Goal: Task Accomplishment & Management: Manage account settings

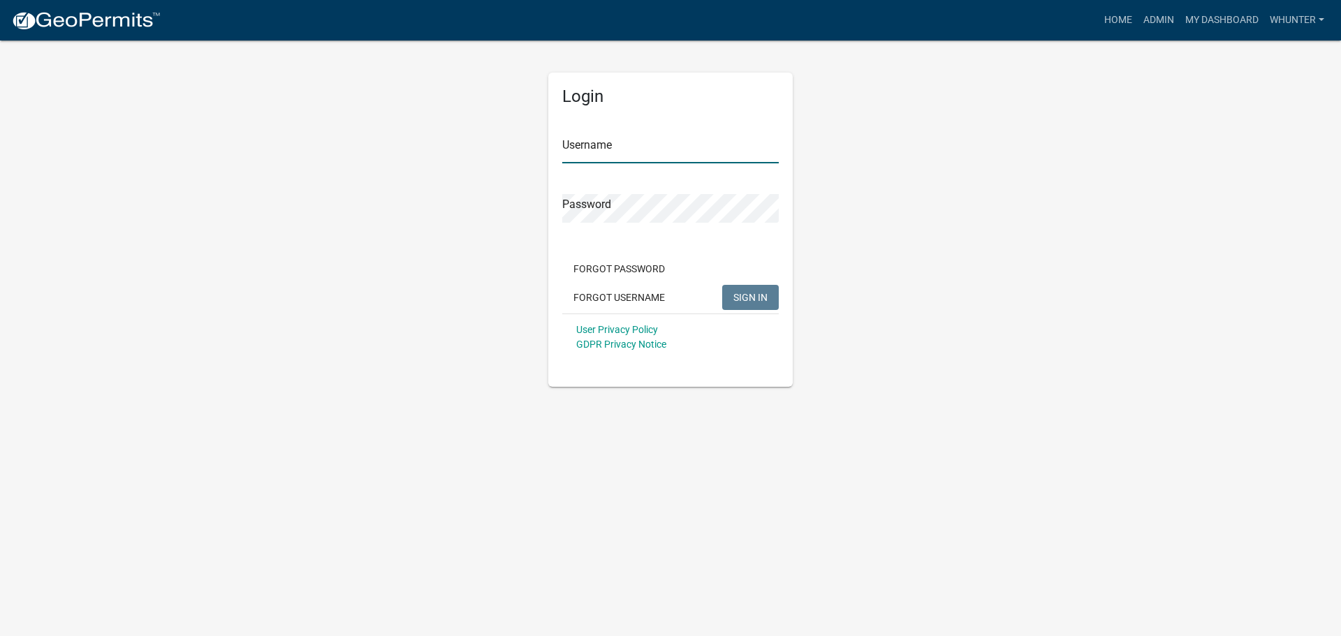
type input "whunter"
click at [732, 294] on button "SIGN IN" at bounding box center [750, 297] width 57 height 25
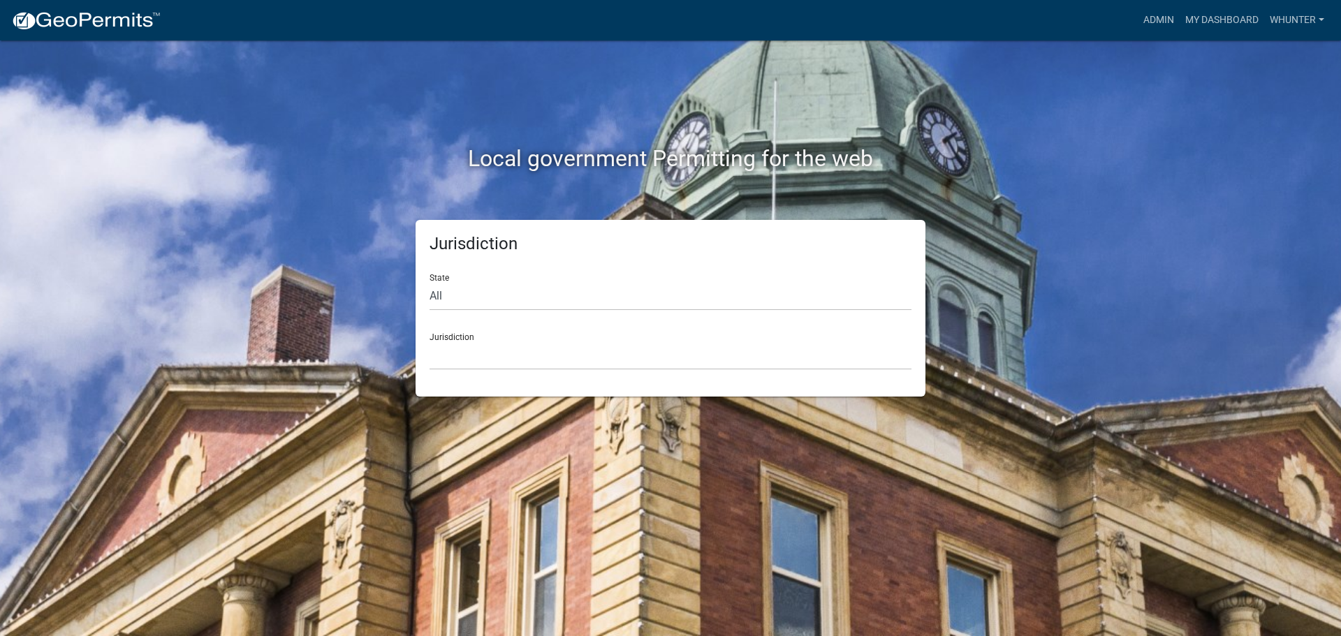
click at [524, 314] on form "State All Colorado Georgia Indiana Iowa Kansas Minnesota Ohio South Carolina Wi…" at bounding box center [670, 317] width 482 height 108
drag, startPoint x: 524, startPoint y: 297, endPoint x: 523, endPoint y: 309, distance: 11.3
click at [524, 297] on select "All Colorado Georgia Indiana Iowa Kansas Minnesota Ohio South Carolina Wisconsin" at bounding box center [670, 296] width 482 height 29
select select "Georgia"
click at [429, 282] on select "All Colorado Georgia Indiana Iowa Kansas Minnesota Ohio South Carolina Wisconsin" at bounding box center [670, 296] width 482 height 29
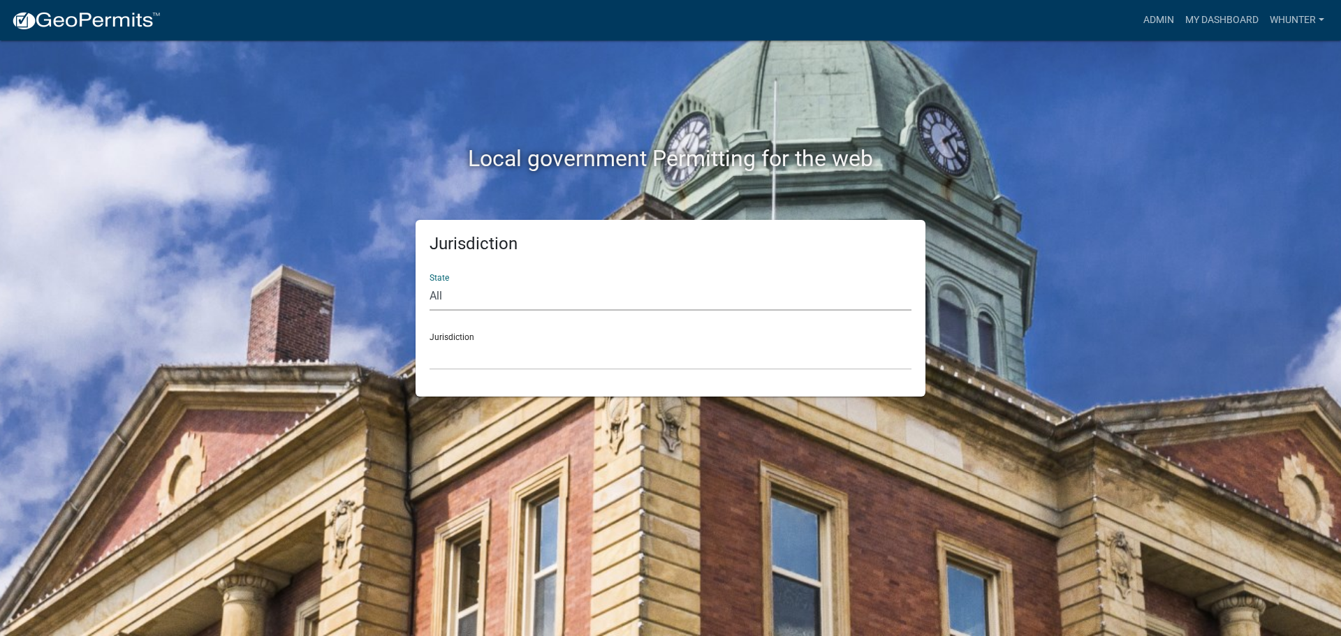
click at [517, 377] on div "Jurisdiction State All Colorado Georgia Indiana Iowa Kansas Minnesota Ohio Sout…" at bounding box center [670, 308] width 510 height 177
click at [518, 363] on select "Carroll County, Georgia Cook County, Georgia Crawford County, Georgia Gilmer Co…" at bounding box center [670, 355] width 482 height 29
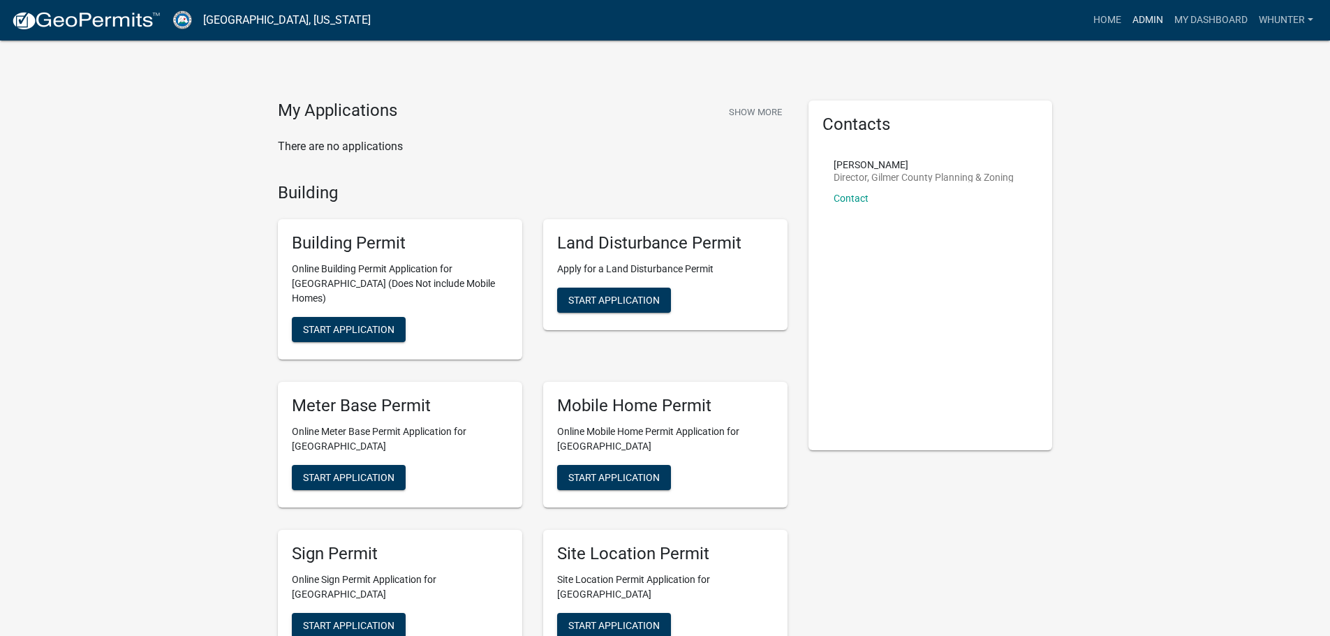
click at [1146, 22] on link "Admin" at bounding box center [1148, 20] width 42 height 27
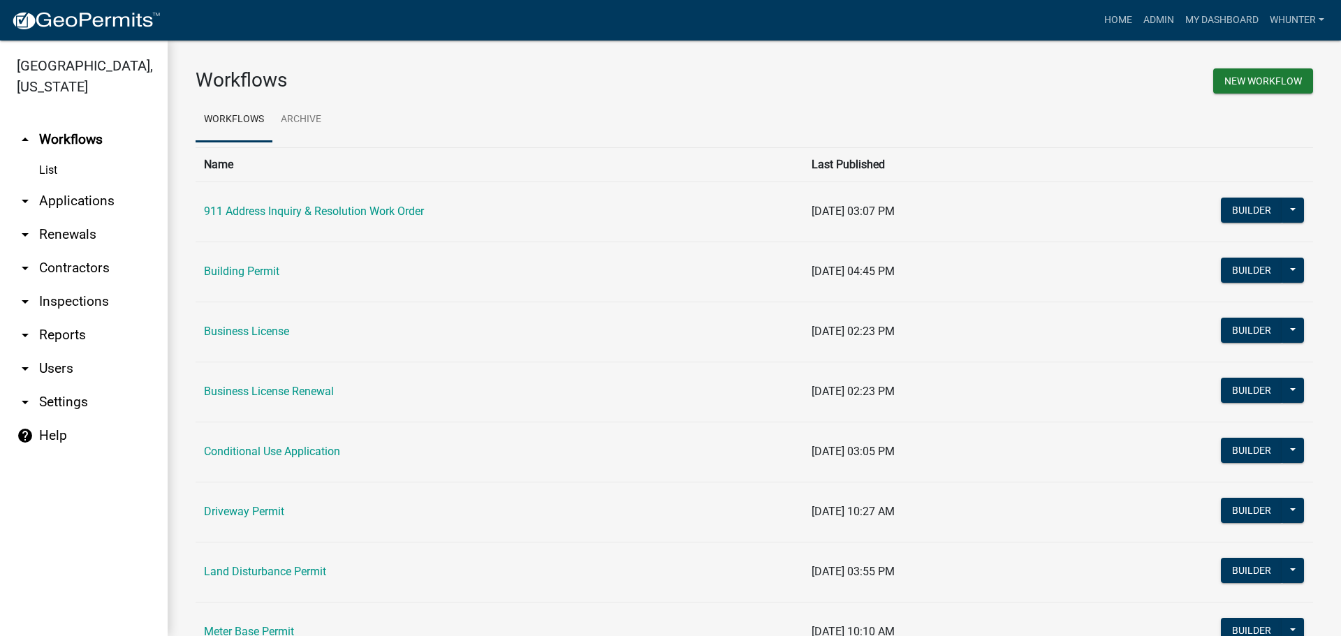
click at [103, 207] on link "arrow_drop_down Applications" at bounding box center [84, 201] width 168 height 34
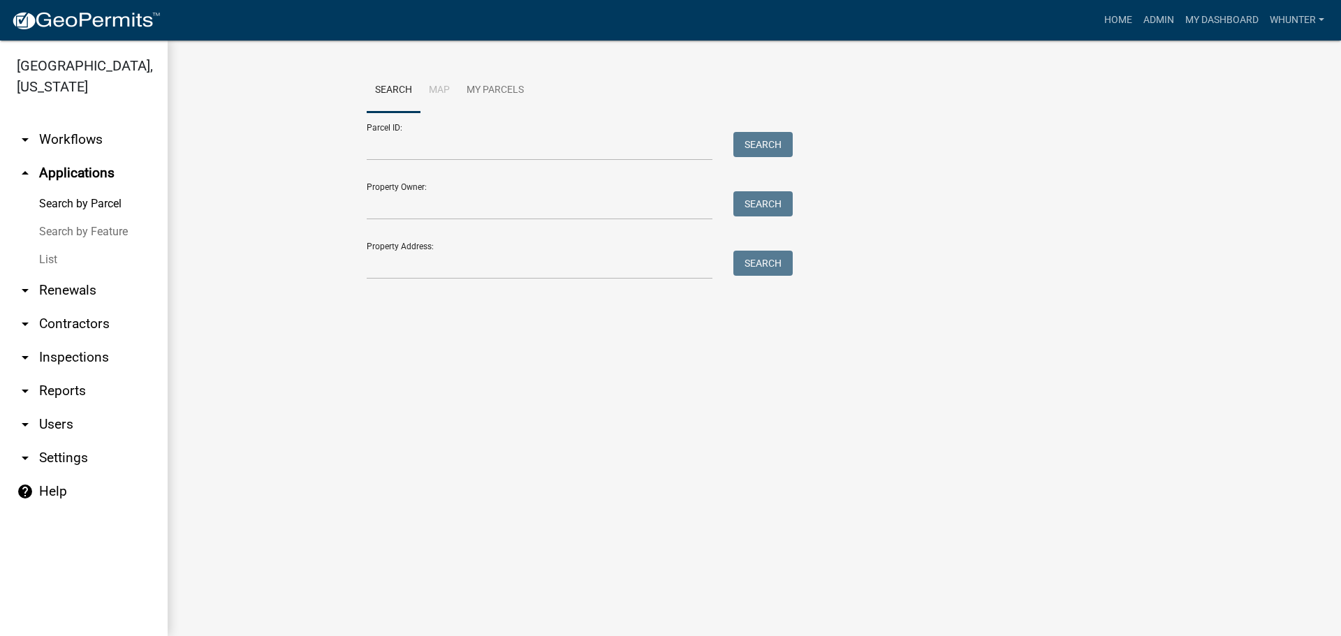
click at [73, 261] on link "List" at bounding box center [84, 260] width 168 height 28
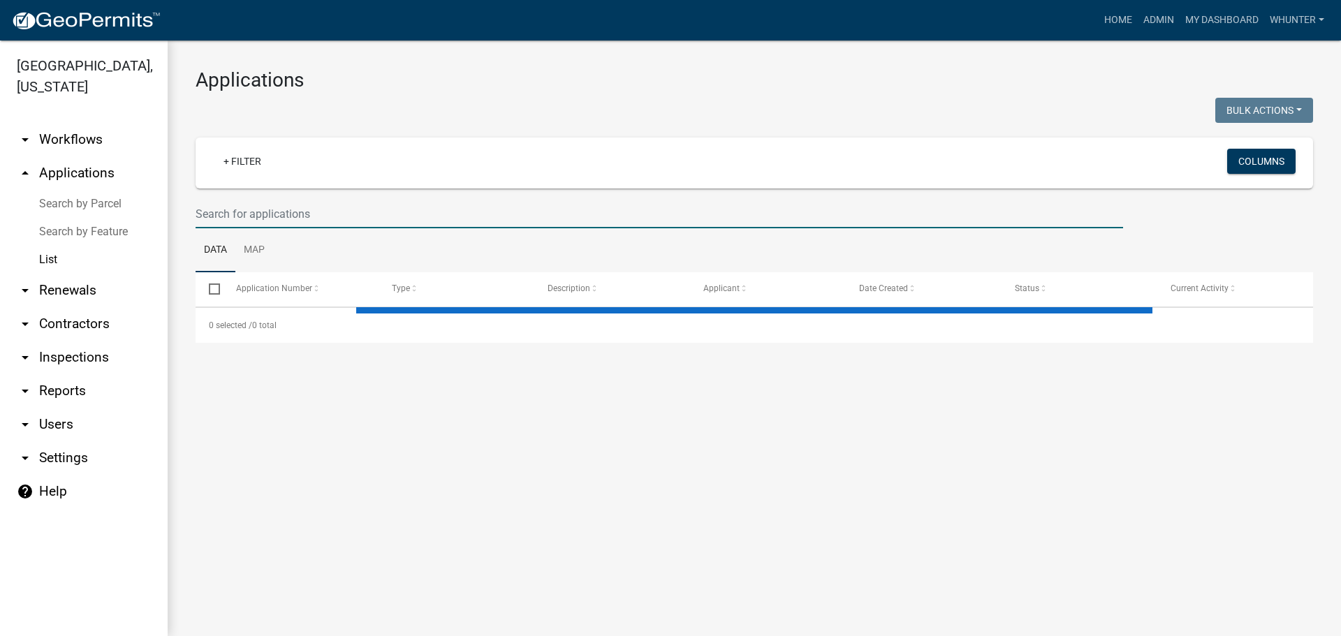
click at [242, 218] on input "text" at bounding box center [659, 214] width 927 height 29
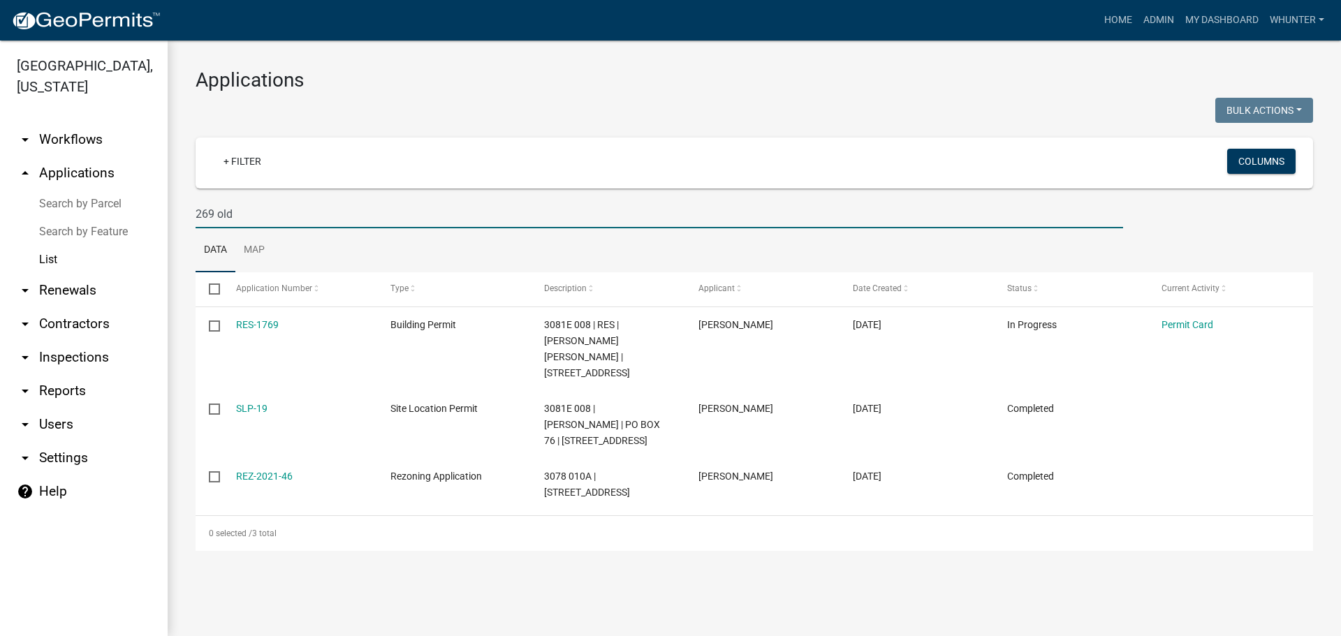
type input "269 old"
drag, startPoint x: 341, startPoint y: 216, endPoint x: 0, endPoint y: 111, distance: 356.5
click at [0, 115] on div "Gilmer County, Georgia arrow_drop_down Workflows List arrow_drop_up Application…" at bounding box center [670, 338] width 1341 height 596
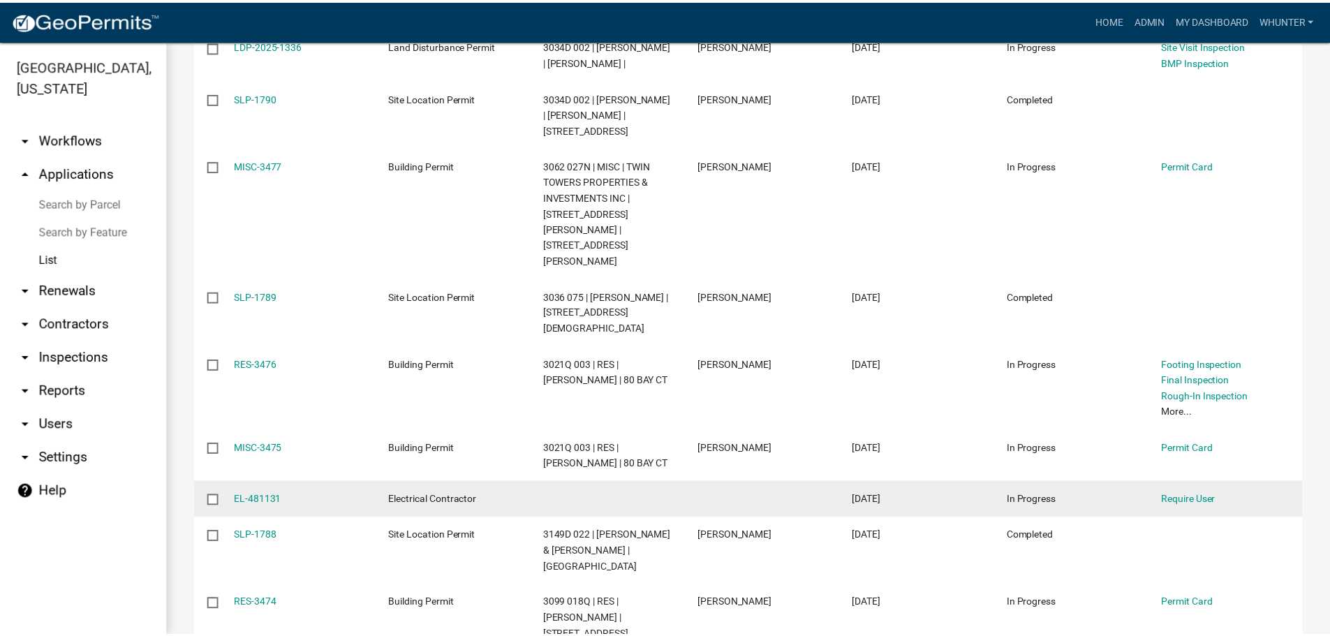
scroll to position [349, 0]
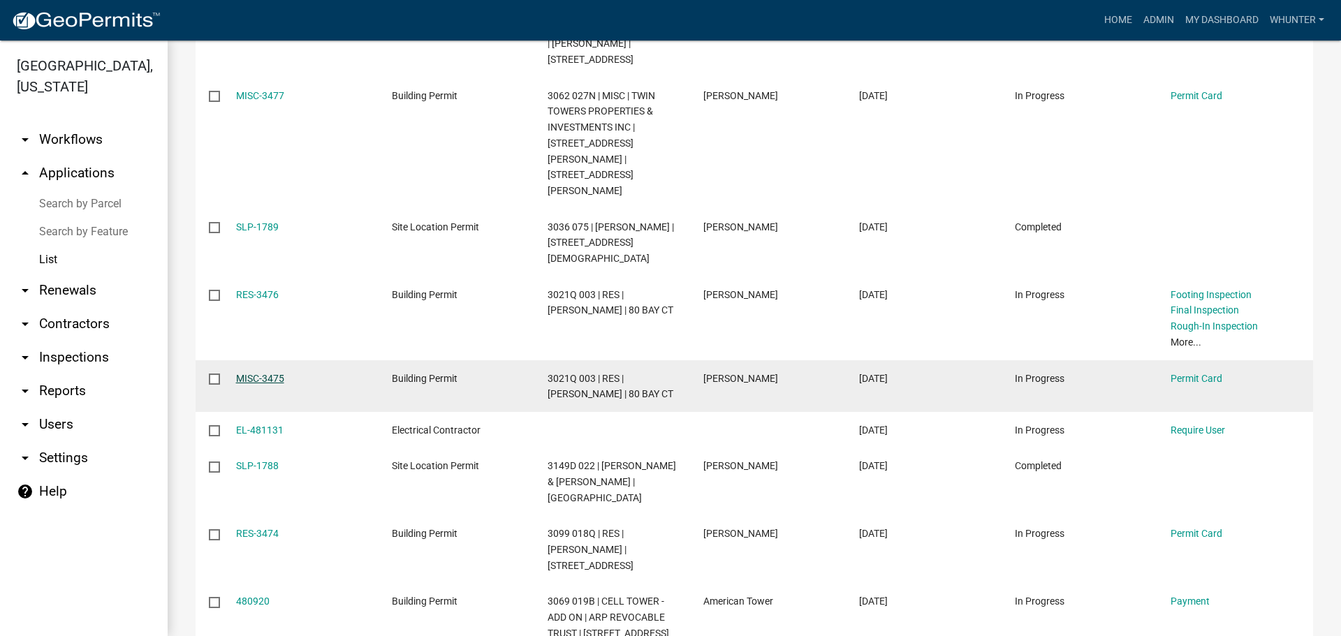
click at [260, 373] on link "MISC-3475" at bounding box center [260, 378] width 48 height 11
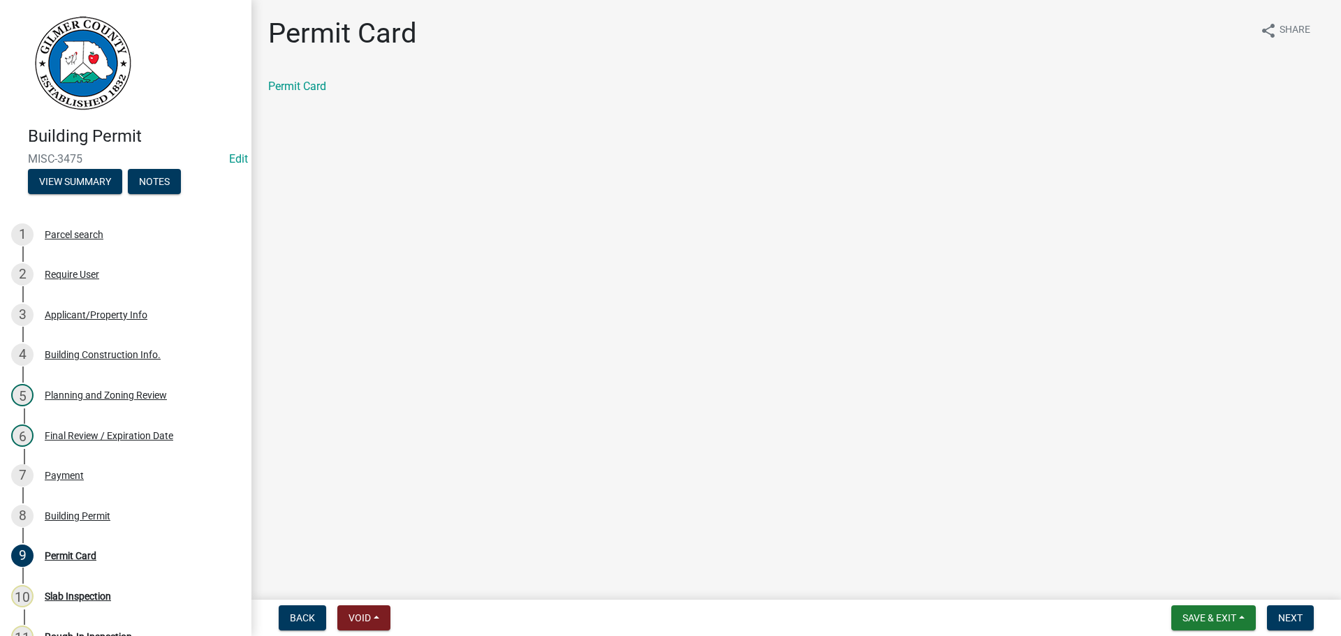
click at [395, 616] on form "Back Void Withdraw Lock Expire Void" at bounding box center [334, 617] width 123 height 25
click at [373, 623] on button "Void" at bounding box center [363, 617] width 53 height 25
click at [378, 587] on button "Void" at bounding box center [393, 582] width 112 height 34
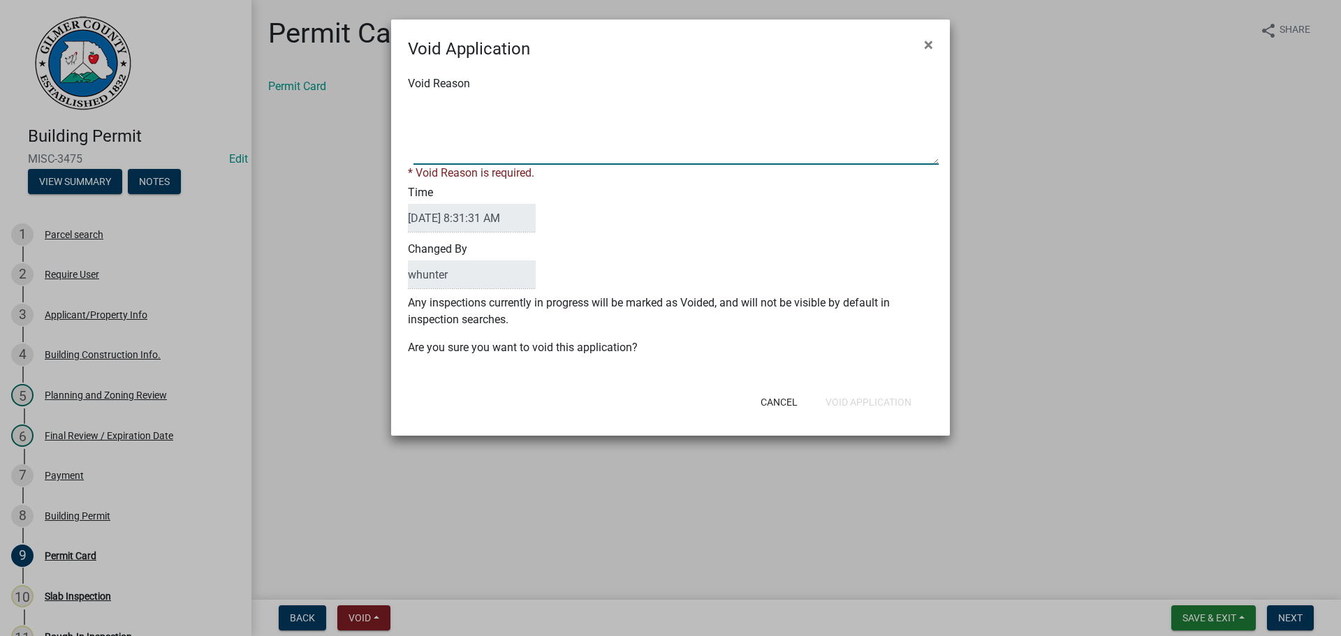
click at [479, 96] on textarea "Void Reason" at bounding box center [675, 130] width 525 height 70
type textarea "combined with house permit"
click at [881, 406] on form "Void Application × Void Reason * Void Reason is required. Time 09/22/2025 8:31:…" at bounding box center [670, 222] width 559 height 404
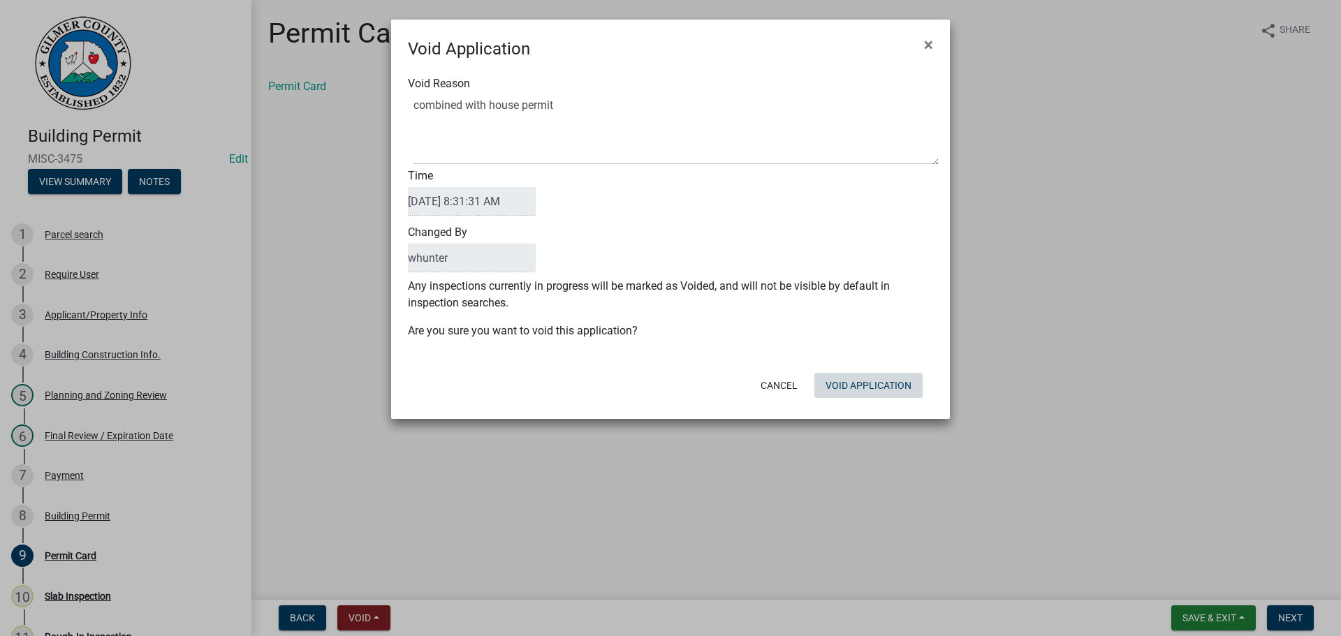
click at [874, 391] on button "Void Application" at bounding box center [868, 385] width 108 height 25
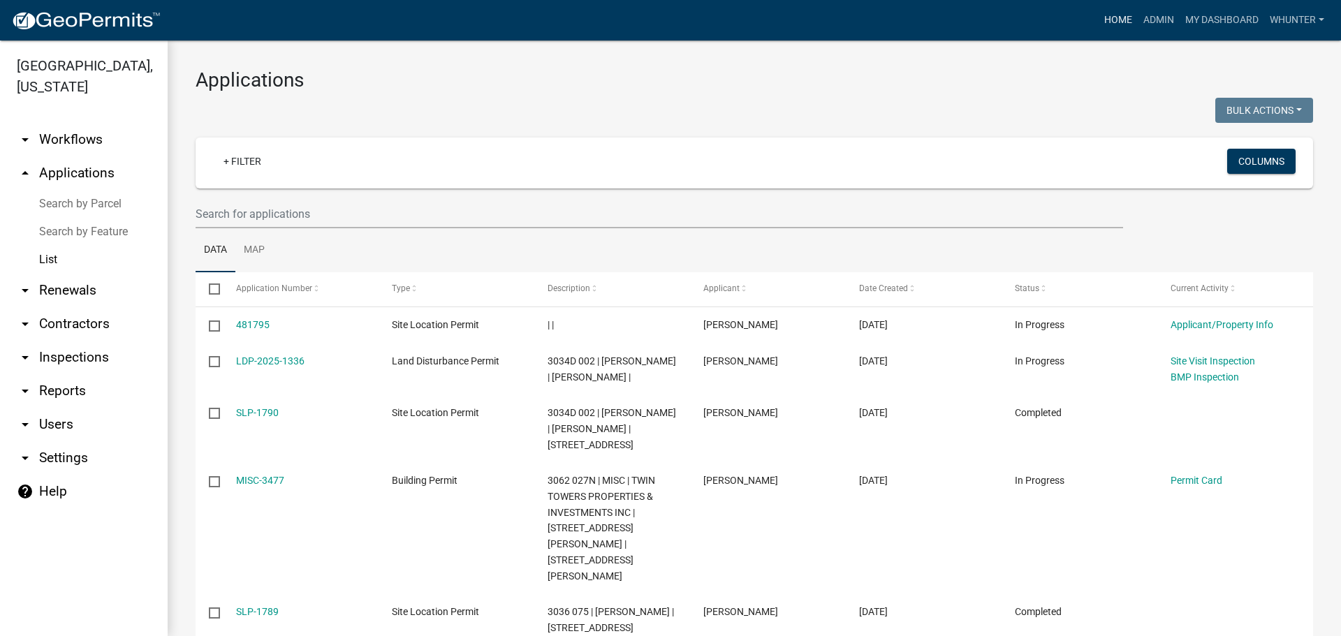
click at [1107, 19] on link "Home" at bounding box center [1117, 20] width 39 height 27
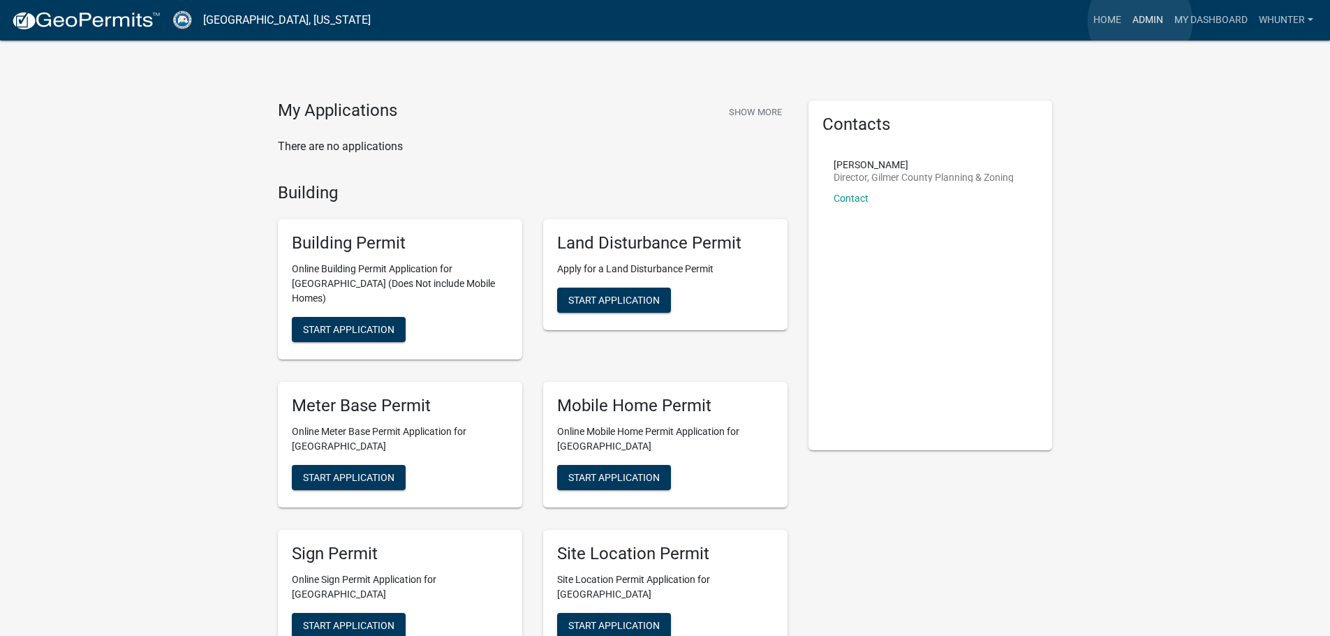
click at [1140, 21] on link "Admin" at bounding box center [1148, 20] width 42 height 27
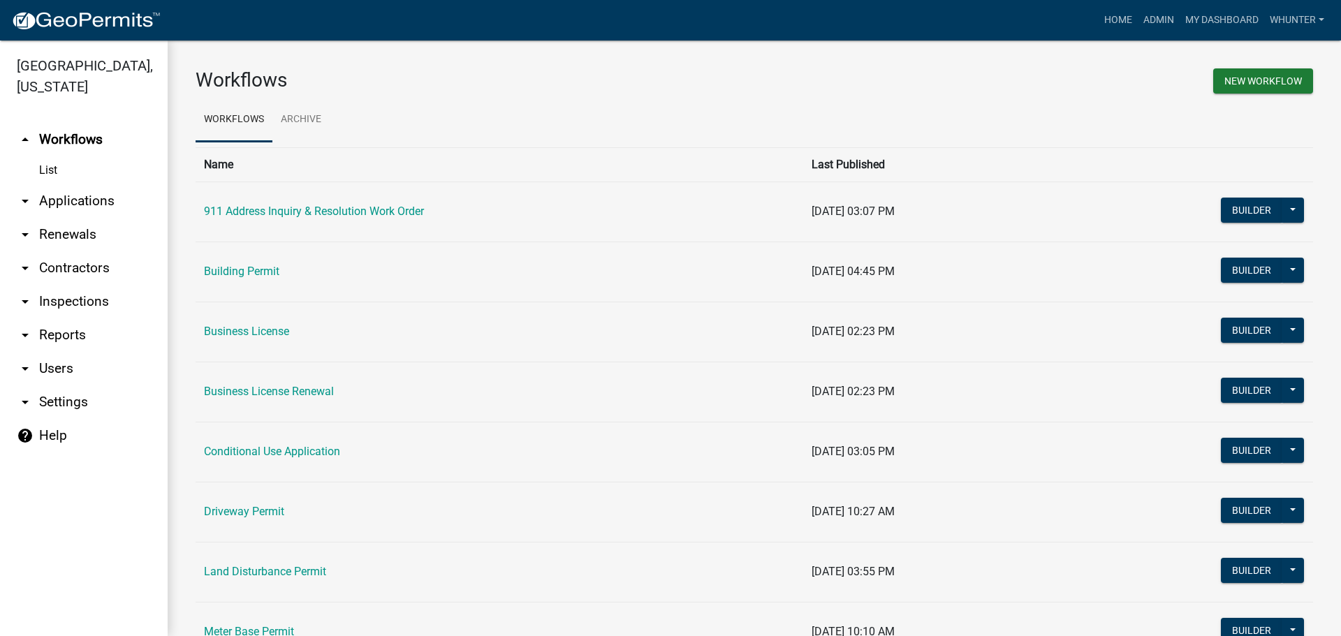
click at [64, 193] on link "arrow_drop_down Applications" at bounding box center [84, 201] width 168 height 34
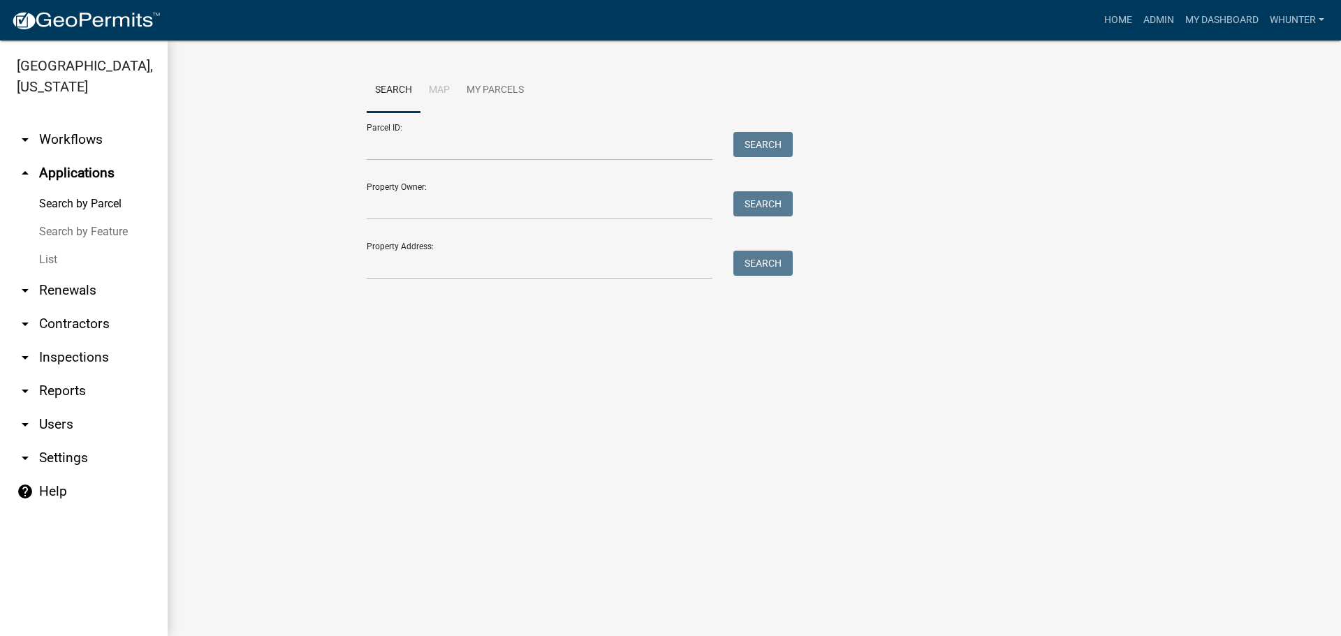
click at [91, 263] on link "List" at bounding box center [84, 260] width 168 height 28
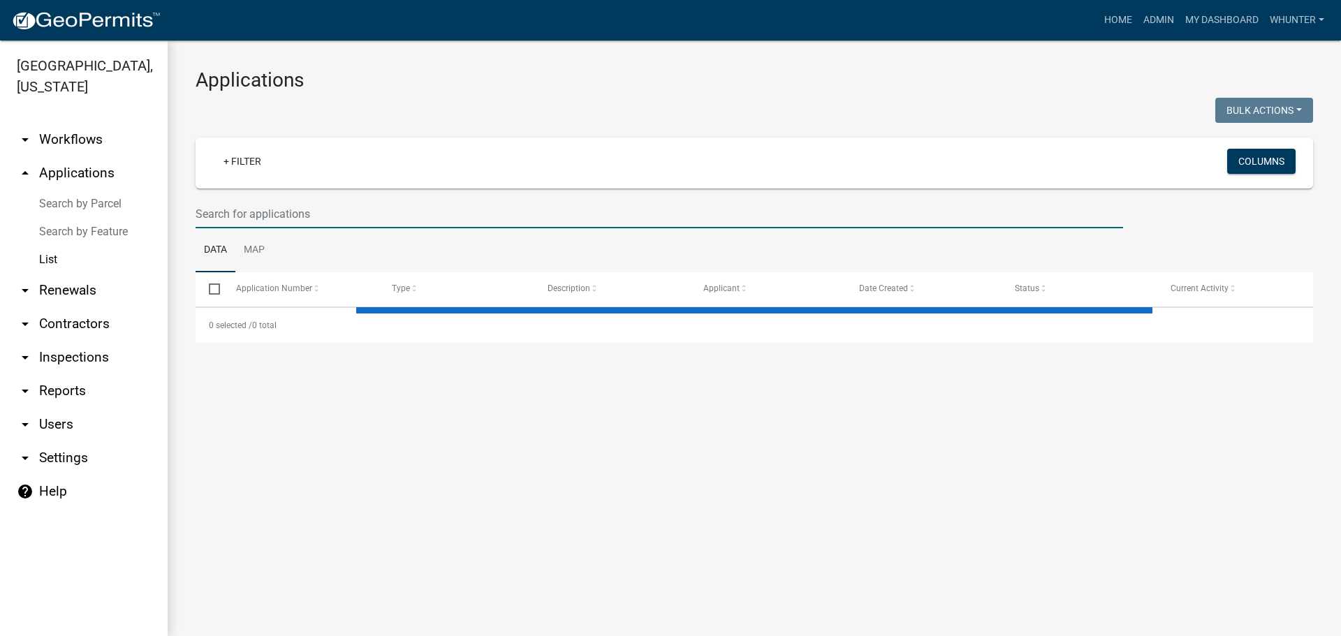
click at [335, 218] on input "text" at bounding box center [659, 214] width 927 height 29
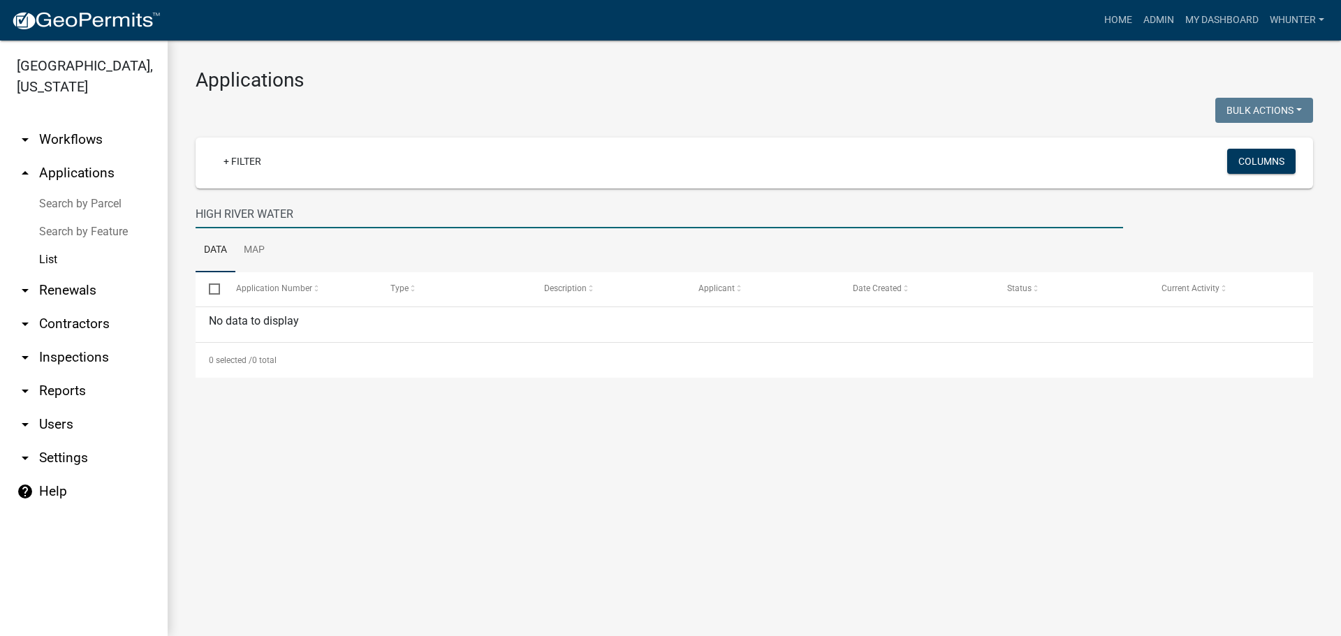
type input "HIGH RIVER WATER"
click at [108, 301] on link "arrow_drop_down Renewals" at bounding box center [84, 291] width 168 height 34
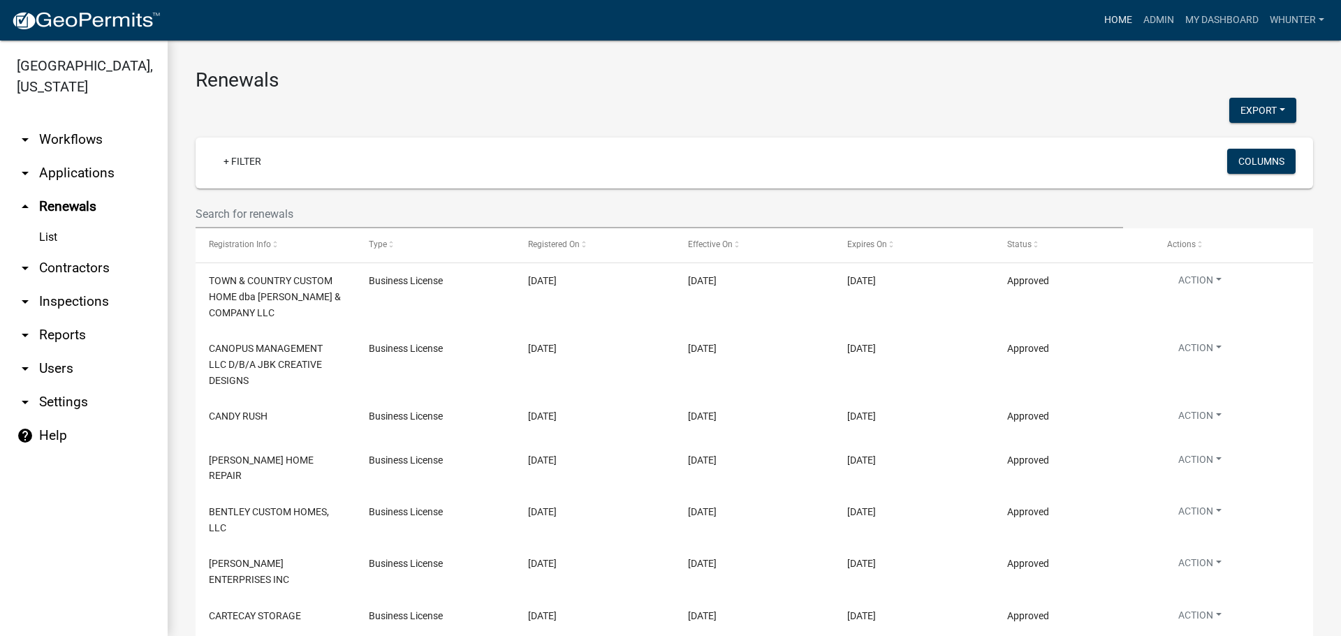
click at [1121, 20] on link "Home" at bounding box center [1117, 20] width 39 height 27
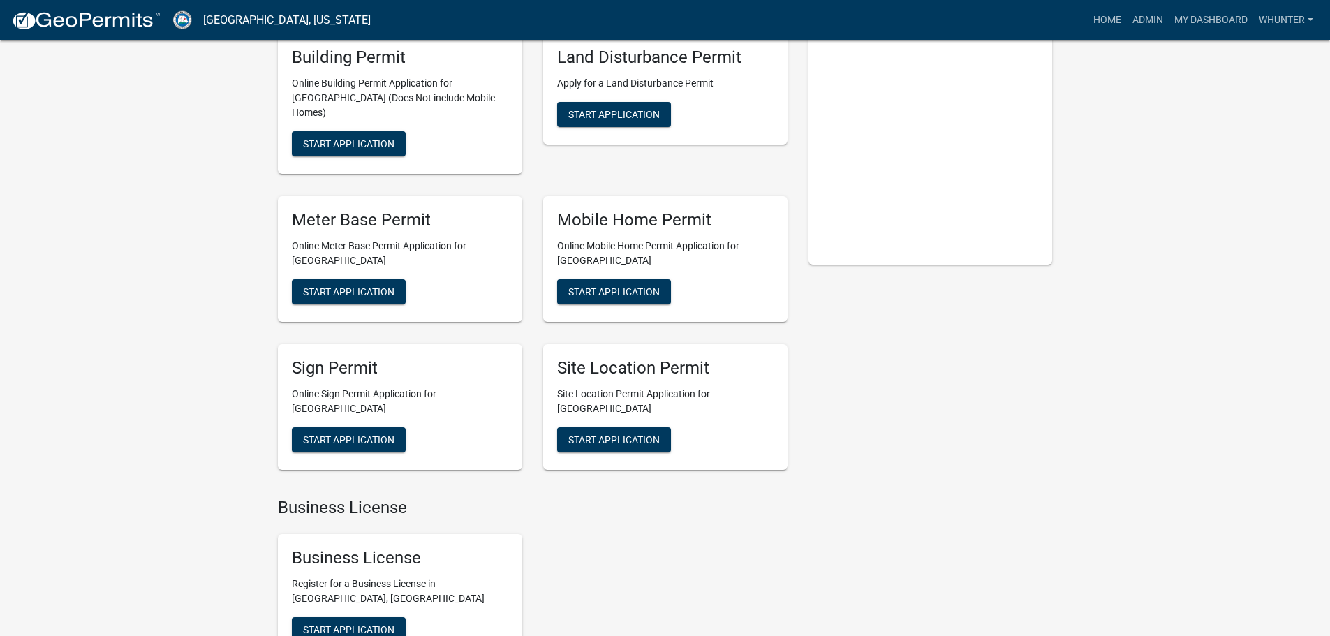
scroll to position [209, 0]
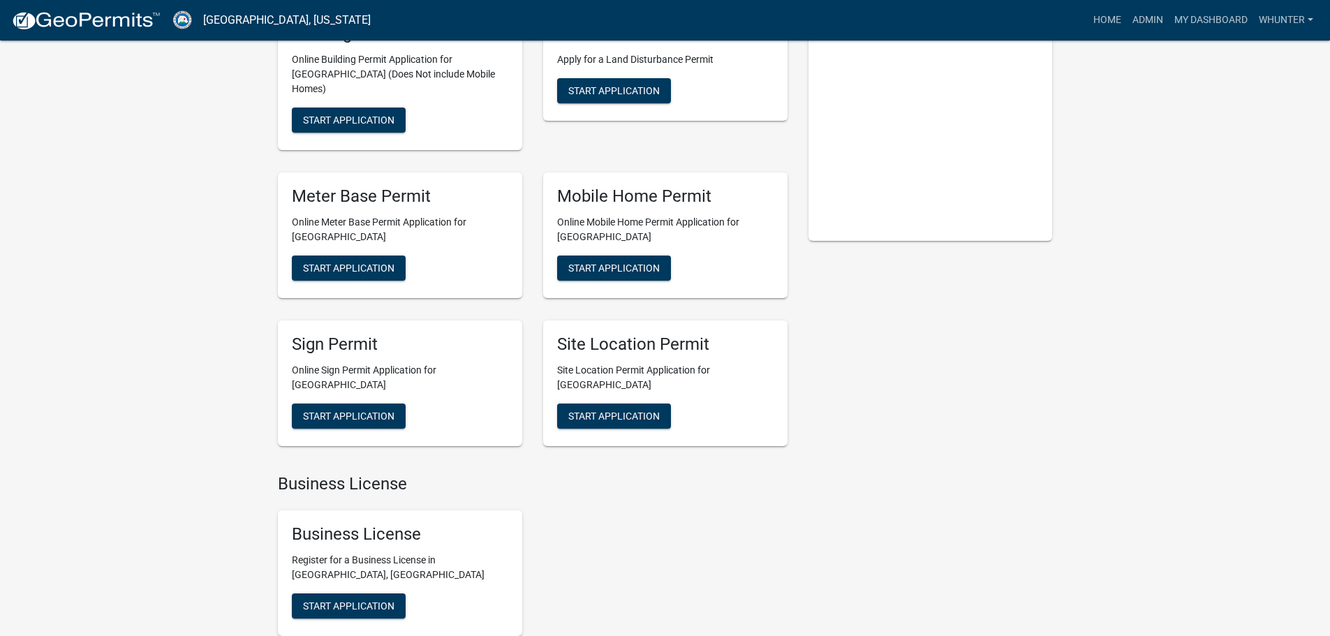
click at [367, 573] on div "Business License Register for a Business License in Gilmer County, GA Start App…" at bounding box center [400, 573] width 244 height 126
click at [371, 601] on span "Start Application" at bounding box center [348, 606] width 91 height 11
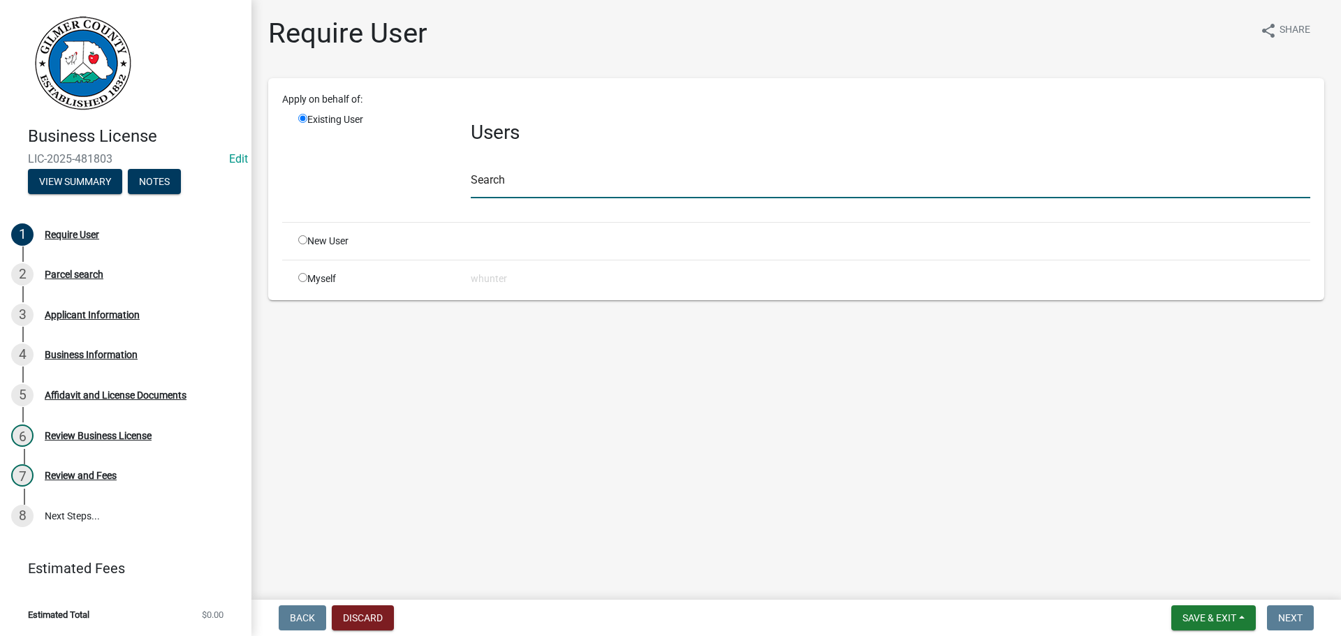
click at [661, 181] on input "text" at bounding box center [890, 184] width 839 height 29
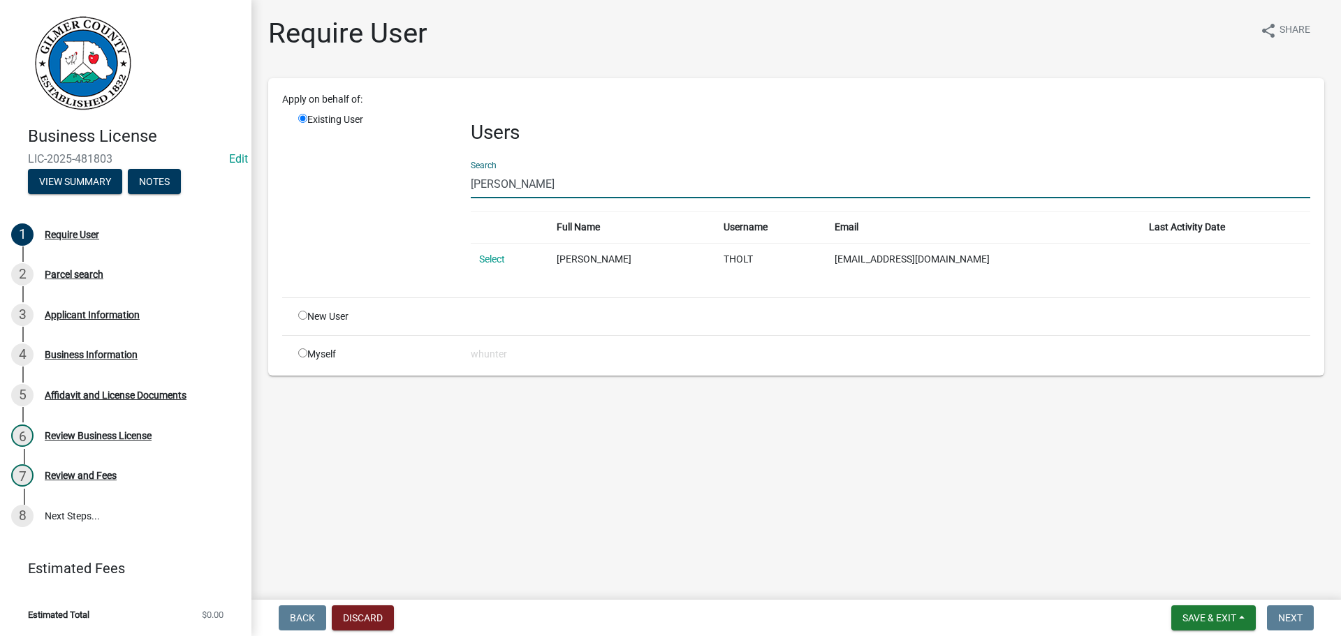
type input "TINA HOLT"
click at [302, 319] on input "radio" at bounding box center [302, 315] width 9 height 9
radio input "true"
radio input "false"
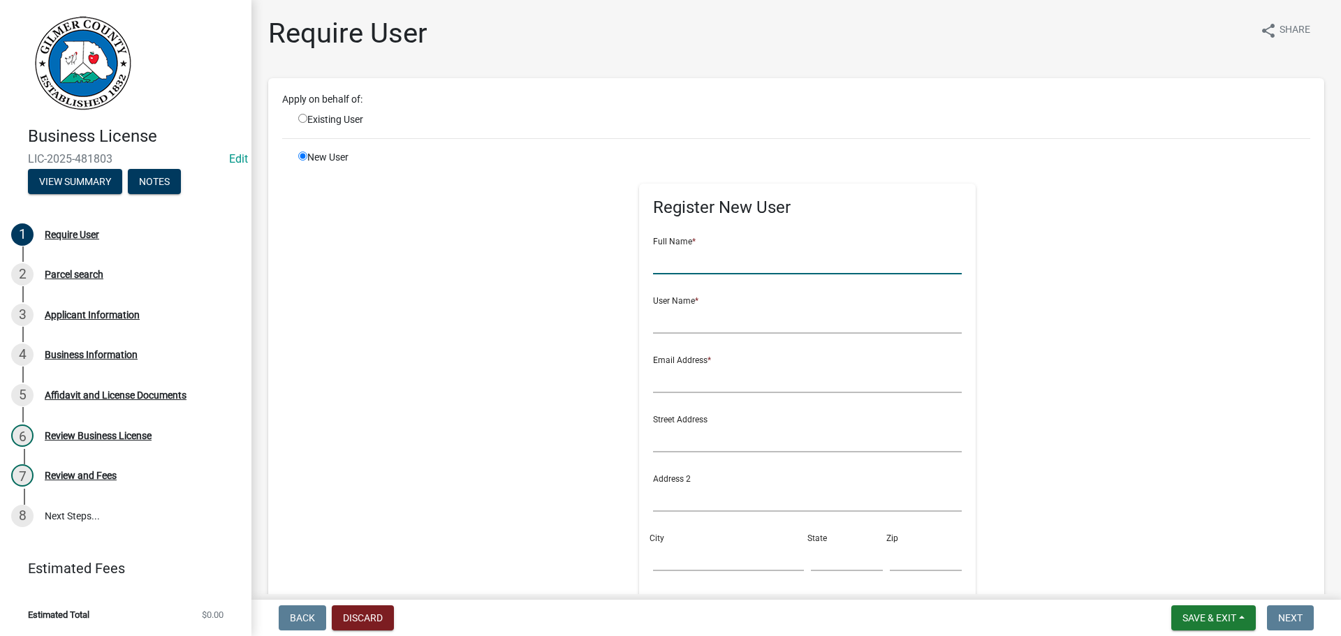
drag, startPoint x: 697, startPoint y: 259, endPoint x: 709, endPoint y: 261, distance: 12.7
click at [709, 260] on input "text" at bounding box center [807, 260] width 309 height 29
type input "TINA HOLT"
type input "HIGHRIVERWATER"
type input "U"
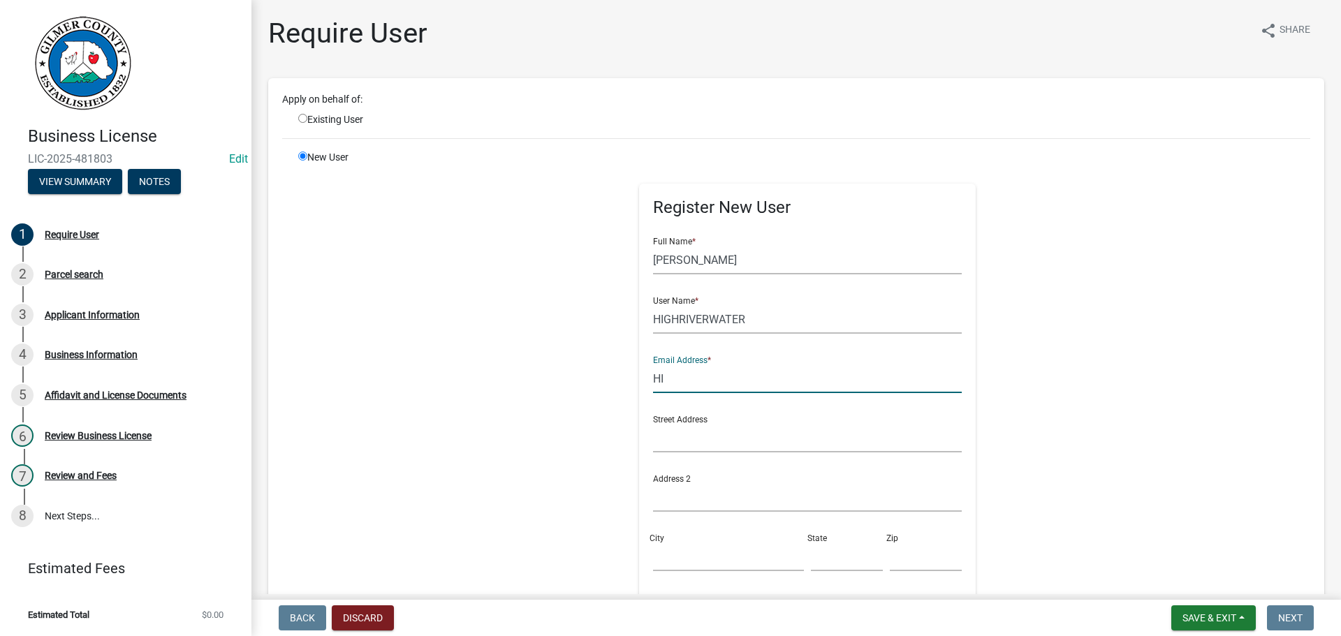
type input "H"
type input "highriverwater@gmail.com"
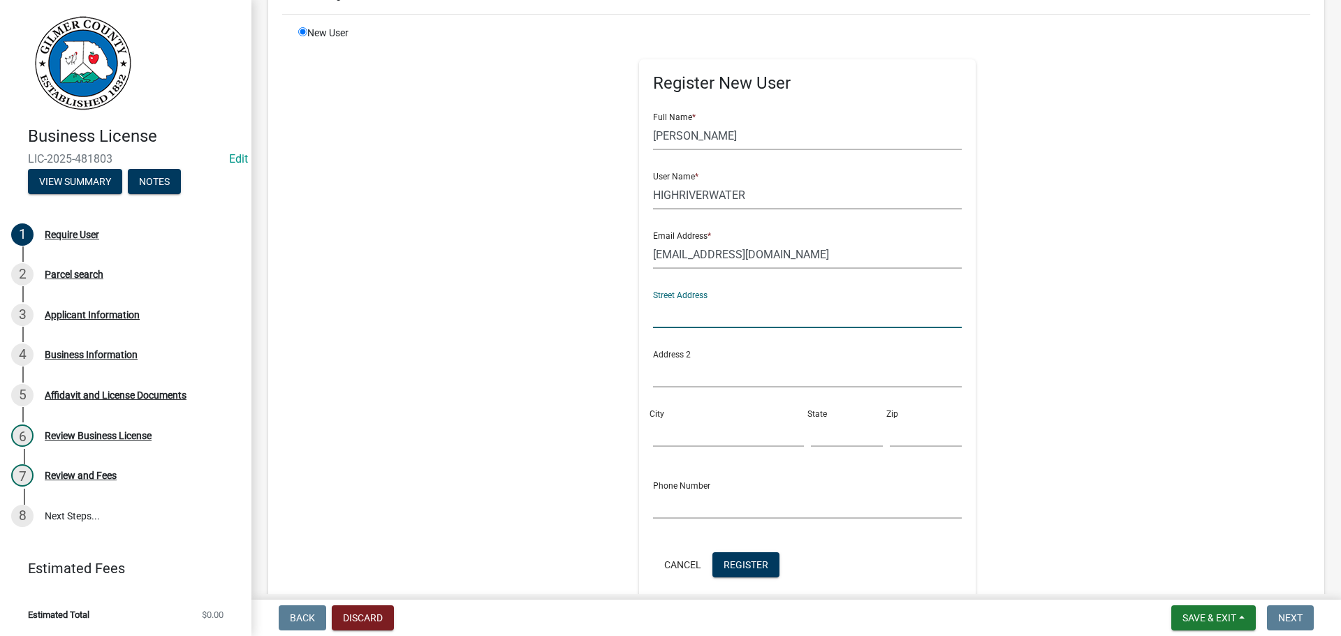
scroll to position [290, 0]
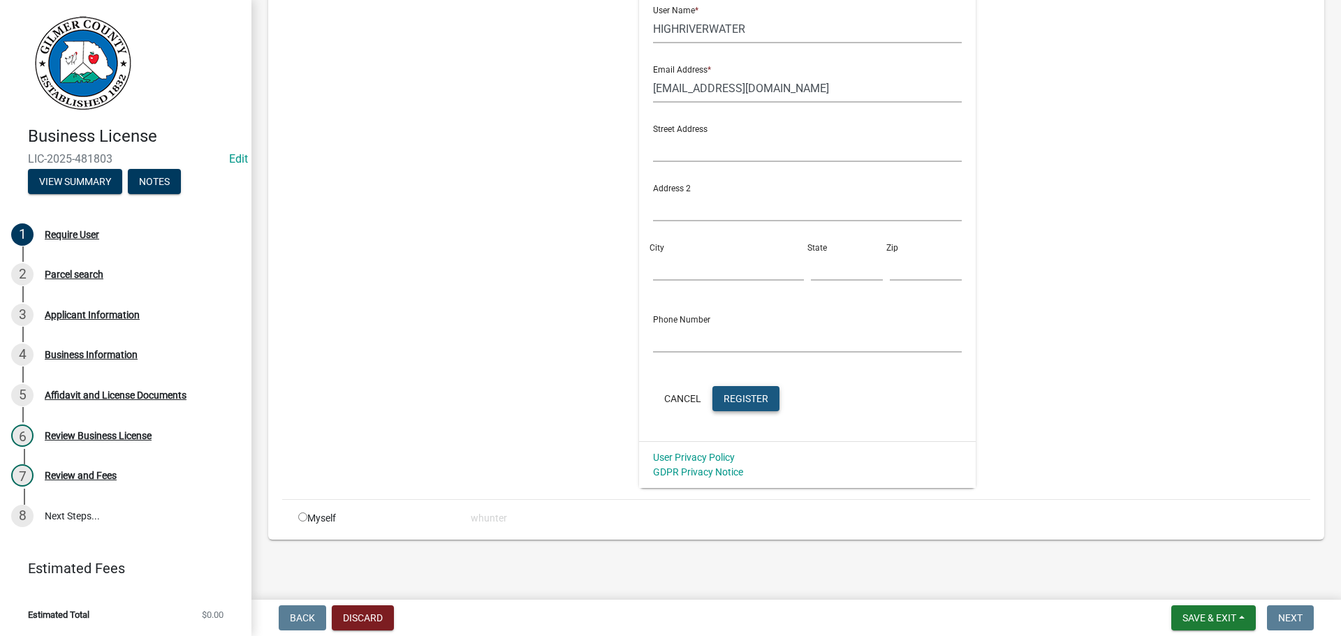
click at [749, 404] on span "Register" at bounding box center [745, 397] width 45 height 11
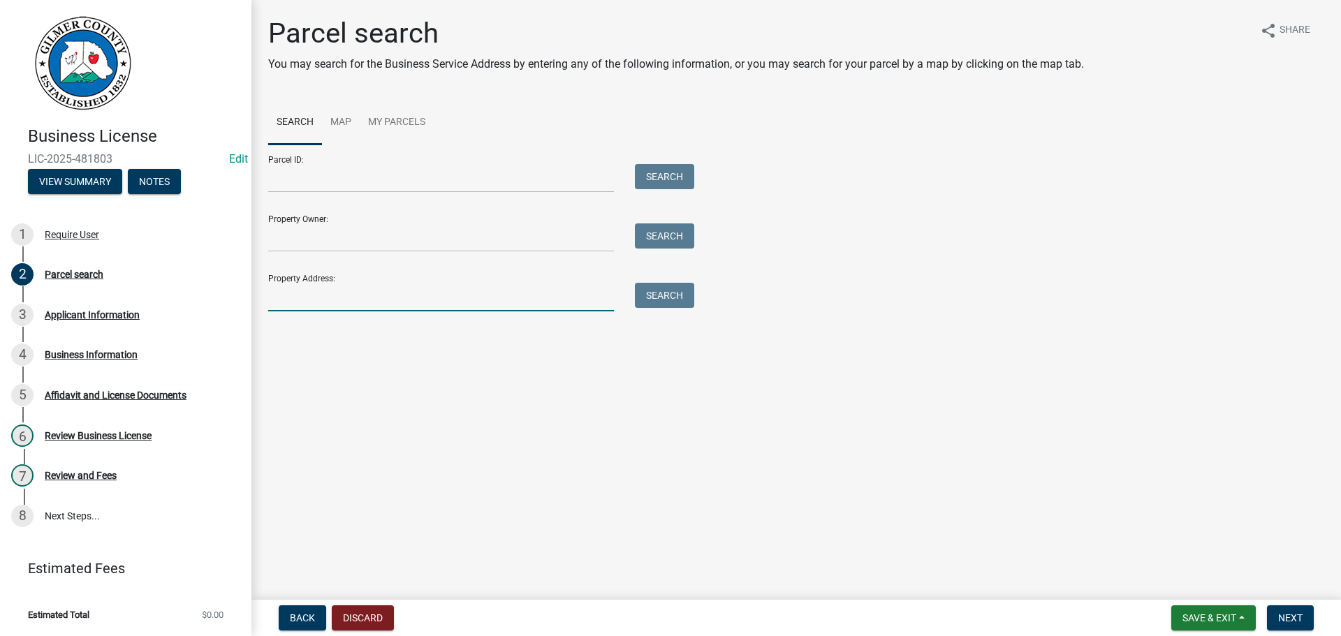
click at [358, 295] on input "Property Address:" at bounding box center [441, 297] width 346 height 29
type input "305 south"
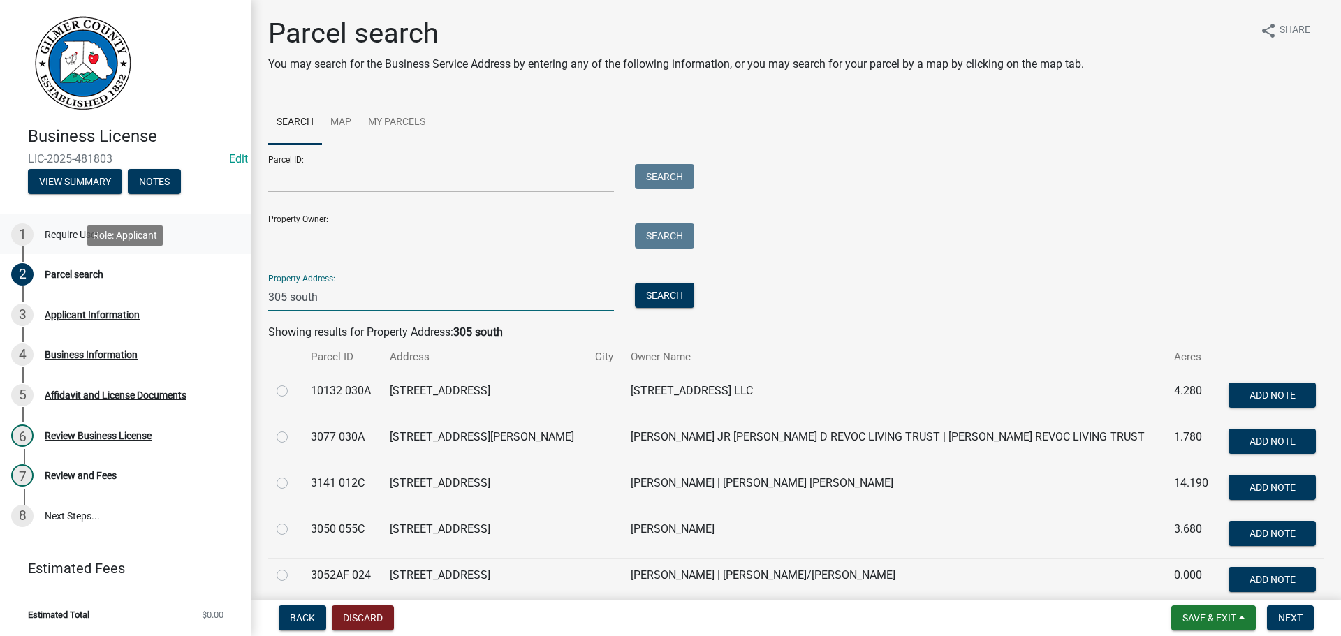
drag, startPoint x: 297, startPoint y: 296, endPoint x: 47, endPoint y: 253, distance: 253.7
click at [94, 260] on div "Business License LIC-2025-481803 Edit View Summary Notes 1 Require User 2 Parce…" at bounding box center [670, 318] width 1341 height 636
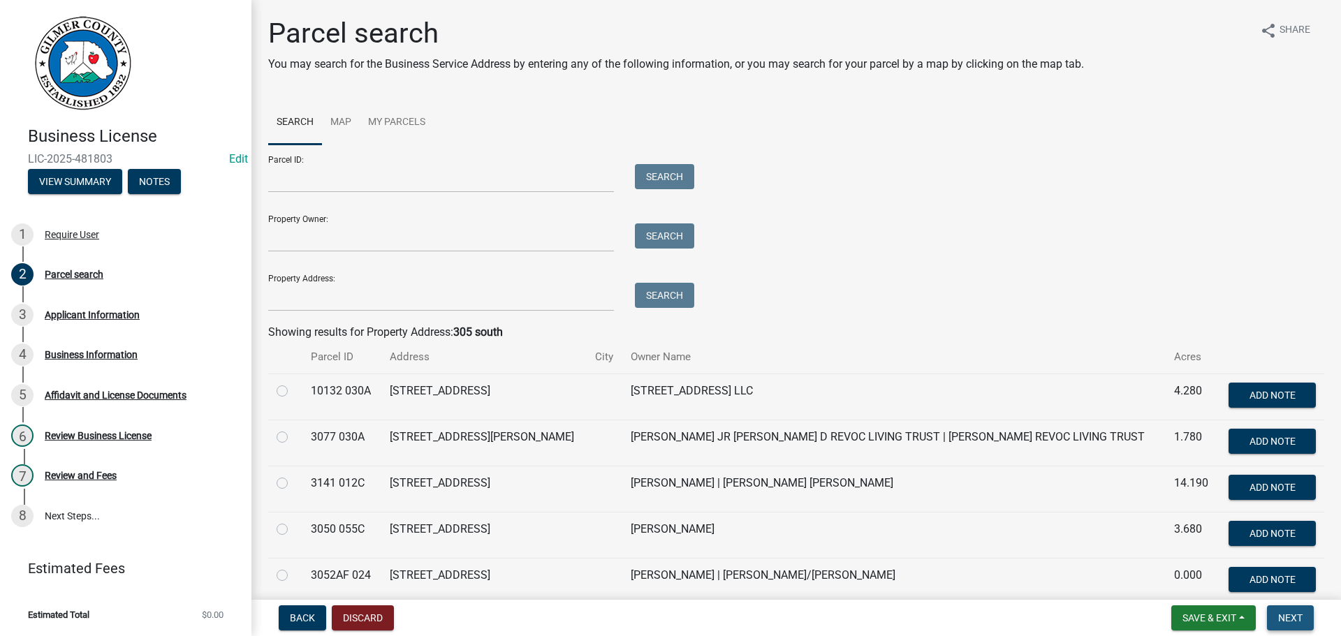
click at [1295, 617] on span "Next" at bounding box center [1290, 617] width 24 height 11
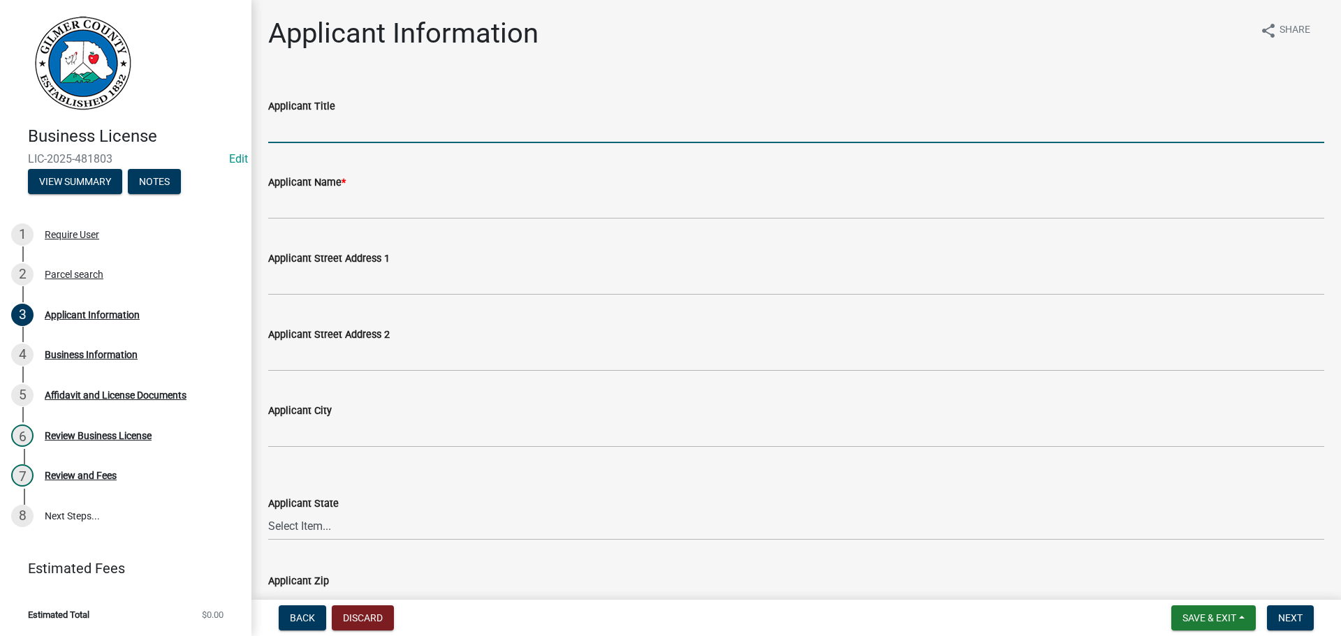
drag, startPoint x: 588, startPoint y: 126, endPoint x: 570, endPoint y: 141, distance: 23.3
click at [580, 129] on input "Applicant Title" at bounding box center [796, 129] width 1056 height 29
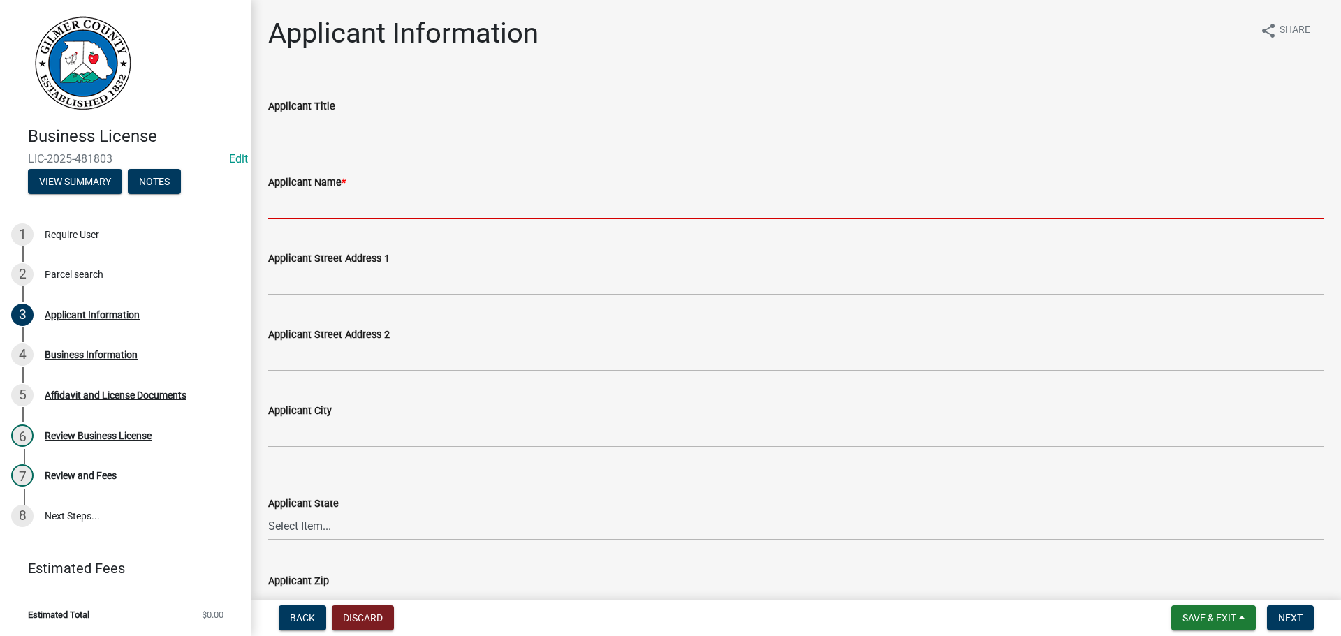
type input "t"
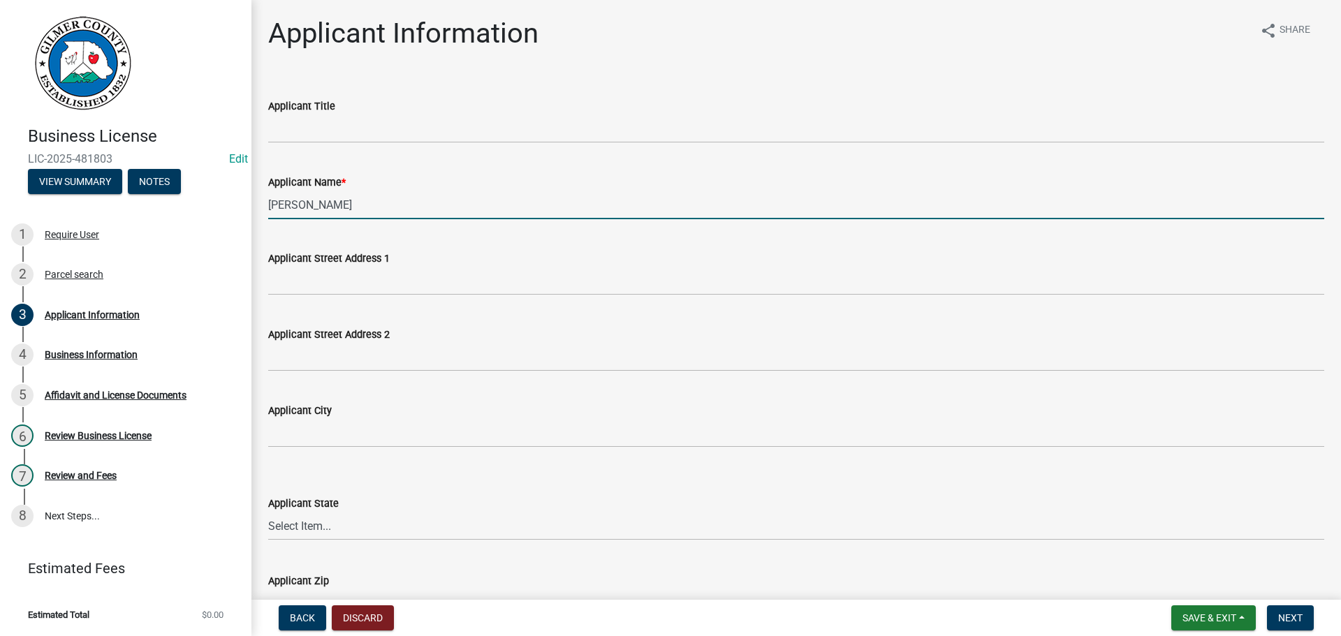
type input "[PERSON_NAME]"
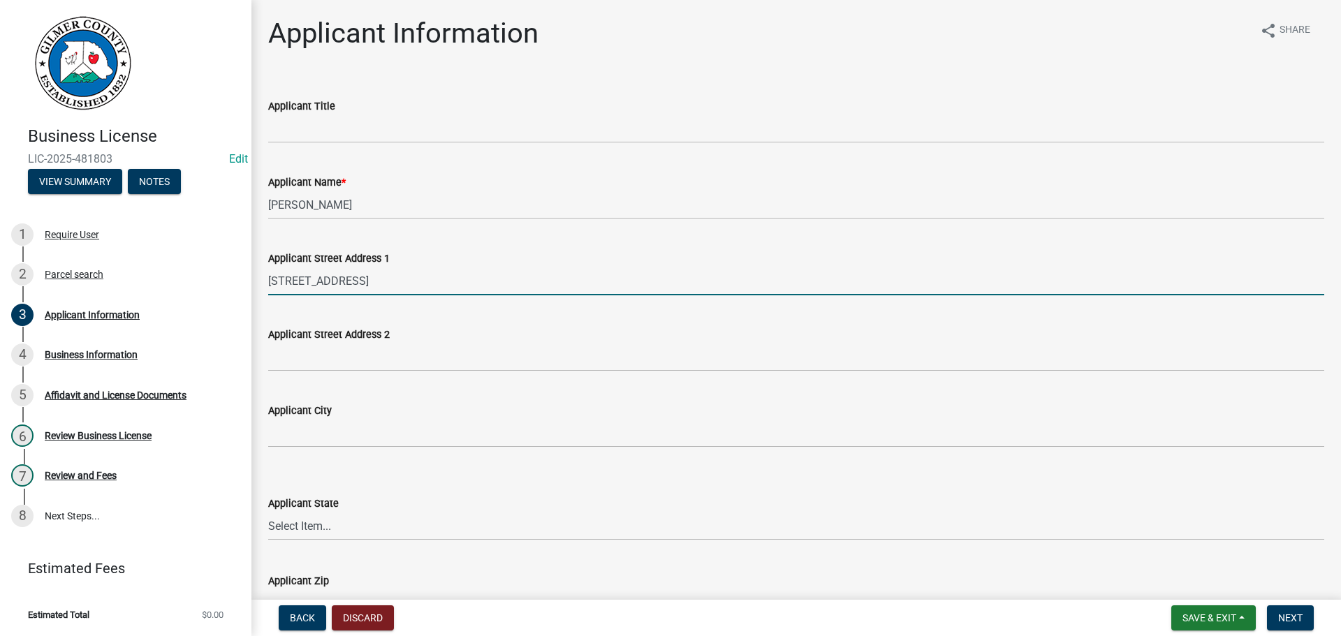
type input "15625 FREEMANVILLE RD"
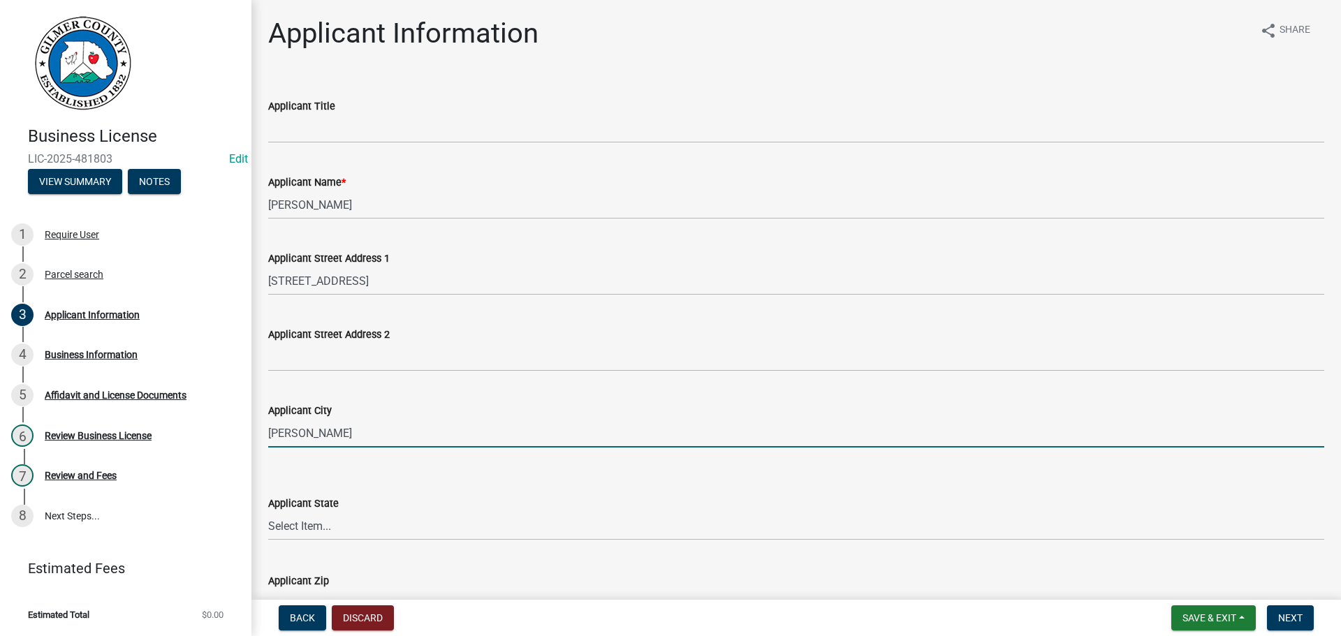
type input "MILTON"
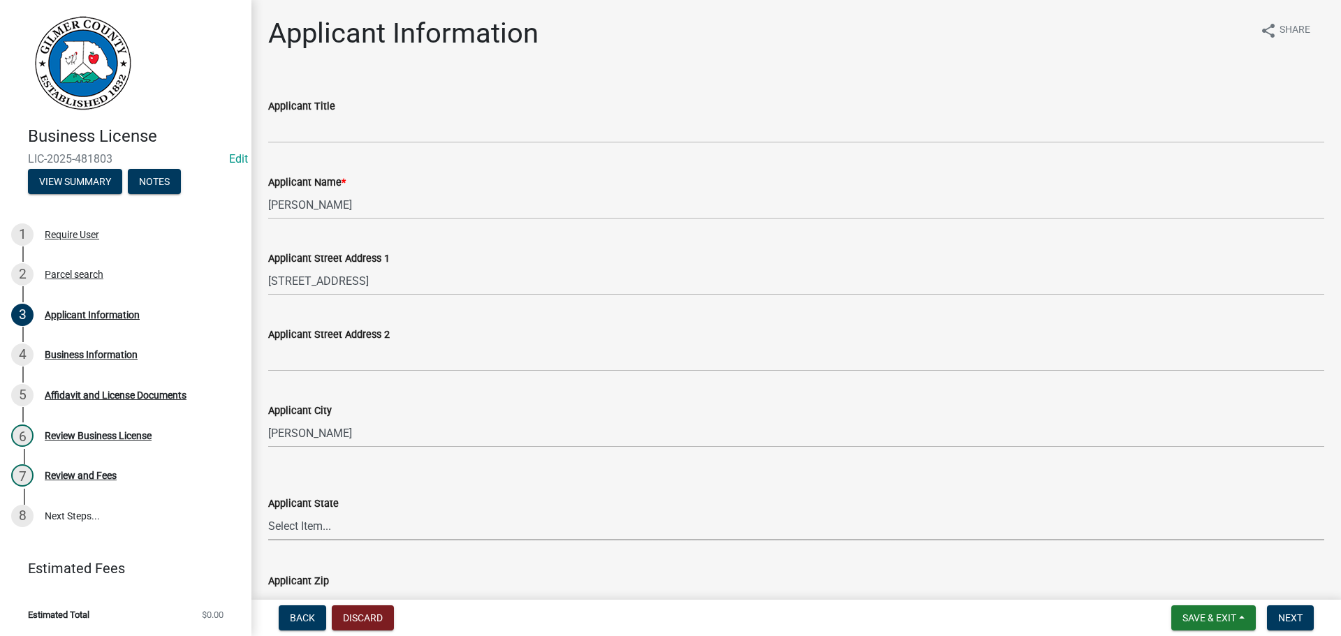
select select "GA"
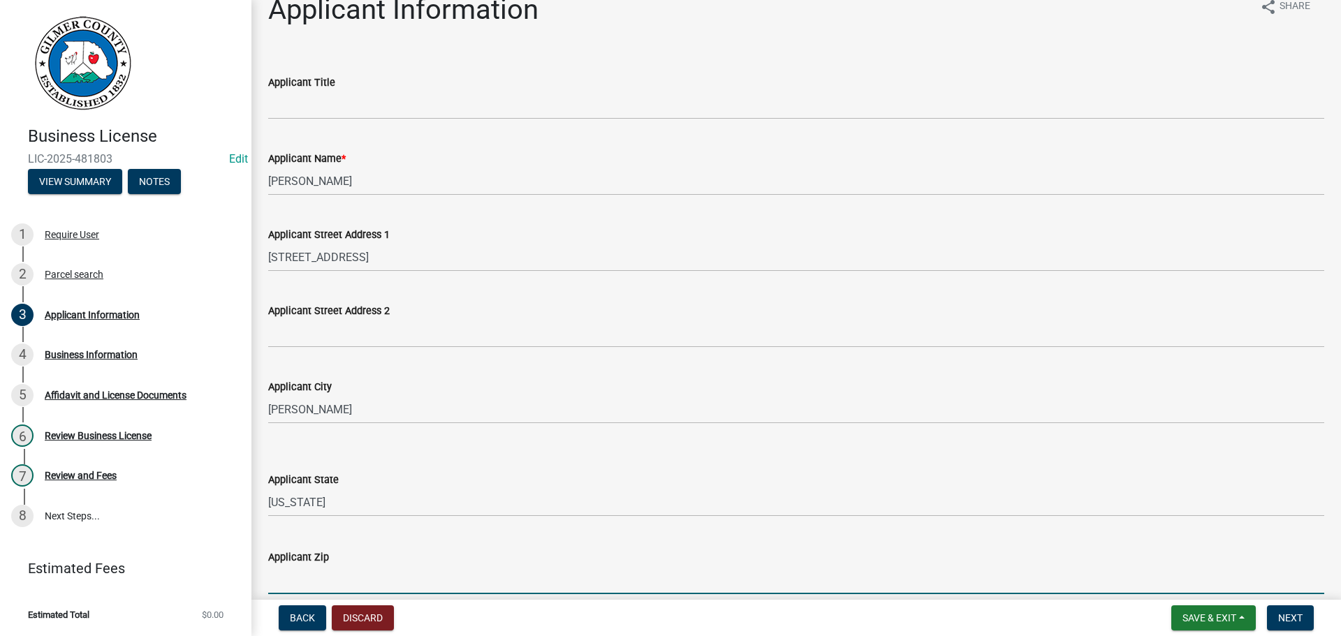
type input "2"
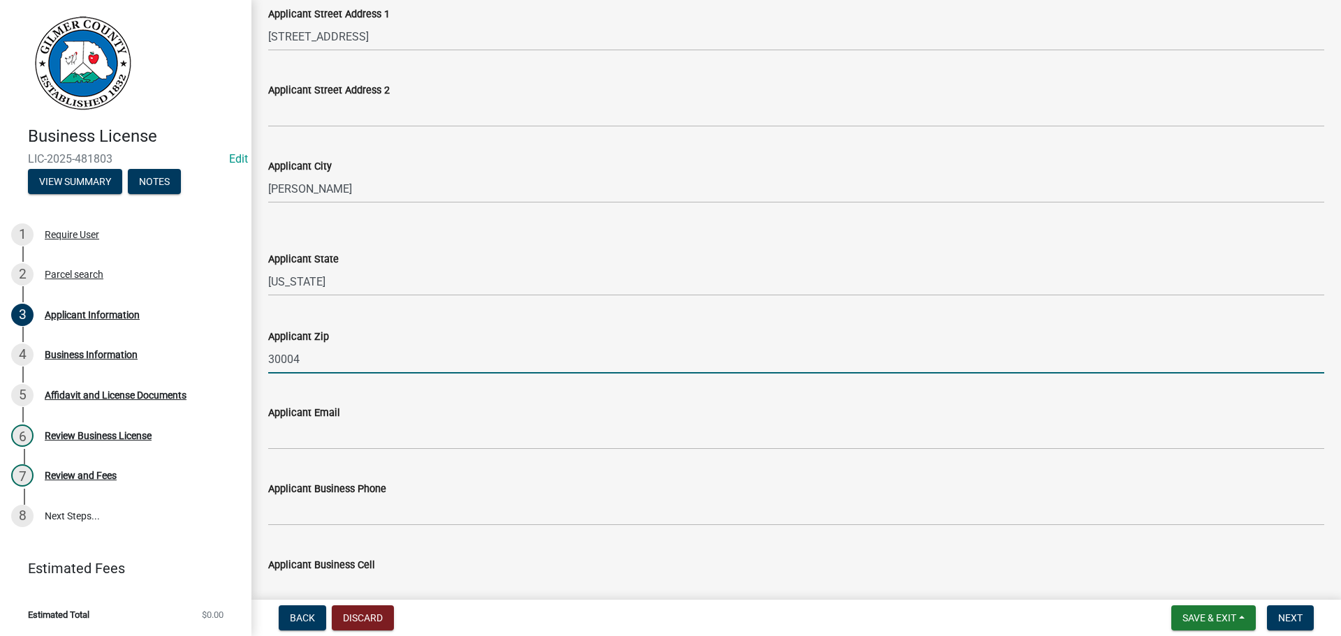
scroll to position [303, 0]
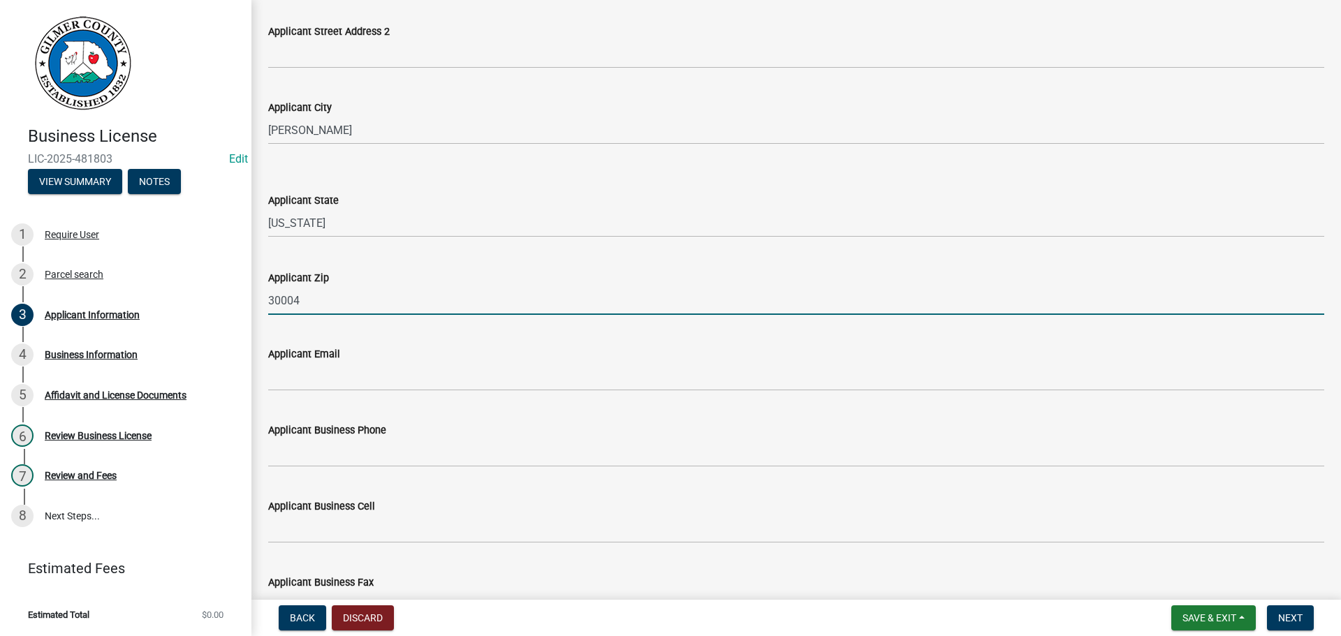
type input "30004"
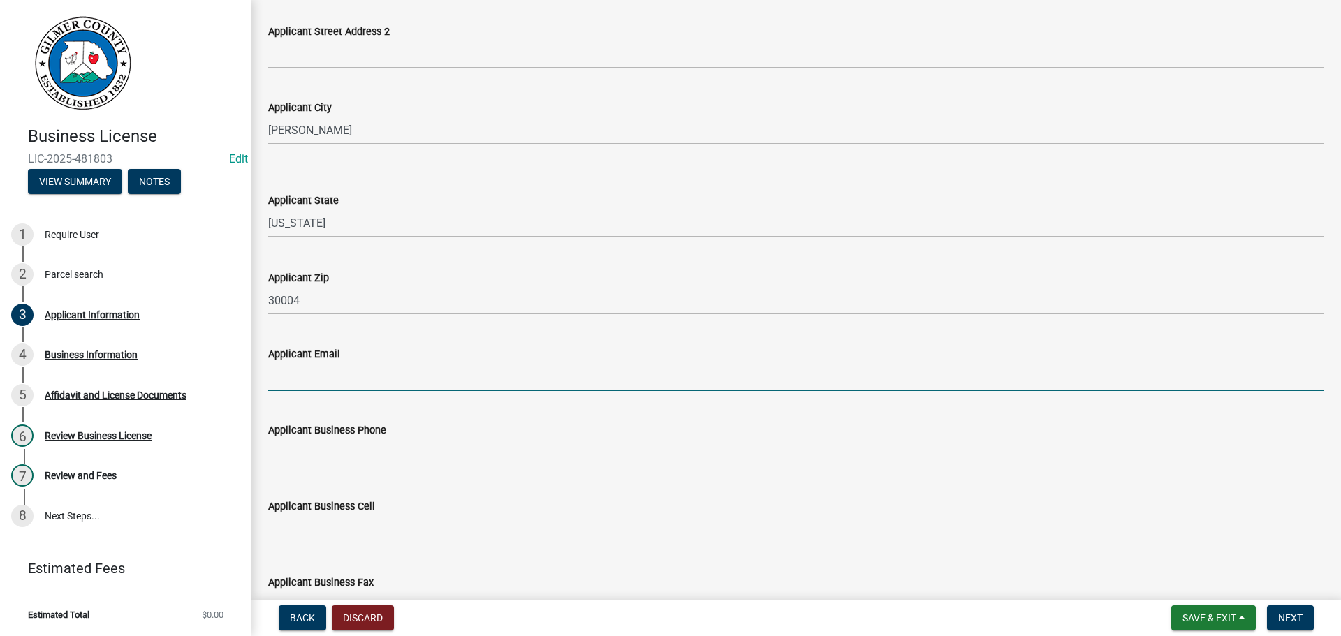
click at [419, 370] on input "Applicant Email" at bounding box center [796, 376] width 1056 height 29
type input "HIGHRIVERWATER@GMAIL.COM"
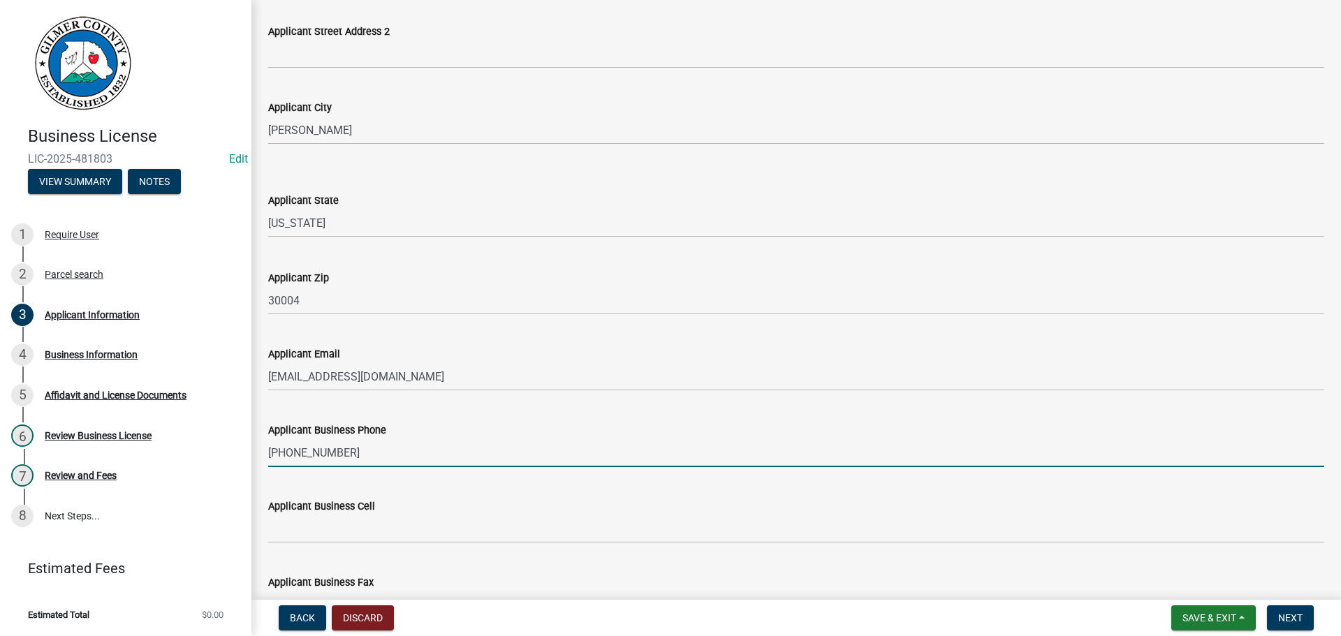
type input "706-889-4599"
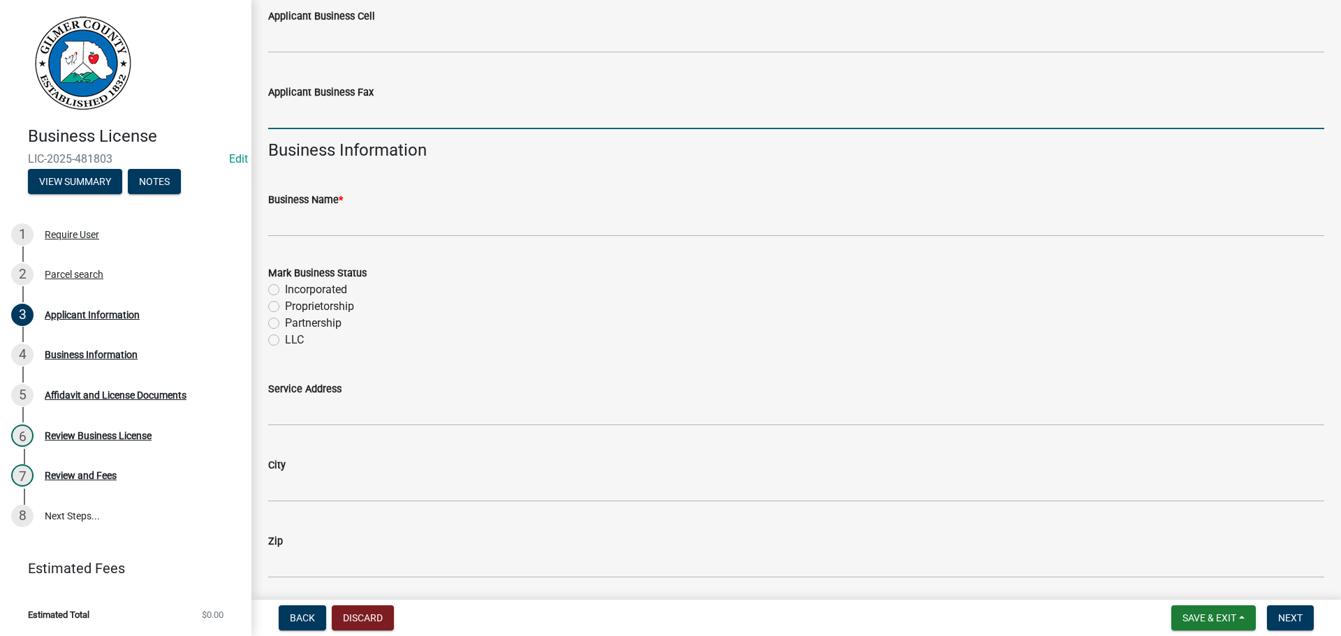
scroll to position [817, 0]
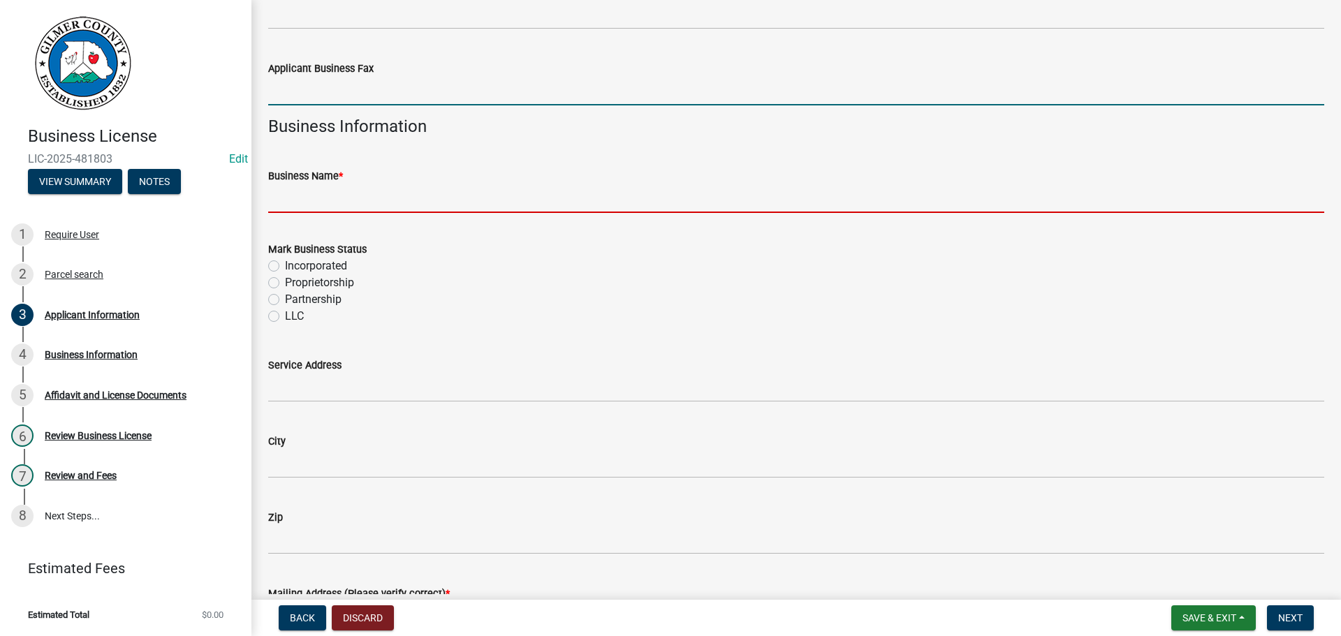
click at [329, 204] on input "Business Name *" at bounding box center [796, 198] width 1056 height 29
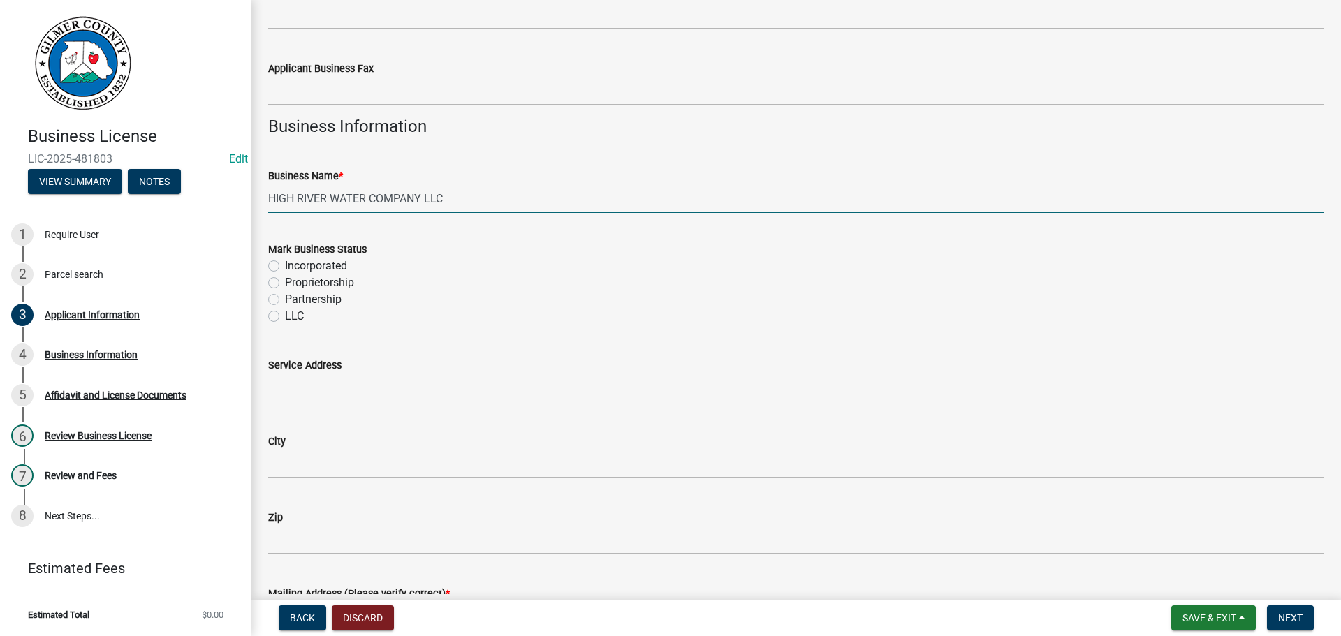
type input "HIGH RIVER WATER COMPANY LLC"
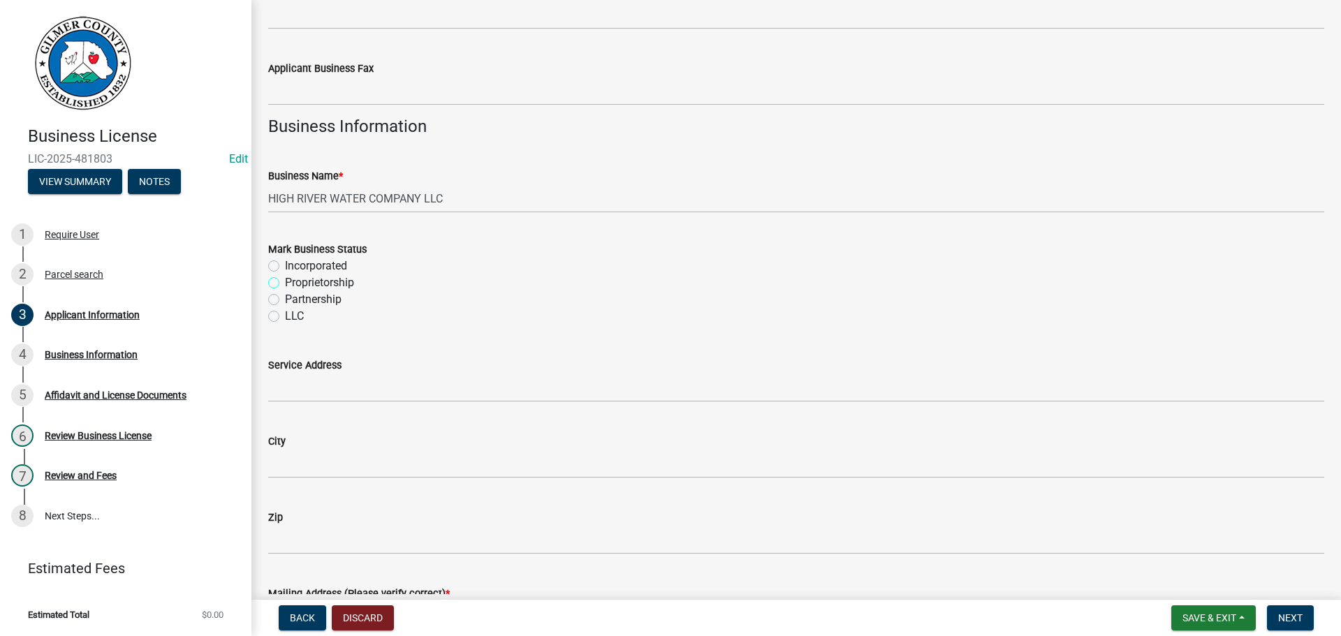
click at [285, 274] on input "Proprietorship" at bounding box center [289, 278] width 9 height 9
radio input "true"
click at [285, 291] on input "Partnership" at bounding box center [289, 295] width 9 height 9
radio input "true"
click at [285, 308] on input "LLC" at bounding box center [289, 312] width 9 height 9
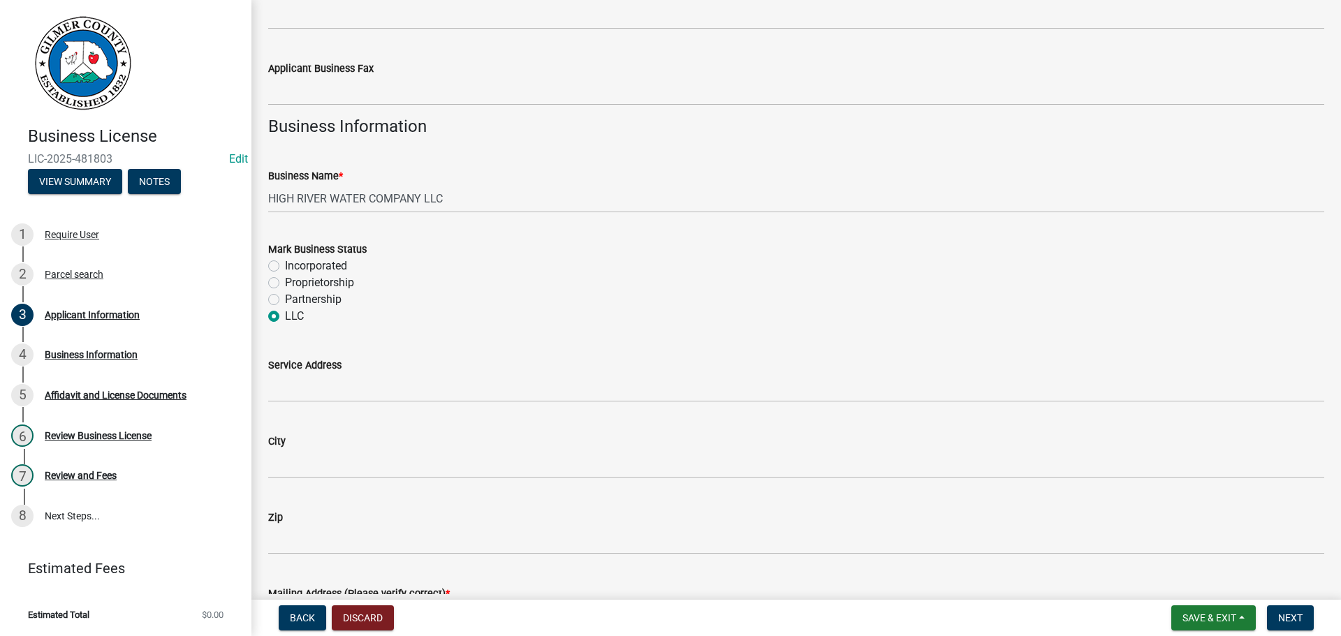
radio input "true"
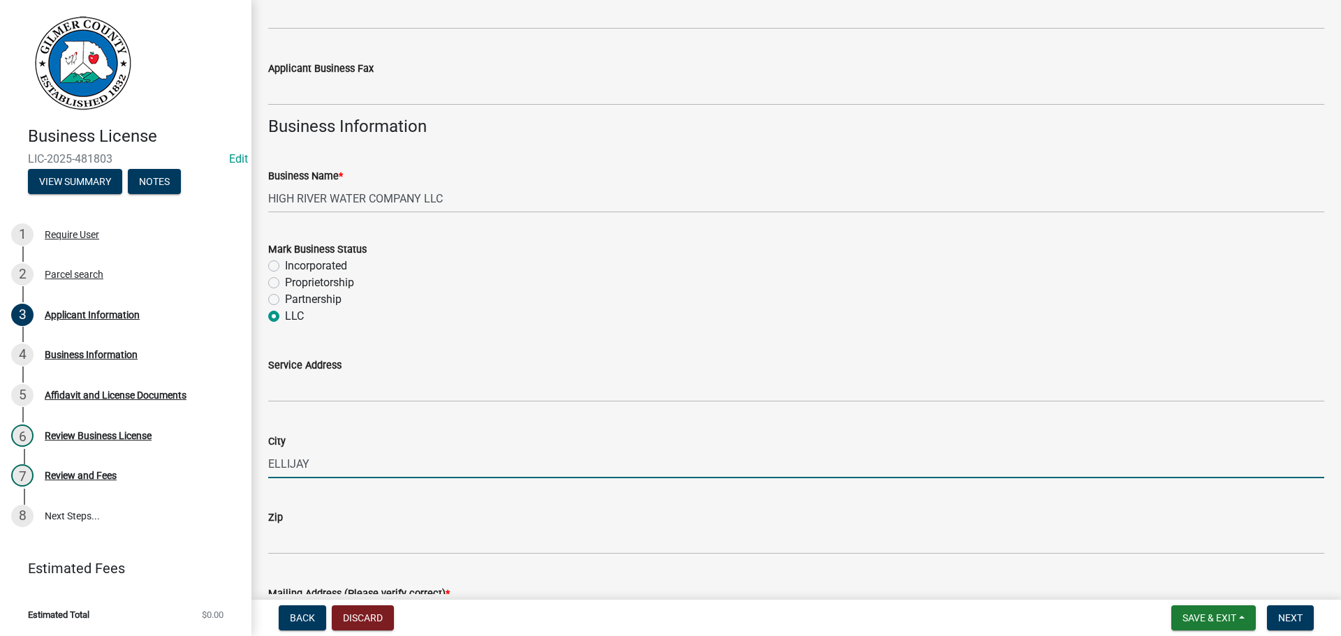
type input "ELLIJAY"
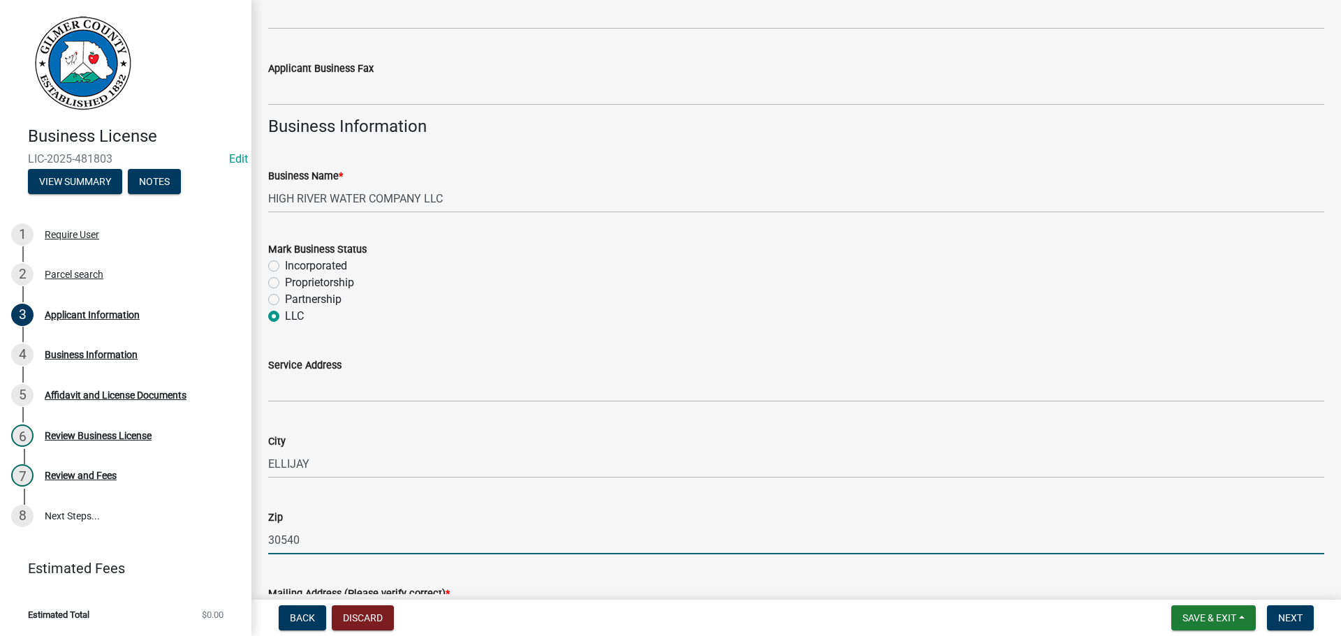
type input "30540"
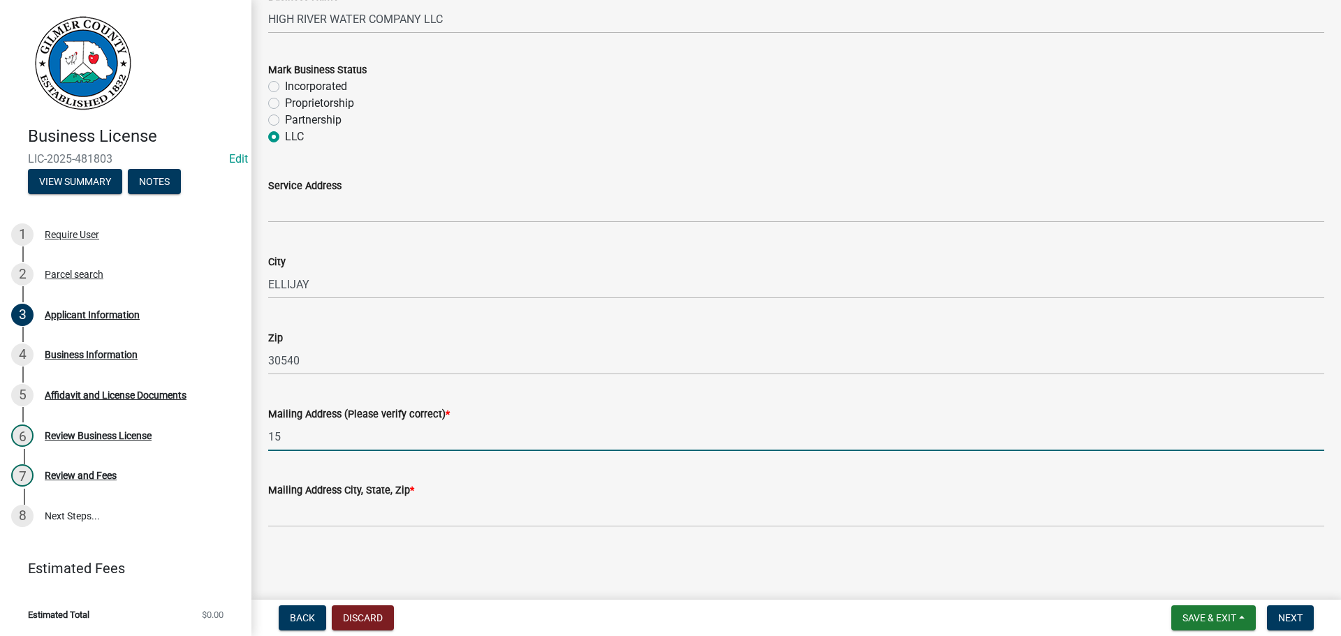
type input "1"
type input "305 S MAIN ST"
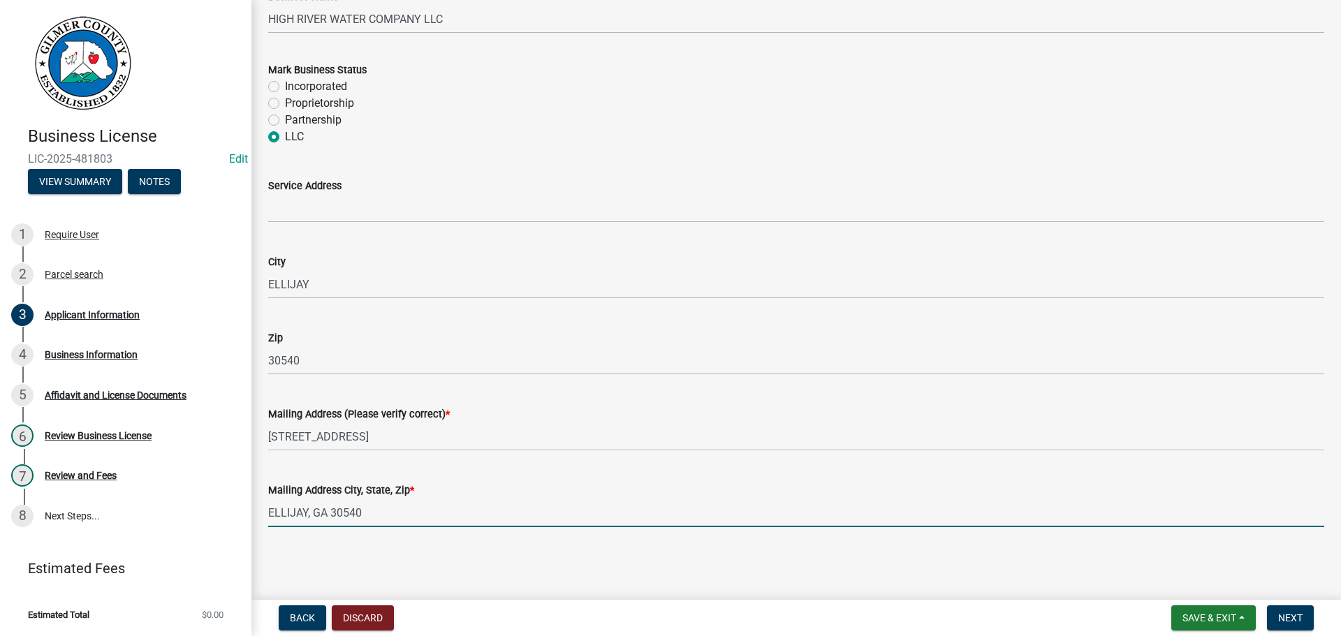
type input "ELLIJAY, GA 30540"
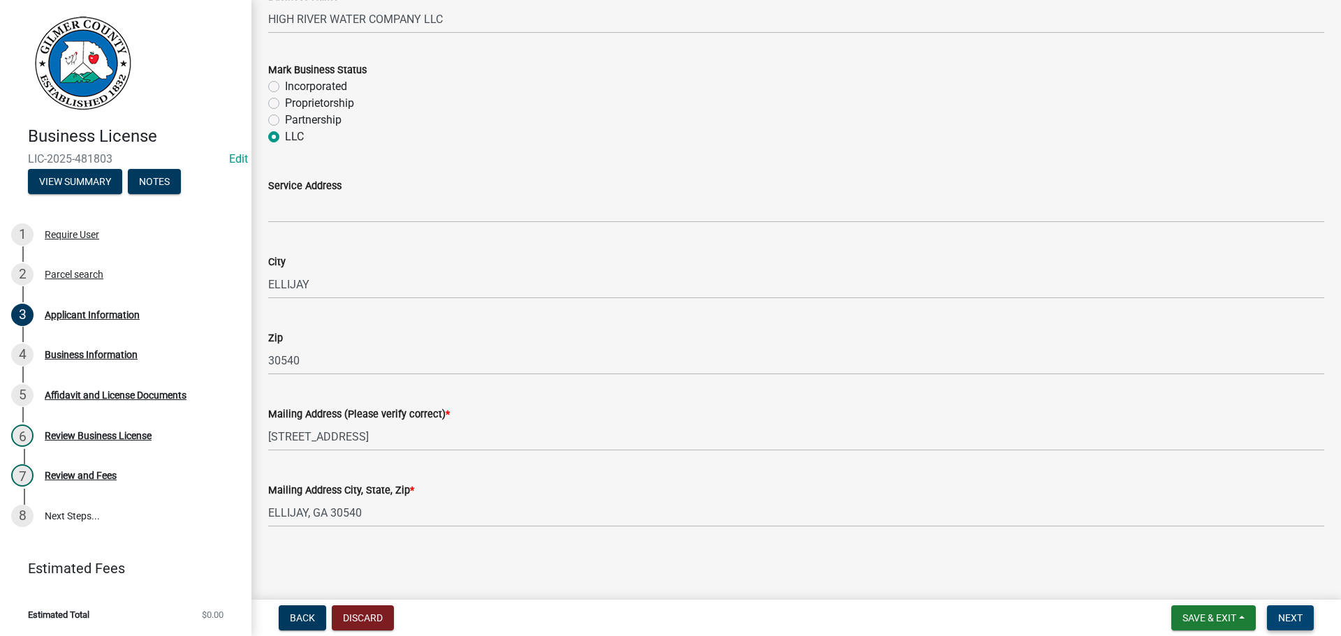
click at [1302, 622] on span "Next" at bounding box center [1290, 617] width 24 height 11
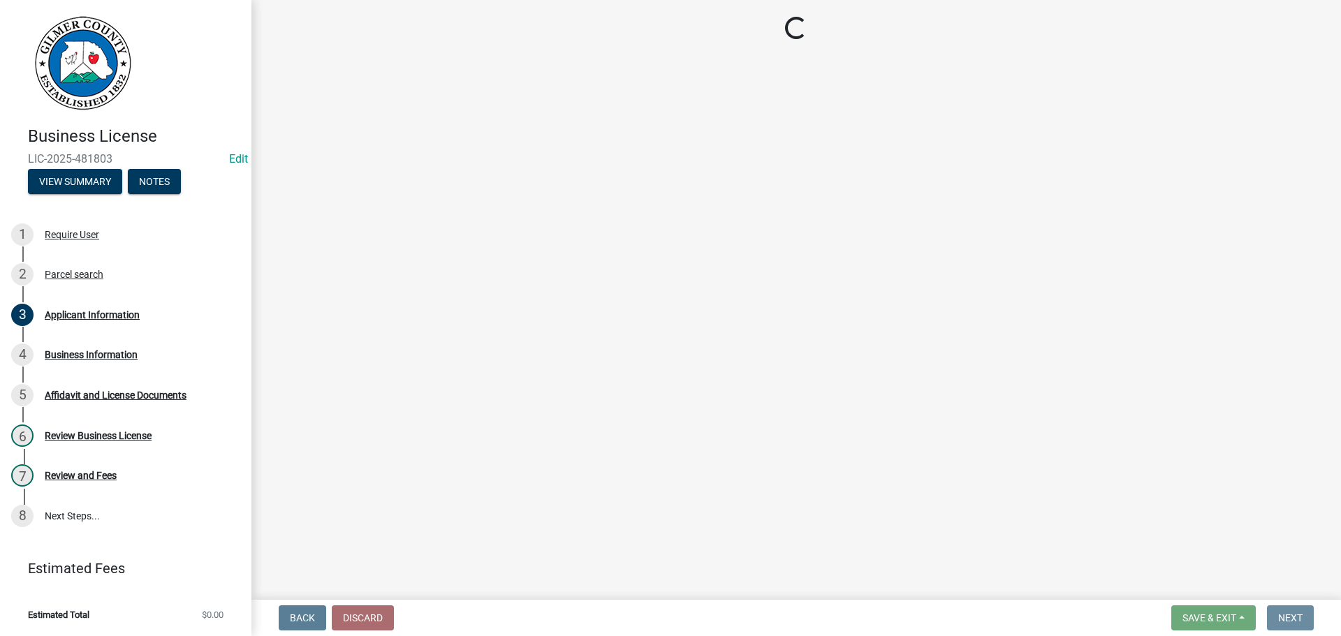
scroll to position [0, 0]
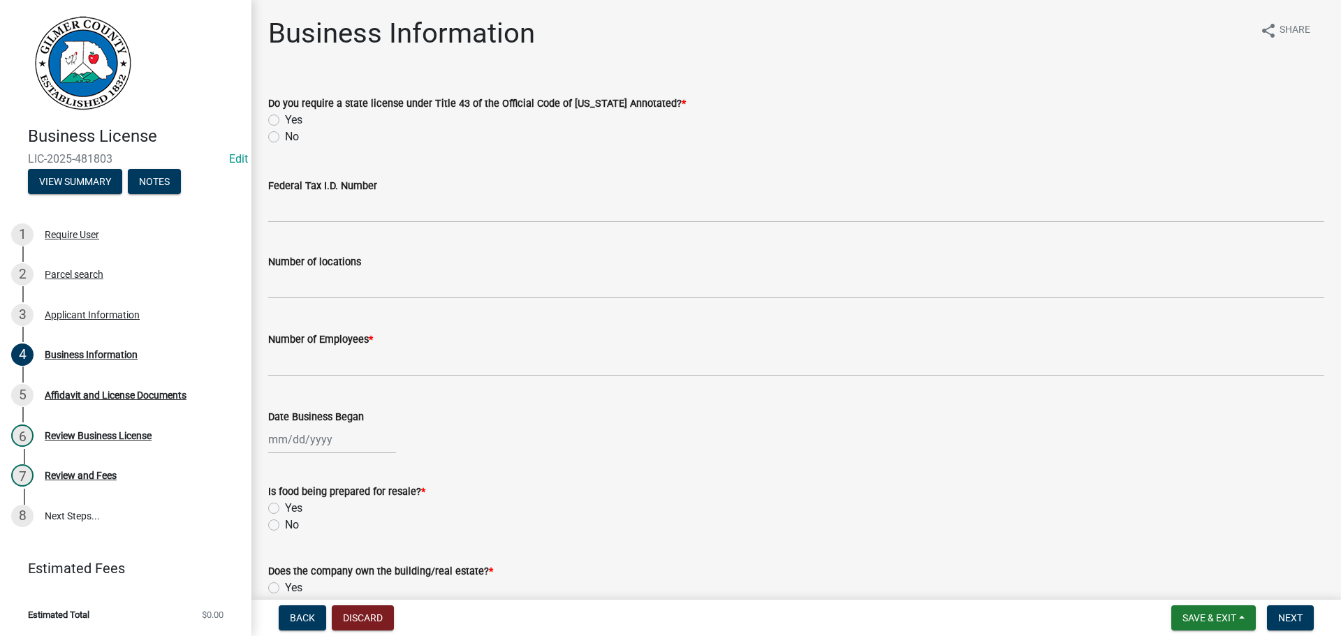
drag, startPoint x: 444, startPoint y: 182, endPoint x: 554, endPoint y: 329, distance: 183.1
click at [446, 200] on form "Federal Tax I.D. Number" at bounding box center [796, 199] width 1056 height 45
click at [284, 138] on div "No" at bounding box center [796, 136] width 1056 height 17
click at [286, 134] on label "No" at bounding box center [292, 136] width 14 height 17
click at [286, 134] on input "No" at bounding box center [289, 132] width 9 height 9
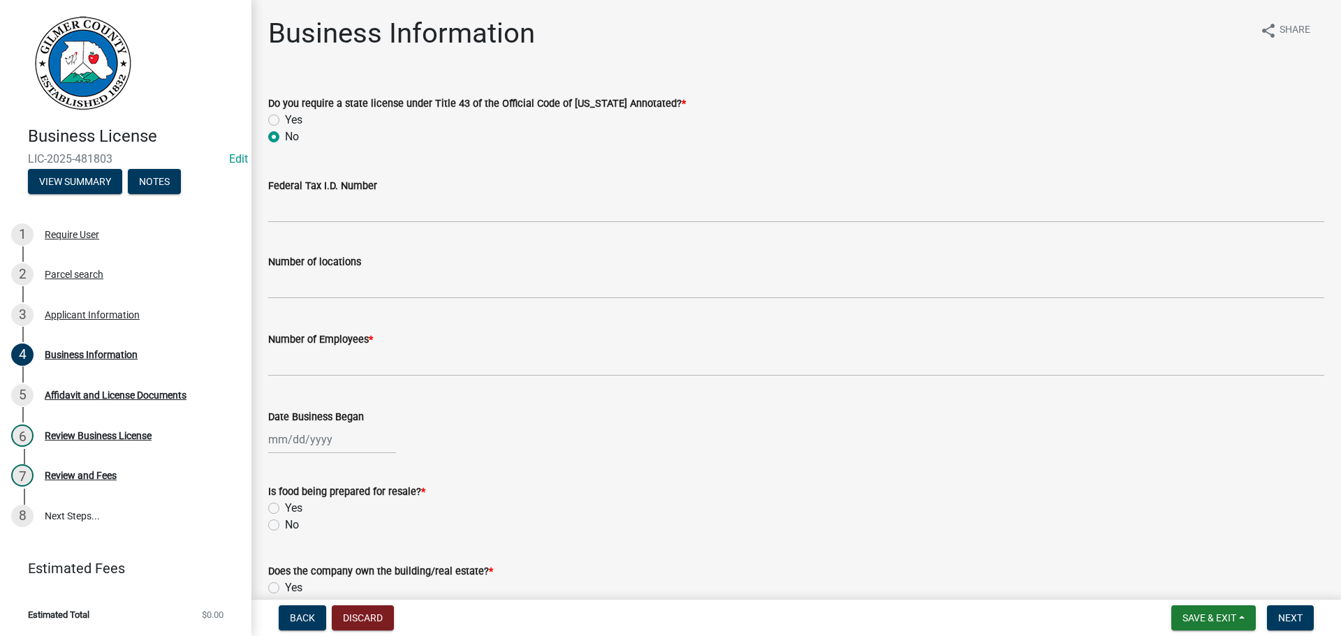
radio input "true"
drag, startPoint x: 338, startPoint y: 193, endPoint x: 339, endPoint y: 200, distance: 7.0
click at [339, 198] on form "Federal Tax I.D. Number" at bounding box center [796, 199] width 1056 height 45
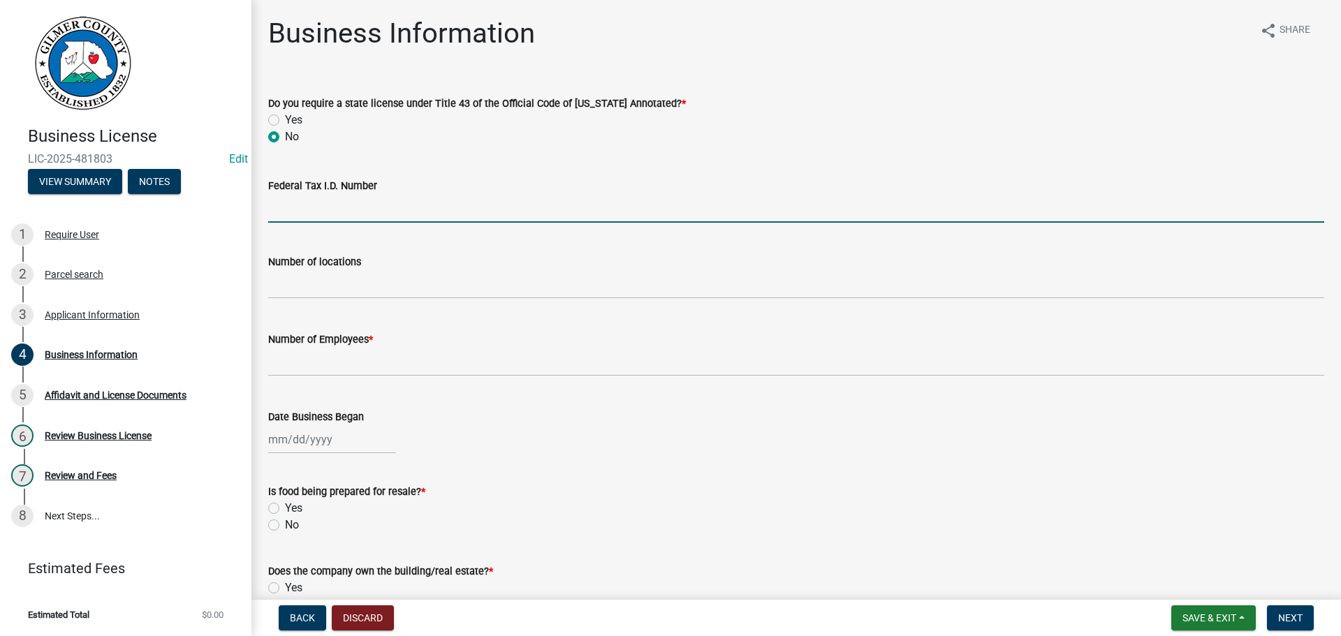
drag, startPoint x: 339, startPoint y: 209, endPoint x: 523, endPoint y: 209, distance: 184.3
click at [340, 209] on input "Federal Tax I.D. Number" at bounding box center [796, 208] width 1056 height 29
type input "85-1309663"
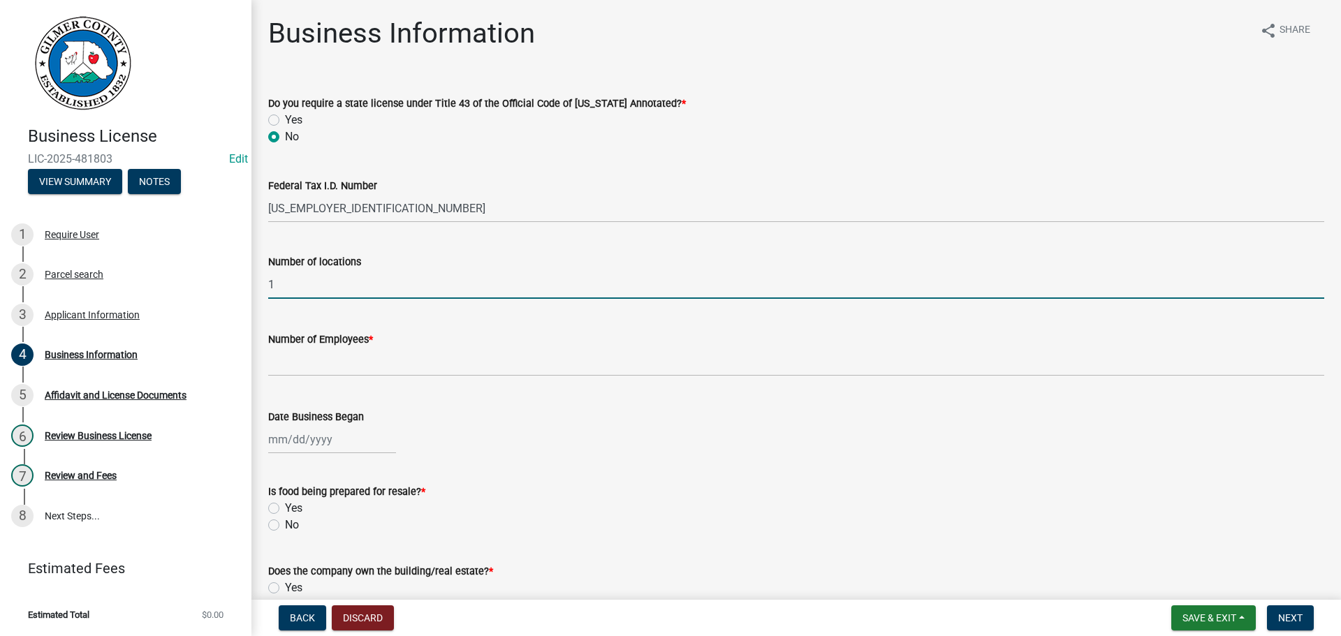
type input "1"
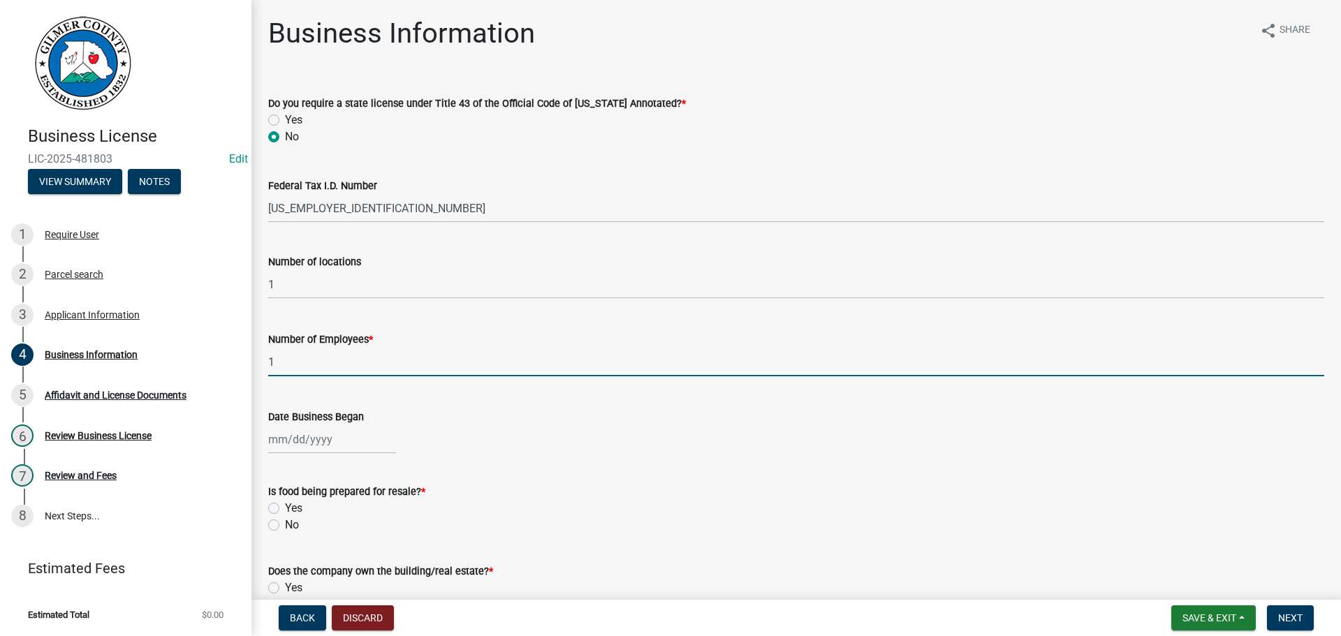
type input "1"
select select "9"
select select "2025"
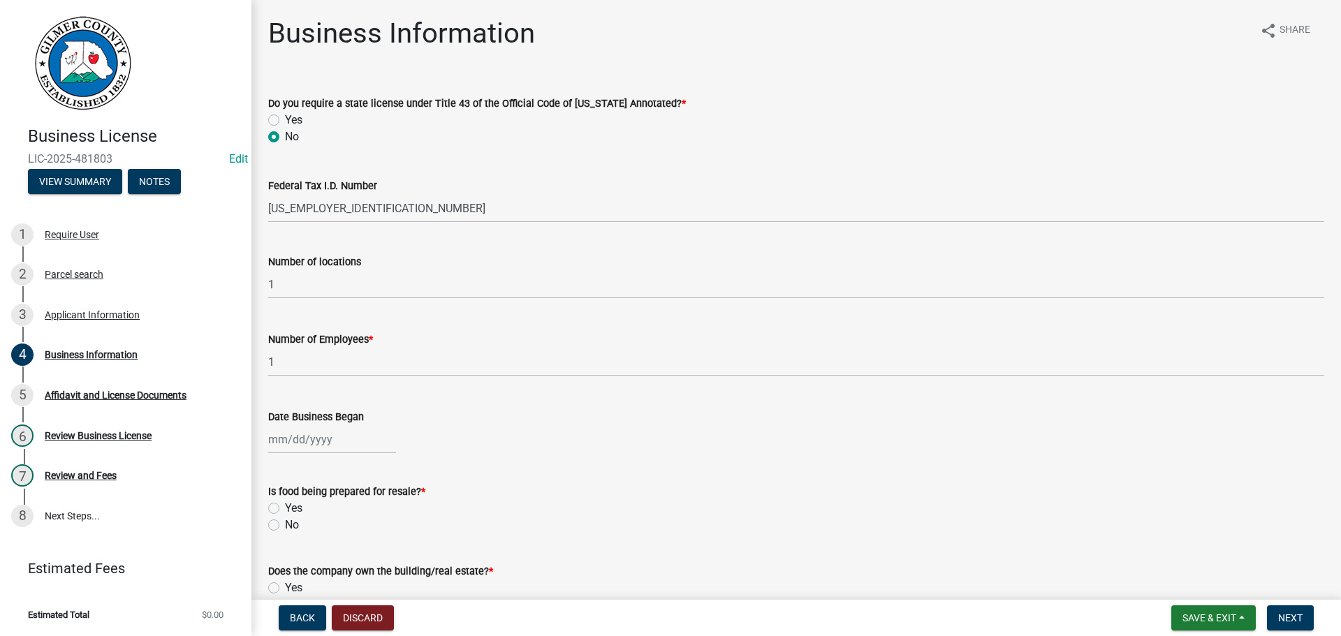
type input "09/22/2025"
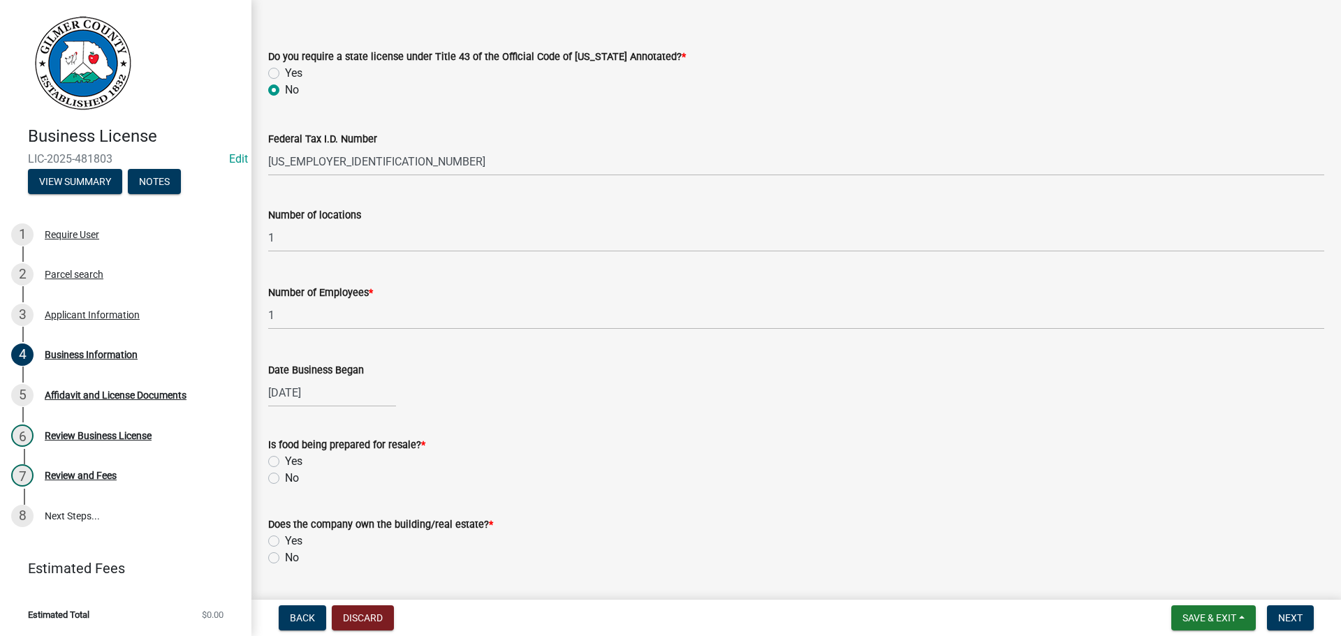
scroll to position [70, 0]
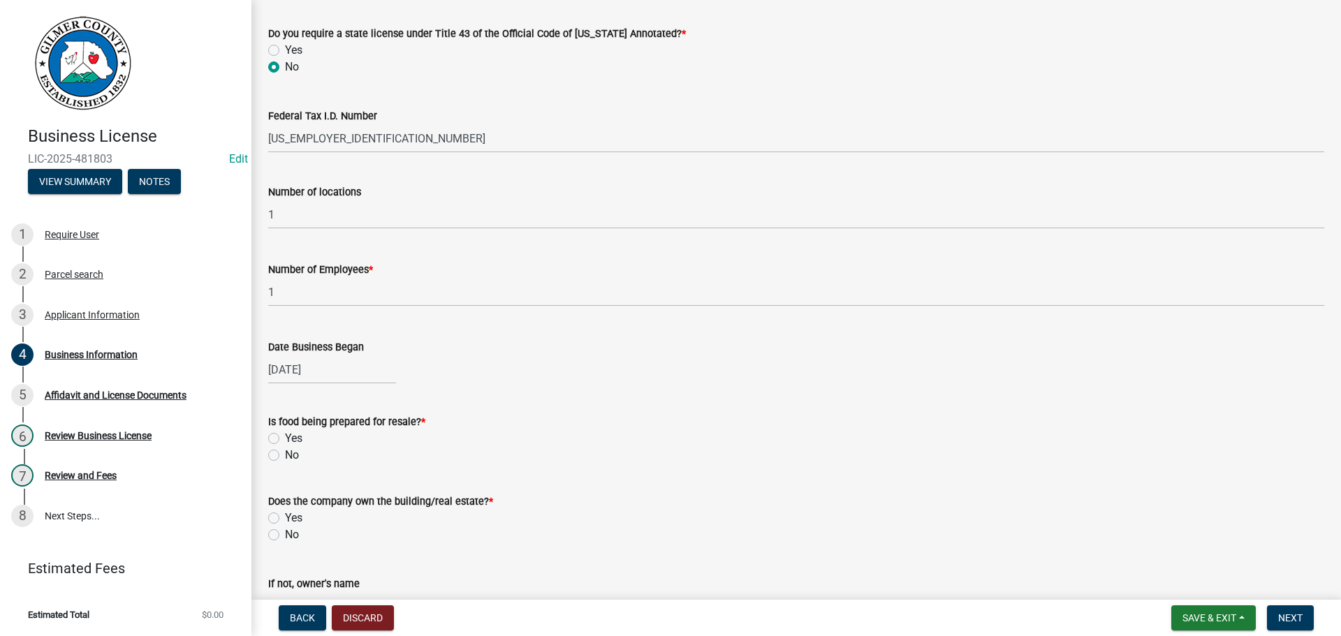
click at [297, 457] on label "No" at bounding box center [292, 455] width 14 height 17
click at [294, 456] on input "No" at bounding box center [289, 451] width 9 height 9
radio input "true"
click at [281, 522] on div "Yes" at bounding box center [796, 518] width 1056 height 17
click at [283, 518] on div "Yes" at bounding box center [796, 518] width 1056 height 17
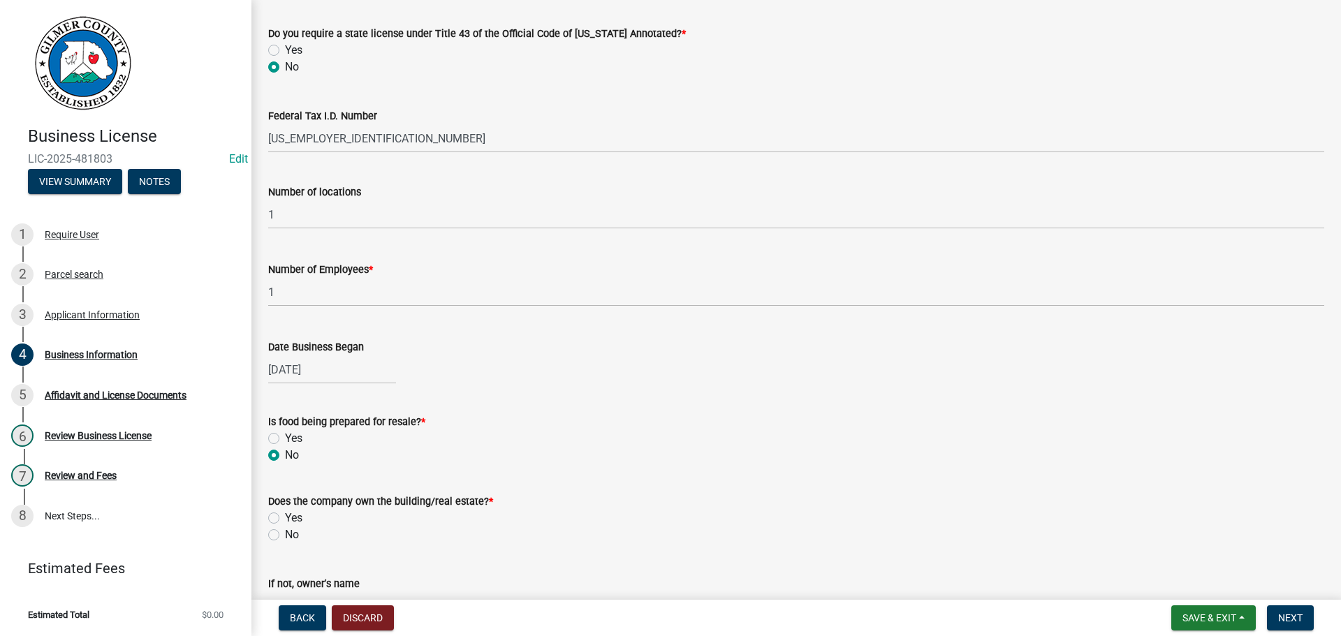
click at [288, 517] on label "Yes" at bounding box center [293, 518] width 17 height 17
click at [288, 517] on input "Yes" at bounding box center [289, 514] width 9 height 9
radio input "true"
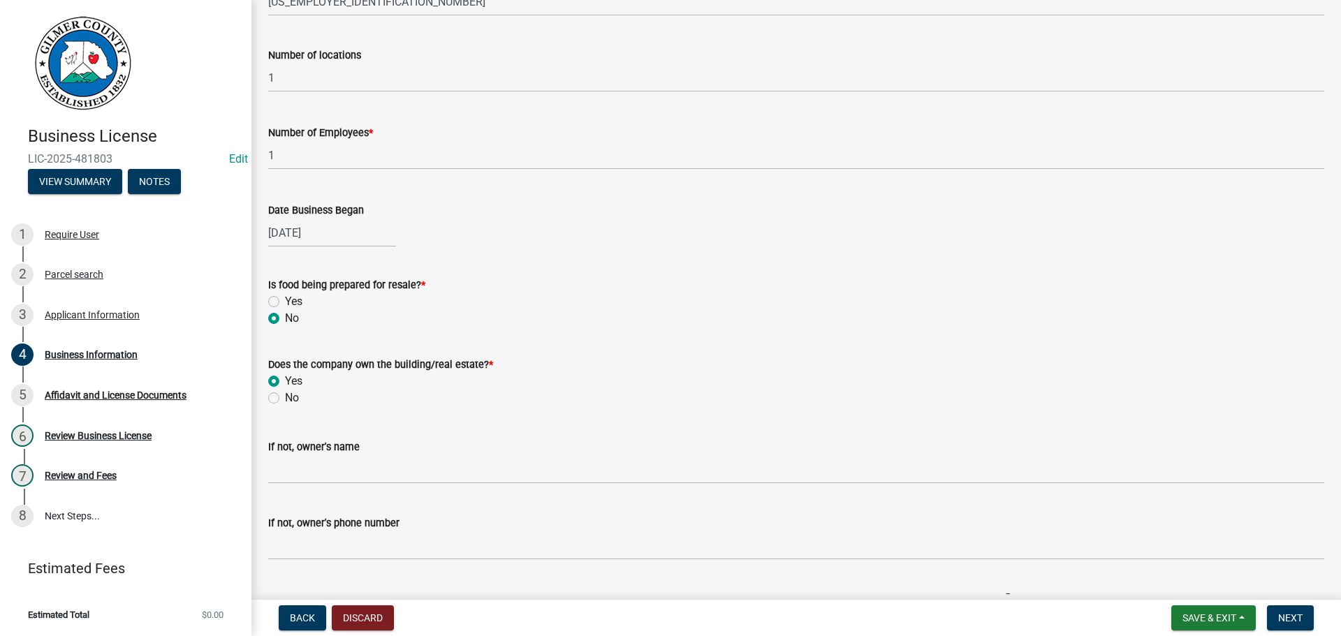
scroll to position [314, 0]
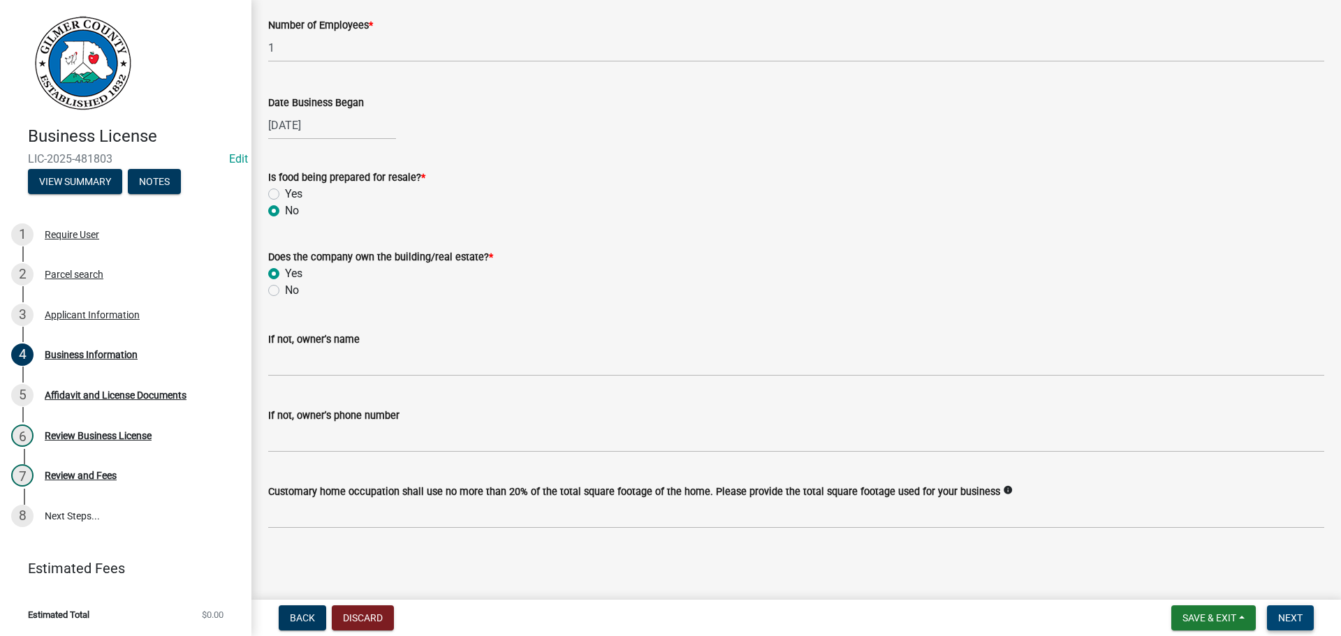
click at [1290, 624] on span "Next" at bounding box center [1290, 617] width 24 height 11
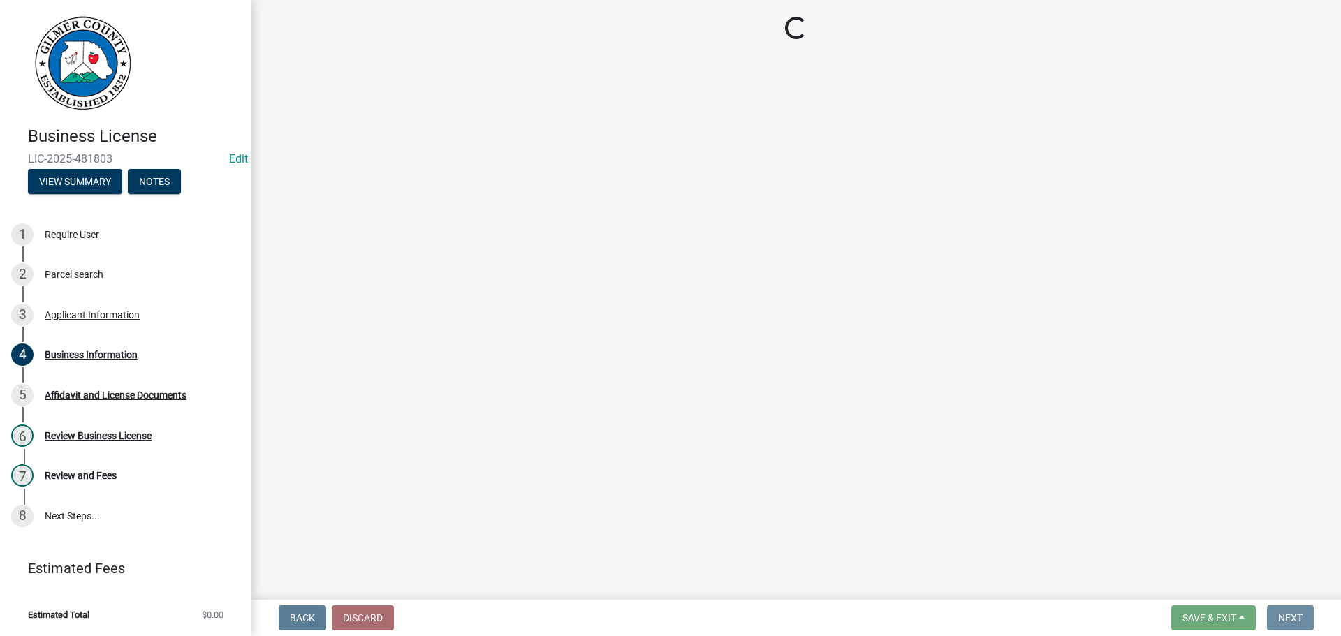
scroll to position [0, 0]
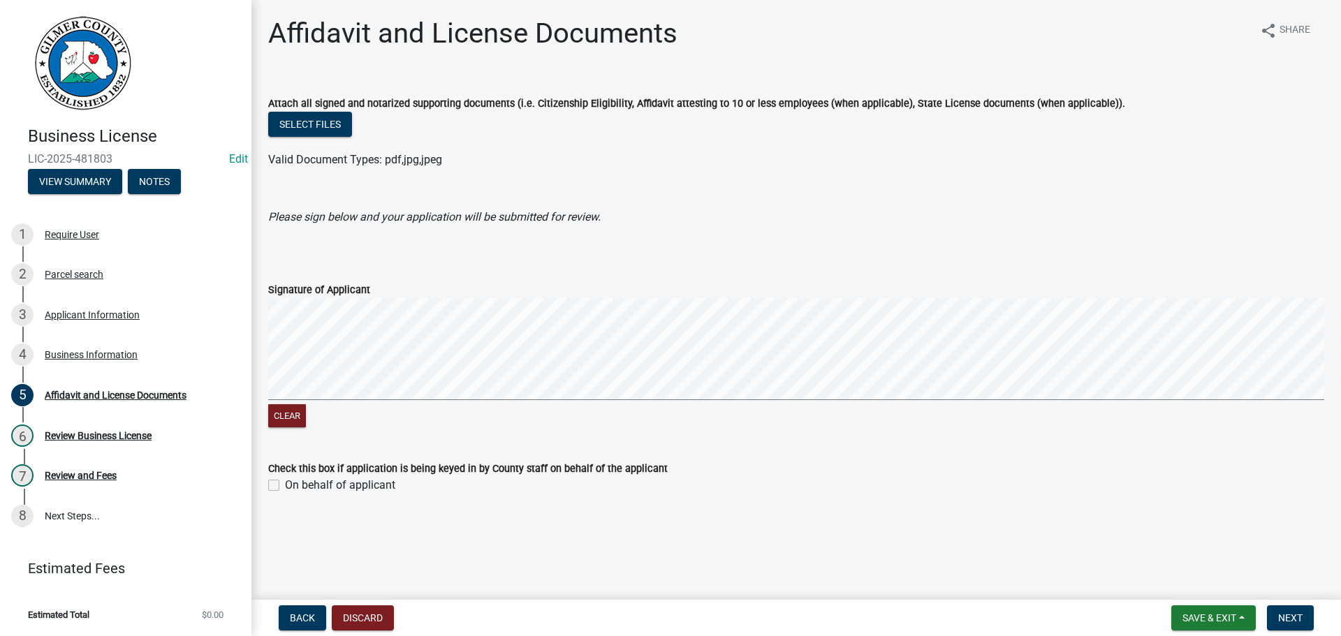
click at [309, 487] on label "On behalf of applicant" at bounding box center [340, 485] width 110 height 17
click at [294, 486] on input "On behalf of applicant" at bounding box center [289, 481] width 9 height 9
checkbox input "true"
click at [1297, 628] on button "Next" at bounding box center [1290, 617] width 47 height 25
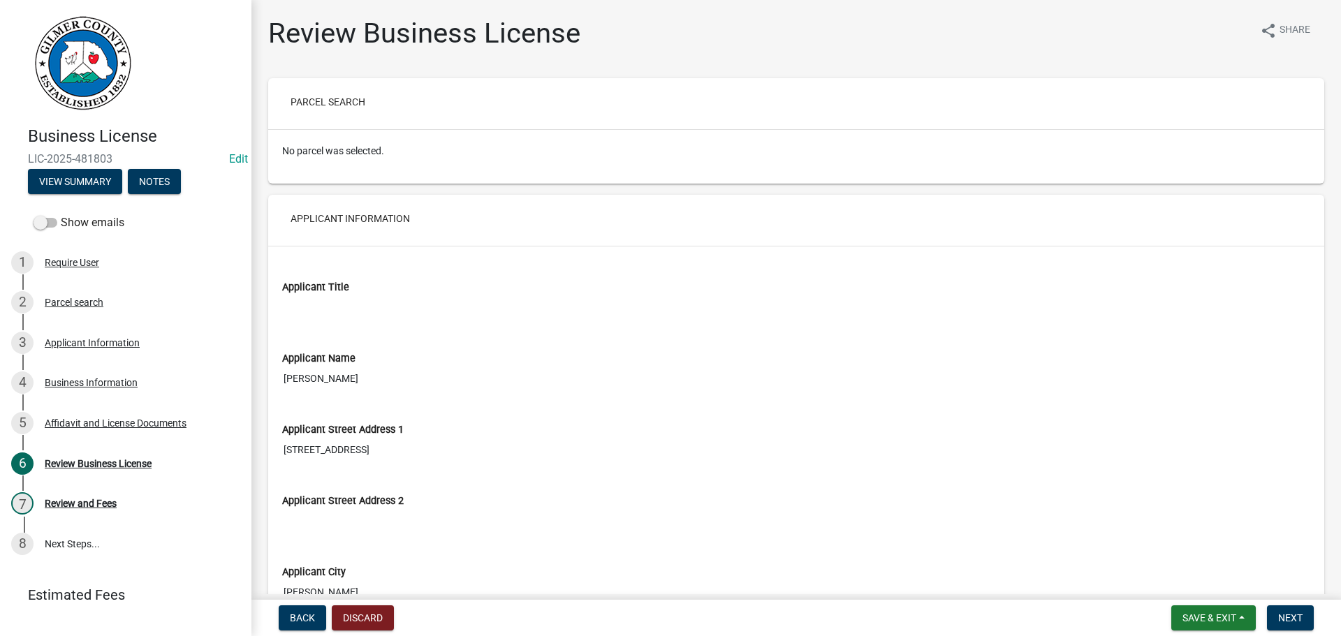
click at [1322, 633] on nav "Back Discard Save & Exit Save Save & Exit Next" at bounding box center [795, 618] width 1089 height 36
click at [1304, 627] on button "Next" at bounding box center [1290, 617] width 47 height 25
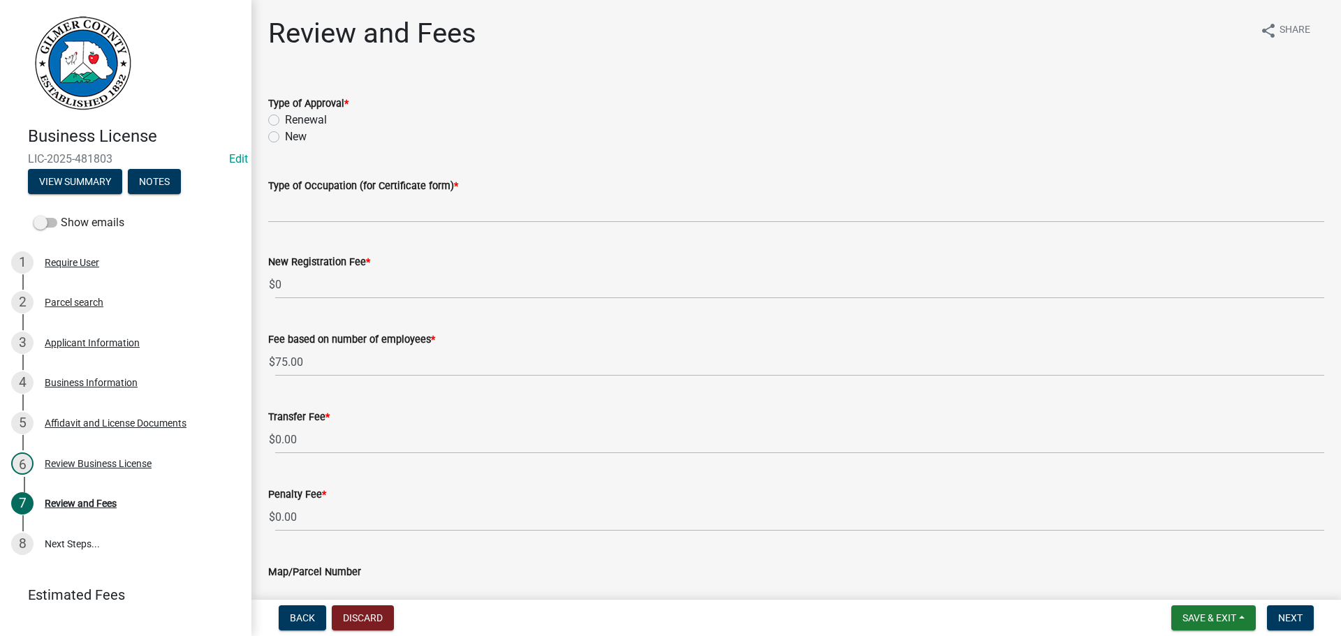
click at [292, 145] on wm-data-entity-input "Type of Approval * Renewal New" at bounding box center [796, 118] width 1056 height 80
click at [295, 142] on label "New" at bounding box center [296, 136] width 22 height 17
click at [294, 138] on input "New" at bounding box center [289, 132] width 9 height 9
radio input "true"
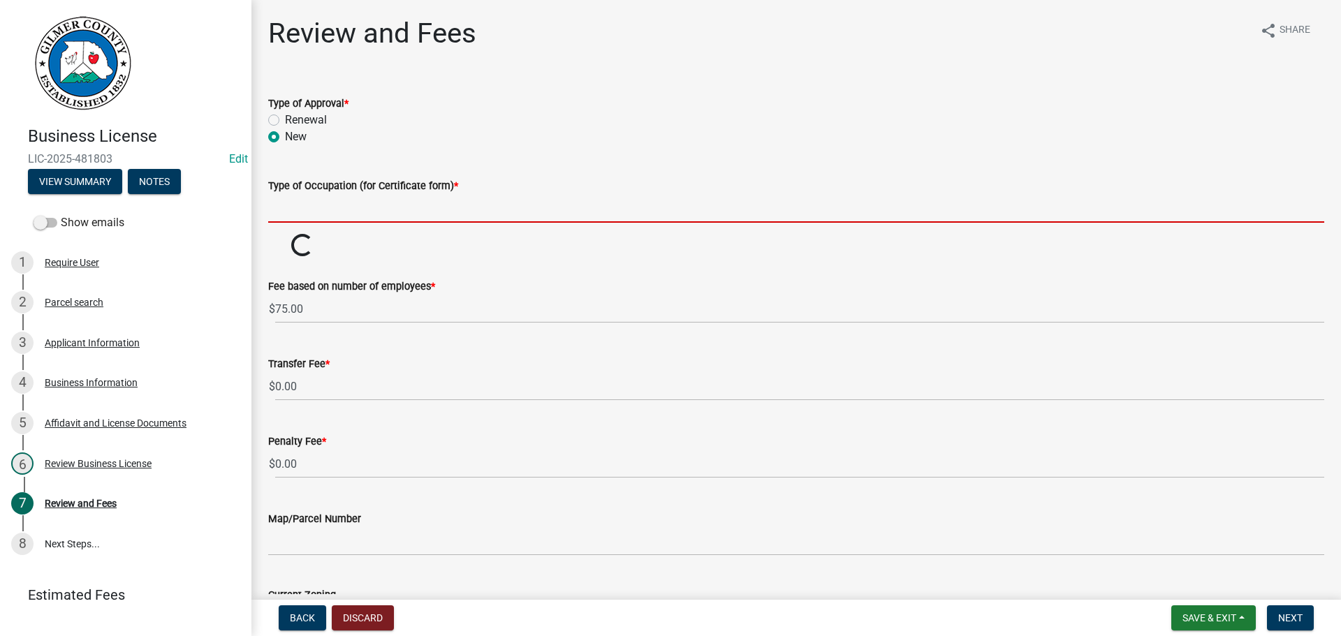
click at [316, 207] on input "Type of Occupation (for Certificate form) *" at bounding box center [796, 208] width 1056 height 29
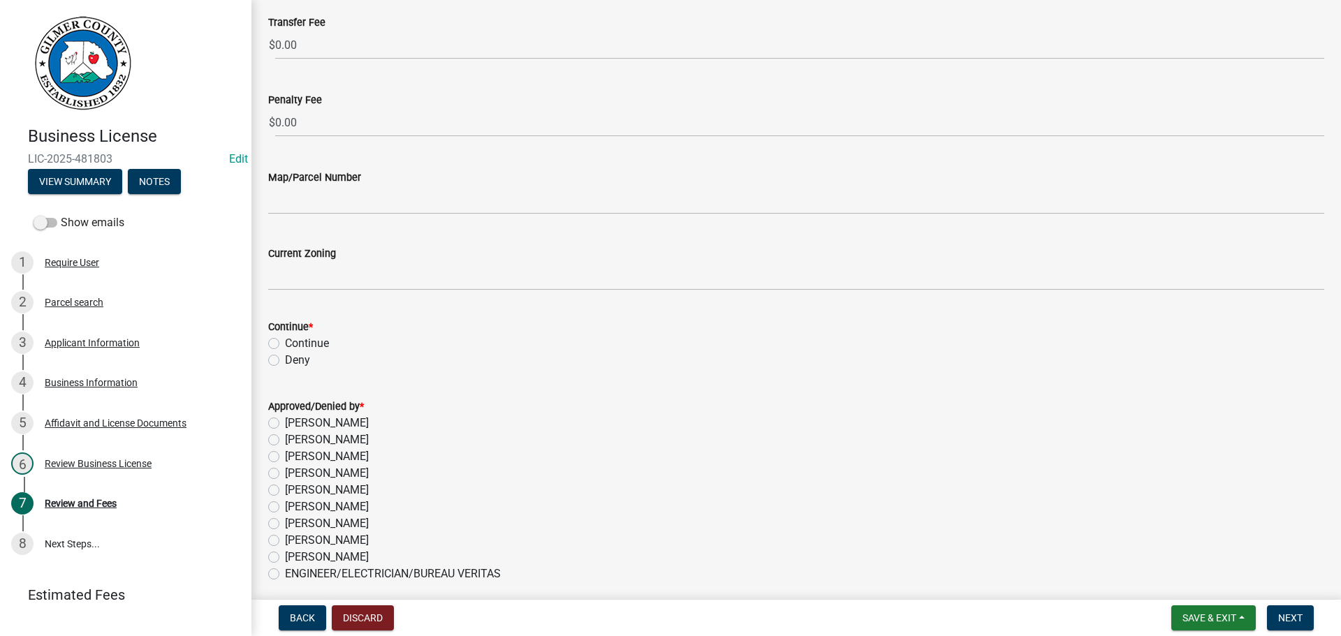
scroll to position [419, 0]
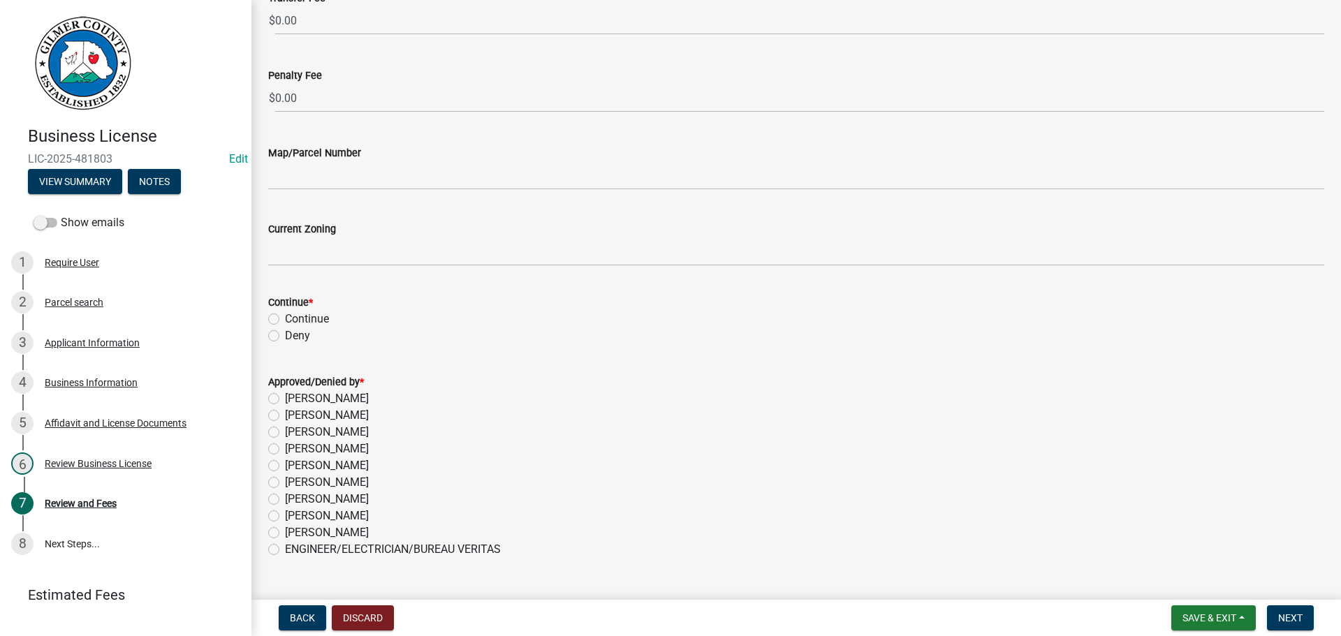
type input "WATER - UTILITY"
click at [306, 318] on label "Continue" at bounding box center [307, 319] width 44 height 17
click at [294, 318] on input "Continue" at bounding box center [289, 315] width 9 height 9
radio input "true"
click at [341, 515] on label "Whitney Hunter" at bounding box center [327, 516] width 84 height 17
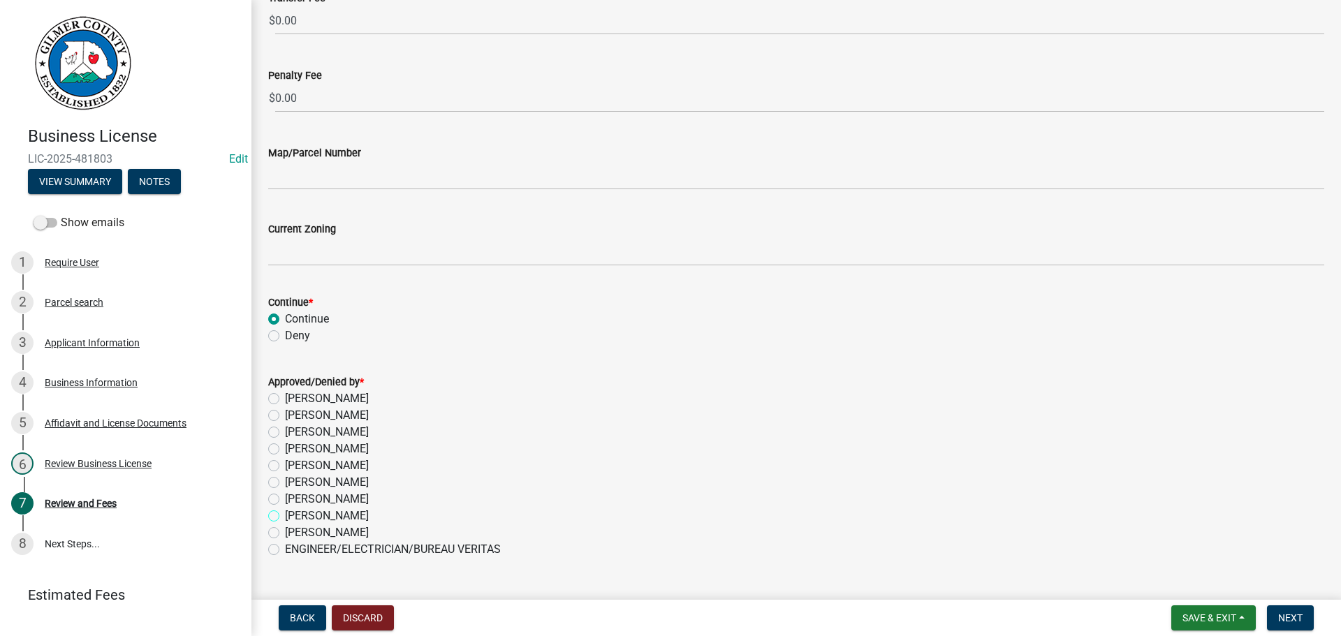
click at [294, 515] on input "Whitney Hunter" at bounding box center [289, 512] width 9 height 9
radio input "true"
click at [1295, 623] on span "Next" at bounding box center [1290, 617] width 24 height 11
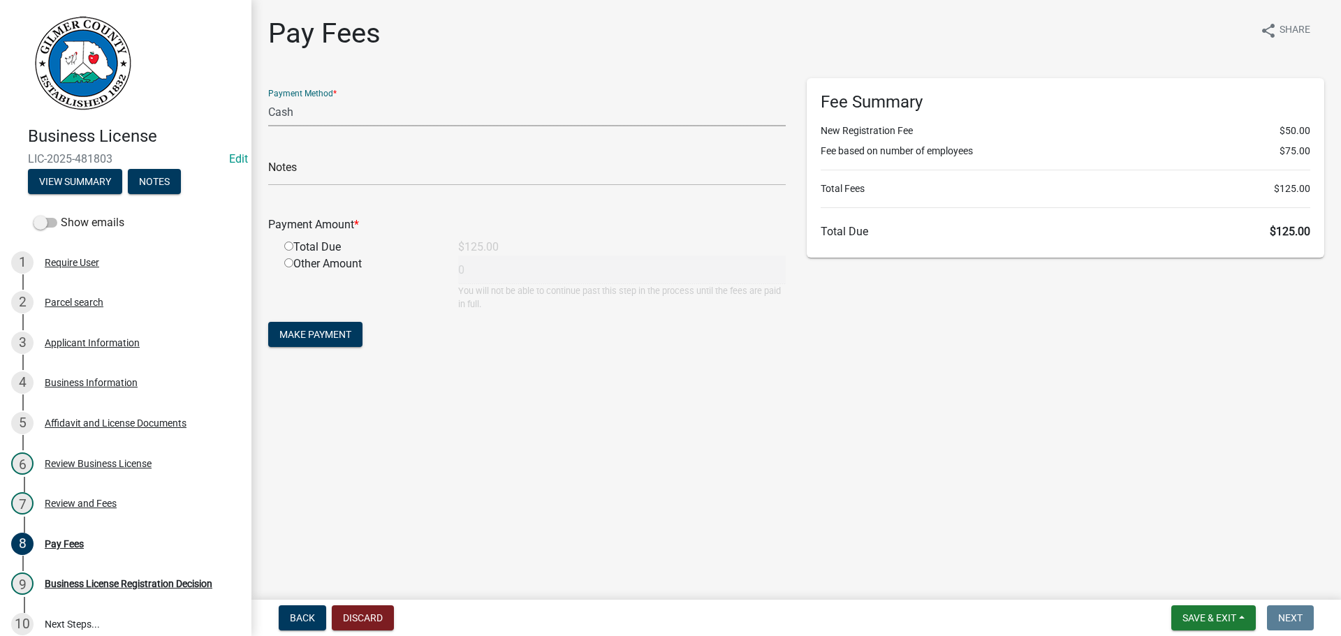
click at [302, 126] on select "Credit Card POS Check Cash" at bounding box center [526, 112] width 517 height 29
select select "1: 0"
click at [268, 98] on select "Credit Card POS Check Cash" at bounding box center [526, 112] width 517 height 29
click at [321, 171] on input "text" at bounding box center [526, 171] width 517 height 29
type input "1027"
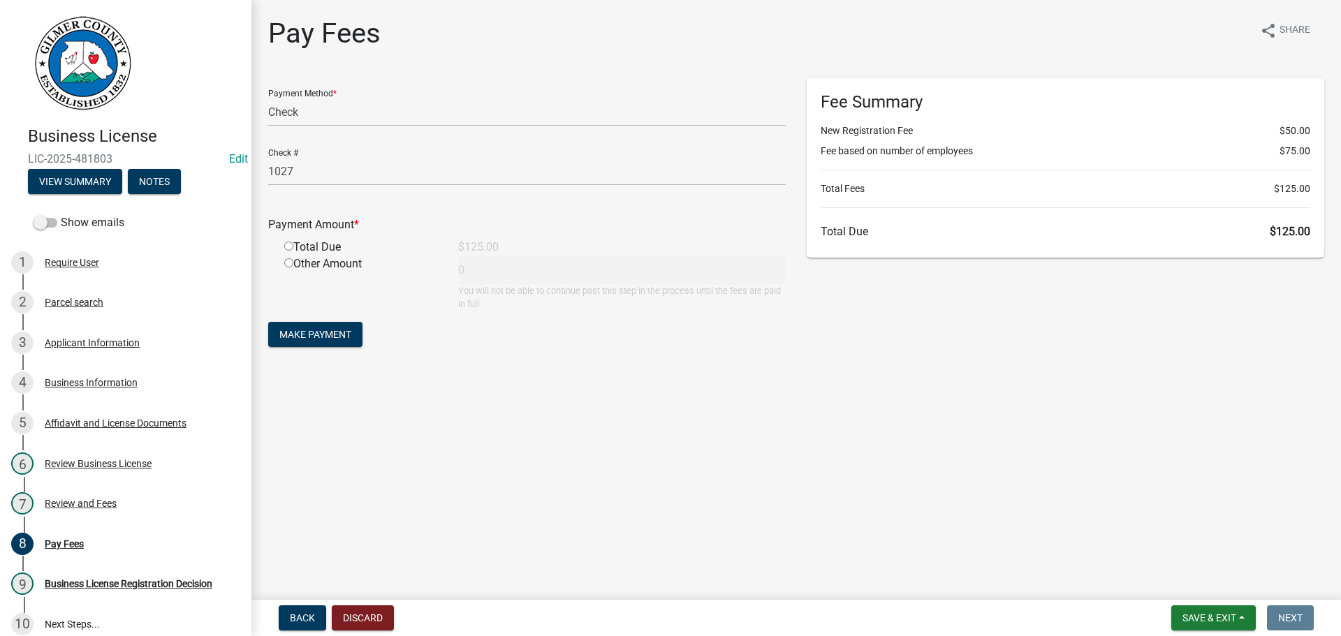
click at [284, 242] on input "radio" at bounding box center [288, 246] width 9 height 9
radio input "true"
type input "125"
click at [316, 337] on span "Make Payment" at bounding box center [315, 334] width 72 height 11
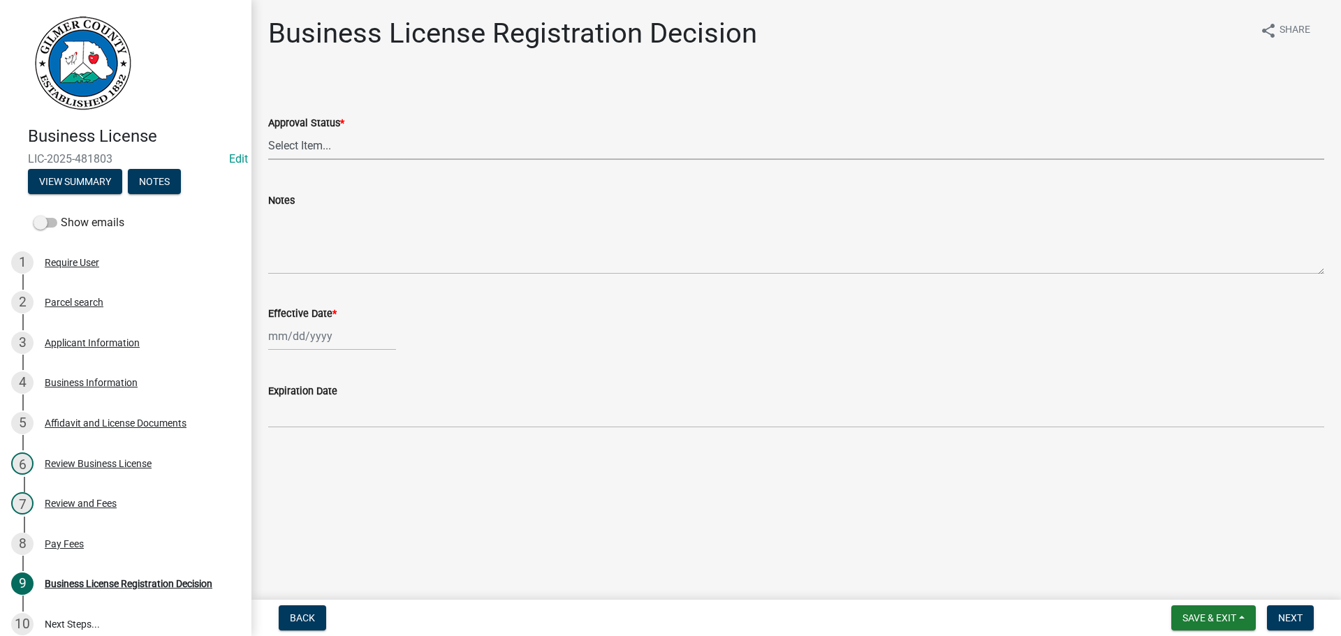
click at [373, 142] on select "Select Item... Approved Denied" at bounding box center [796, 145] width 1056 height 29
click at [268, 131] on select "Select Item... Approved Denied" at bounding box center [796, 145] width 1056 height 29
select select "cd44cabc-cb9c-446c-a27a-f009e7fbc738"
click at [301, 336] on div at bounding box center [332, 336] width 128 height 29
select select "9"
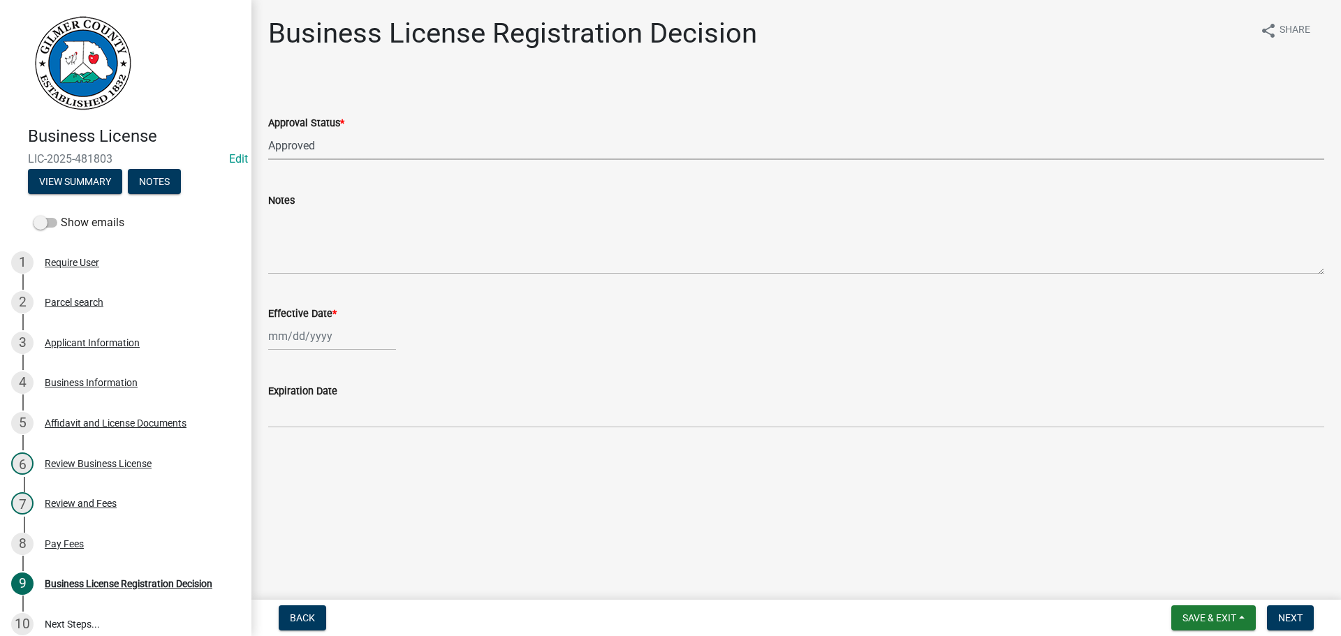
select select "2025"
click at [279, 478] on div "22" at bounding box center [282, 477] width 22 height 22
type input "09/22/2025"
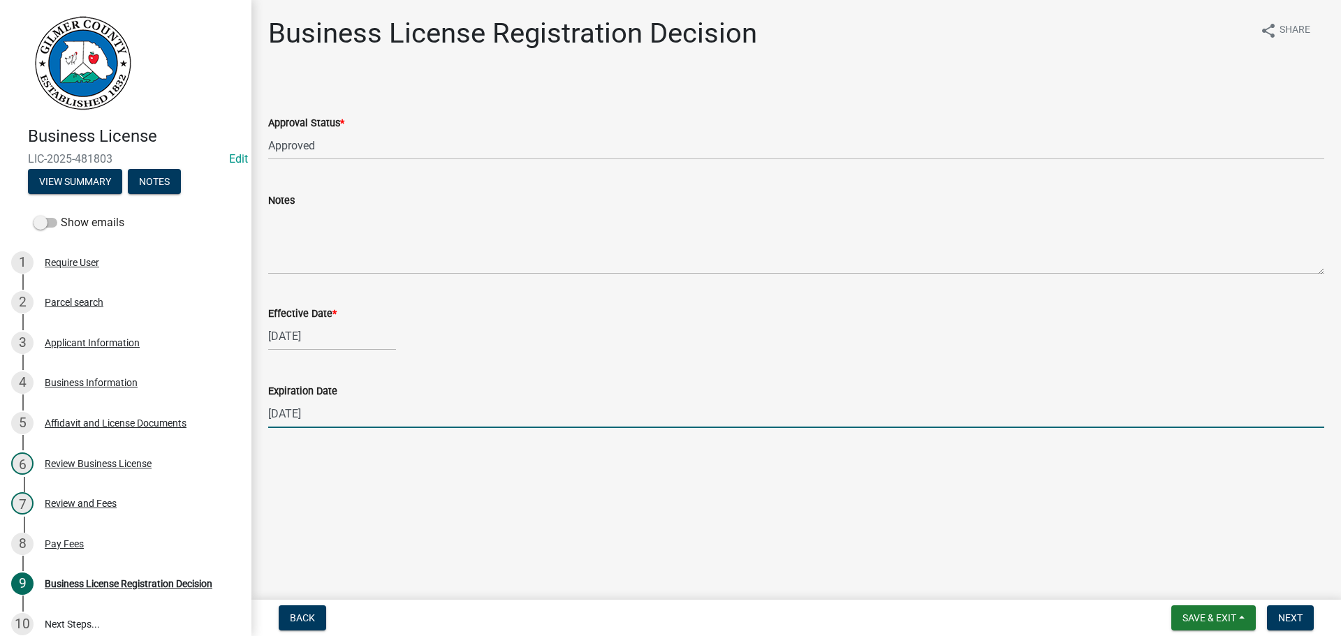
click at [351, 419] on input "12/31/2025" at bounding box center [796, 413] width 1056 height 29
type input "12/31/2026"
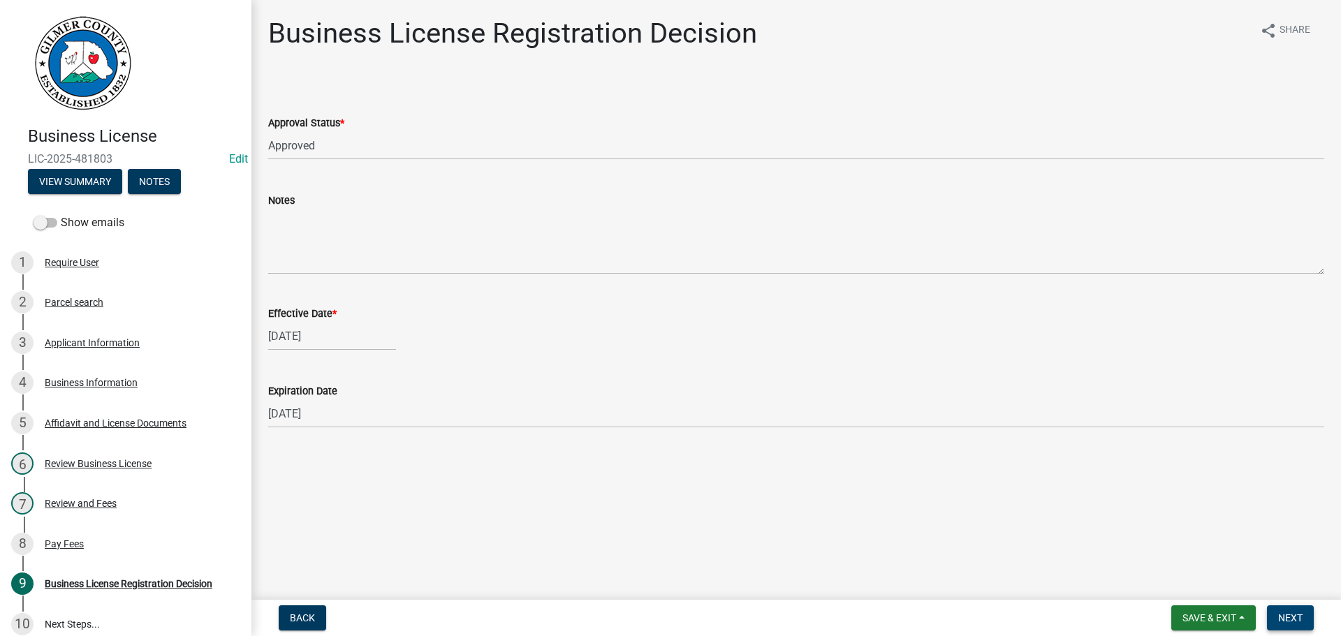
click at [1281, 624] on button "Next" at bounding box center [1290, 617] width 47 height 25
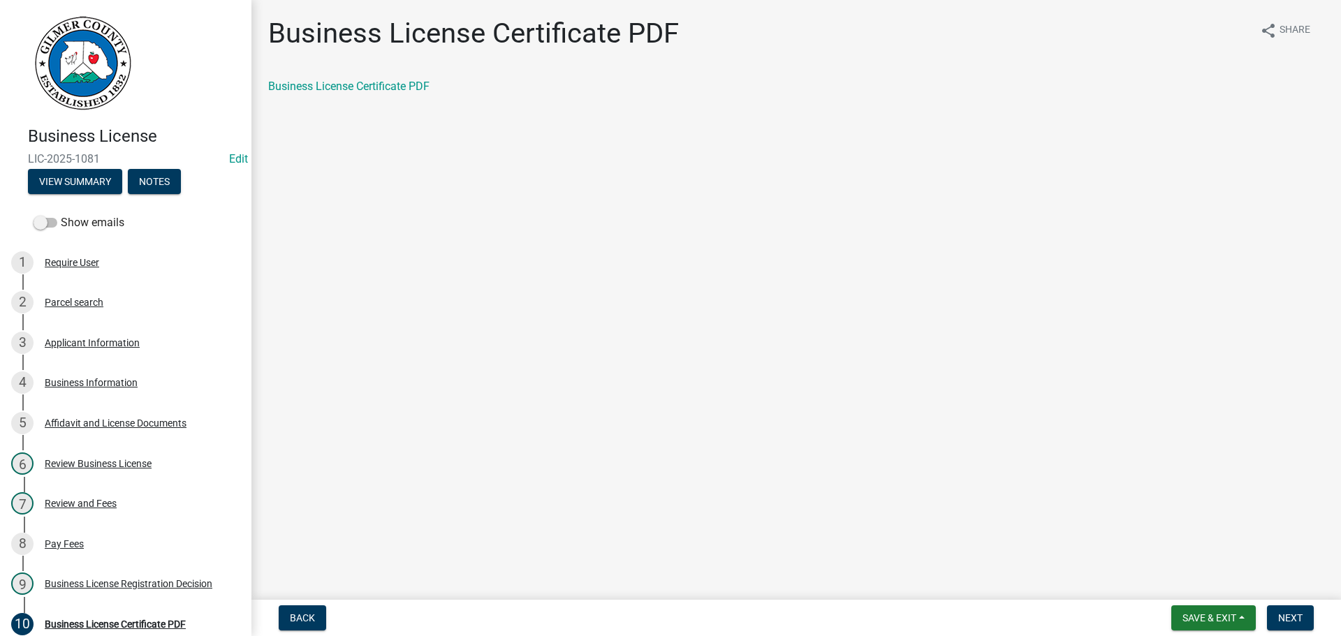
click at [415, 94] on div "Business License Certificate PDF" at bounding box center [796, 86] width 1056 height 17
click at [413, 84] on link "Business License Certificate PDF" at bounding box center [348, 86] width 161 height 13
click at [1283, 609] on button "Next" at bounding box center [1290, 617] width 47 height 25
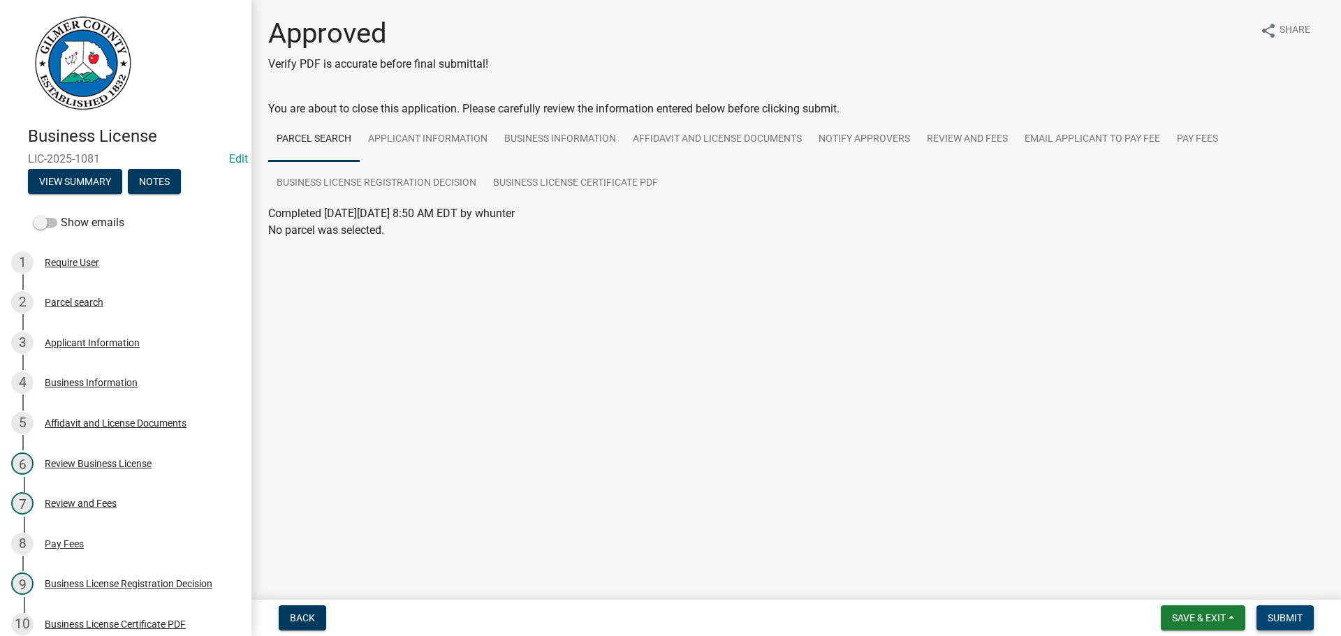
click at [1275, 611] on button "Submit" at bounding box center [1284, 617] width 57 height 25
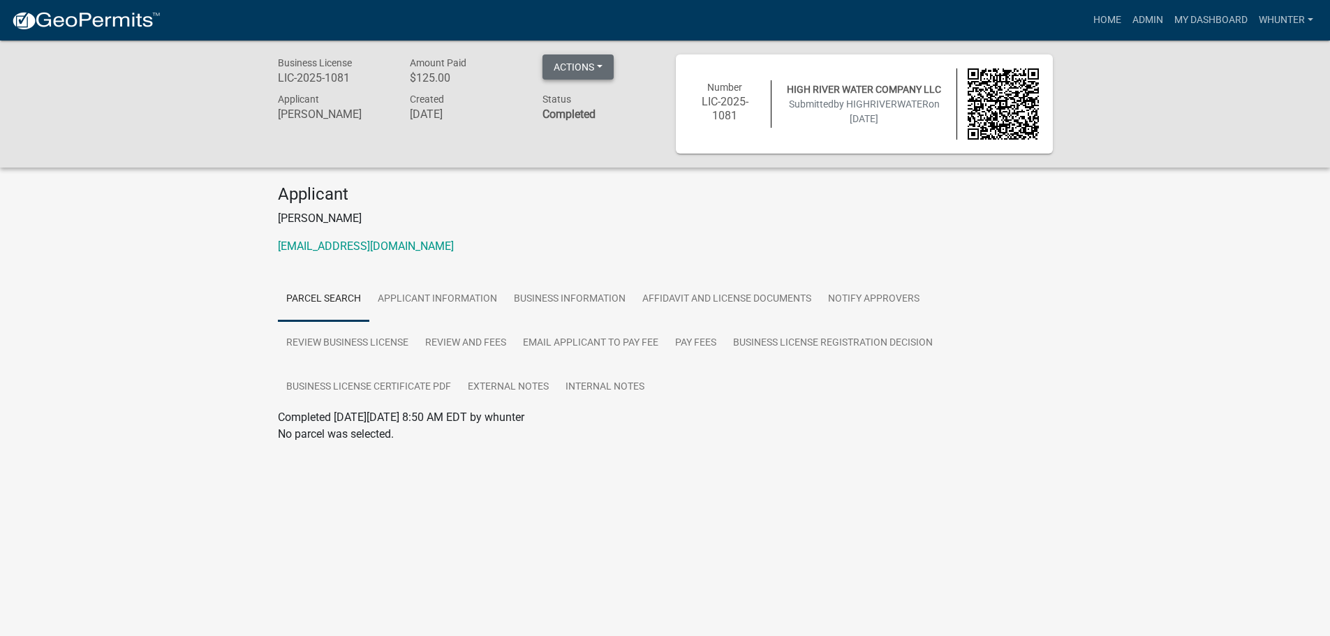
click at [594, 71] on button "Actions" at bounding box center [578, 66] width 71 height 25
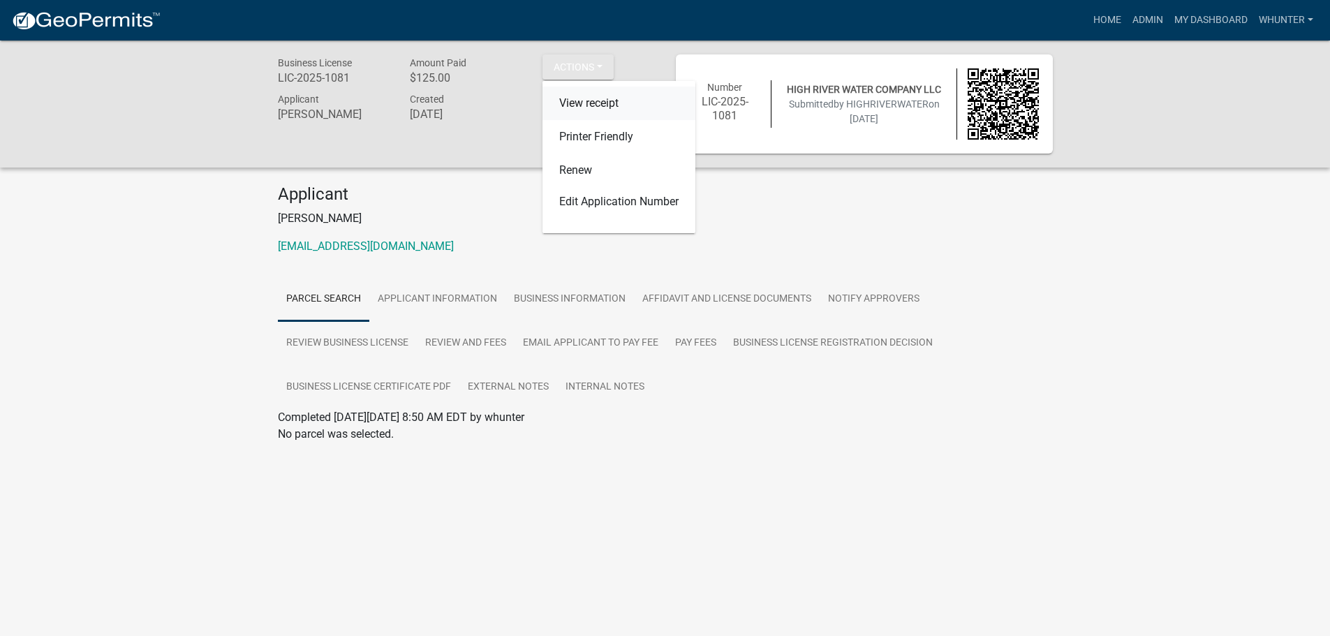
click at [610, 97] on link "View receipt" at bounding box center [619, 104] width 153 height 34
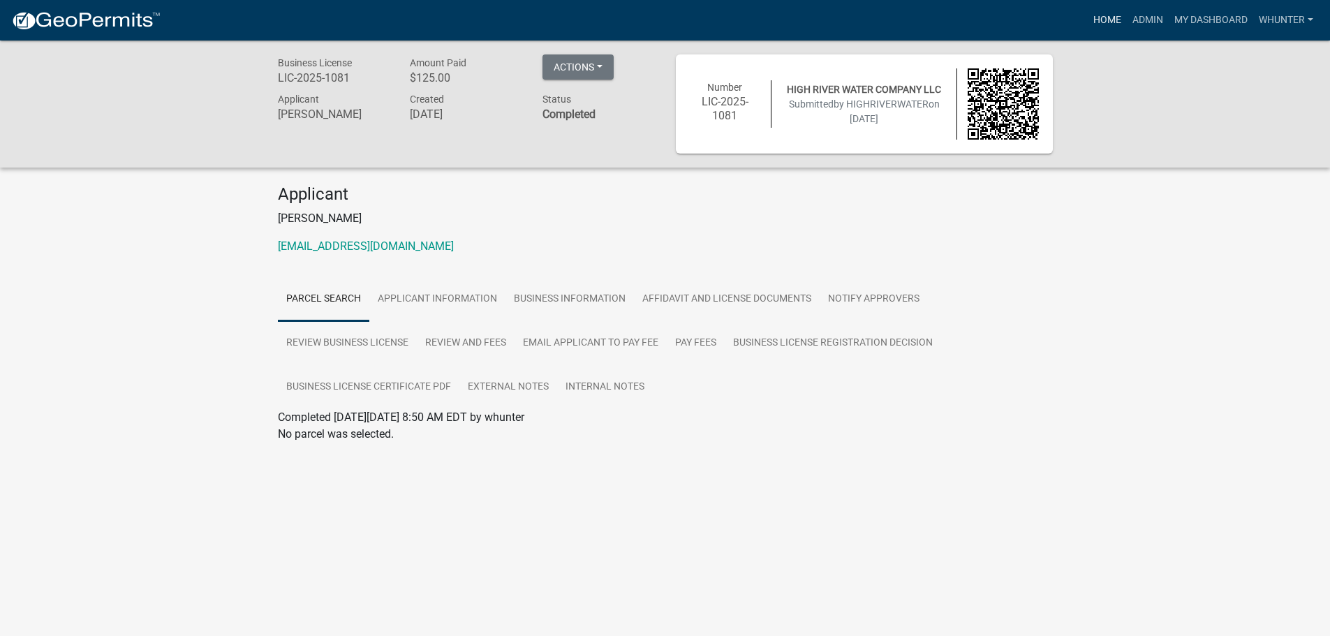
click at [1106, 24] on link "Home" at bounding box center [1107, 20] width 39 height 27
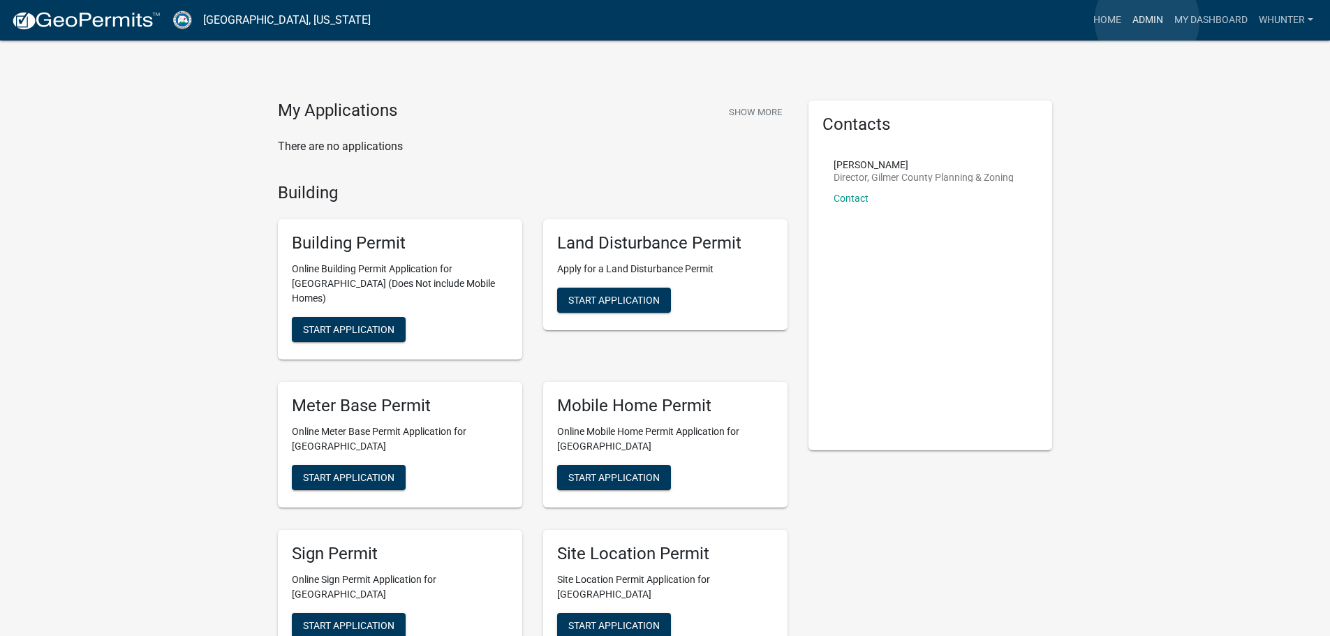
click at [1147, 20] on link "Admin" at bounding box center [1148, 20] width 42 height 27
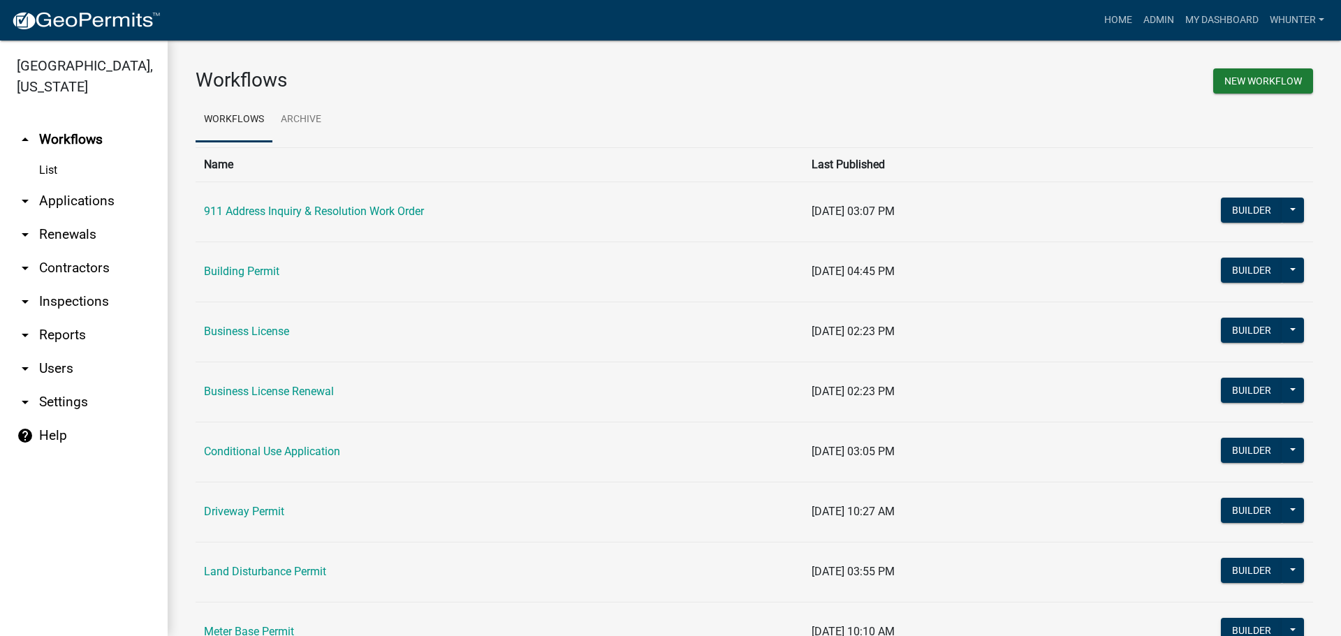
click at [104, 202] on link "arrow_drop_down Applications" at bounding box center [84, 201] width 168 height 34
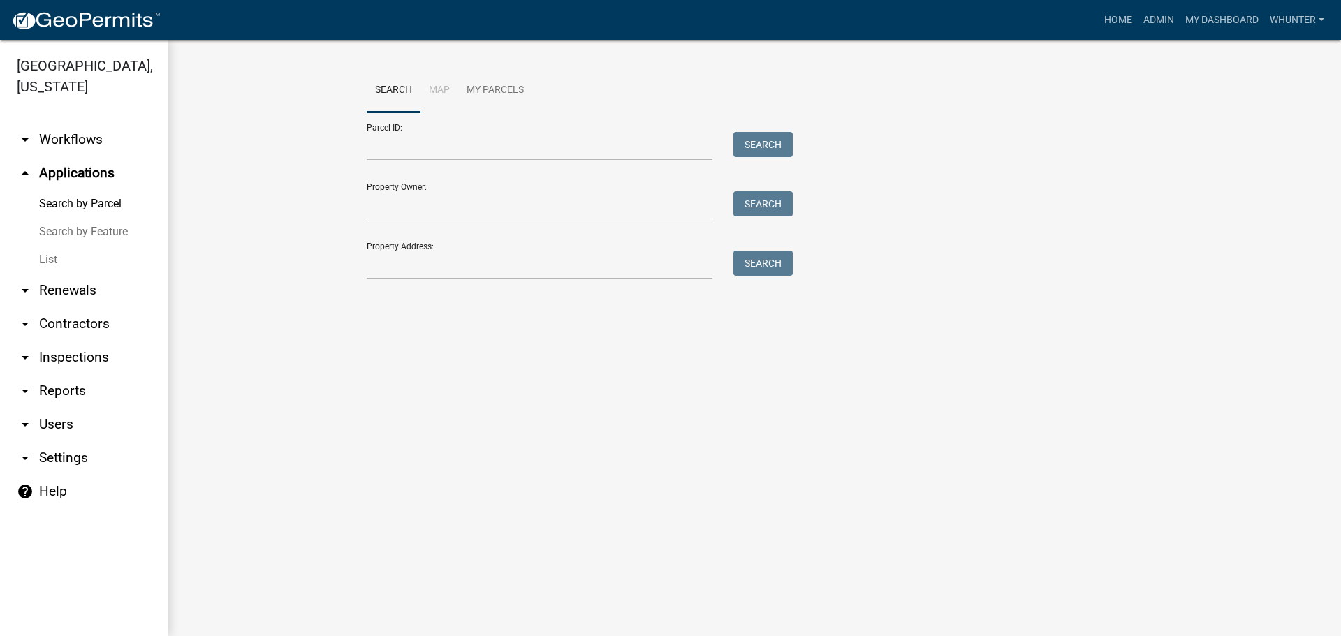
click at [88, 279] on link "arrow_drop_down Renewals" at bounding box center [84, 291] width 168 height 34
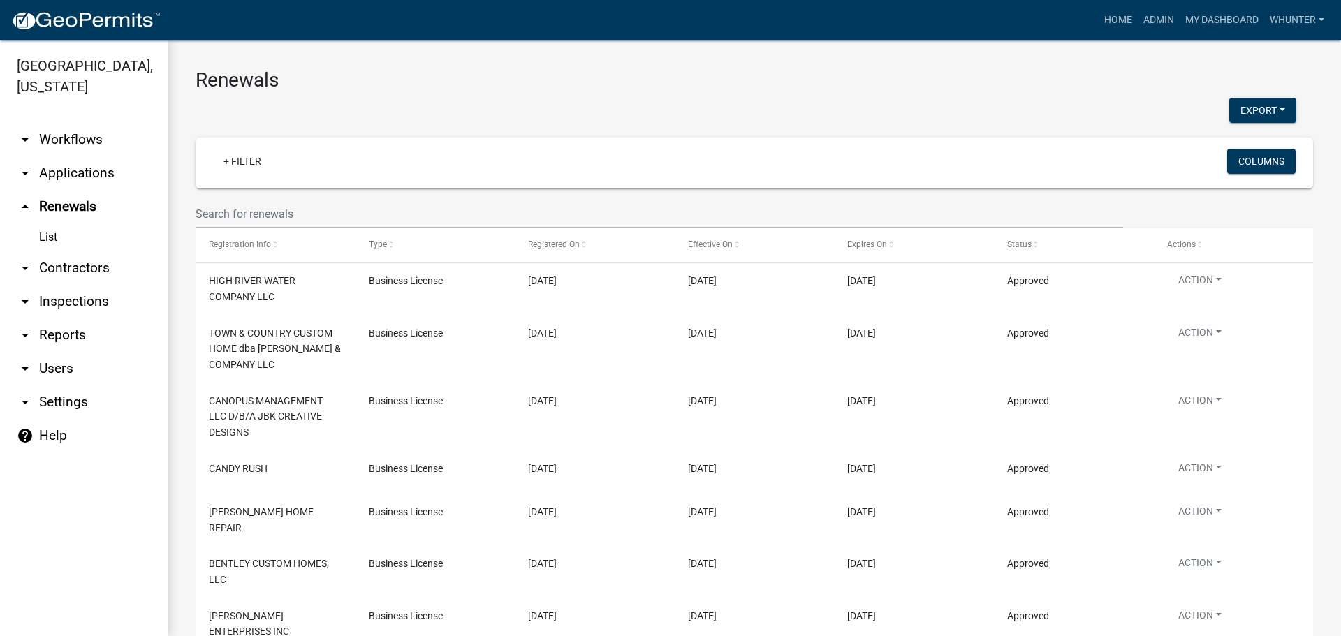
click at [94, 176] on link "arrow_drop_down Applications" at bounding box center [84, 173] width 168 height 34
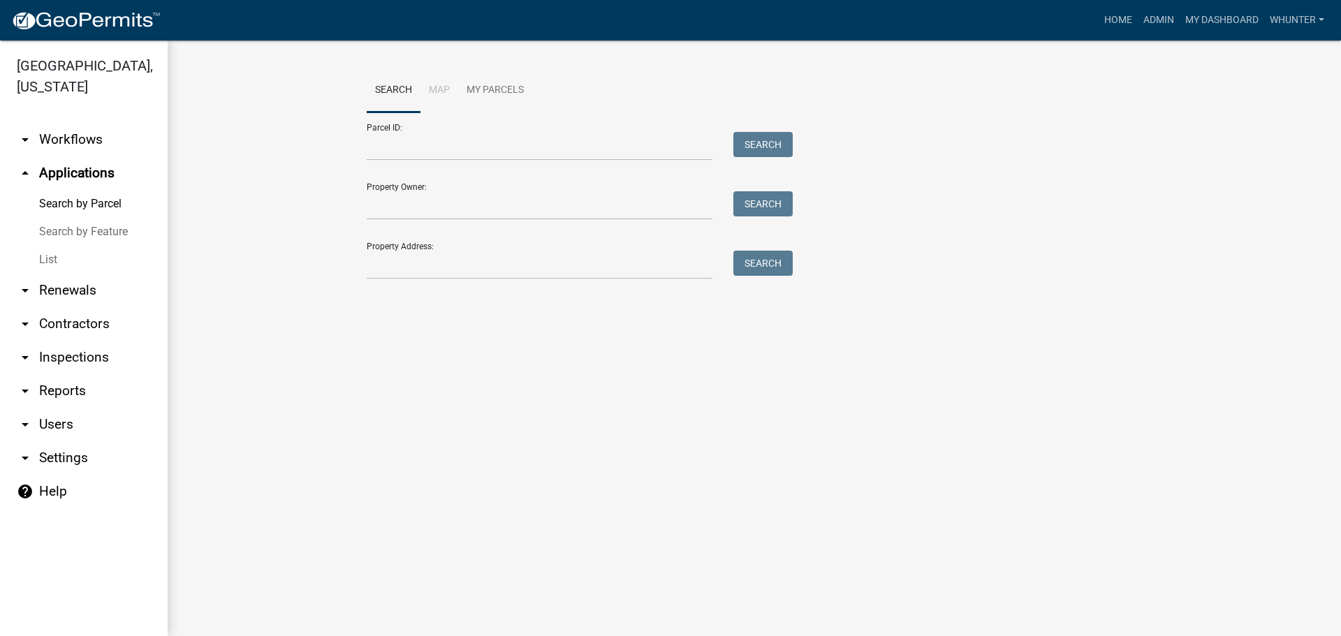
click at [86, 255] on link "List" at bounding box center [84, 260] width 168 height 28
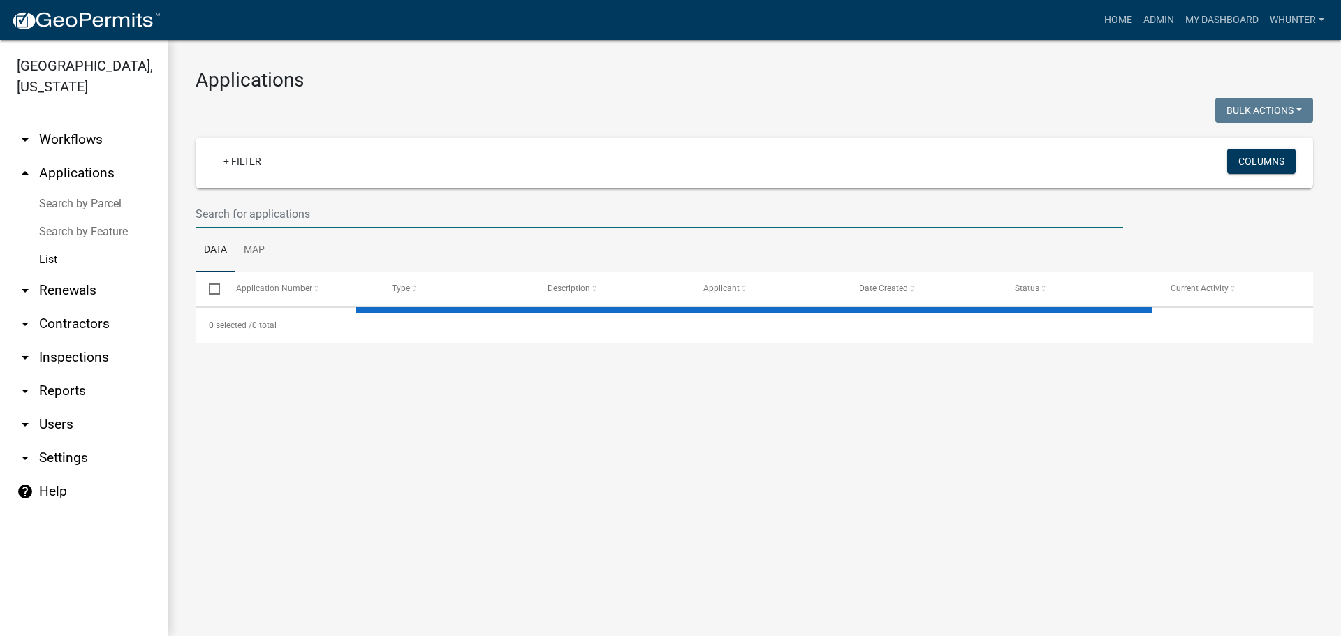
click at [263, 222] on input "text" at bounding box center [659, 214] width 927 height 29
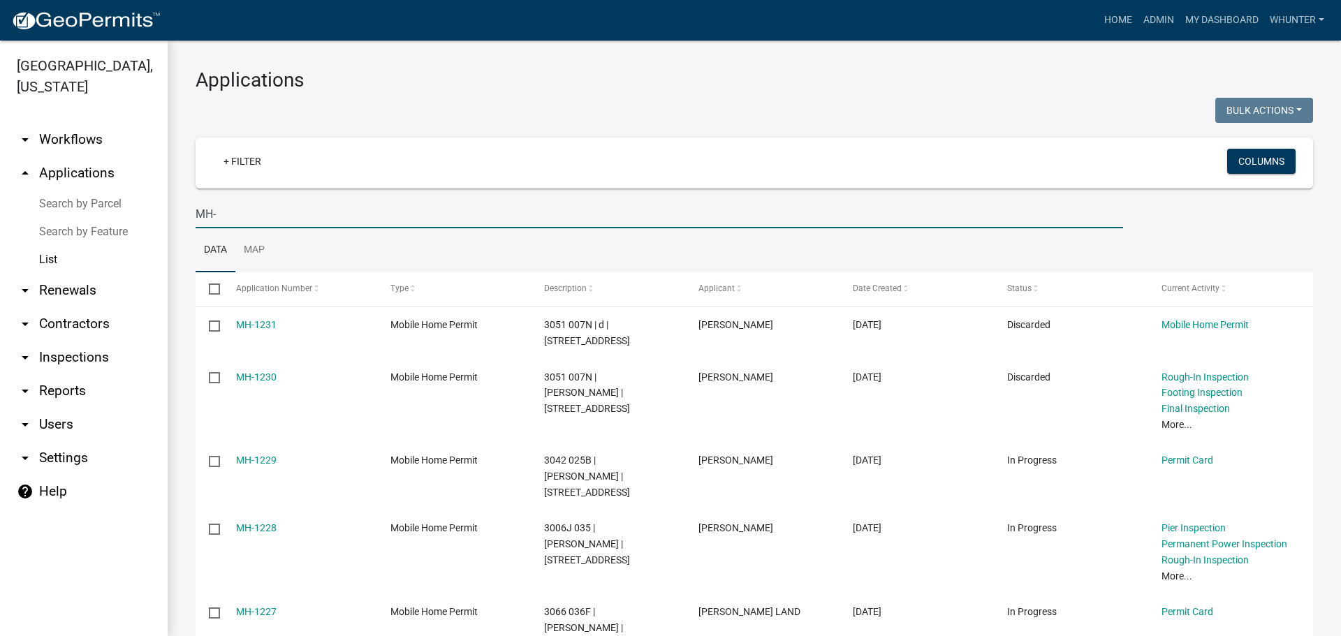
click at [253, 214] on input "MH-" at bounding box center [659, 214] width 927 height 29
type input "M"
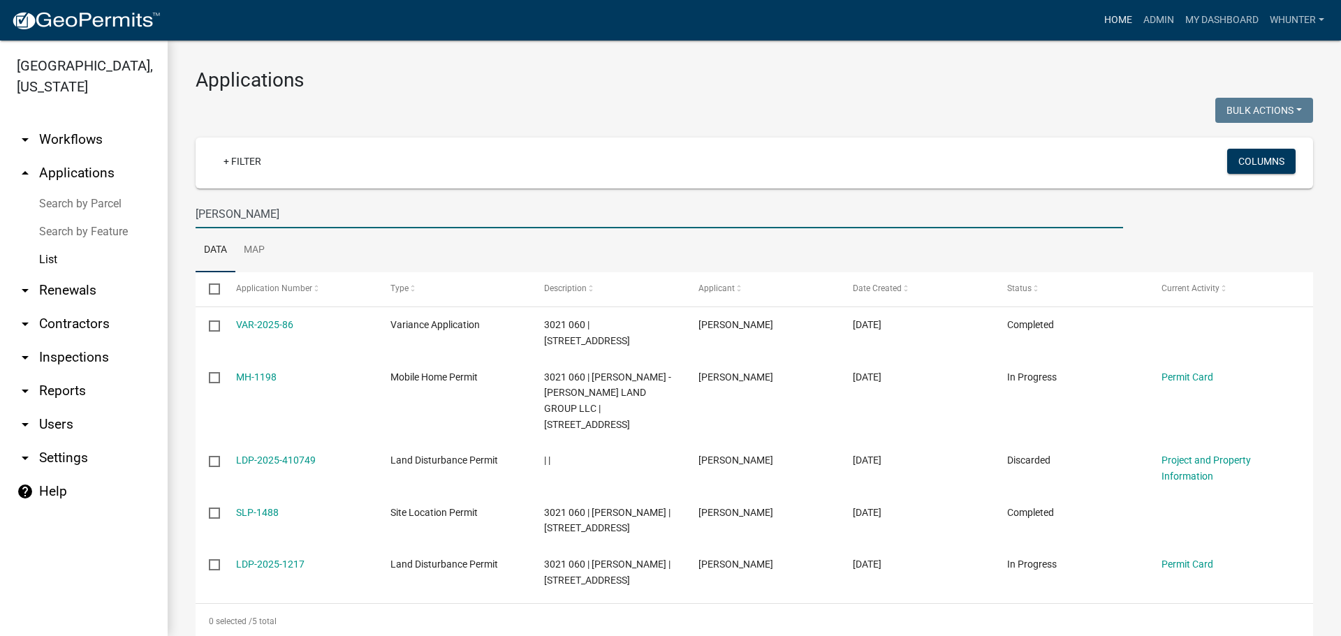
type input "BRAd jordan"
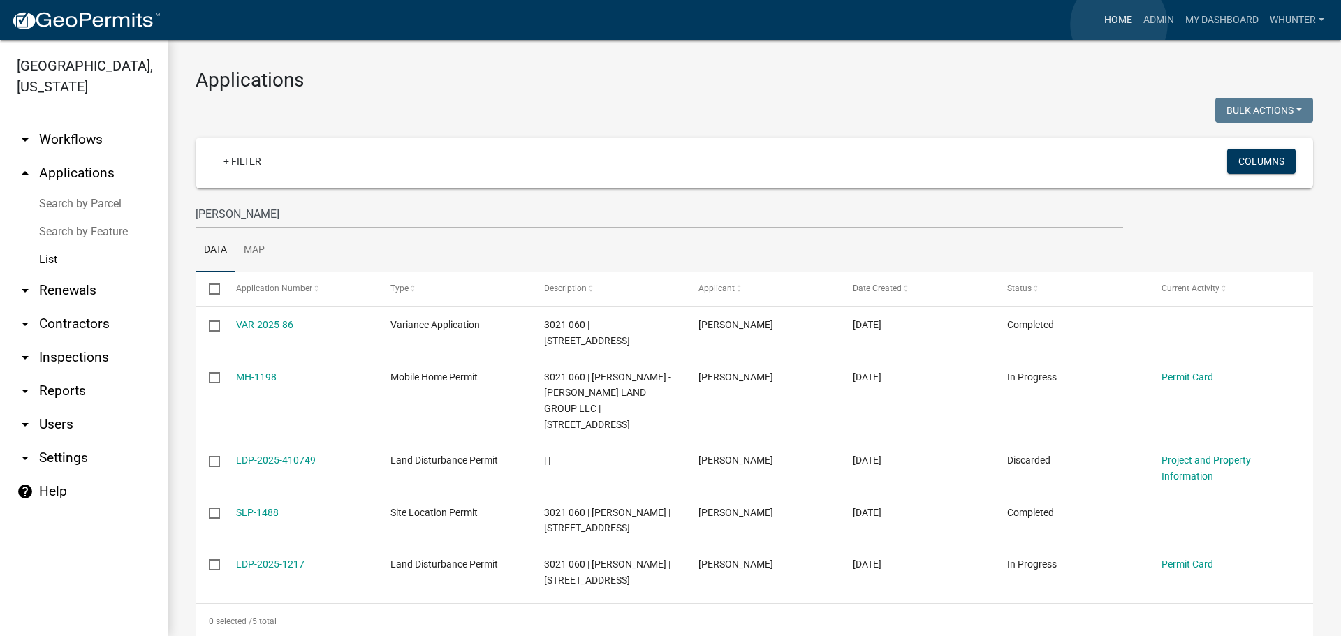
click at [1119, 24] on link "Home" at bounding box center [1117, 20] width 39 height 27
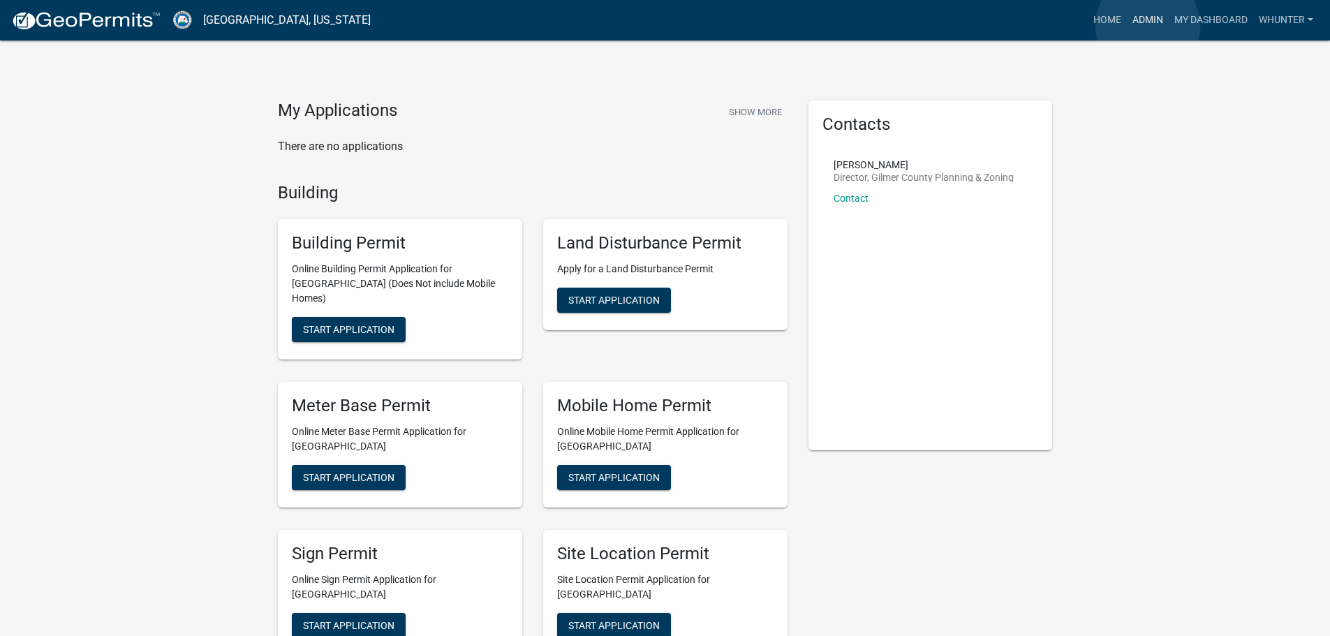
click at [1148, 26] on link "Admin" at bounding box center [1148, 20] width 42 height 27
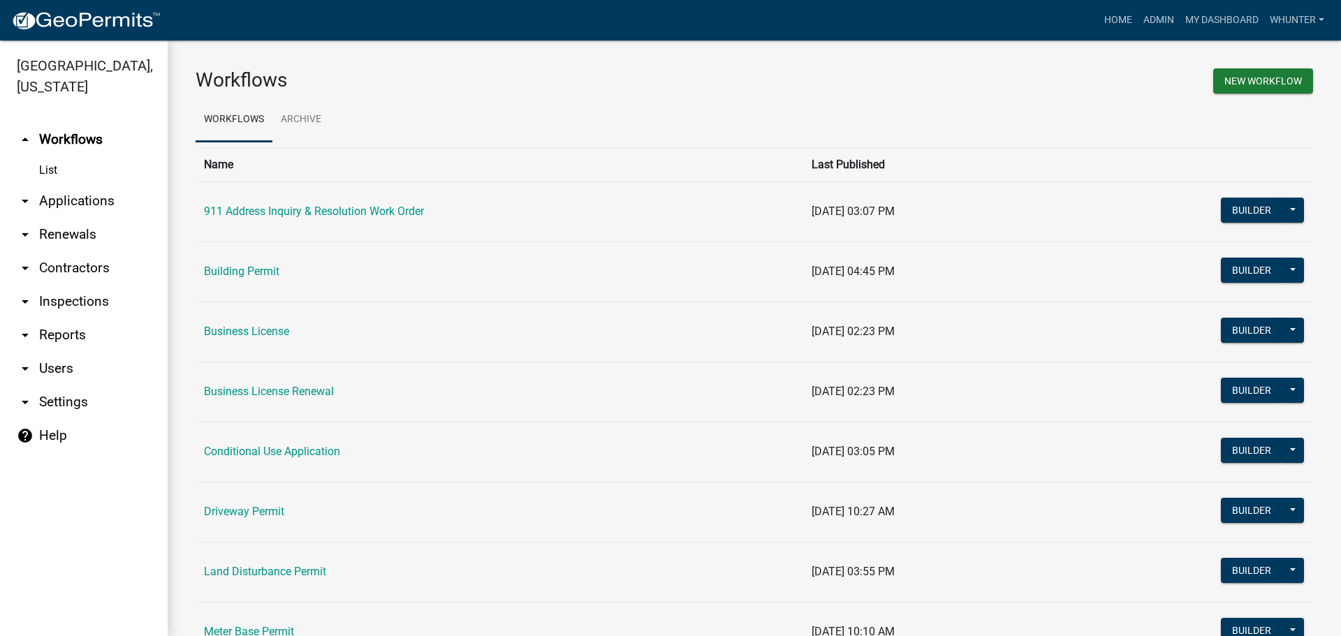
click at [85, 196] on link "arrow_drop_down Applications" at bounding box center [84, 201] width 168 height 34
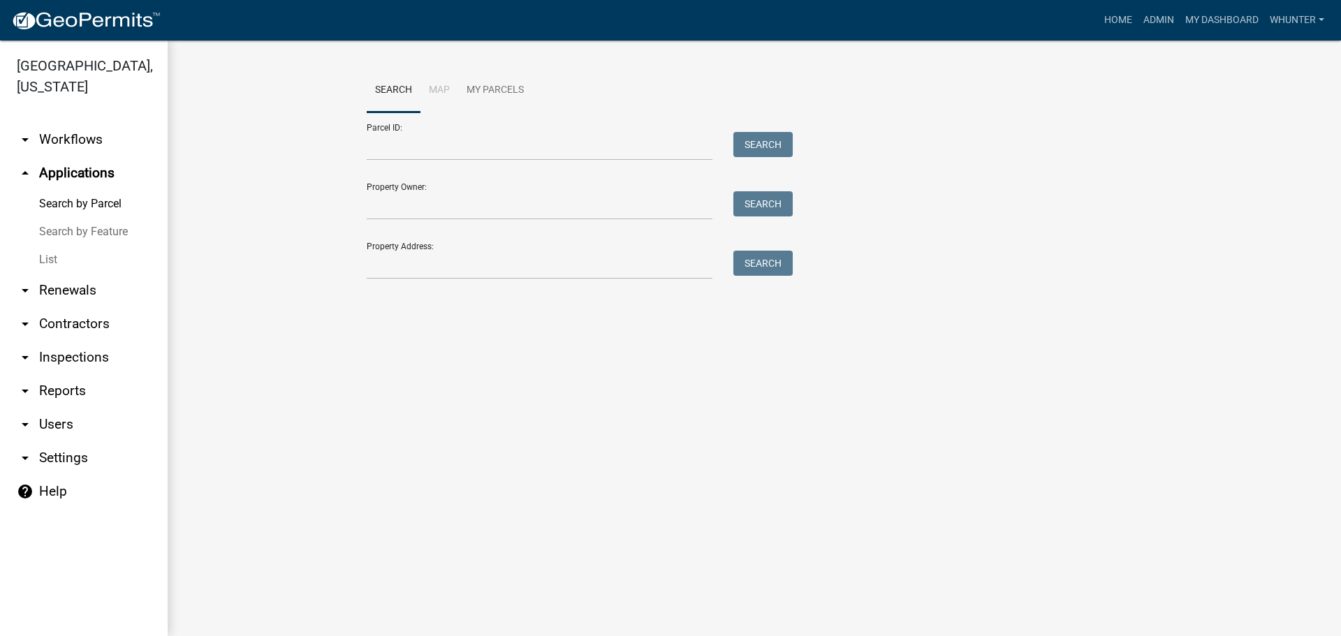
click at [69, 259] on link "List" at bounding box center [84, 260] width 168 height 28
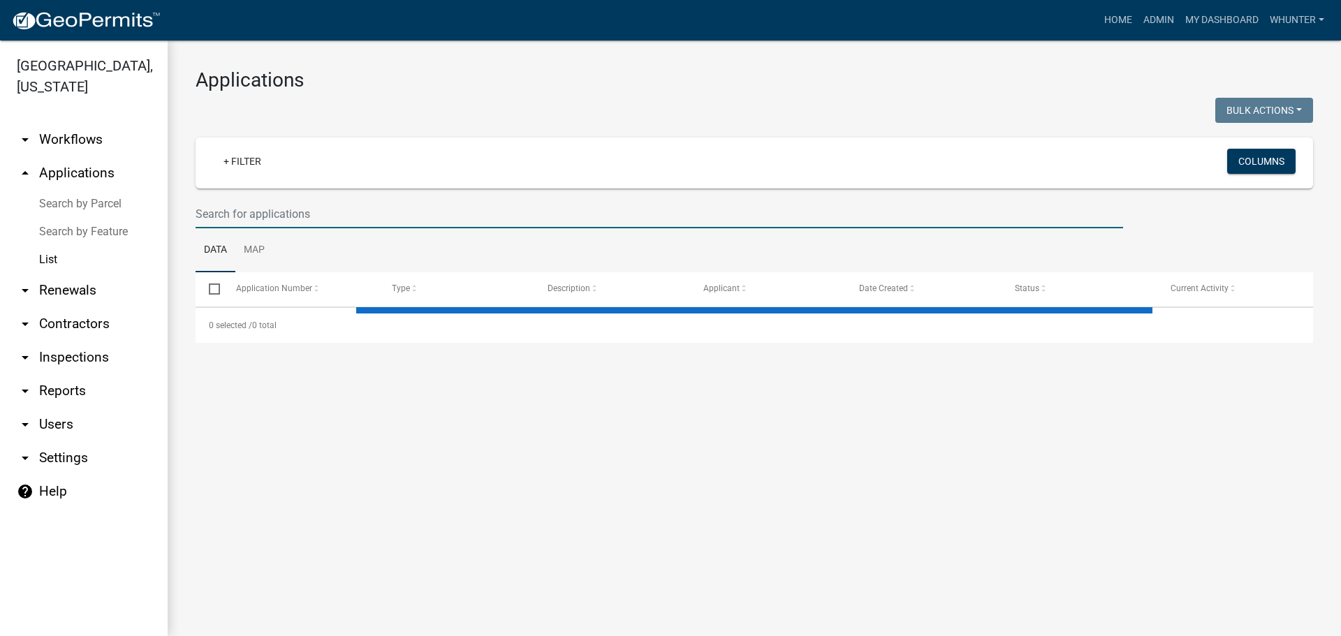
click at [329, 206] on input "text" at bounding box center [659, 214] width 927 height 29
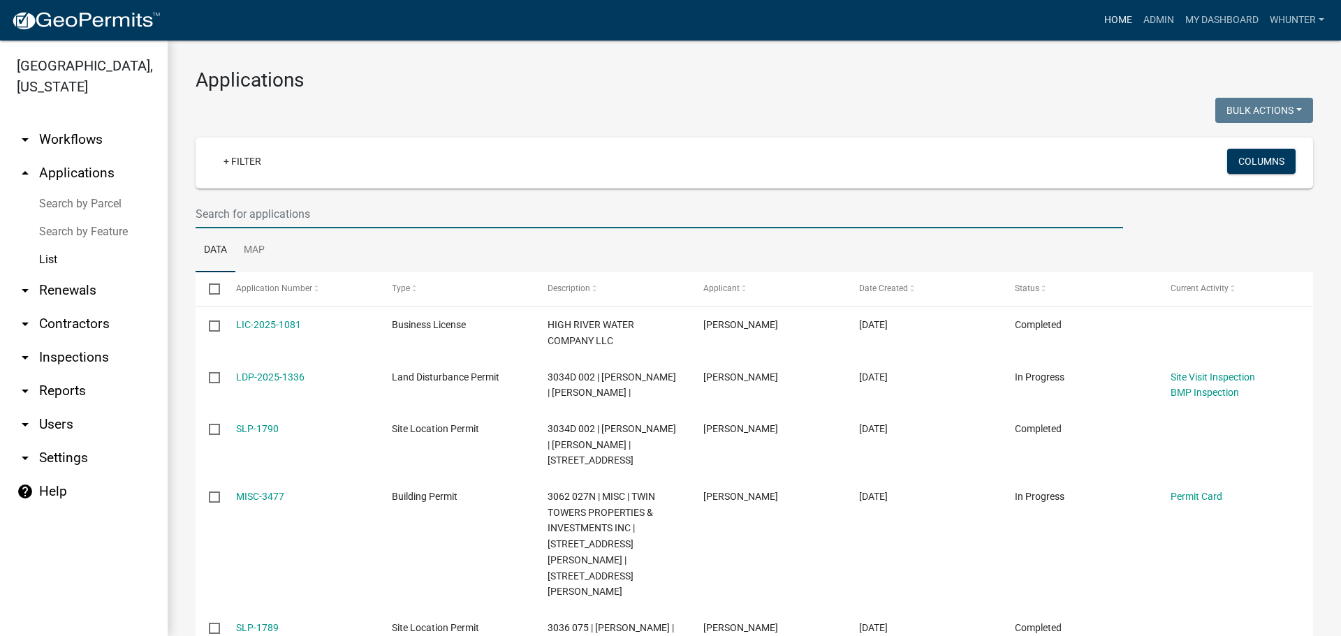
click at [1121, 27] on link "Home" at bounding box center [1117, 20] width 39 height 27
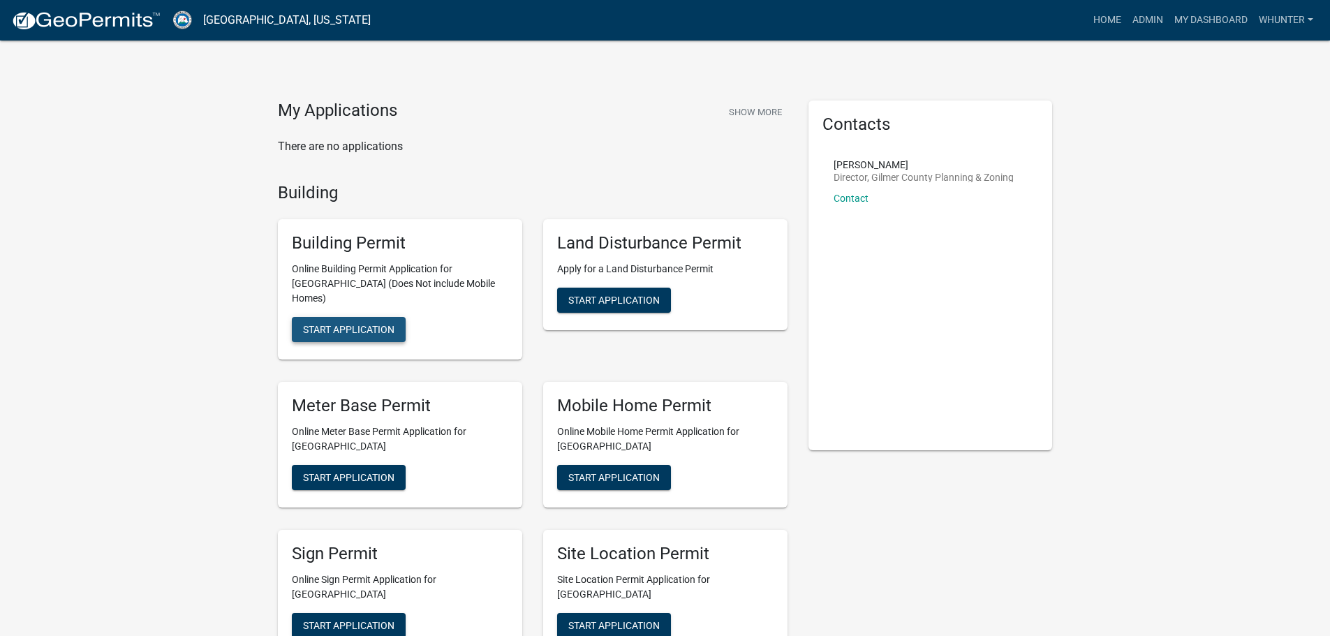
click at [362, 317] on button "Start Application" at bounding box center [349, 329] width 114 height 25
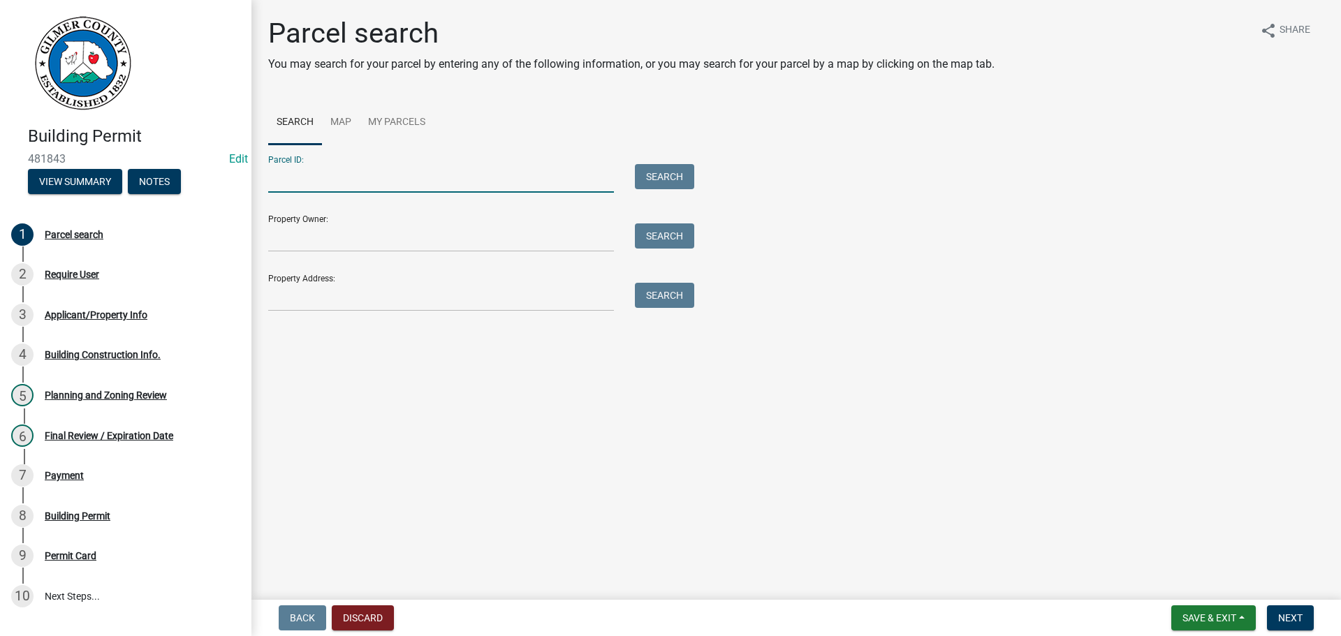
click at [358, 182] on input "Parcel ID:" at bounding box center [441, 178] width 346 height 29
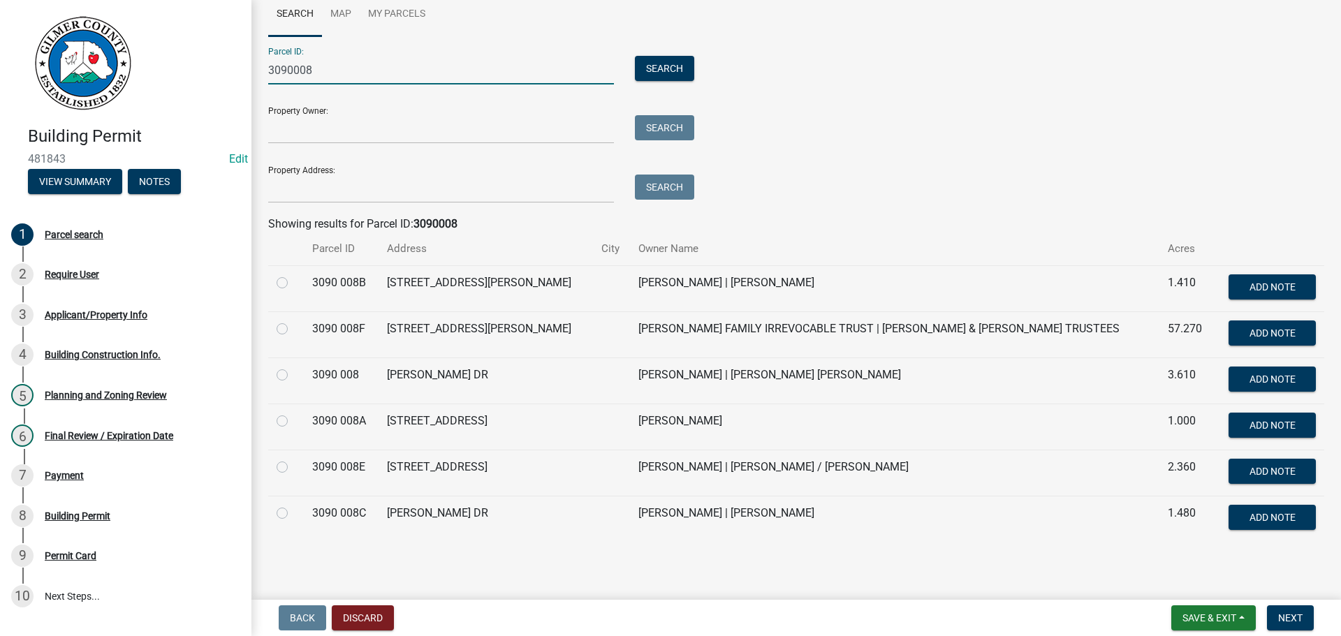
scroll to position [110, 0]
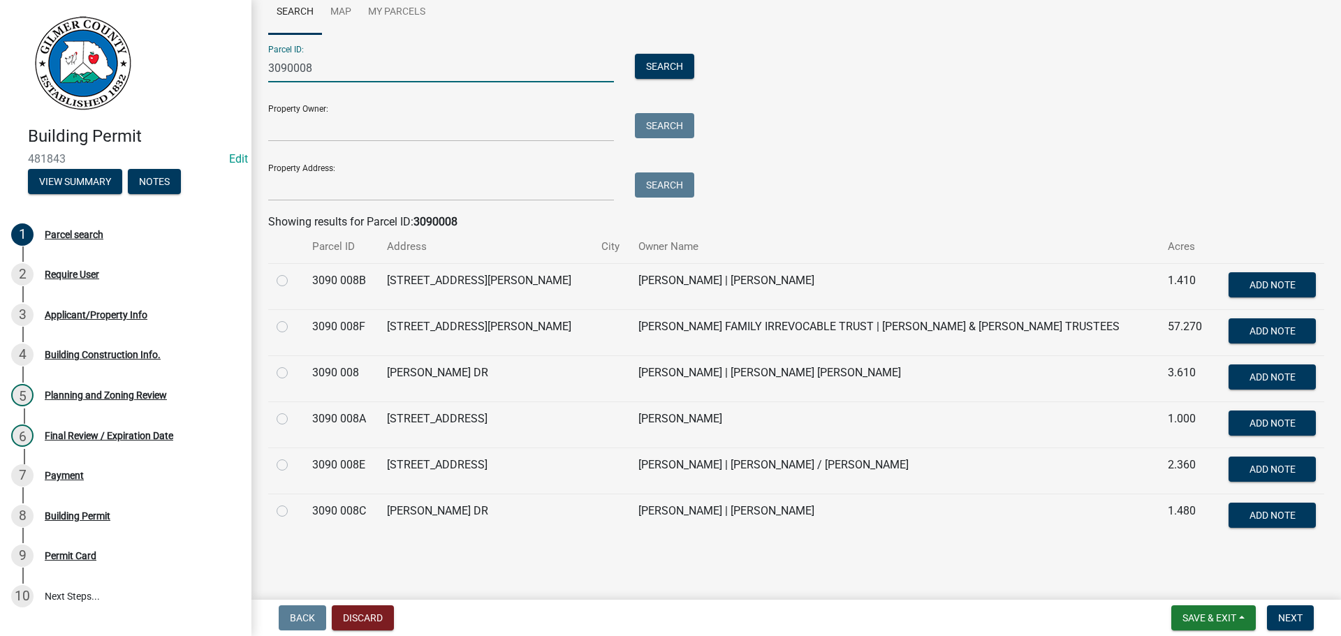
type input "3090008"
click at [293, 318] on label at bounding box center [293, 318] width 0 height 0
click at [293, 325] on 008F "radio" at bounding box center [297, 322] width 9 height 9
radio 008F "true"
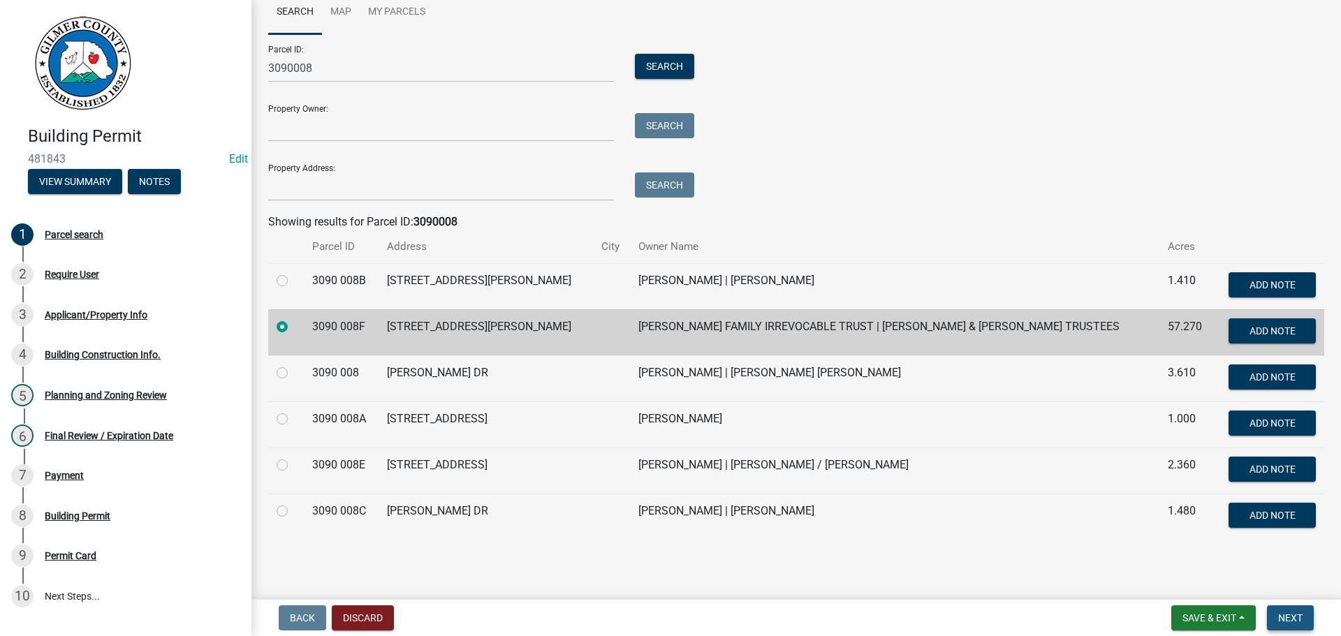
click at [1293, 628] on button "Next" at bounding box center [1290, 617] width 47 height 25
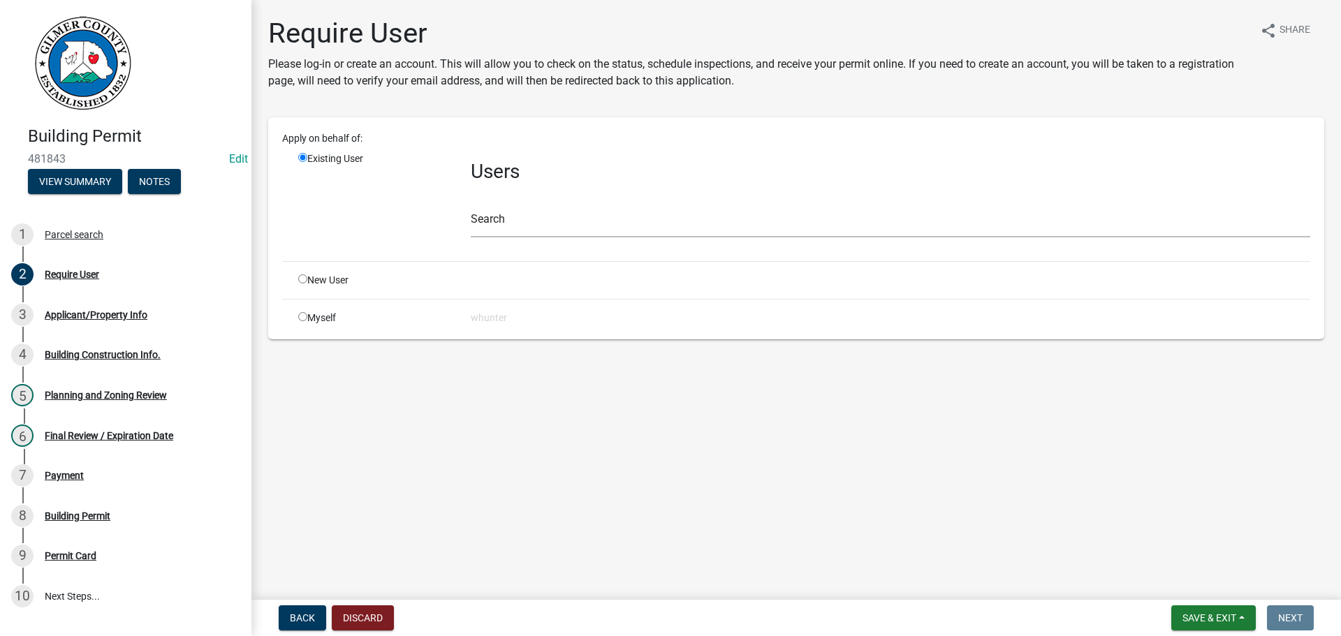
click at [630, 207] on div "Search" at bounding box center [890, 213] width 839 height 48
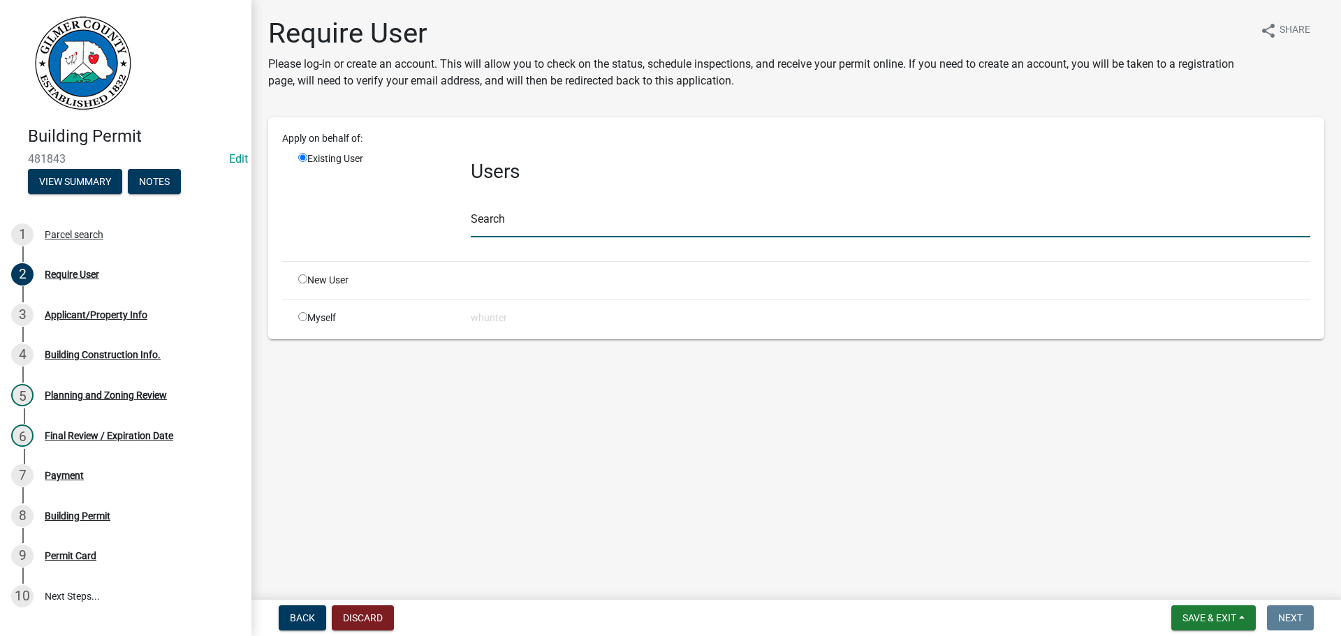
click at [629, 212] on input "text" at bounding box center [890, 223] width 839 height 29
click at [301, 274] on input "radio" at bounding box center [302, 278] width 9 height 9
radio input "true"
radio input "false"
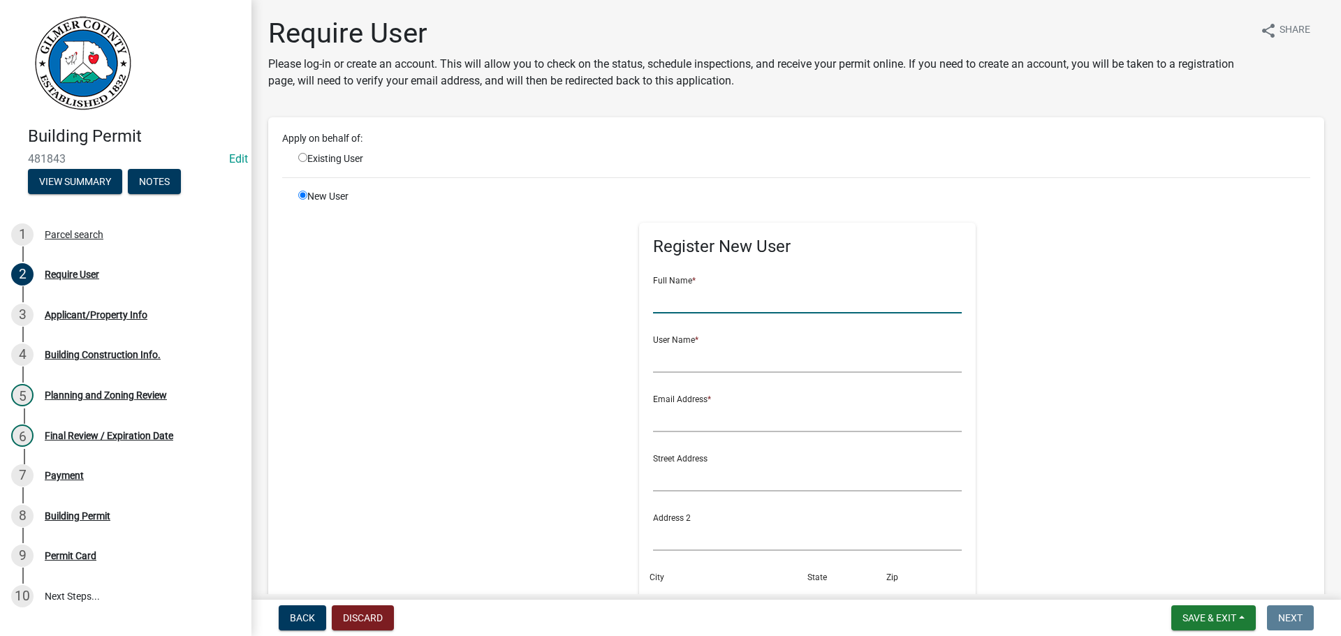
drag, startPoint x: 704, startPoint y: 295, endPoint x: 718, endPoint y: 298, distance: 14.4
click at [709, 296] on input "text" at bounding box center [807, 299] width 309 height 29
type input "WILSON FAMILY TRUST"
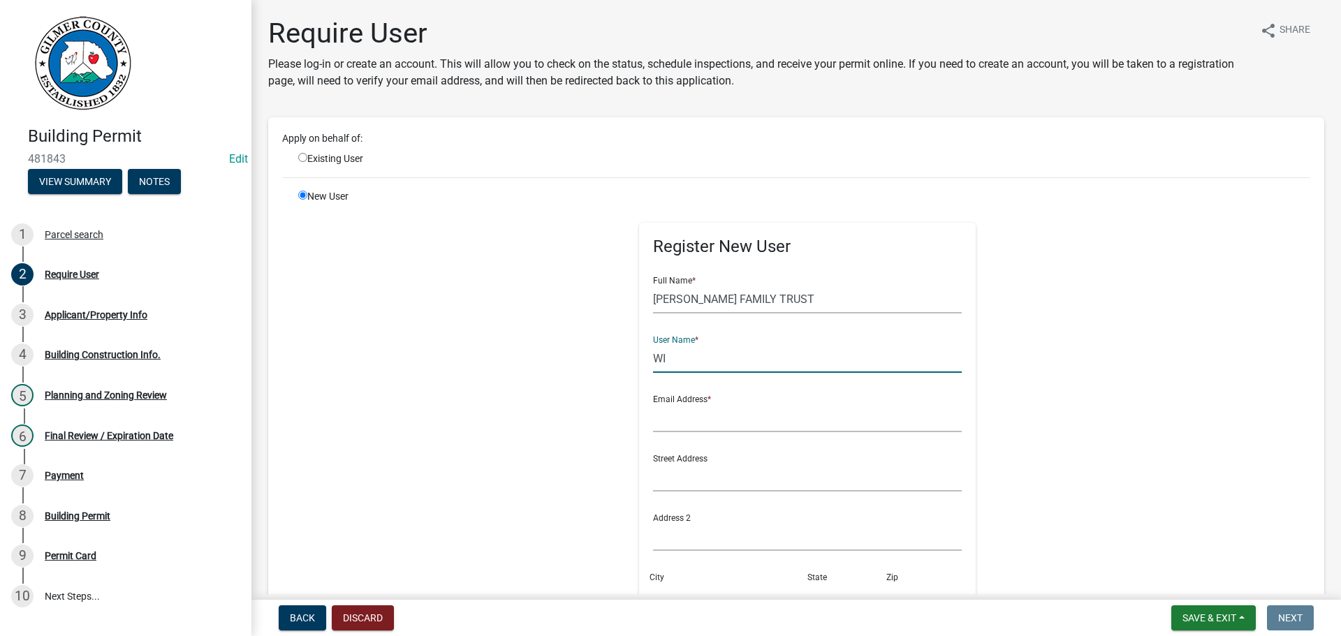
type input "W"
type input "PAULWILSON"
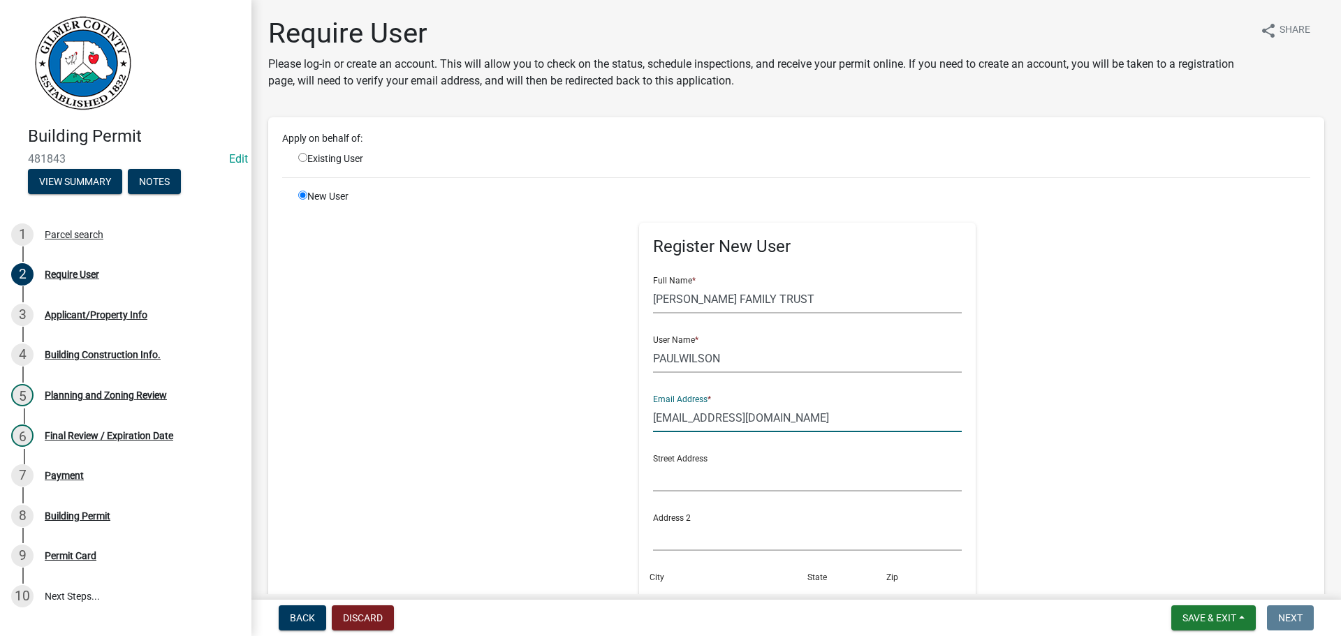
type input "SYNTHETIC@PIPELINE.COM"
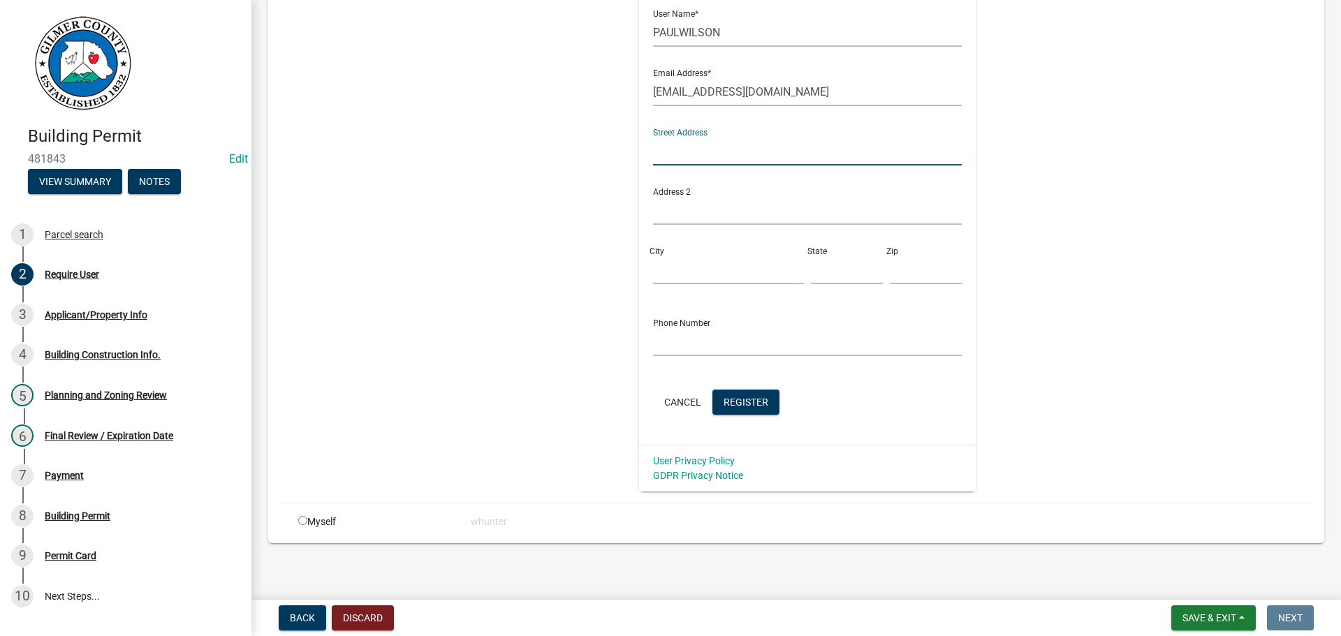
scroll to position [330, 0]
click at [753, 408] on button "Register" at bounding box center [745, 398] width 67 height 25
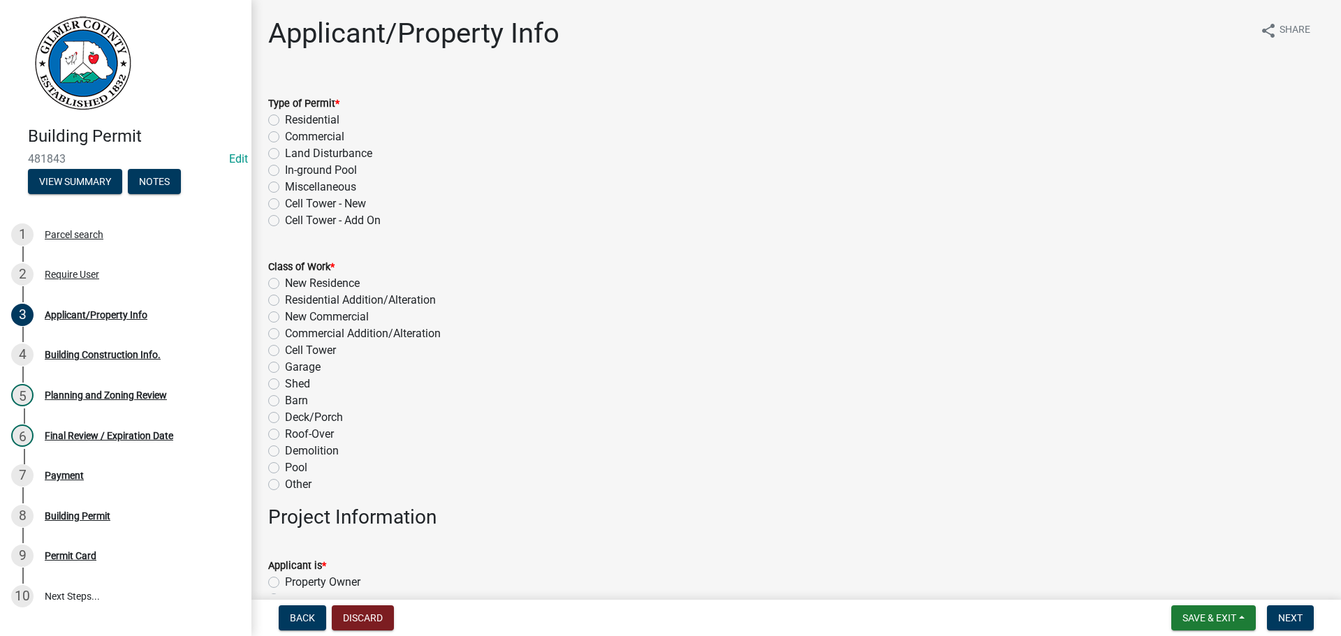
click at [328, 124] on label "Residential" at bounding box center [312, 120] width 54 height 17
click at [294, 121] on input "Residential" at bounding box center [289, 116] width 9 height 9
radio input "true"
click at [341, 282] on label "New Residence" at bounding box center [322, 283] width 75 height 17
click at [294, 282] on input "New Residence" at bounding box center [289, 279] width 9 height 9
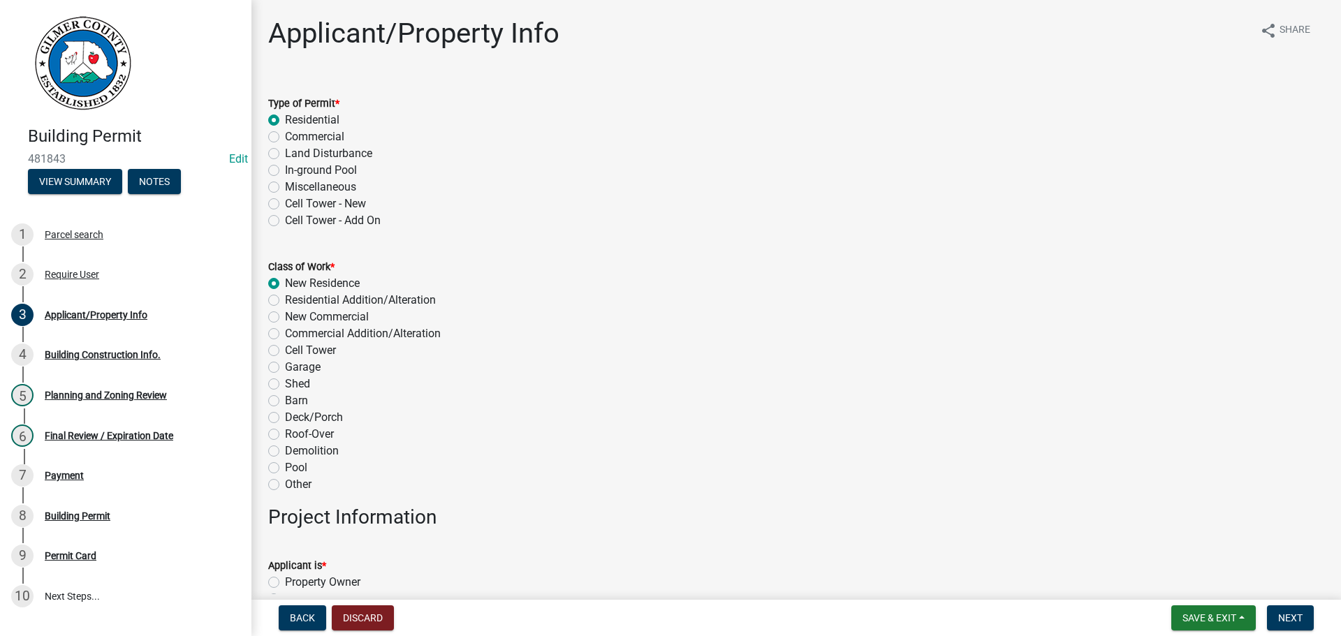
radio input "true"
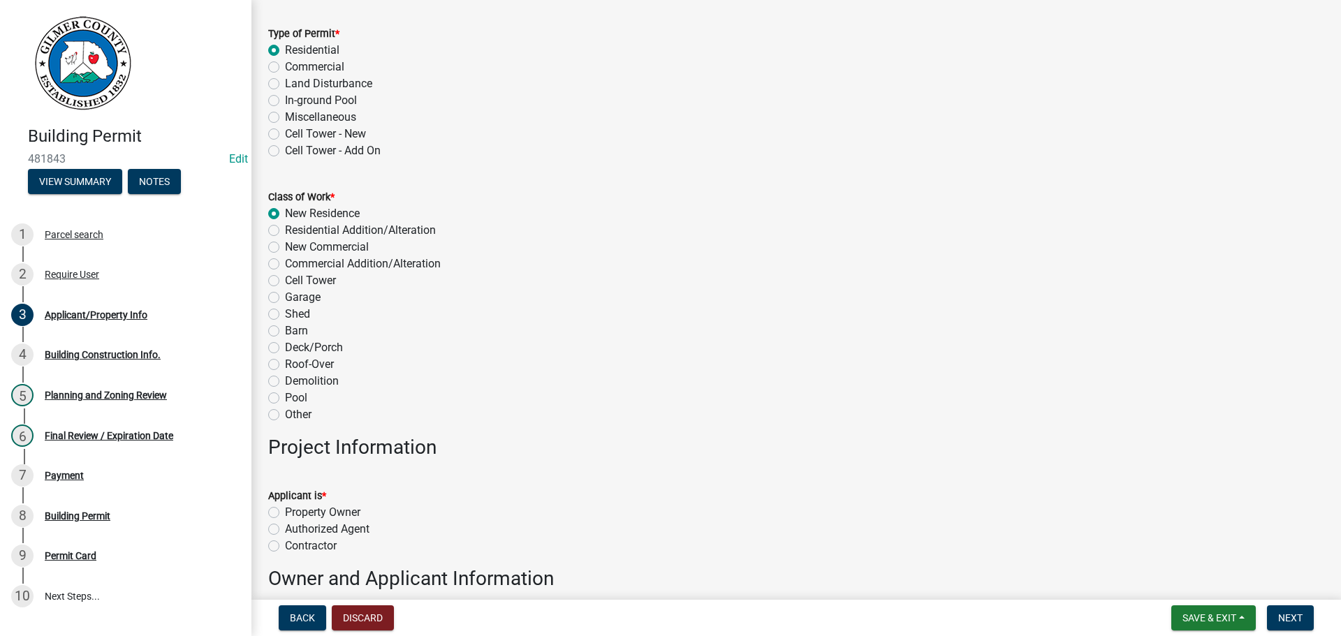
click at [348, 515] on label "Property Owner" at bounding box center [322, 512] width 75 height 17
click at [294, 513] on input "Property Owner" at bounding box center [289, 508] width 9 height 9
radio input "true"
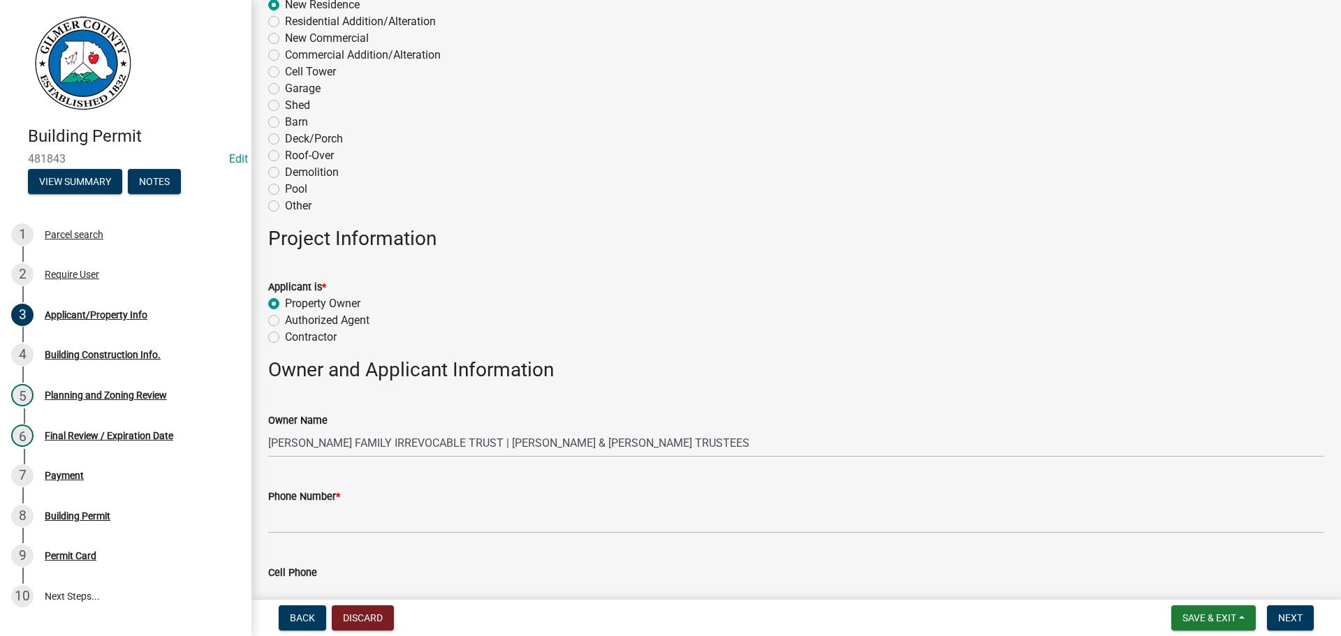
scroll to position [279, 0]
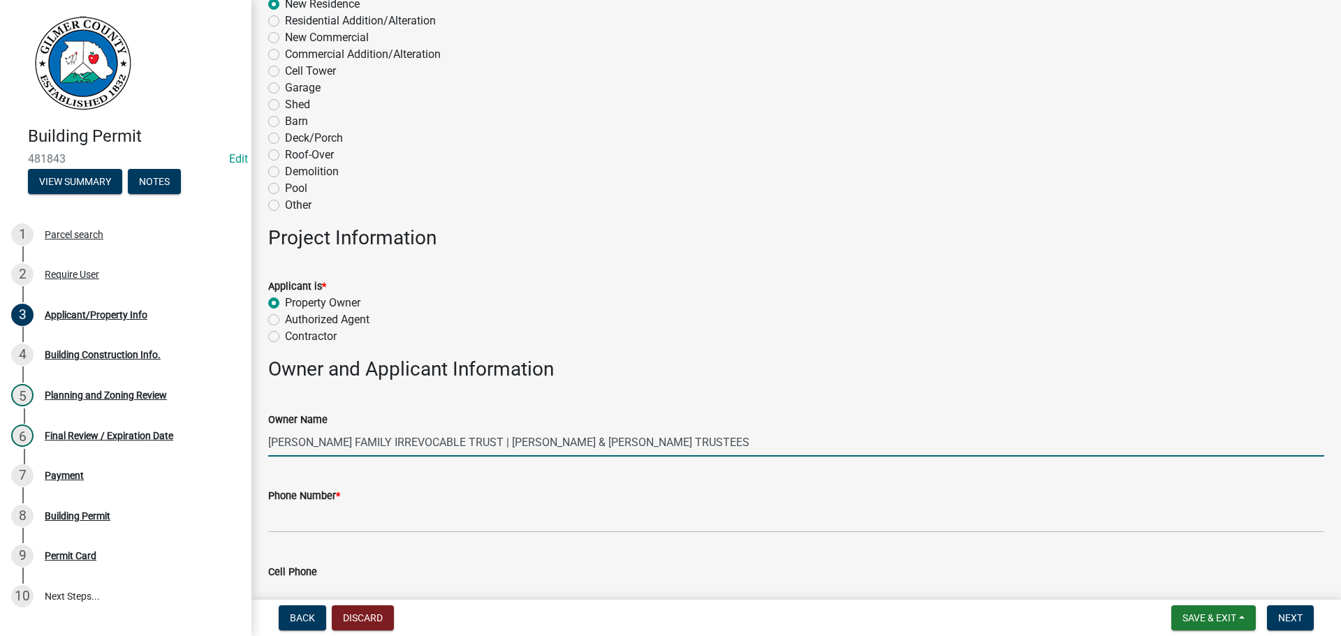
click at [729, 448] on input "WILSON FAMILY IRREVOCABLE TRUST | WILSON KATHERINE & MATTHEW TRUSTEES" at bounding box center [796, 442] width 1056 height 29
drag, startPoint x: 741, startPoint y: 441, endPoint x: 268, endPoint y: 452, distance: 472.9
click at [229, 454] on div "Building Permit 481843 Edit View Summary Notes 1 Parcel search 2 Require User 3…" at bounding box center [670, 318] width 1341 height 636
type input "PAUL WILSON - WILSON FAMILY TRUST"
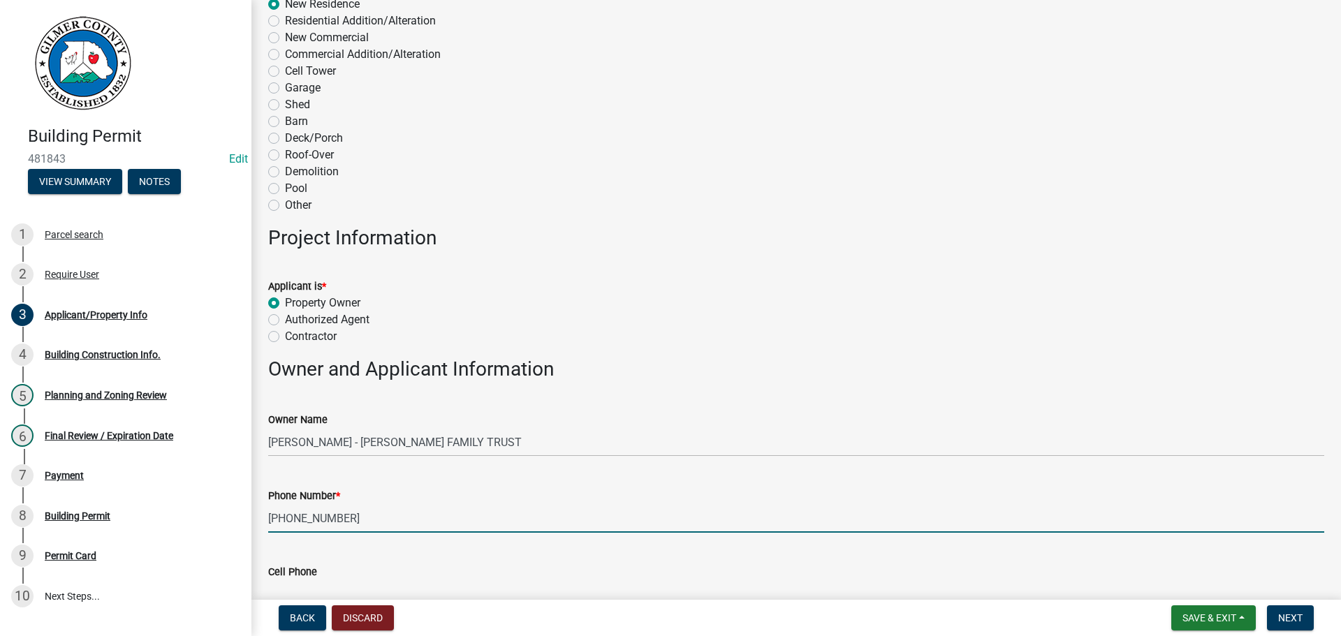
type input "770-891-3307"
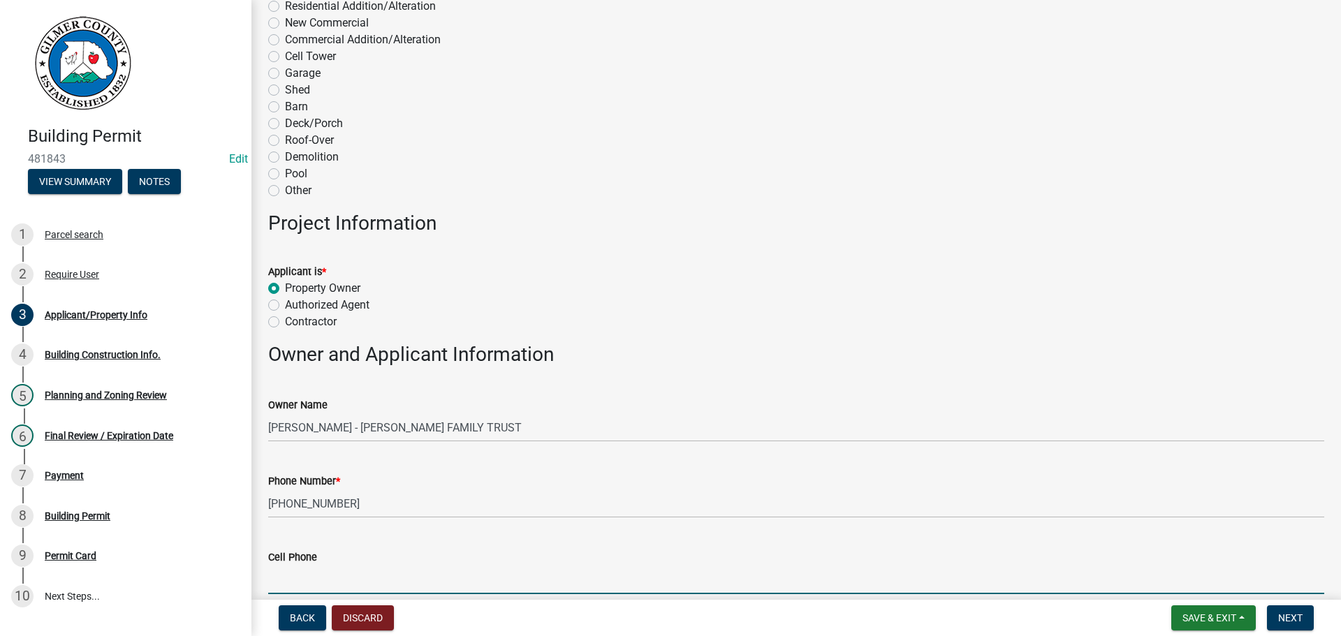
scroll to position [653, 0]
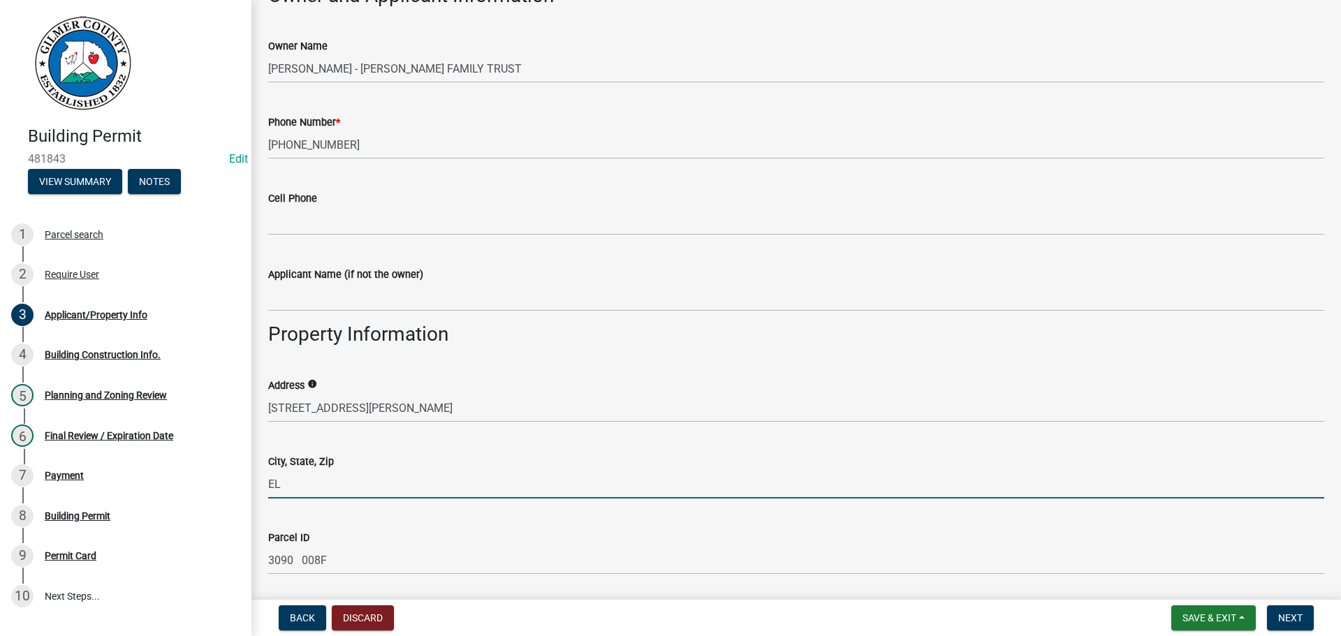
type input "E"
type input "CHERRY LOG, GA 30522"
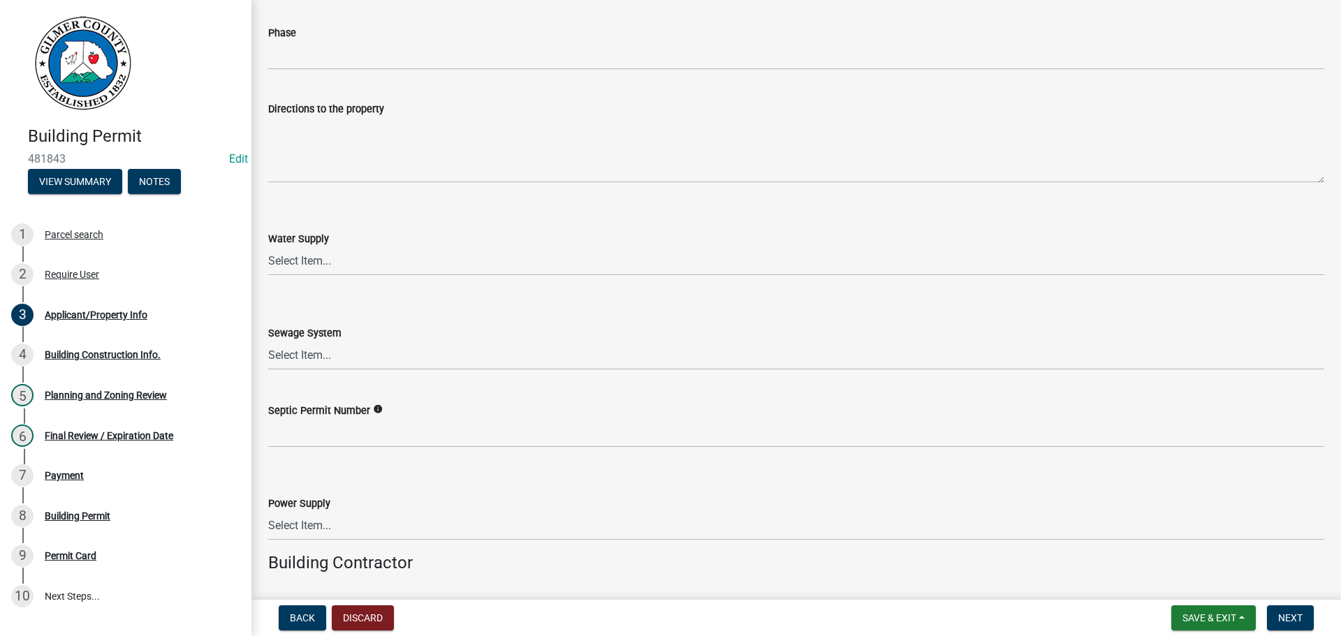
scroll to position [1770, 0]
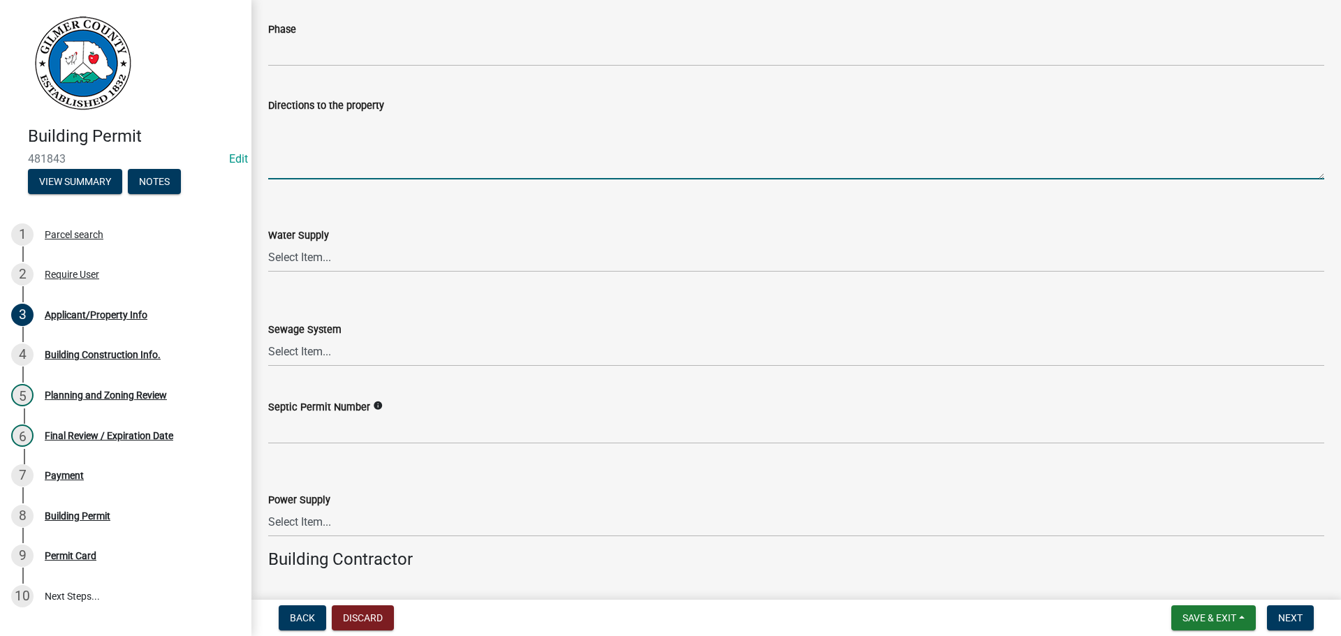
click at [368, 142] on textarea "Directions to the property" at bounding box center [796, 147] width 1056 height 66
type textarea "BOARDTOWN RD, LT ON CHAPMAN DR, 1ST PAVED DRIVE ON RT"
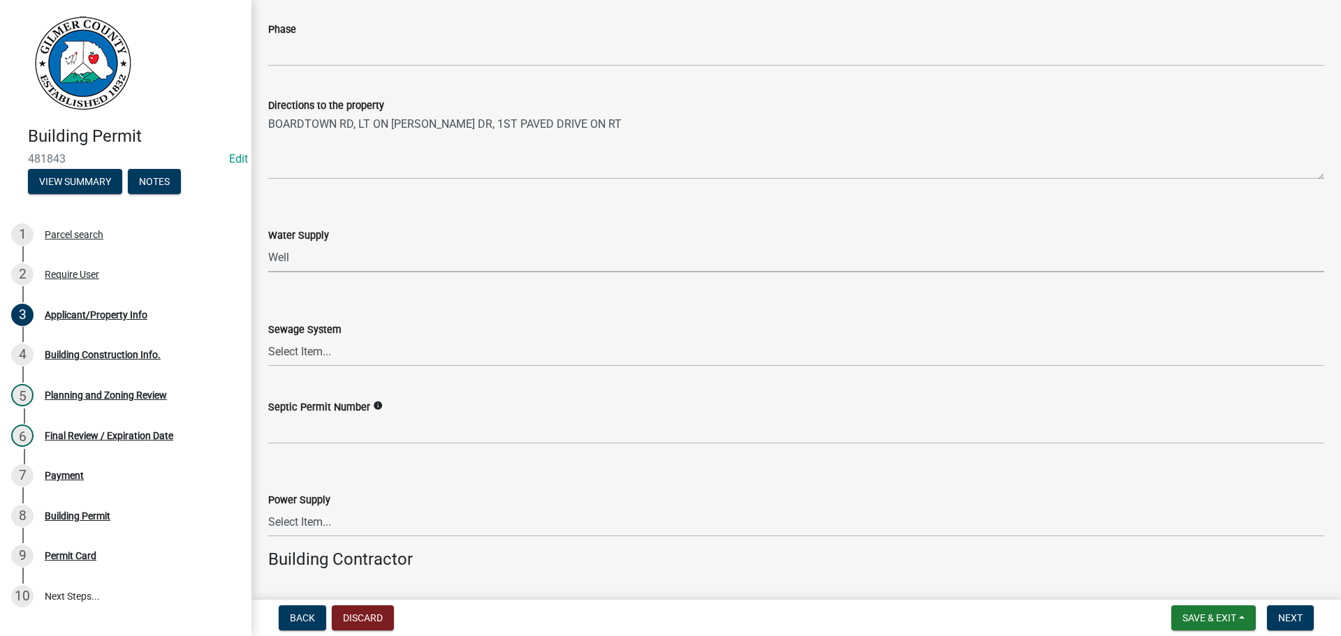
select select "6d3c22a4-bb85-4608-b1e4-8a8b34b9a216"
select select "92a37e23-3b7d-408e-b3c7-0afbe39b0942"
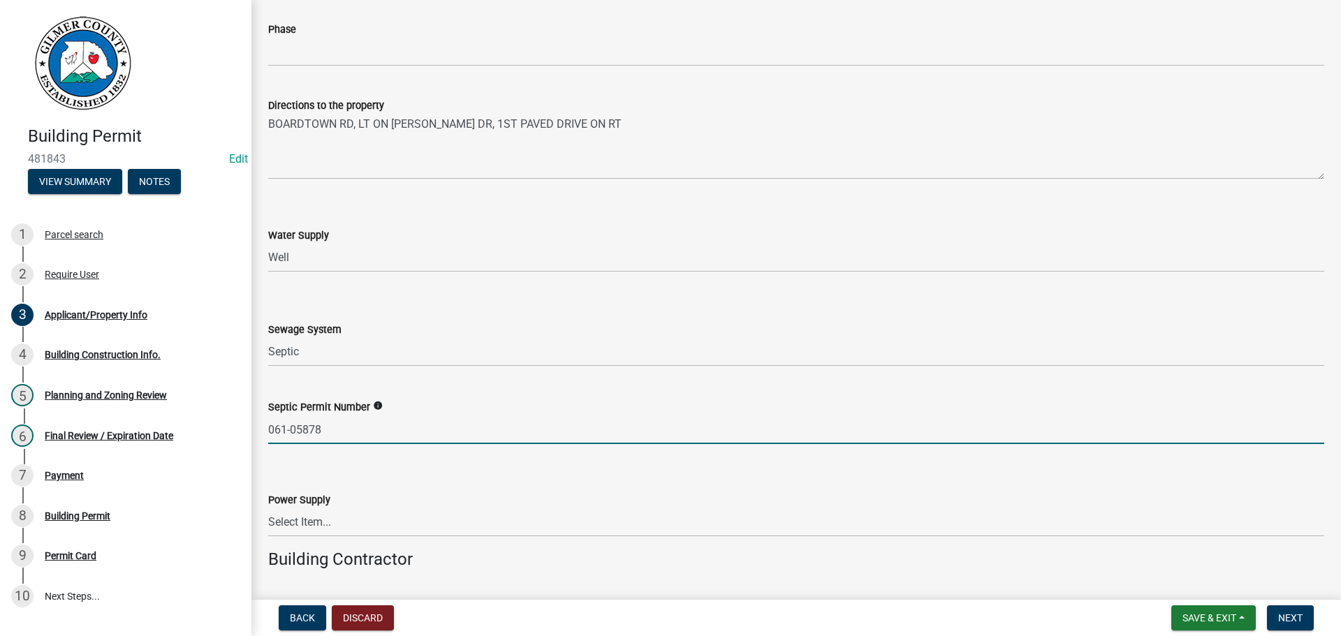
type input "061-05878"
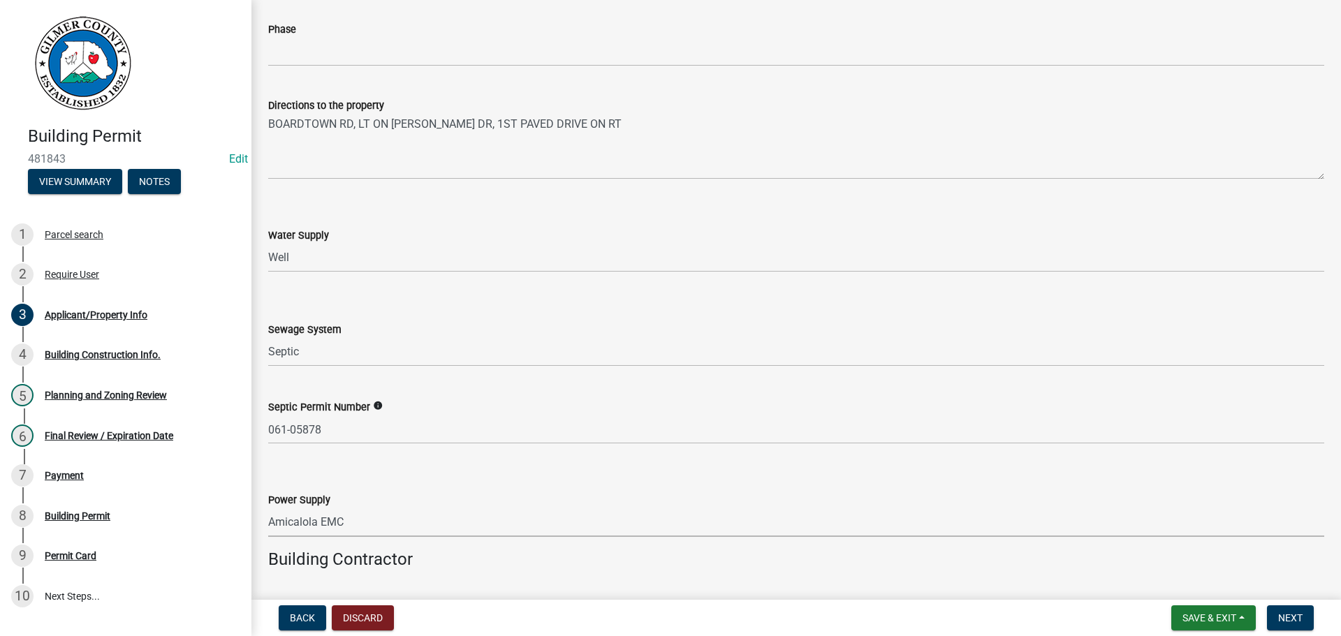
select select "c9feaa94-b03b-4165-97cf-90fdf63947c5"
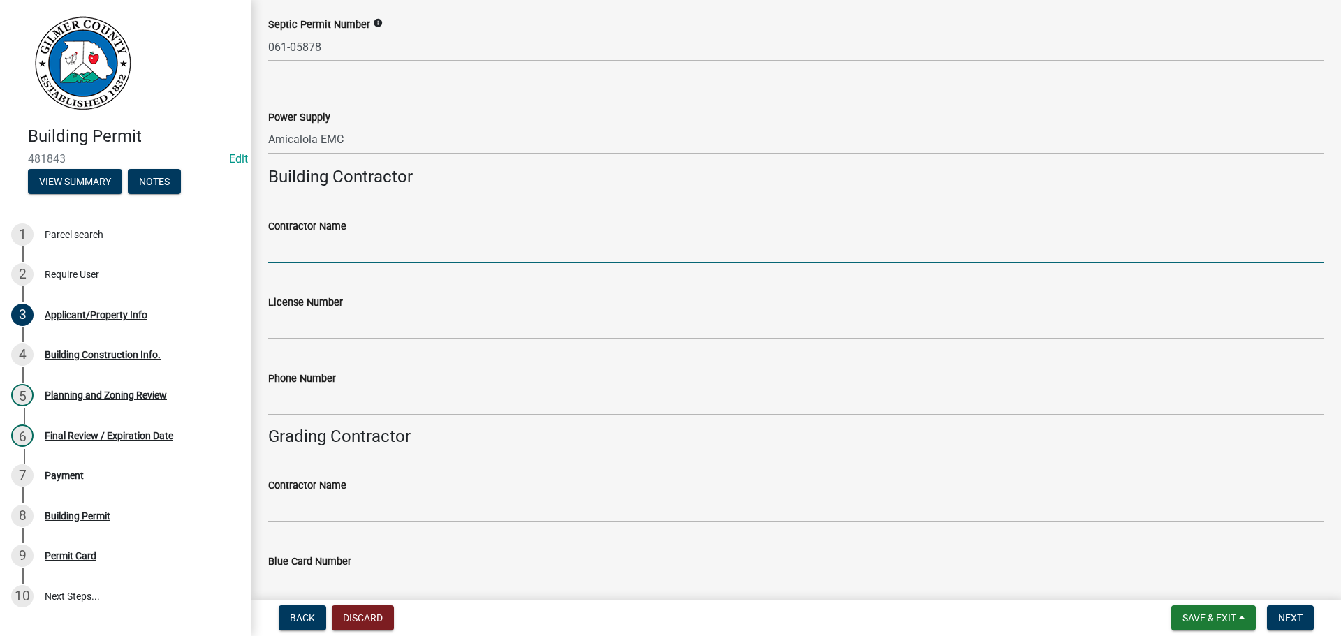
scroll to position [2174, 0]
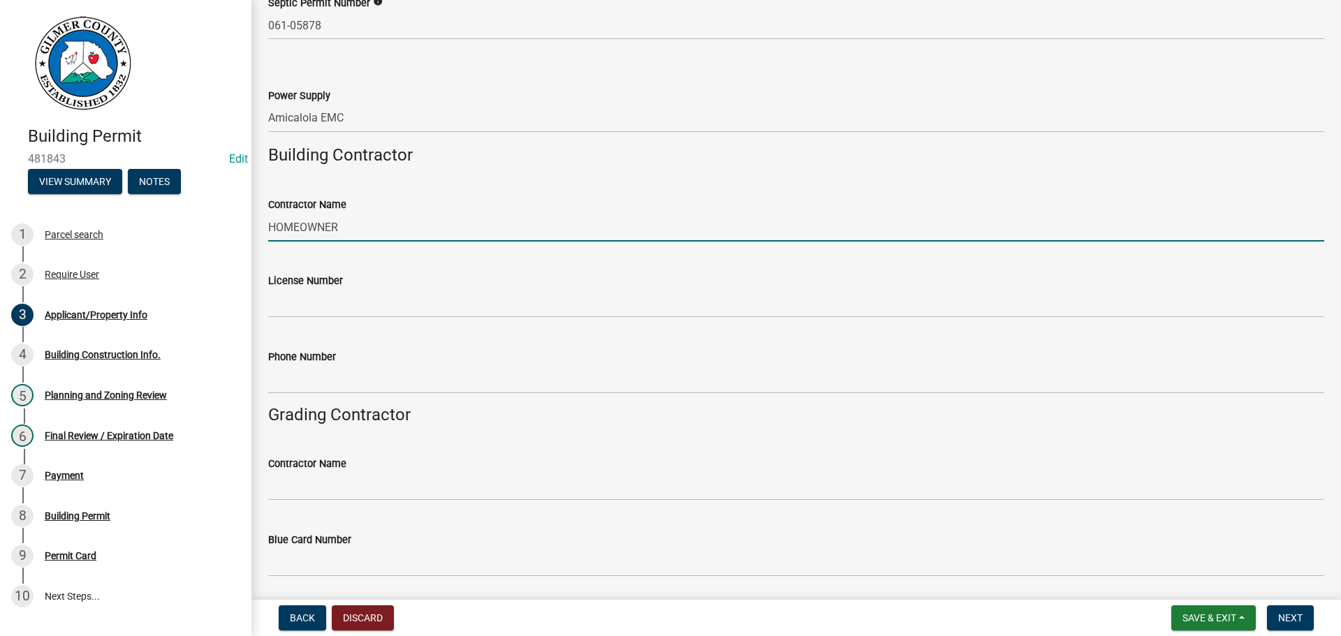
type input "HOMEOWNER"
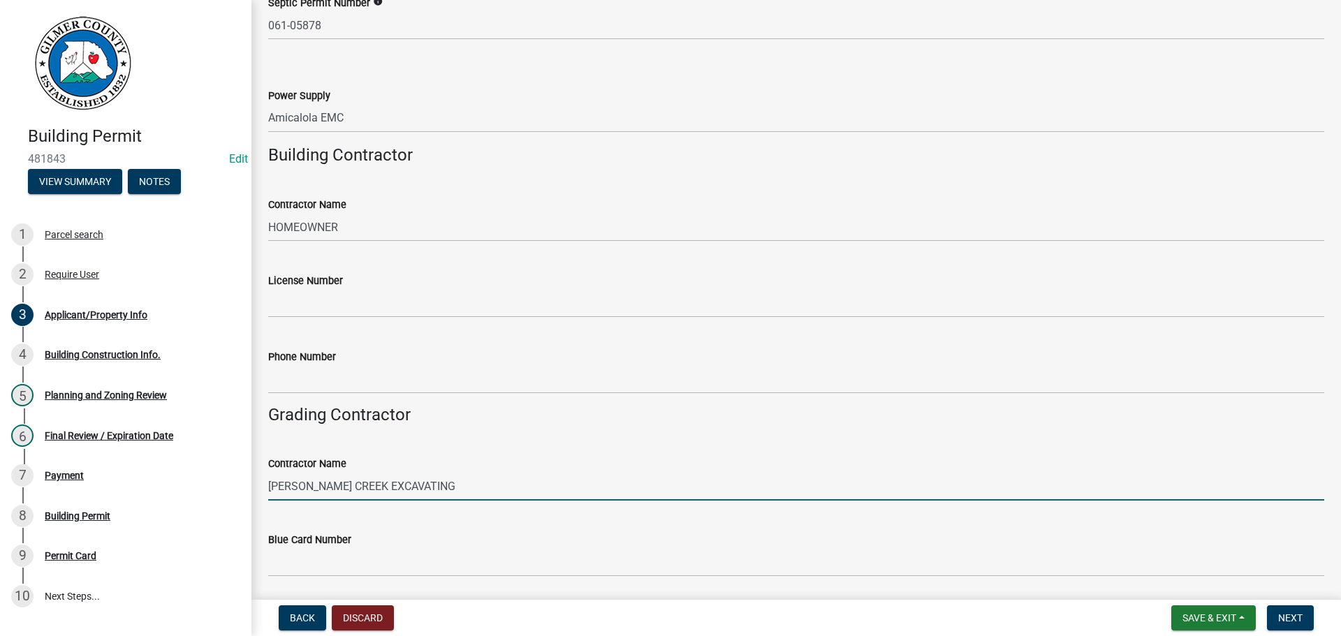
type input "STANLEY CREEK EXCAVATING"
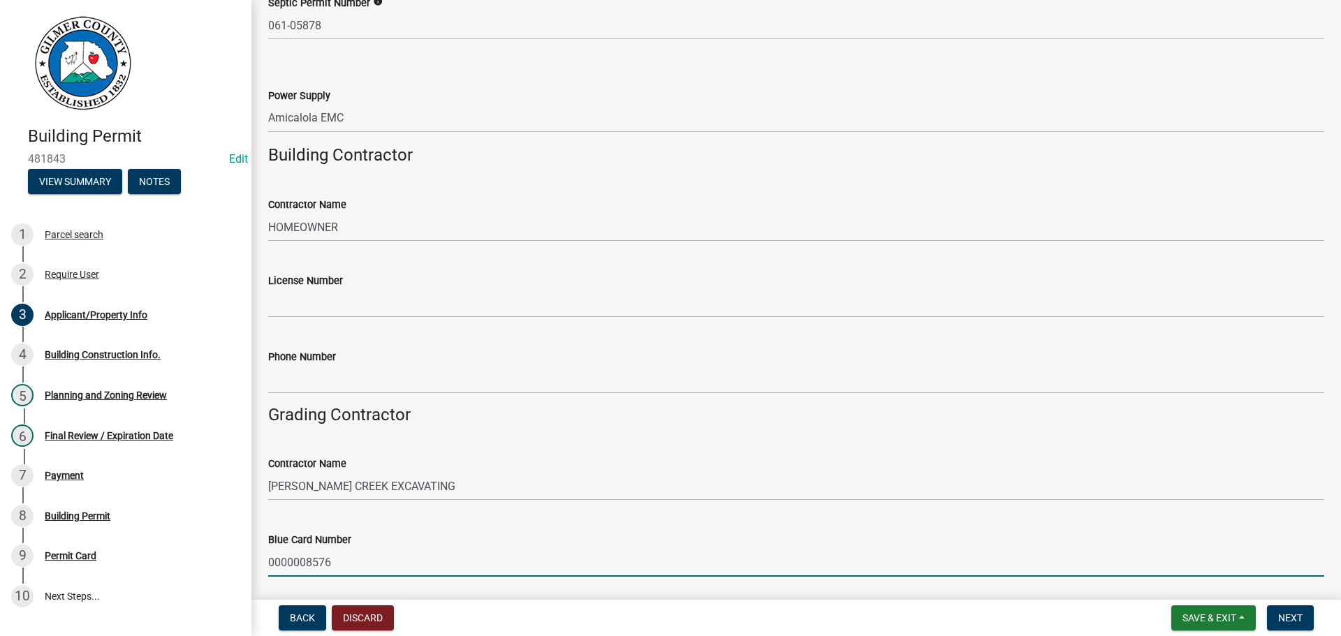
type input "0000008576"
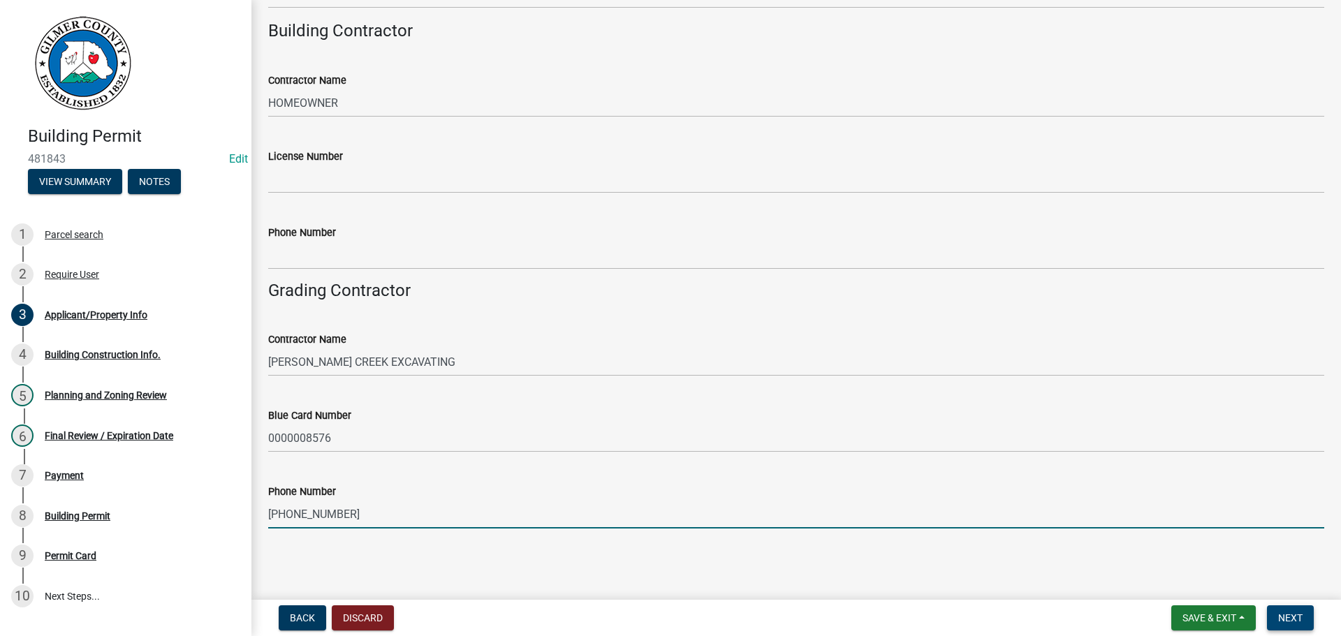
type input "706-455-1223"
click at [1276, 614] on button "Next" at bounding box center [1290, 617] width 47 height 25
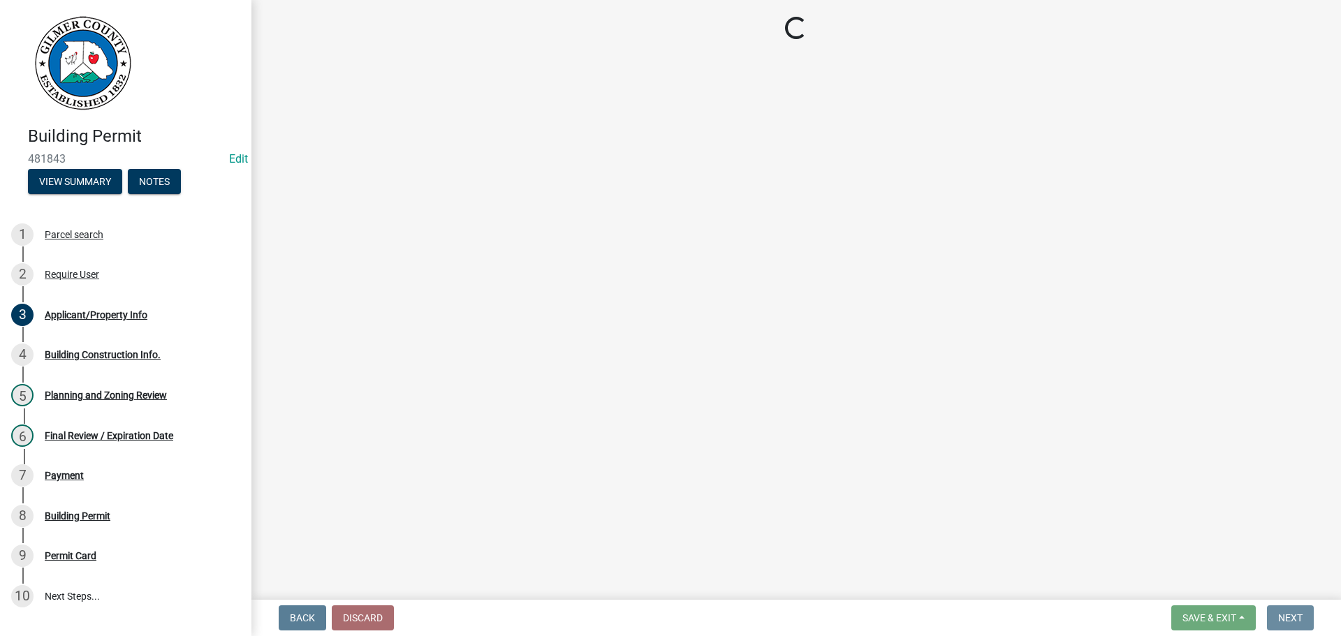
scroll to position [0, 0]
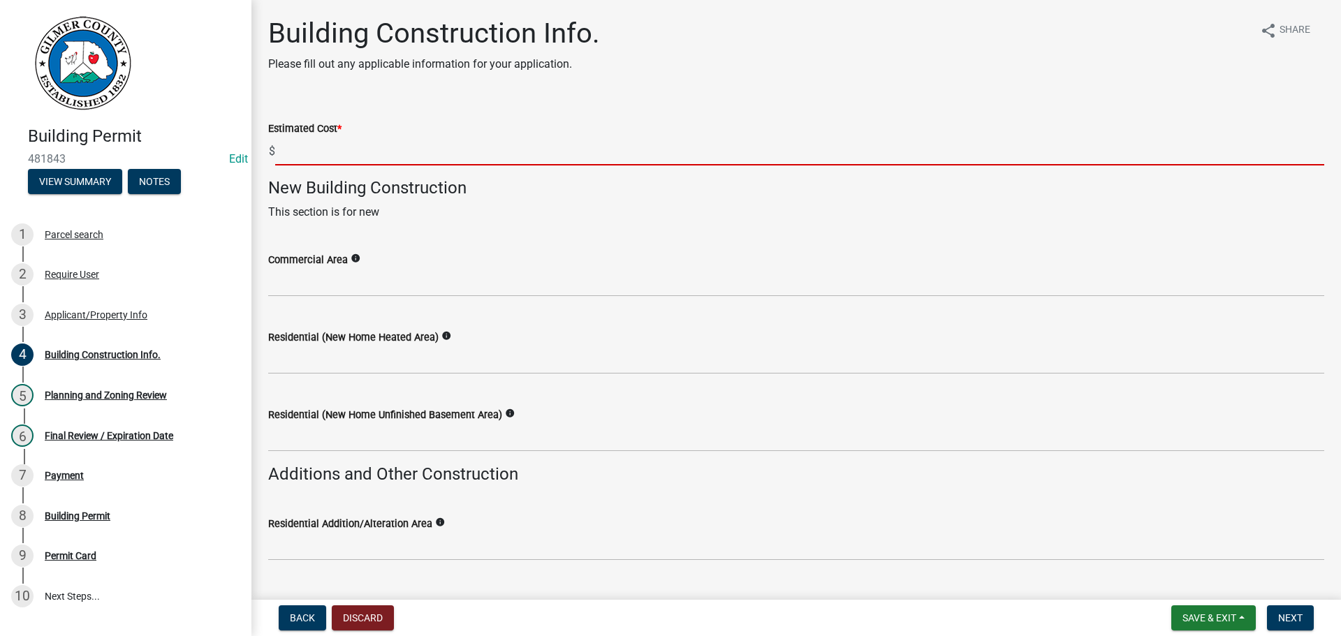
click at [367, 154] on input "text" at bounding box center [799, 151] width 1049 height 29
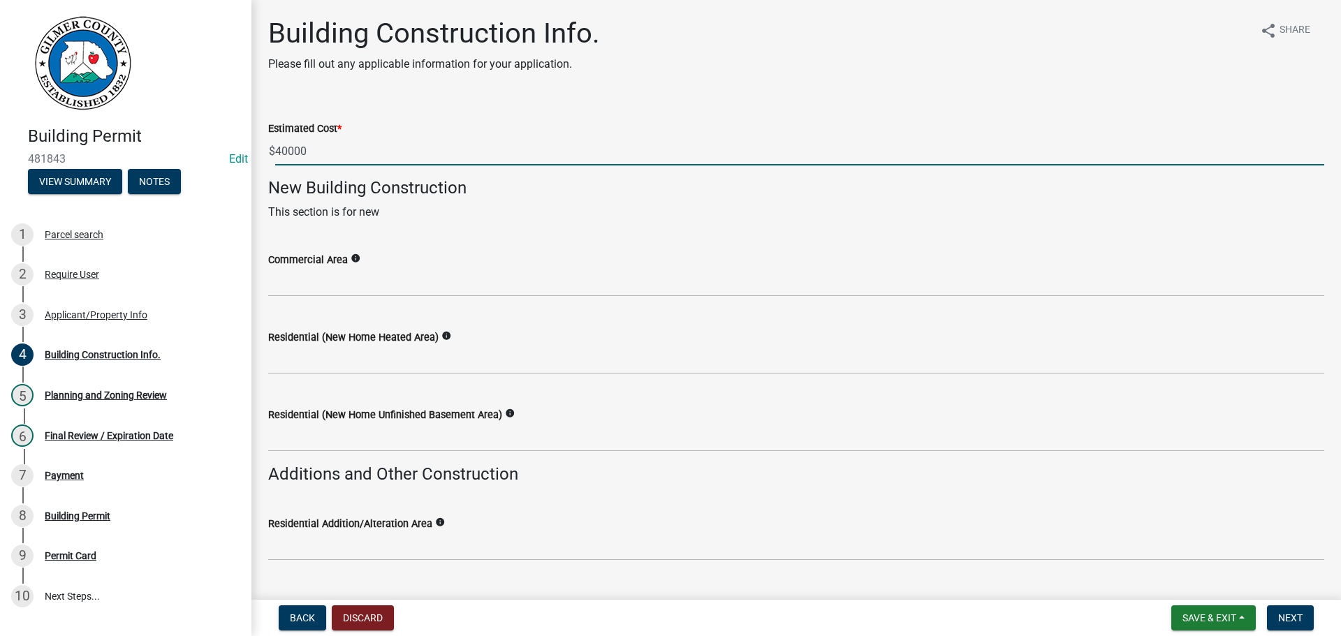
type input "40000"
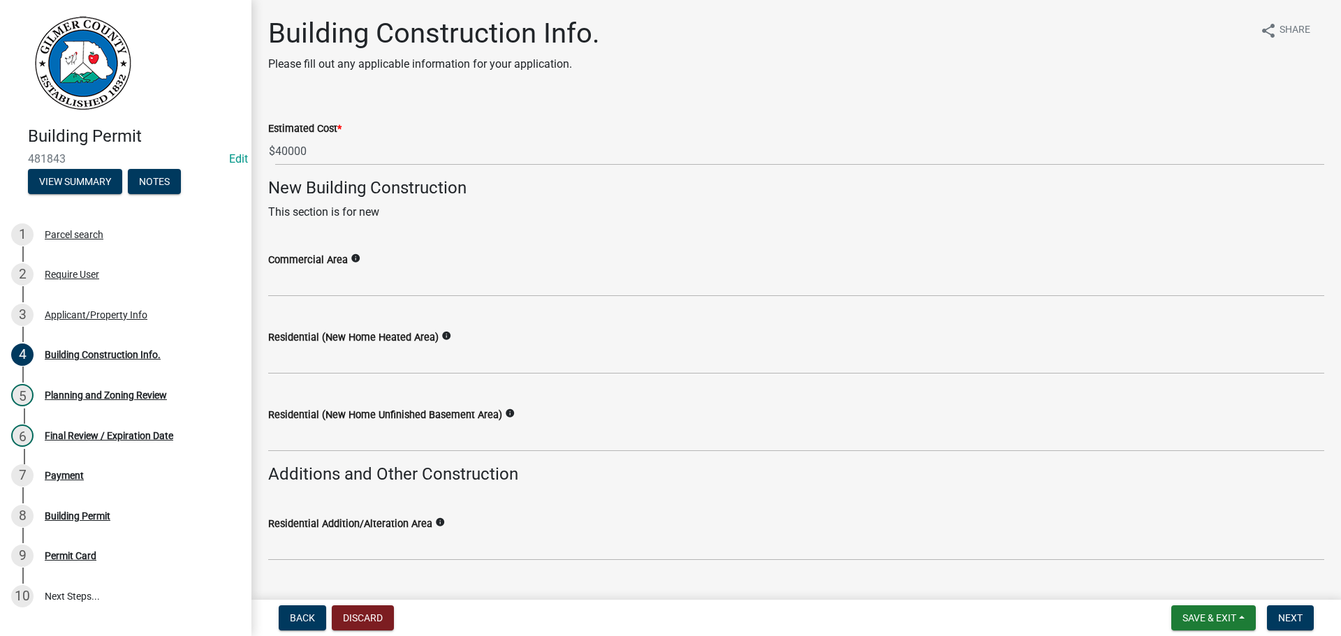
scroll to position [327, 0]
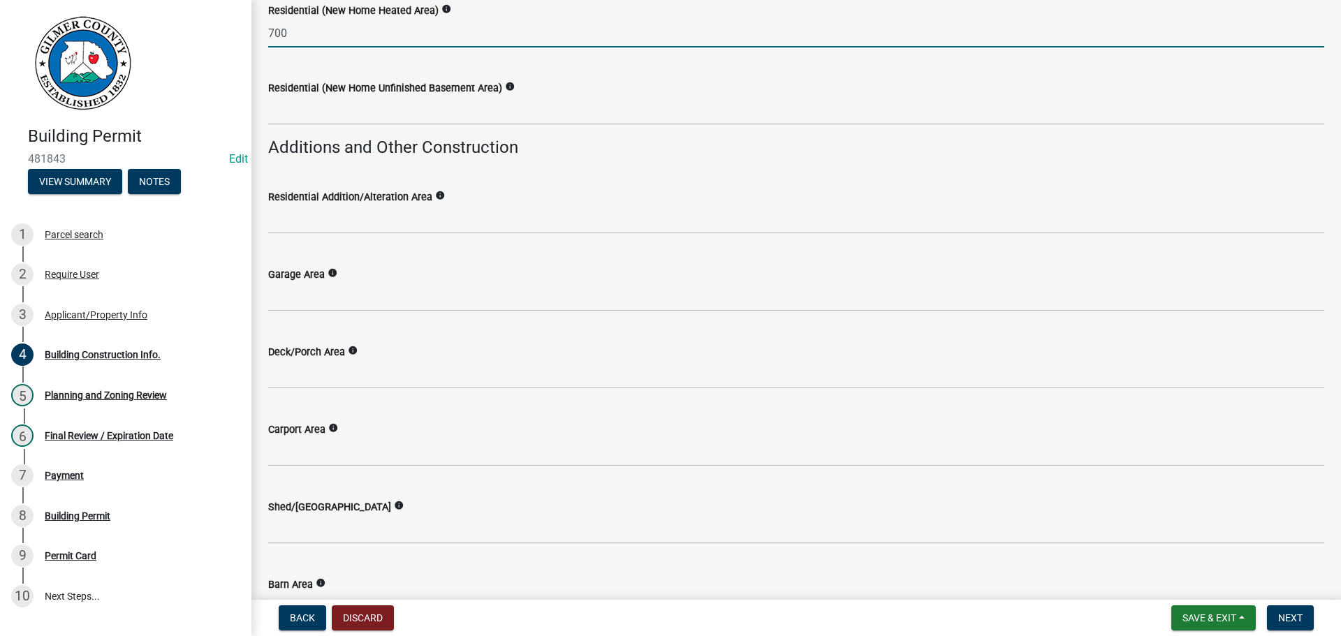
type input "700"
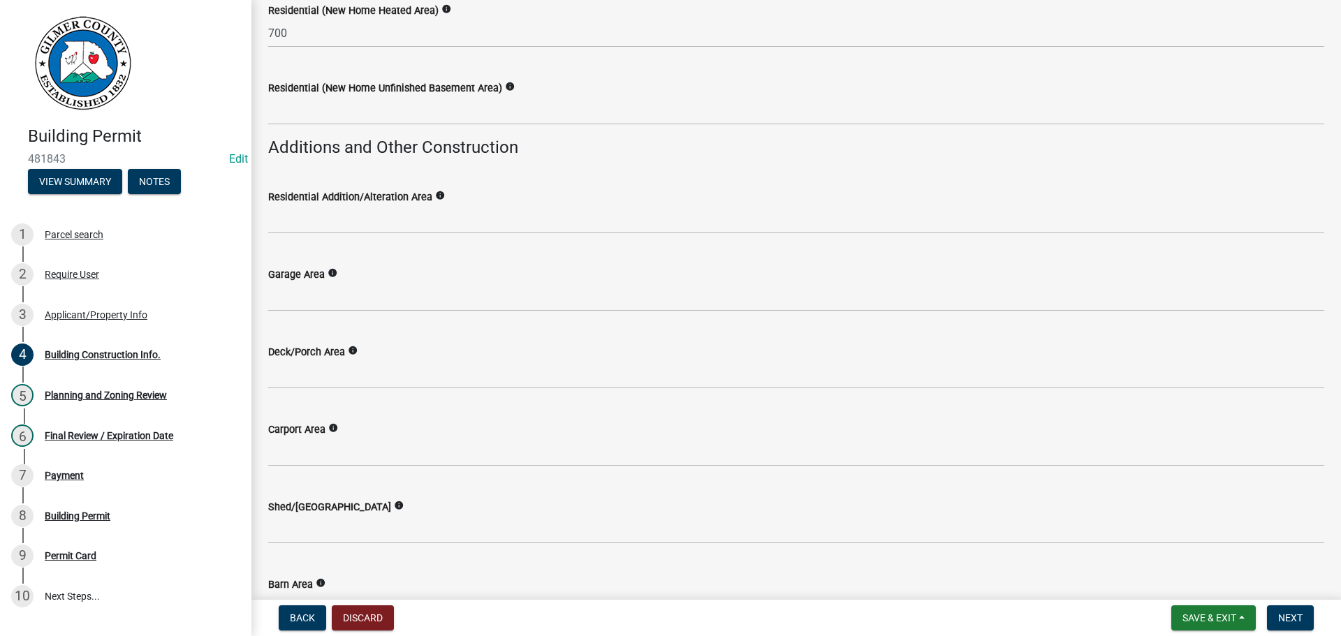
scroll to position [354, 0]
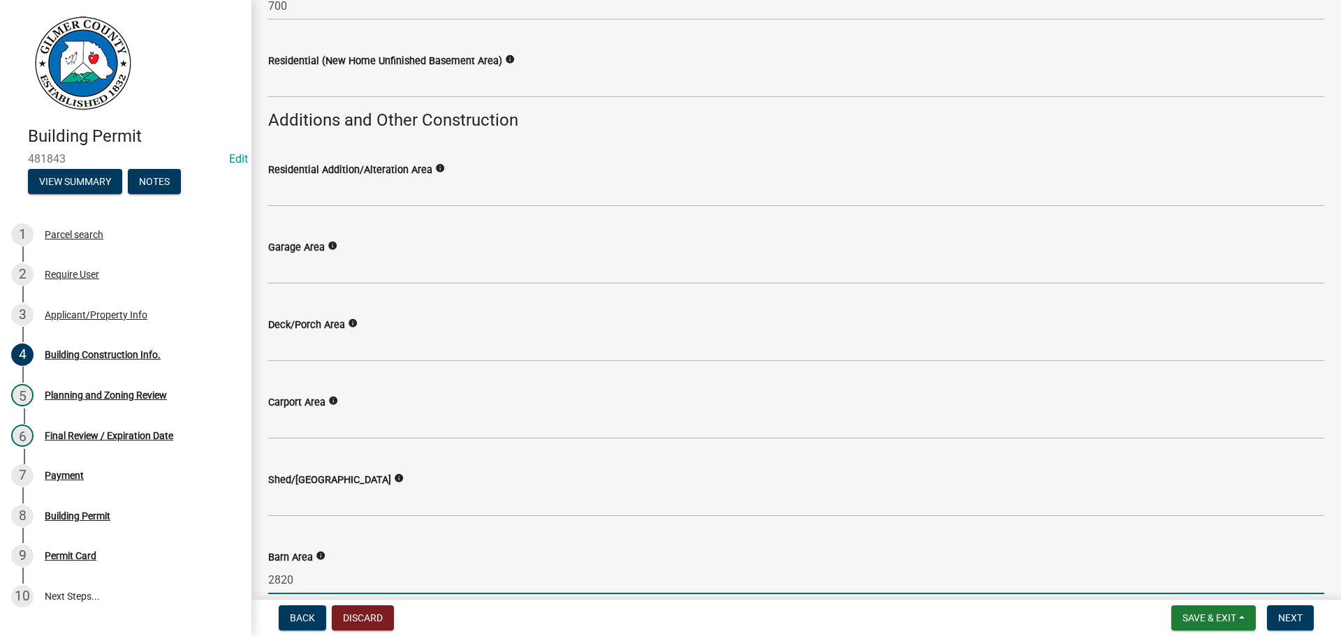
type input "2820"
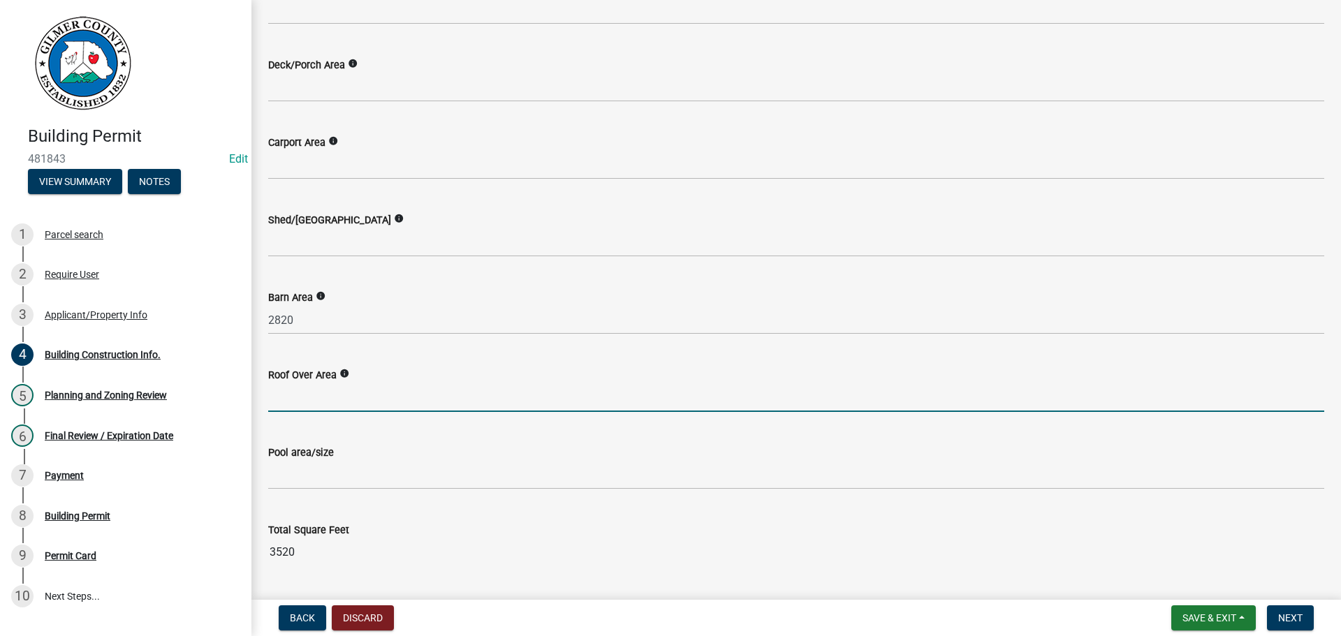
scroll to position [653, 0]
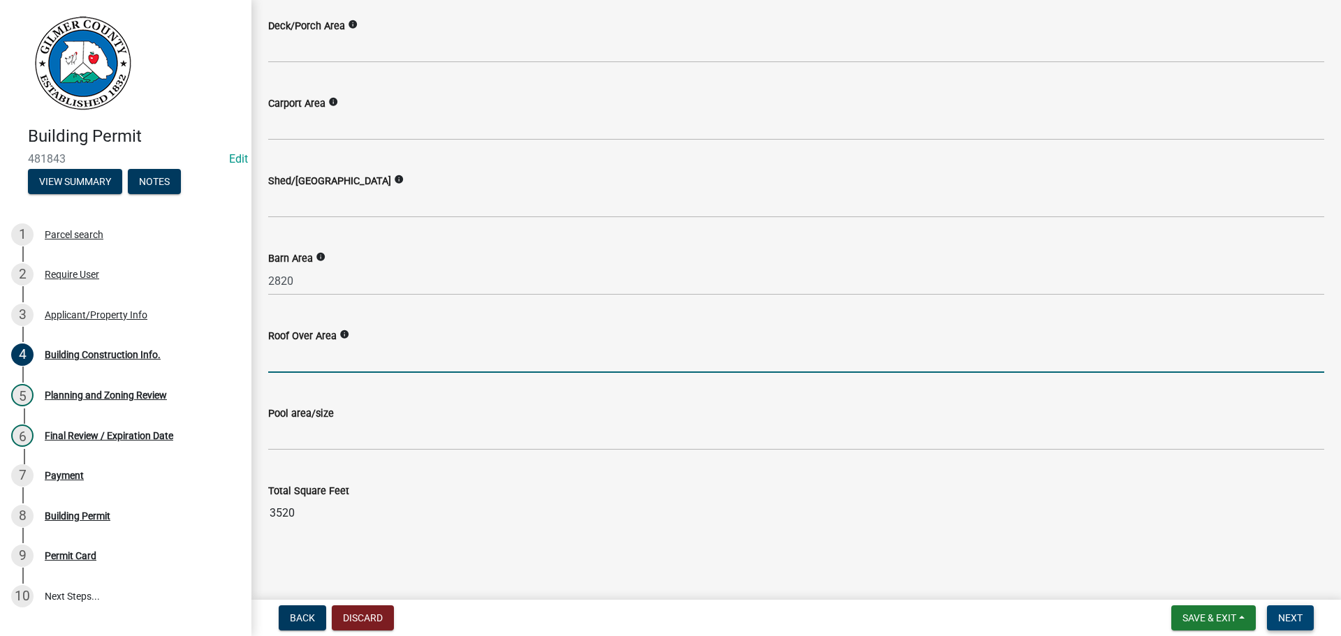
click at [1305, 621] on button "Next" at bounding box center [1290, 617] width 47 height 25
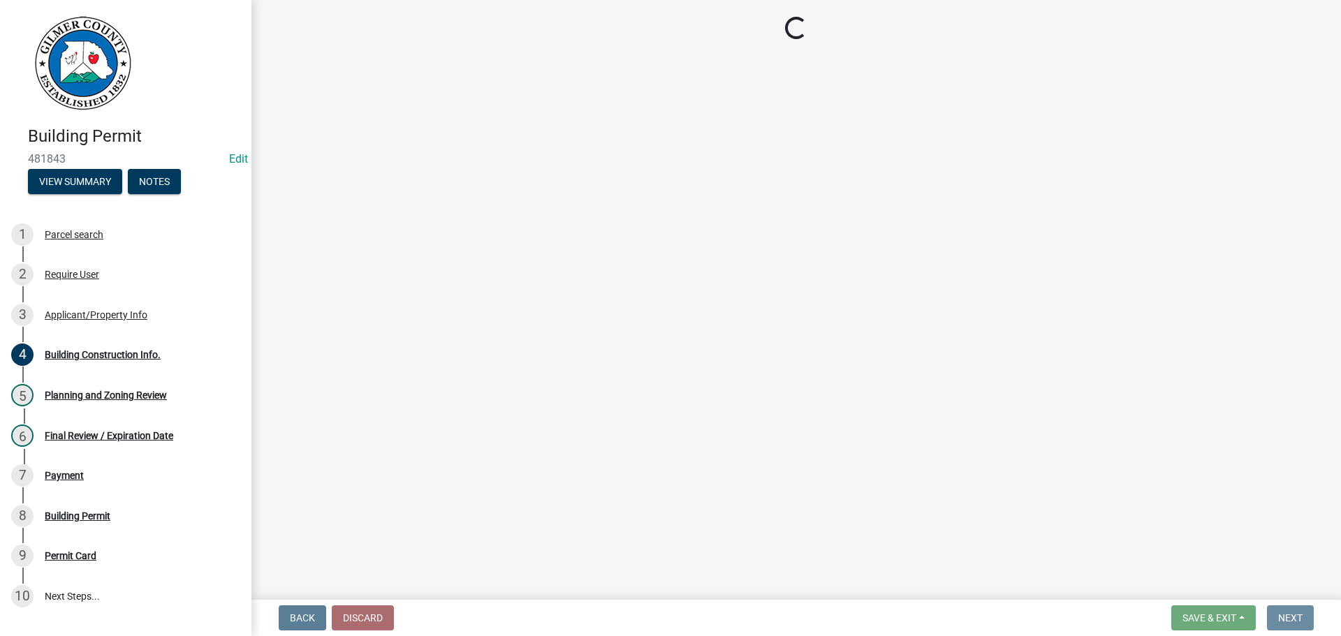
scroll to position [0, 0]
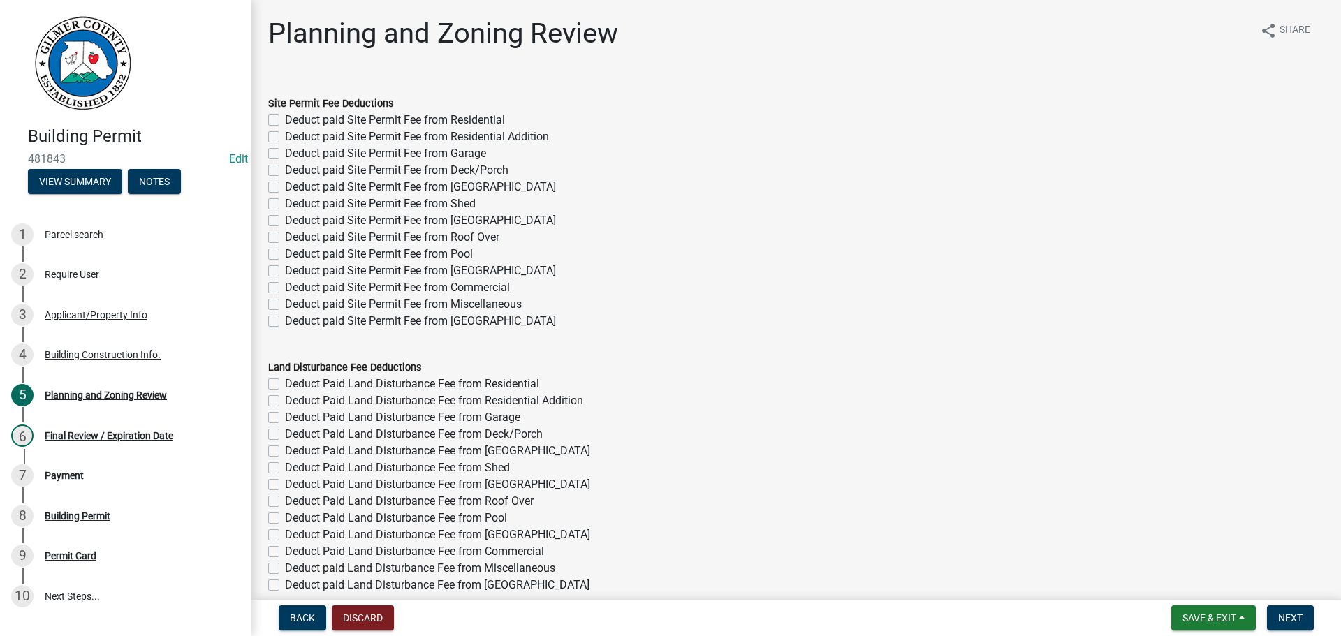
click at [457, 223] on label "Deduct paid Site Permit Fee from Barn" at bounding box center [420, 220] width 271 height 17
click at [294, 221] on input "Deduct paid Site Permit Fee from Barn" at bounding box center [289, 216] width 9 height 9
checkbox input "true"
checkbox input "false"
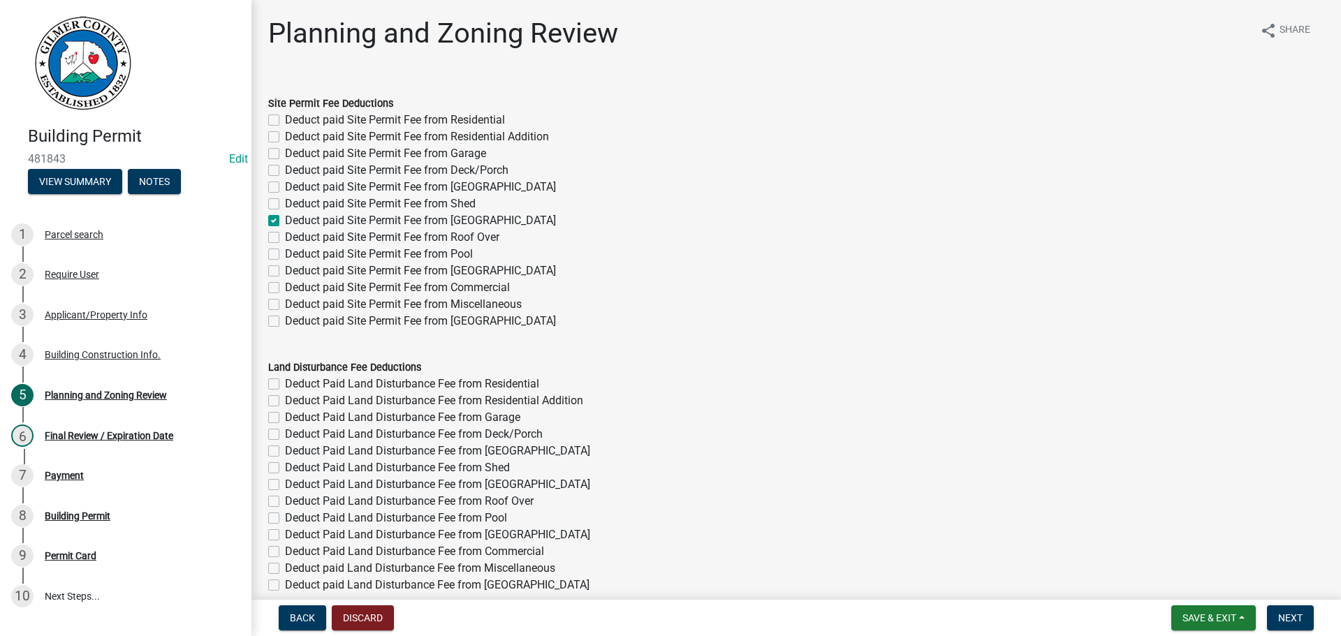
checkbox input "false"
checkbox input "true"
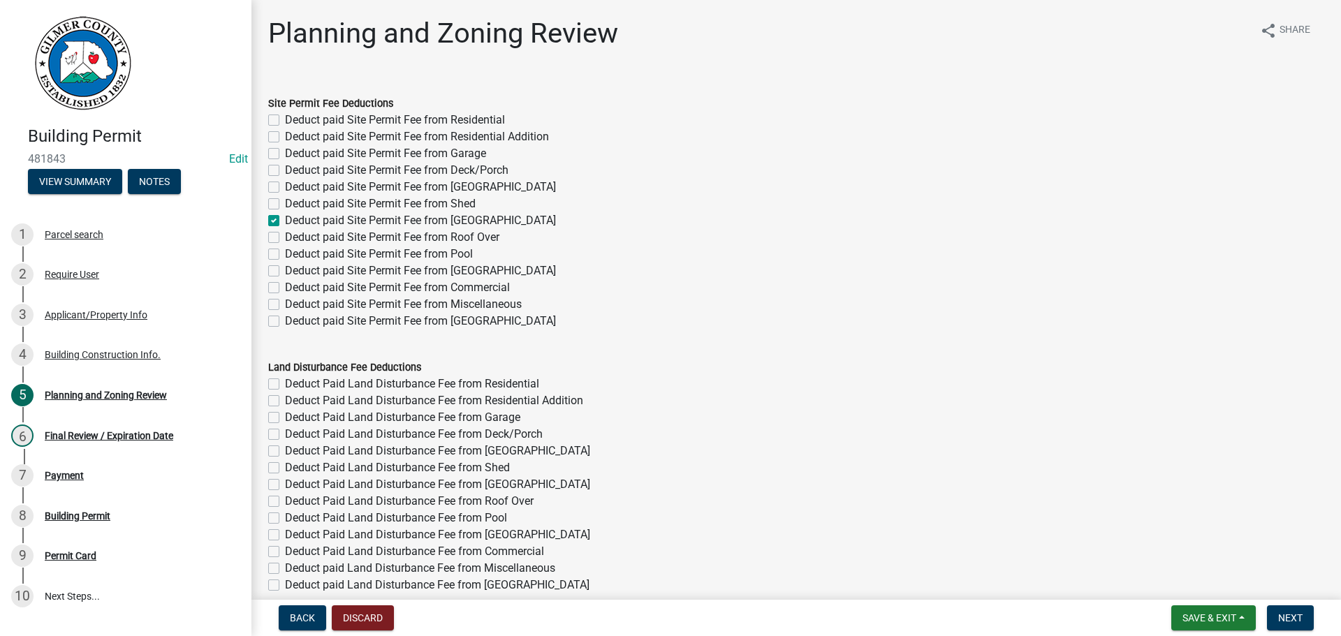
checkbox input "false"
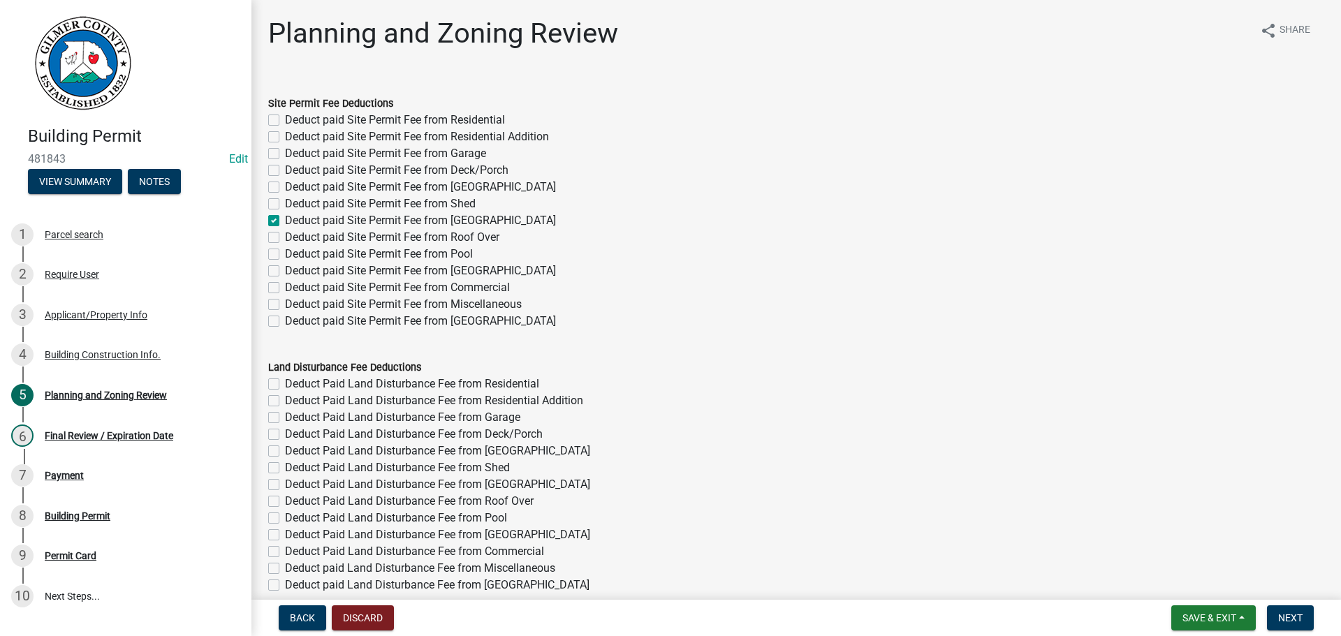
checkbox input "false"
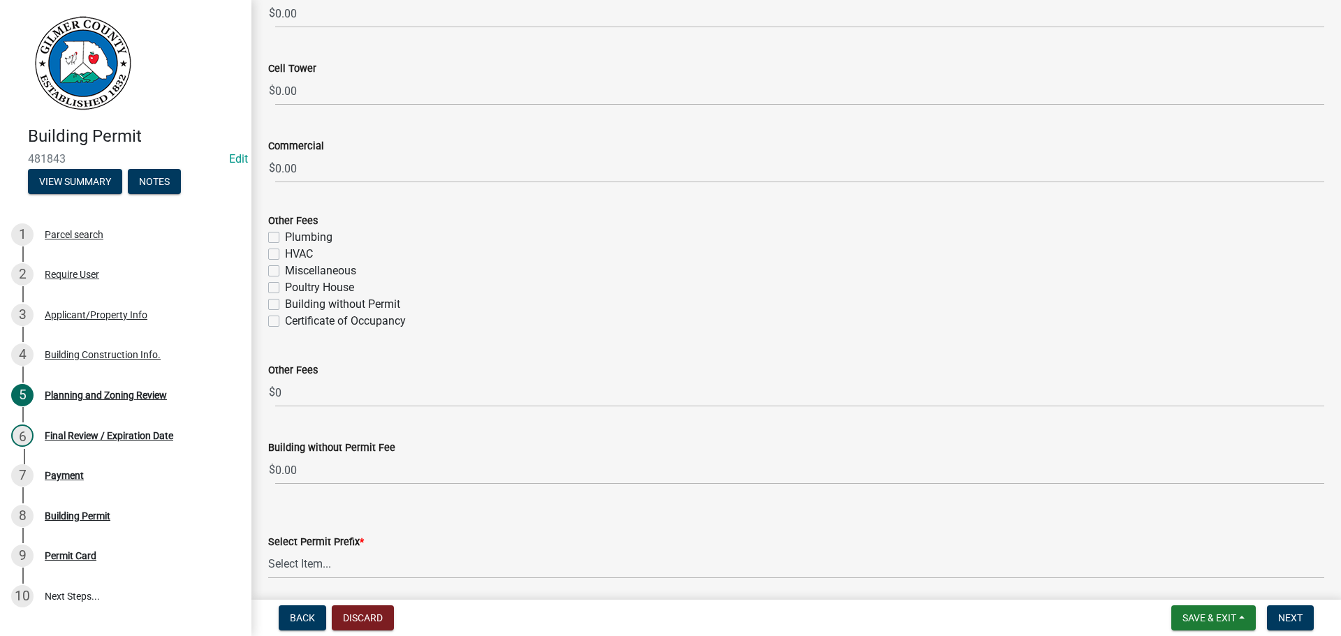
scroll to position [1746, 0]
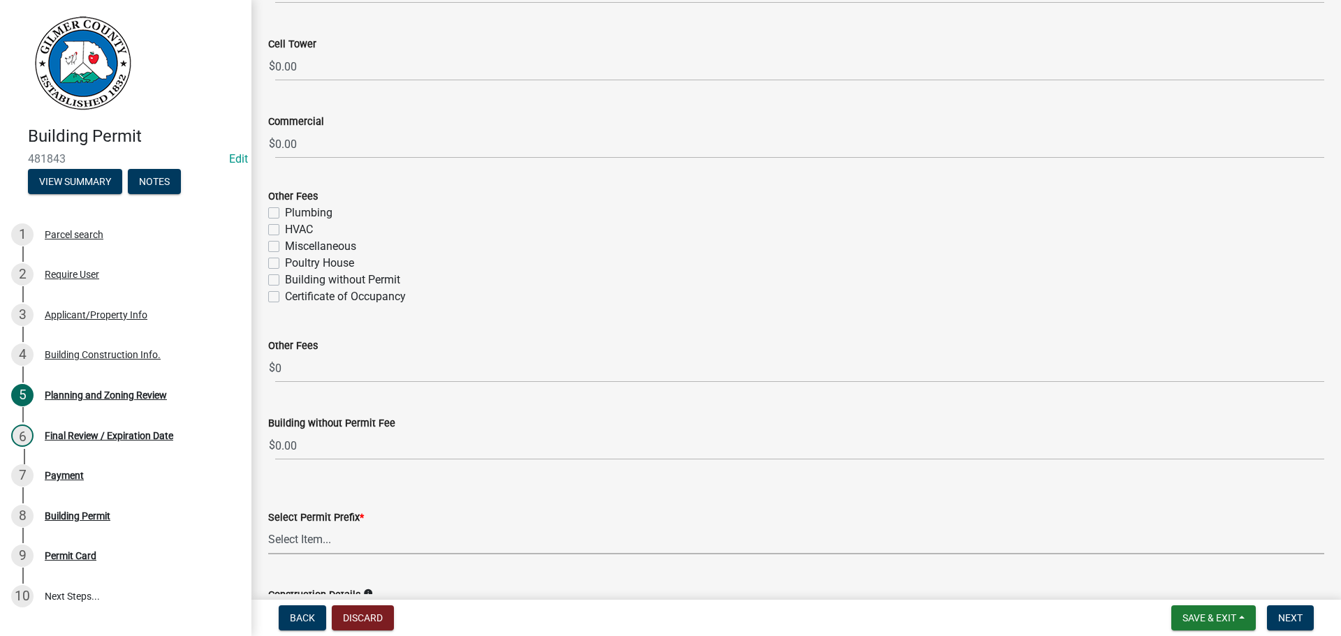
drag, startPoint x: 368, startPoint y: 528, endPoint x: 368, endPoint y: 538, distance: 9.8
click at [368, 531] on select "Select Item... RES COMM MB LAND POOL MISC CELL TOWER - NEW CELL TOWER - ADD ON" at bounding box center [796, 540] width 1056 height 29
click at [268, 526] on select "Select Item... RES COMM MB LAND POOL MISC CELL TOWER - NEW CELL TOWER - ADD ON" at bounding box center [796, 540] width 1056 height 29
select select "d8142ddf-27f7-42b0-ba1e-04fee764576f"
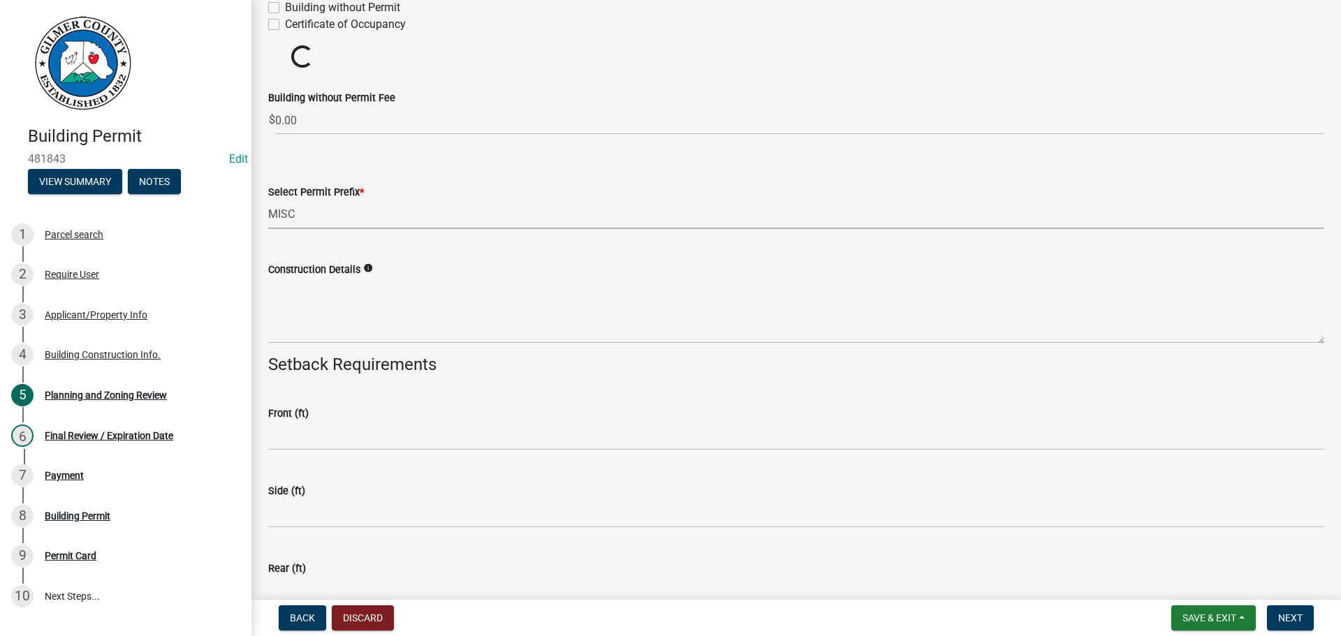
type input "50"
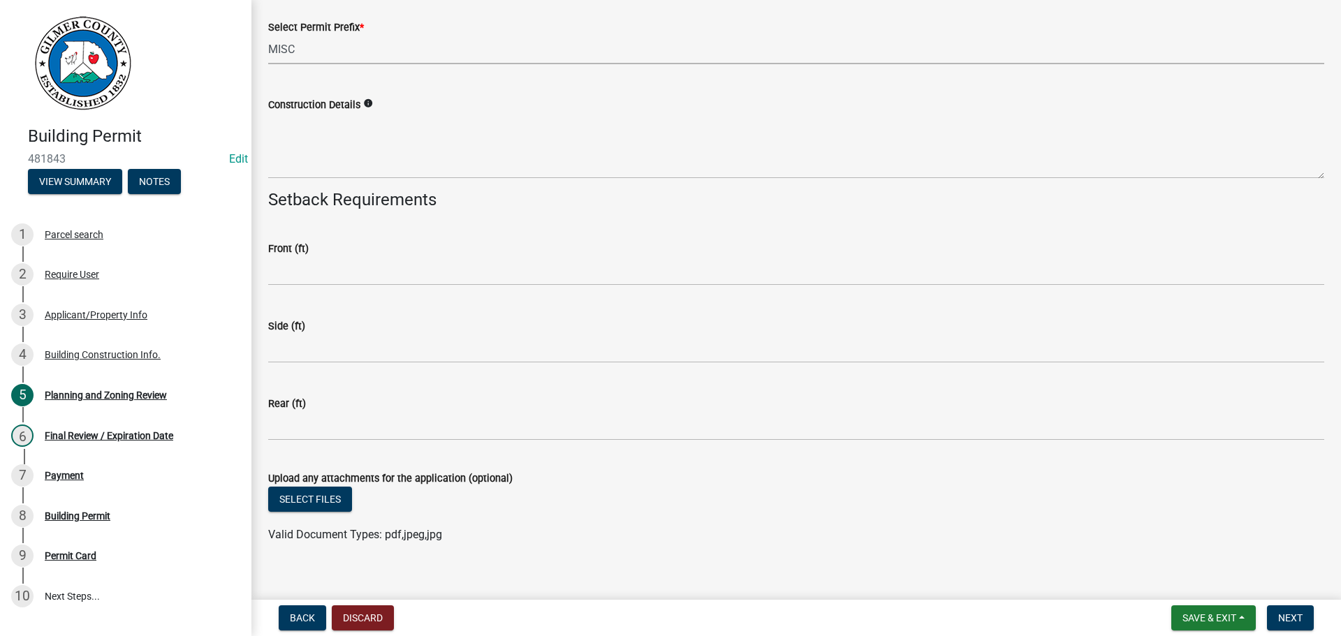
scroll to position [2290, 0]
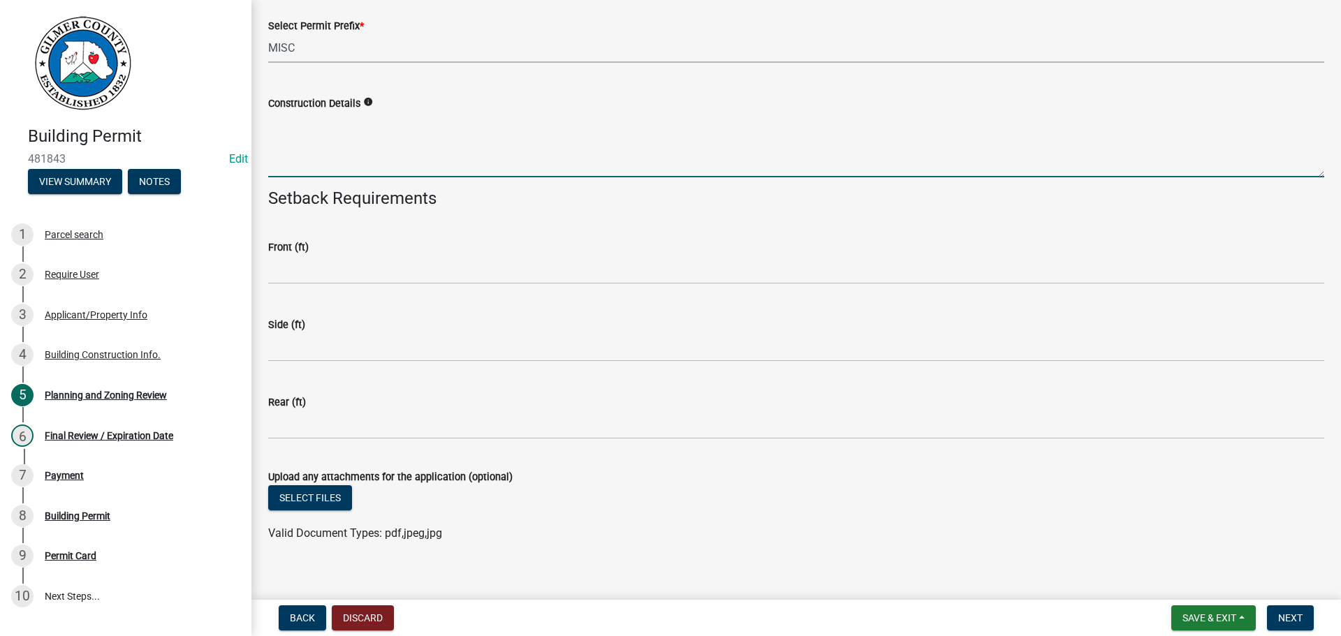
click at [344, 149] on textarea "Construction Details" at bounding box center [796, 145] width 1056 height 66
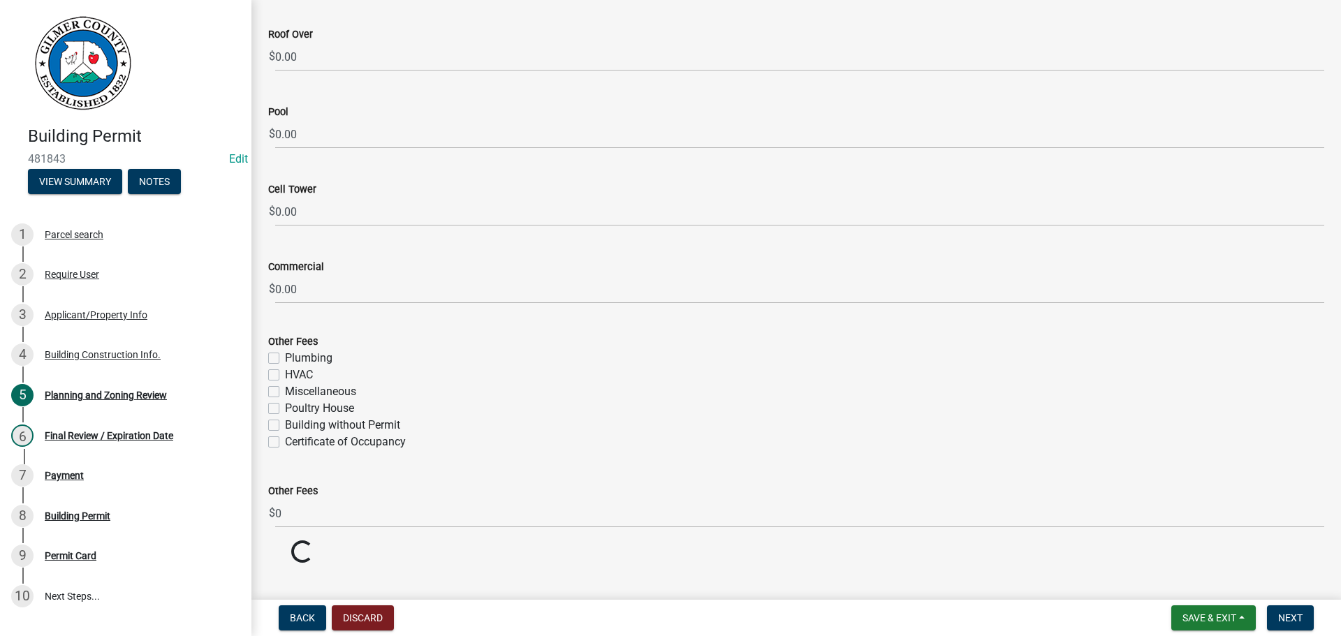
scroll to position [2874, 0]
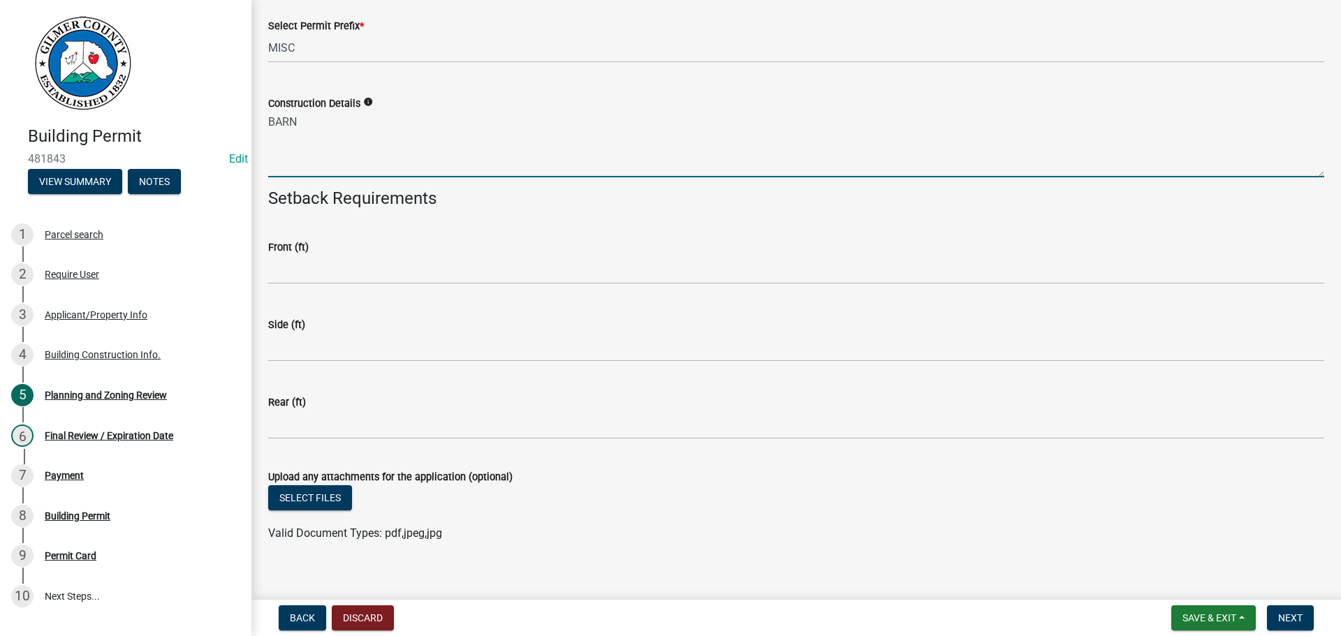
type textarea "BARN"
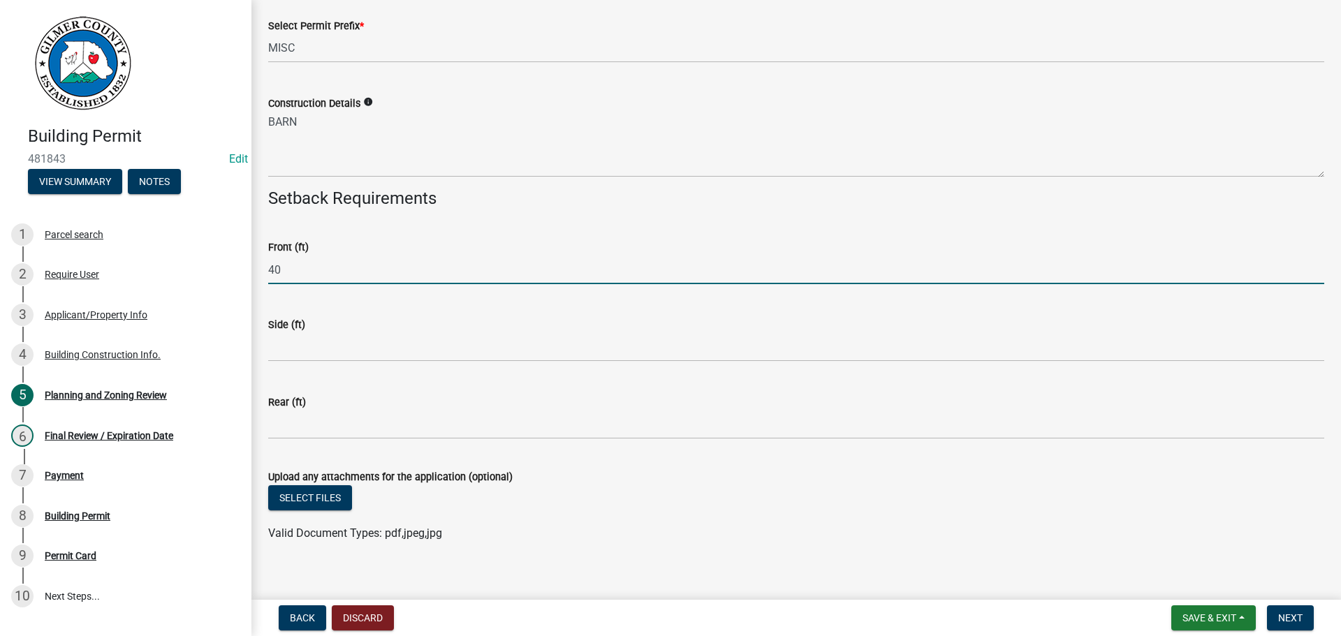
type input "40"
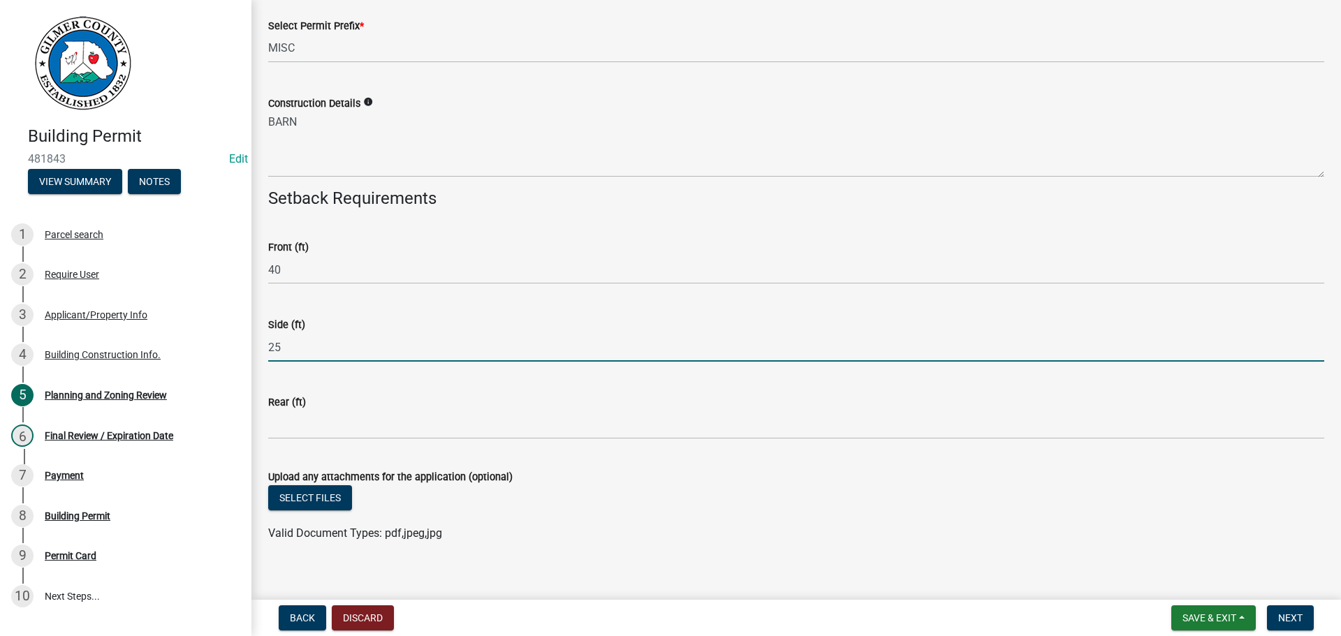
type input "25"
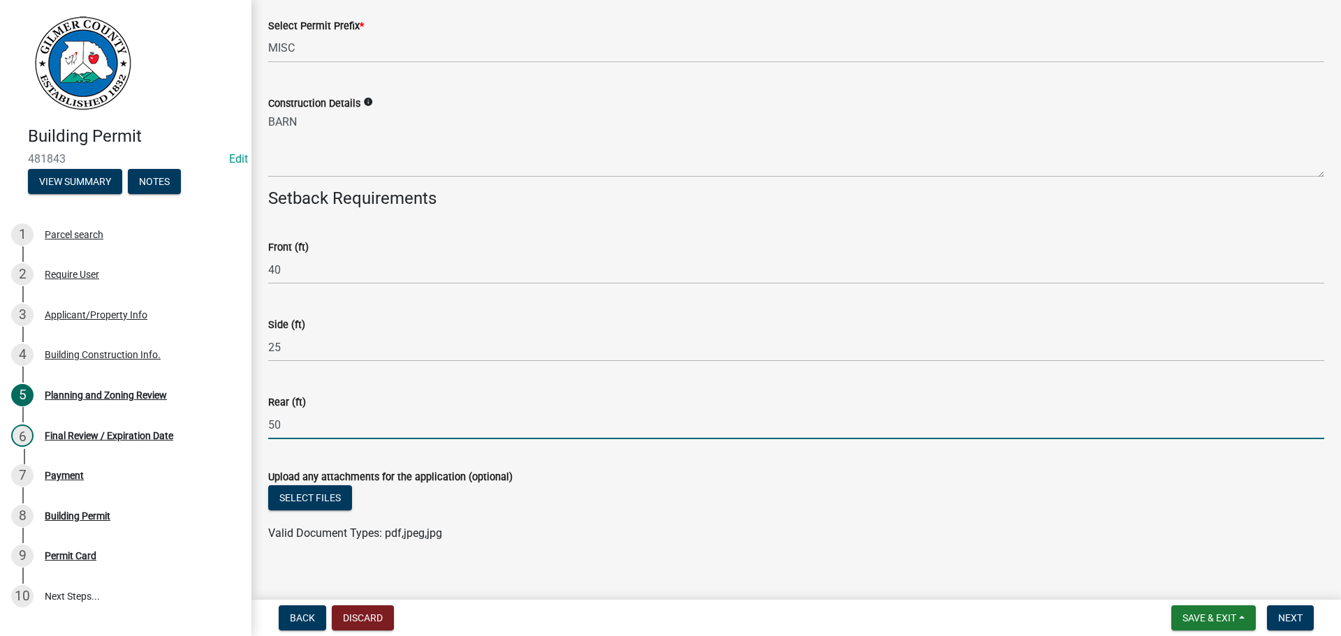
type input "50"
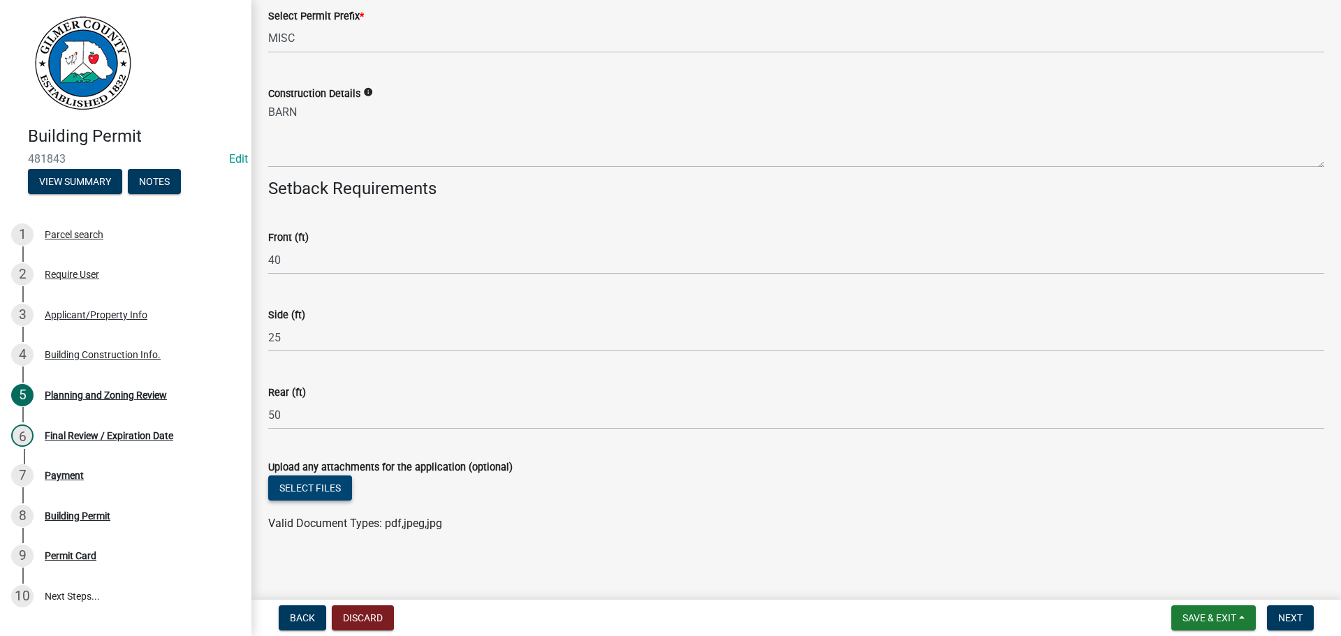
scroll to position [2942, 0]
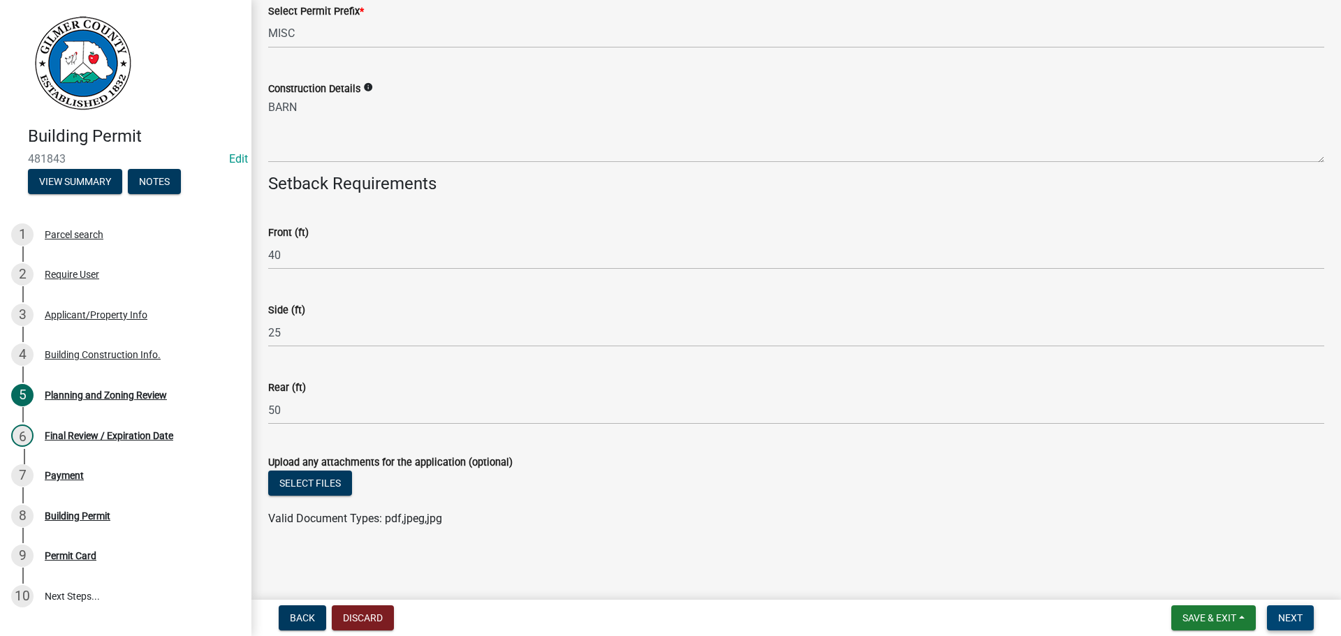
click at [1299, 627] on button "Next" at bounding box center [1290, 617] width 47 height 25
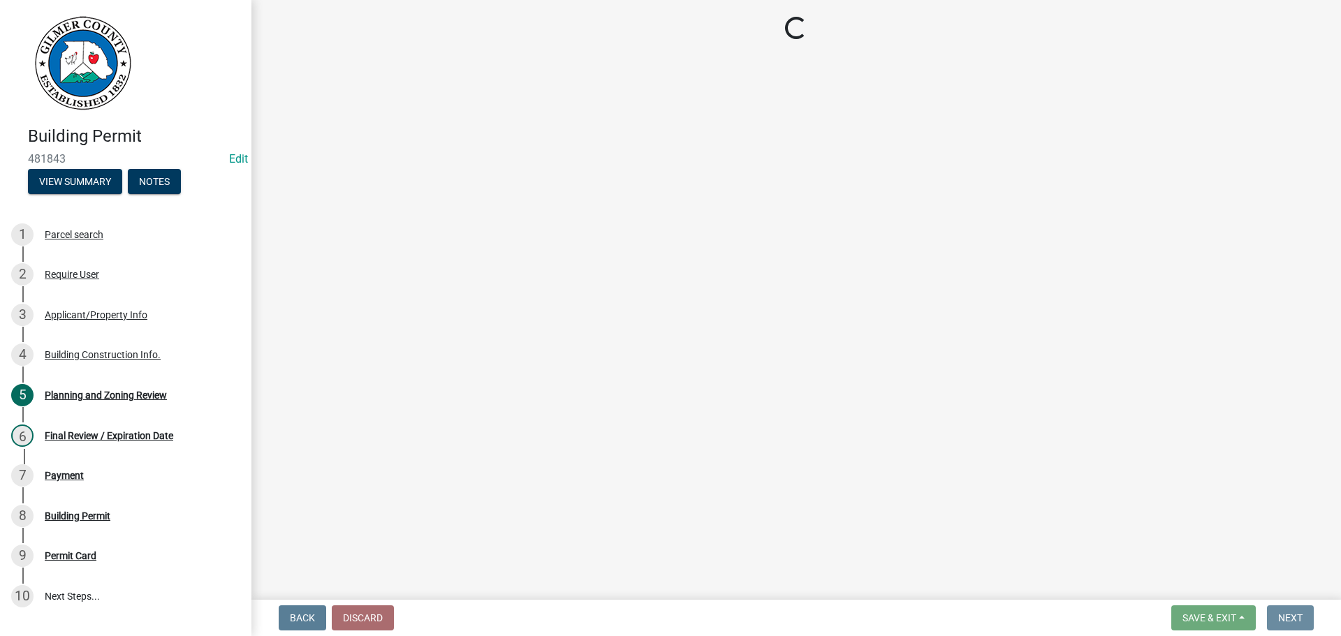
scroll to position [0, 0]
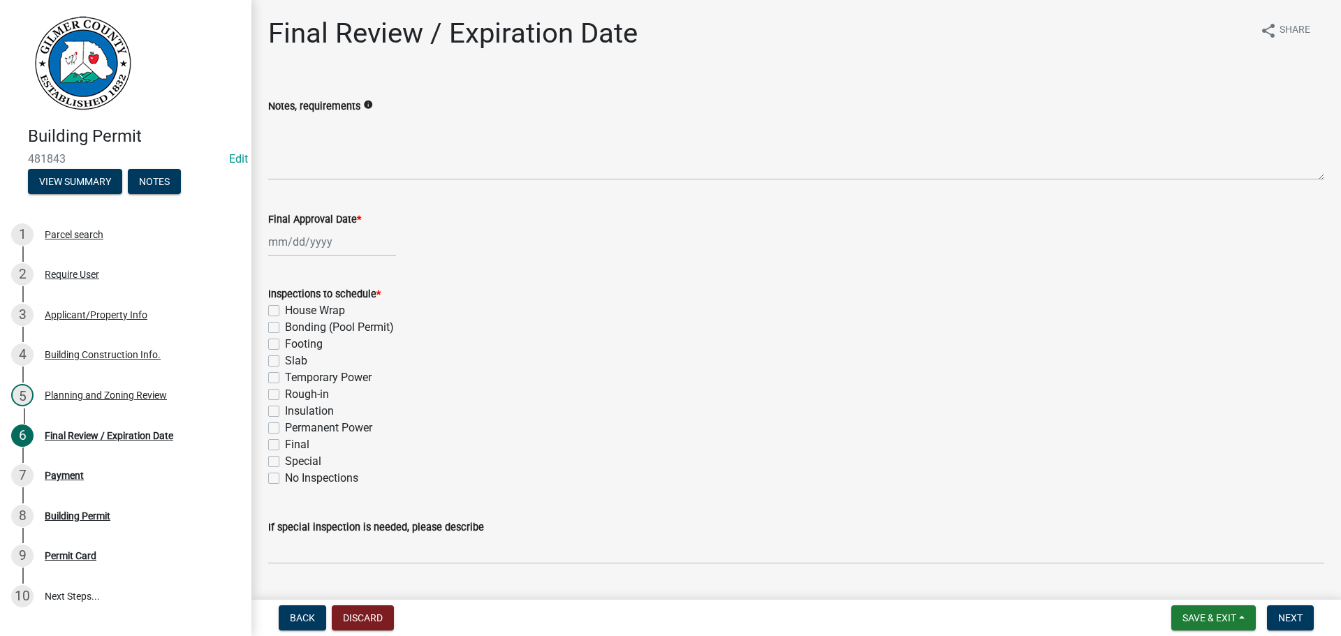
click at [296, 360] on label "Slab" at bounding box center [296, 361] width 22 height 17
click at [294, 360] on input "Slab" at bounding box center [289, 357] width 9 height 9
checkbox input "true"
checkbox input "false"
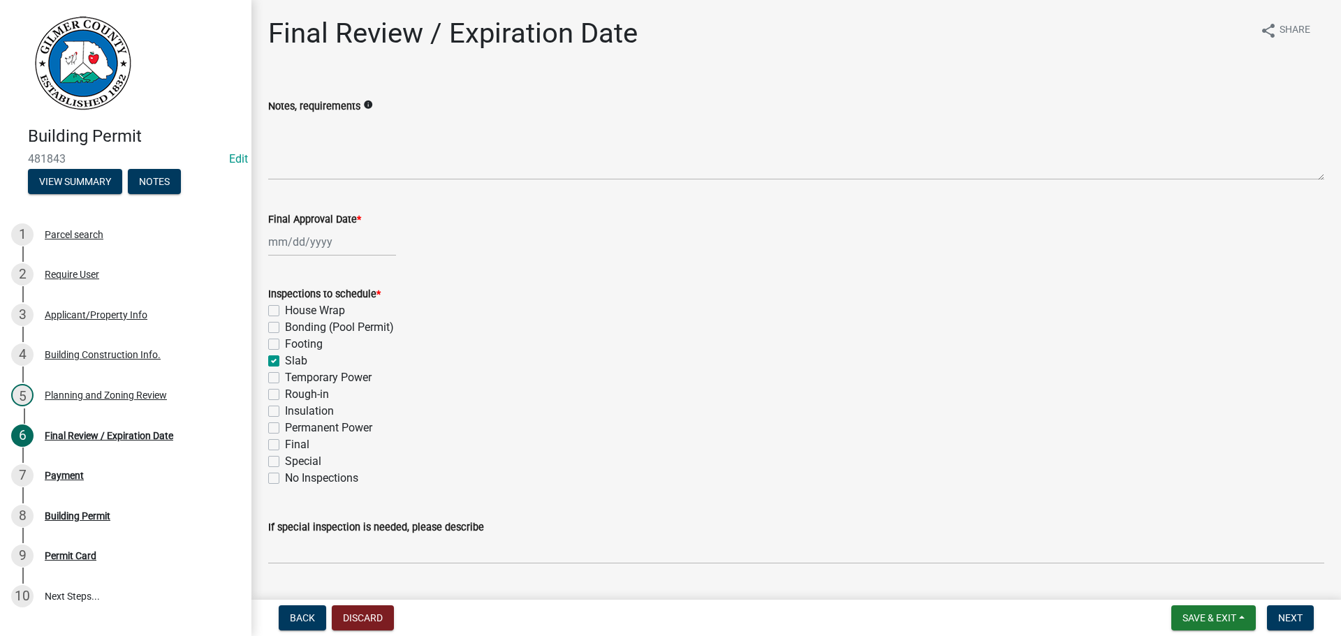
checkbox input "false"
checkbox input "true"
checkbox input "false"
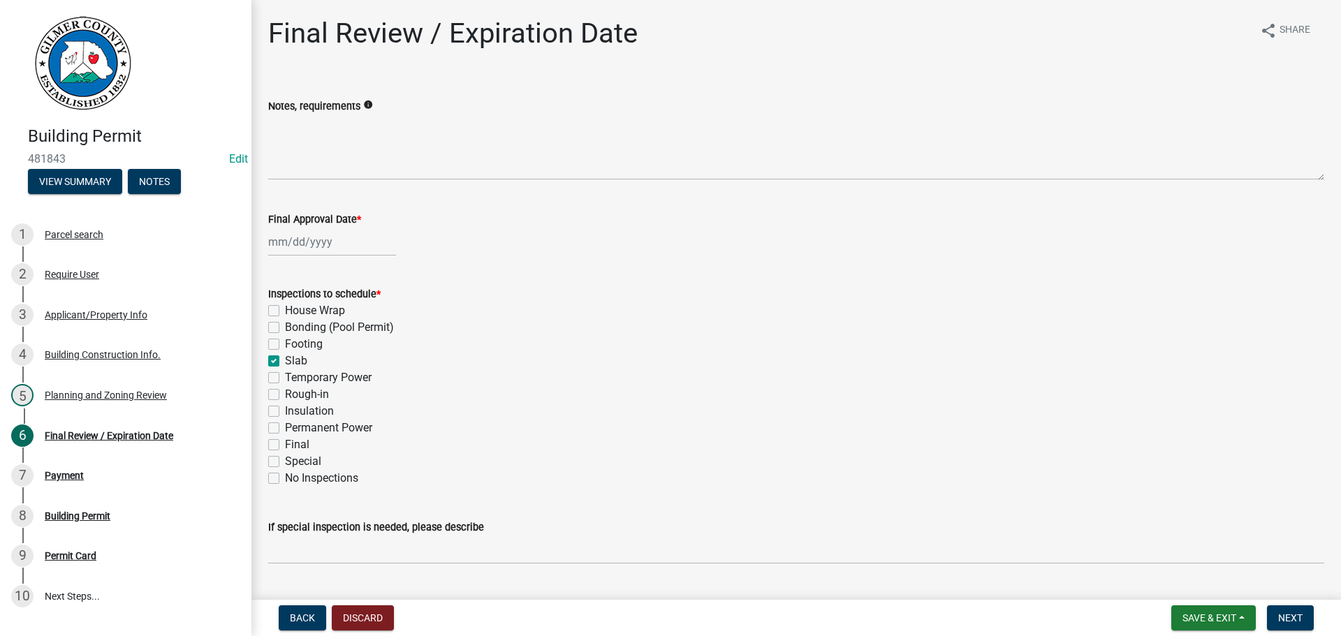
checkbox input "false"
click at [309, 392] on label "Rough-in" at bounding box center [307, 394] width 44 height 17
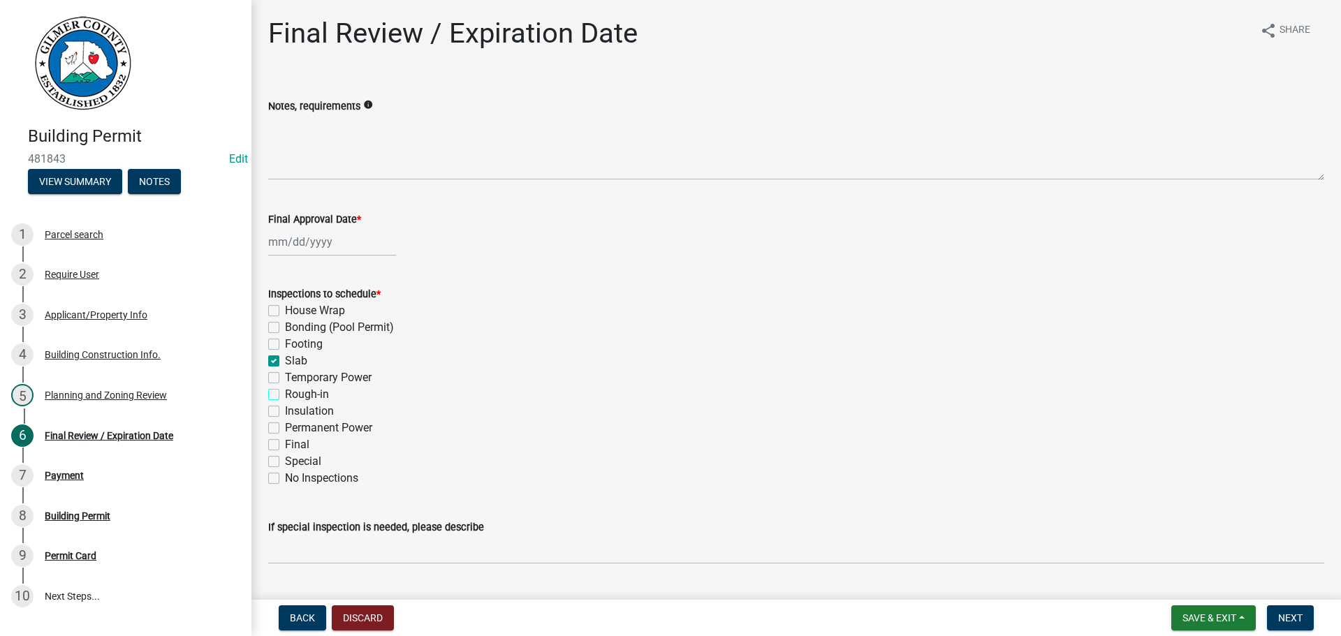
click at [294, 392] on input "Rough-in" at bounding box center [289, 390] width 9 height 9
checkbox input "true"
checkbox input "false"
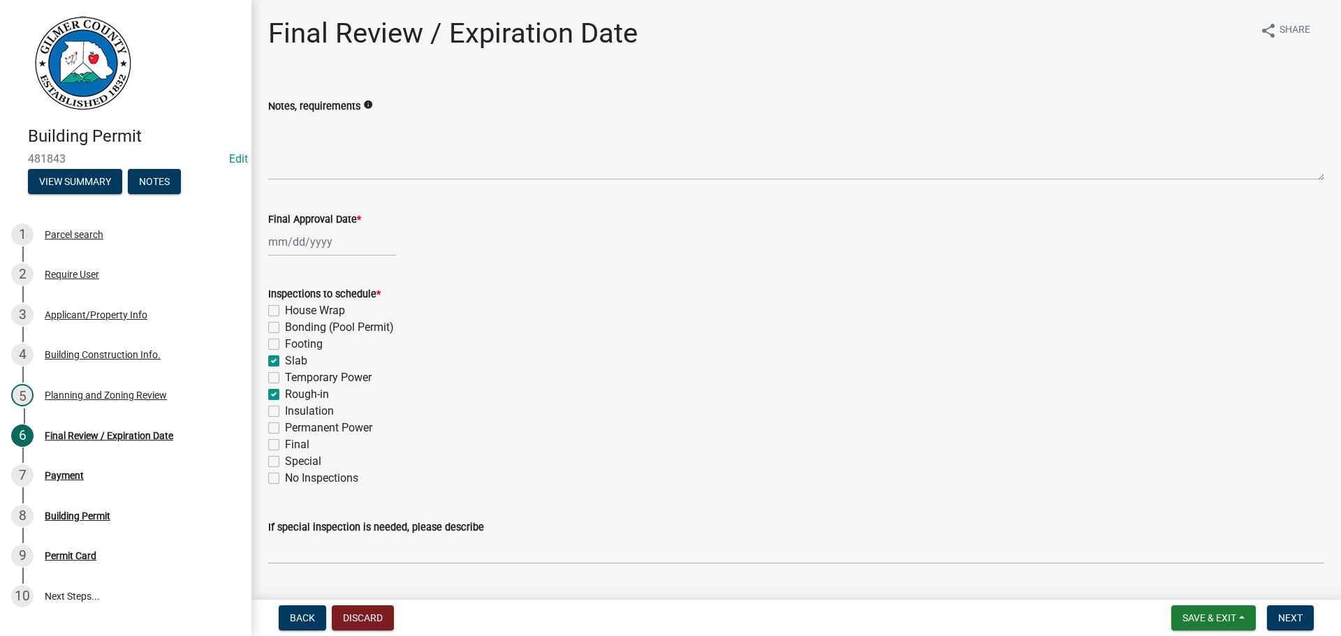
checkbox input "true"
checkbox input "false"
checkbox input "true"
checkbox input "false"
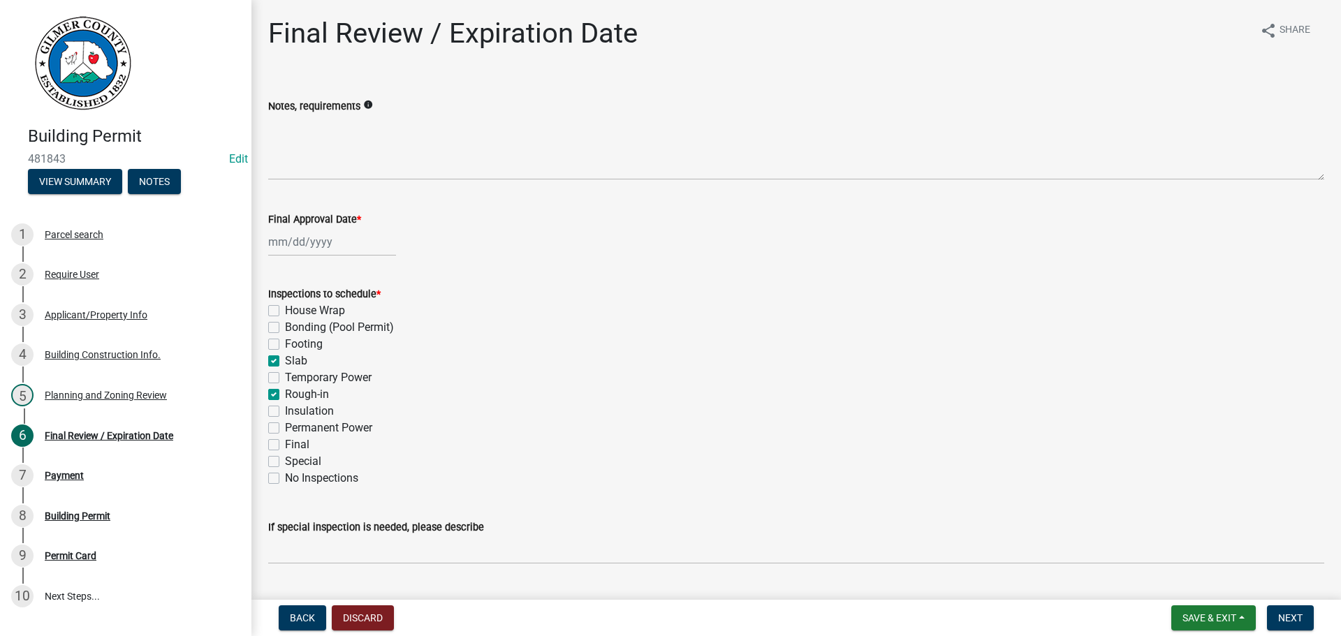
checkbox input "false"
click at [309, 414] on label "Insulation" at bounding box center [309, 411] width 49 height 17
click at [294, 412] on input "Insulation" at bounding box center [289, 407] width 9 height 9
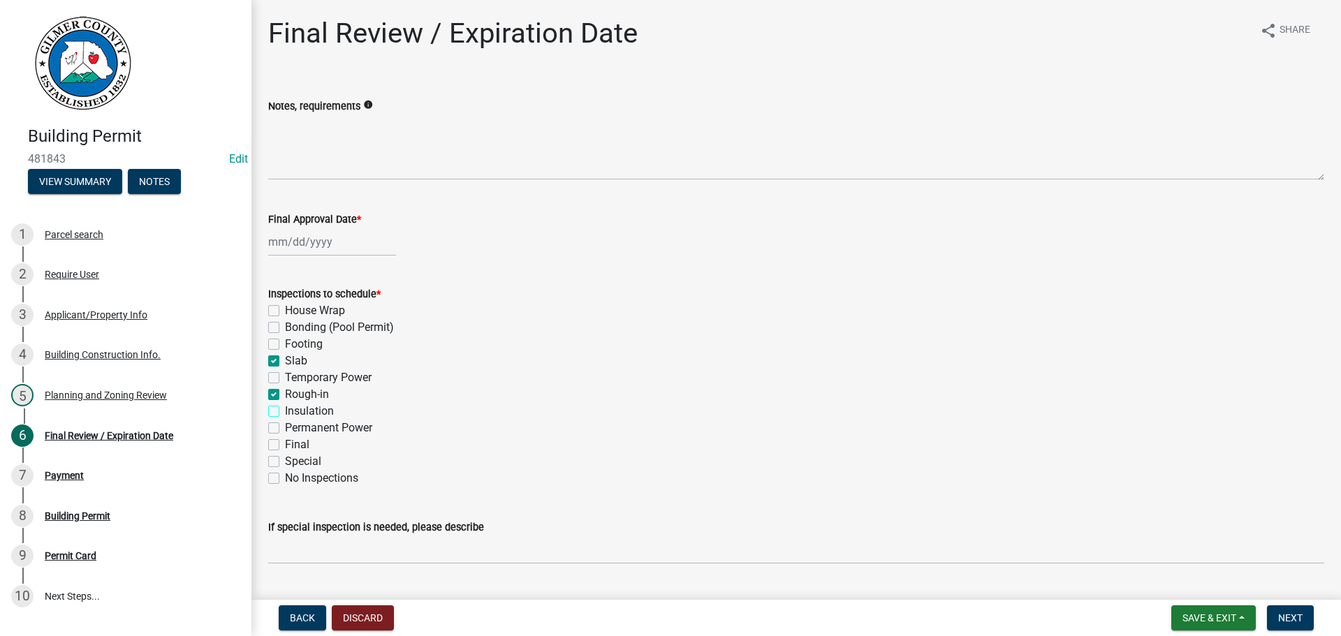
checkbox input "true"
checkbox input "false"
checkbox input "true"
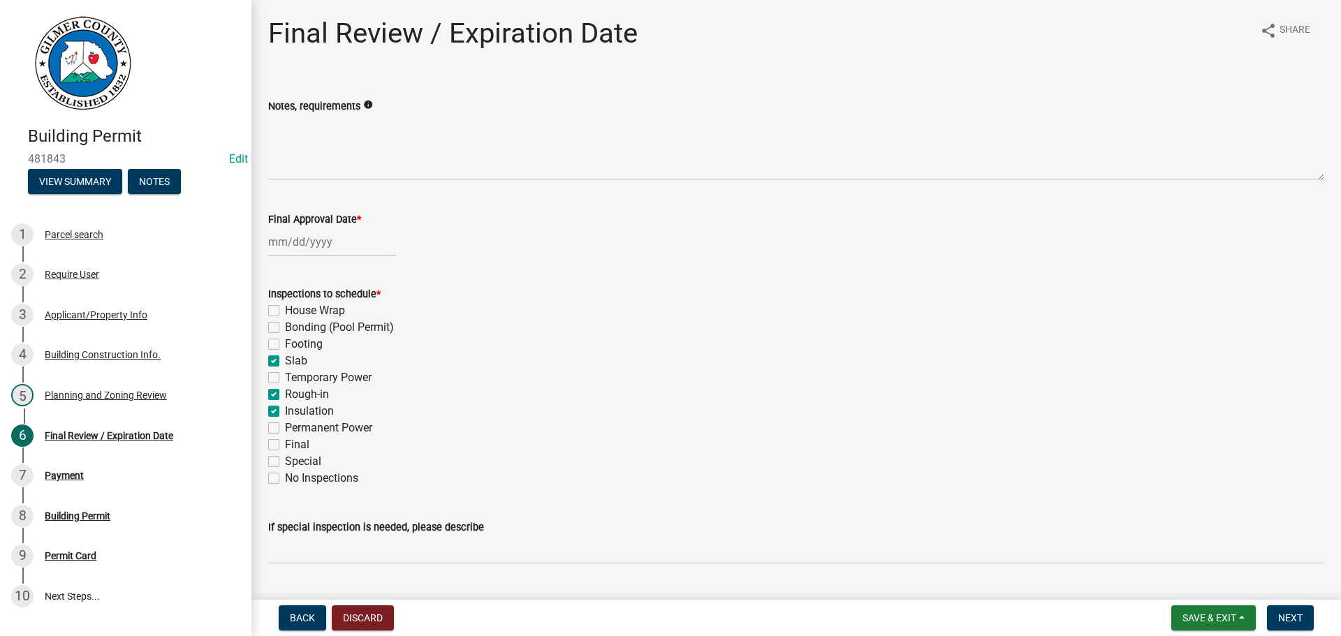
checkbox input "false"
checkbox input "true"
checkbox input "false"
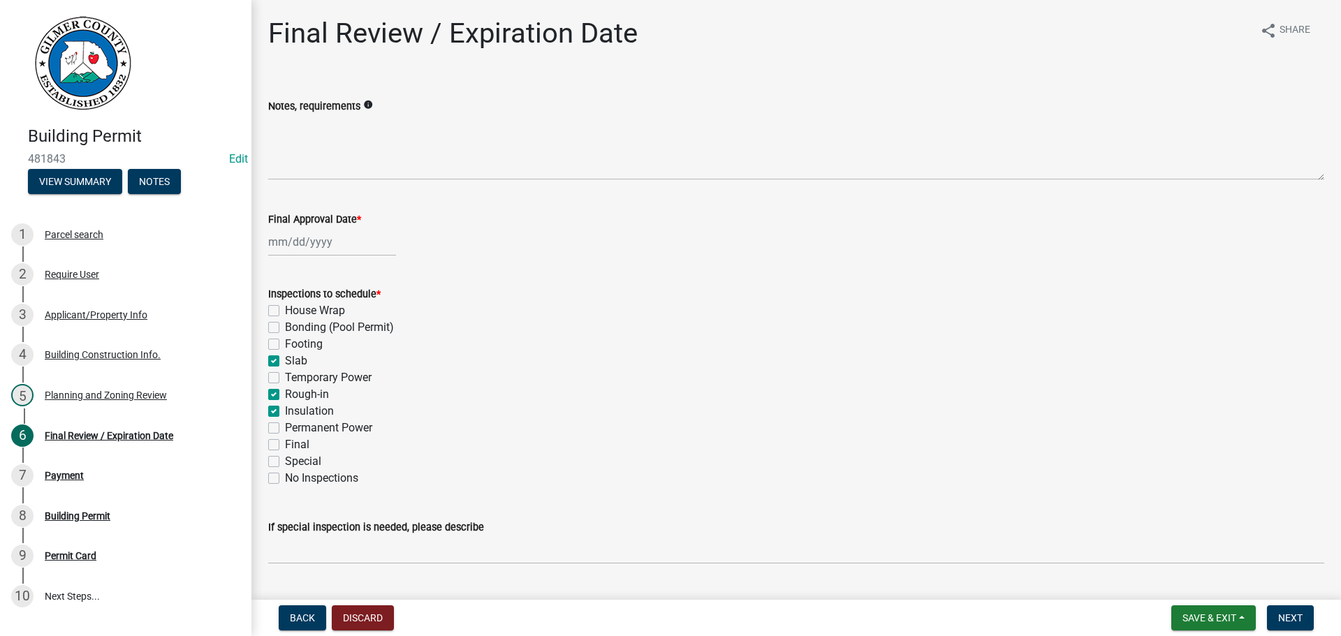
checkbox input "false"
click at [317, 413] on label "Insulation" at bounding box center [309, 411] width 49 height 17
click at [294, 412] on input "Insulation" at bounding box center [289, 407] width 9 height 9
checkbox input "false"
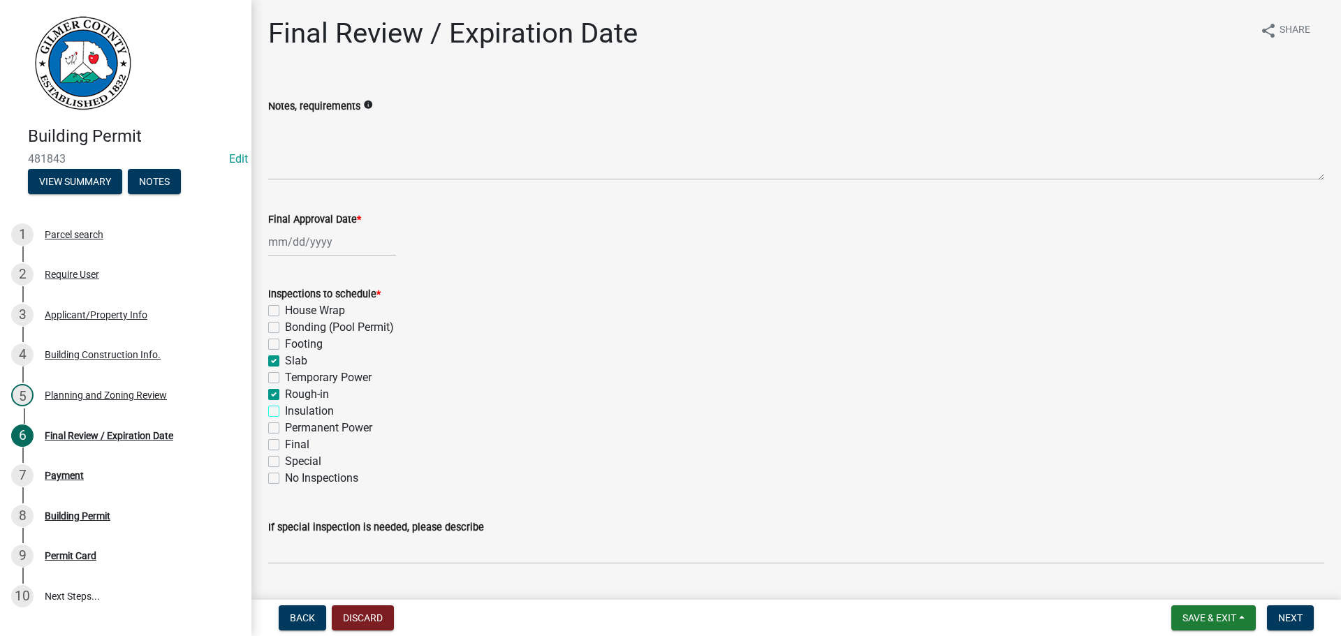
checkbox input "false"
checkbox input "true"
checkbox input "false"
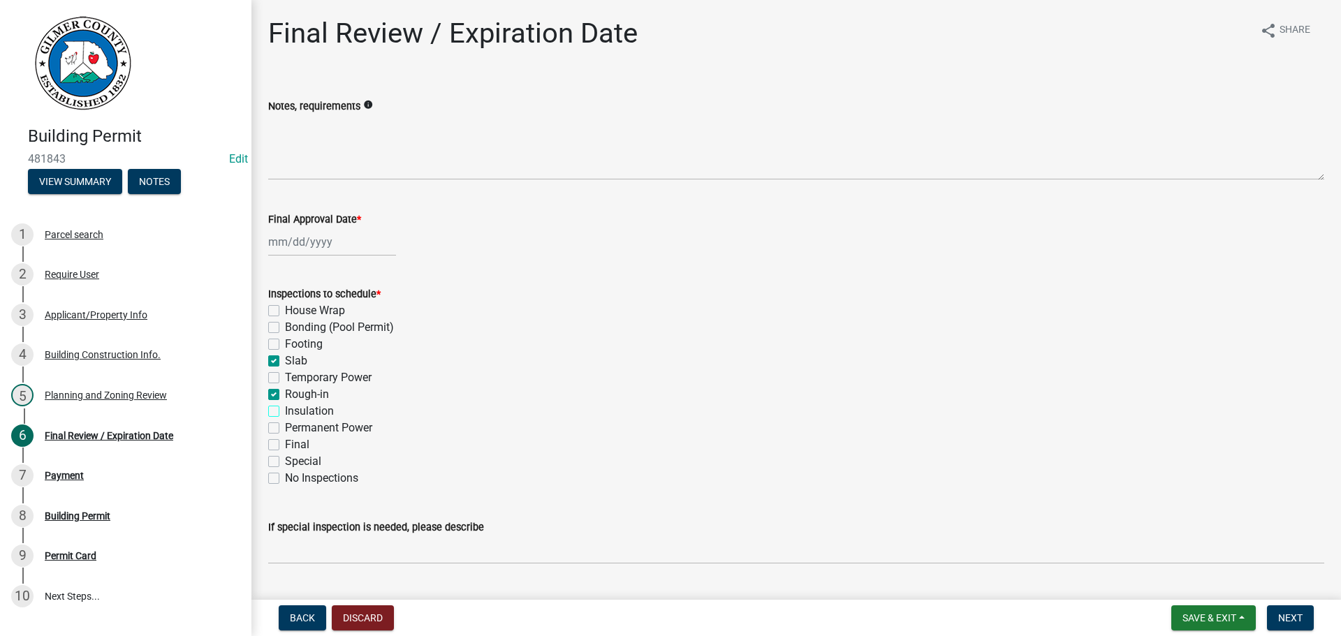
checkbox input "true"
checkbox input "false"
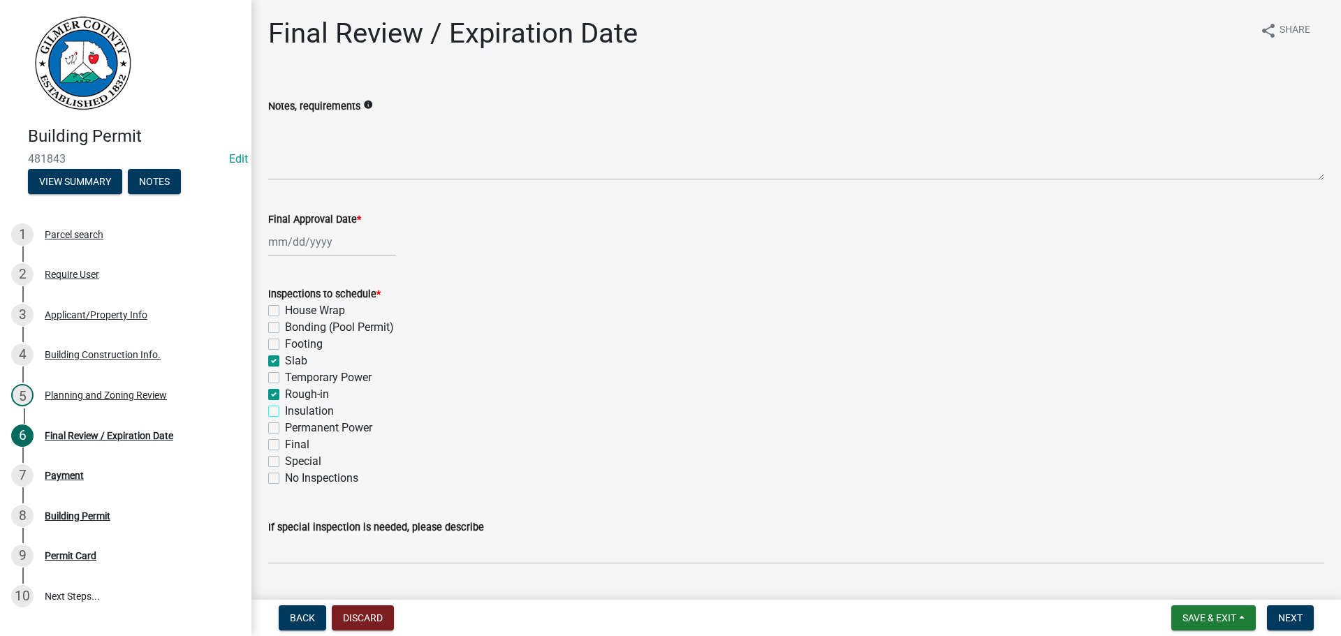
checkbox input "false"
click at [332, 441] on div "Final" at bounding box center [796, 444] width 1056 height 17
click at [337, 433] on label "Permanent Power" at bounding box center [328, 428] width 87 height 17
click at [294, 429] on input "Permanent Power" at bounding box center [289, 424] width 9 height 9
checkbox input "true"
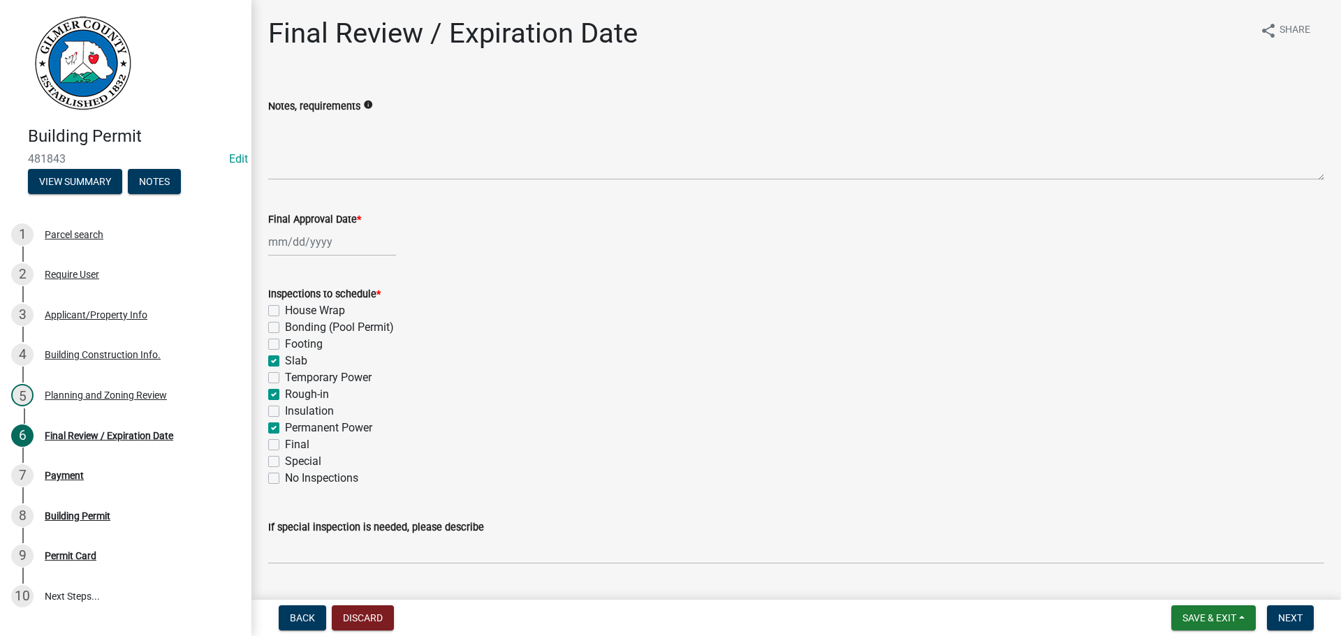
checkbox input "false"
checkbox input "true"
checkbox input "false"
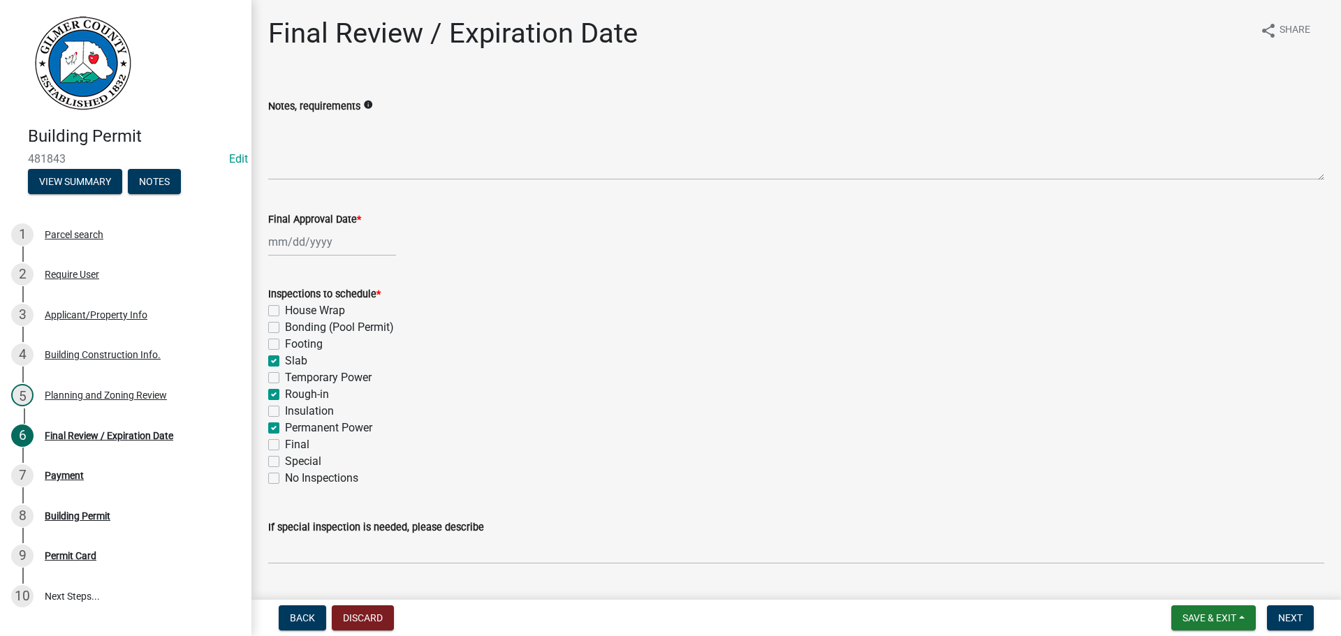
checkbox input "true"
checkbox input "false"
checkbox input "true"
checkbox input "false"
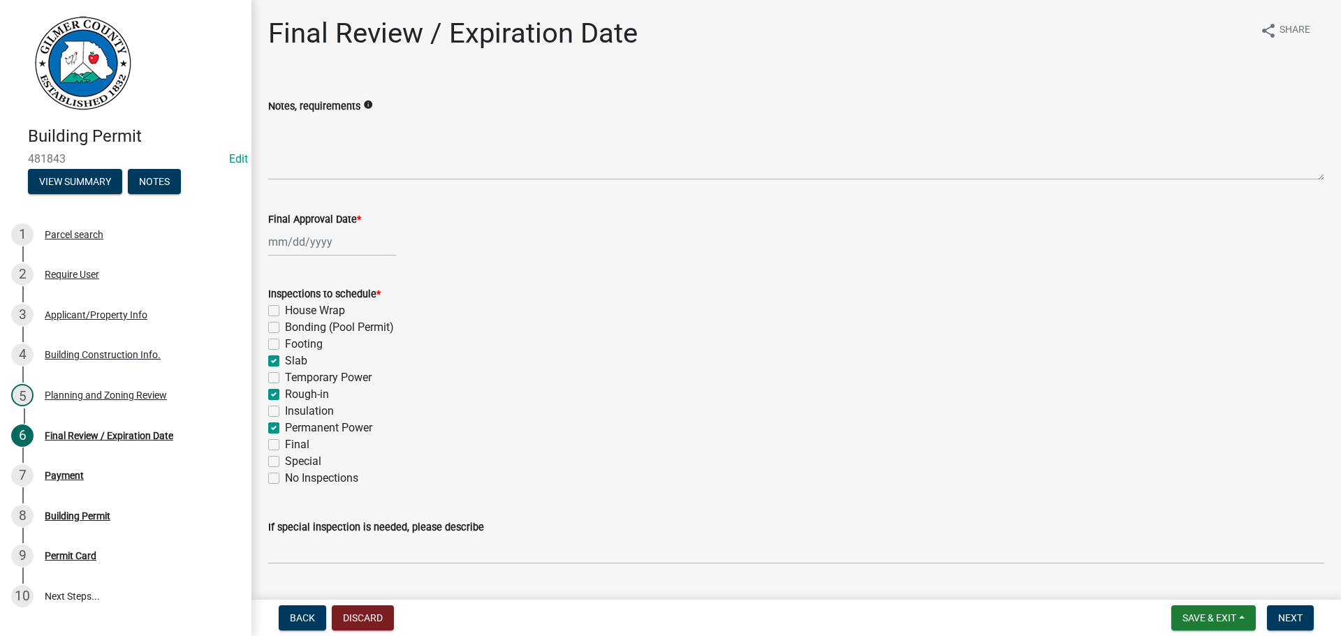
checkbox input "false"
click at [285, 445] on label "Final" at bounding box center [297, 444] width 24 height 17
click at [285, 445] on input "Final" at bounding box center [289, 440] width 9 height 9
checkbox input "true"
checkbox input "false"
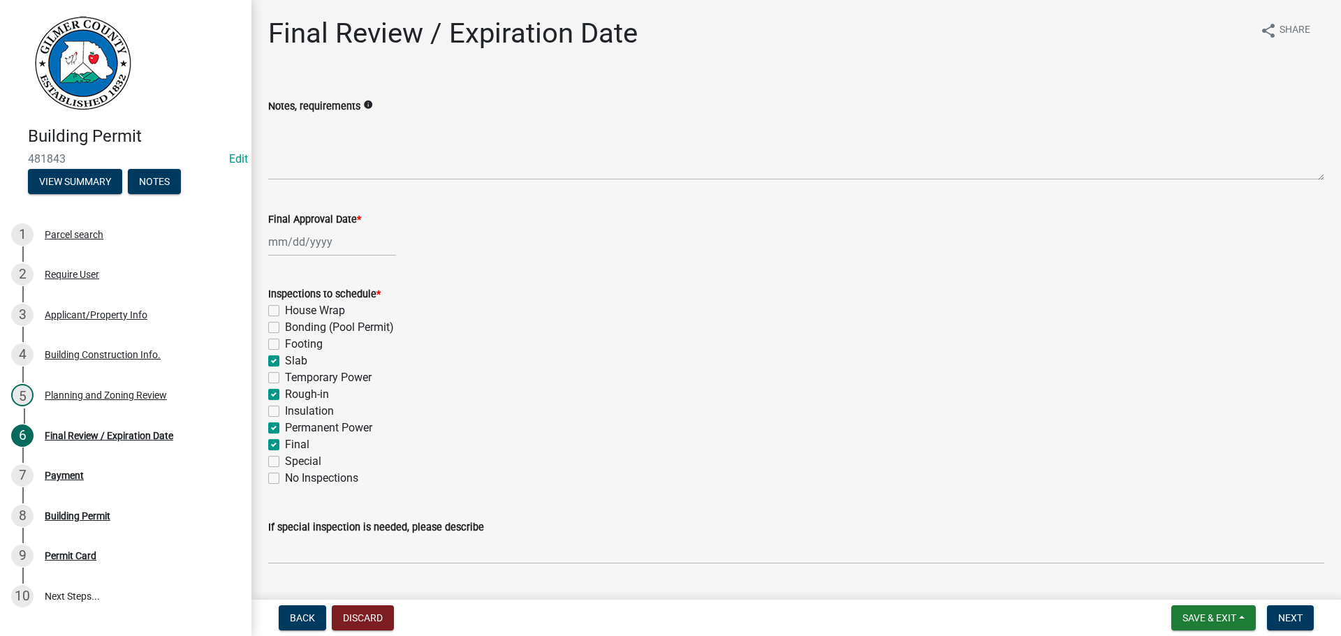
checkbox input "false"
checkbox input "true"
checkbox input "false"
checkbox input "true"
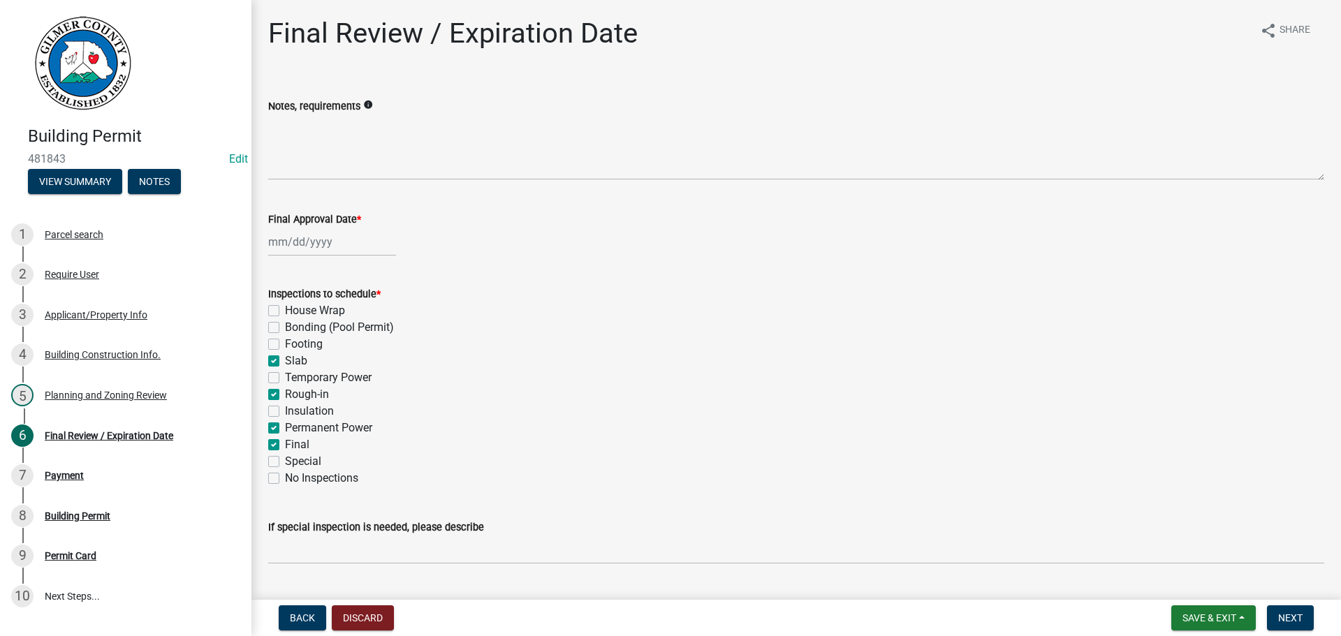
checkbox input "false"
checkbox input "true"
checkbox input "false"
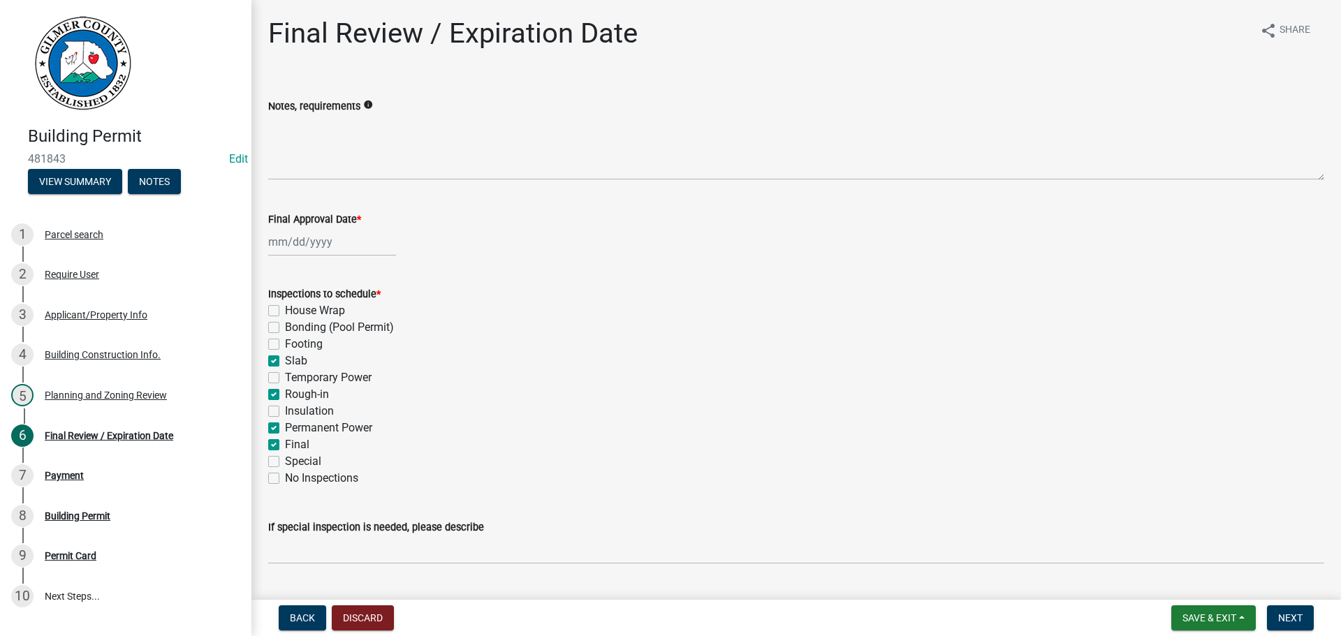
select select "9"
select select "2025"
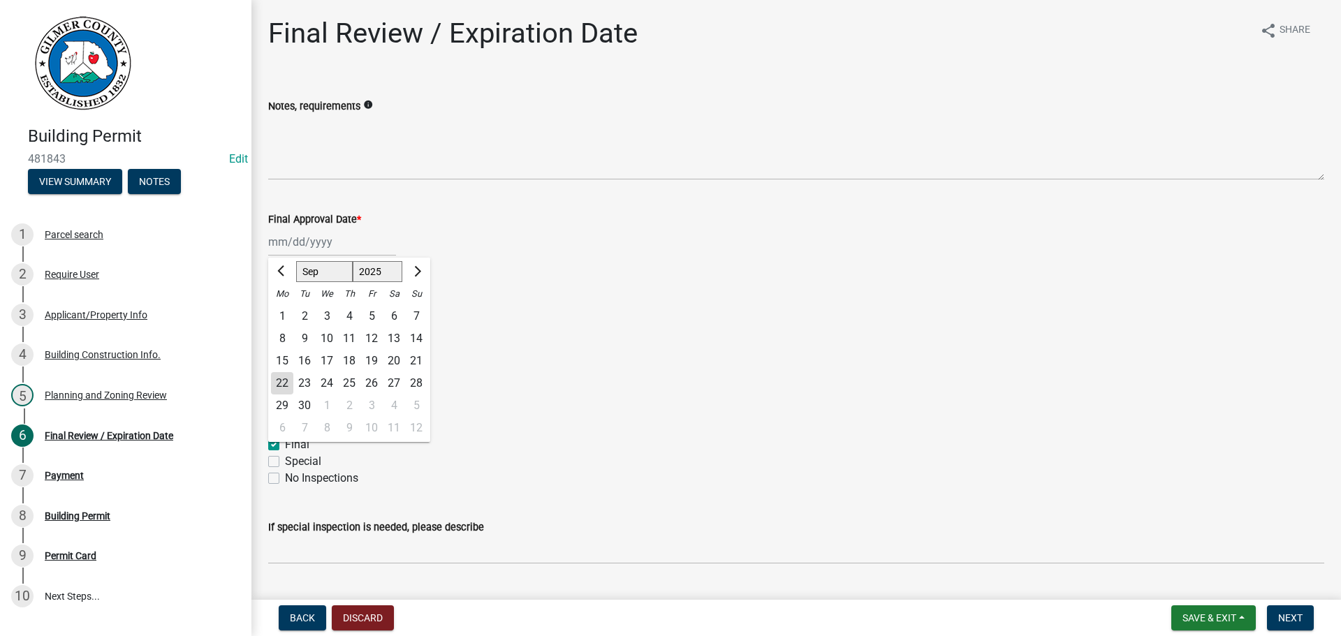
click at [313, 241] on div "Jan Feb Mar Apr May Jun Jul Aug Sep Oct Nov Dec 1525 1526 1527 1528 1529 1530 1…" at bounding box center [332, 242] width 128 height 29
click at [281, 387] on div "22" at bounding box center [282, 383] width 22 height 22
type input "09/22/2025"
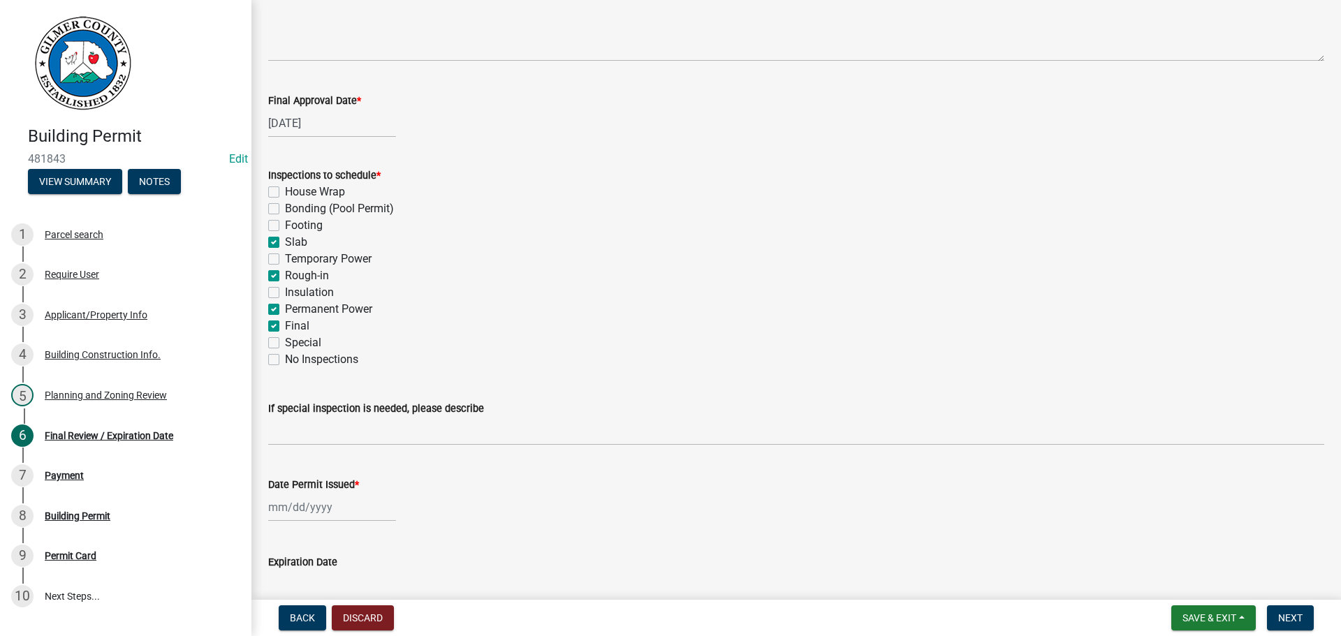
scroll to position [140, 0]
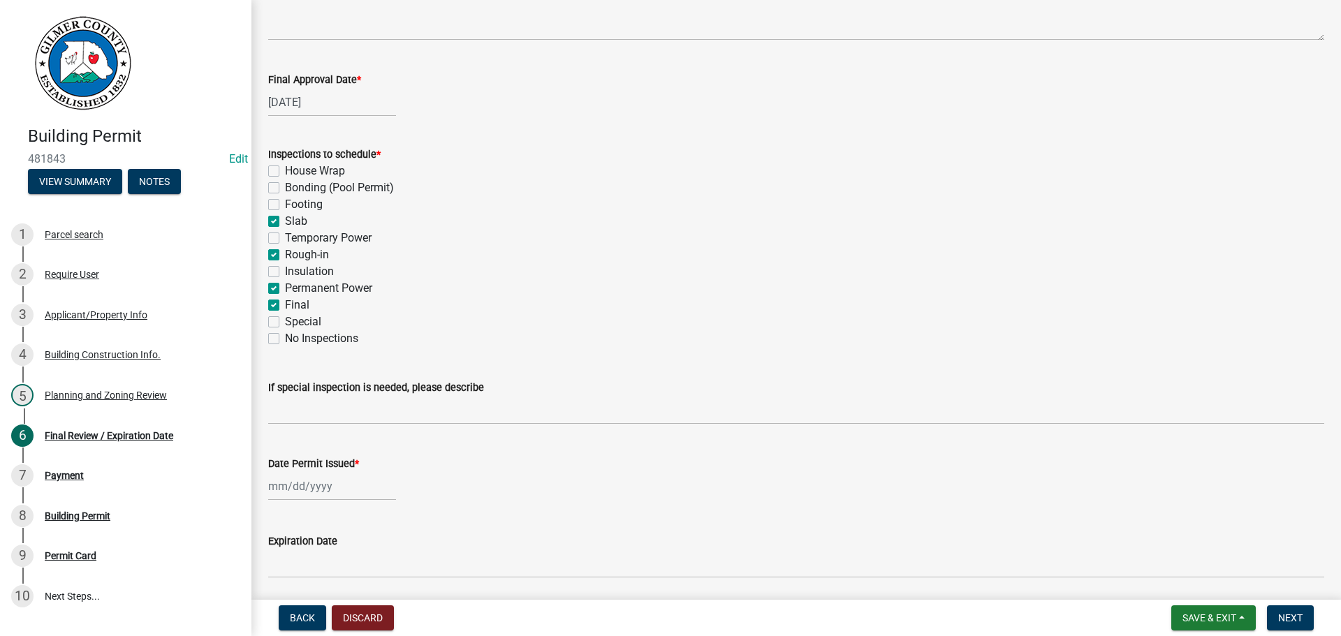
click at [285, 492] on div at bounding box center [332, 486] width 128 height 29
select select "9"
select select "2025"
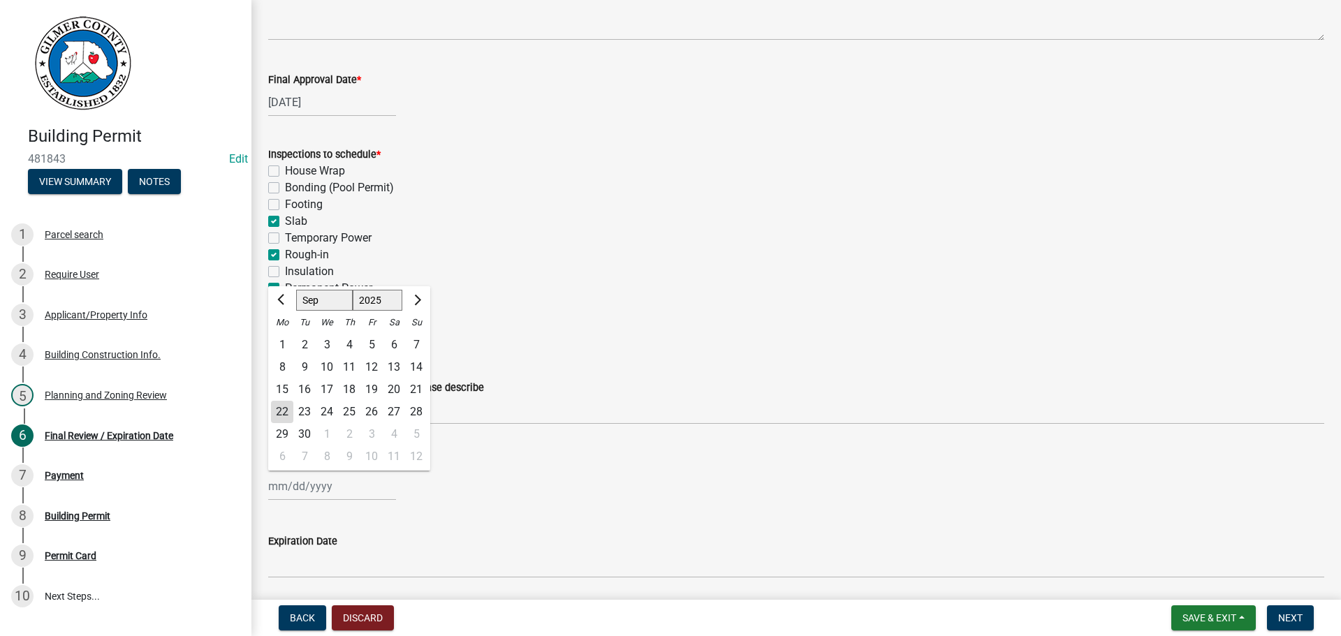
click at [279, 415] on div "22" at bounding box center [282, 412] width 22 height 22
type input "09/22/2025"
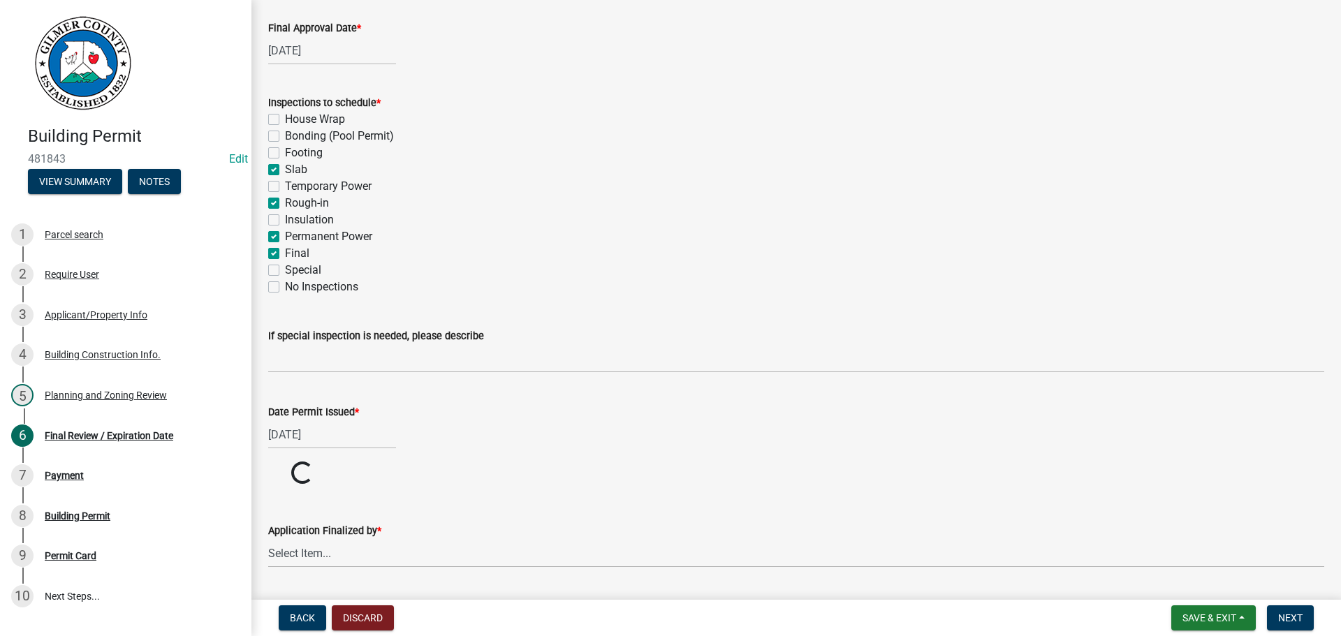
scroll to position [232, 0]
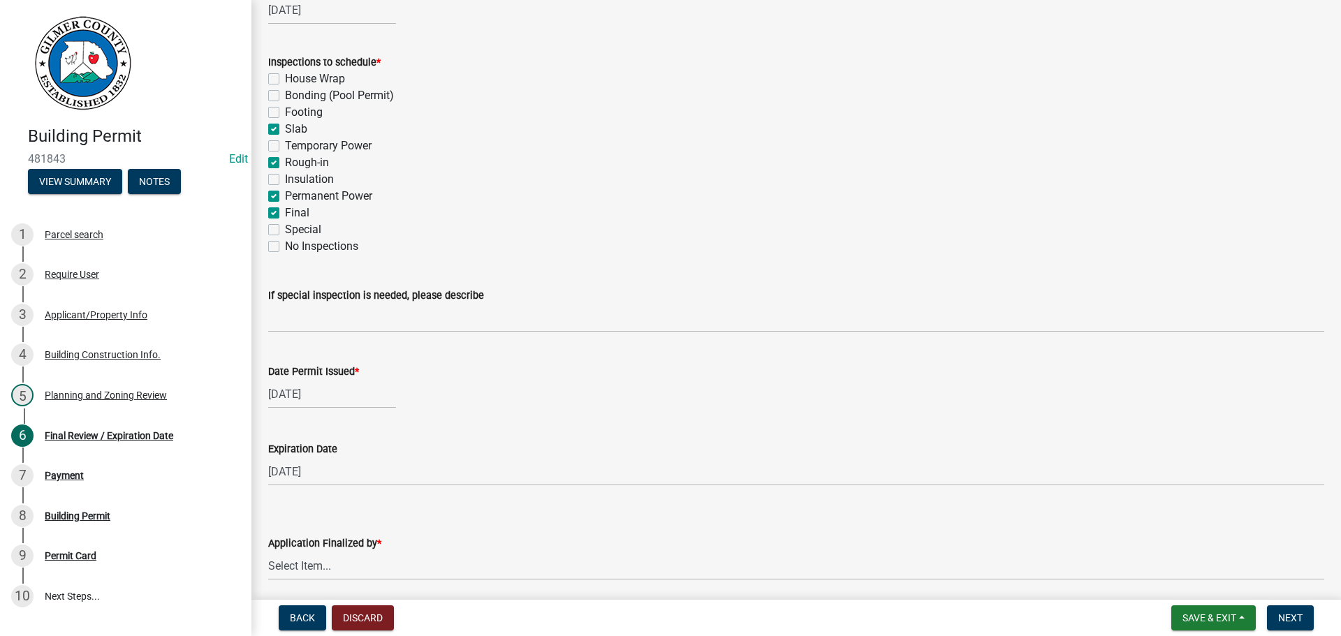
click at [371, 514] on div "Application Finalized by * Select Item... Andrew Mathis Art Wlochowski Becky Wh…" at bounding box center [796, 540] width 1056 height 82
click at [369, 566] on select "Select Item... Andrew Mathis Art Wlochowski Becky Whitworth Joe Bouhl Karen Hen…" at bounding box center [796, 566] width 1056 height 29
click at [268, 552] on select "Select Item... Andrew Mathis Art Wlochowski Becky Whitworth Joe Bouhl Karen Hen…" at bounding box center [796, 566] width 1056 height 29
select select "5ce200eb-feb1-496b-8127-7891293955f5"
click at [1286, 619] on span "Next" at bounding box center [1290, 617] width 24 height 11
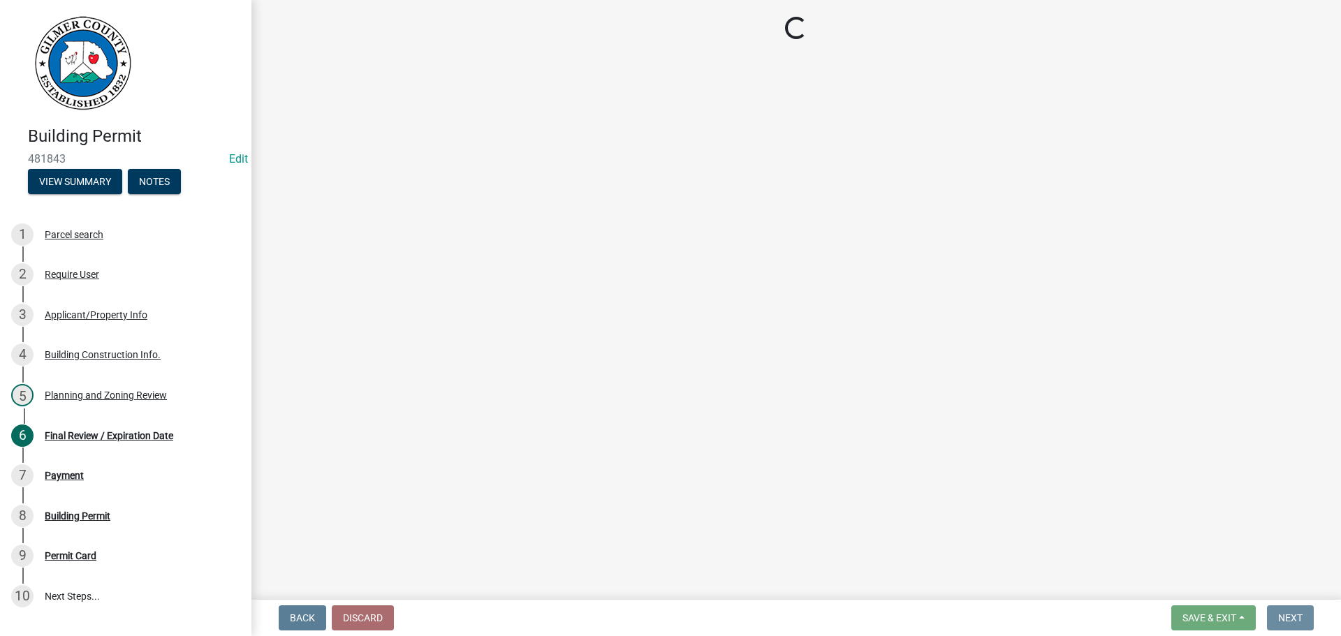
scroll to position [0, 0]
select select "2: 1"
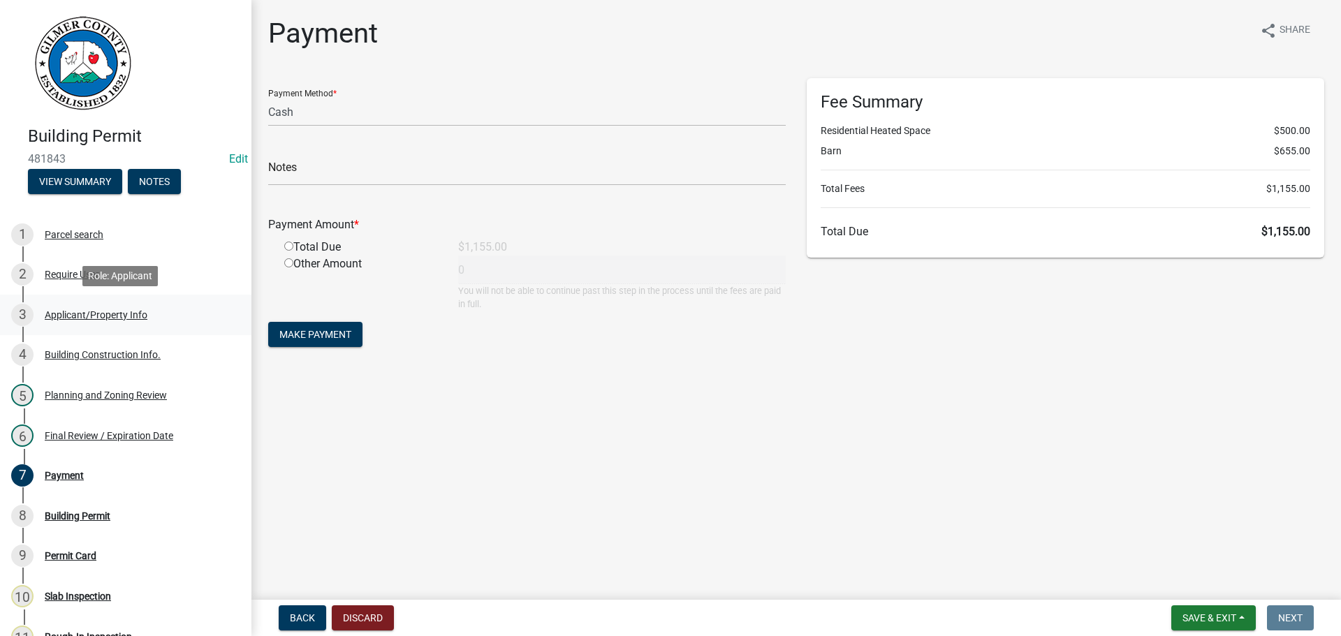
click at [104, 310] on div "Applicant/Property Info" at bounding box center [96, 315] width 103 height 10
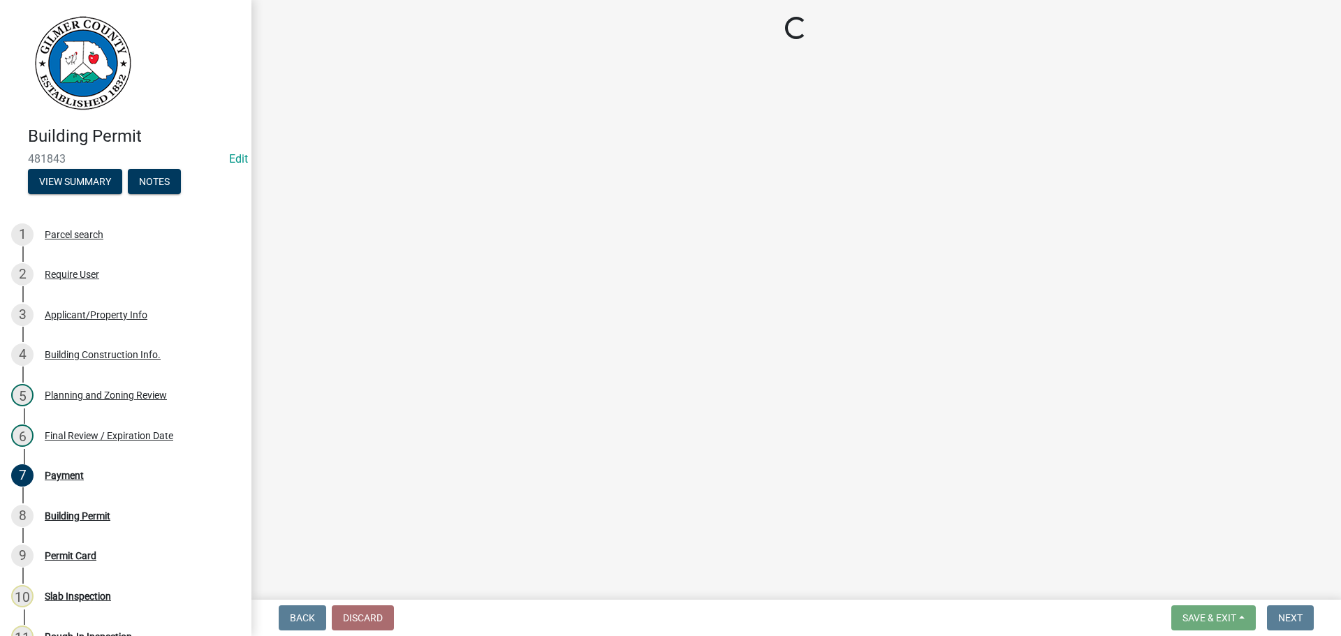
select select "6d3c22a4-bb85-4608-b1e4-8a8b34b9a216"
select select "92a37e23-3b7d-408e-b3c7-0afbe39b0942"
select select "c9feaa94-b03b-4165-97cf-90fdf63947c5"
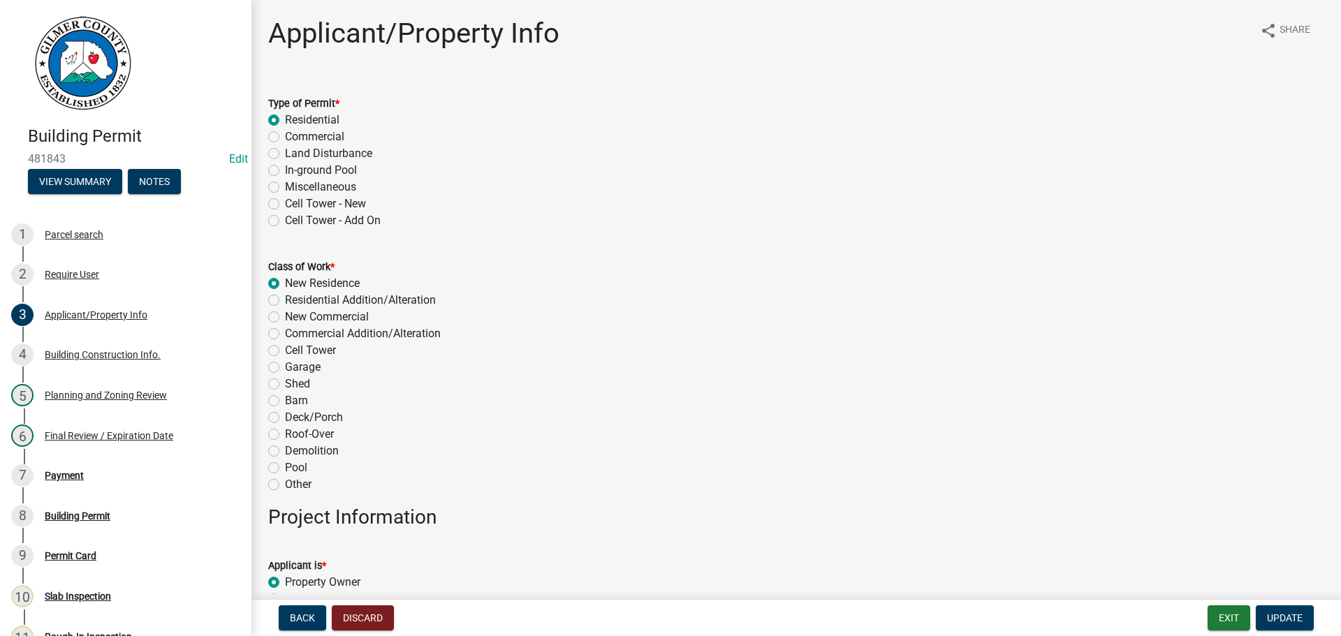
click at [308, 182] on label "Miscellaneous" at bounding box center [320, 187] width 71 height 17
click at [294, 182] on input "Miscellaneous" at bounding box center [289, 183] width 9 height 9
radio input "true"
click at [297, 402] on label "Barn" at bounding box center [296, 400] width 23 height 17
click at [294, 402] on input "Barn" at bounding box center [289, 396] width 9 height 9
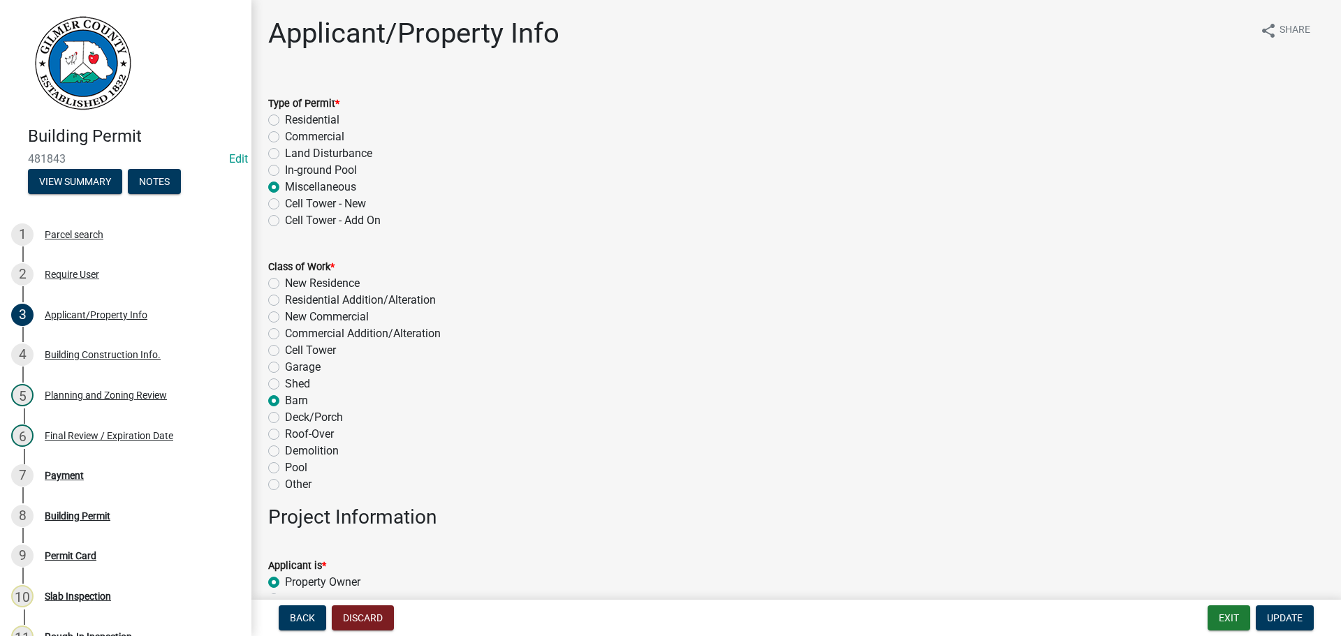
radio input "true"
click at [1274, 616] on span "Update" at bounding box center [1285, 617] width 36 height 11
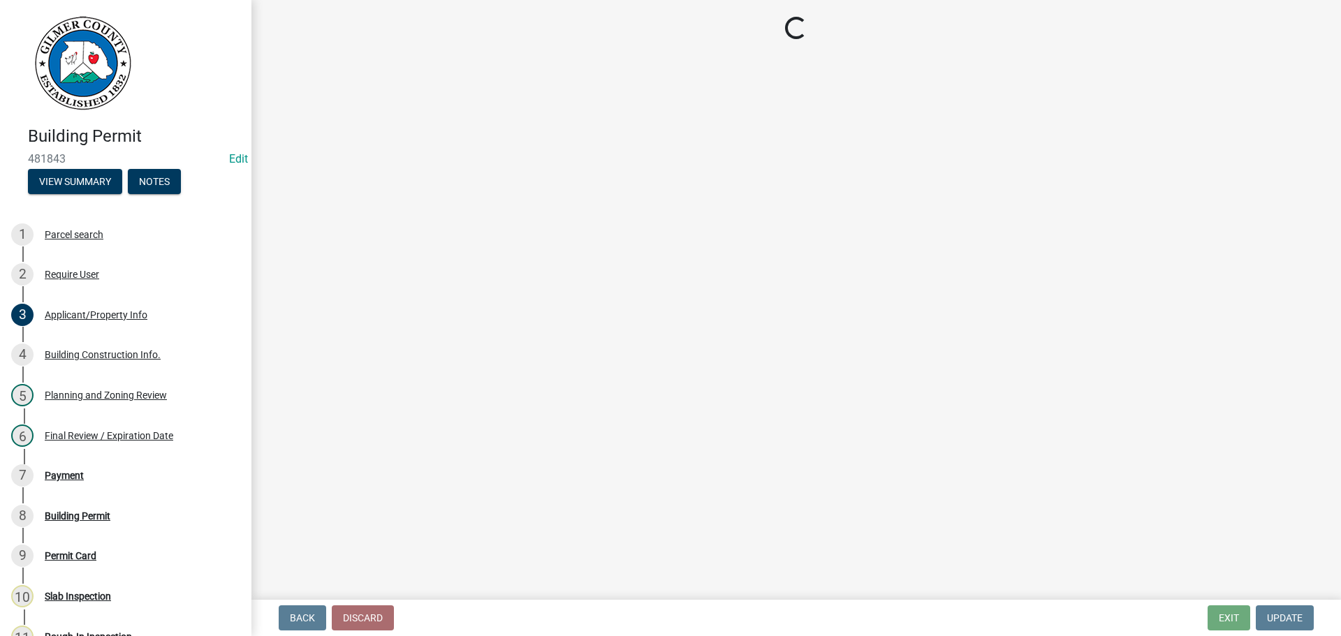
select select "2: 1"
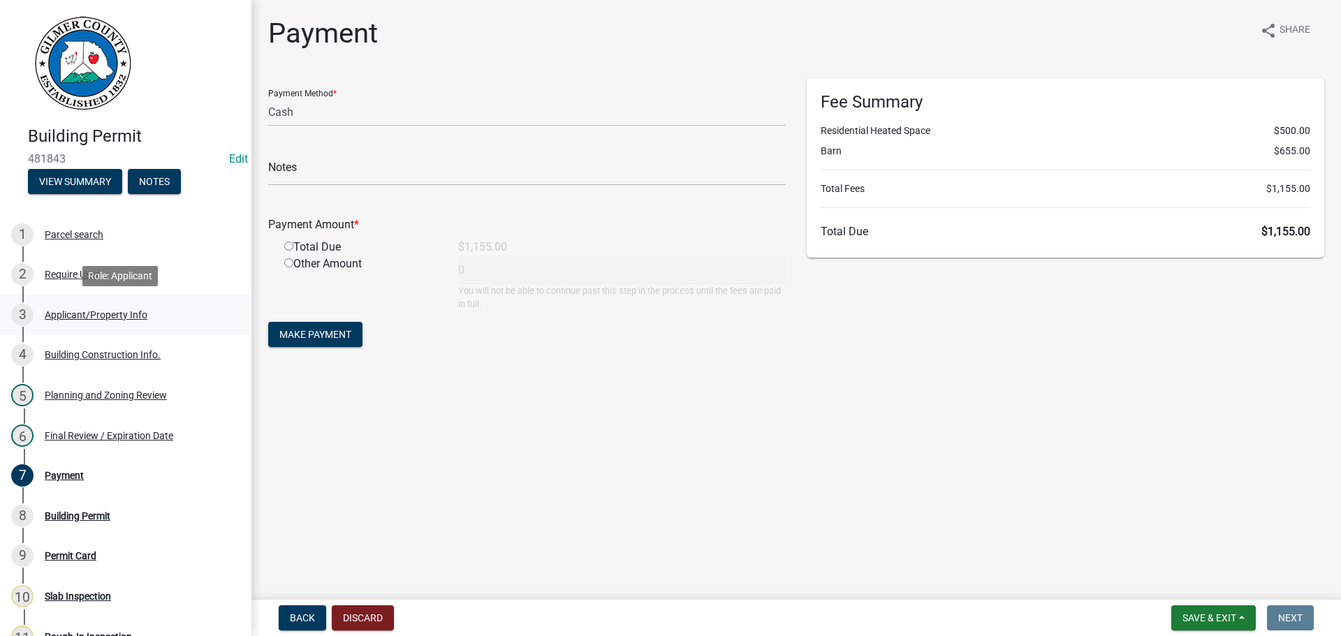
click at [64, 310] on div "Applicant/Property Info" at bounding box center [96, 315] width 103 height 10
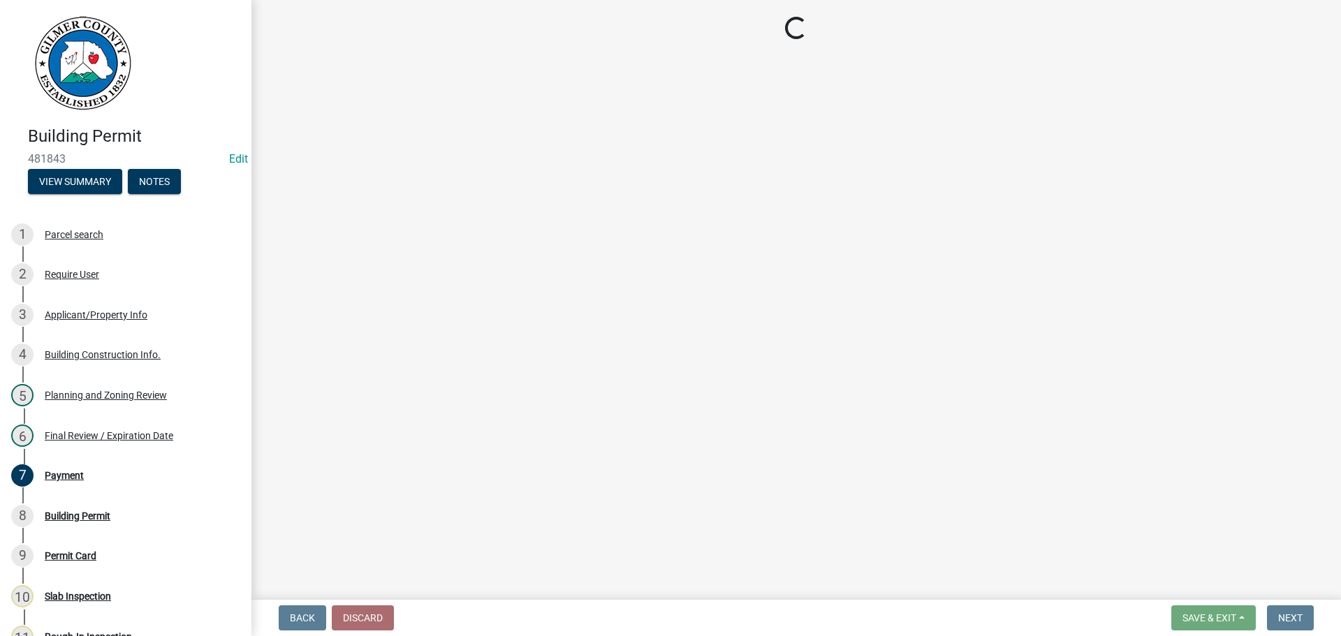
select select "6d3c22a4-bb85-4608-b1e4-8a8b34b9a216"
select select "92a37e23-3b7d-408e-b3c7-0afbe39b0942"
select select "c9feaa94-b03b-4165-97cf-90fdf63947c5"
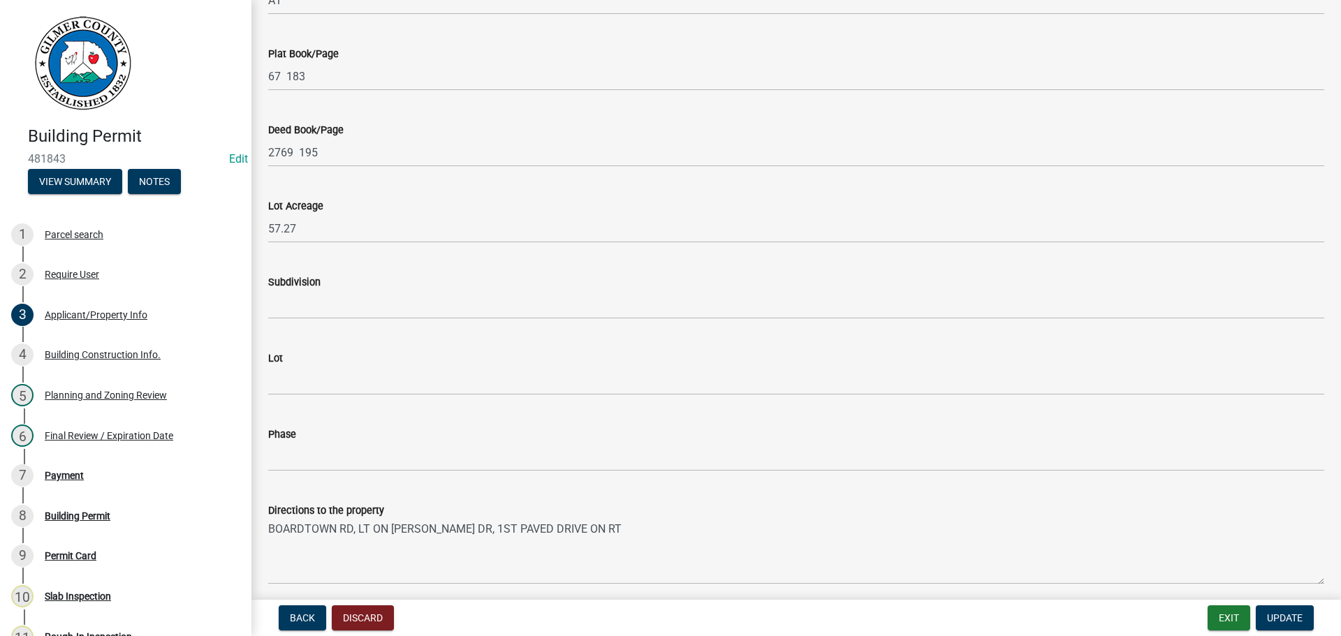
scroll to position [1466, 0]
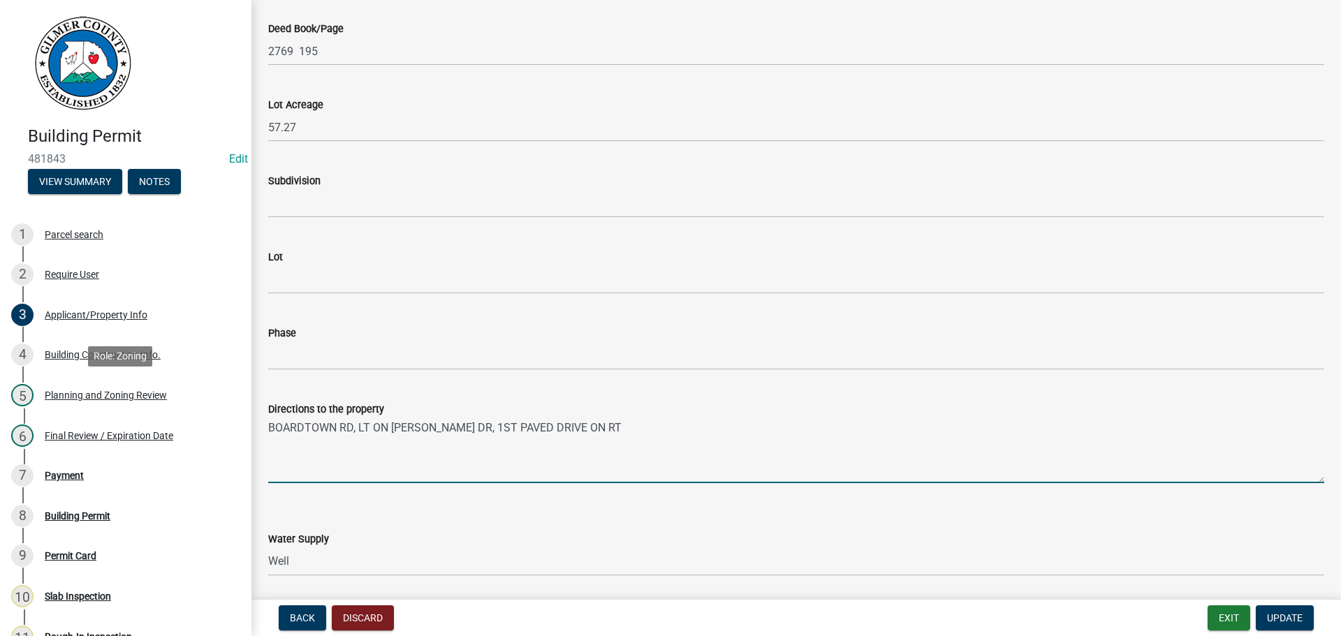
drag, startPoint x: 618, startPoint y: 434, endPoint x: 260, endPoint y: 416, distance: 358.7
click at [220, 413] on div "Building Permit 481843 Edit View Summary Notes 1 Parcel search 2 Require User 3…" at bounding box center [670, 318] width 1341 height 636
click at [1288, 614] on span "Update" at bounding box center [1285, 617] width 36 height 11
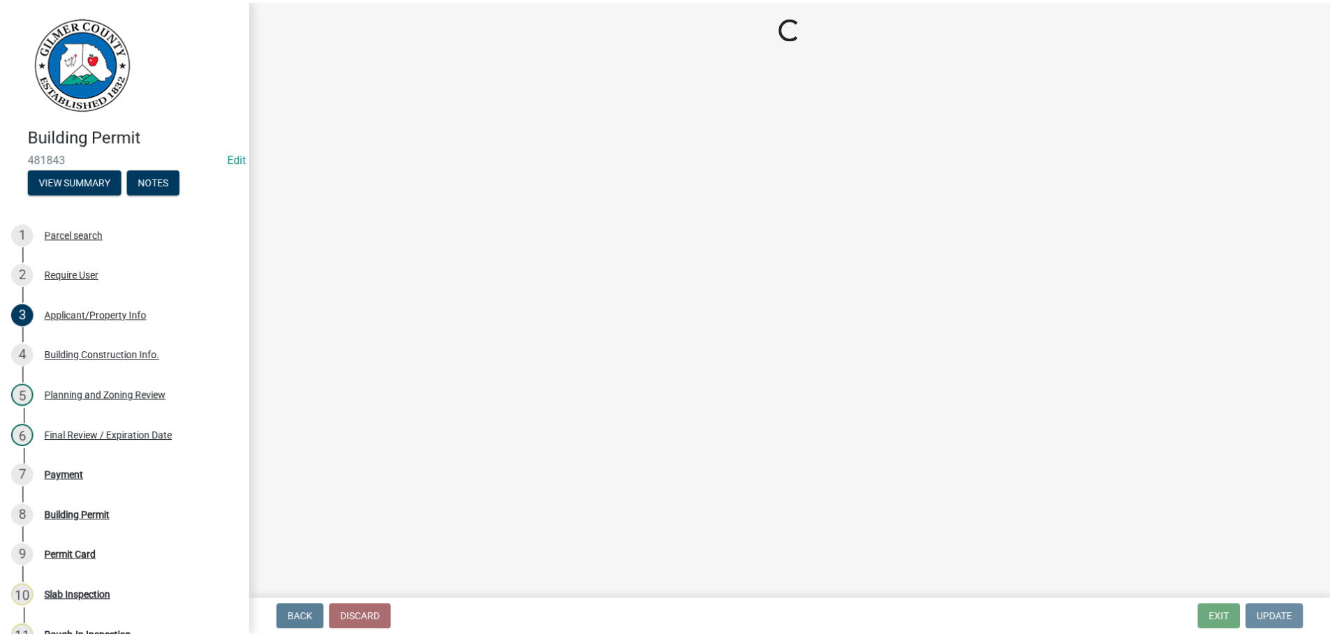
scroll to position [0, 0]
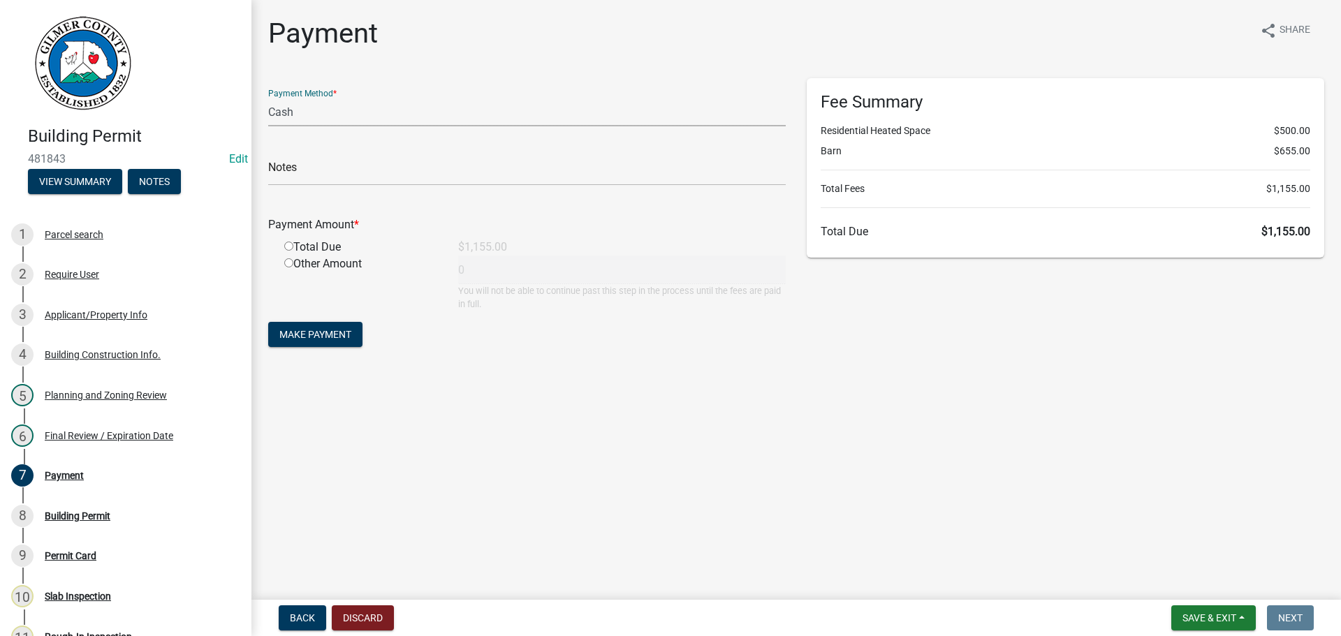
click at [355, 119] on select "Credit Card POS Check Cash" at bounding box center [526, 112] width 517 height 29
select select "1: 0"
click at [268, 98] on select "Credit Card POS Check Cash" at bounding box center [526, 112] width 517 height 29
click at [348, 170] on input "text" at bounding box center [526, 171] width 517 height 29
type input "1133"
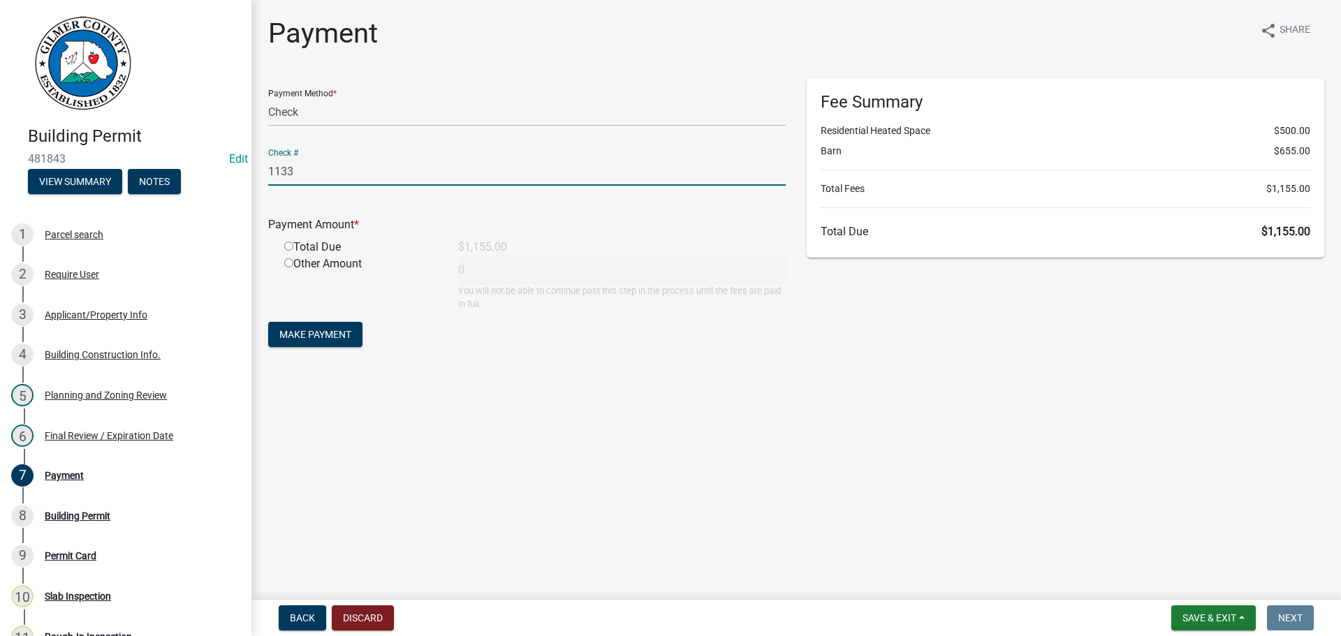
click at [284, 242] on input "radio" at bounding box center [288, 246] width 9 height 9
radio input "true"
click at [327, 347] on form "Payment Method * Credit Card POS Check Cash Check # 1133 Payment Amount * Total…" at bounding box center [526, 214] width 517 height 272
click at [326, 325] on button "Make Payment" at bounding box center [315, 334] width 94 height 25
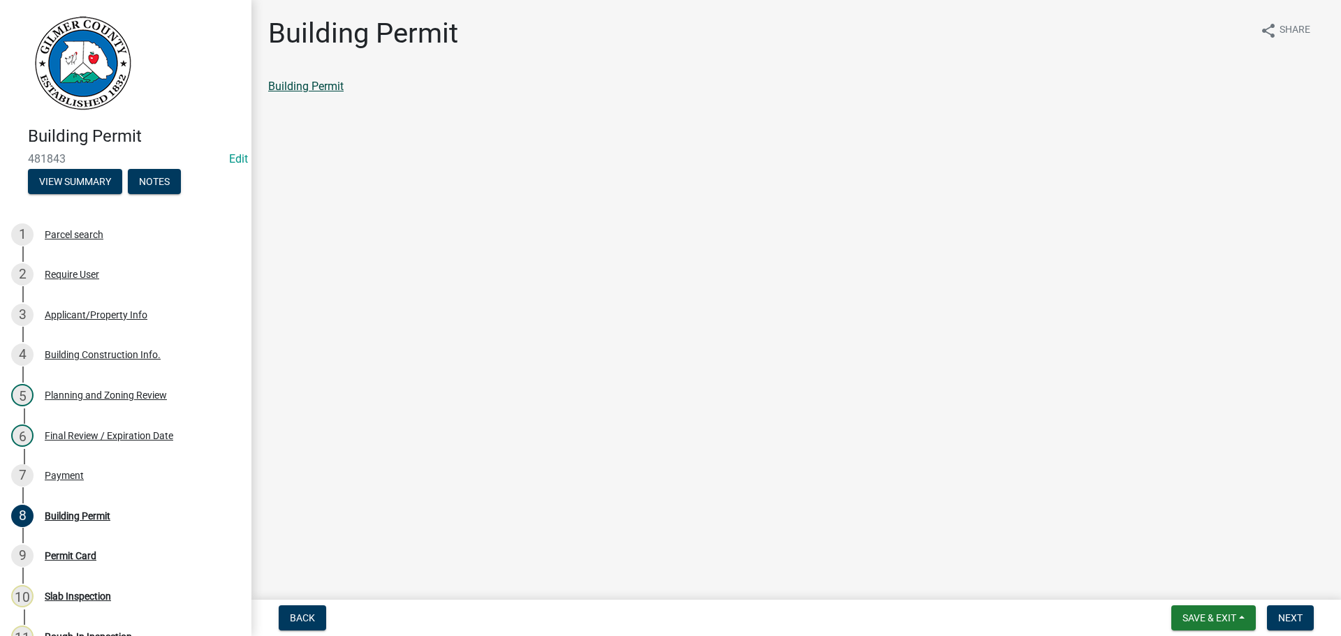
click at [322, 87] on link "Building Permit" at bounding box center [305, 86] width 75 height 13
click at [1308, 621] on button "Next" at bounding box center [1290, 617] width 47 height 25
click at [322, 86] on link "Permit Card" at bounding box center [297, 86] width 58 height 13
click at [84, 483] on div "7 Payment" at bounding box center [120, 475] width 218 height 22
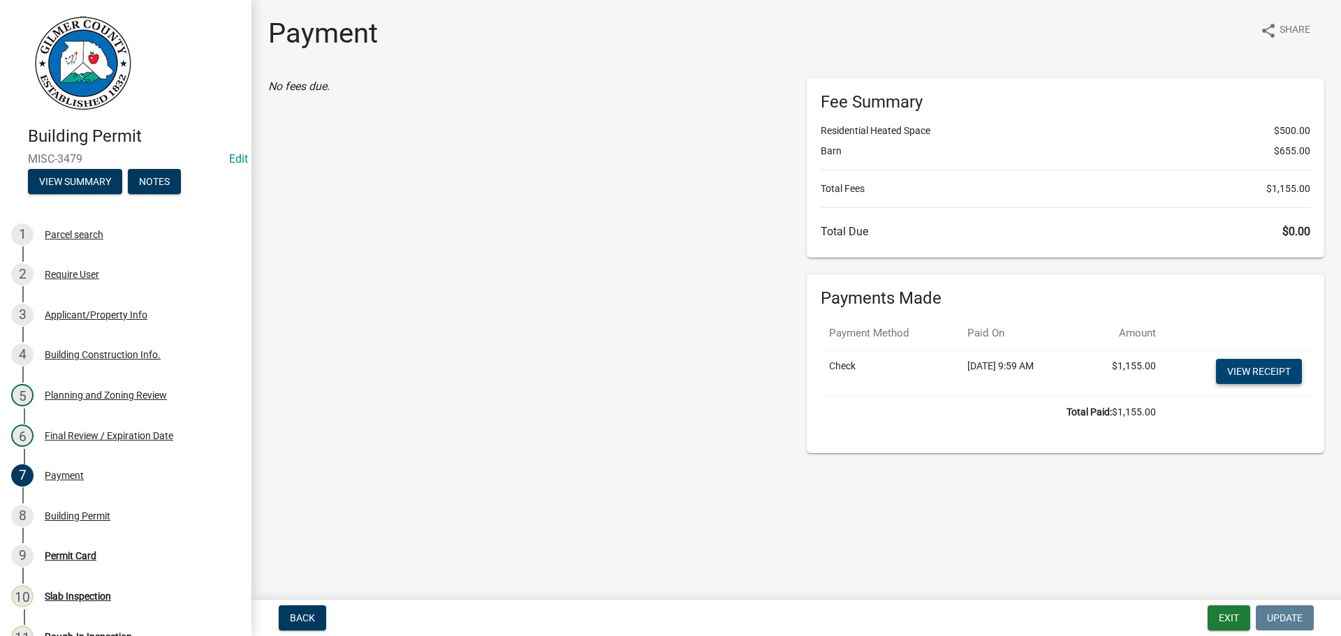
click at [1275, 381] on link "View receipt" at bounding box center [1259, 371] width 86 height 25
drag, startPoint x: 97, startPoint y: 516, endPoint x: 179, endPoint y: 473, distance: 93.1
click at [97, 517] on div "Building Permit" at bounding box center [78, 516] width 66 height 10
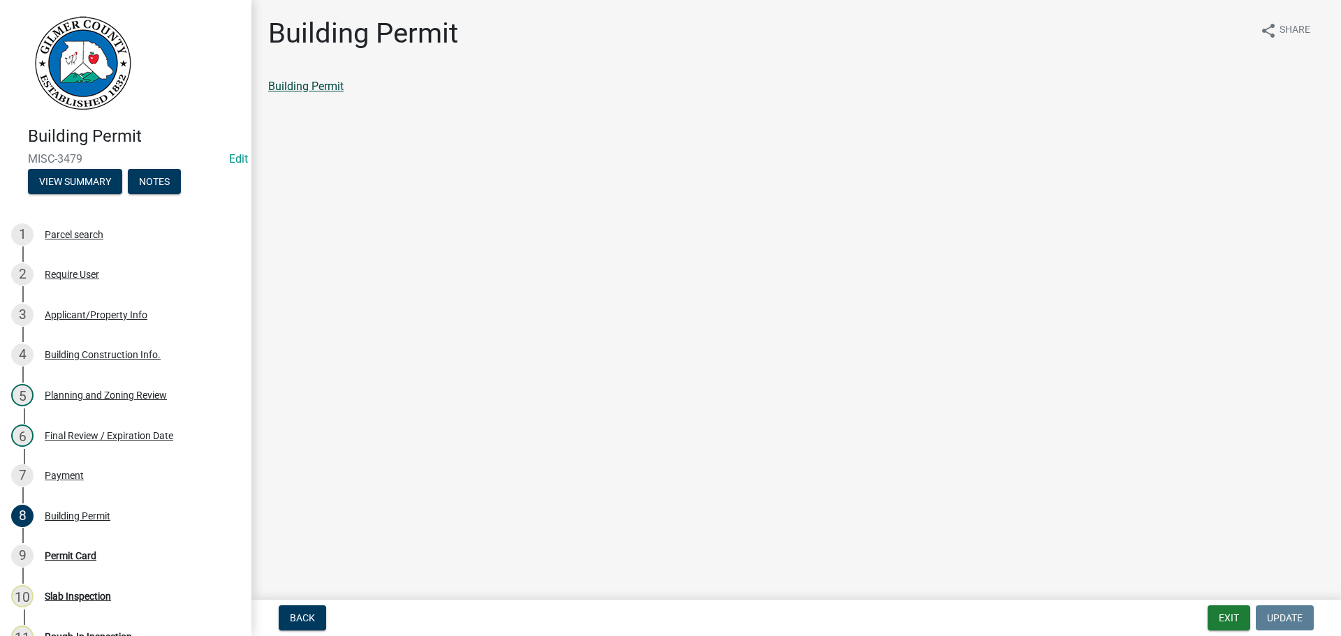
click at [314, 88] on link "Building Permit" at bounding box center [305, 86] width 75 height 13
click at [1225, 615] on button "Exit" at bounding box center [1228, 617] width 43 height 25
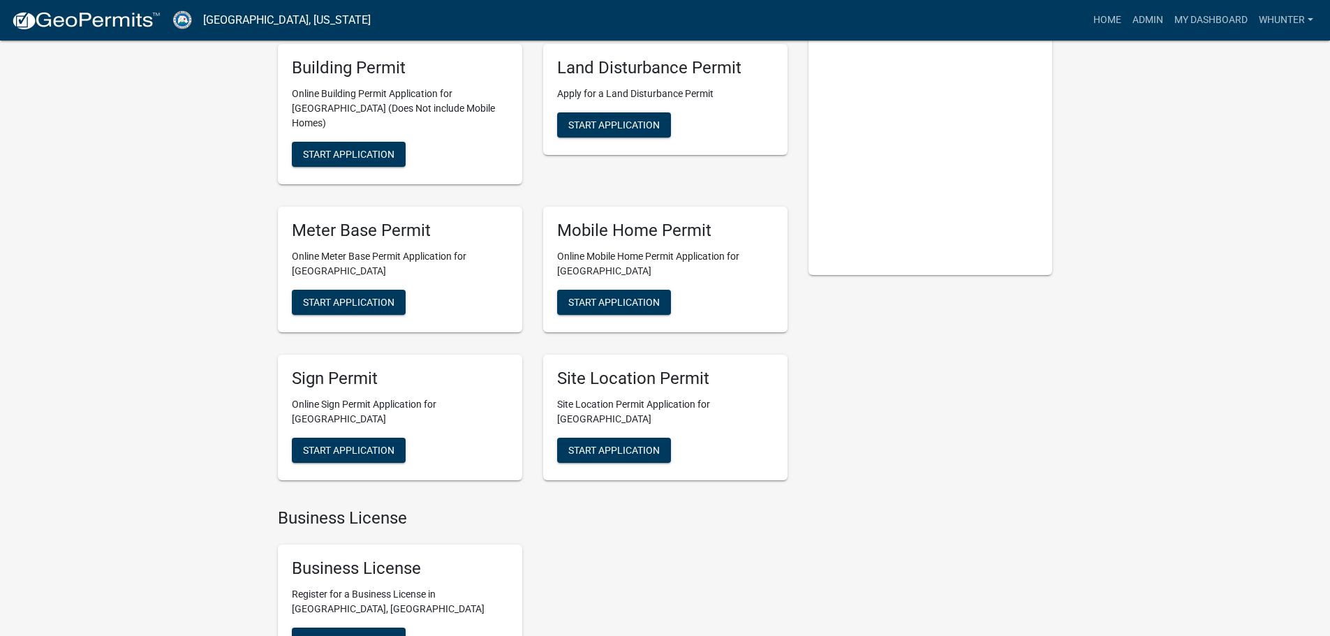
scroll to position [209, 0]
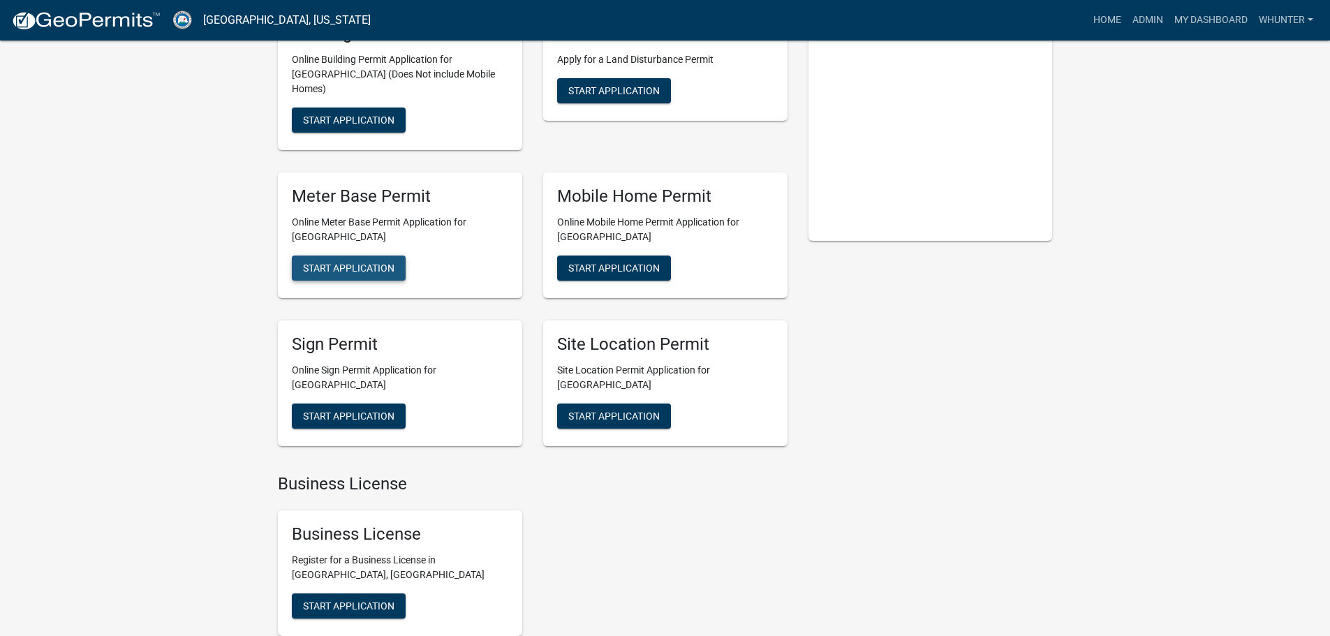
click at [358, 262] on span "Start Application" at bounding box center [348, 267] width 91 height 11
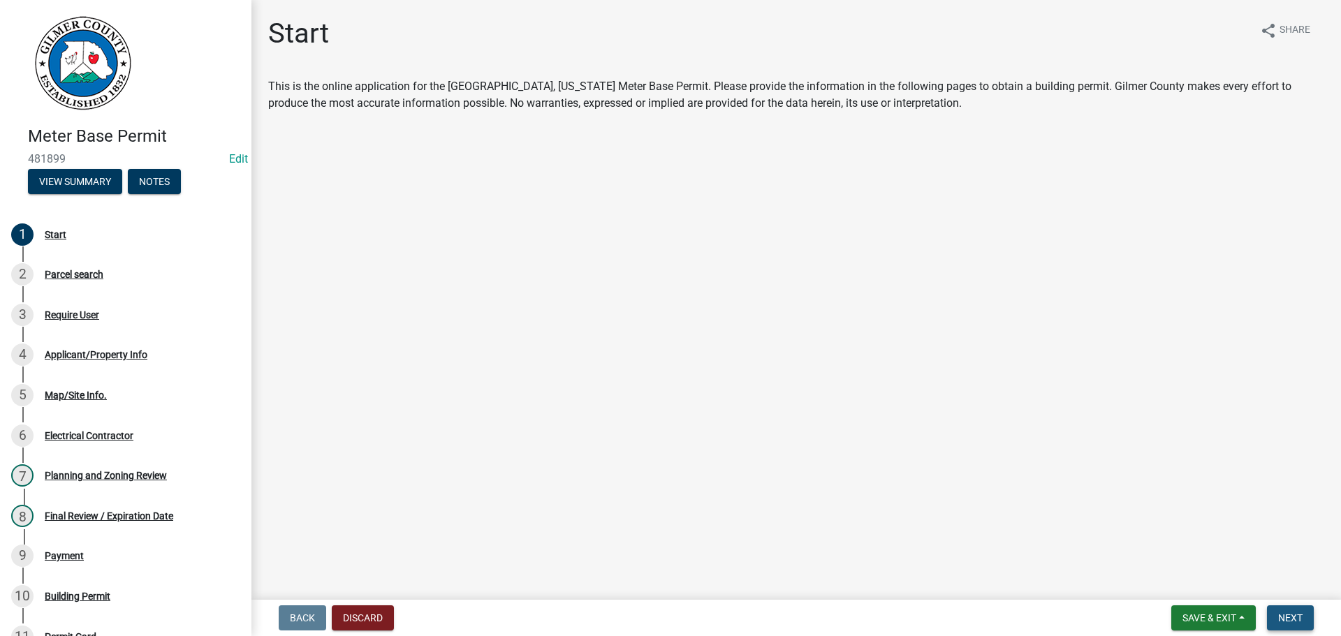
click at [1296, 625] on button "Next" at bounding box center [1290, 617] width 47 height 25
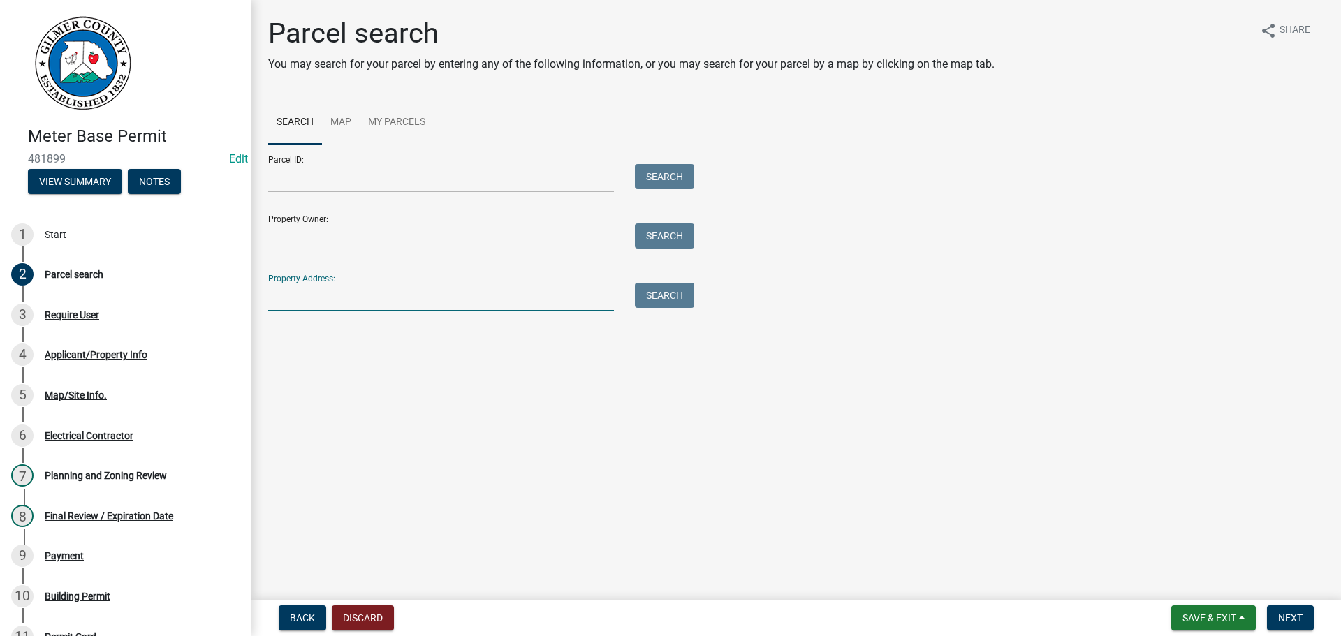
click at [355, 296] on input "Property Address:" at bounding box center [441, 297] width 346 height 29
drag, startPoint x: 334, startPoint y: 297, endPoint x: 106, endPoint y: 290, distance: 228.4
click at [106, 290] on div "Meter Base Permit 481899 Edit View Summary Notes 1 Start 2 Parcel search 3 Requ…" at bounding box center [670, 318] width 1341 height 636
drag, startPoint x: 343, startPoint y: 293, endPoint x: 142, endPoint y: 269, distance: 202.5
click at [142, 269] on div "Meter Base Permit 481899 Edit View Summary Notes 1 Start 2 Parcel search 3 Requ…" at bounding box center [670, 318] width 1341 height 636
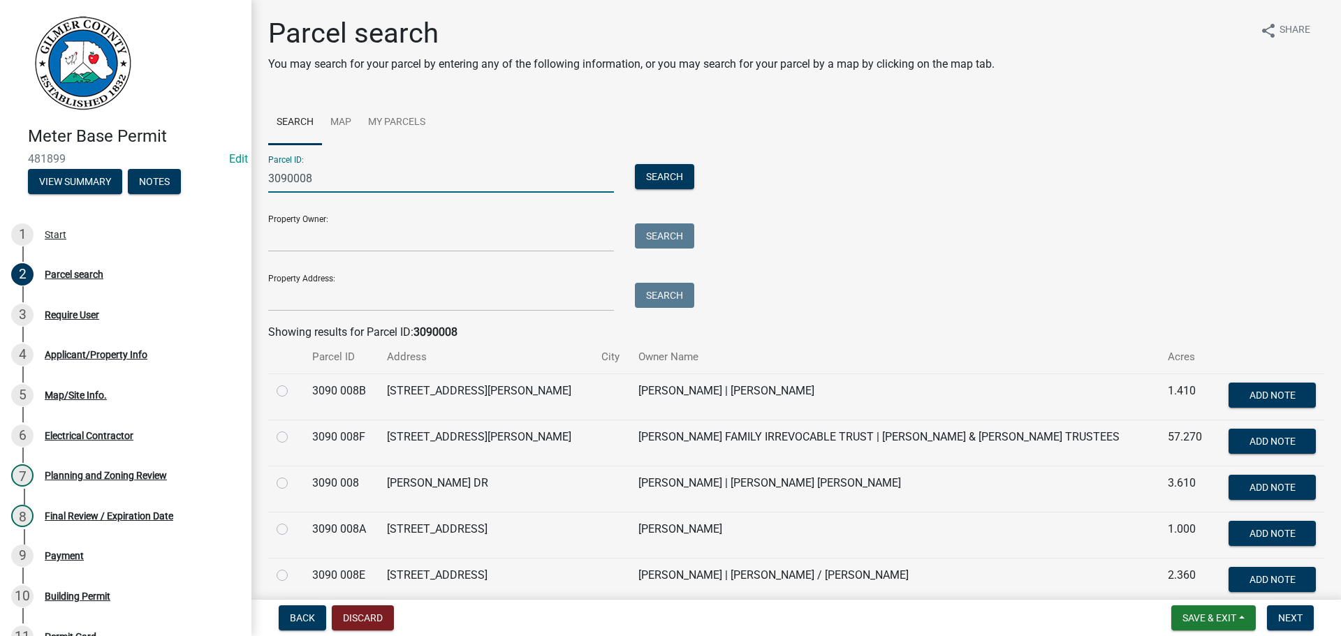
click at [293, 429] on label at bounding box center [293, 429] width 0 height 0
click at [293, 438] on 008F "radio" at bounding box center [297, 433] width 9 height 9
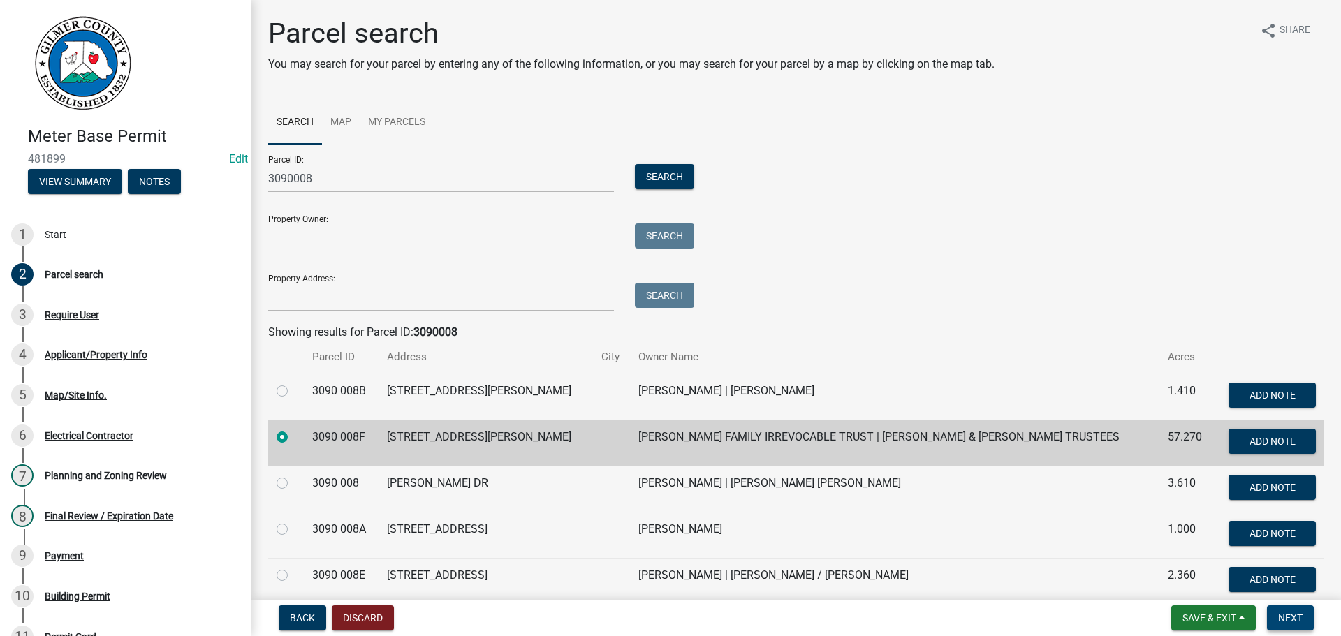
click at [1288, 621] on span "Next" at bounding box center [1290, 617] width 24 height 11
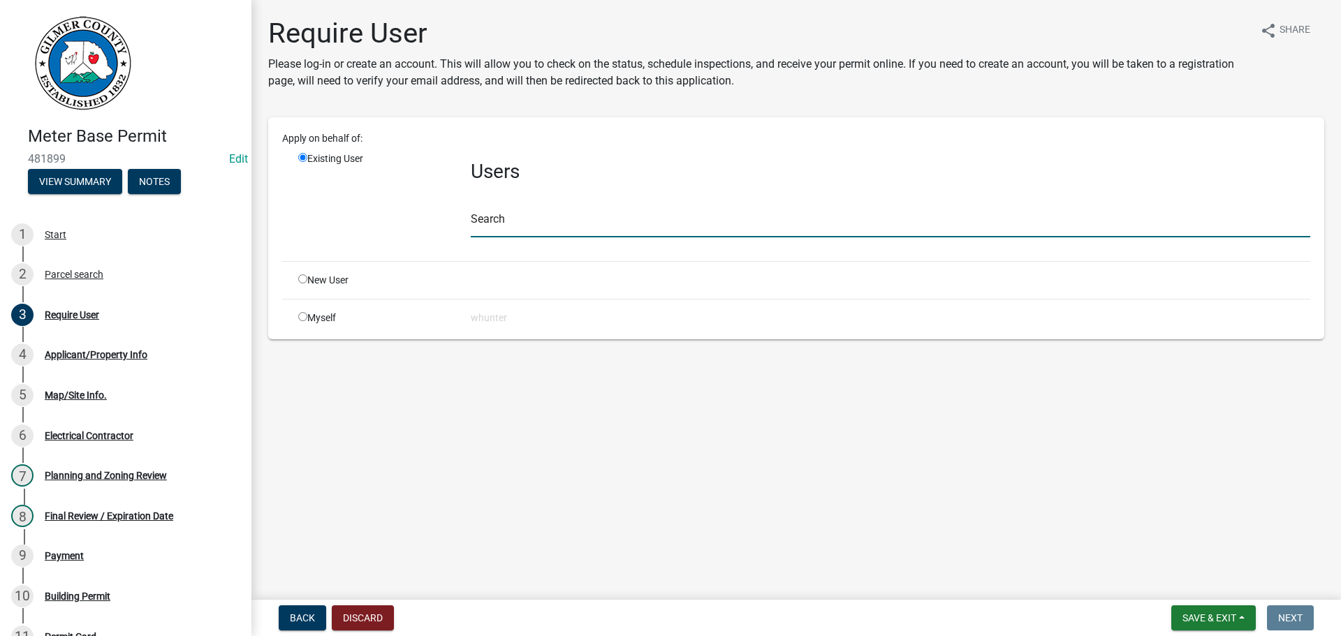
click at [555, 234] on input "text" at bounding box center [890, 223] width 839 height 29
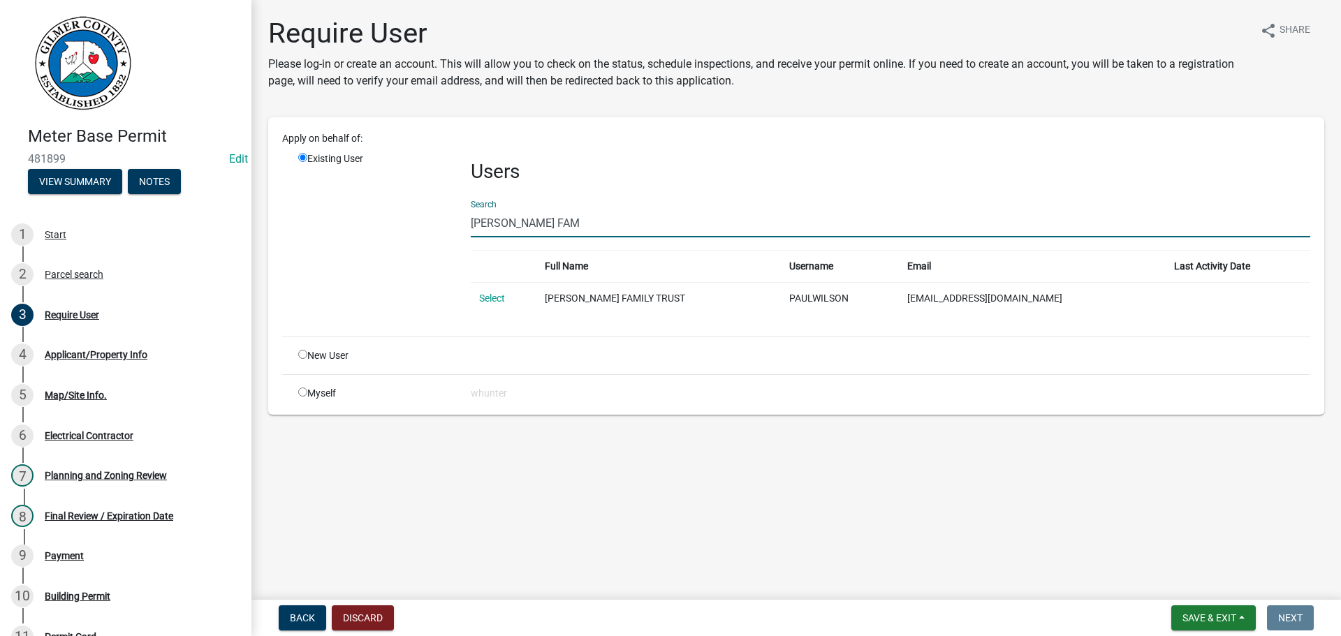
click at [494, 294] on link "Select" at bounding box center [492, 298] width 26 height 11
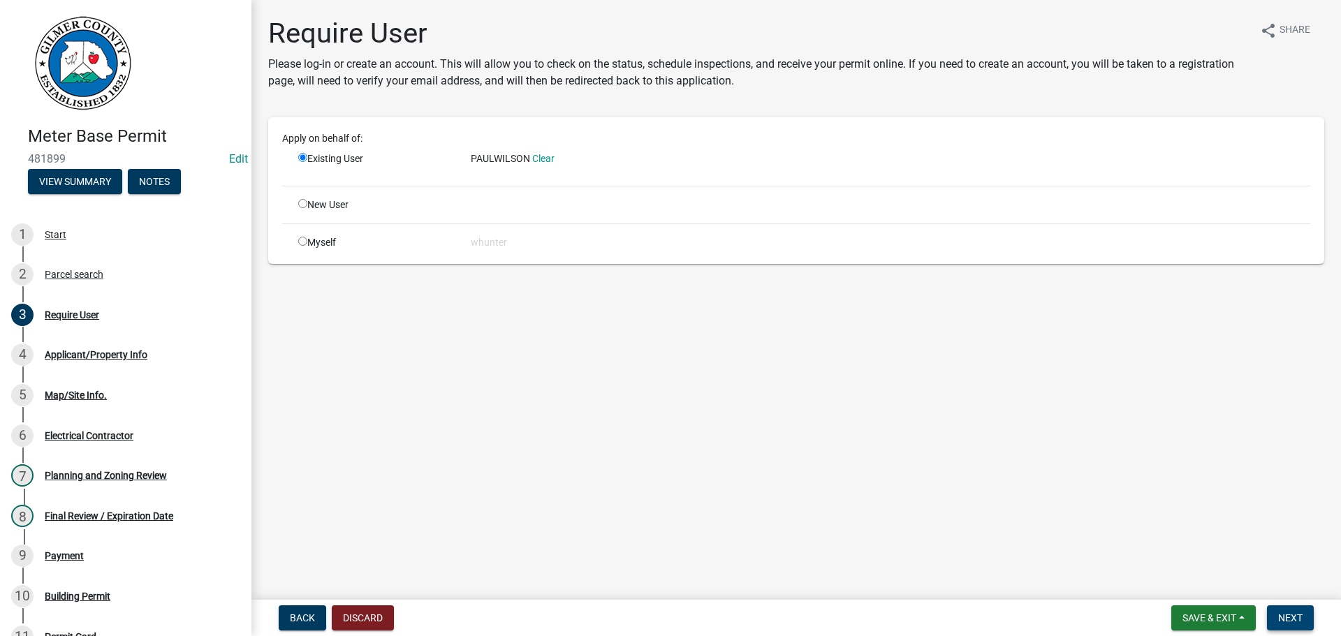
click at [1295, 606] on button "Next" at bounding box center [1290, 617] width 47 height 25
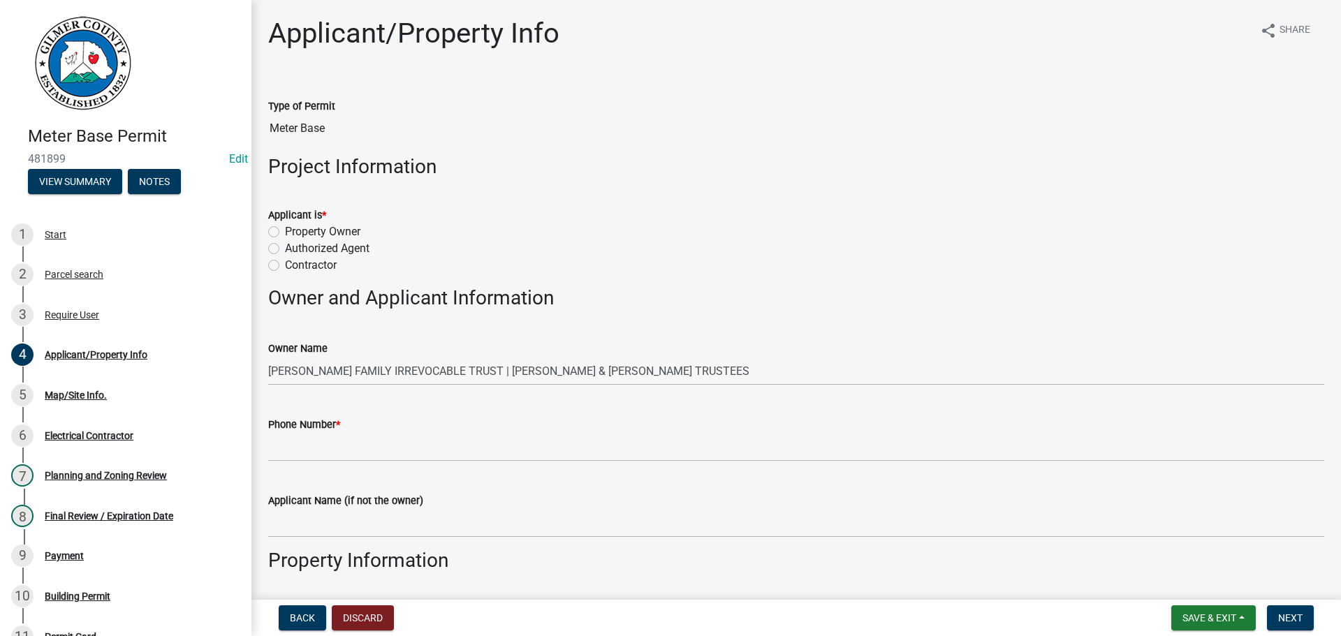
click at [311, 228] on label "Property Owner" at bounding box center [322, 231] width 75 height 17
click at [294, 228] on input "Property Owner" at bounding box center [289, 227] width 9 height 9
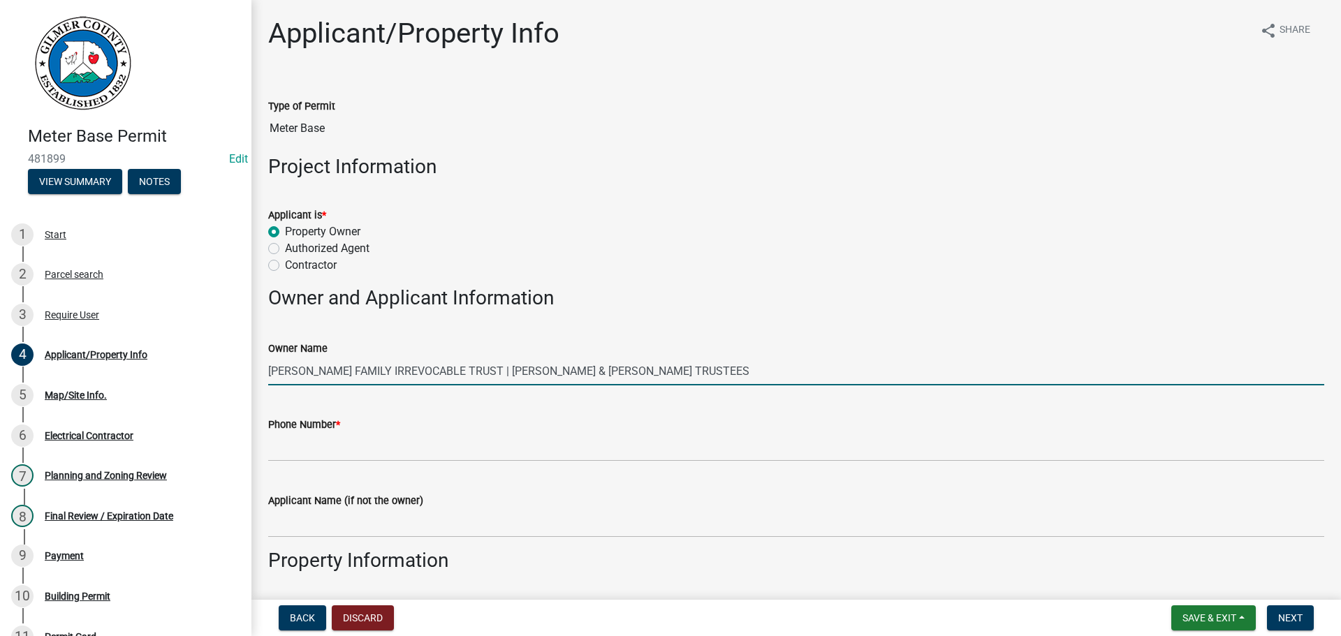
drag, startPoint x: 706, startPoint y: 374, endPoint x: 464, endPoint y: 381, distance: 242.4
click at [464, 381] on input "WILSON FAMILY IRREVOCABLE TRUST | WILSON KATHERINE & MATTHEW TRUSTEES" at bounding box center [796, 371] width 1056 height 29
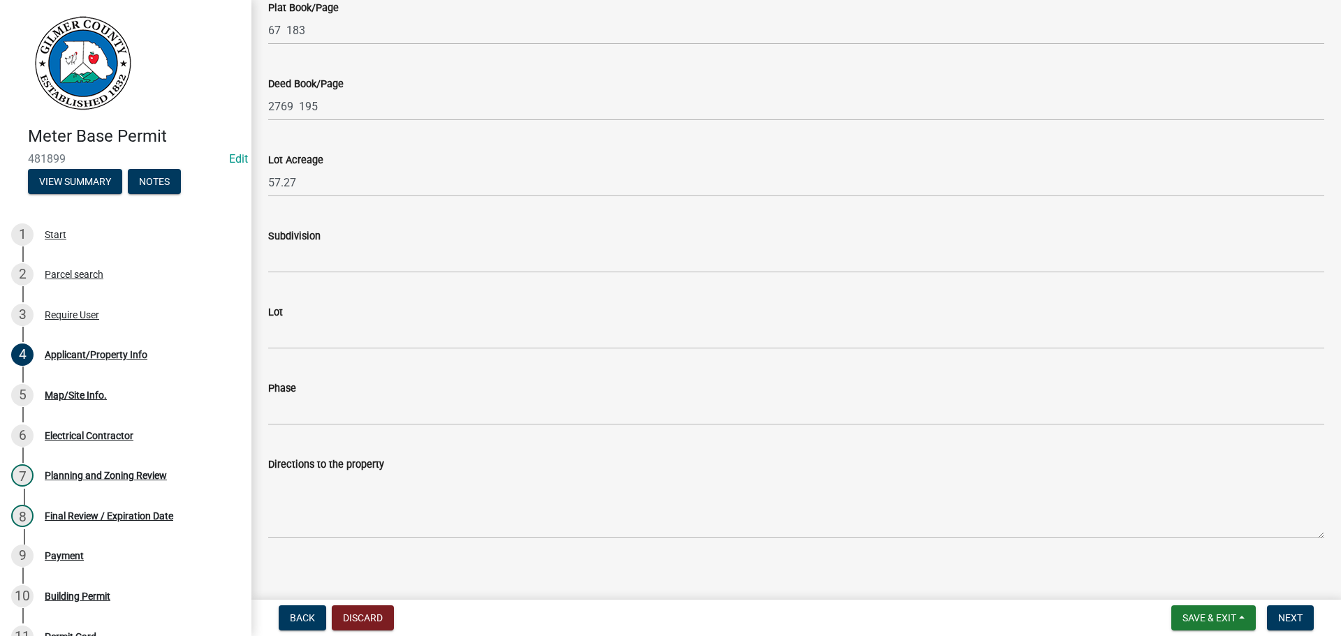
scroll to position [994, 0]
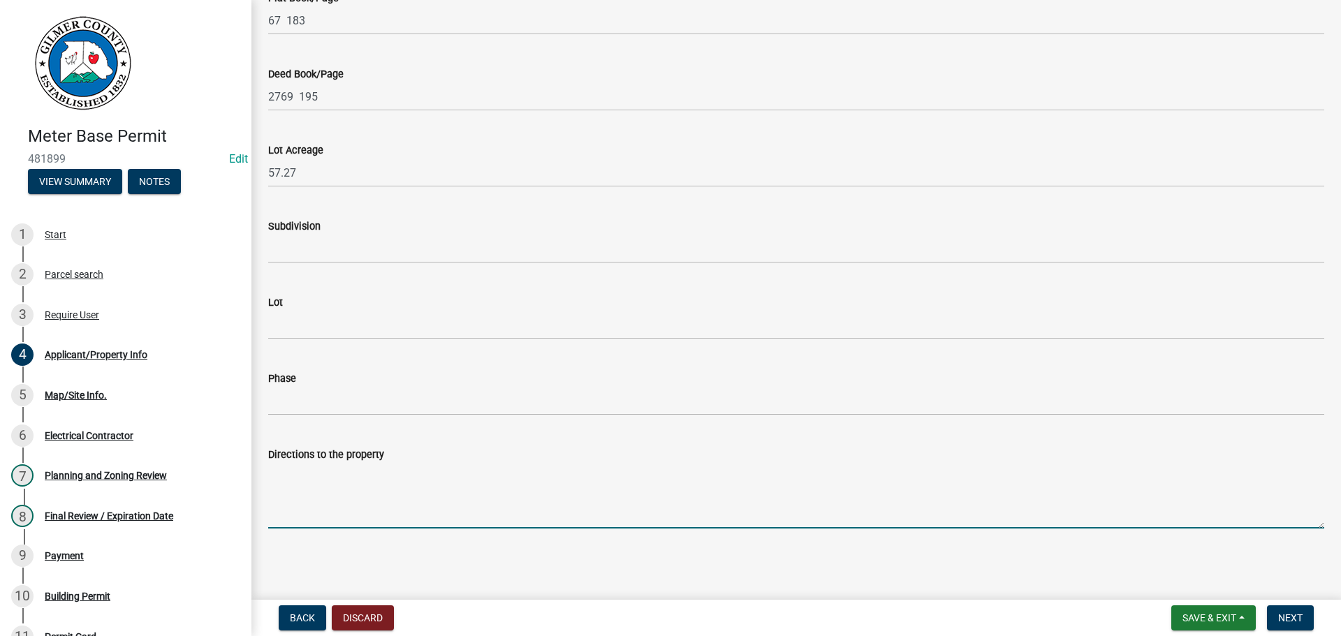
paste textarea "BOARDTOWN RD, LT ON CHAPMAN DR, 1ST PAVED DRIVE ON RT"
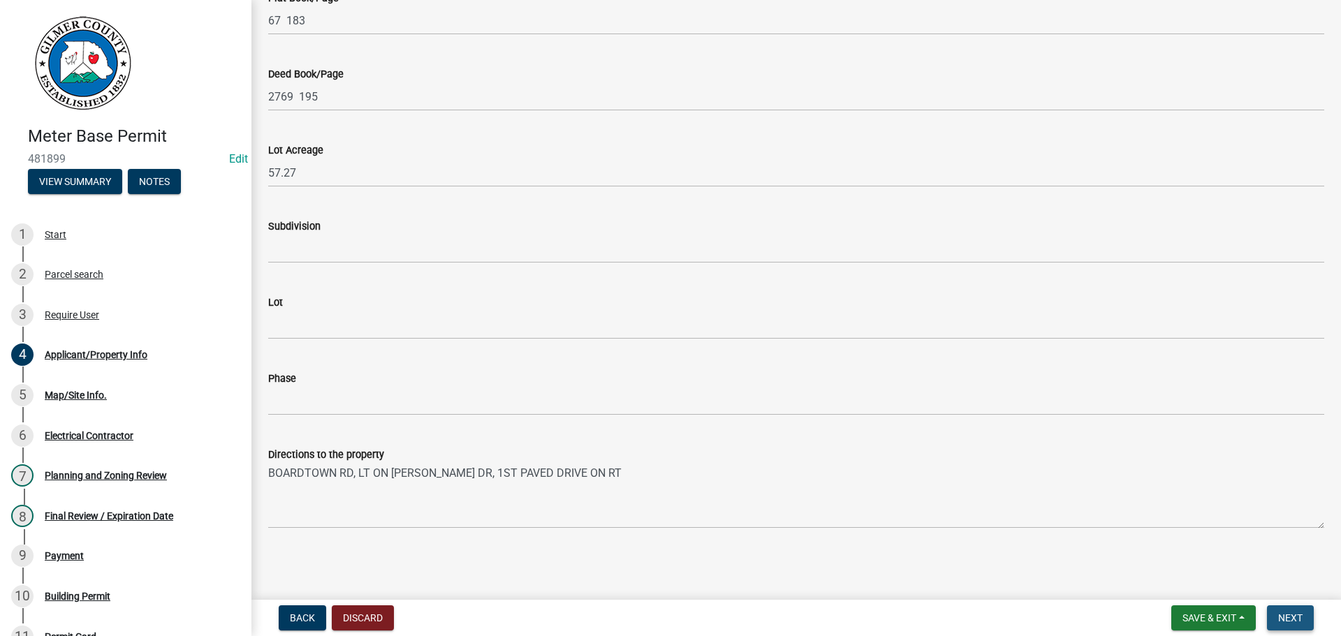
click at [1302, 617] on span "Next" at bounding box center [1290, 617] width 24 height 11
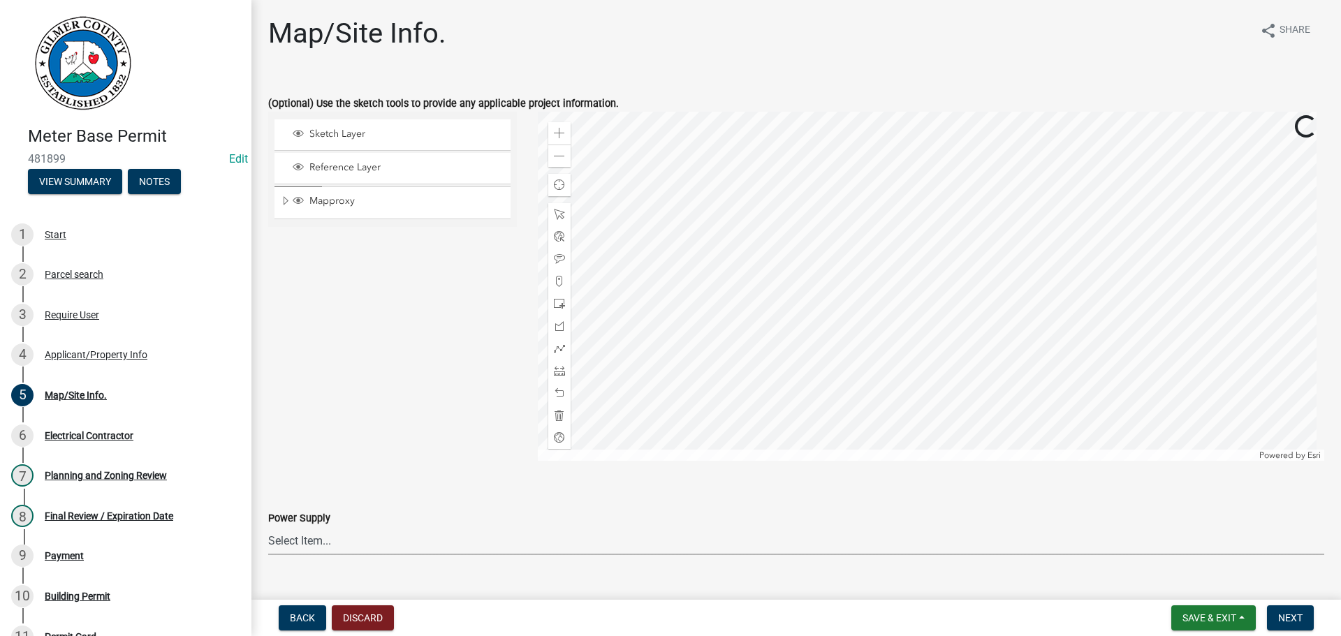
click at [353, 548] on select "Select Item... Amicalola EMC Blue Ridge EMC Tri-State Power Georgia Power" at bounding box center [796, 540] width 1056 height 29
click at [268, 526] on select "Select Item... Amicalola EMC Blue Ridge EMC Tri-State Power Georgia Power" at bounding box center [796, 540] width 1056 height 29
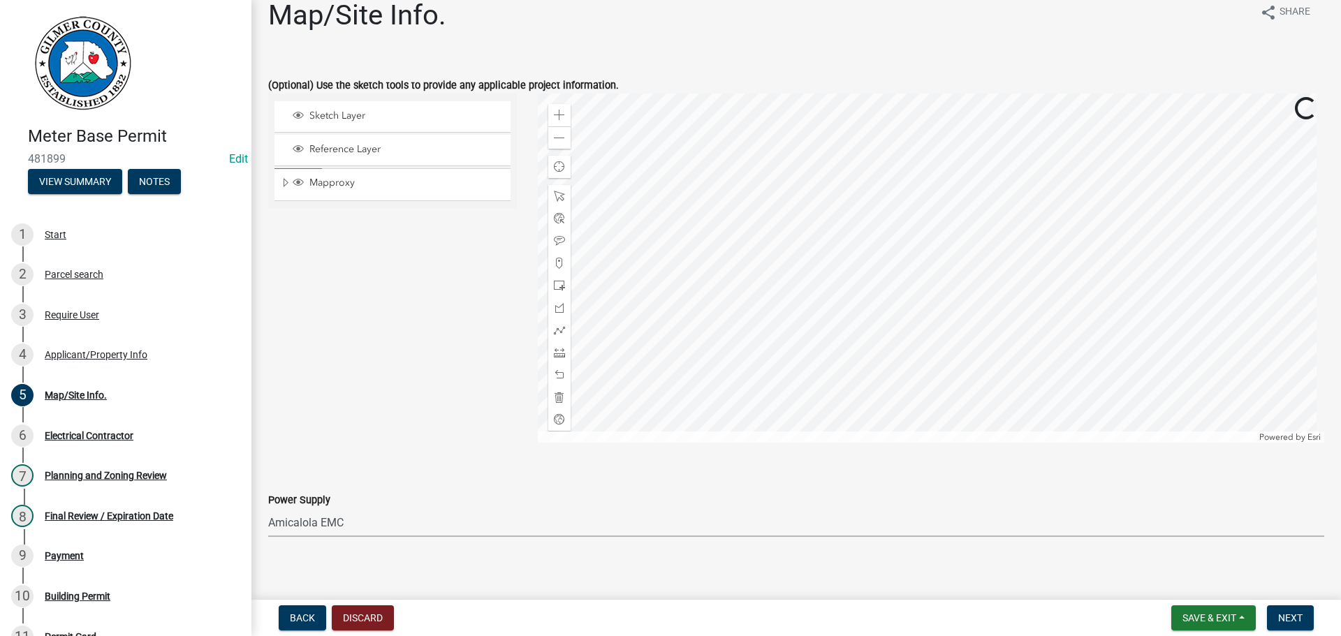
scroll to position [28, 0]
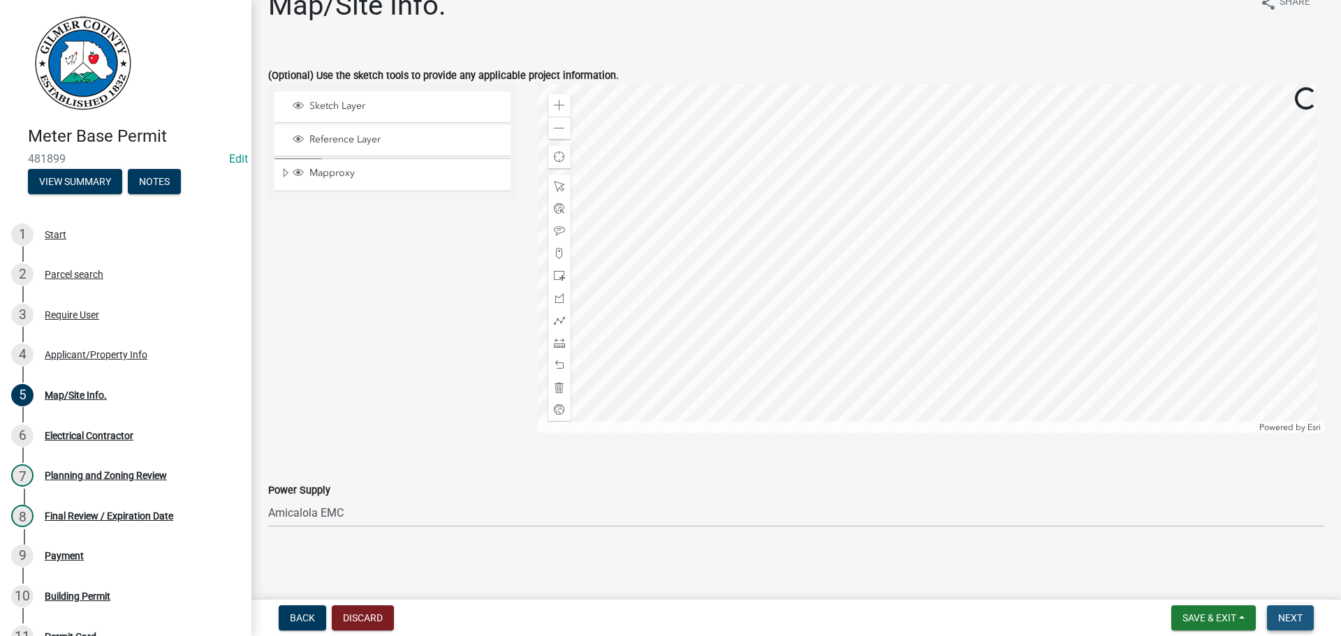
click at [1306, 612] on button "Next" at bounding box center [1290, 617] width 47 height 25
click at [1308, 620] on button "Next" at bounding box center [1290, 617] width 47 height 25
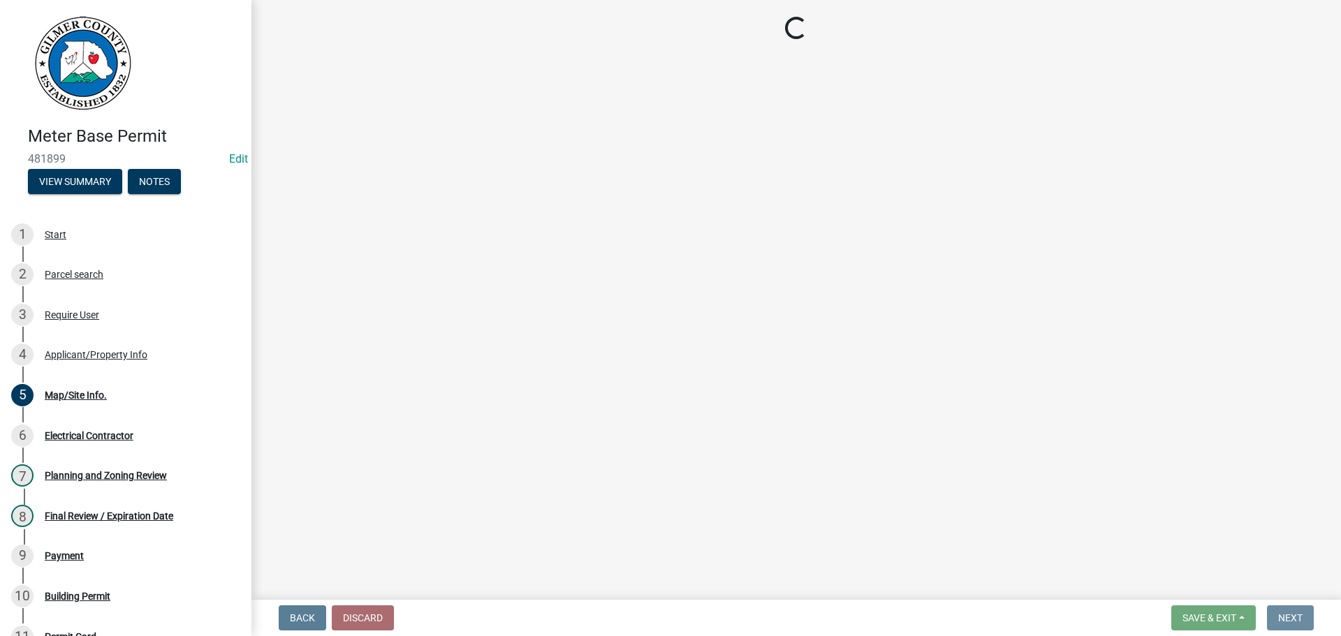
scroll to position [0, 0]
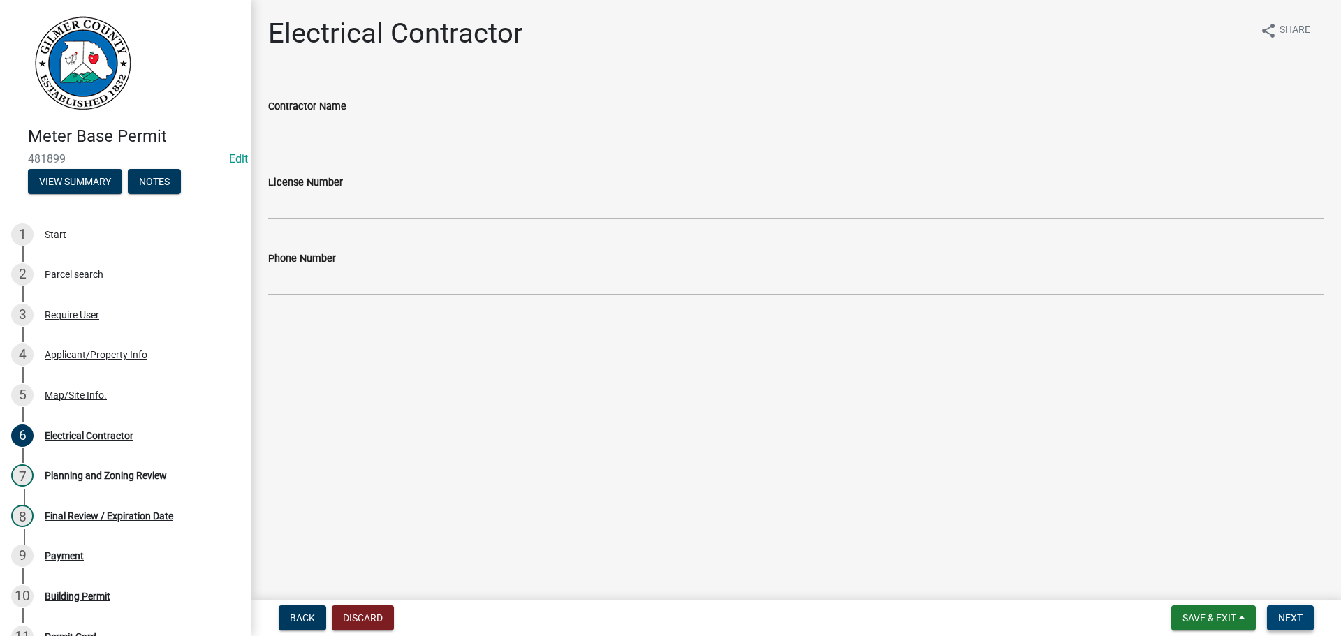
click at [1295, 616] on span "Next" at bounding box center [1290, 617] width 24 height 11
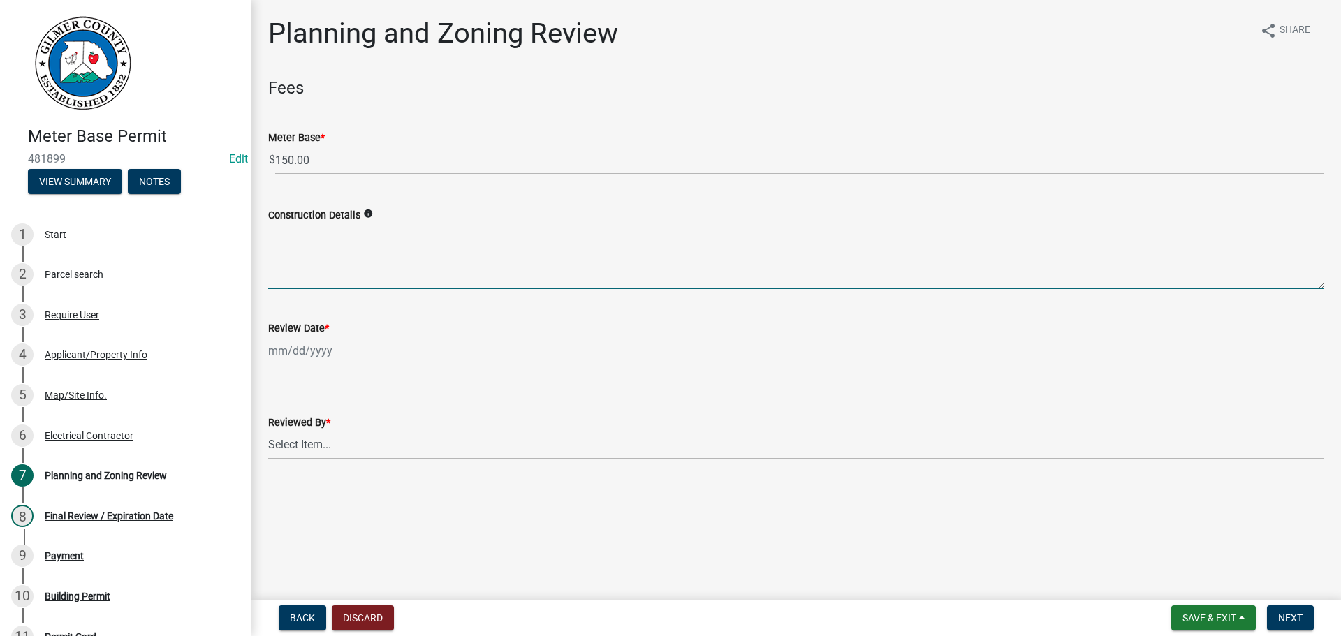
click at [325, 253] on textarea "Construction Details" at bounding box center [796, 256] width 1056 height 66
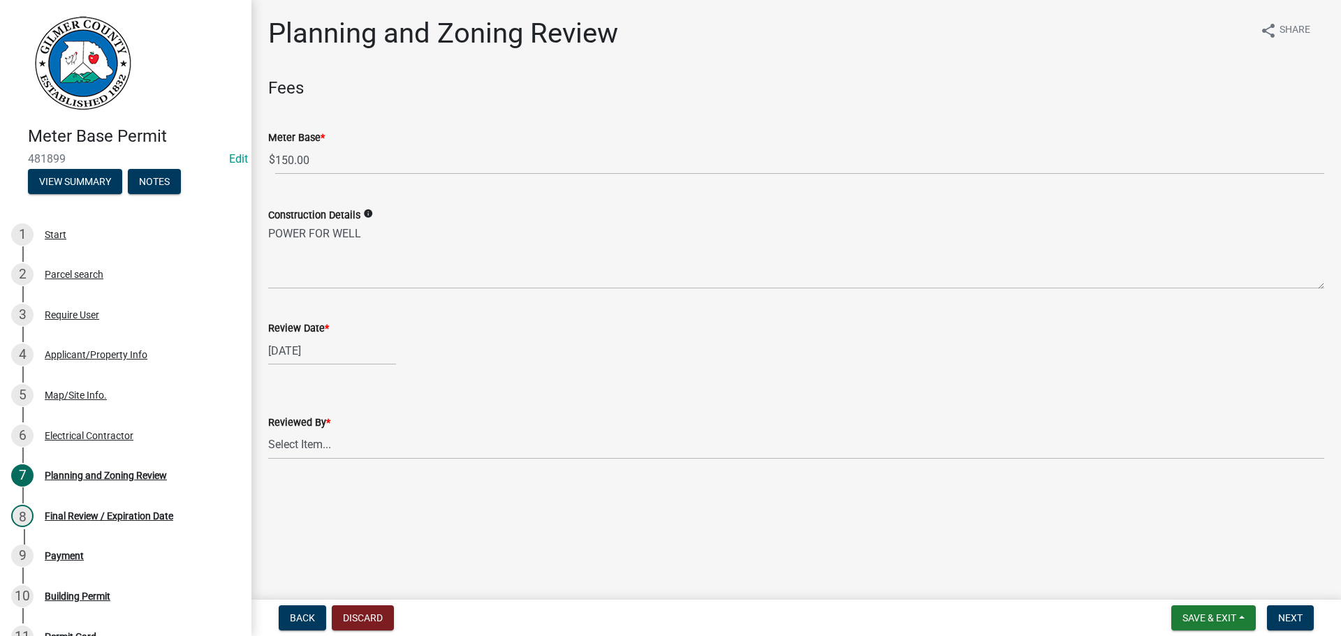
drag, startPoint x: 392, startPoint y: 415, endPoint x: 392, endPoint y: 432, distance: 16.8
click at [392, 415] on div "Reviewed By *" at bounding box center [796, 422] width 1056 height 17
click at [392, 446] on select "Select Item... Andrew Mathis Art Wlochowski Becky Whitworth Joe Bouhl Karen Hen…" at bounding box center [796, 445] width 1056 height 29
click at [268, 431] on select "Select Item... Andrew Mathis Art Wlochowski Becky Whitworth Joe Bouhl Karen Hen…" at bounding box center [796, 445] width 1056 height 29
click at [1281, 616] on span "Next" at bounding box center [1290, 617] width 24 height 11
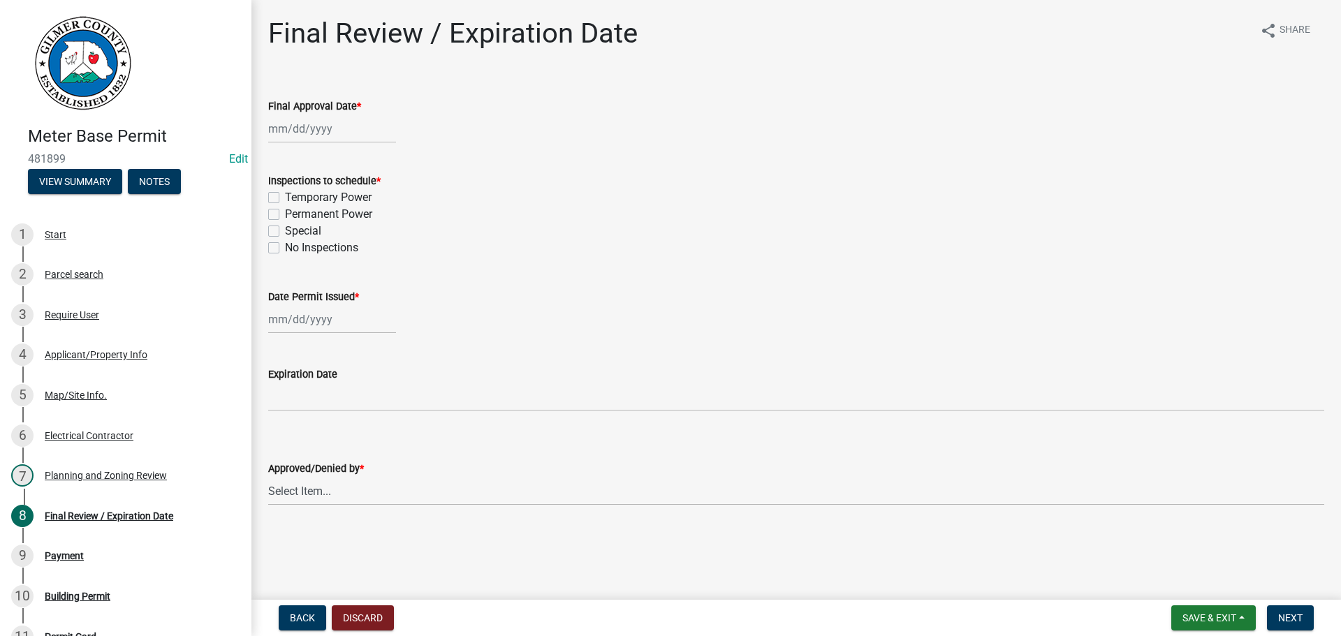
click at [346, 129] on div at bounding box center [332, 129] width 128 height 29
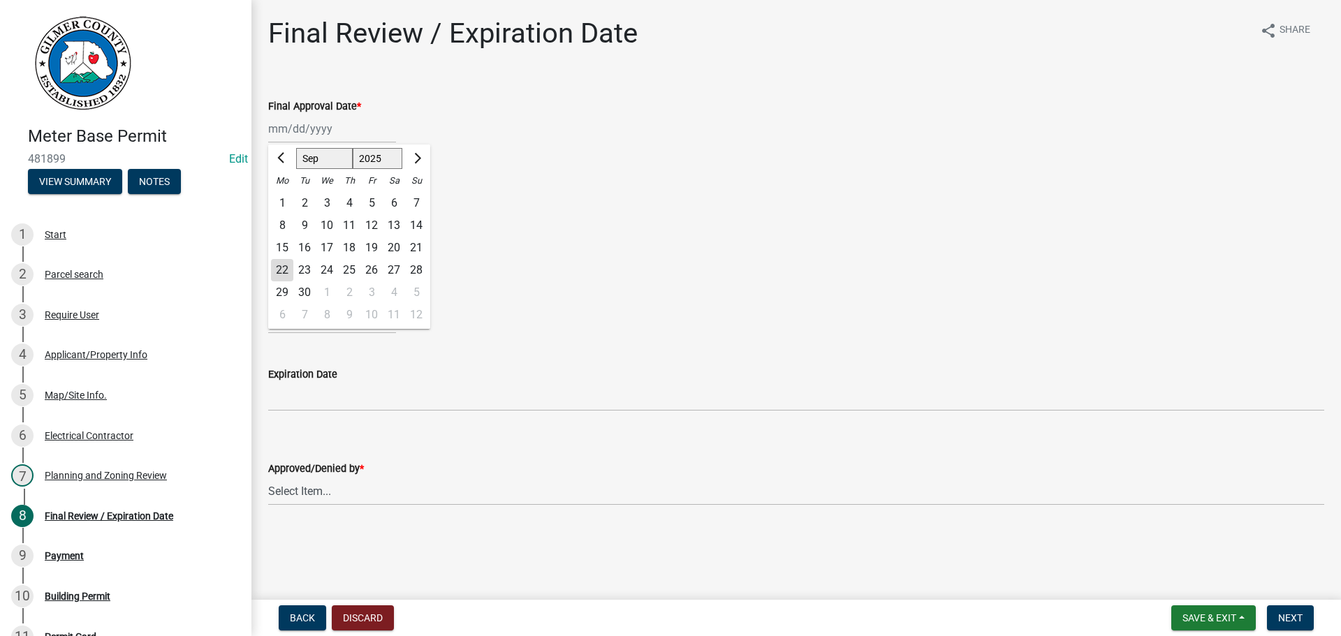
click at [281, 268] on div "22" at bounding box center [282, 270] width 22 height 22
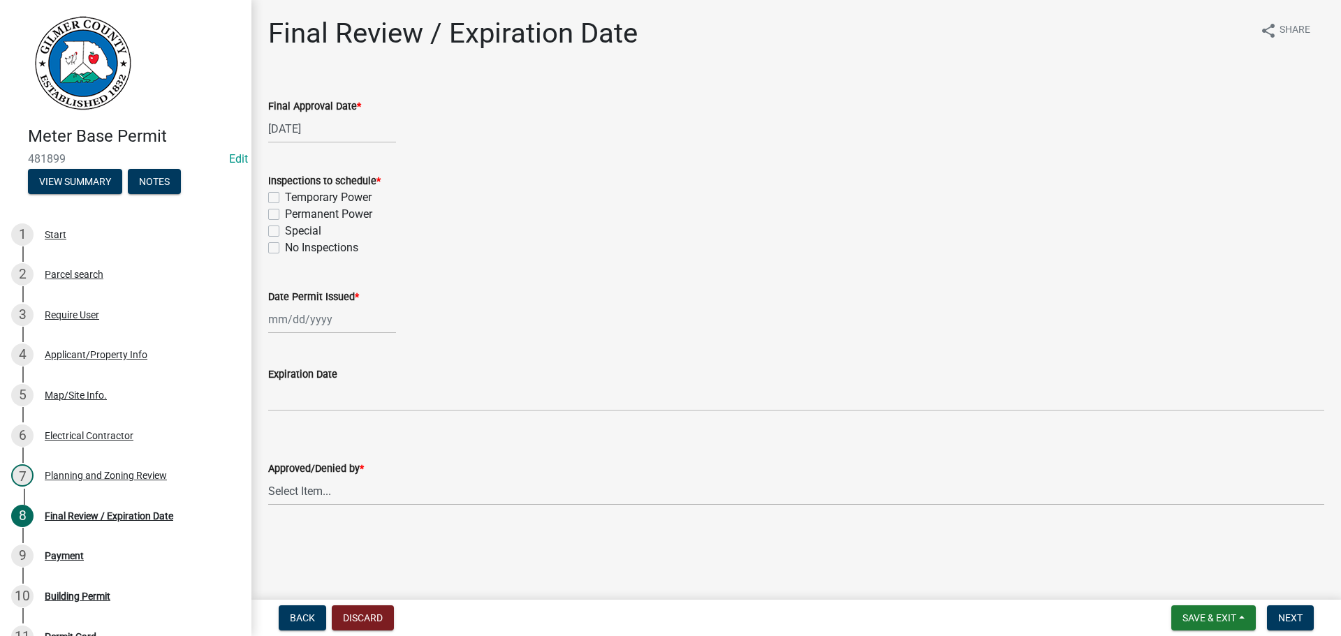
click at [327, 214] on label "Permanent Power" at bounding box center [328, 214] width 87 height 17
click at [294, 214] on input "Permanent Power" at bounding box center [289, 210] width 9 height 9
click at [303, 326] on div at bounding box center [332, 319] width 128 height 29
click at [282, 464] on div "22" at bounding box center [282, 461] width 22 height 22
click at [346, 498] on select "Select Item... Andrew Mathis Art Wlochowski Becky Whitworth Joe Bouhl Karen Hen…" at bounding box center [796, 491] width 1056 height 29
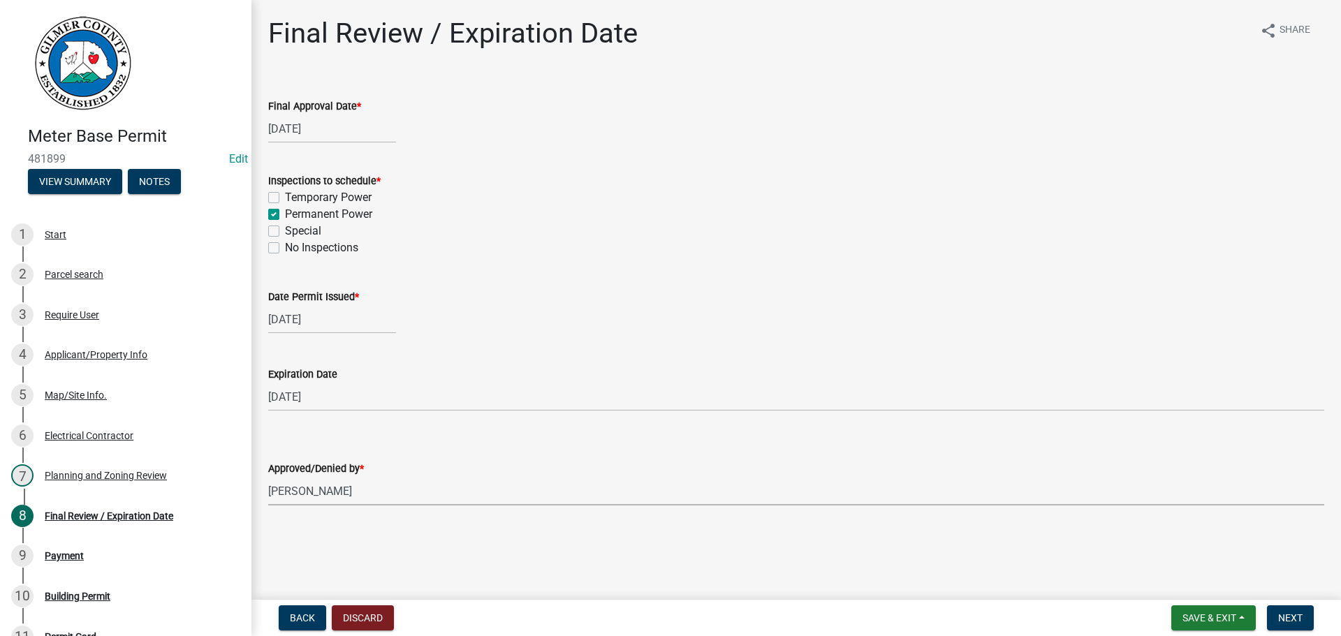
click at [268, 477] on select "Select Item... Andrew Mathis Art Wlochowski Becky Whitworth Joe Bouhl Karen Hen…" at bounding box center [796, 491] width 1056 height 29
click at [1284, 612] on span "Next" at bounding box center [1290, 617] width 24 height 11
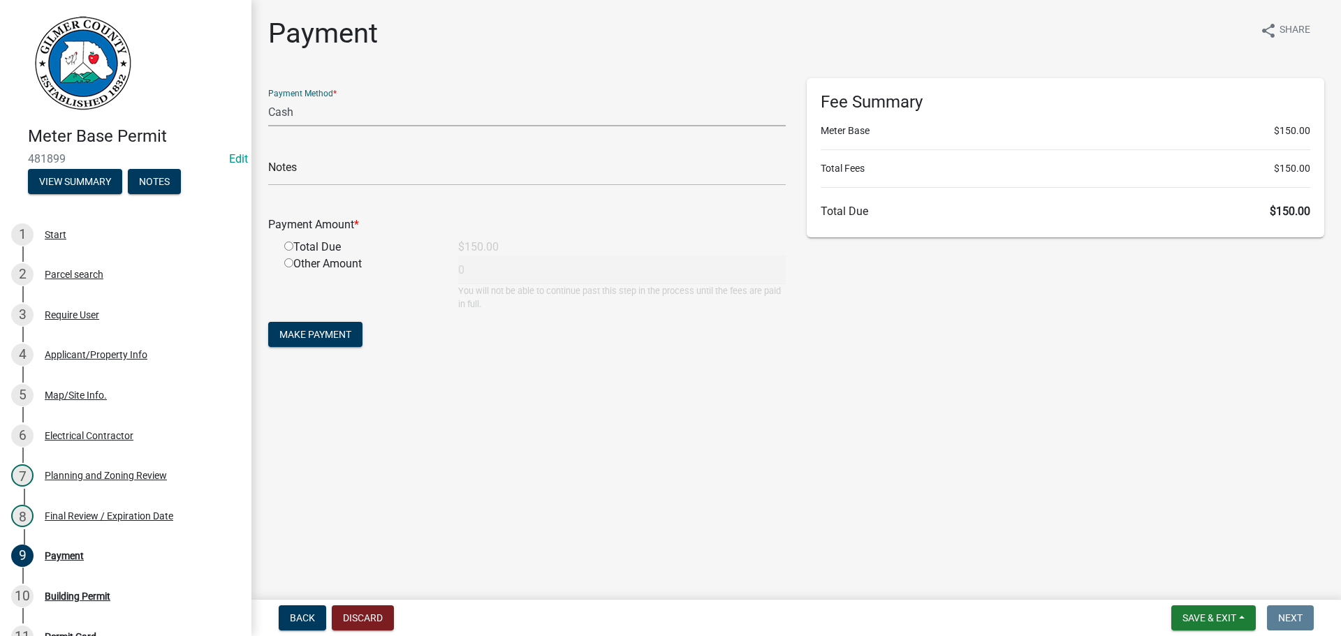
click at [339, 118] on select "Credit Card POS Check Cash" at bounding box center [526, 112] width 517 height 29
click at [268, 98] on select "Credit Card POS Check Cash" at bounding box center [526, 112] width 517 height 29
click at [334, 153] on div "Check #" at bounding box center [526, 162] width 517 height 48
drag, startPoint x: 489, startPoint y: 178, endPoint x: 565, endPoint y: 177, distance: 75.4
click at [493, 178] on input "text" at bounding box center [526, 171] width 517 height 29
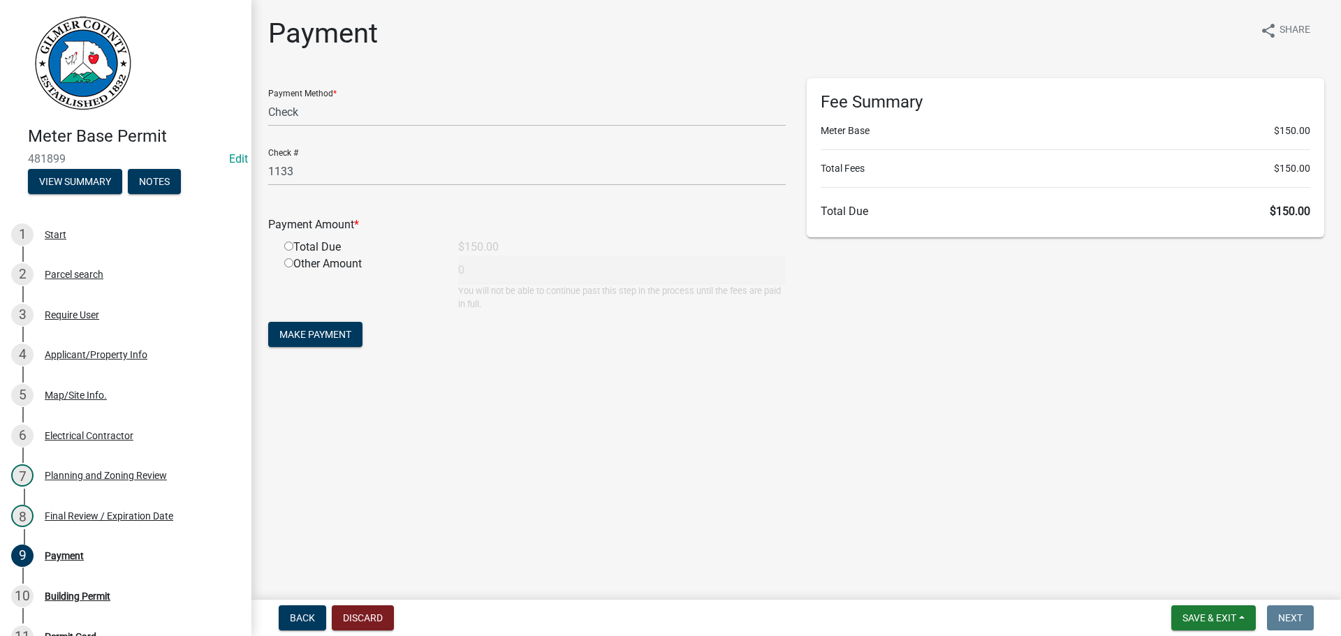
click at [284, 242] on input "radio" at bounding box center [288, 246] width 9 height 9
click at [323, 326] on button "Make Payment" at bounding box center [315, 334] width 94 height 25
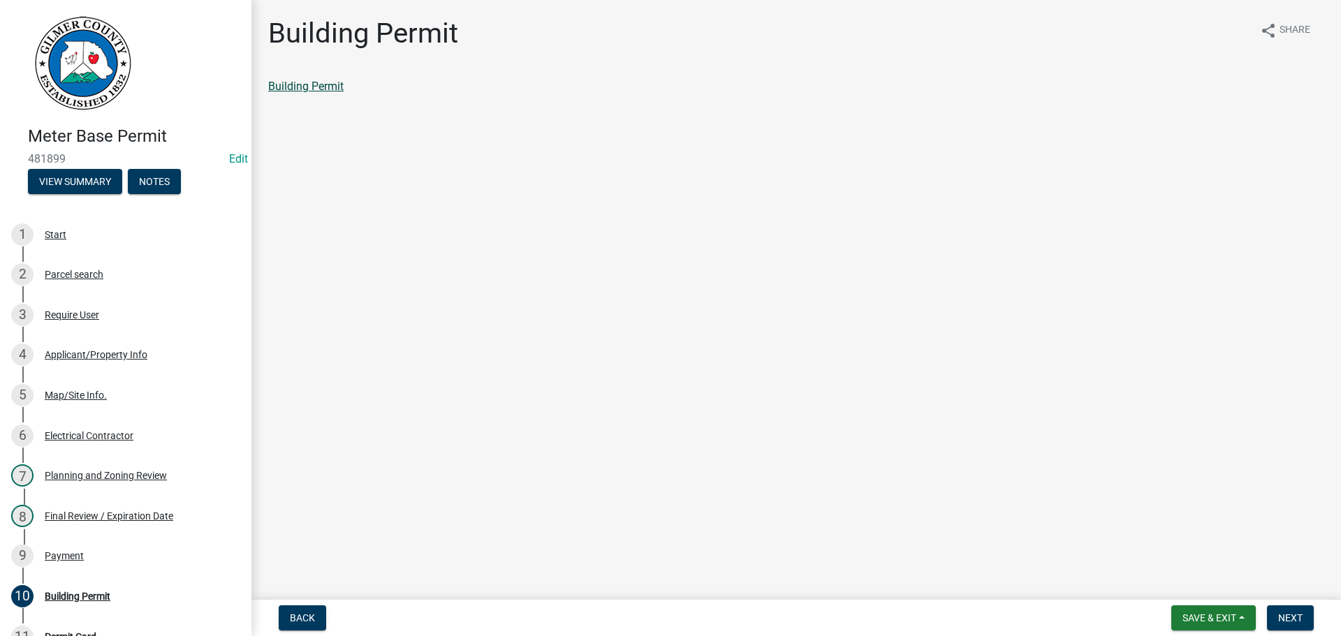
click at [332, 87] on link "Building Permit" at bounding box center [305, 86] width 75 height 13
click at [1290, 613] on span "Next" at bounding box center [1290, 617] width 24 height 11
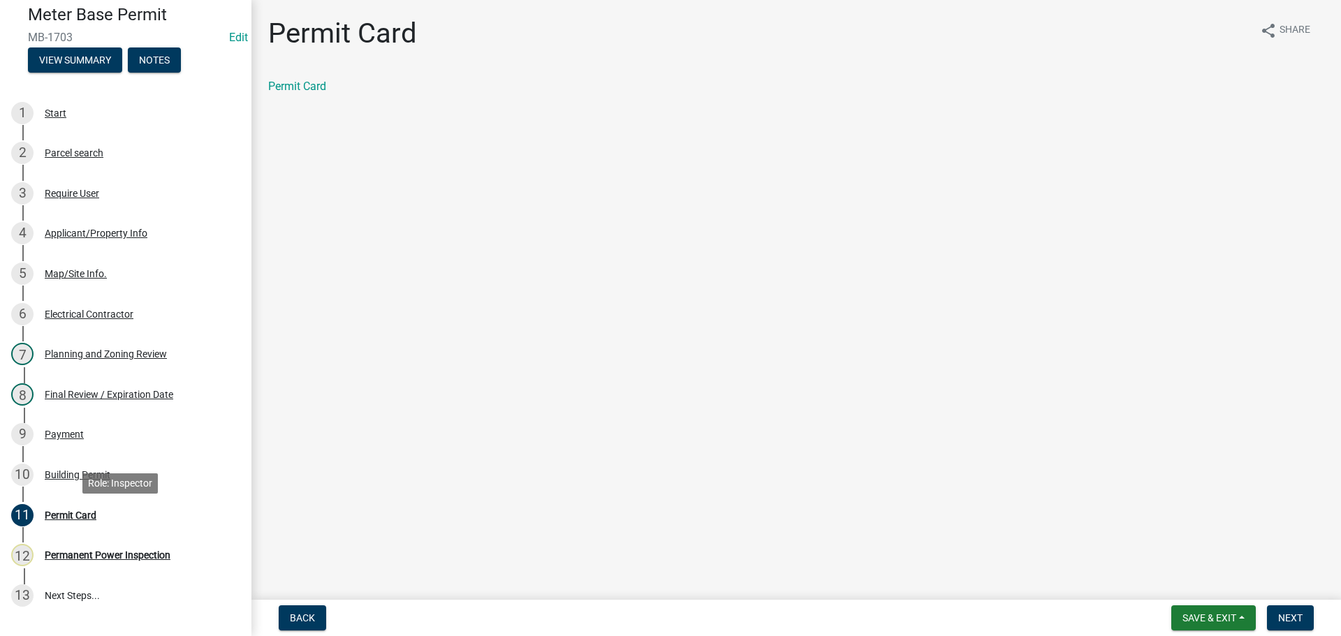
scroll to position [209, 0]
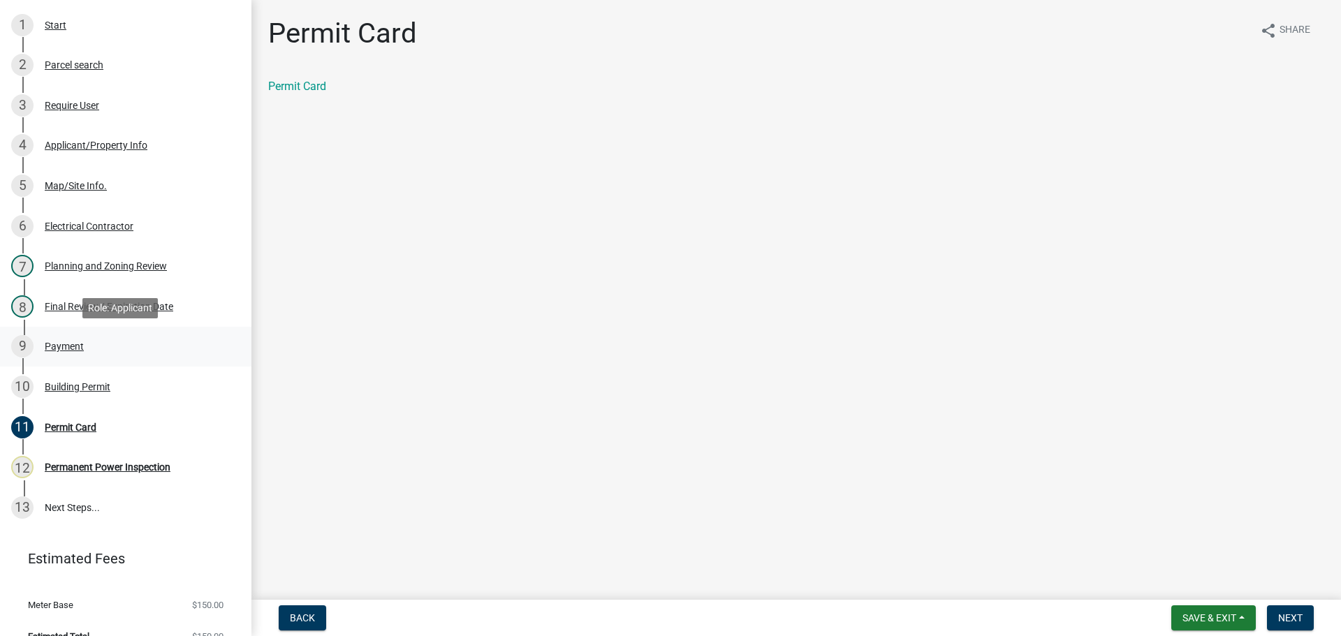
click at [84, 351] on div "9 Payment" at bounding box center [120, 346] width 218 height 22
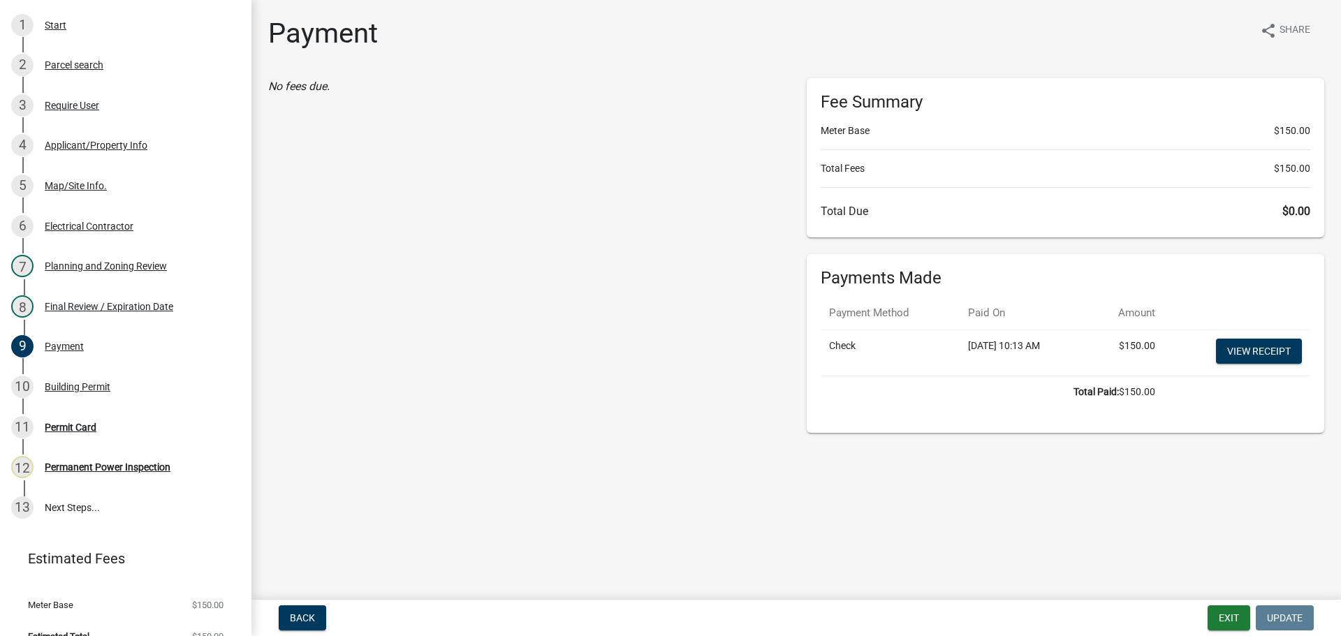
click at [1265, 369] on td "View receipt" at bounding box center [1236, 353] width 147 height 46
click at [1269, 355] on link "View receipt" at bounding box center [1259, 351] width 86 height 25
click at [81, 435] on div "11 Permit Card" at bounding box center [120, 427] width 218 height 22
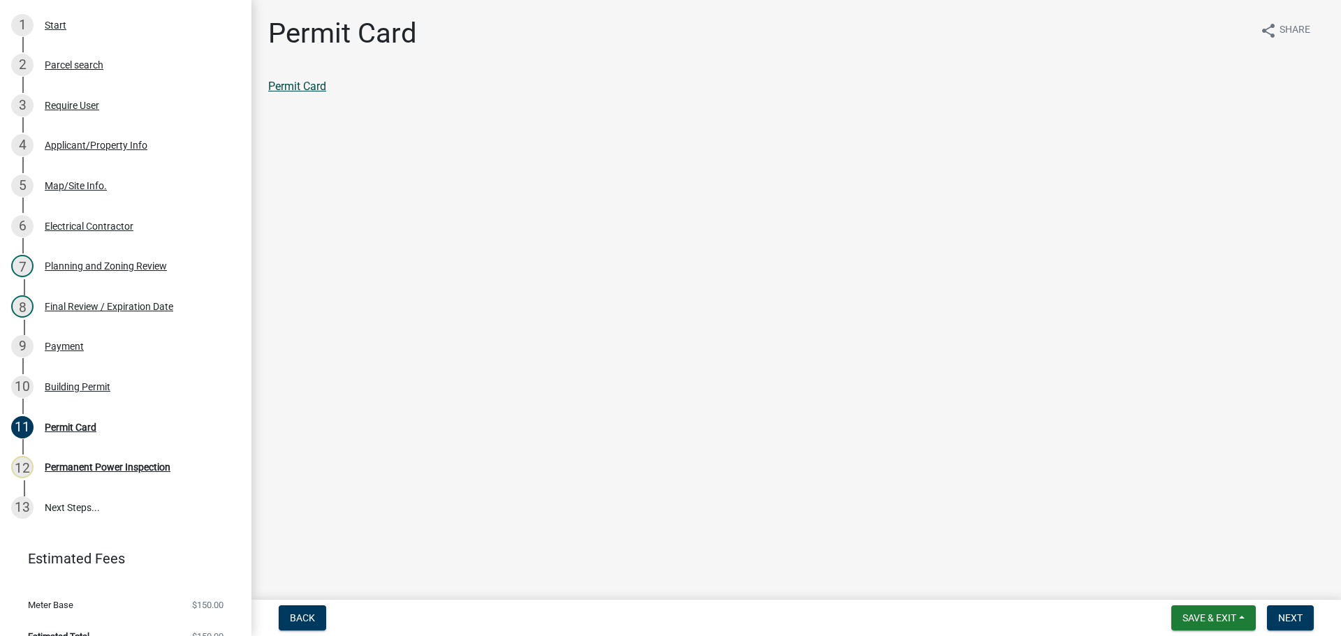
click at [319, 90] on link "Permit Card" at bounding box center [297, 86] width 58 height 13
click at [119, 354] on div "9 Payment" at bounding box center [120, 346] width 218 height 22
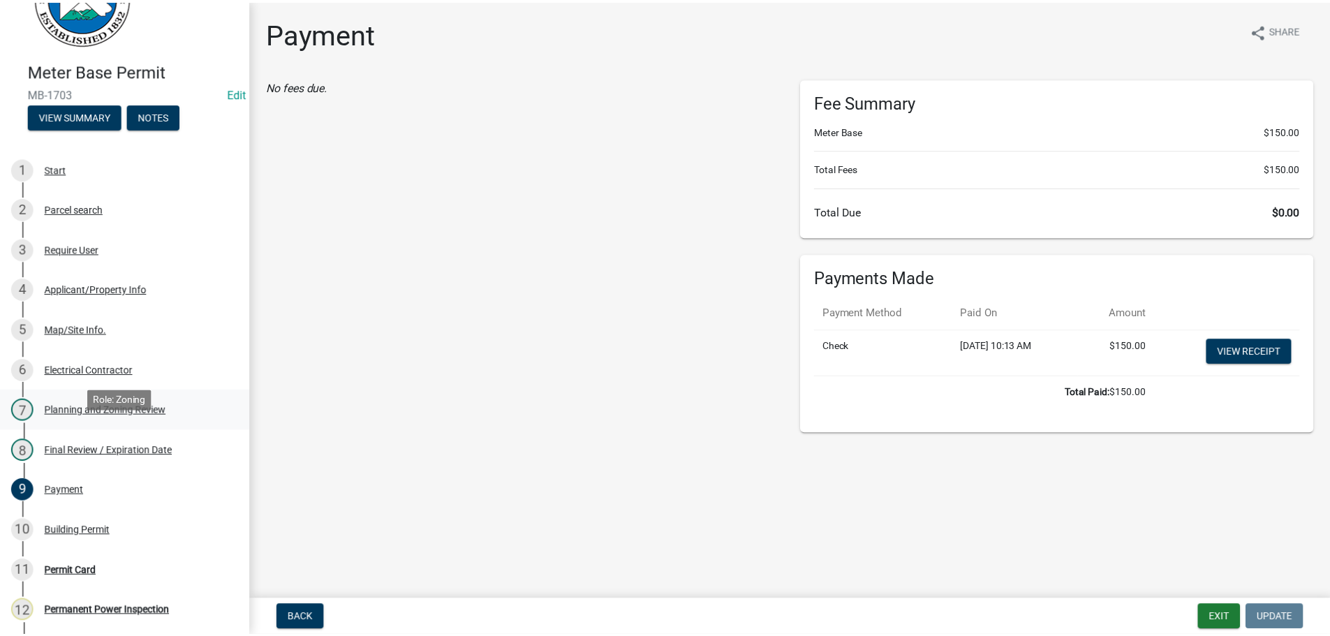
scroll to position [0, 0]
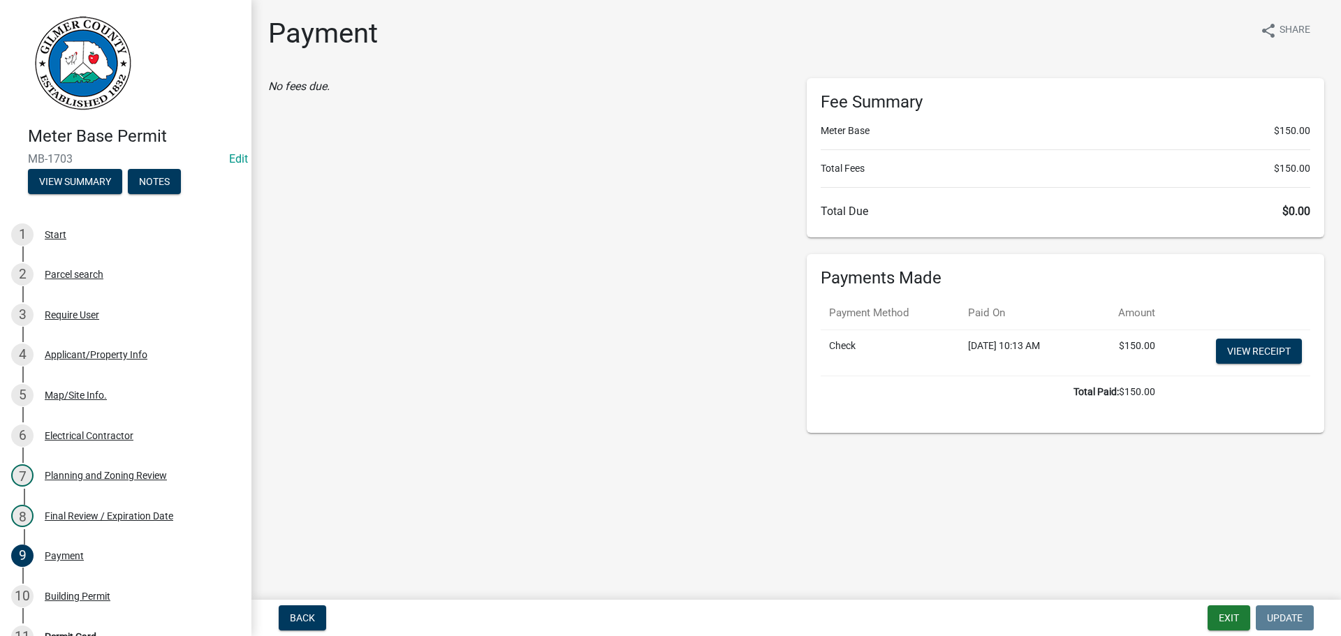
click at [1251, 625] on form "Exit Update" at bounding box center [1263, 617] width 112 height 25
click at [1247, 628] on button "Exit" at bounding box center [1228, 617] width 43 height 25
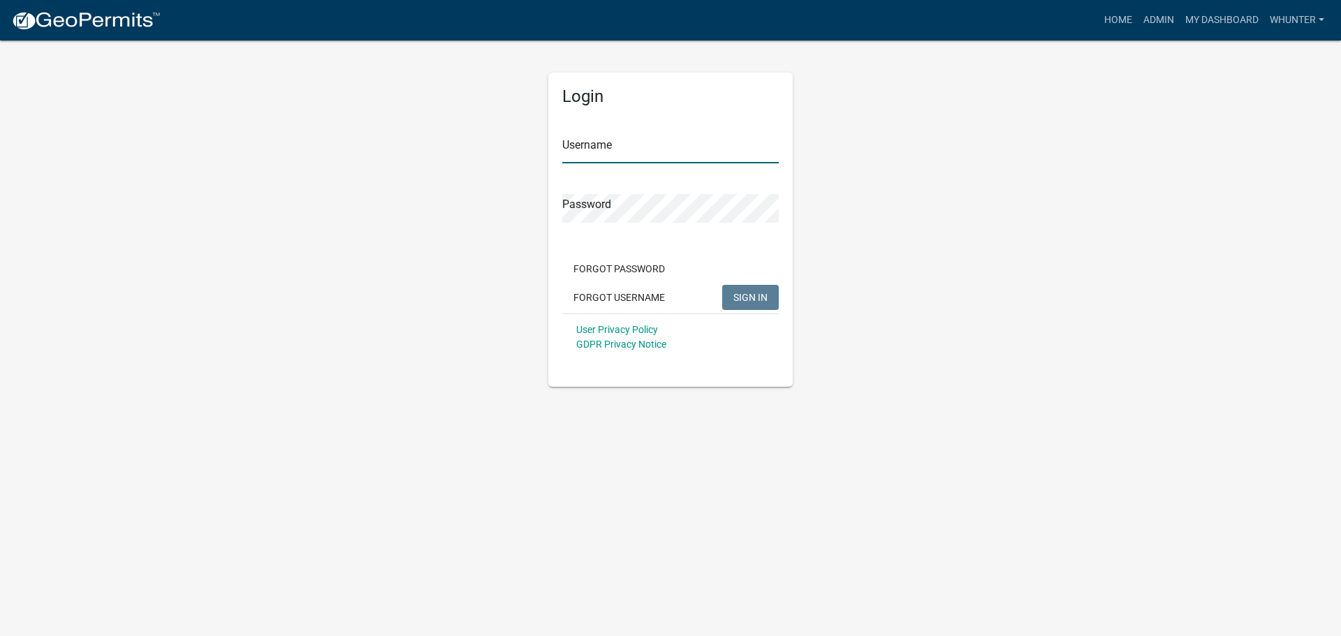
type input "whunter"
click at [742, 295] on span "SIGN IN" at bounding box center [750, 296] width 34 height 11
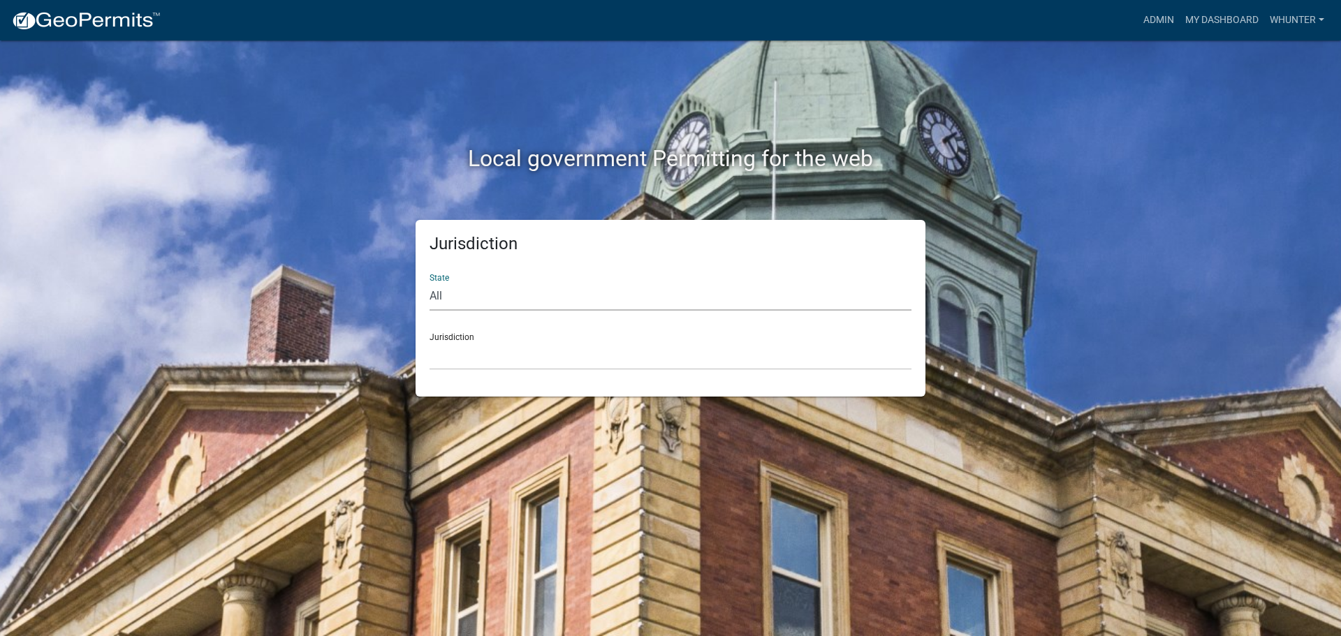
click at [639, 300] on select "All [US_STATE] [US_STATE] [US_STATE] [US_STATE] [US_STATE] [US_STATE] [US_STATE…" at bounding box center [670, 296] width 482 height 29
select select "[US_STATE]"
click at [429, 282] on select "All [US_STATE] [US_STATE] [US_STATE] [US_STATE] [US_STATE] [US_STATE] [US_STATE…" at bounding box center [670, 296] width 482 height 29
click at [624, 359] on select "[GEOGRAPHIC_DATA], [US_STATE][PERSON_NAME][GEOGRAPHIC_DATA], [US_STATE][PERSON_…" at bounding box center [670, 355] width 482 height 29
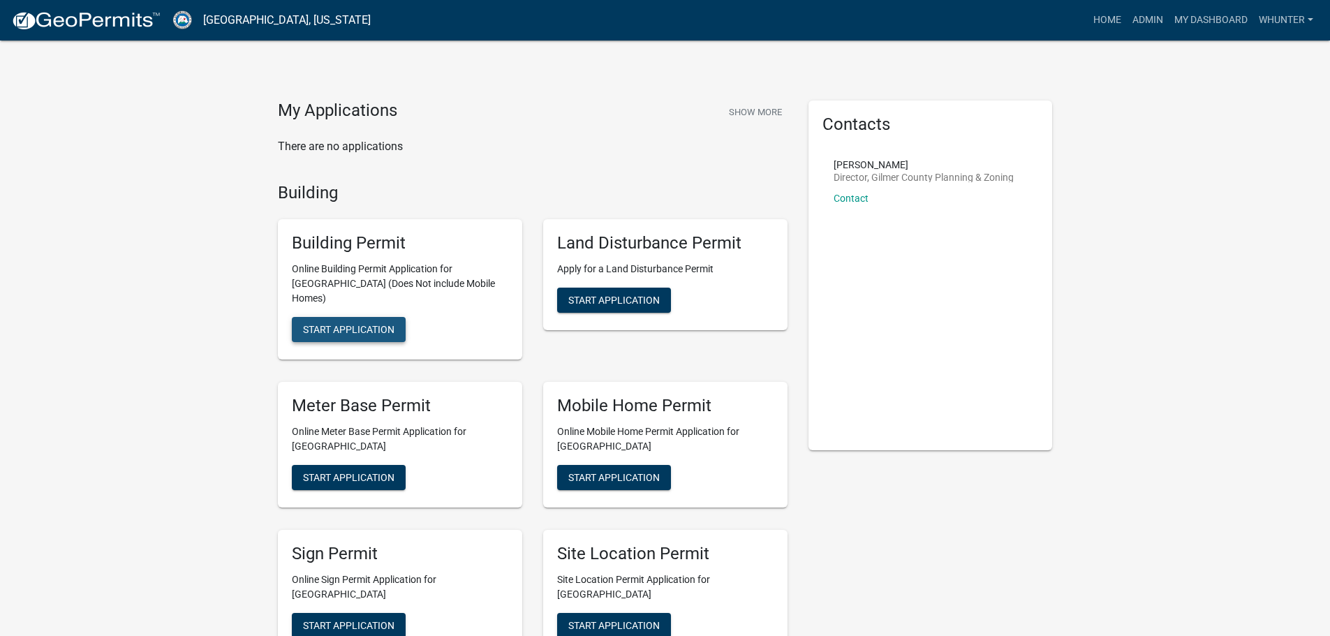
click at [323, 324] on span "Start Application" at bounding box center [348, 329] width 91 height 11
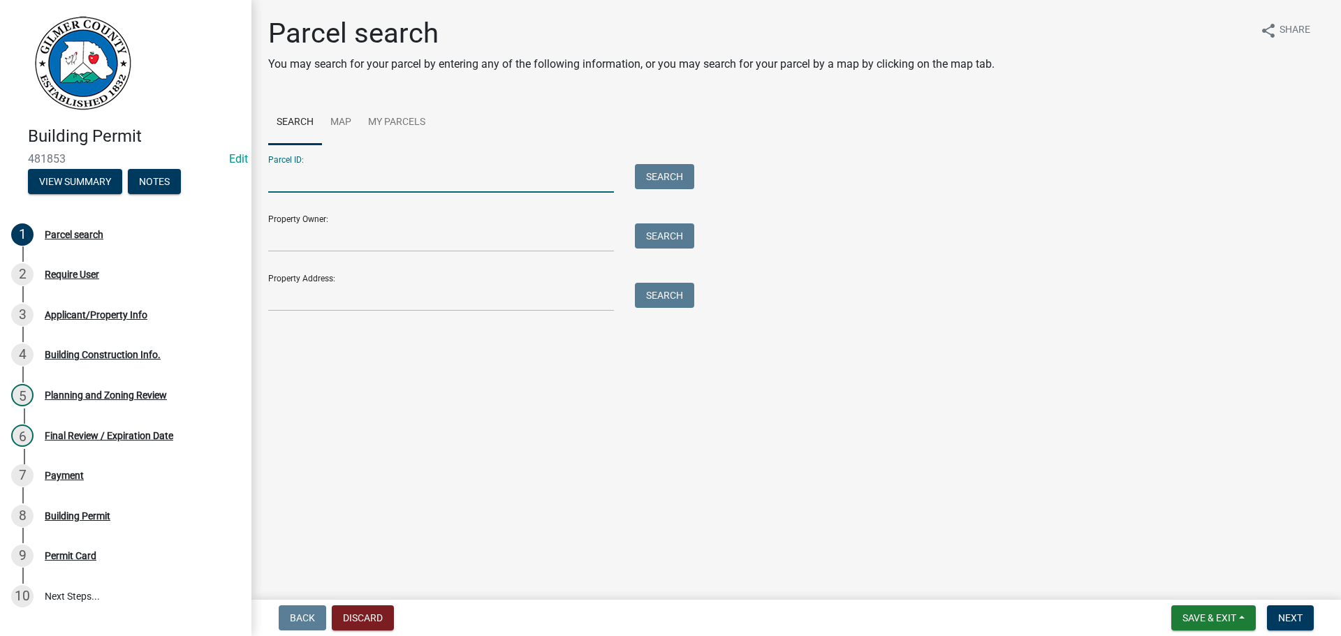
click at [375, 188] on input "Parcel ID:" at bounding box center [441, 178] width 346 height 29
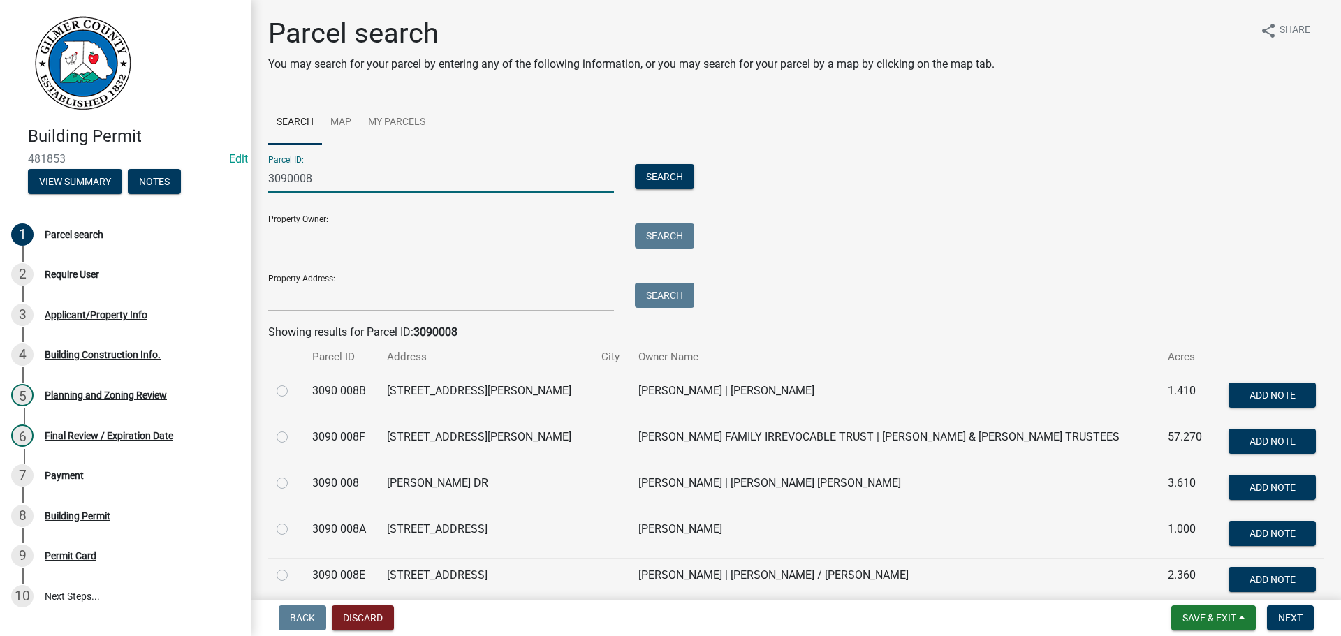
type input "3090008"
click at [293, 429] on label at bounding box center [293, 429] width 0 height 0
click at [293, 438] on 008F "radio" at bounding box center [297, 433] width 9 height 9
radio 008F "true"
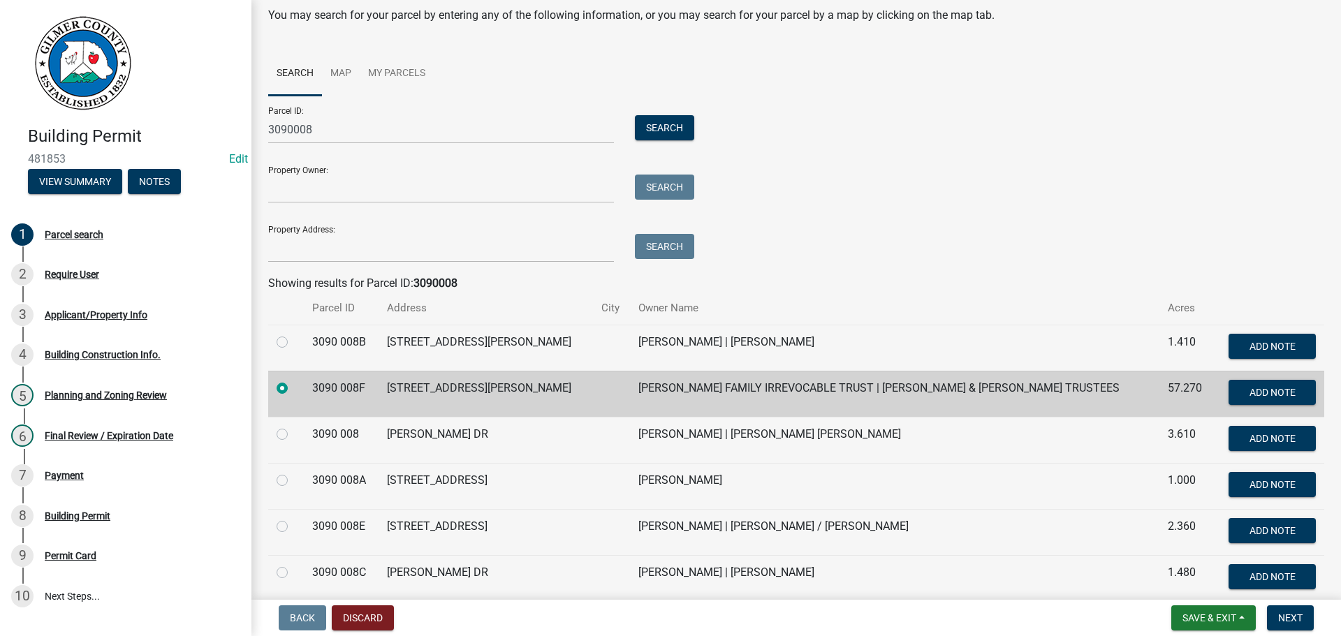
scroll to position [110, 0]
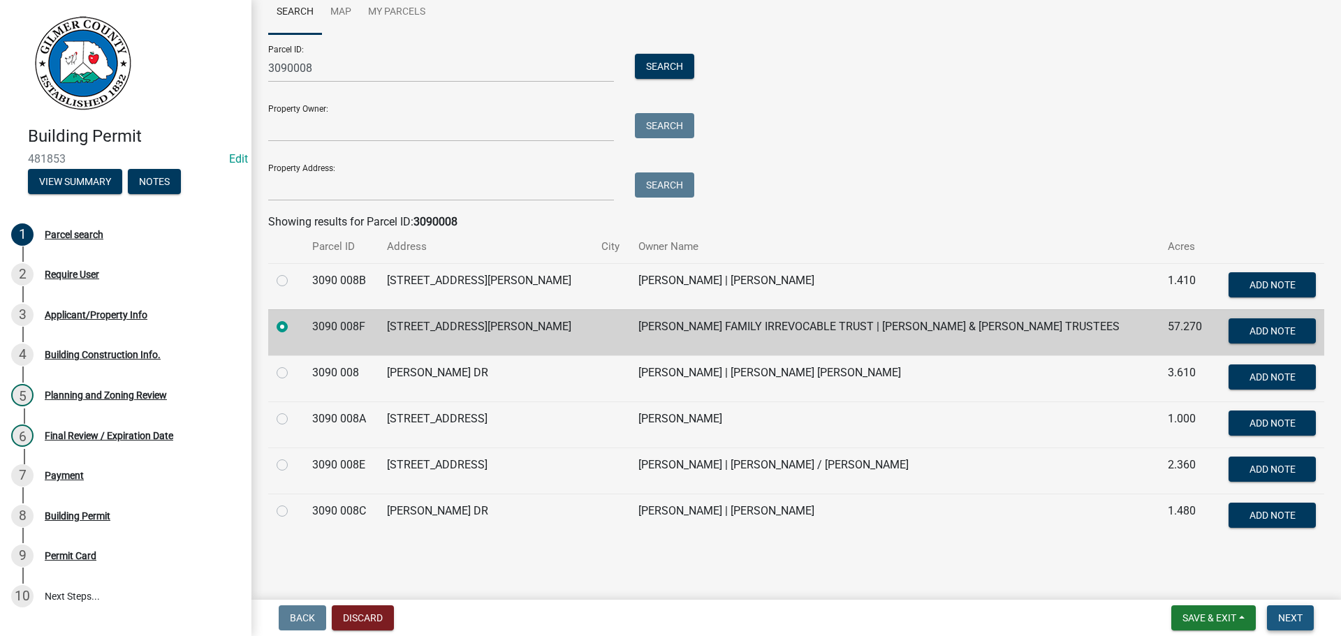
click at [1294, 620] on span "Next" at bounding box center [1290, 617] width 24 height 11
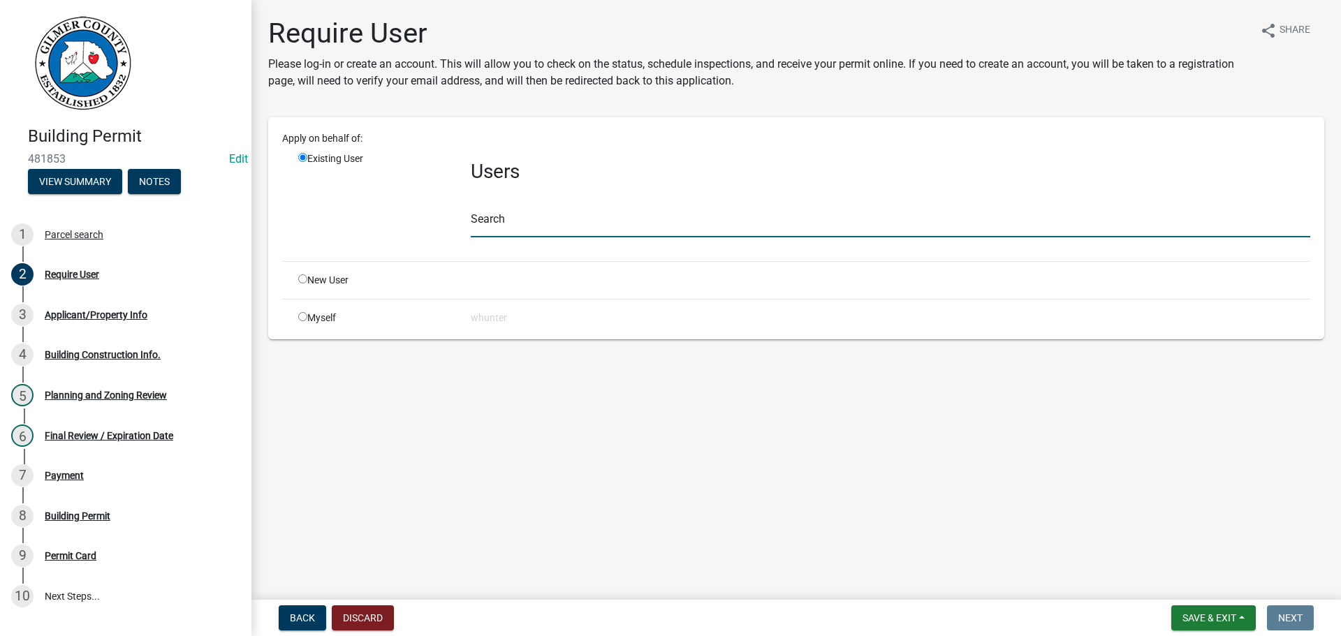
click at [522, 226] on input "text" at bounding box center [890, 223] width 839 height 29
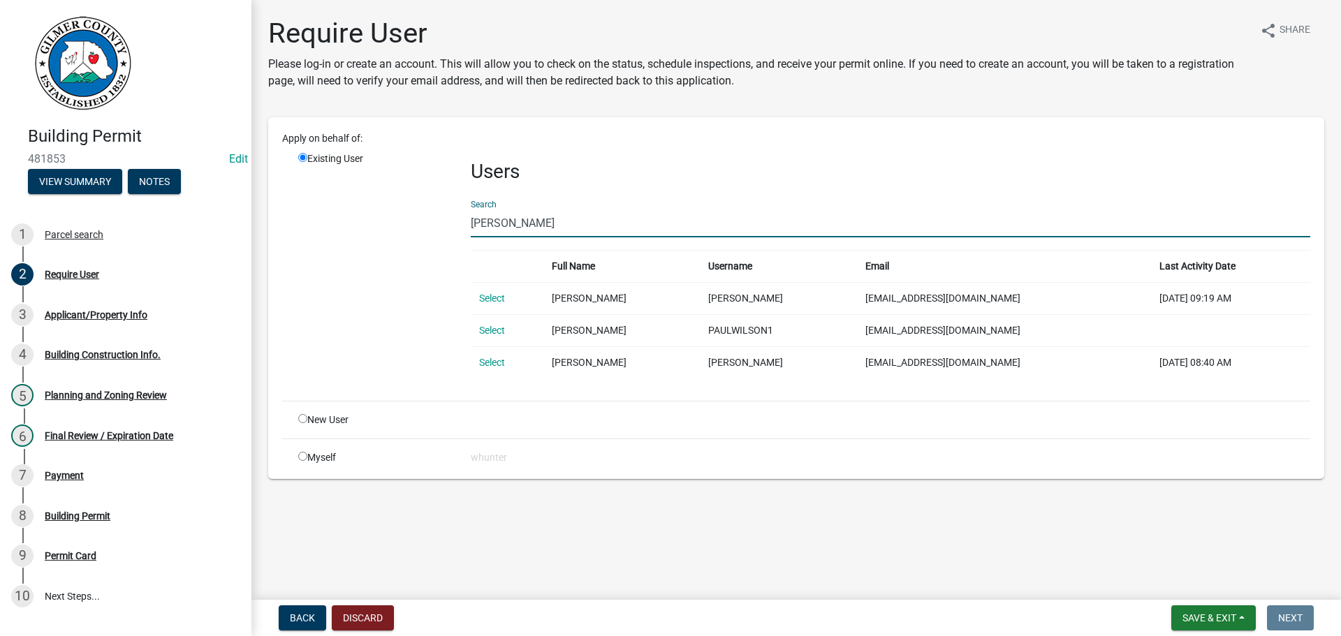
drag, startPoint x: 594, startPoint y: 221, endPoint x: 767, endPoint y: 193, distance: 174.8
click at [364, 193] on div "Existing User Users Search paul wilson Full Name Username Email Last Activity D…" at bounding box center [804, 271] width 1033 height 238
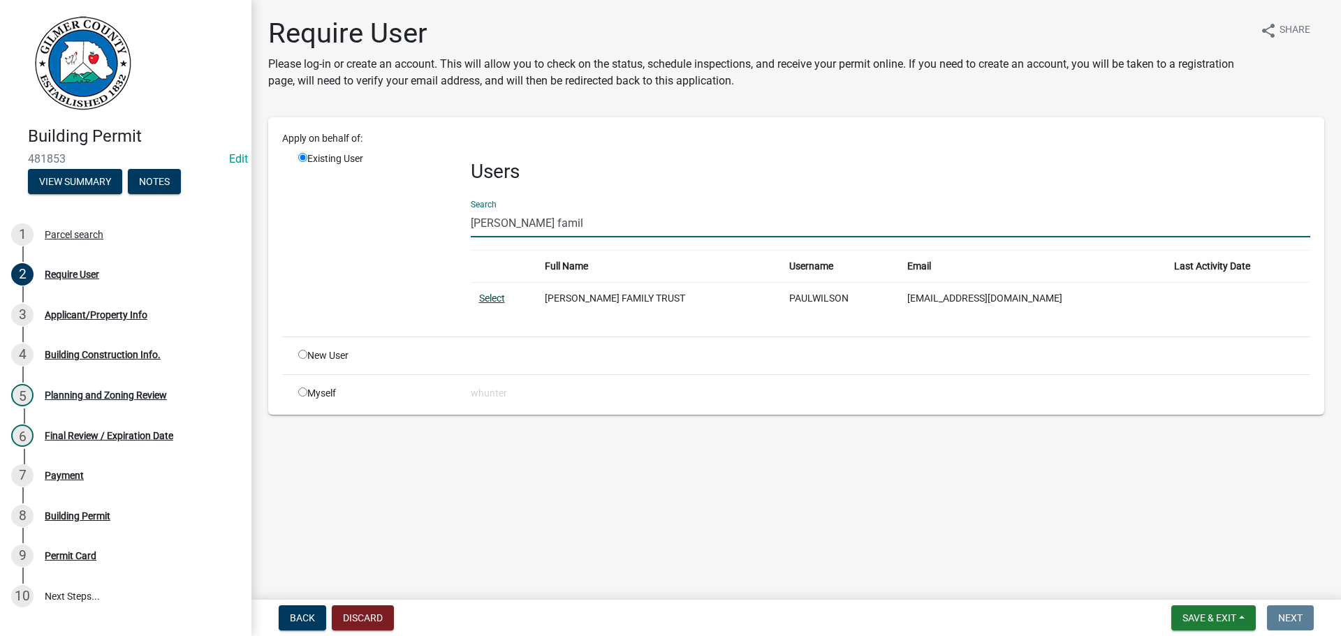
type input "wilson famil"
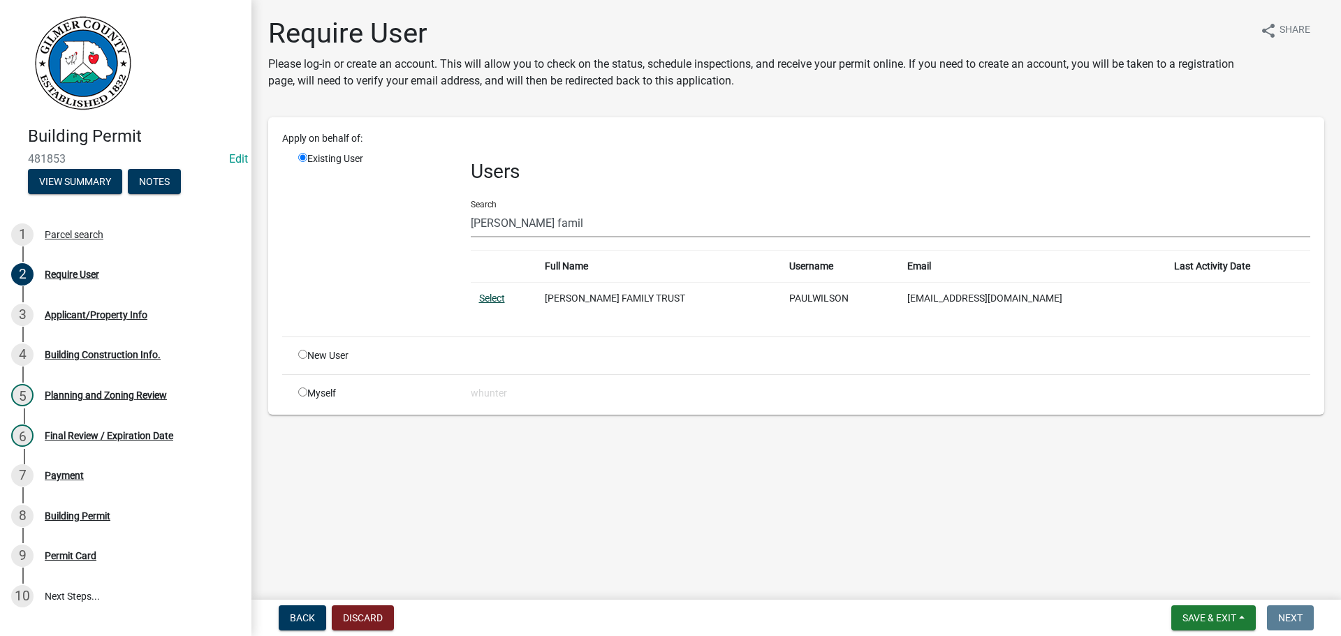
click at [492, 302] on link "Select" at bounding box center [492, 298] width 26 height 11
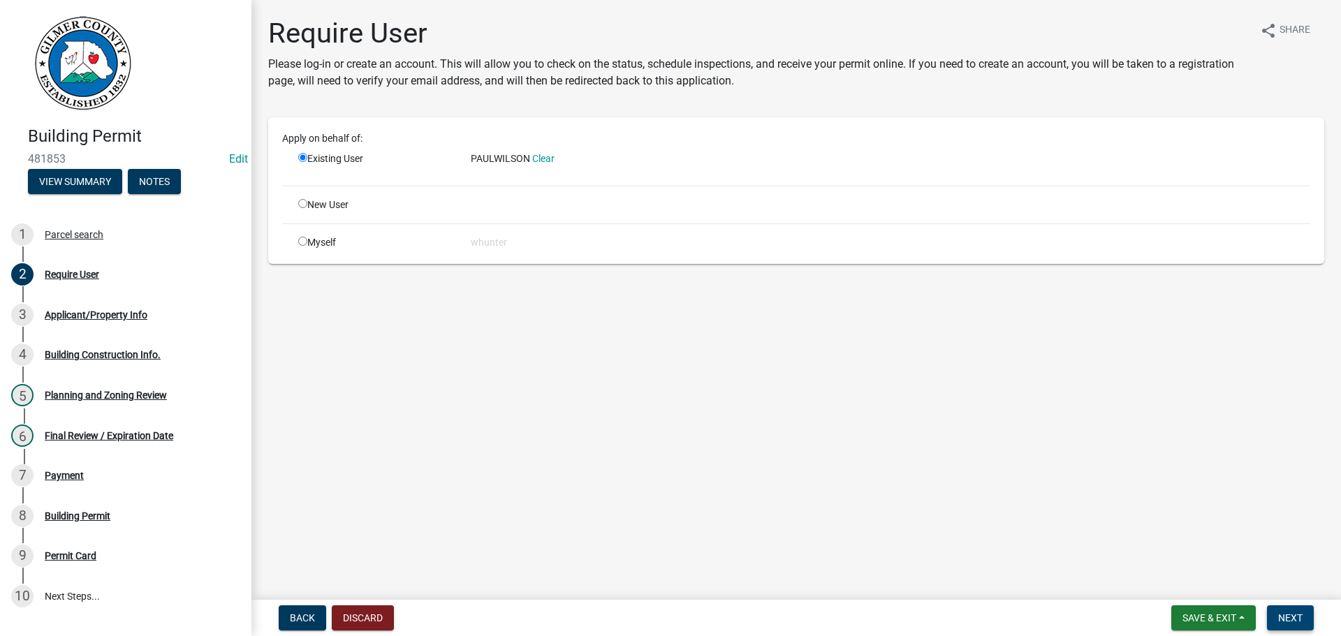
click at [1304, 624] on button "Next" at bounding box center [1290, 617] width 47 height 25
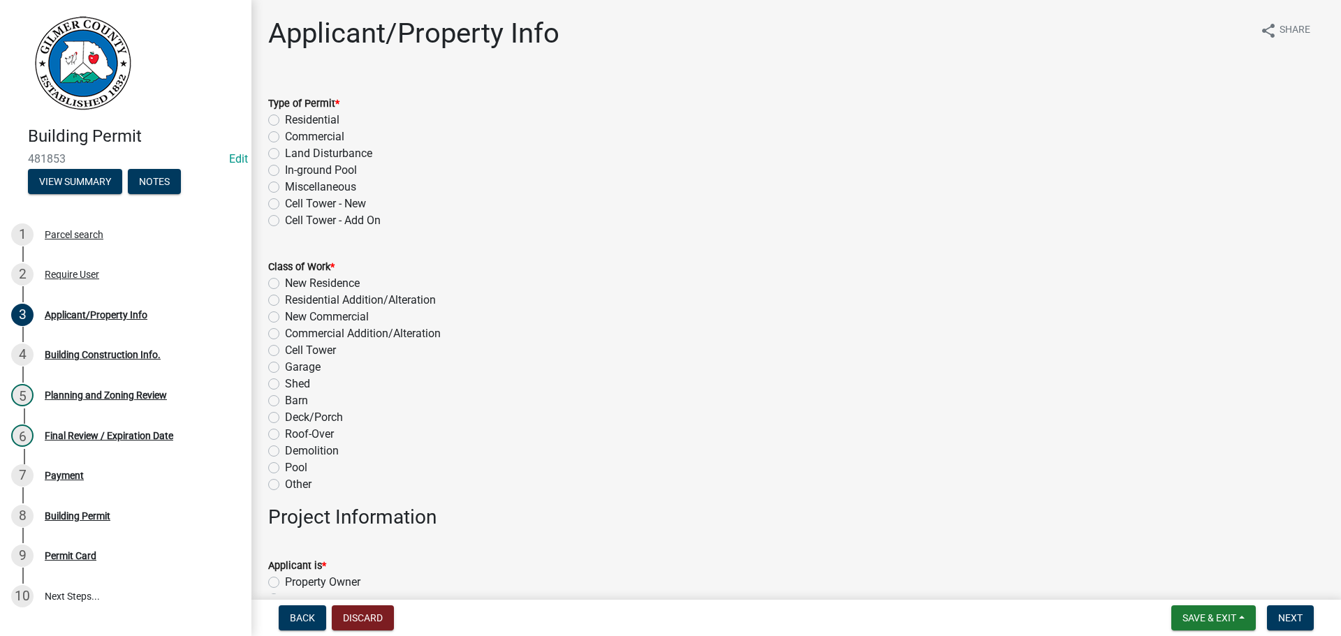
click at [294, 119] on label "Residential" at bounding box center [312, 120] width 54 height 17
click at [294, 119] on input "Residential" at bounding box center [289, 116] width 9 height 9
radio input "true"
click at [322, 280] on label "New Residence" at bounding box center [322, 283] width 75 height 17
click at [294, 280] on input "New Residence" at bounding box center [289, 279] width 9 height 9
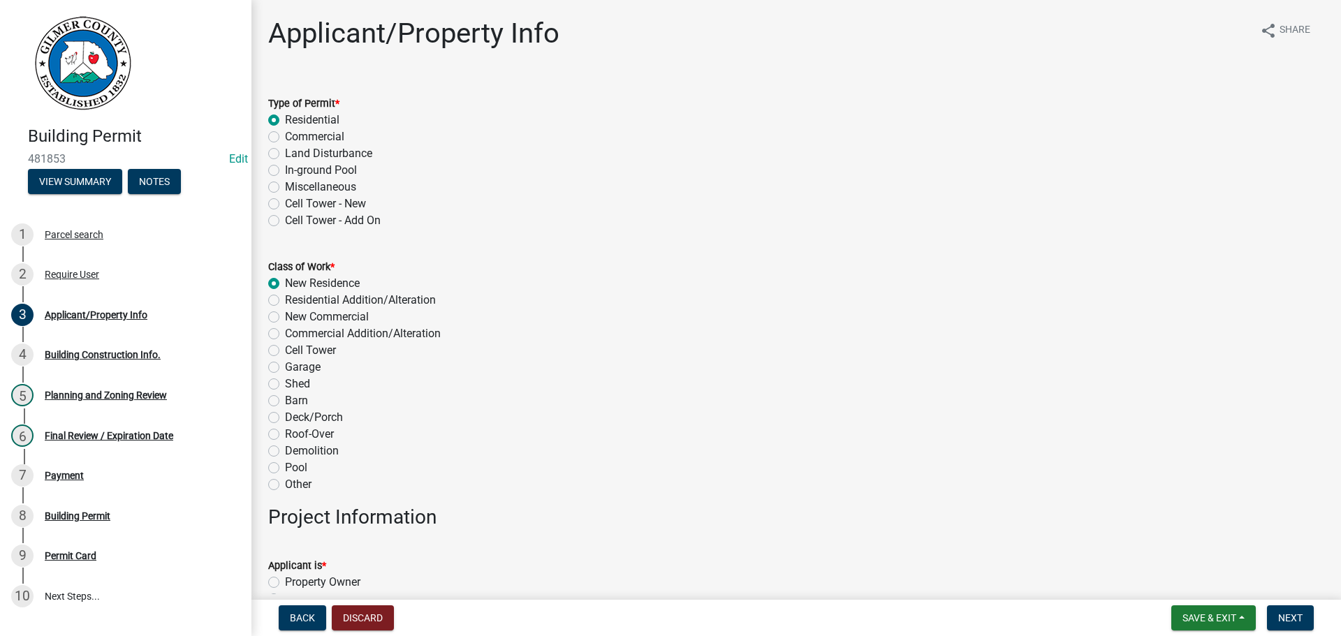
radio input "true"
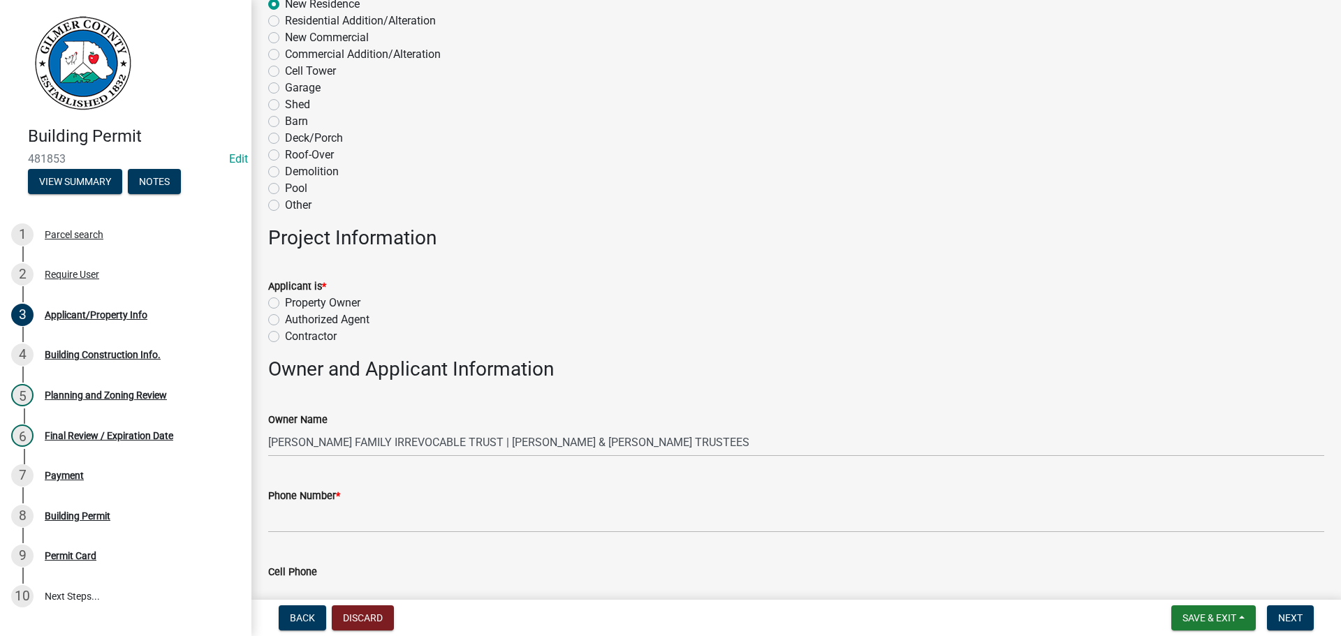
click at [310, 302] on label "Property Owner" at bounding box center [322, 303] width 75 height 17
click at [294, 302] on input "Property Owner" at bounding box center [289, 299] width 9 height 9
radio input "true"
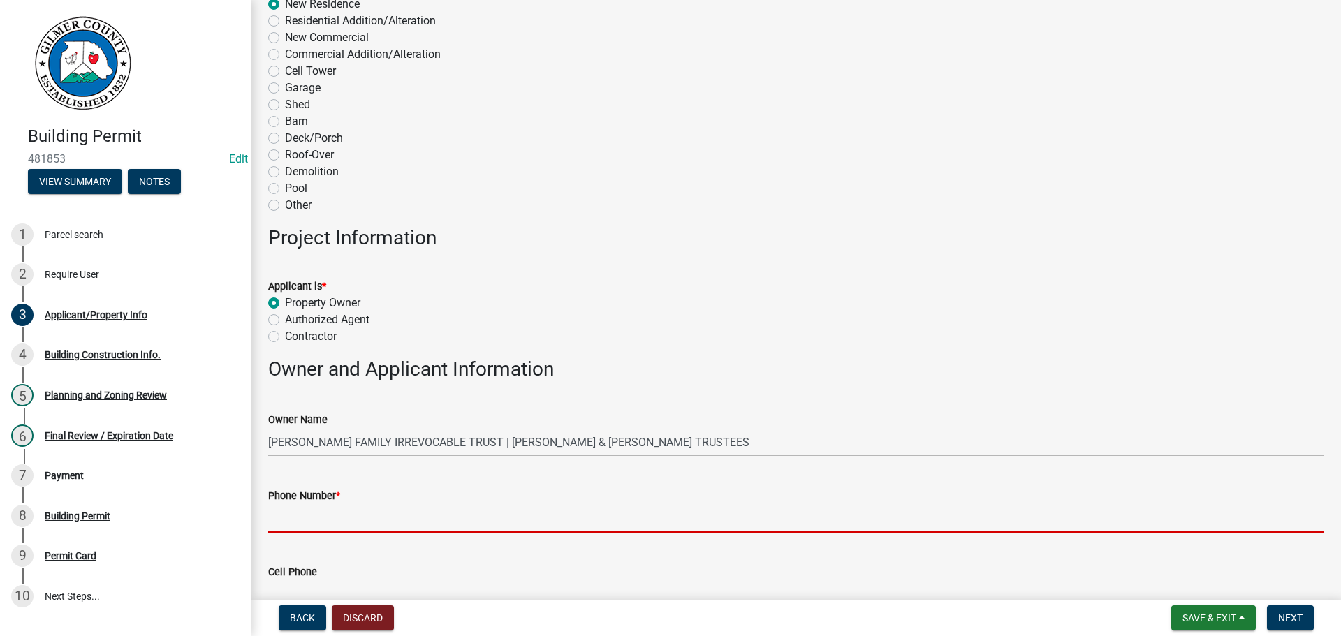
click at [367, 525] on input "Phone Number *" at bounding box center [796, 518] width 1056 height 29
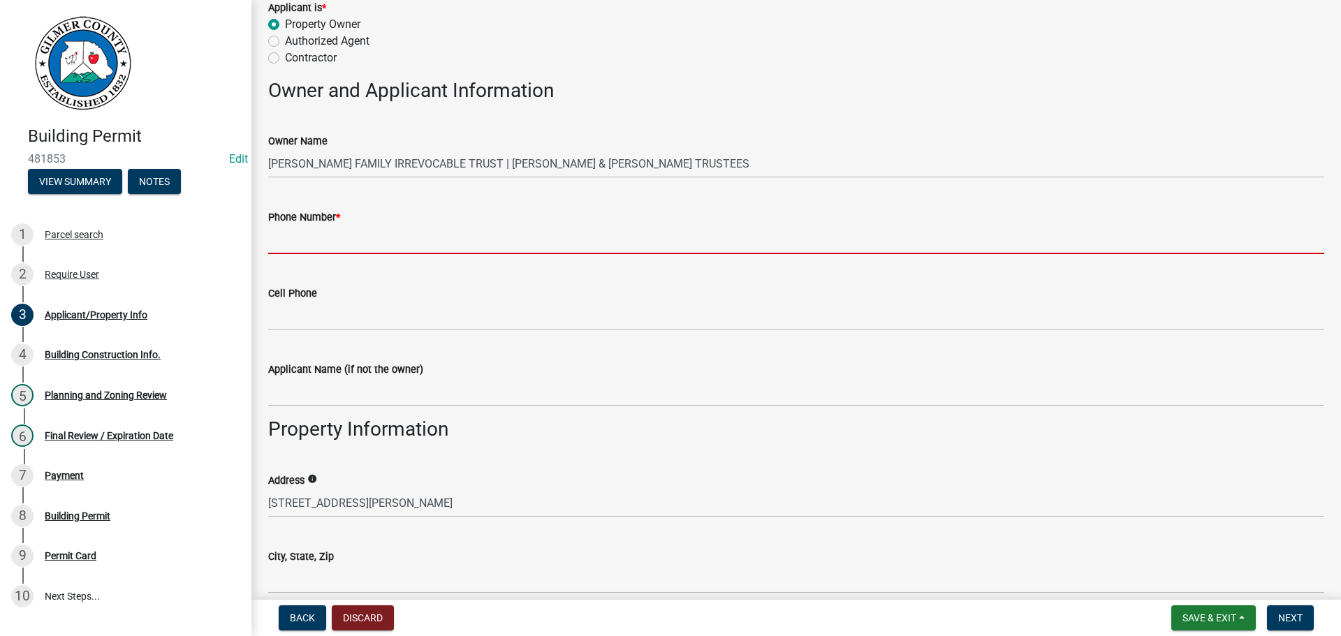
scroll to position [559, 0]
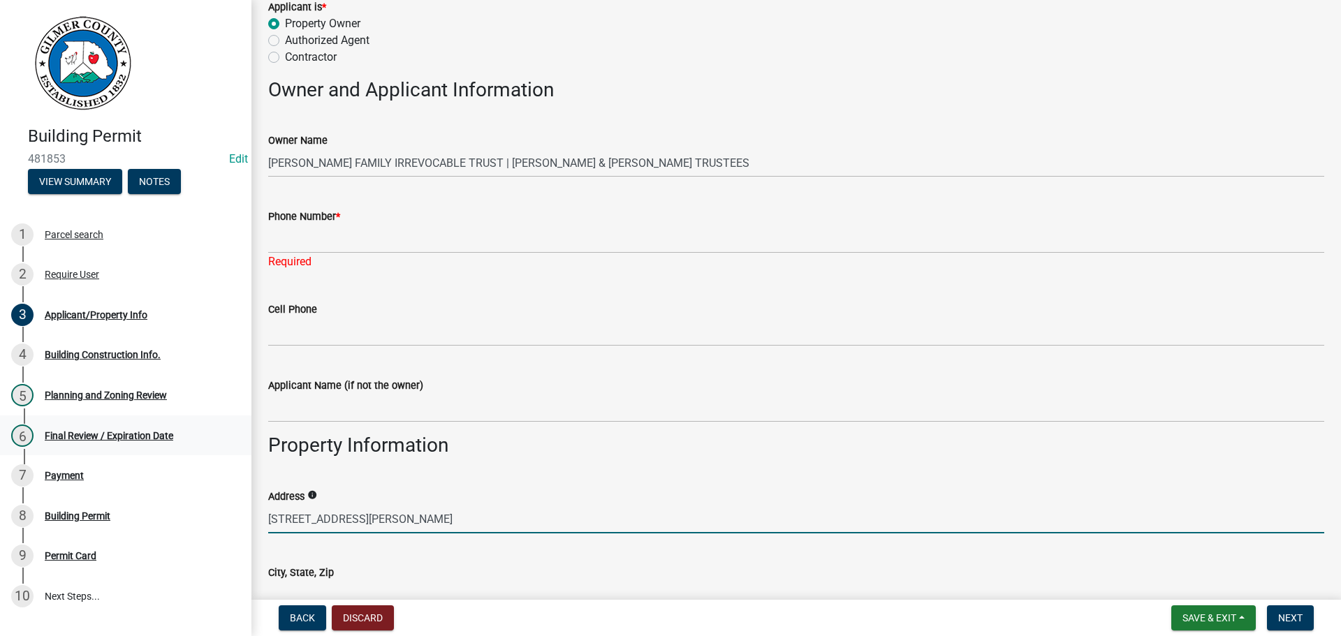
drag, startPoint x: 367, startPoint y: 506, endPoint x: 0, endPoint y: 425, distance: 375.3
click at [0, 425] on div "Building Permit 481853 Edit View Summary Notes 1 Parcel search 2 Require User 3…" at bounding box center [670, 318] width 1341 height 636
type input "196 GREEN RIDGE"
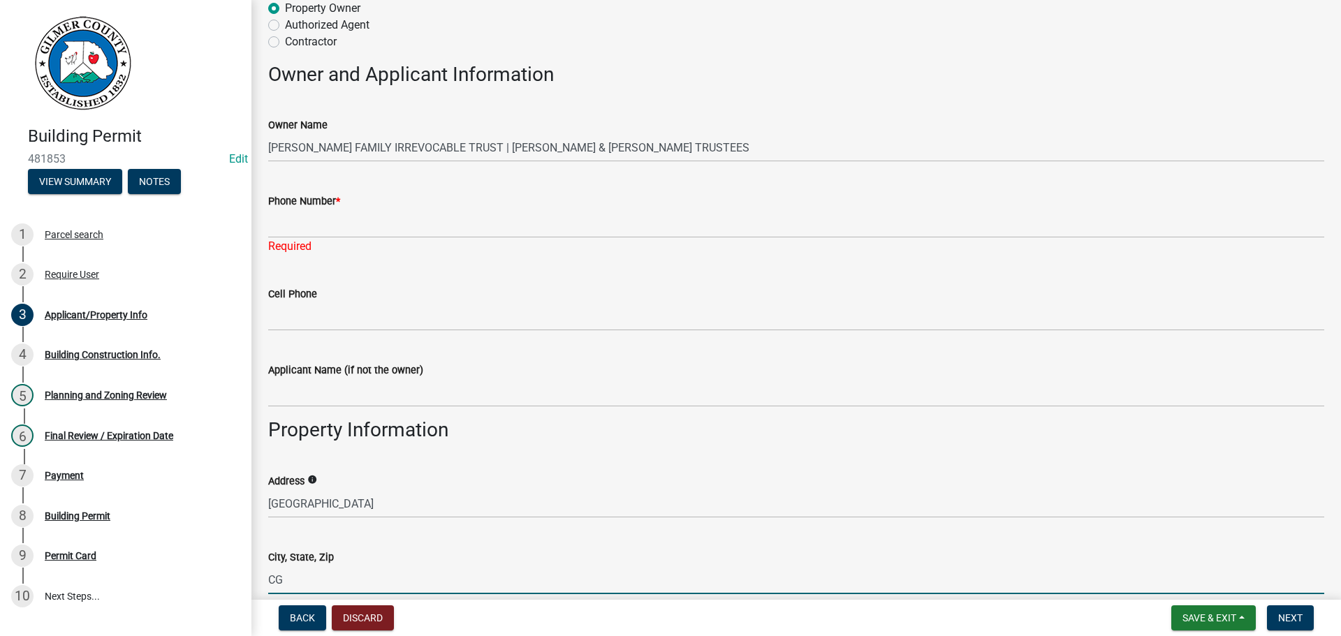
type input "C"
type input "CHERRY LOG, GA 30522"
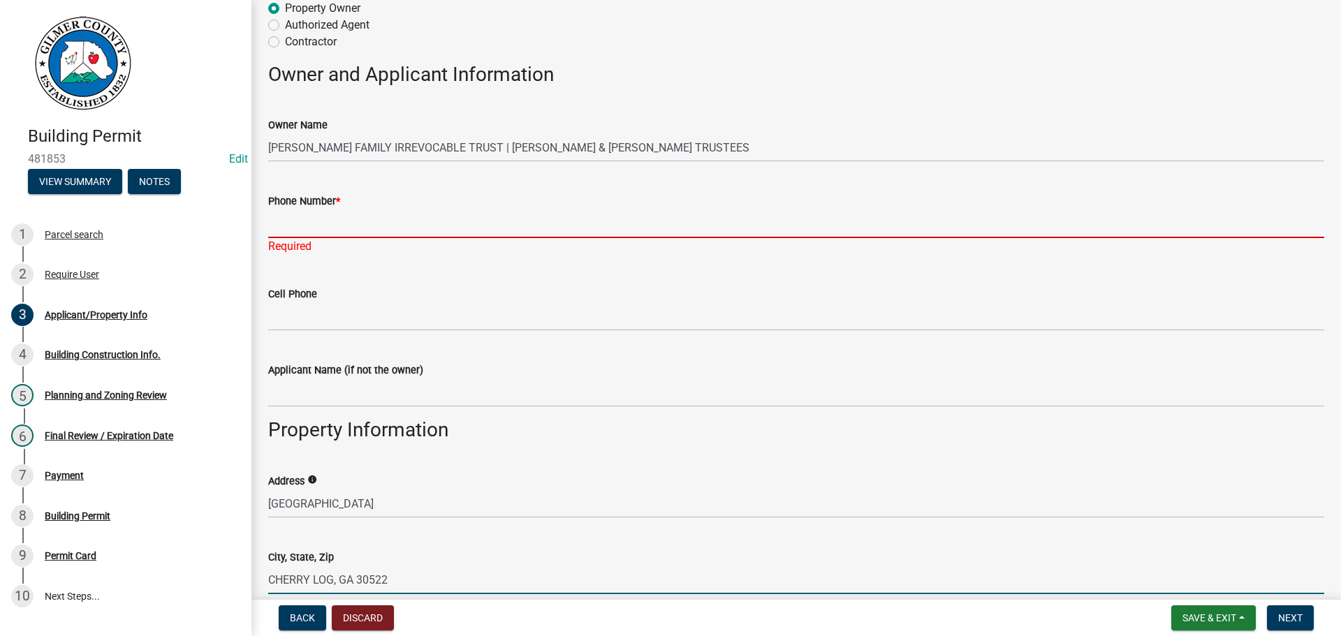
click at [517, 219] on input "Phone Number *" at bounding box center [796, 223] width 1056 height 29
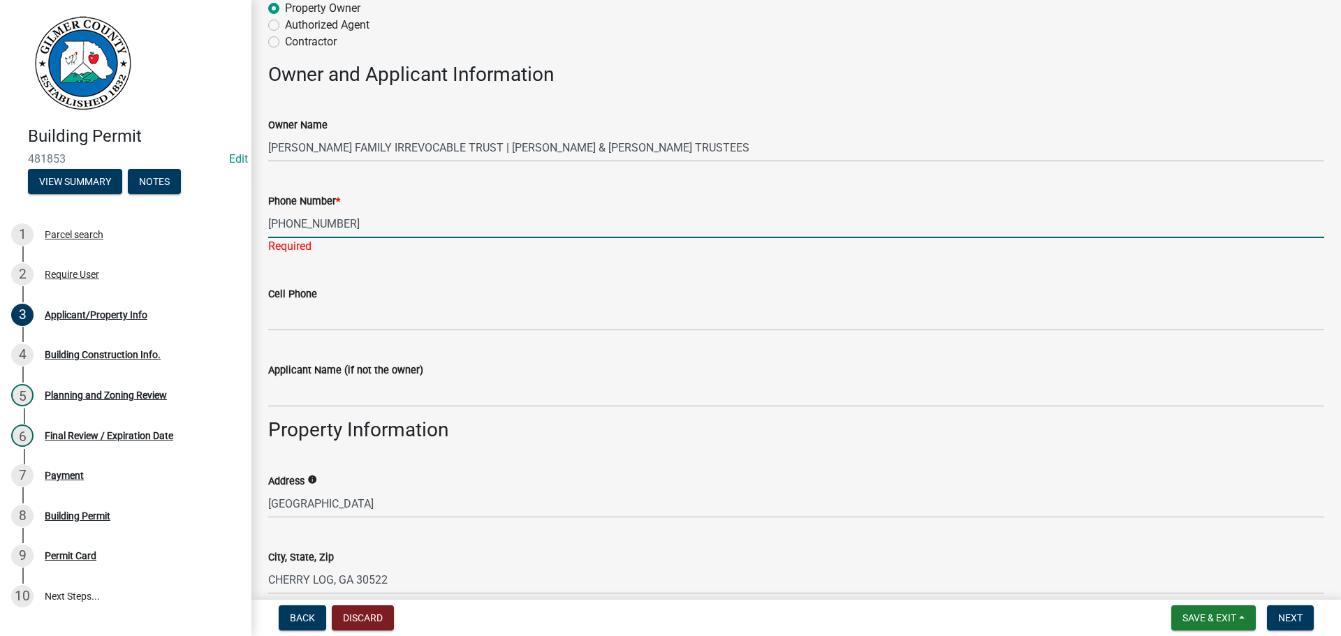
type input "770-891-3307"
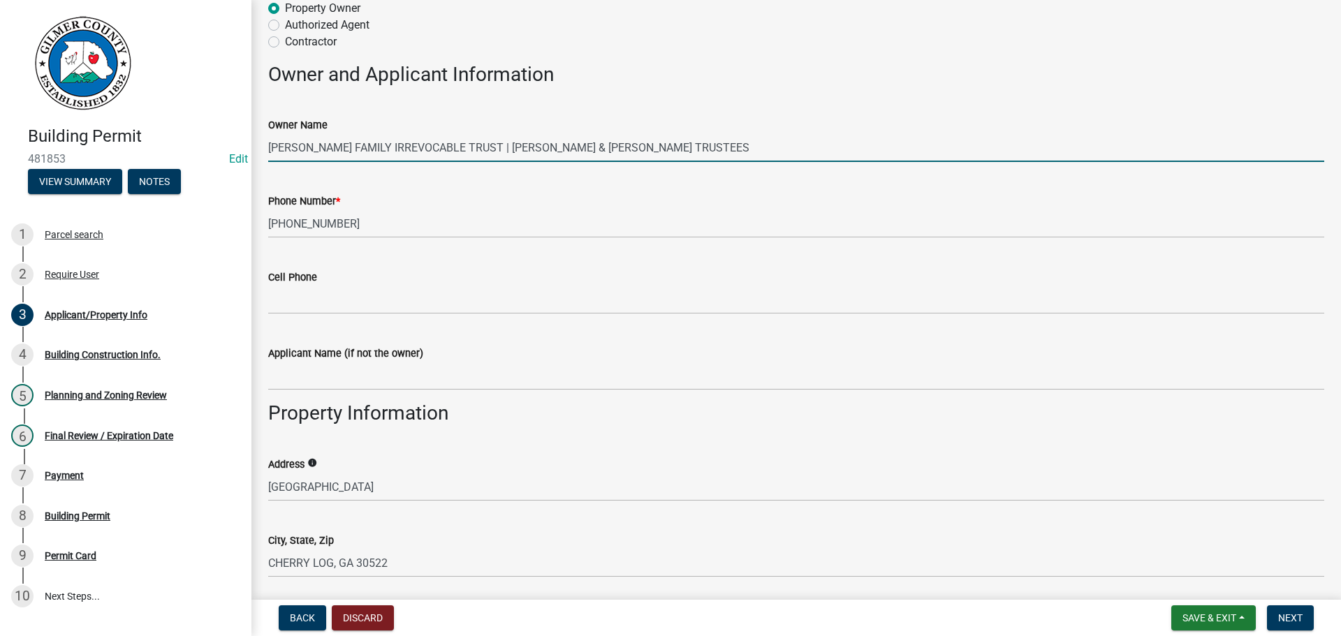
drag, startPoint x: 719, startPoint y: 142, endPoint x: 186, endPoint y: 94, distance: 535.0
click at [204, 96] on div "Building Permit 481853 Edit View Summary Notes 1 Parcel search 2 Require User 3…" at bounding box center [670, 318] width 1341 height 636
type input "WILSON FAMILY IRREVOCABLE TRUST - PAUL WILSON"
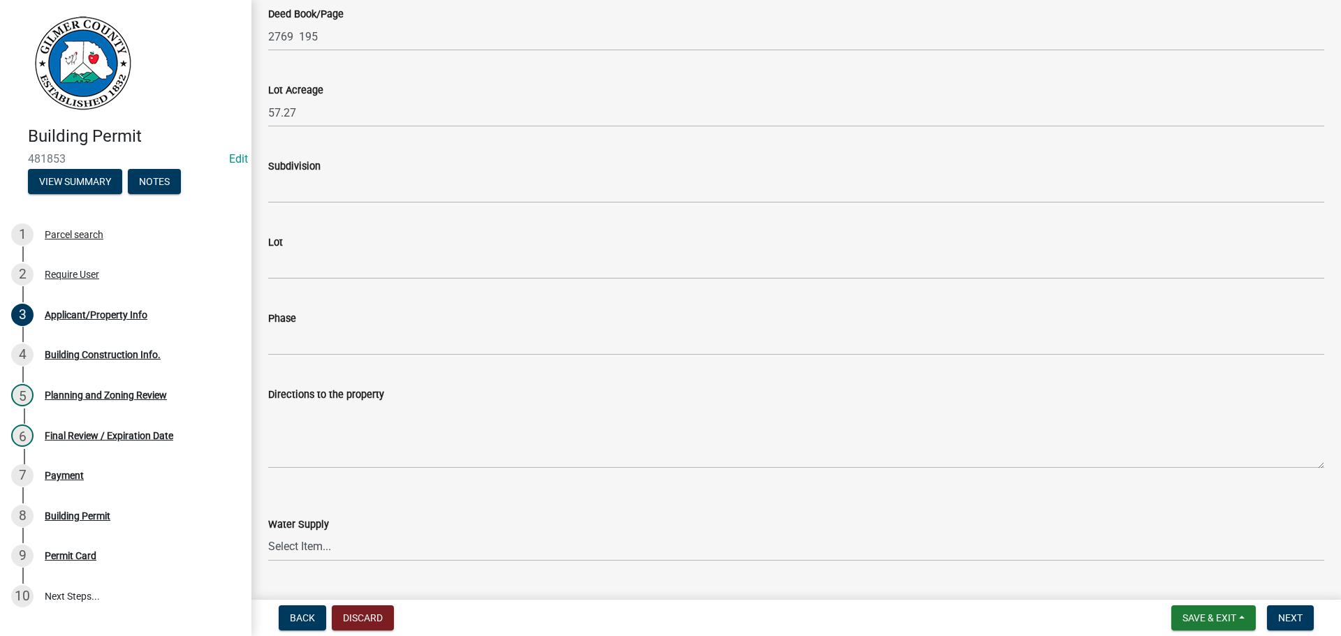
scroll to position [1482, 0]
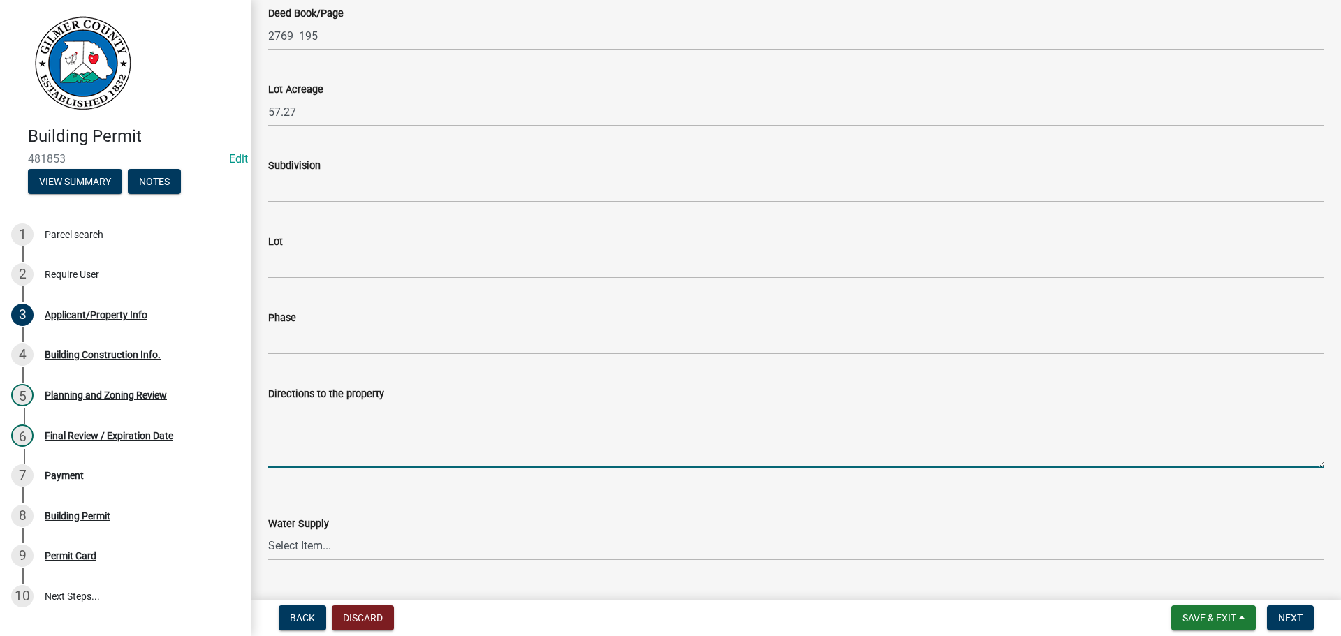
paste textarea "BOARDTOWN RD, LT ON CHAPMAN DR, 1ST PAVED DRIVE ON RT"
type textarea "BOARDTOWN RD, LT ON CHAPMAN DR, 1ST PAVED DRIVE ON RT"
click at [336, 537] on select "Select Item... Well Community Public Spring" at bounding box center [796, 546] width 1056 height 29
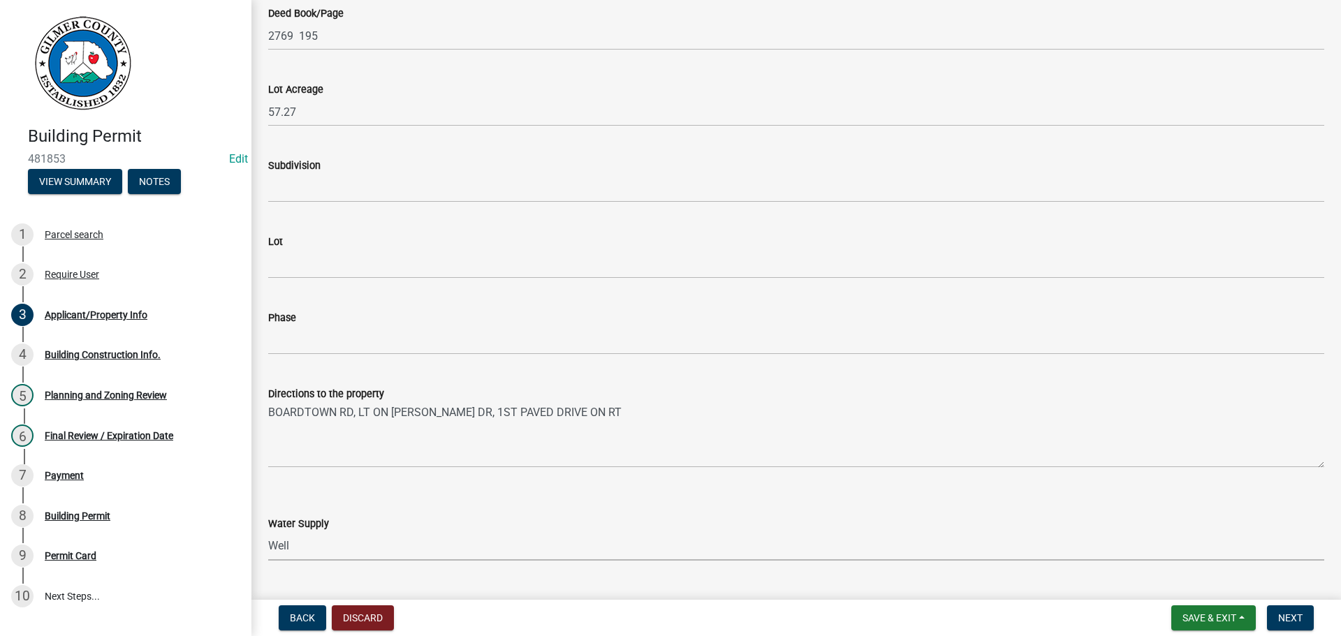
click at [268, 532] on select "Select Item... Well Community Public Spring" at bounding box center [796, 546] width 1056 height 29
select select "6d3c22a4-bb85-4608-b1e4-8a8b34b9a216"
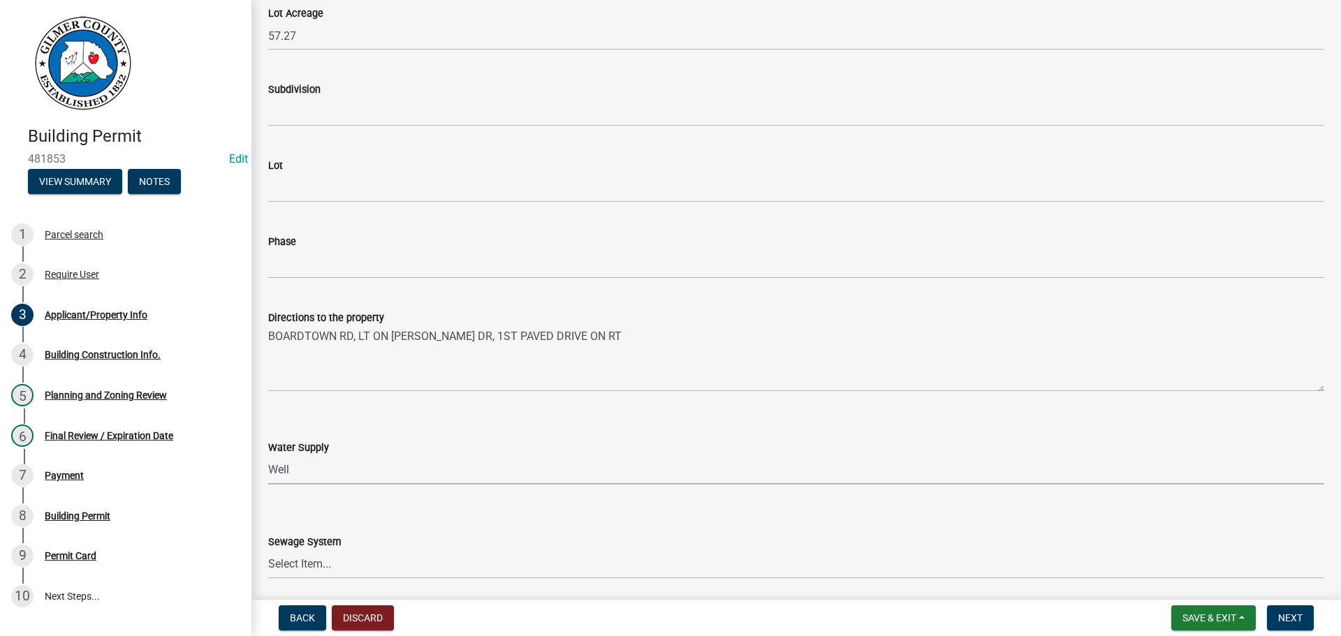
scroll to position [1691, 0]
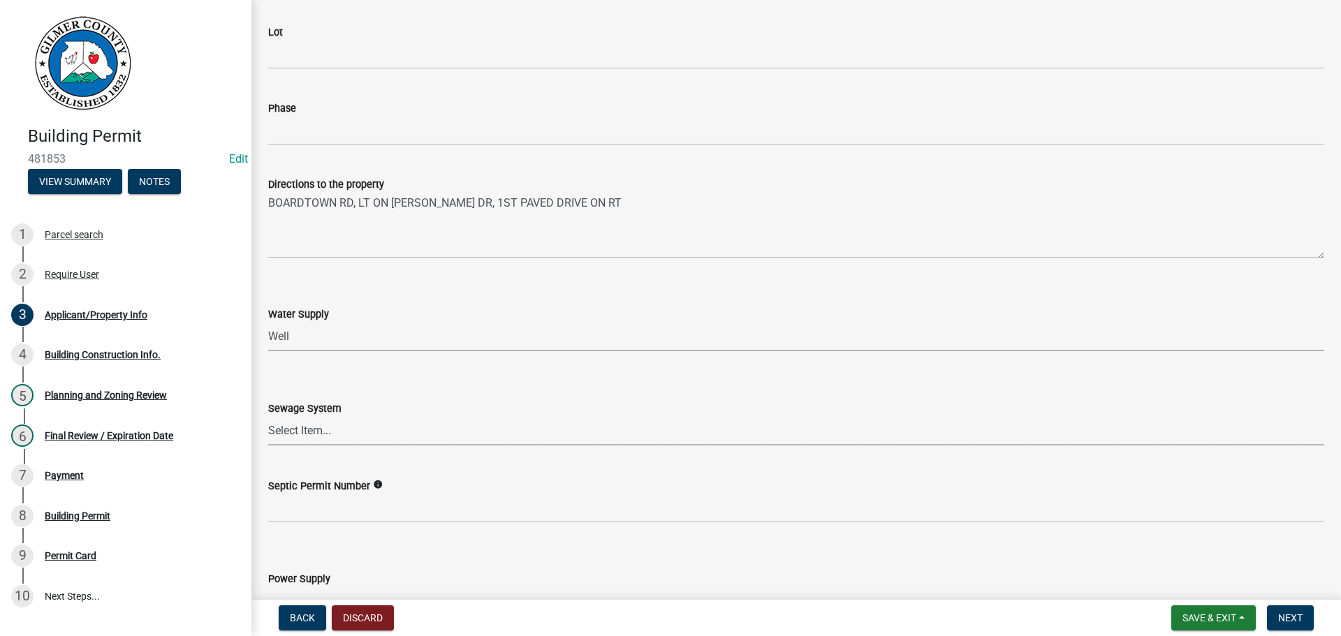
click at [321, 431] on select "Select Item... Septic Community Public" at bounding box center [796, 431] width 1056 height 29
click at [268, 417] on select "Select Item... Septic Community Public" at bounding box center [796, 431] width 1056 height 29
select select "92a37e23-3b7d-408e-b3c7-0afbe39b0942"
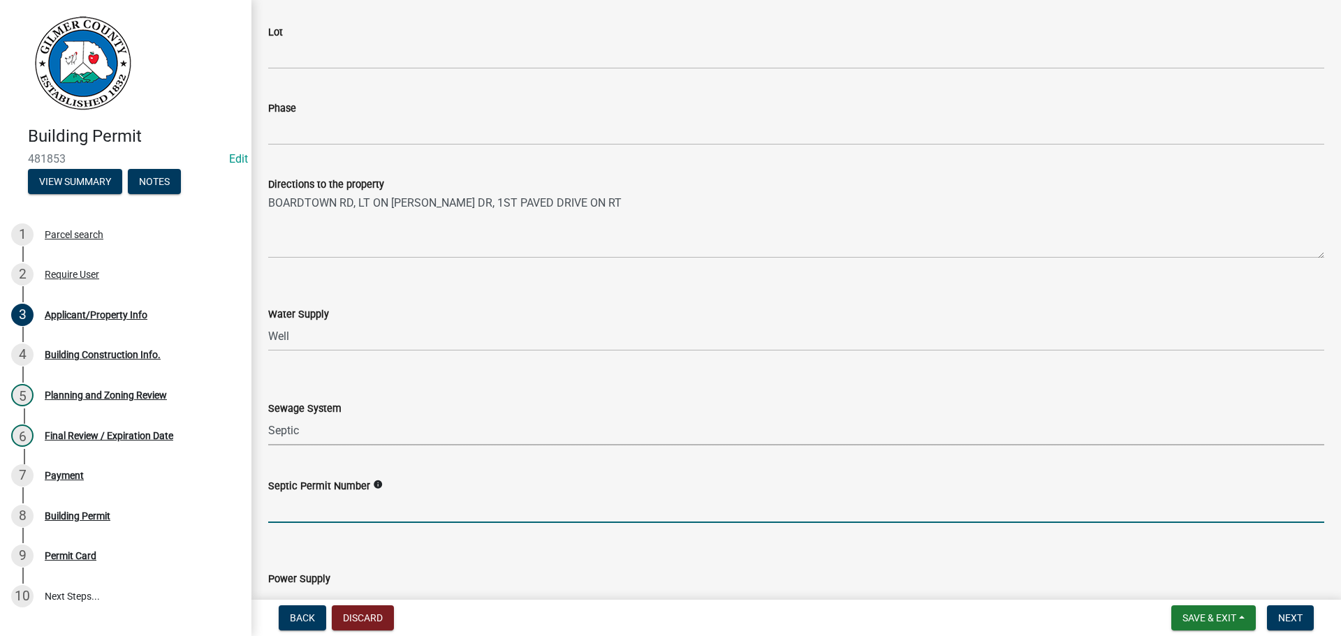
drag, startPoint x: 317, startPoint y: 515, endPoint x: 346, endPoint y: 520, distance: 29.0
click at [318, 515] on input "Septic Permit Number" at bounding box center [796, 508] width 1056 height 29
type input "061-05880"
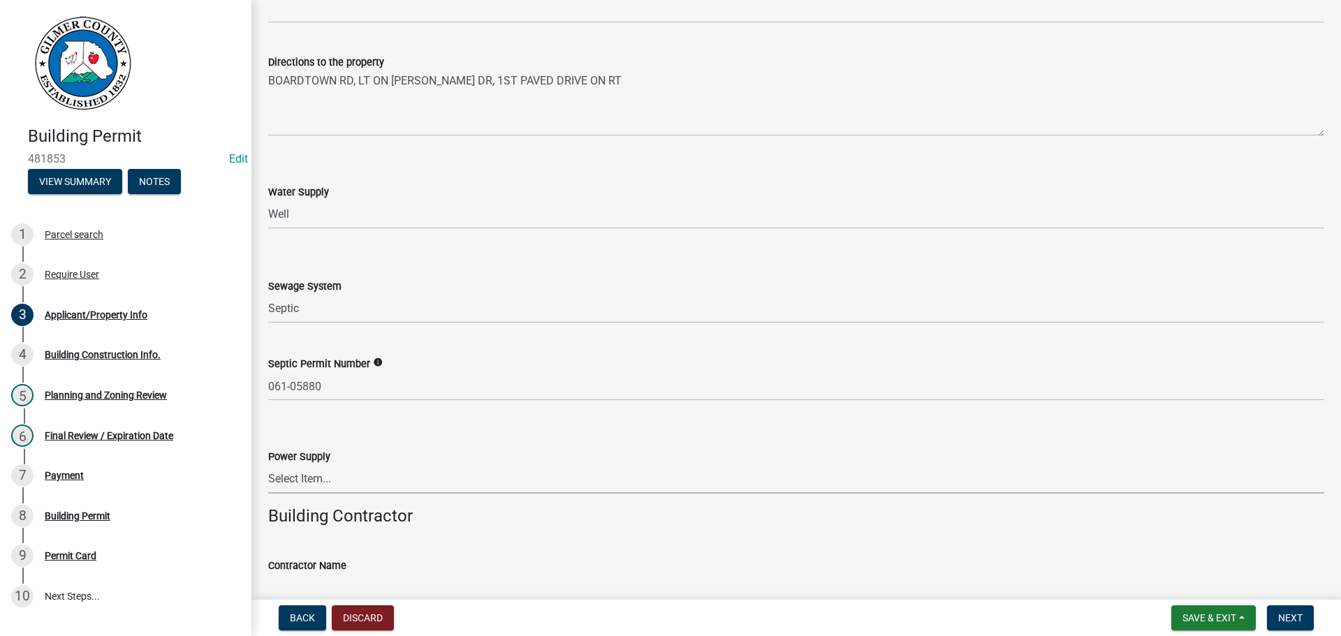
scroll to position [1992, 0]
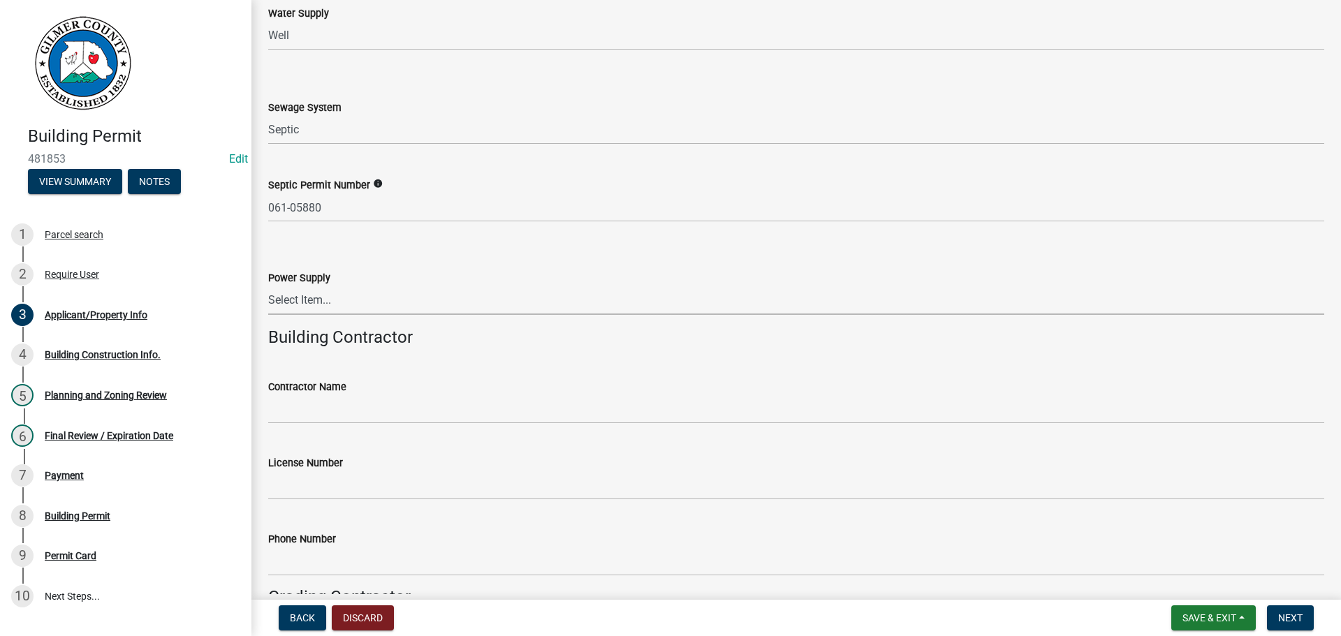
click at [345, 315] on wm-data-entity-input "Power Supply Select Item... Amicalola EMC Blue Ridge EMC Tri-State Power Georgi…" at bounding box center [796, 280] width 1056 height 94
click at [342, 303] on select "Select Item... Amicalola EMC Blue Ridge EMC Tri-State Power Georgia Power" at bounding box center [796, 300] width 1056 height 29
click at [268, 286] on select "Select Item... Amicalola EMC Blue Ridge EMC Tri-State Power Georgia Power" at bounding box center [796, 300] width 1056 height 29
select select "c9feaa94-b03b-4165-97cf-90fdf63947c5"
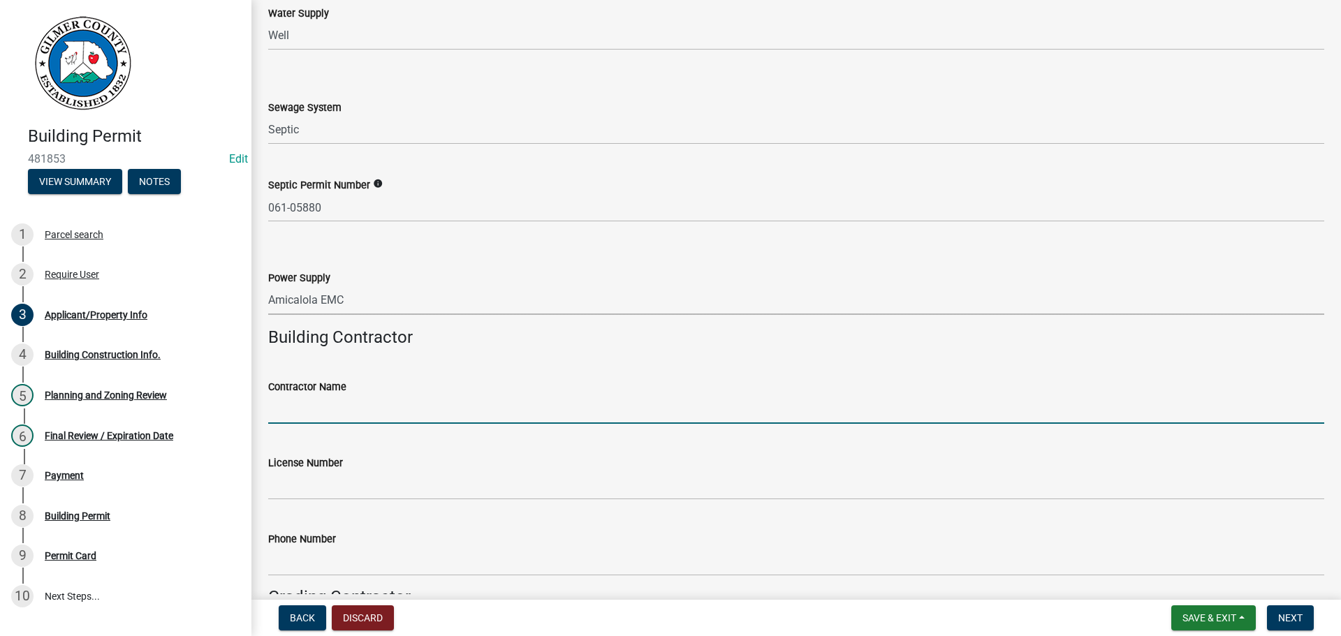
click at [339, 415] on input "Contractor Name" at bounding box center [796, 409] width 1056 height 29
type input "HOMEOWNER"
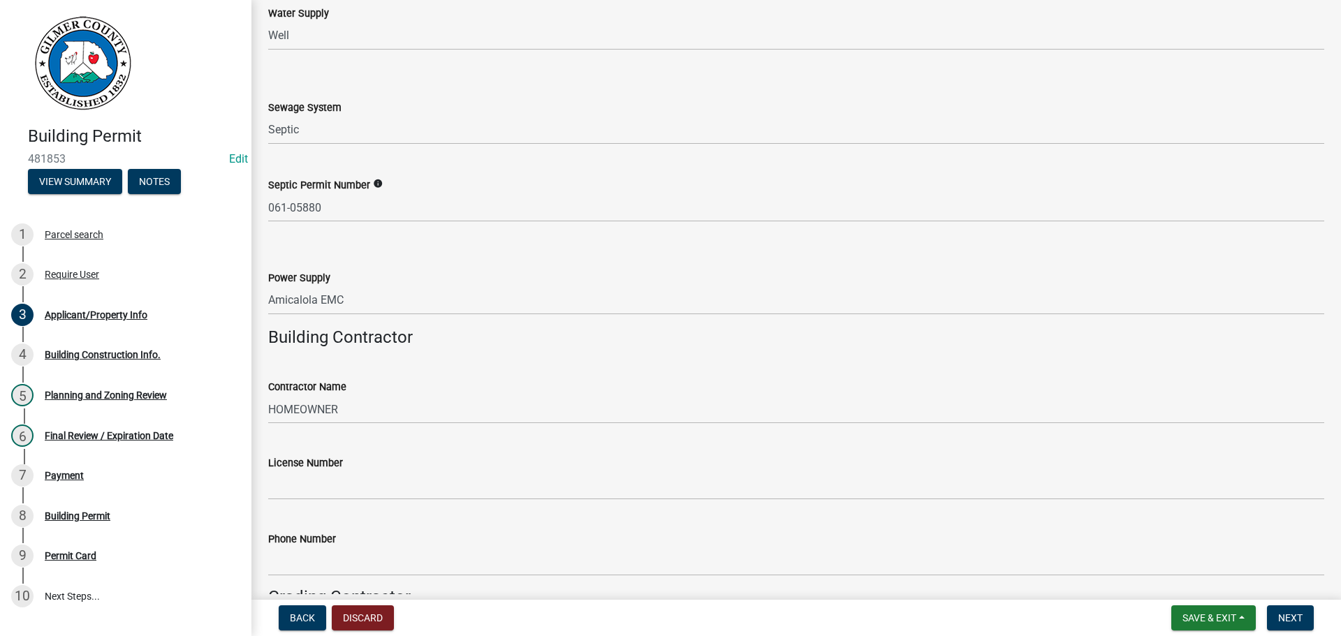
scroll to position [2299, 0]
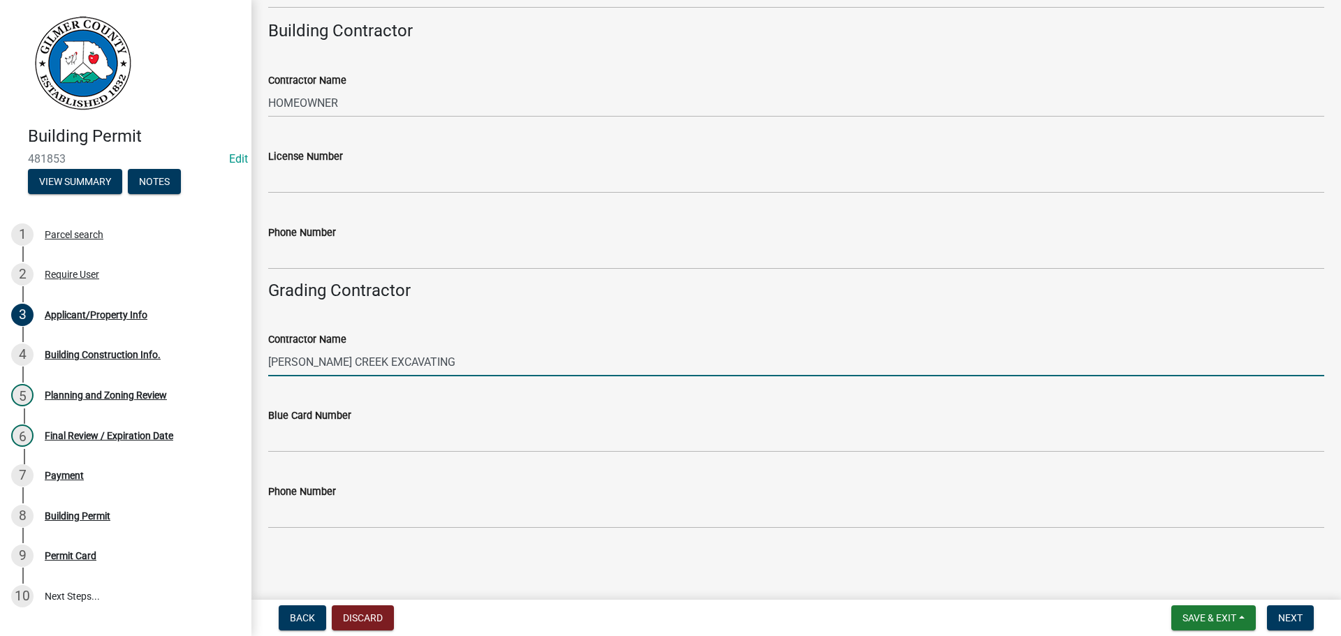
type input "STANLEY CREEK EXCAVATING"
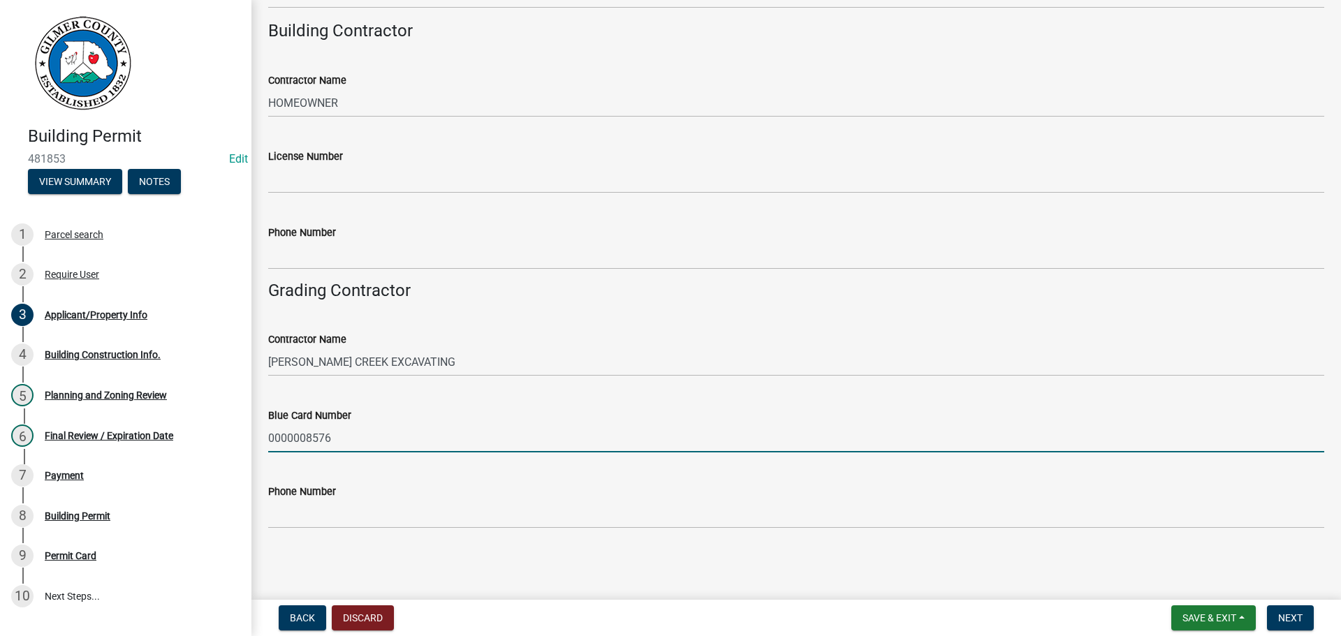
type input "0000008576"
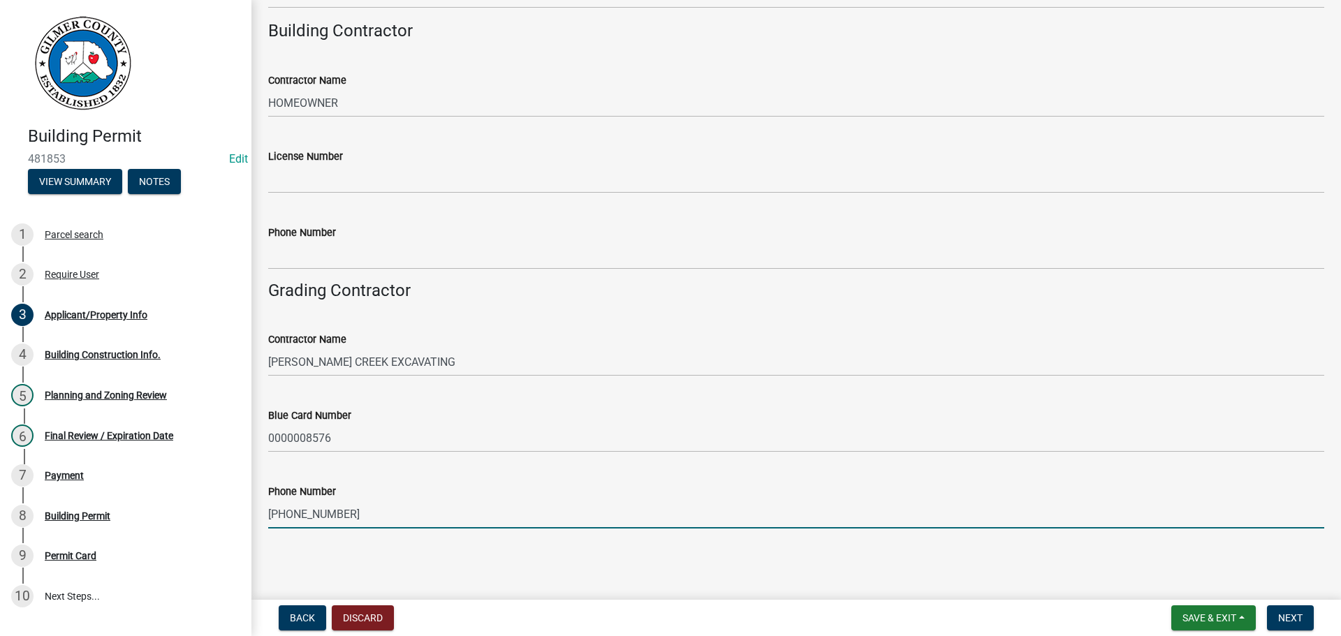
type input "706-455-1223"
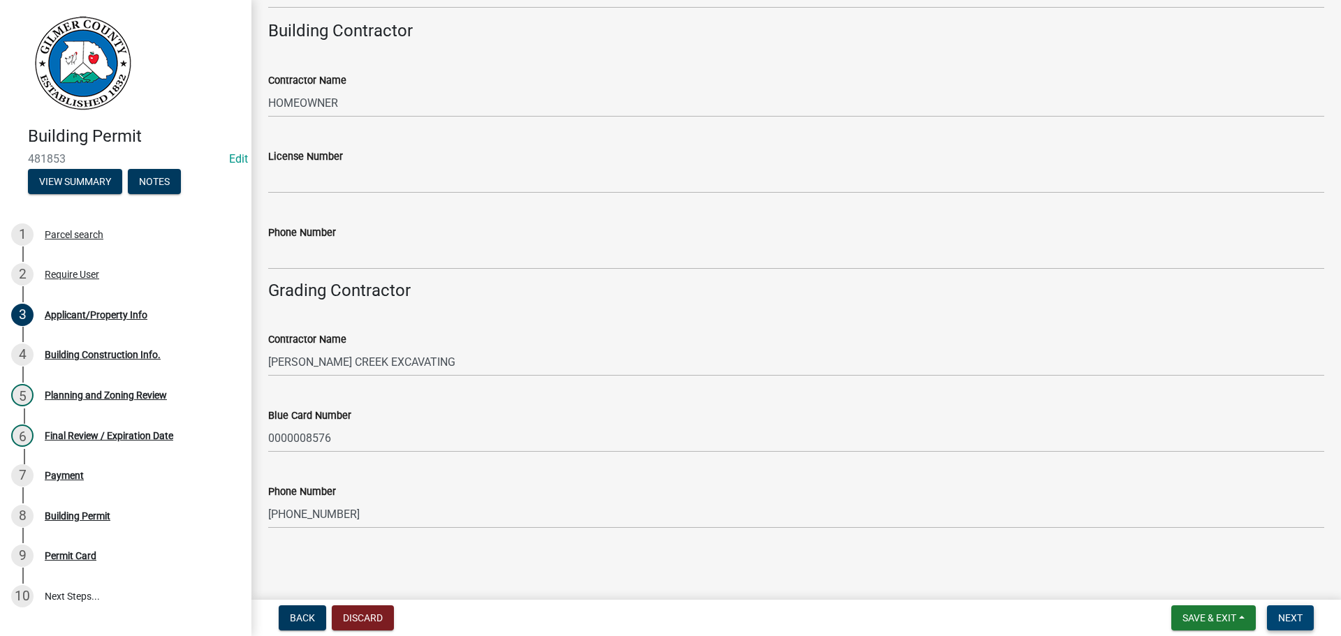
click at [1289, 616] on span "Next" at bounding box center [1290, 617] width 24 height 11
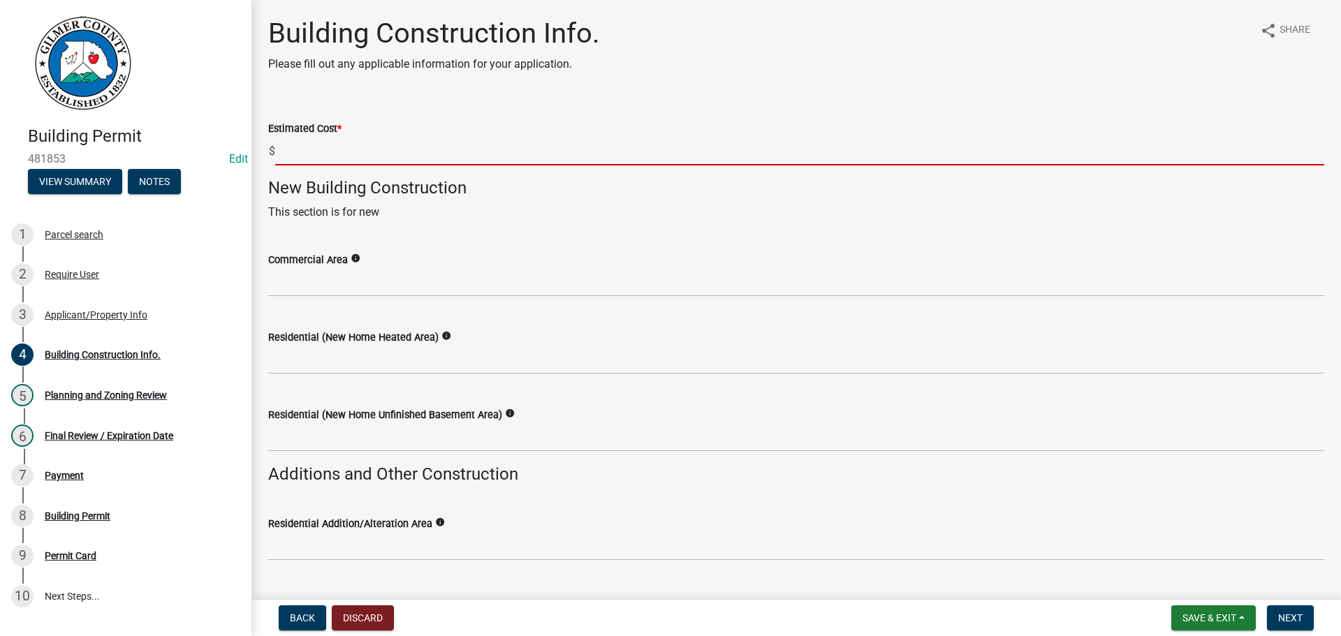
click at [430, 137] on input "text" at bounding box center [799, 151] width 1049 height 29
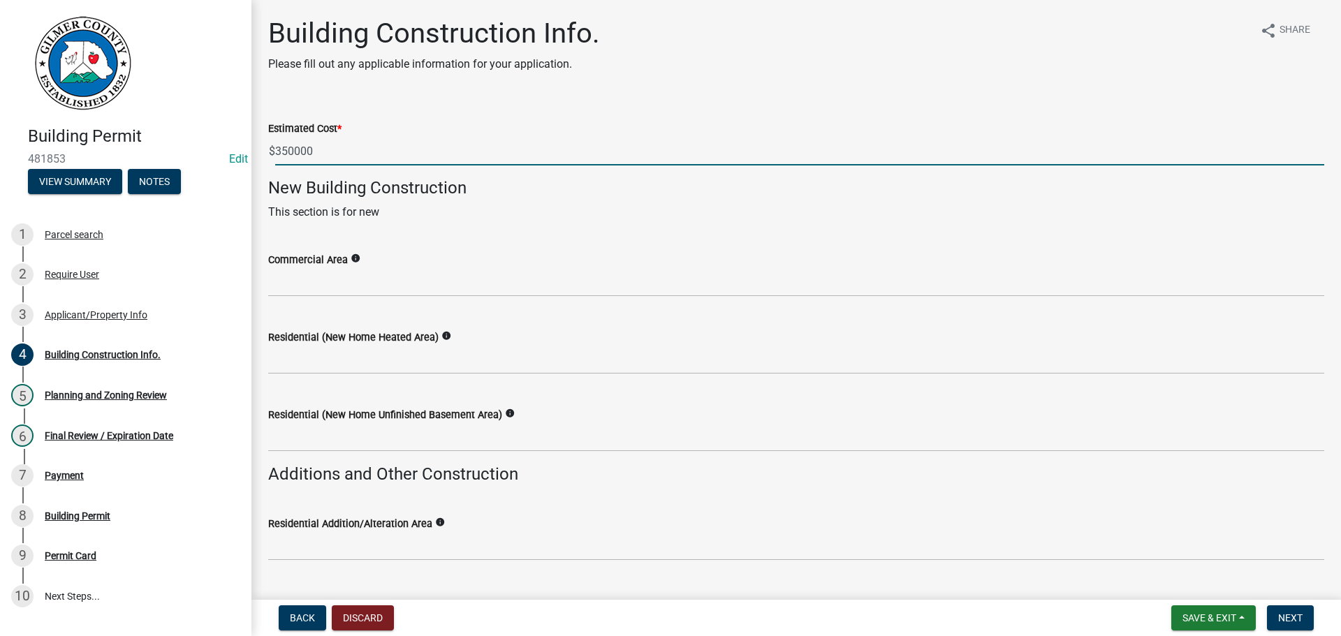
type input "350000"
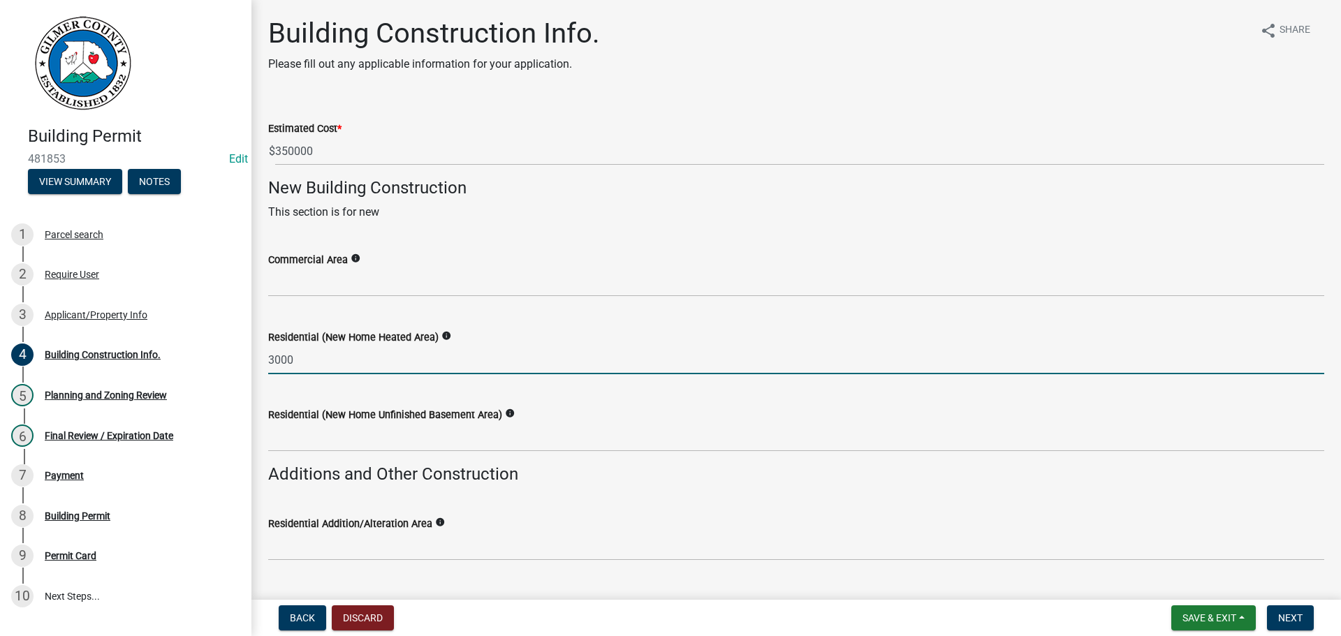
type input "3000"
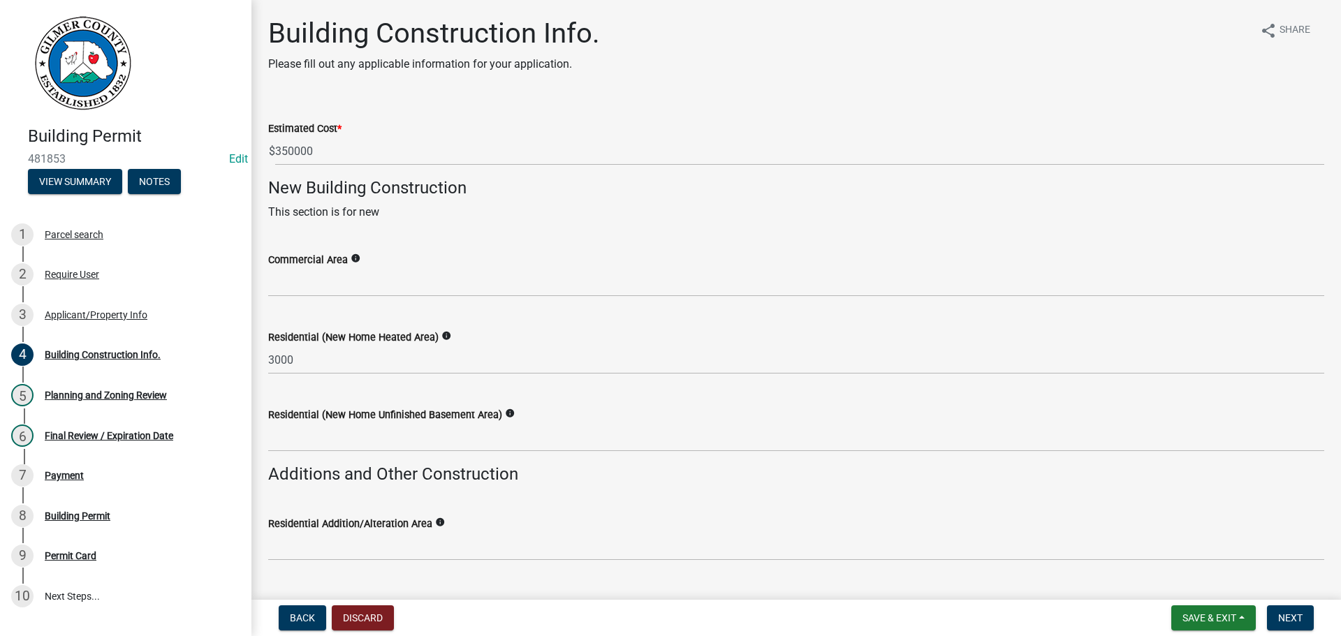
scroll to position [327, 0]
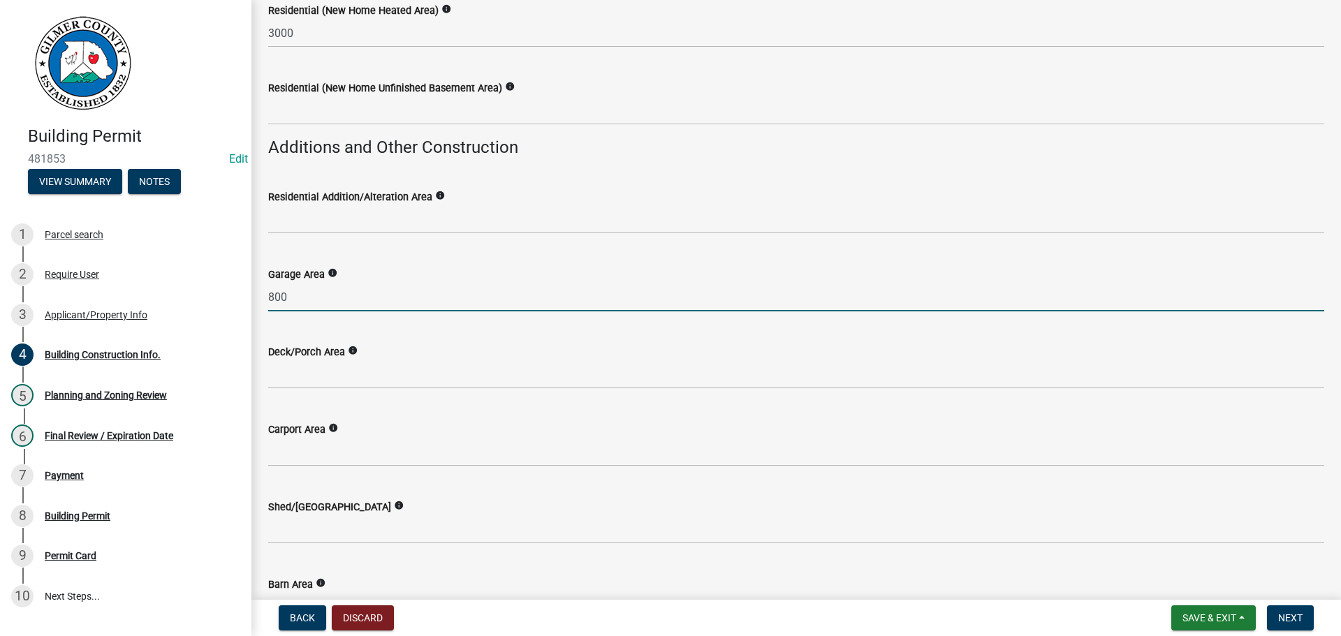
type input "800"
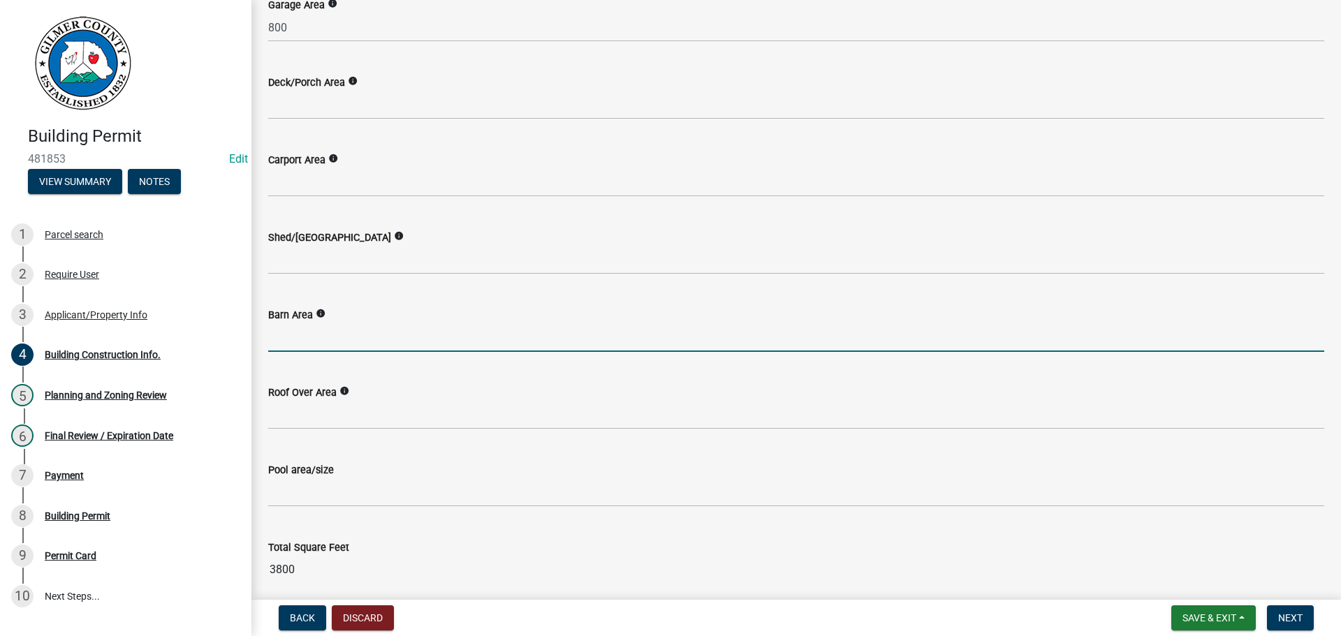
scroll to position [653, 0]
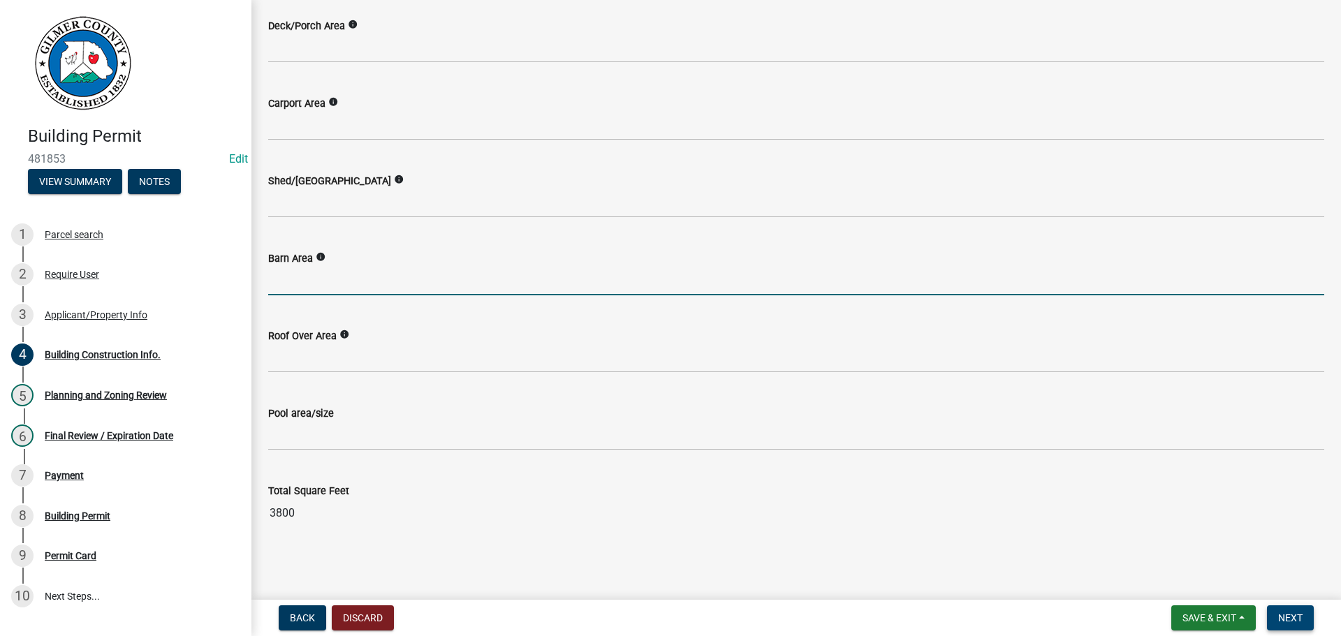
click at [1311, 617] on button "Next" at bounding box center [1290, 617] width 47 height 25
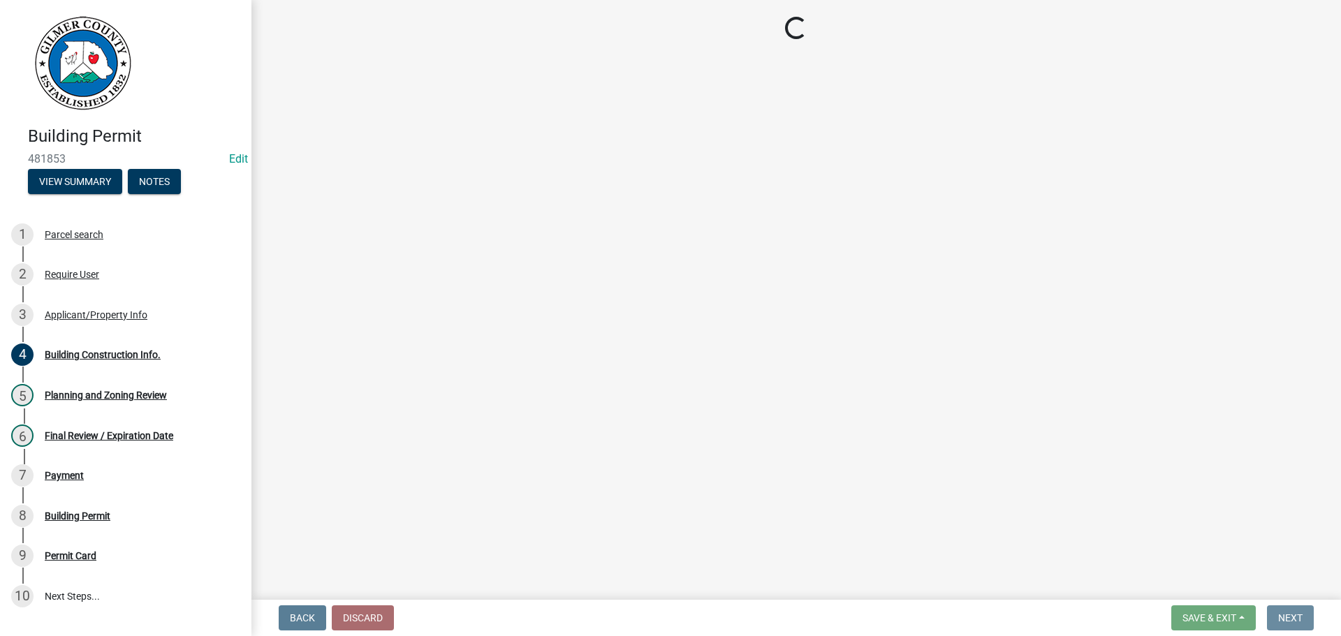
scroll to position [0, 0]
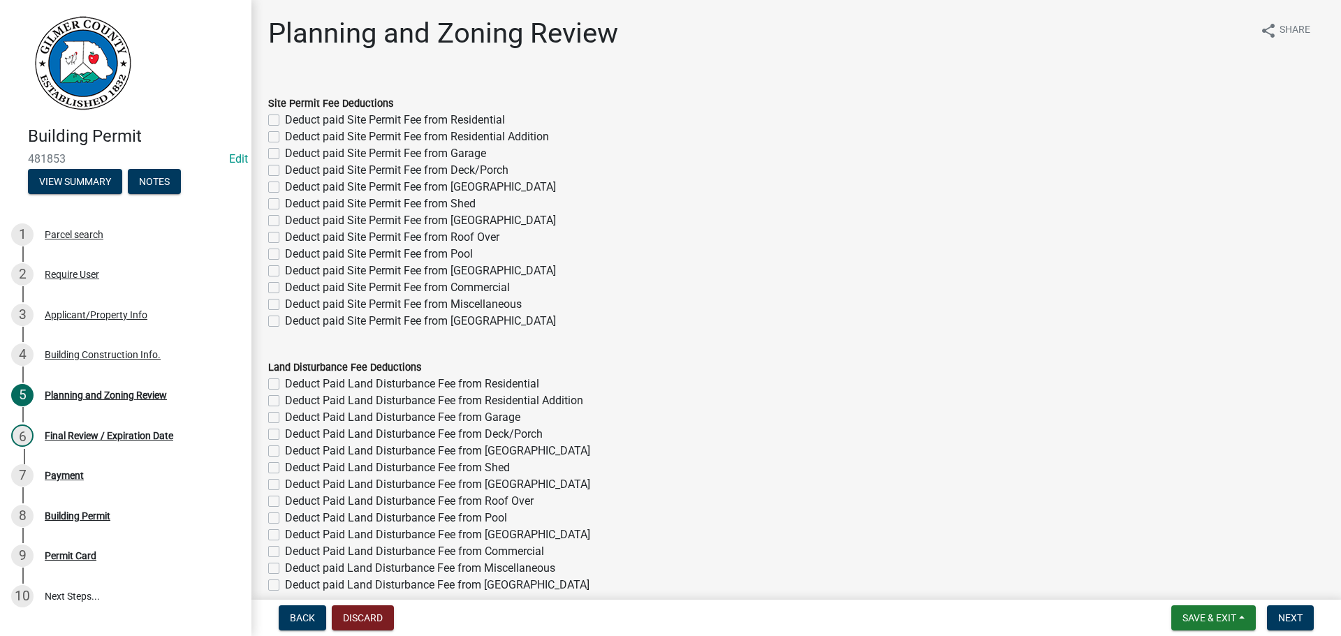
click at [424, 119] on label "Deduct paid Site Permit Fee from Residential" at bounding box center [395, 120] width 220 height 17
click at [294, 119] on input "Deduct paid Site Permit Fee from Residential" at bounding box center [289, 116] width 9 height 9
checkbox input "true"
checkbox input "false"
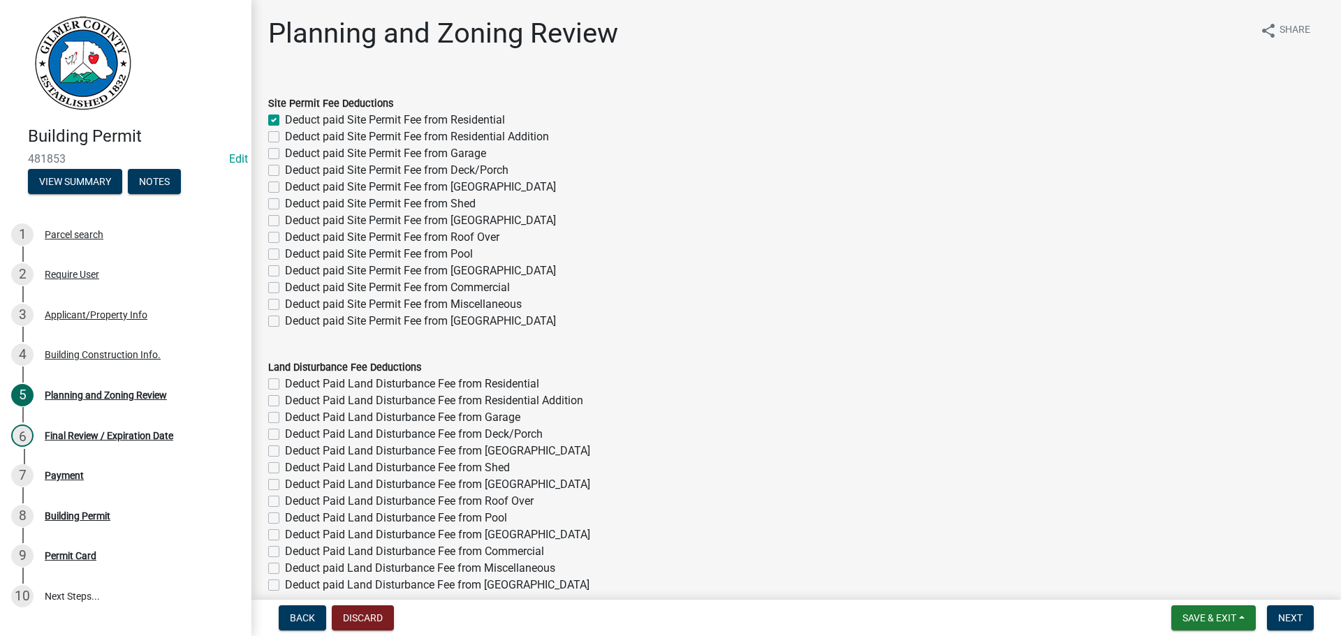
checkbox input "false"
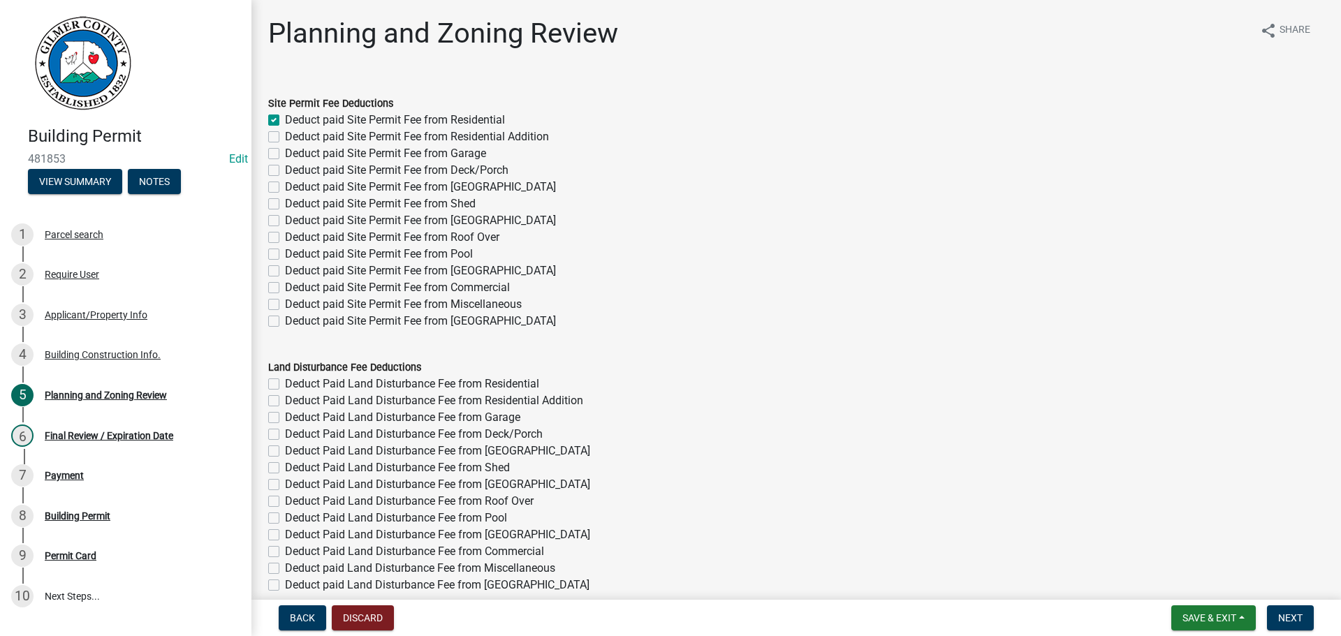
checkbox input "false"
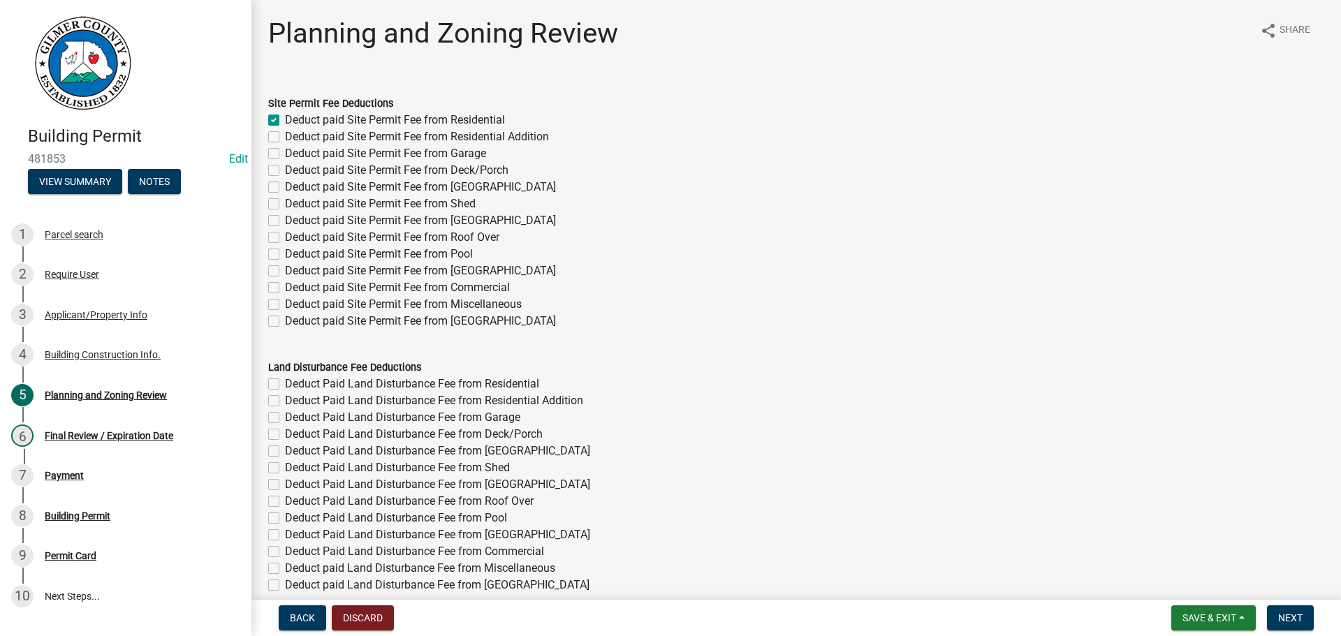
click at [427, 116] on label "Deduct paid Site Permit Fee from Residential" at bounding box center [395, 120] width 220 height 17
click at [294, 116] on input "Deduct paid Site Permit Fee from Residential" at bounding box center [289, 116] width 9 height 9
checkbox input "false"
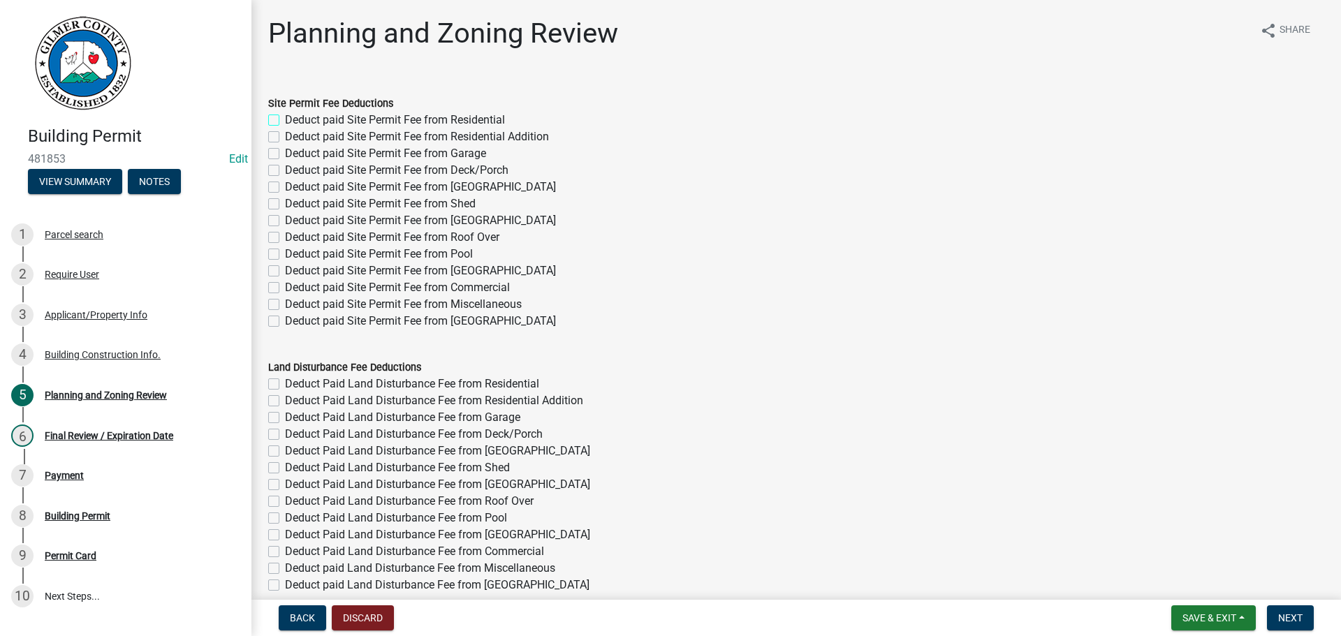
checkbox input "false"
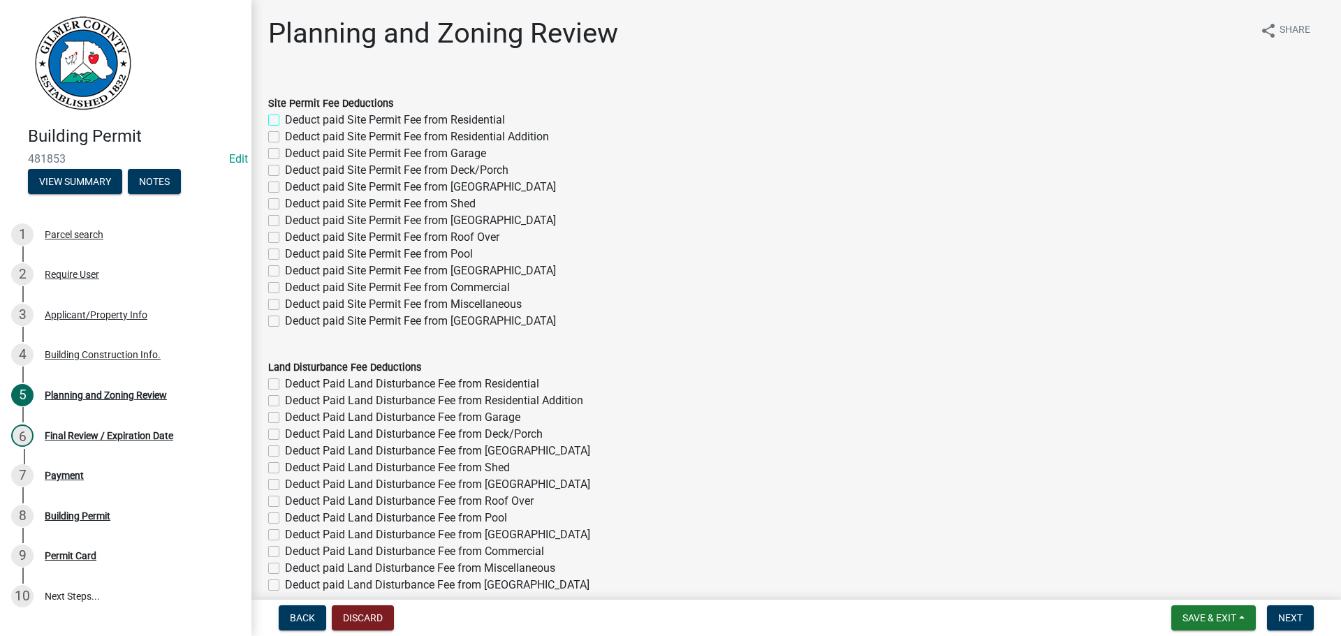
checkbox input "false"
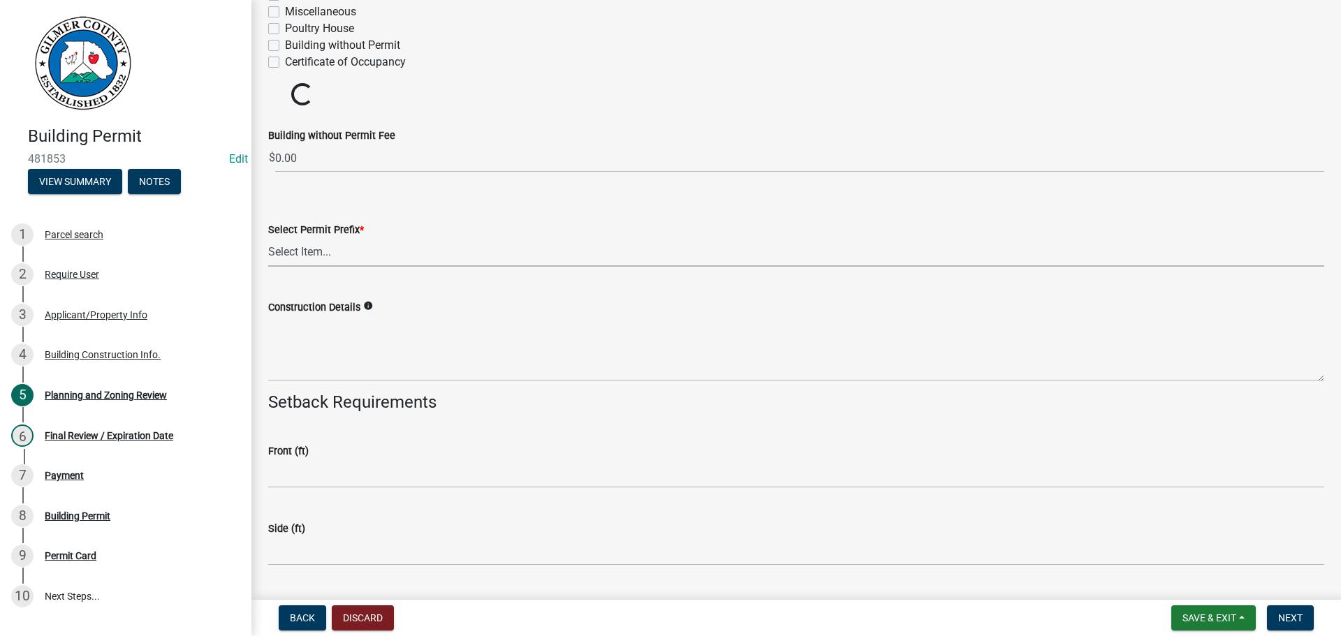
click at [328, 245] on select "Select Item... RES COMM MB LAND POOL MISC CELL TOWER - NEW CELL TOWER - ADD ON" at bounding box center [796, 252] width 1056 height 29
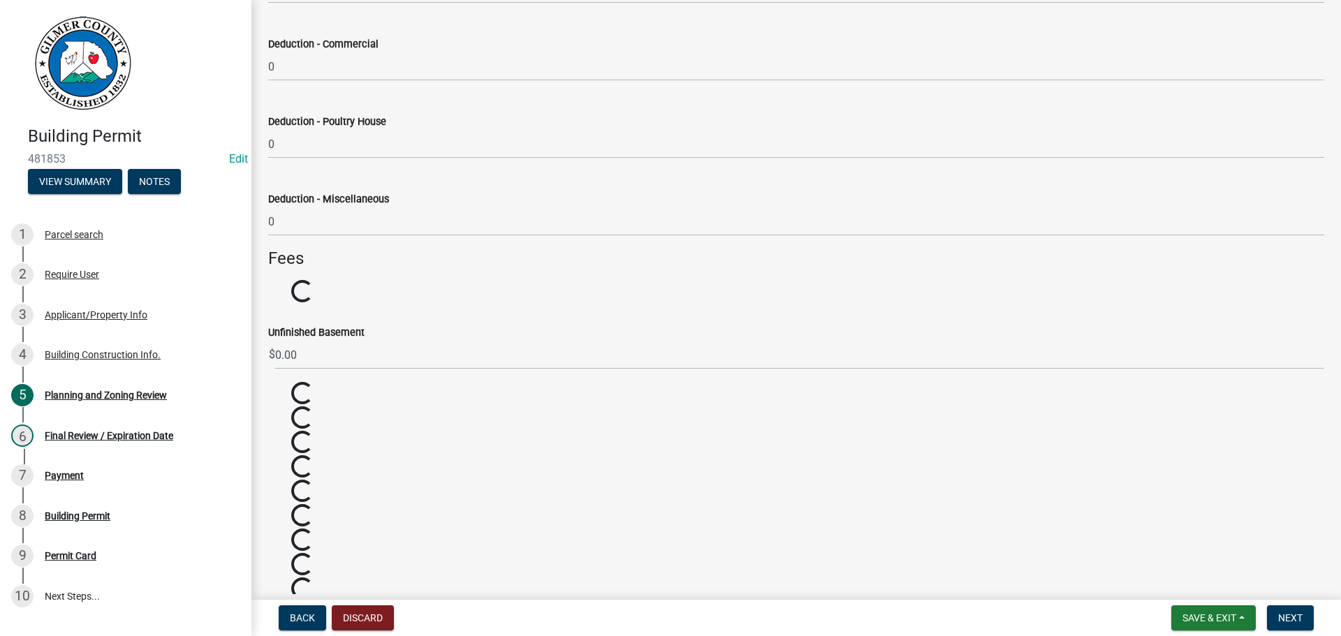
scroll to position [2086, 0]
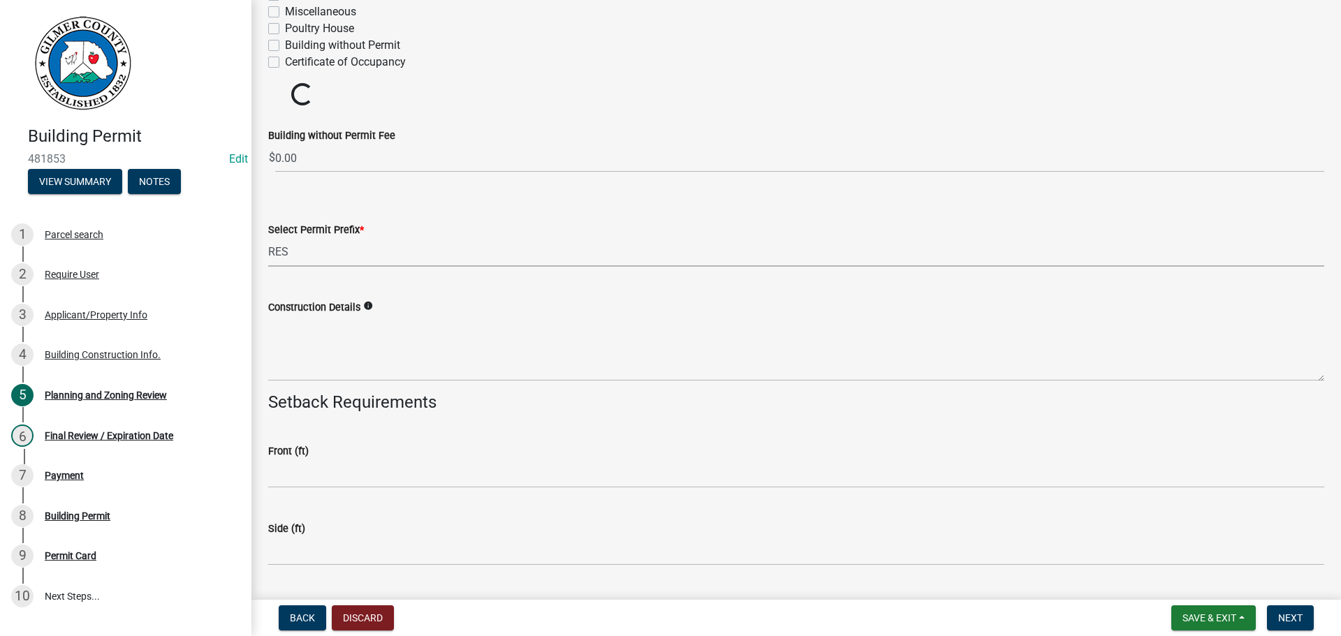
click at [268, 238] on select "Select Item... RES COMM MB LAND POOL MISC CELL TOWER - NEW CELL TOWER - ADD ON" at bounding box center [796, 252] width 1056 height 29
select select "b5c39336-92b9-49ce-a0a5-4e9e9babf743"
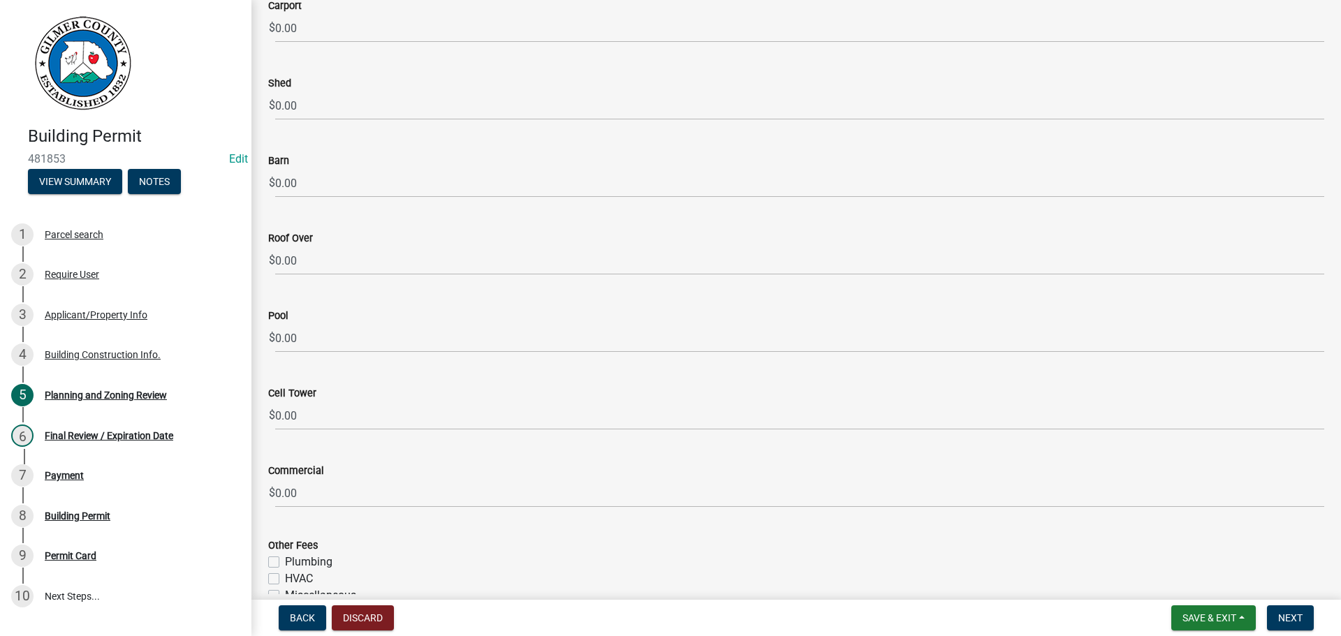
scroll to position [2670, 0]
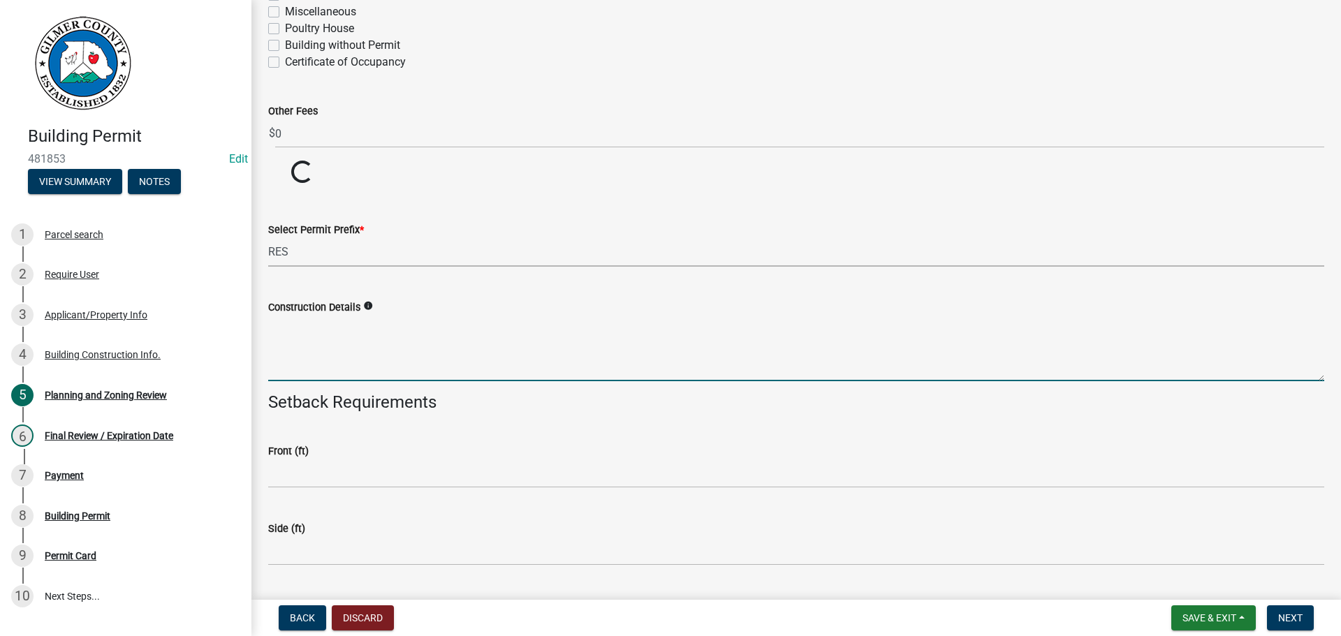
click at [337, 368] on textarea "Construction Details" at bounding box center [796, 349] width 1056 height 66
type textarea "NEW HOME"
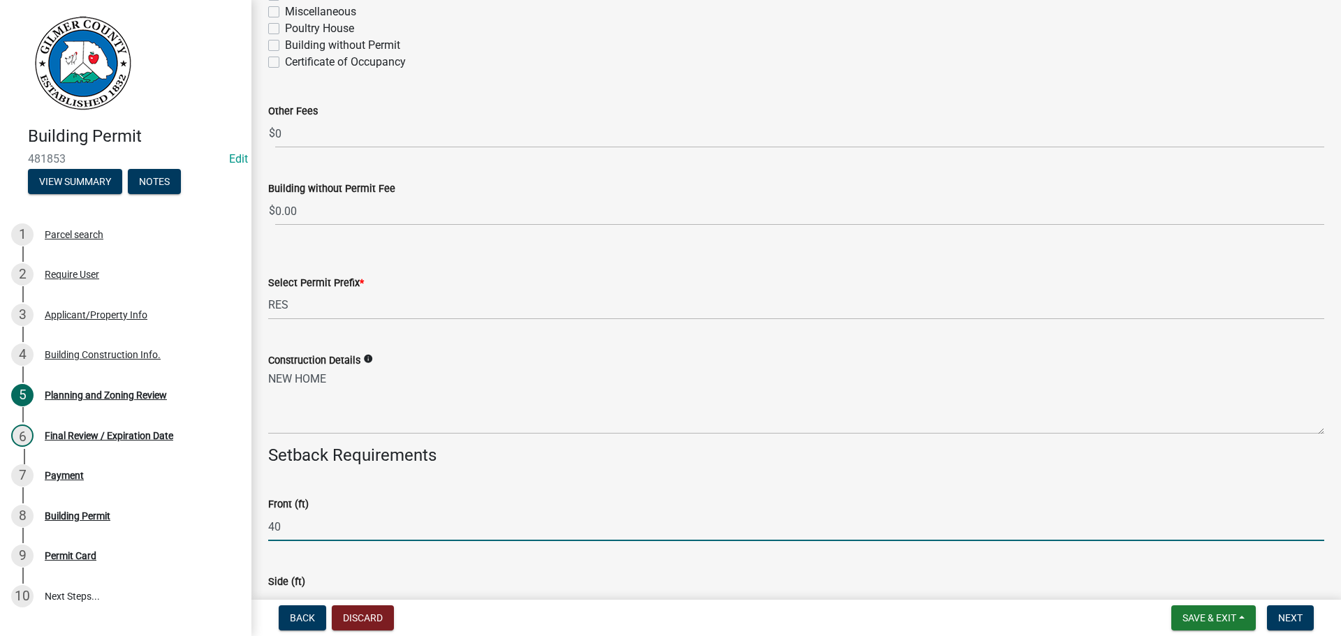
type input "40"
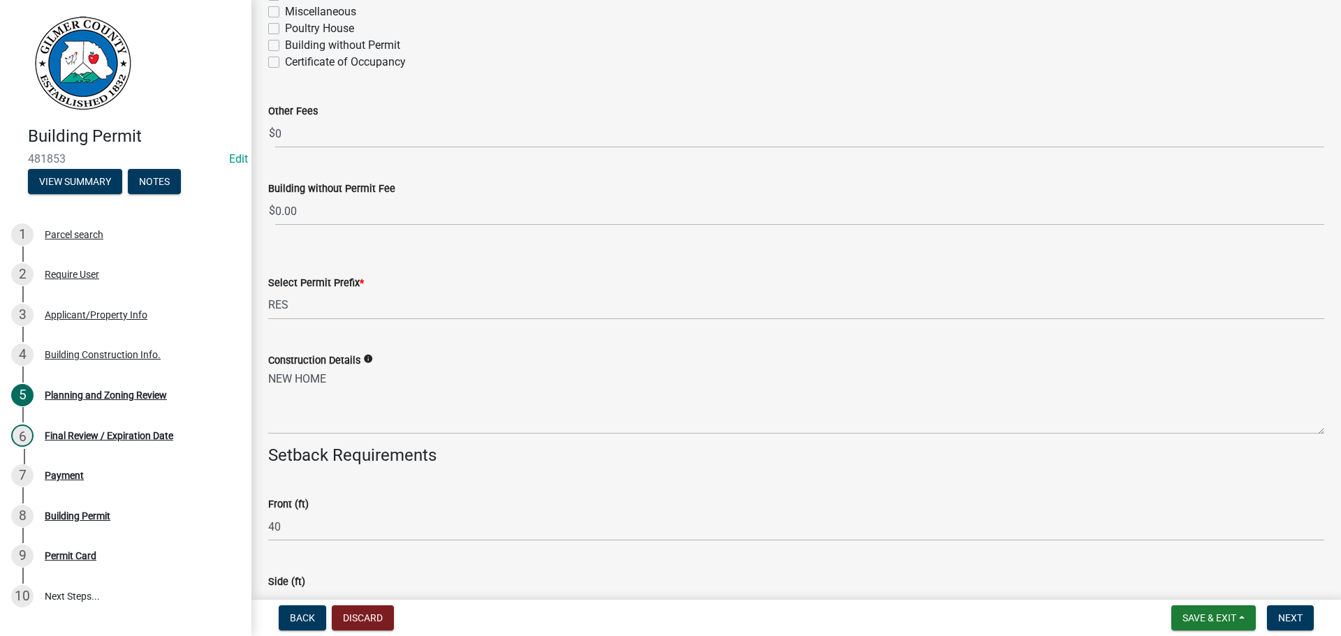
scroll to position [2695, 0]
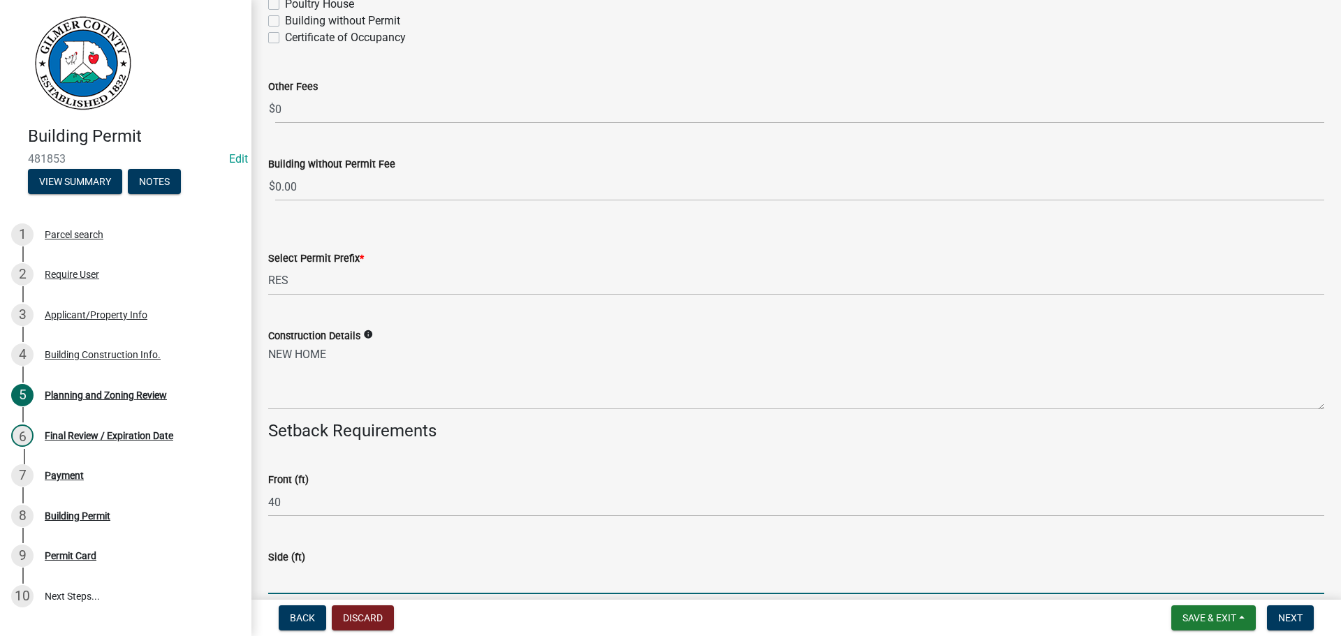
type input "0"
type input "25"
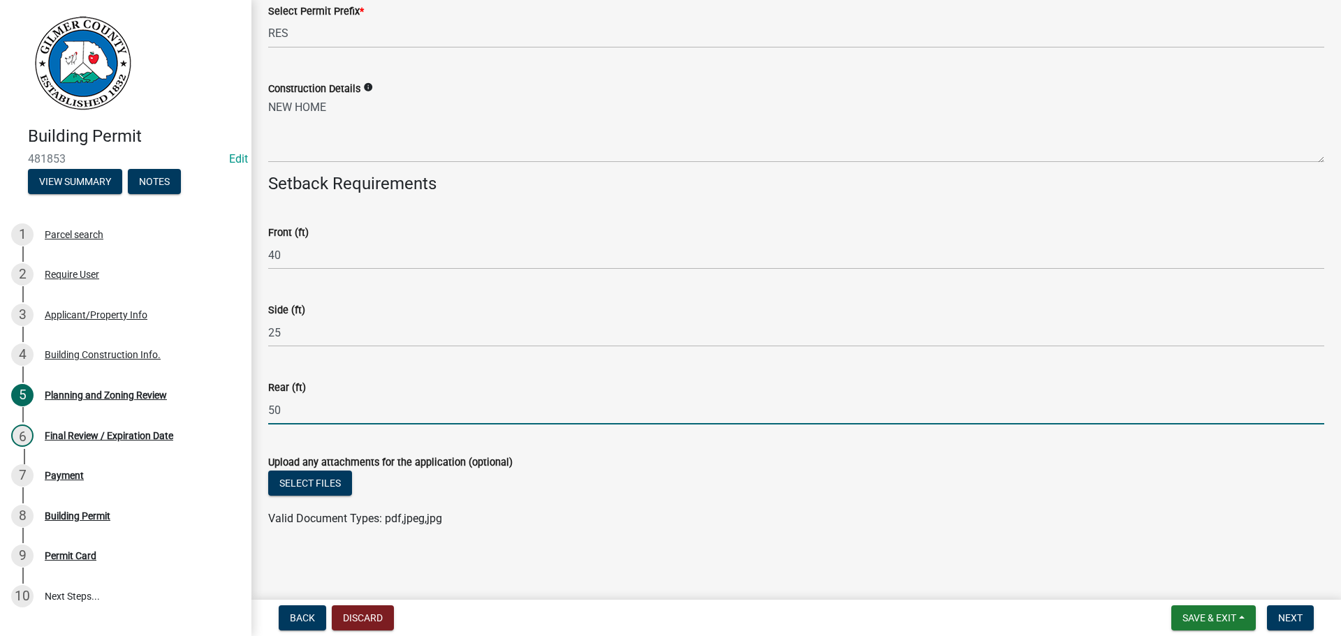
type input "50"
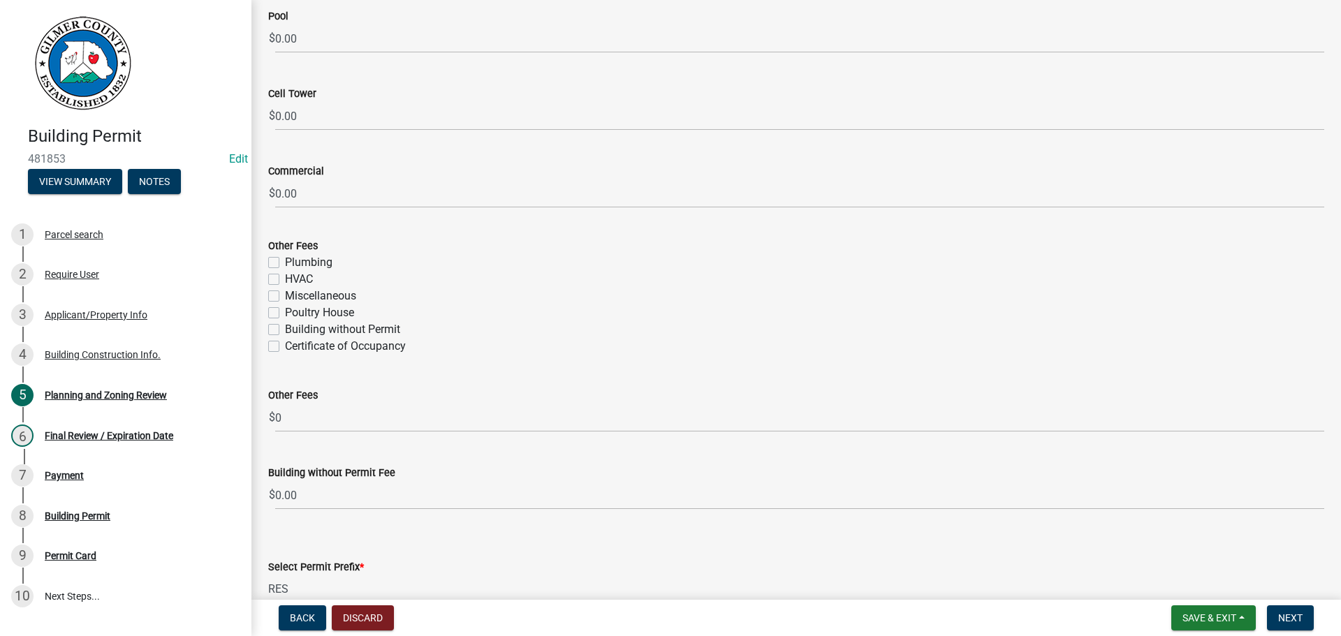
scroll to position [2244, 0]
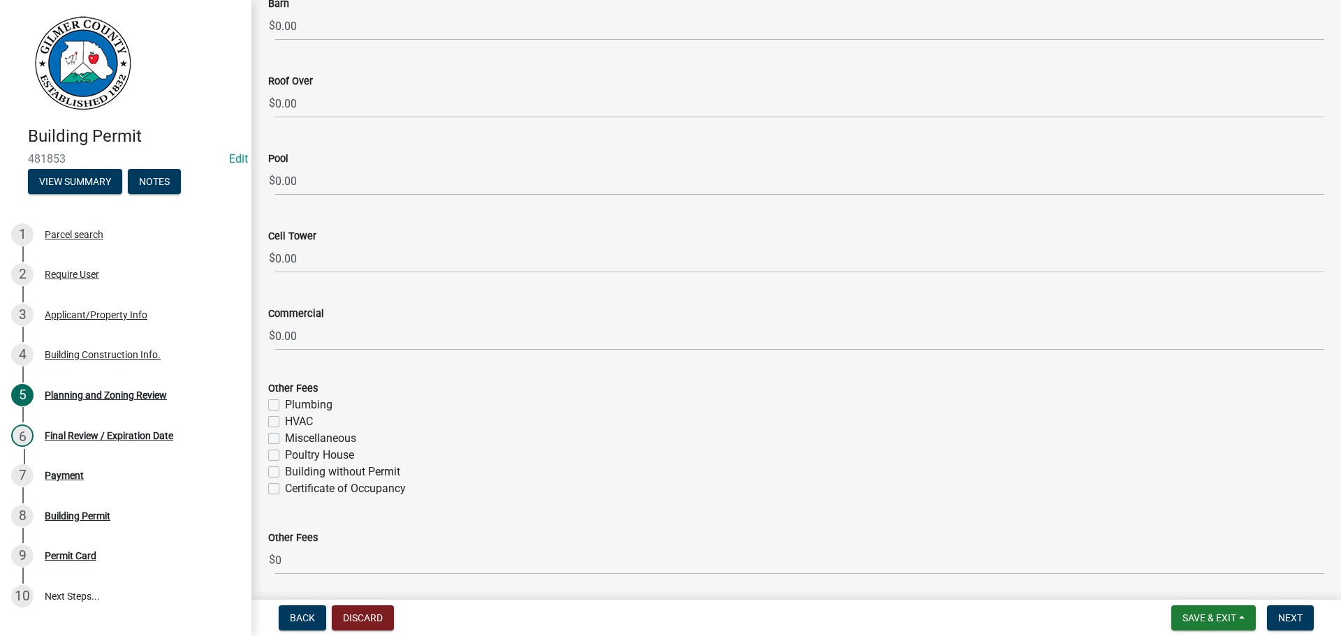
click at [371, 498] on wm-data-entity-input "Other Fees Plumbing HVAC Miscellaneous Poultry House Building without Permit Ce…" at bounding box center [796, 436] width 1056 height 147
click at [367, 487] on label "Certificate of Occupancy" at bounding box center [345, 488] width 121 height 17
click at [294, 487] on input "Certificate of Occupancy" at bounding box center [289, 484] width 9 height 9
checkbox input "true"
checkbox input "false"
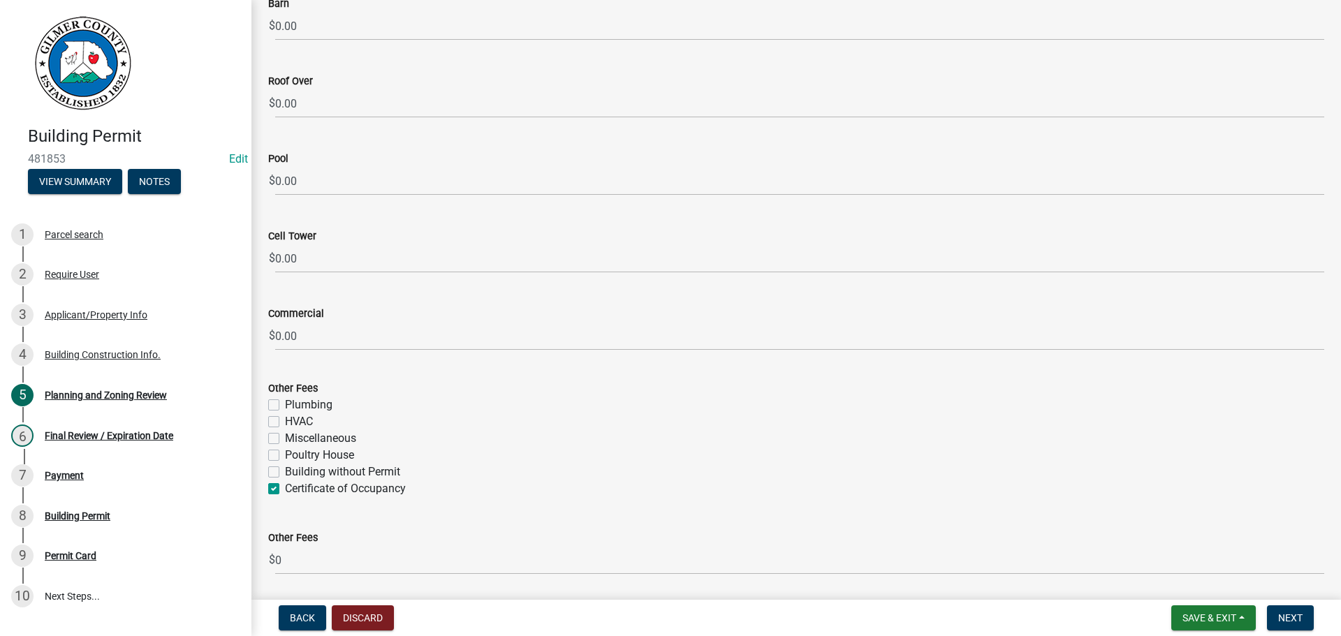
checkbox input "false"
checkbox input "true"
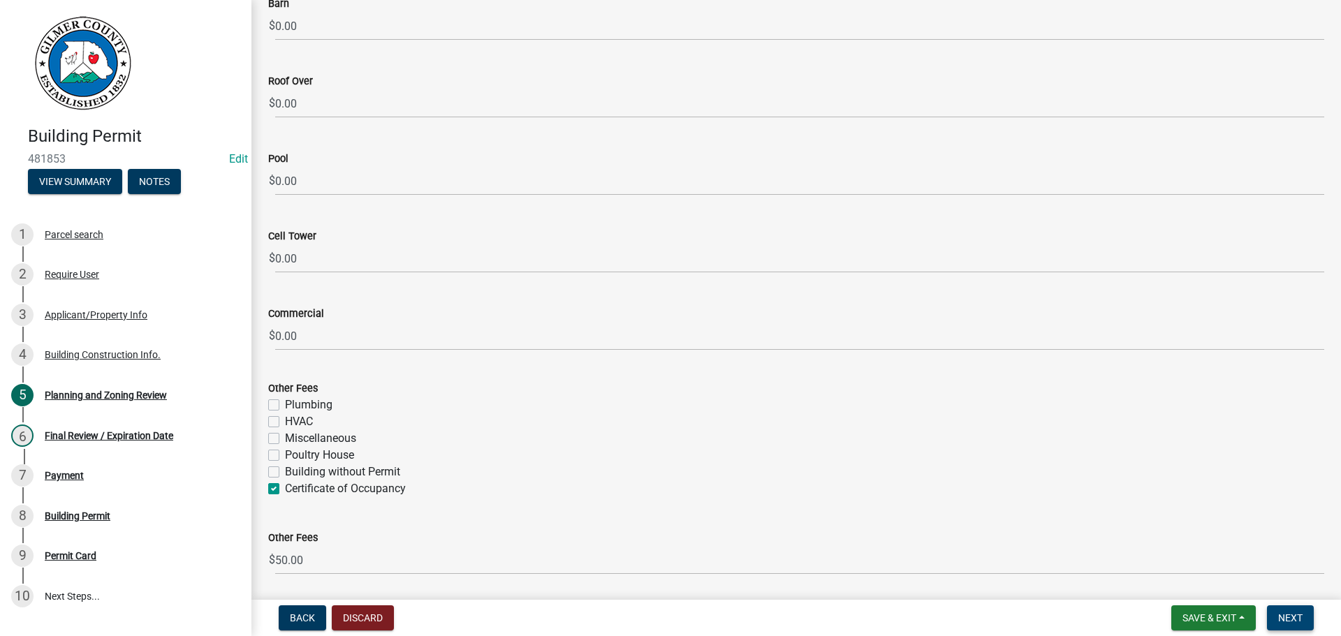
click at [1292, 621] on span "Next" at bounding box center [1290, 617] width 24 height 11
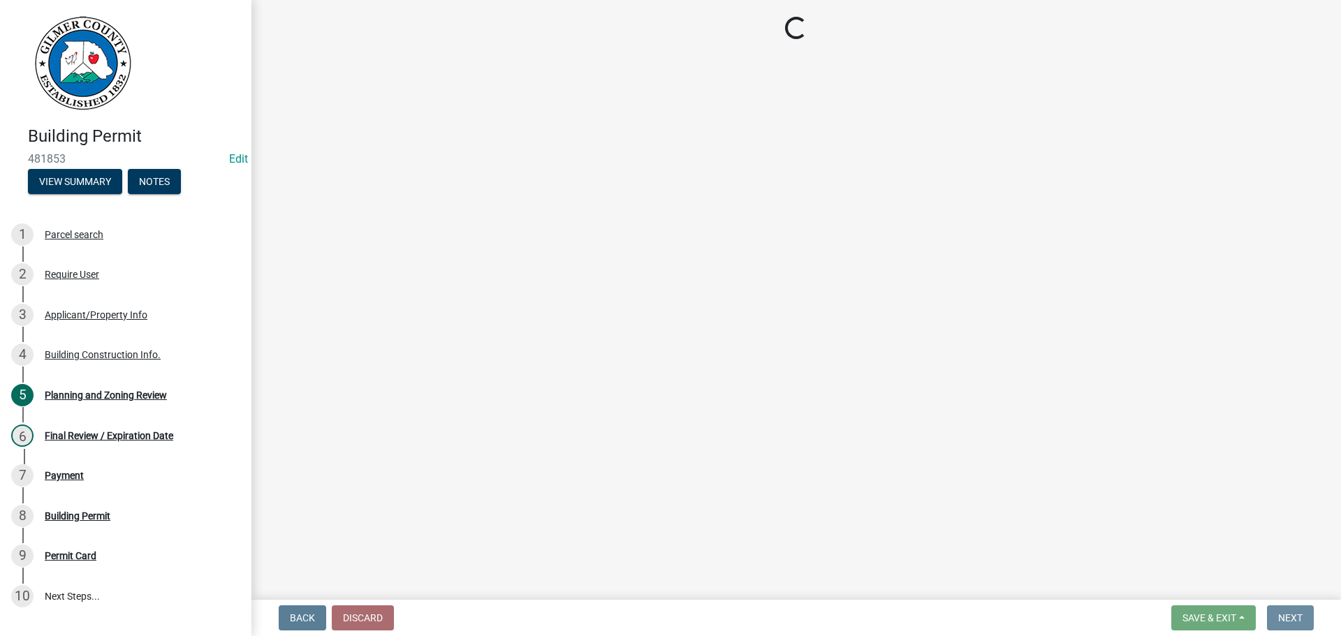
scroll to position [0, 0]
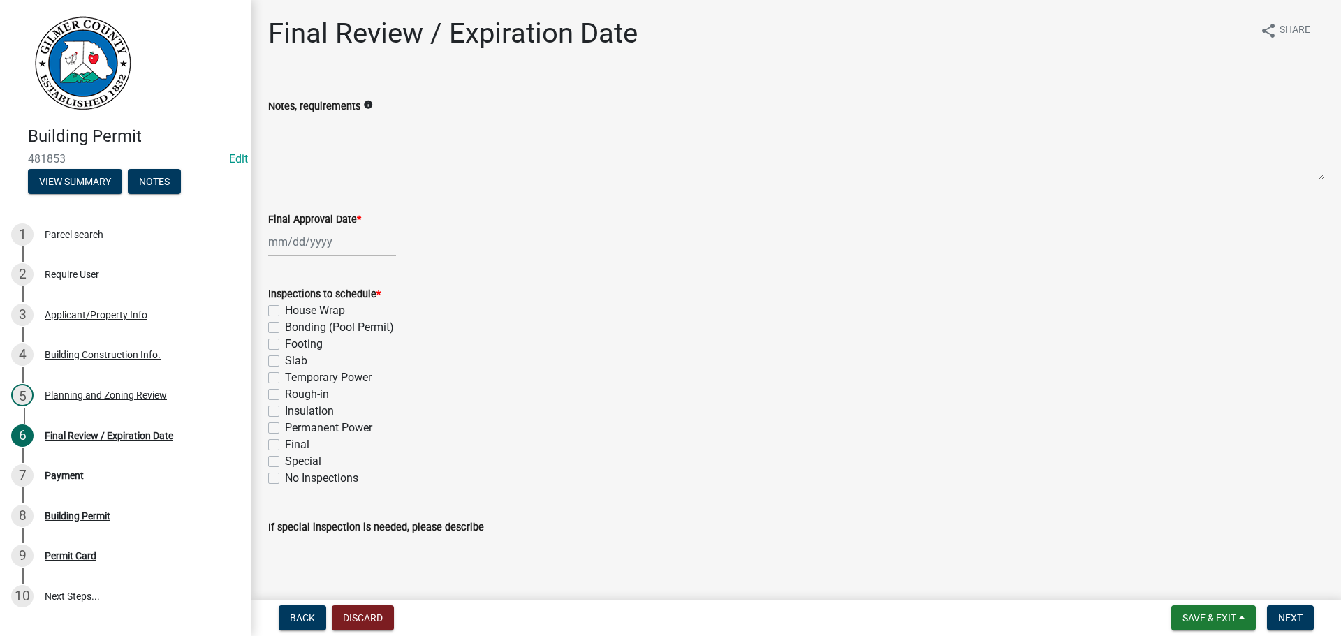
click at [296, 379] on label "Temporary Power" at bounding box center [328, 377] width 87 height 17
click at [294, 378] on input "Temporary Power" at bounding box center [289, 373] width 9 height 9
checkbox input "true"
checkbox input "false"
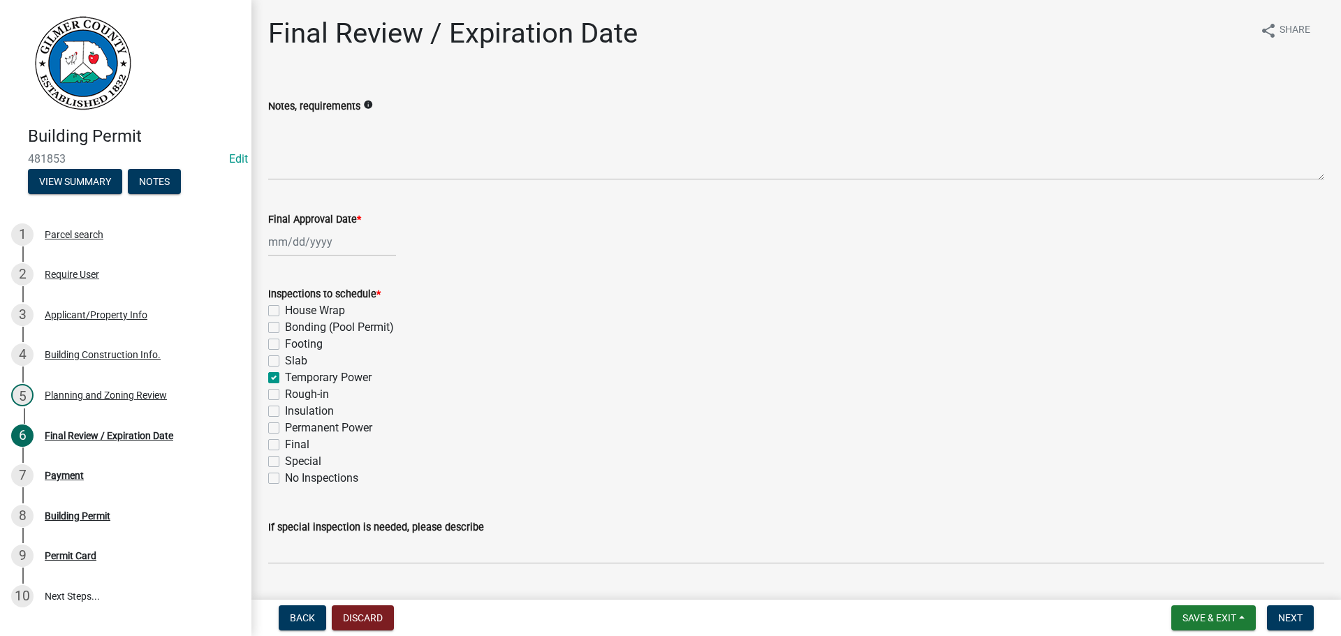
checkbox input "false"
checkbox input "true"
checkbox input "false"
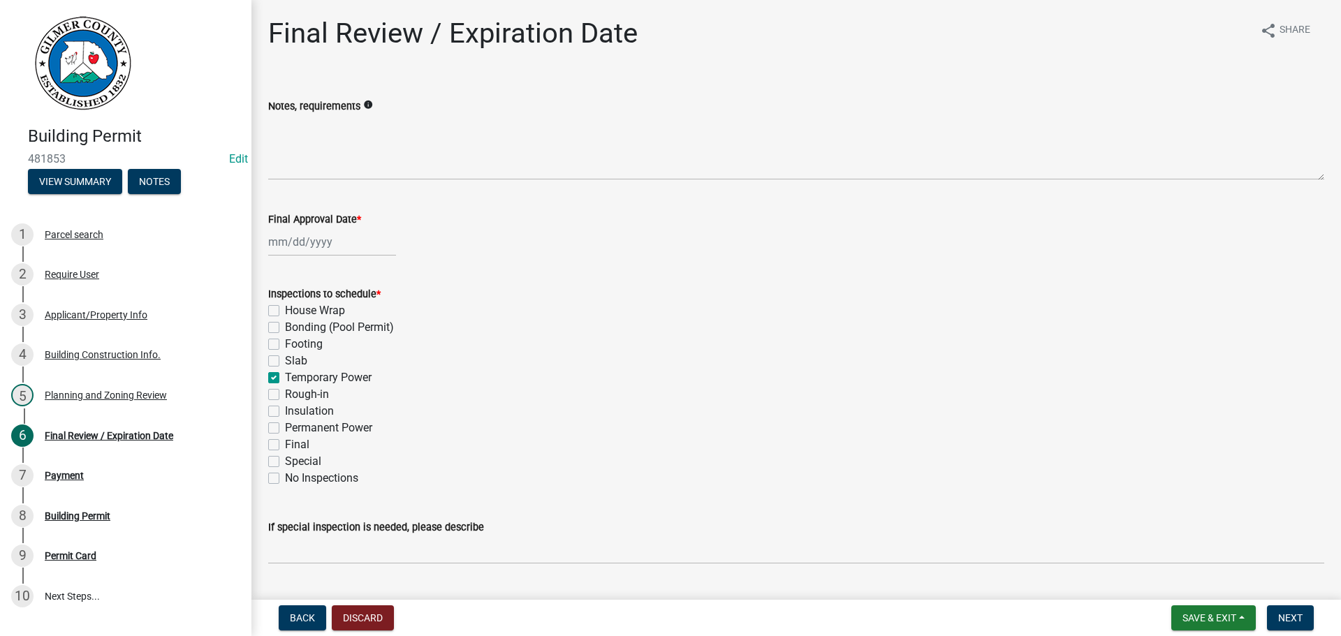
checkbox input "false"
click at [285, 362] on label "Slab" at bounding box center [296, 361] width 22 height 17
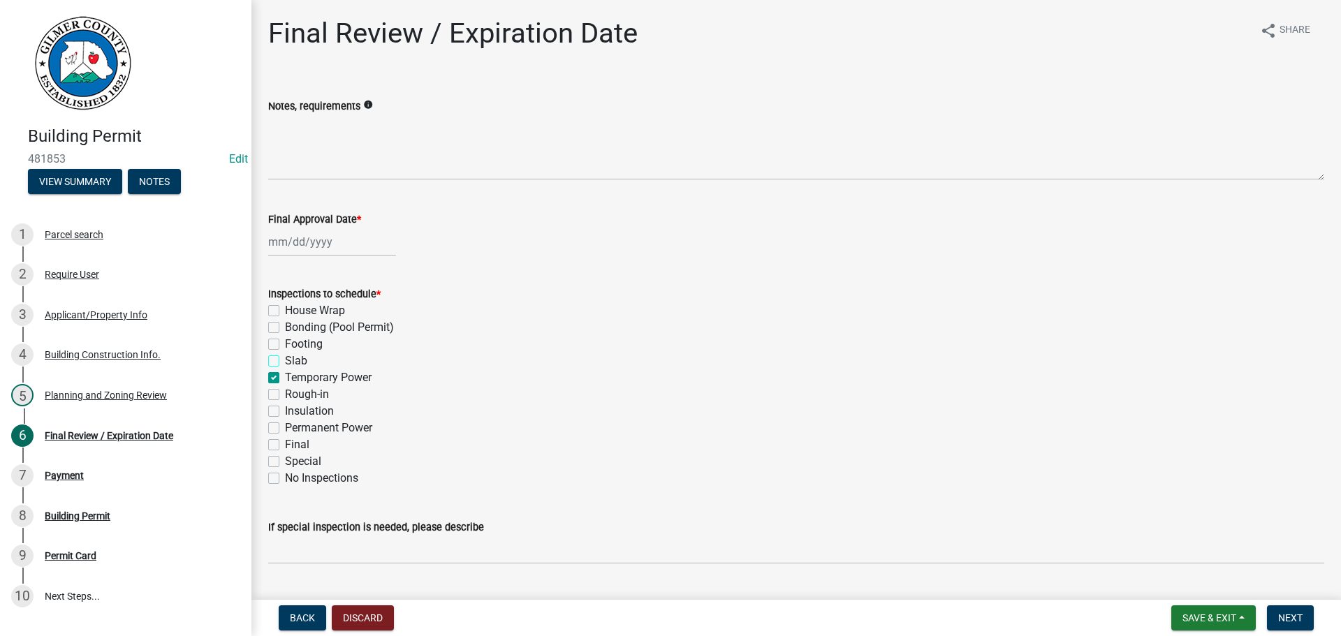
click at [285, 362] on input "Slab" at bounding box center [289, 357] width 9 height 9
checkbox input "true"
checkbox input "false"
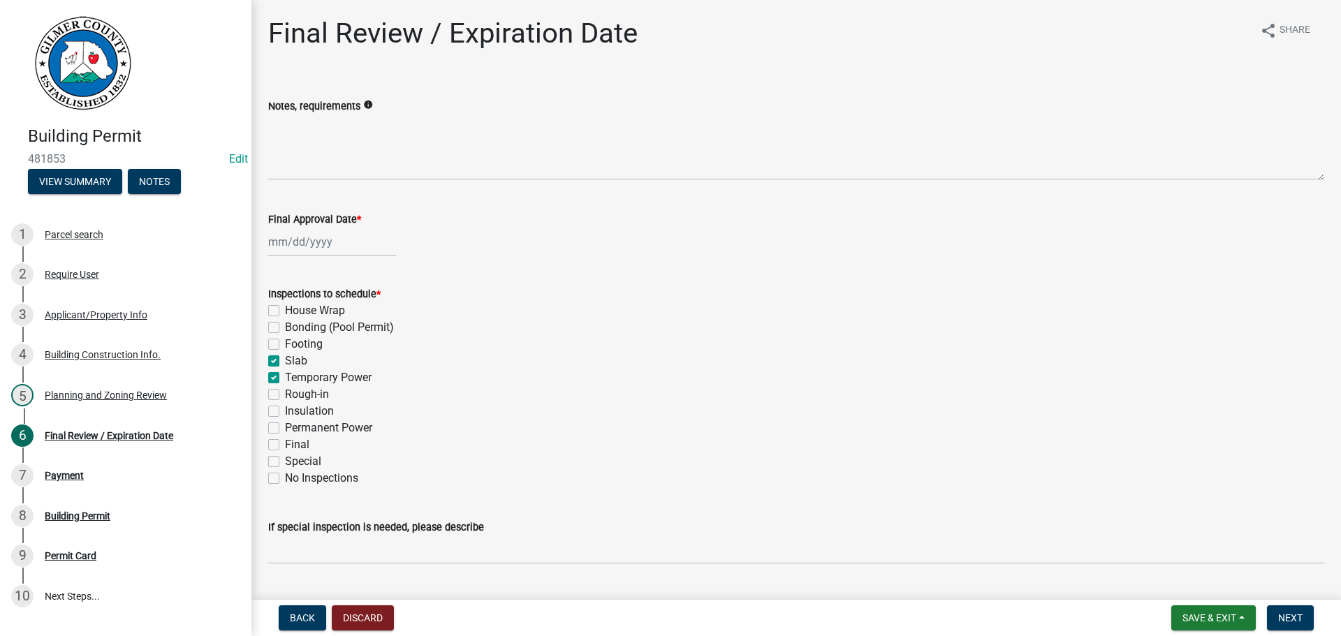
checkbox input "true"
checkbox input "false"
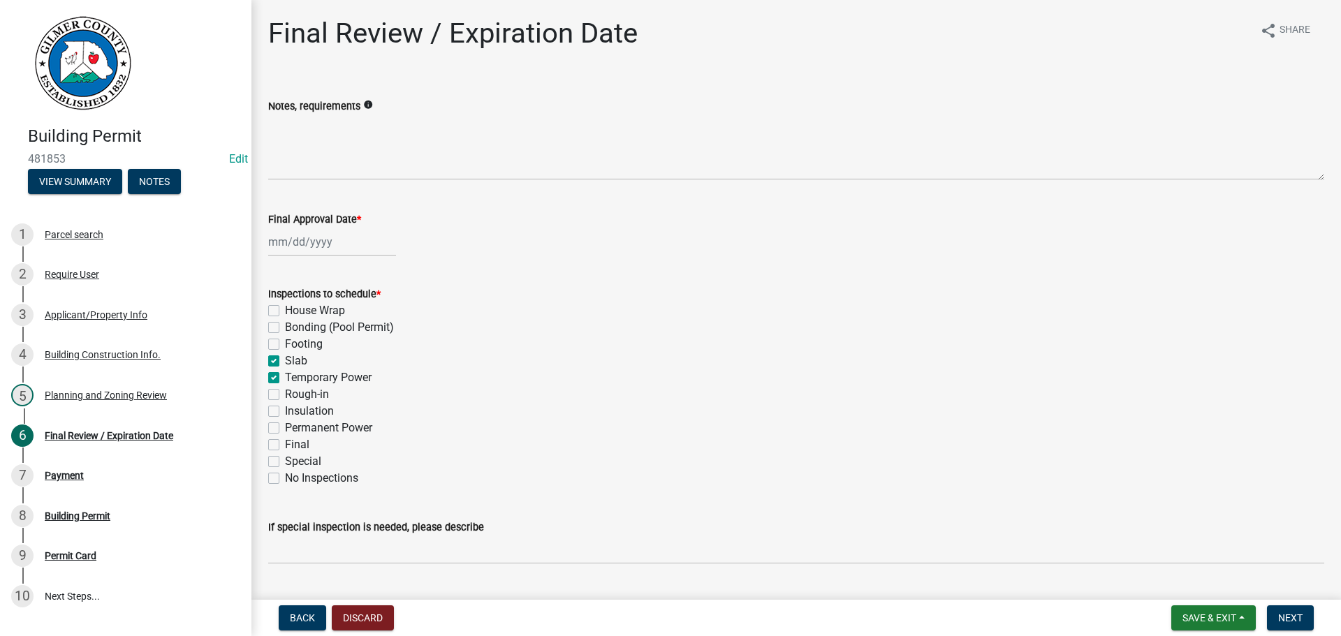
checkbox input "false"
click at [285, 346] on label "Footing" at bounding box center [304, 344] width 38 height 17
click at [285, 345] on input "Footing" at bounding box center [289, 340] width 9 height 9
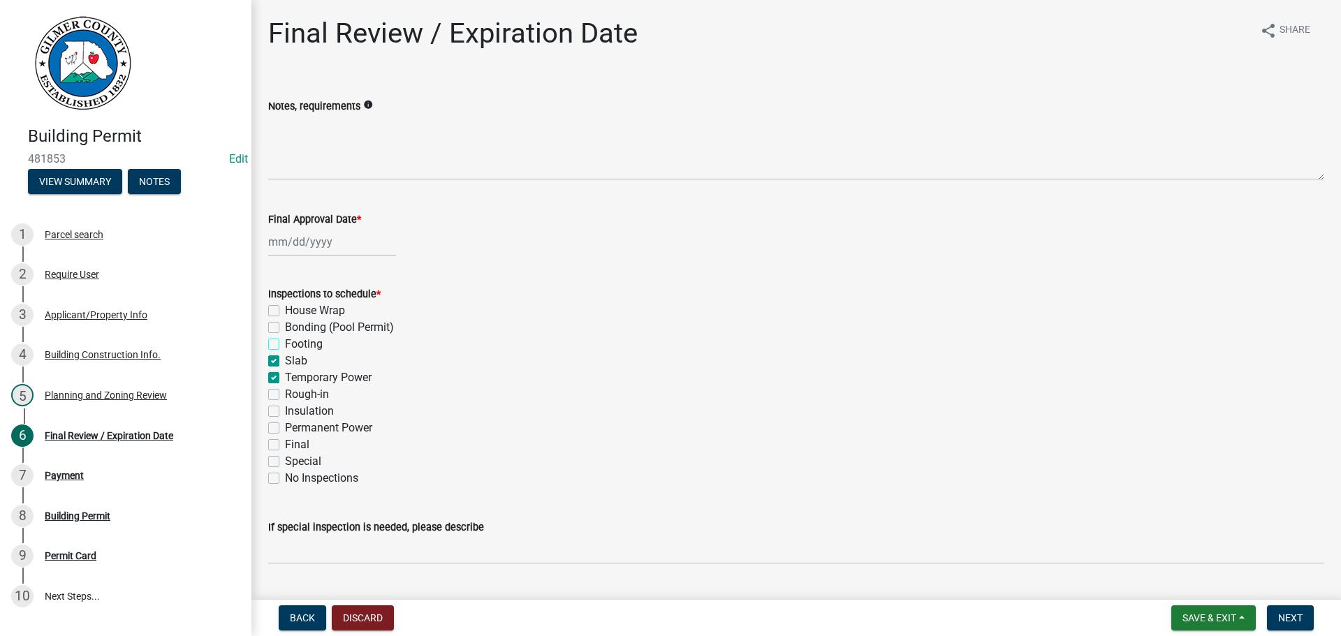
checkbox input "true"
checkbox input "false"
checkbox input "true"
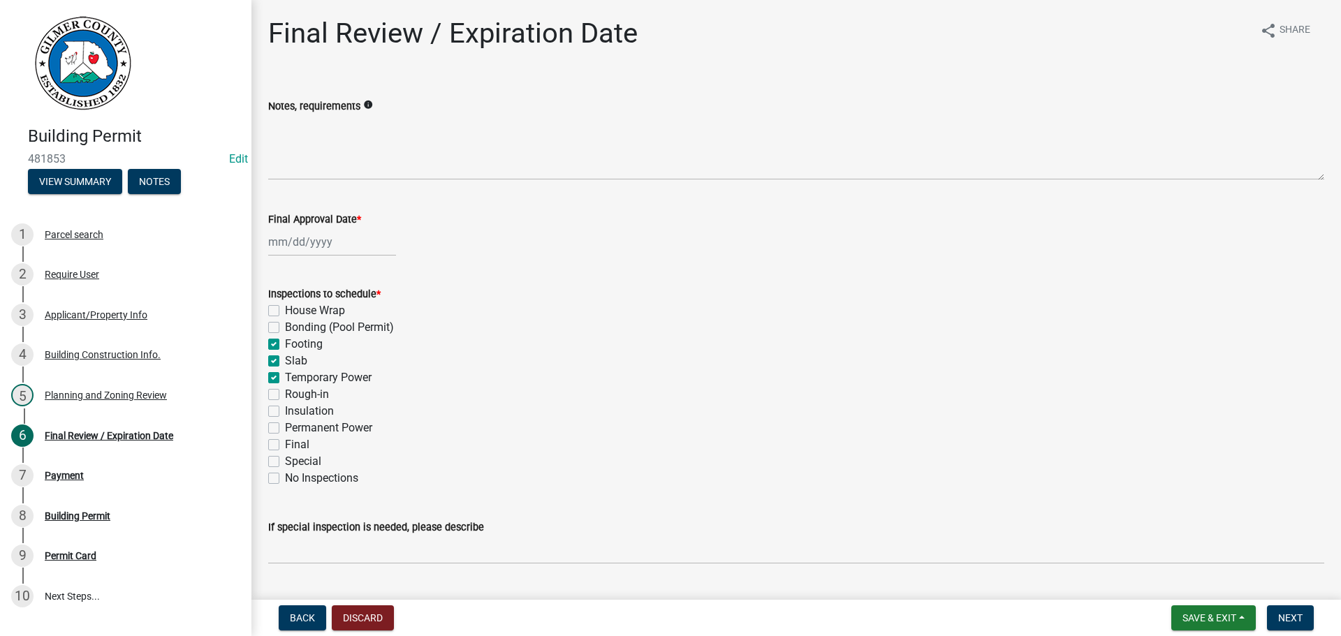
checkbox input "true"
checkbox input "false"
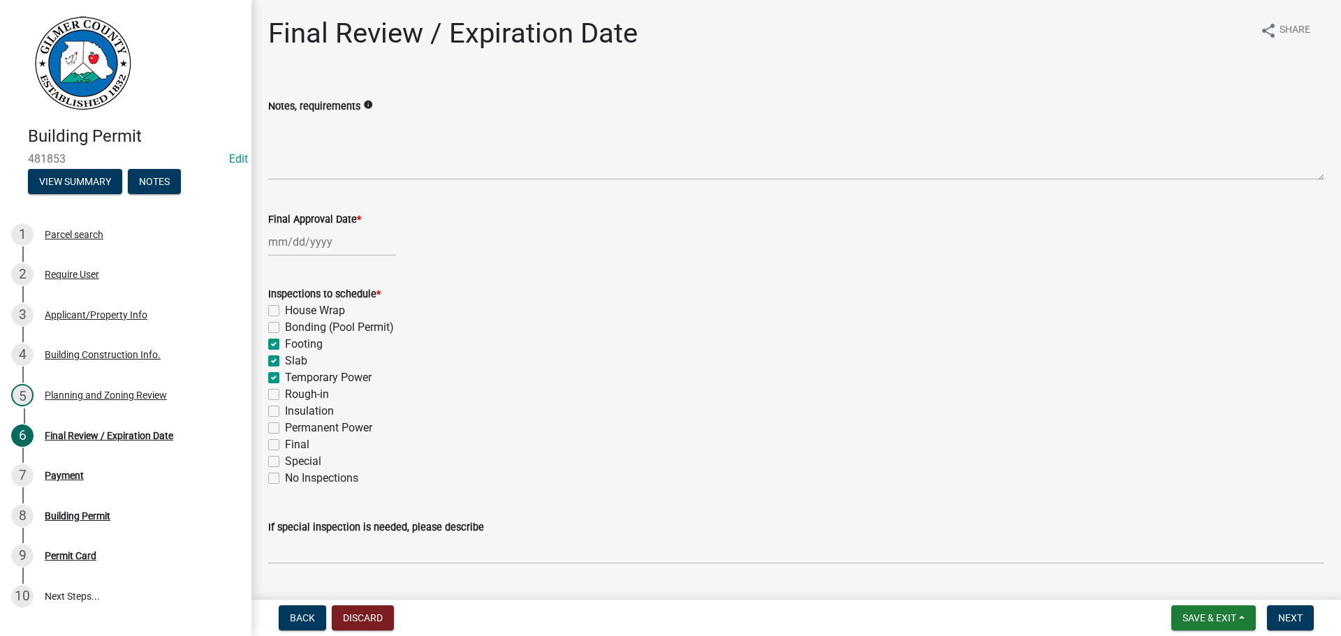
checkbox input "false"
click at [304, 395] on label "Rough-in" at bounding box center [307, 394] width 44 height 17
click at [294, 395] on input "Rough-in" at bounding box center [289, 390] width 9 height 9
checkbox input "true"
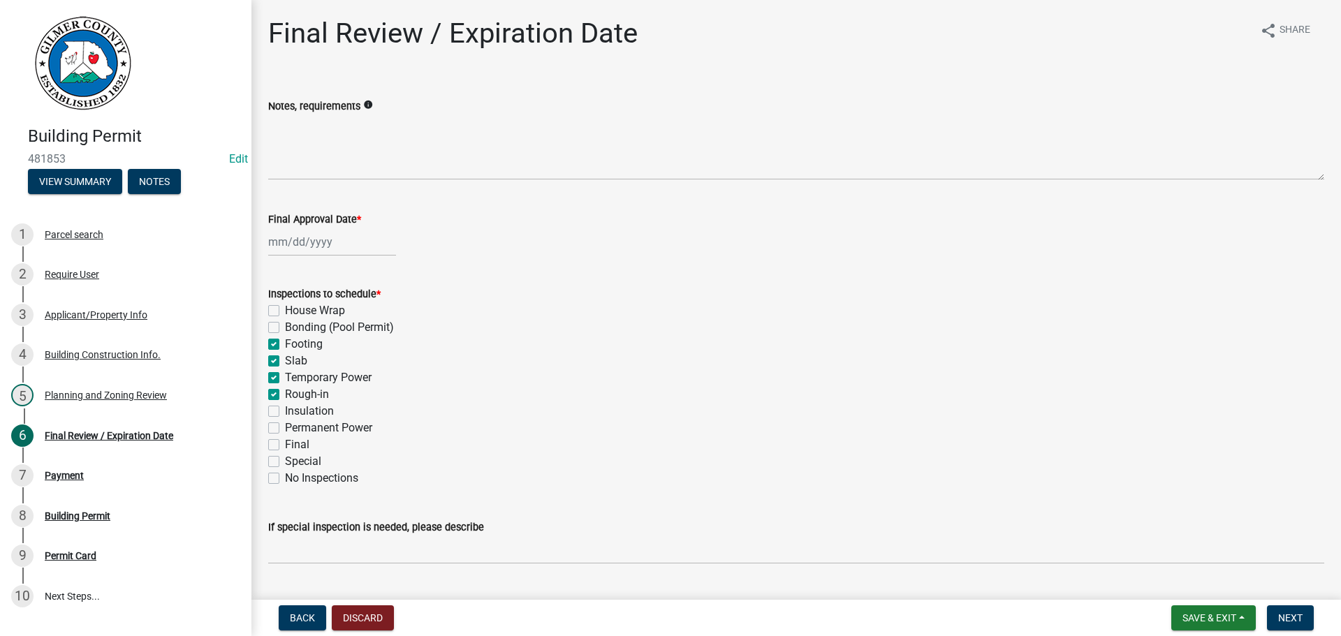
checkbox input "false"
checkbox input "true"
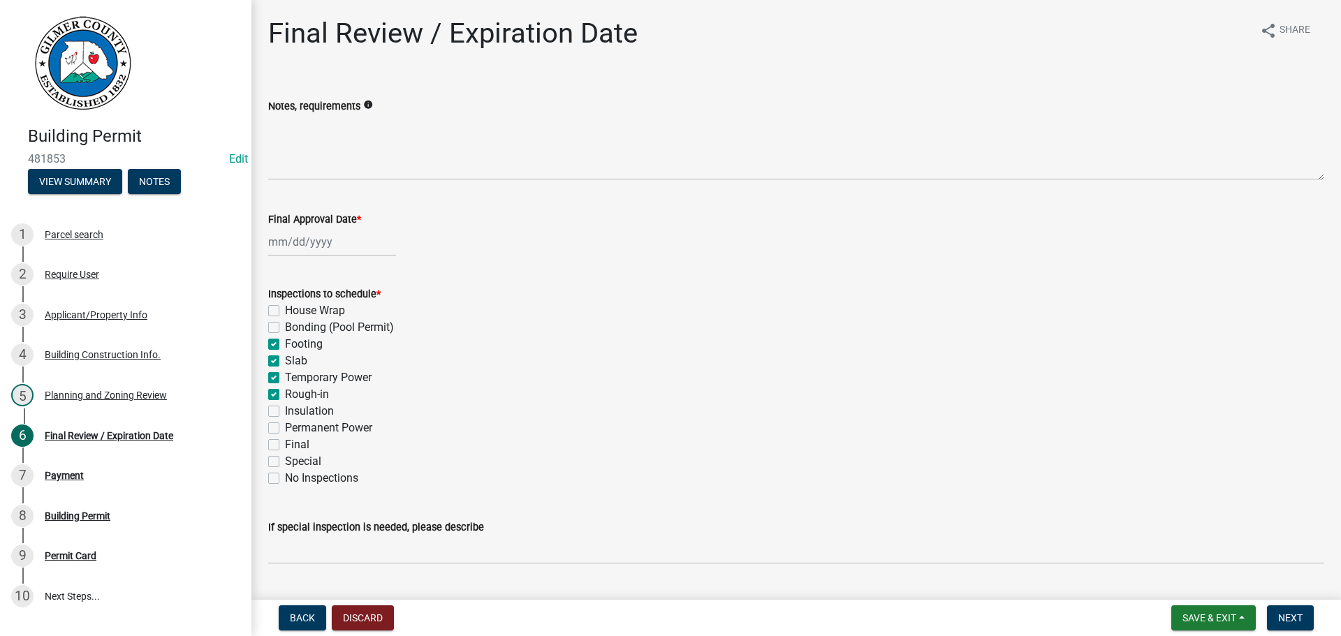
checkbox input "true"
checkbox input "false"
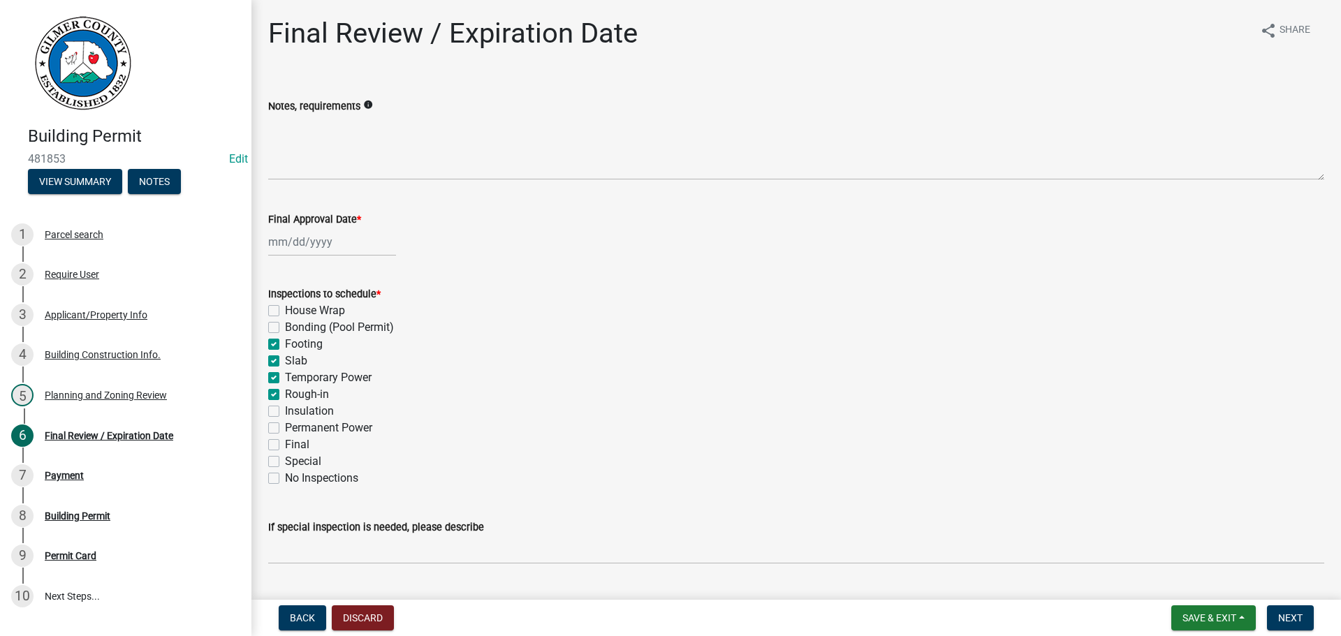
checkbox input "false"
click at [299, 380] on label "Temporary Power" at bounding box center [328, 377] width 87 height 17
click at [294, 378] on input "Temporary Power" at bounding box center [289, 373] width 9 height 9
checkbox input "false"
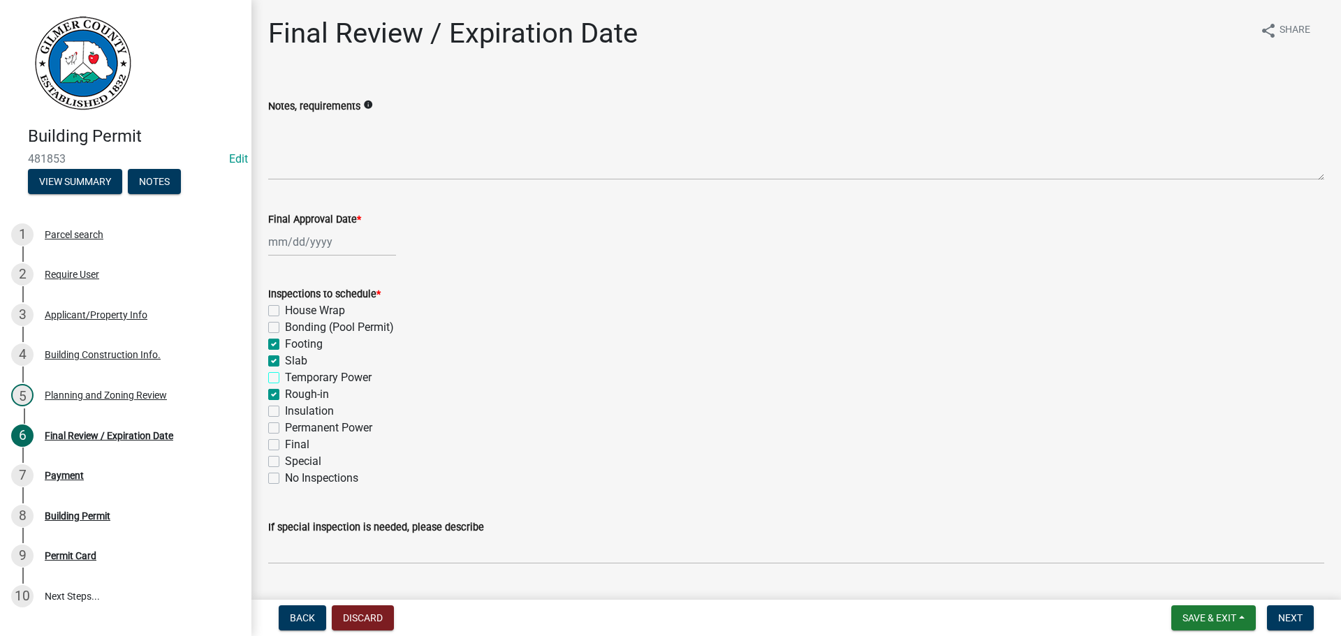
checkbox input "false"
checkbox input "true"
checkbox input "false"
checkbox input "true"
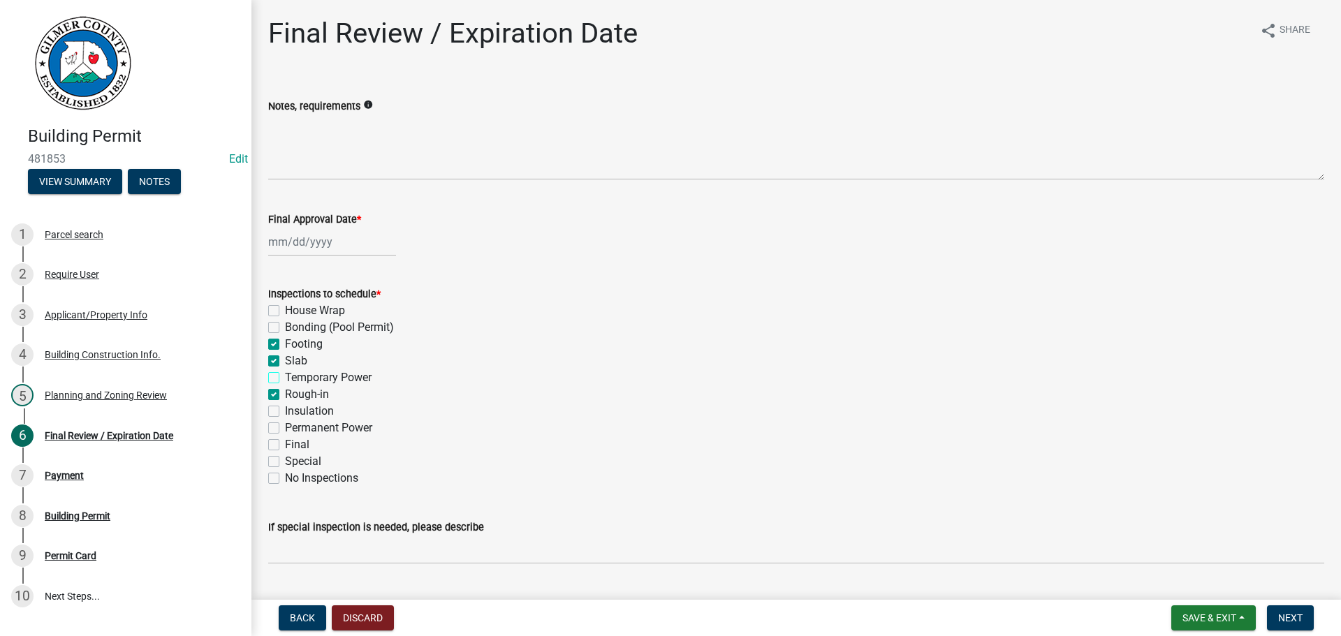
checkbox input "false"
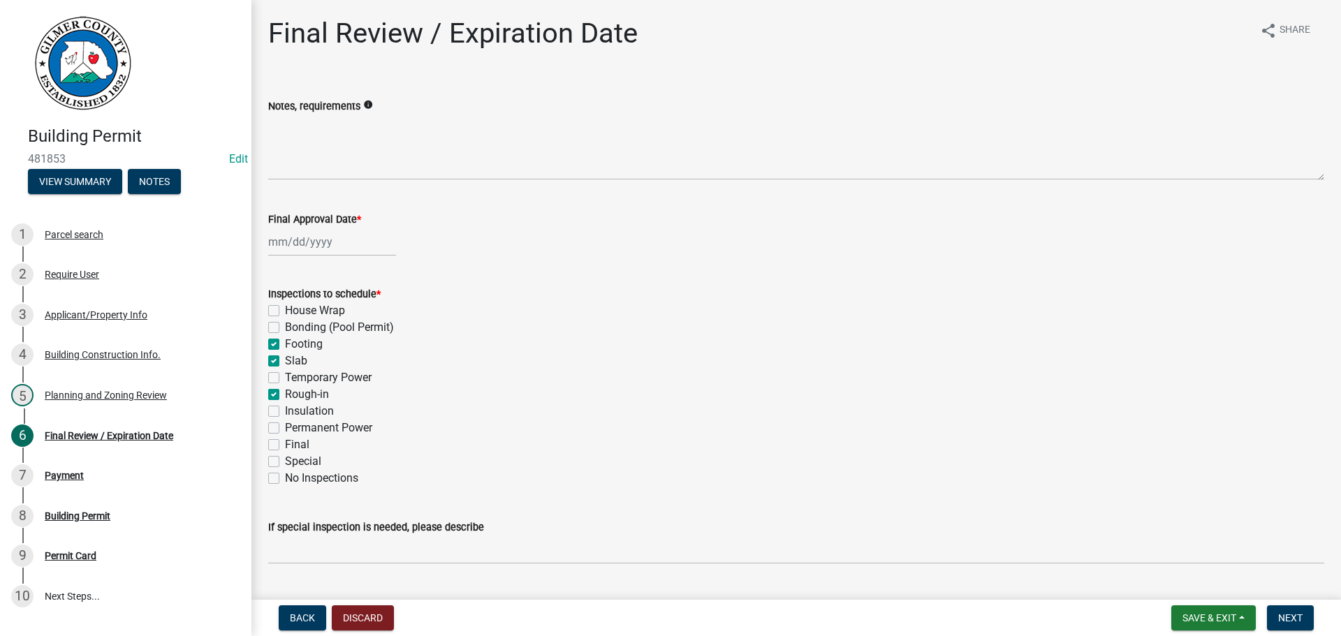
click at [306, 426] on label "Permanent Power" at bounding box center [328, 428] width 87 height 17
click at [294, 426] on input "Permanent Power" at bounding box center [289, 424] width 9 height 9
checkbox input "true"
checkbox input "false"
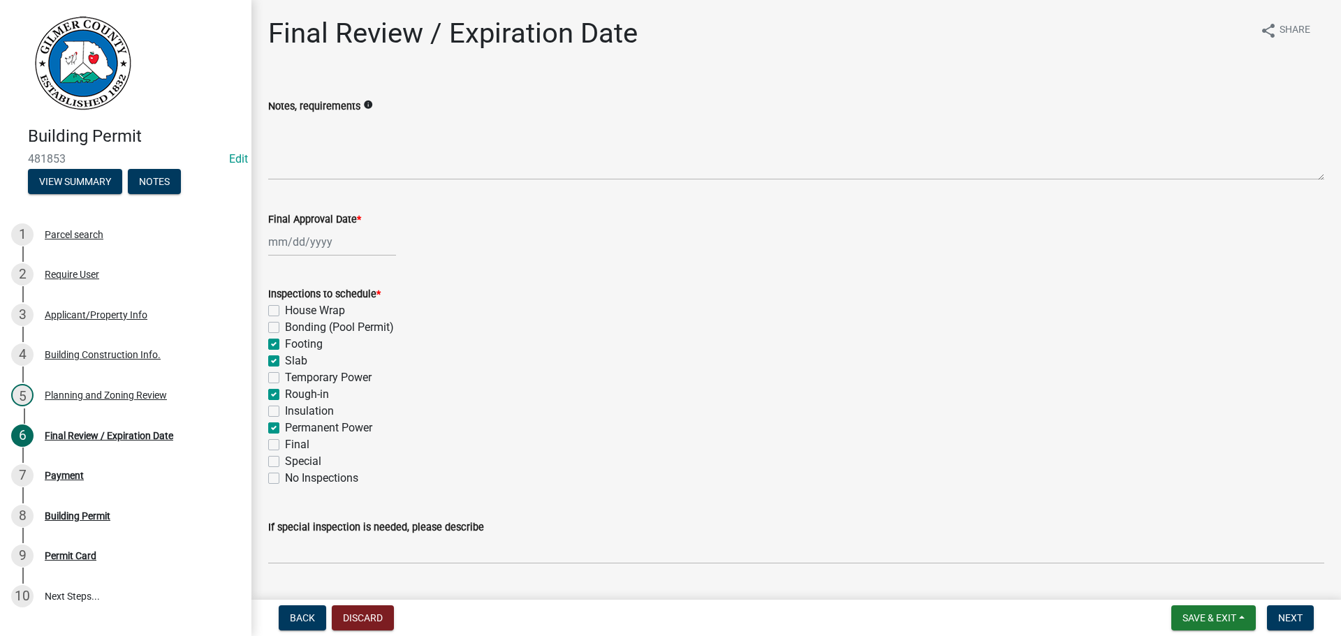
checkbox input "true"
checkbox input "false"
checkbox input "true"
checkbox input "false"
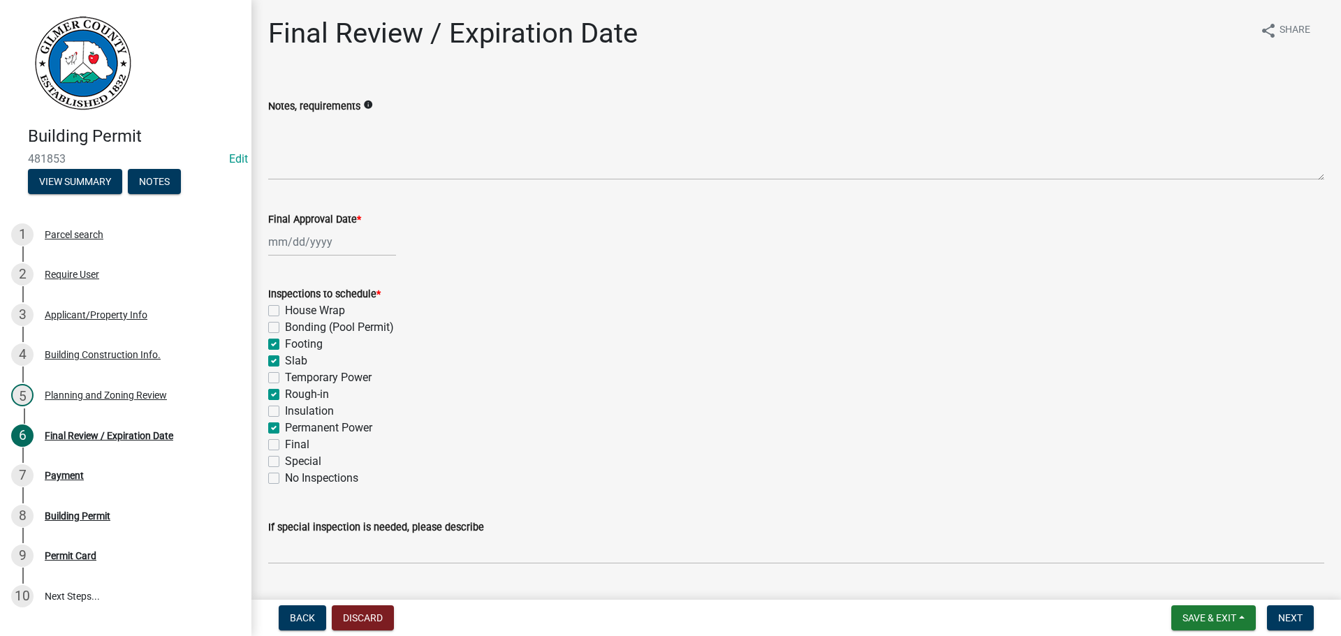
checkbox input "true"
checkbox input "false"
click at [293, 444] on label "Final" at bounding box center [297, 444] width 24 height 17
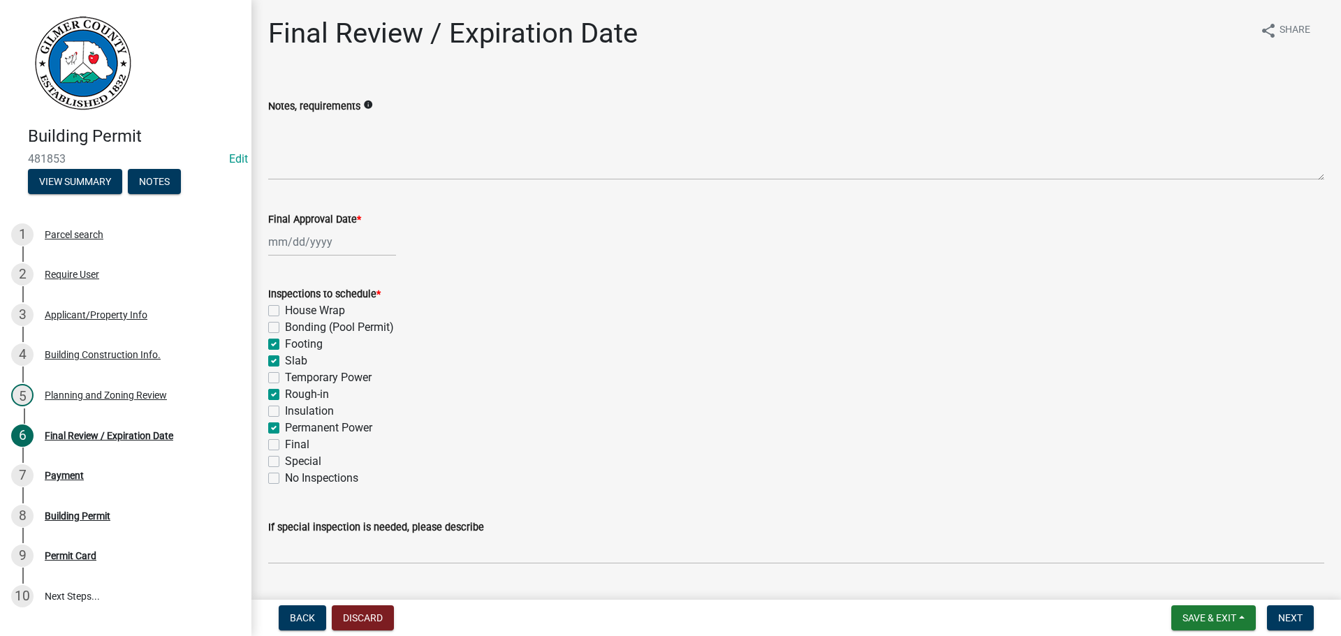
click at [293, 444] on input "Final" at bounding box center [289, 440] width 9 height 9
checkbox input "true"
checkbox input "false"
checkbox input "true"
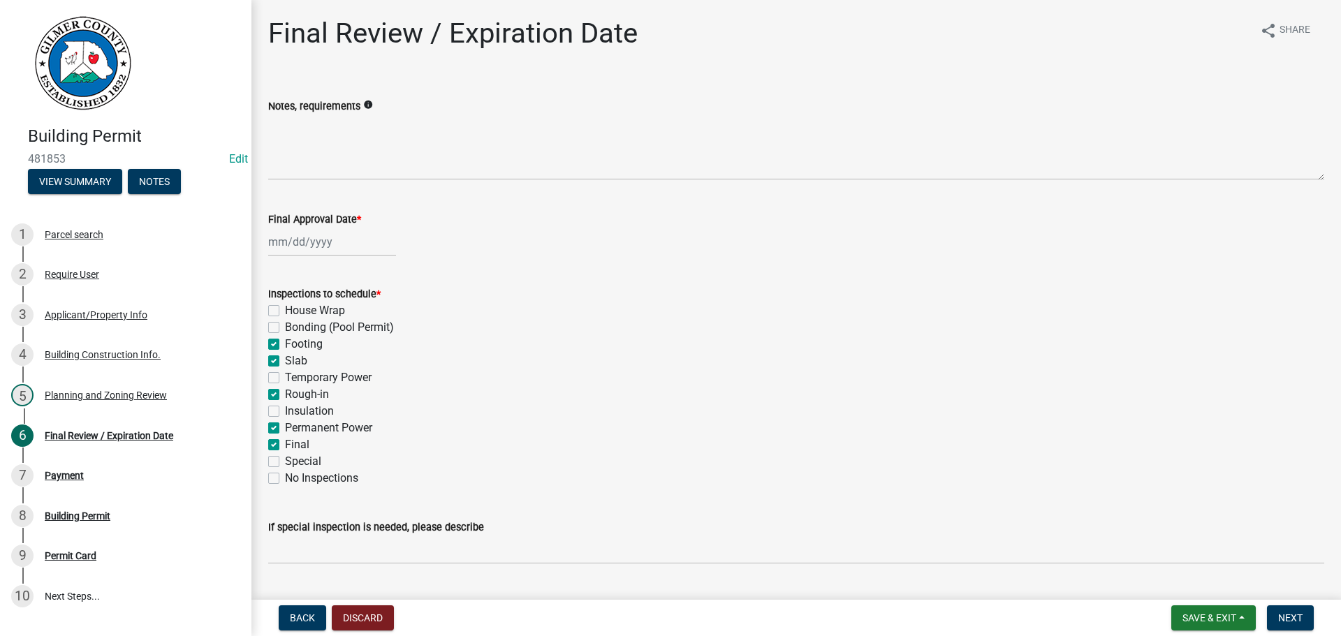
checkbox input "true"
checkbox input "false"
checkbox input "true"
checkbox input "false"
checkbox input "true"
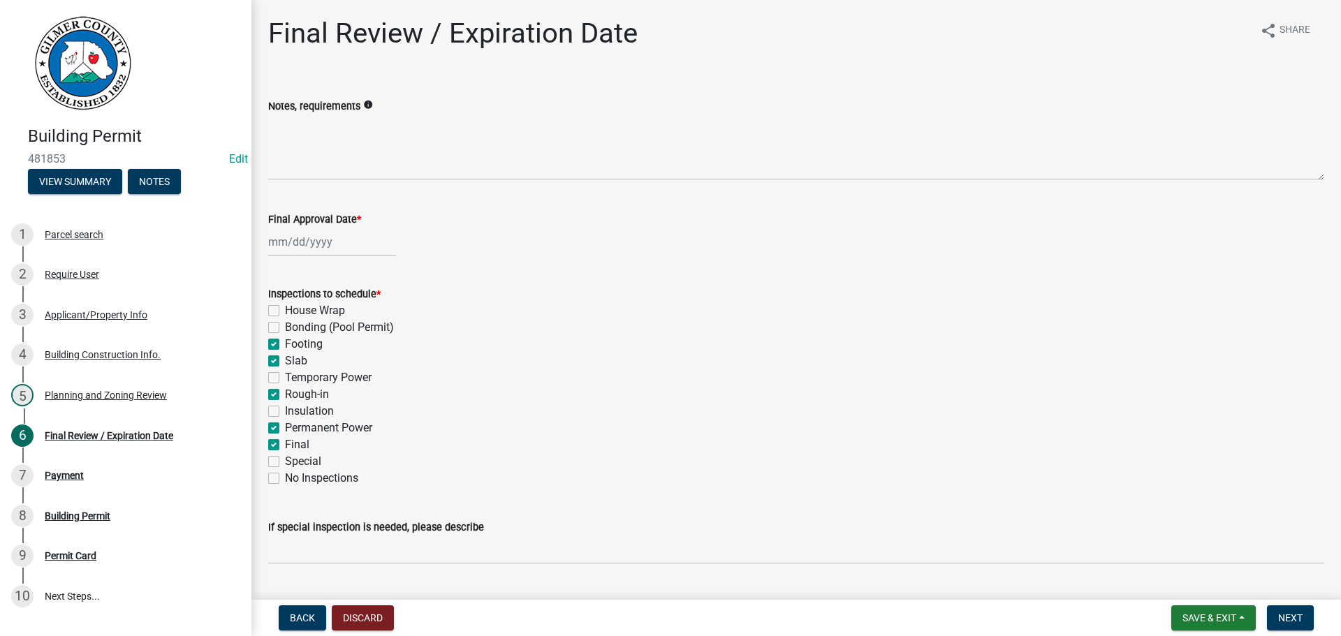
checkbox input "true"
checkbox input "false"
click at [324, 232] on div at bounding box center [332, 242] width 128 height 29
select select "9"
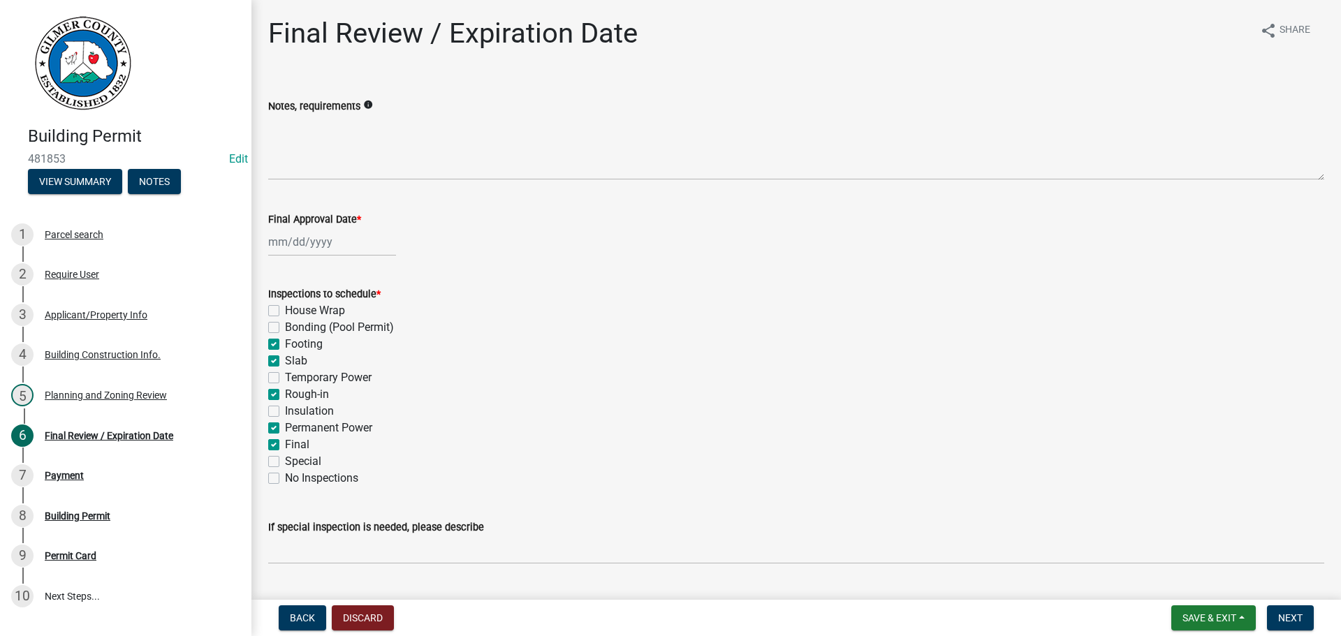
select select "2025"
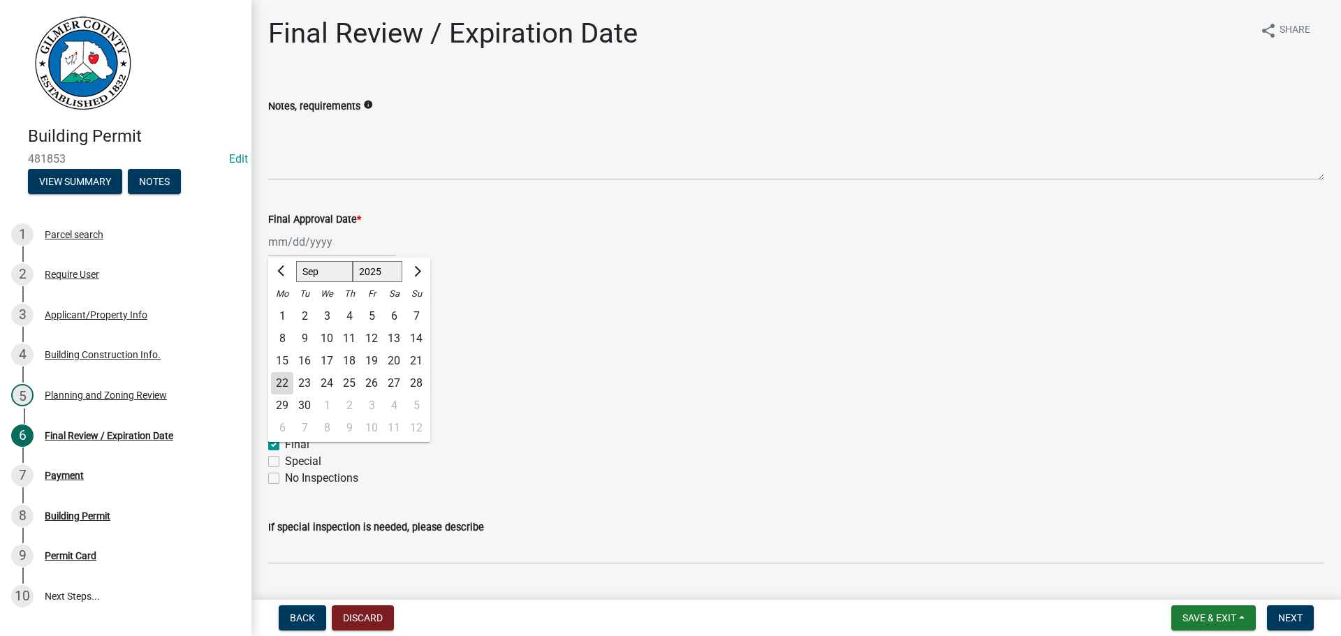
click at [281, 380] on div "22" at bounding box center [282, 383] width 22 height 22
type input "09/22/2025"
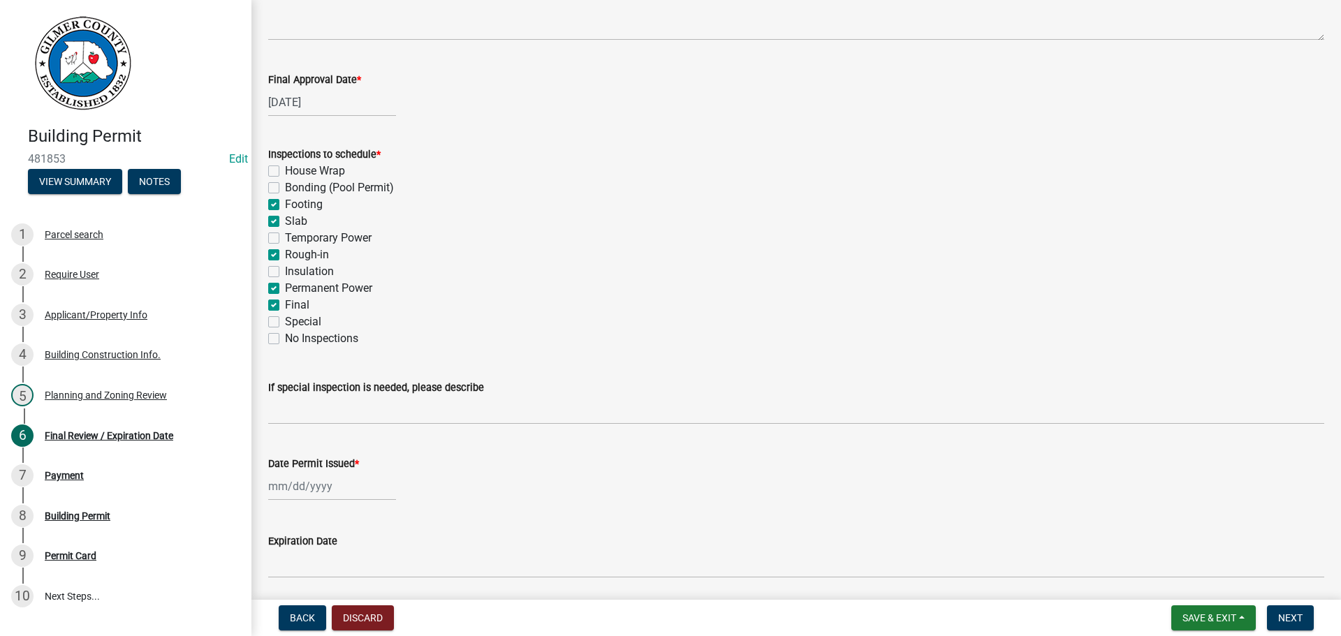
scroll to position [279, 0]
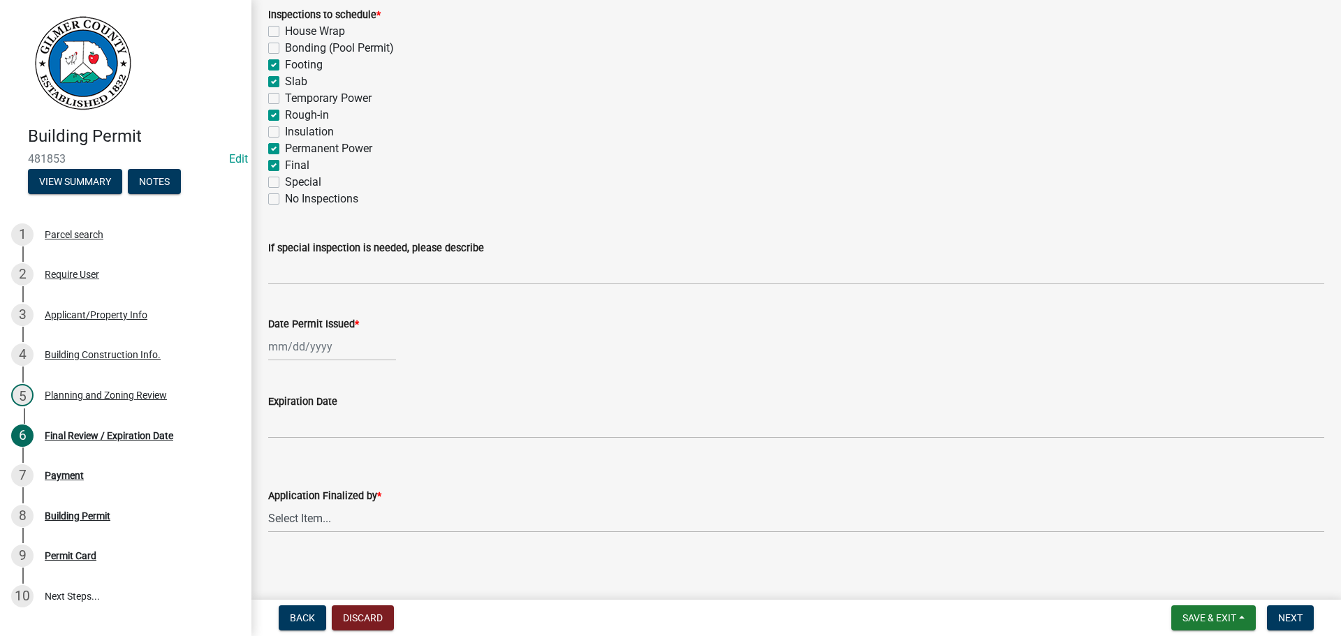
click at [346, 345] on div at bounding box center [332, 346] width 128 height 29
select select "9"
select select "2025"
click at [283, 486] on div "22" at bounding box center [282, 488] width 22 height 22
type input "09/22/2025"
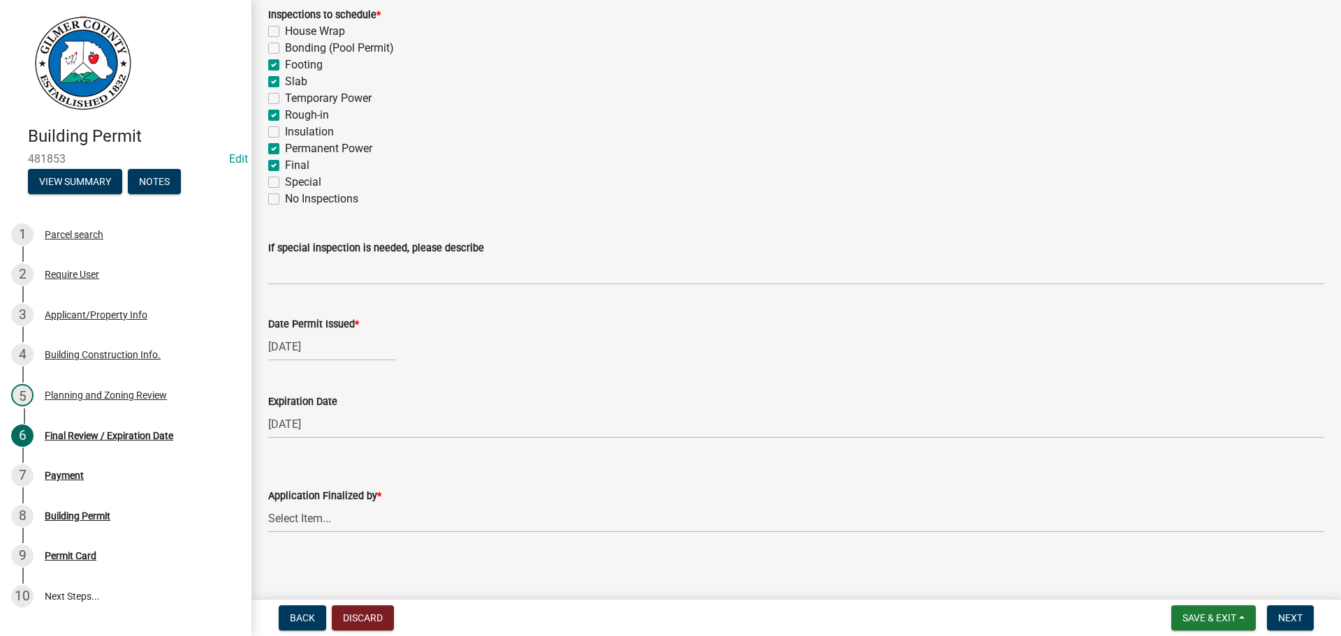
scroll to position [285, 0]
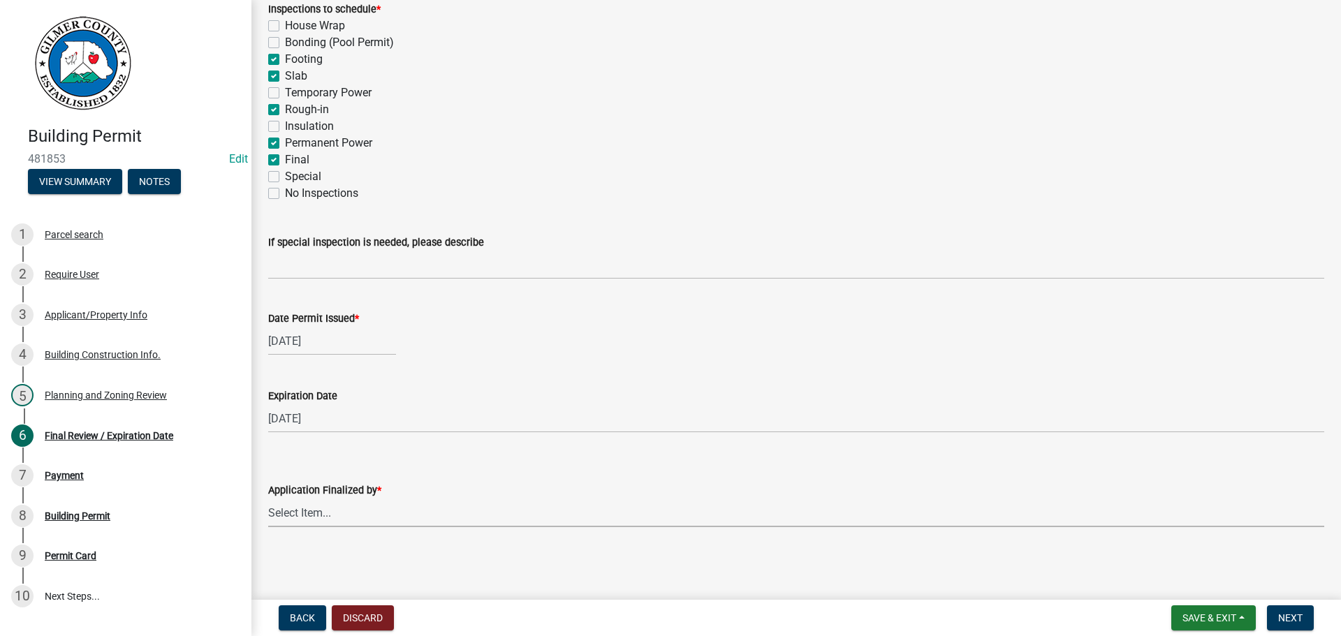
click at [318, 519] on select "Select Item... Andrew Mathis Art Wlochowski Becky Whitworth Joe Bouhl Karen Hen…" at bounding box center [796, 513] width 1056 height 29
click at [324, 520] on select "Select Item... Andrew Mathis Art Wlochowski Becky Whitworth Joe Bouhl Karen Hen…" at bounding box center [796, 513] width 1056 height 29
click at [268, 499] on select "Select Item... Andrew Mathis Art Wlochowski Becky Whitworth Joe Bouhl Karen Hen…" at bounding box center [796, 513] width 1056 height 29
select select "5ce200eb-feb1-496b-8127-7891293955f5"
click at [1306, 626] on button "Next" at bounding box center [1290, 617] width 47 height 25
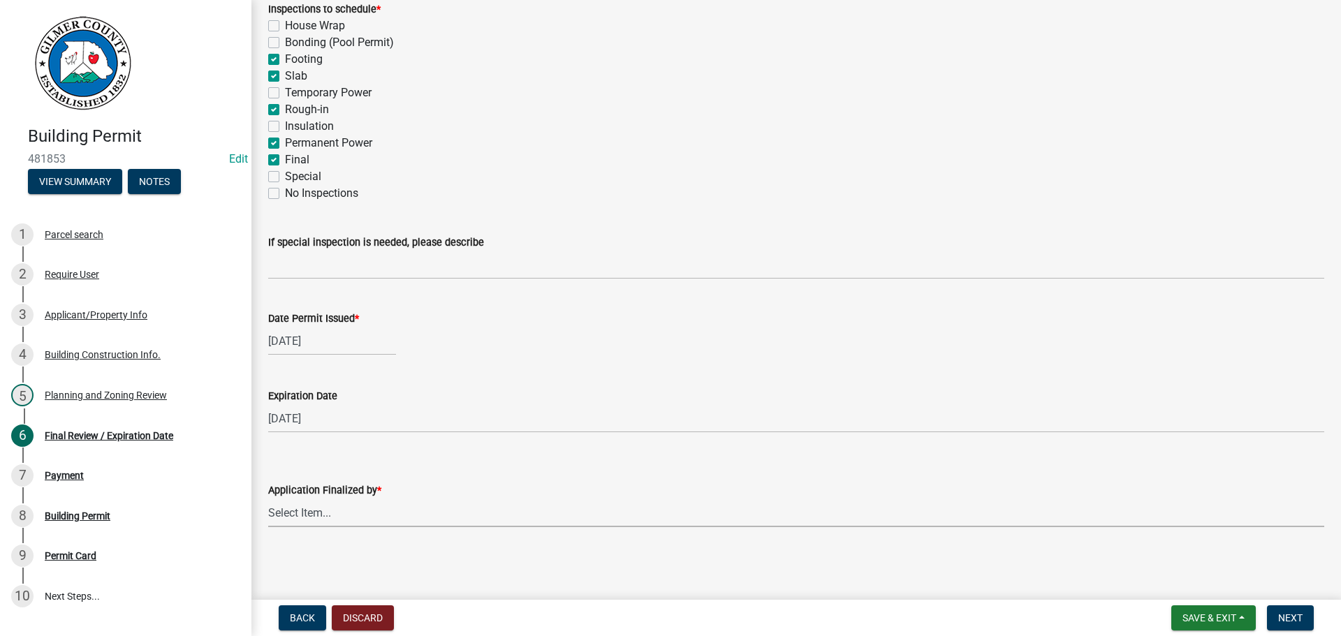
scroll to position [0, 0]
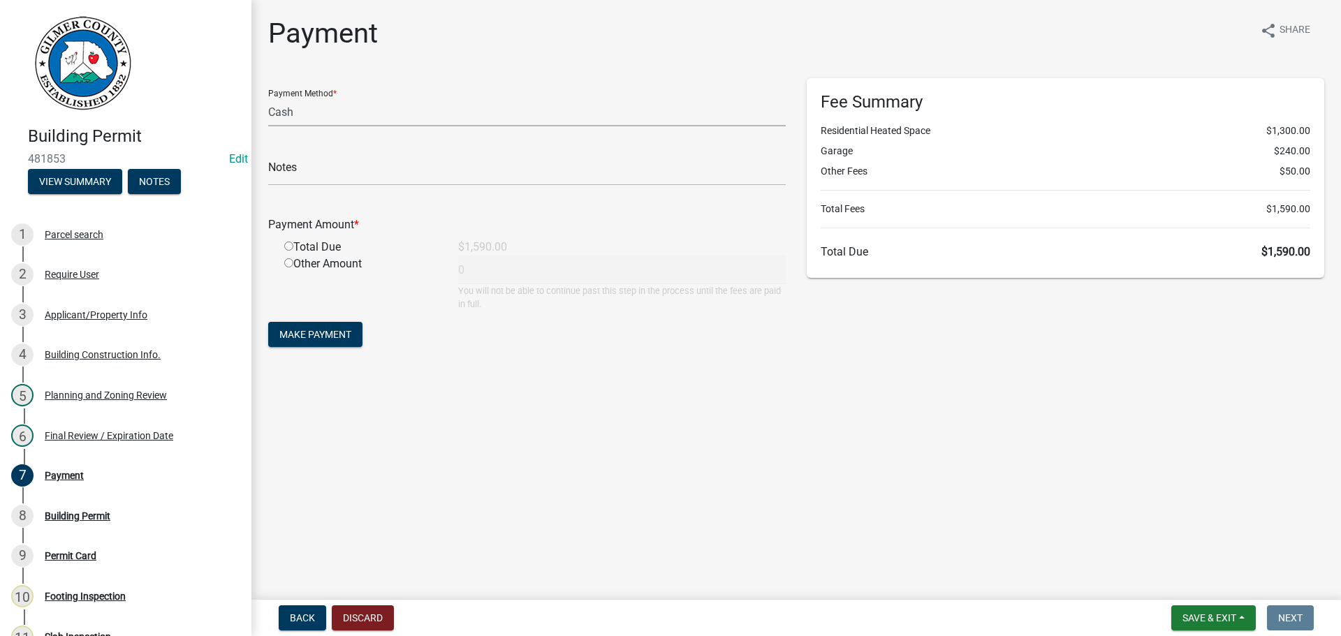
click at [406, 118] on select "Credit Card POS Check Cash" at bounding box center [526, 112] width 517 height 29
select select "1: 0"
click at [268, 98] on select "Credit Card POS Check Cash" at bounding box center [526, 112] width 517 height 29
click at [368, 161] on input "text" at bounding box center [526, 171] width 517 height 29
type input "1133"
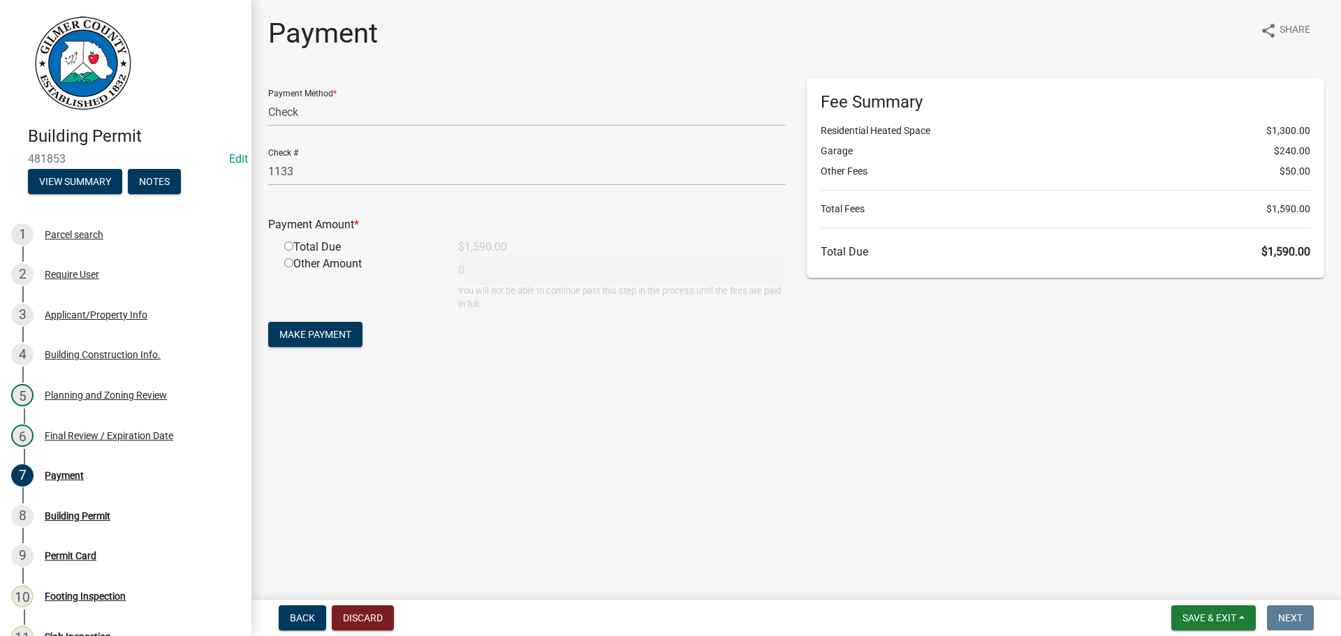
click at [284, 242] on input "radio" at bounding box center [288, 246] width 9 height 9
radio input "true"
type input "1590"
click at [303, 326] on button "Make Payment" at bounding box center [315, 334] width 94 height 25
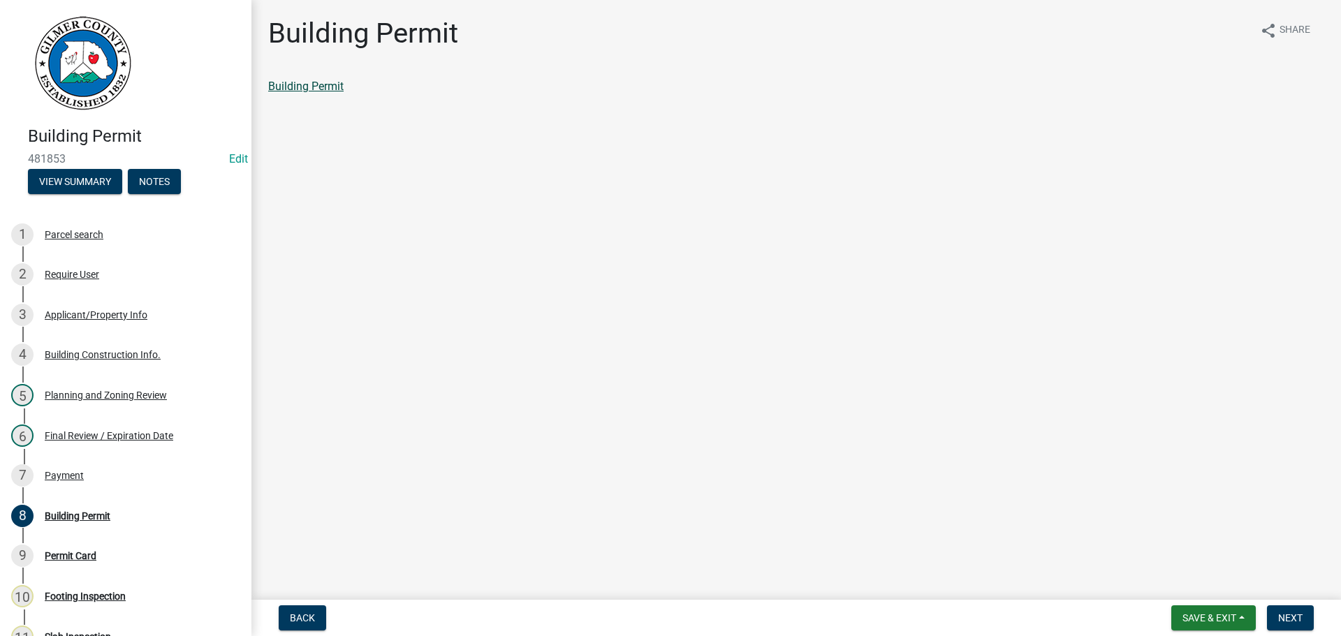
click at [318, 84] on link "Building Permit" at bounding box center [305, 86] width 75 height 13
click at [1289, 617] on span "Next" at bounding box center [1290, 617] width 24 height 11
click at [303, 88] on link "Permit Card" at bounding box center [297, 86] width 58 height 13
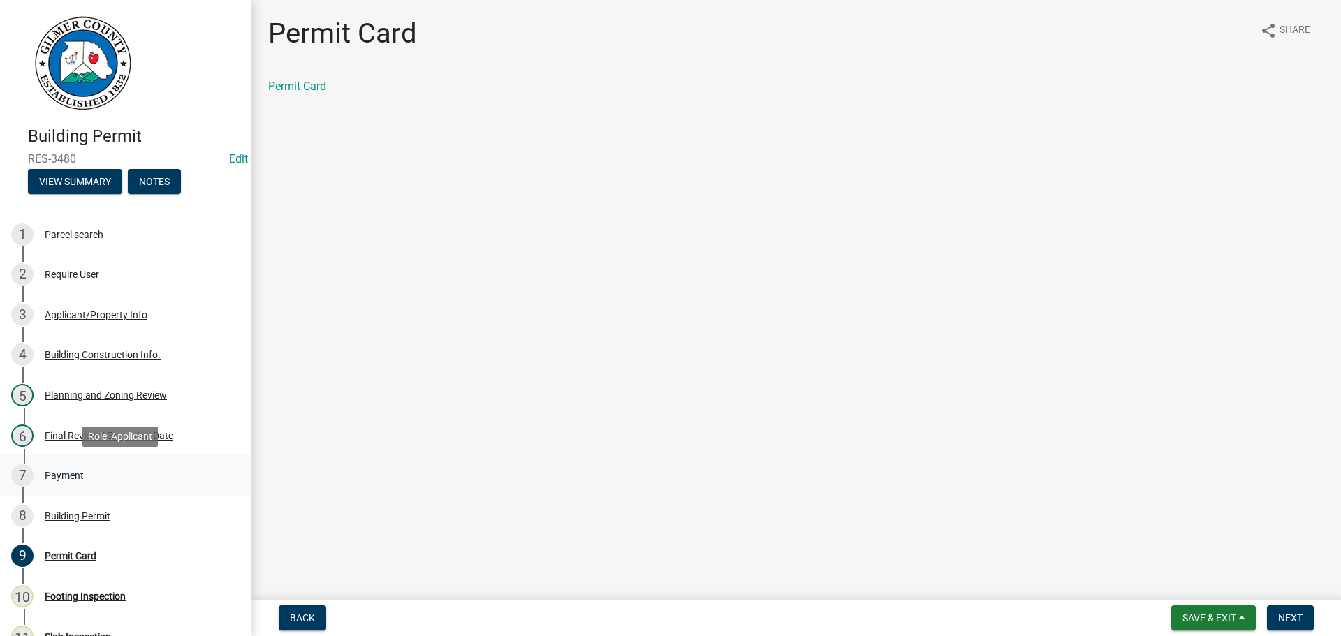
click at [115, 466] on div "7 Payment" at bounding box center [120, 475] width 218 height 22
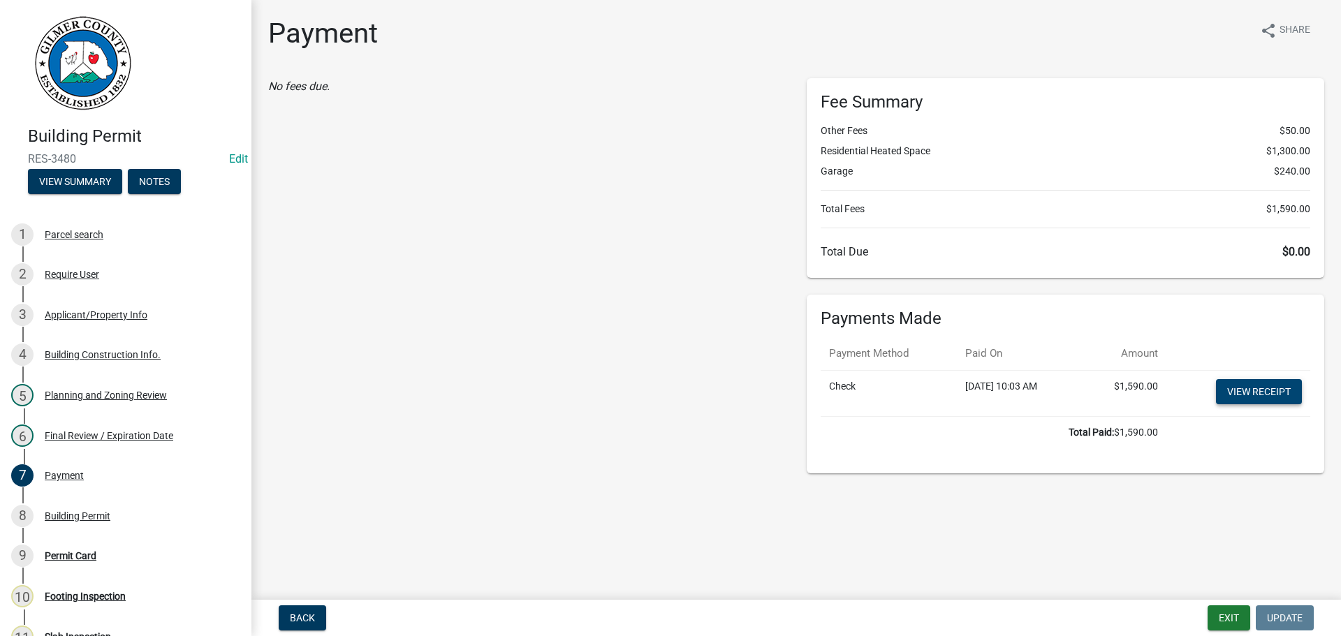
click at [1276, 383] on link "View receipt" at bounding box center [1259, 391] width 86 height 25
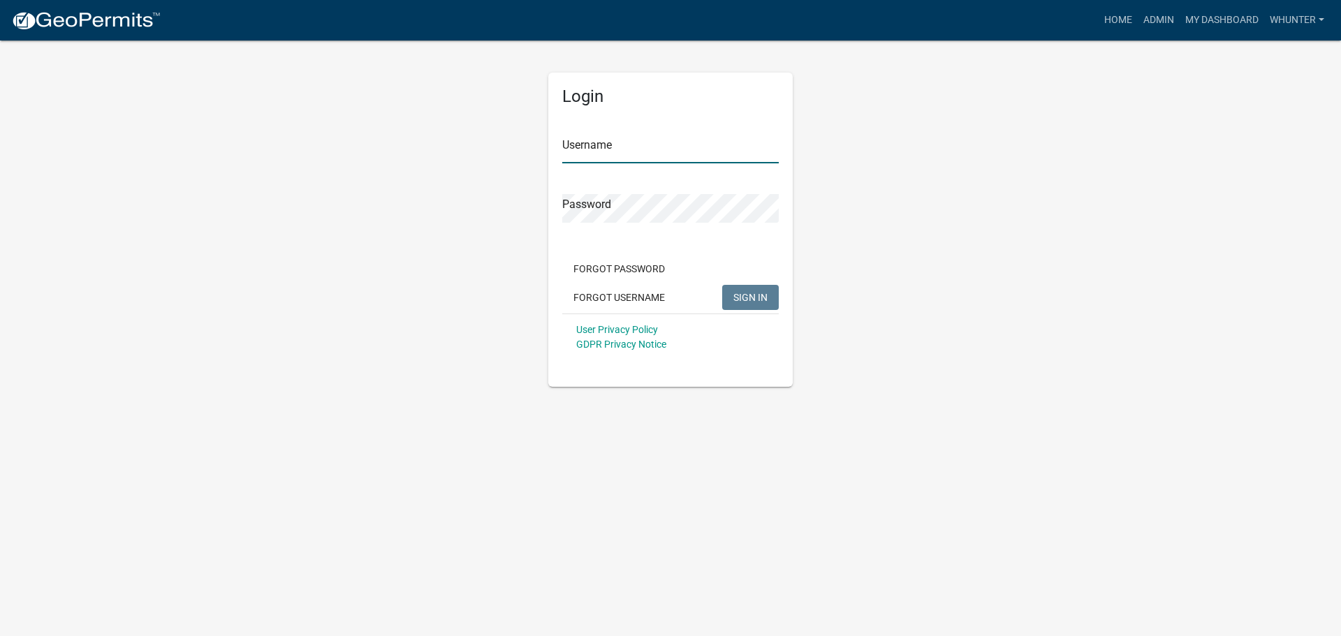
type input "whunter"
click at [771, 305] on button "SIGN IN" at bounding box center [750, 297] width 57 height 25
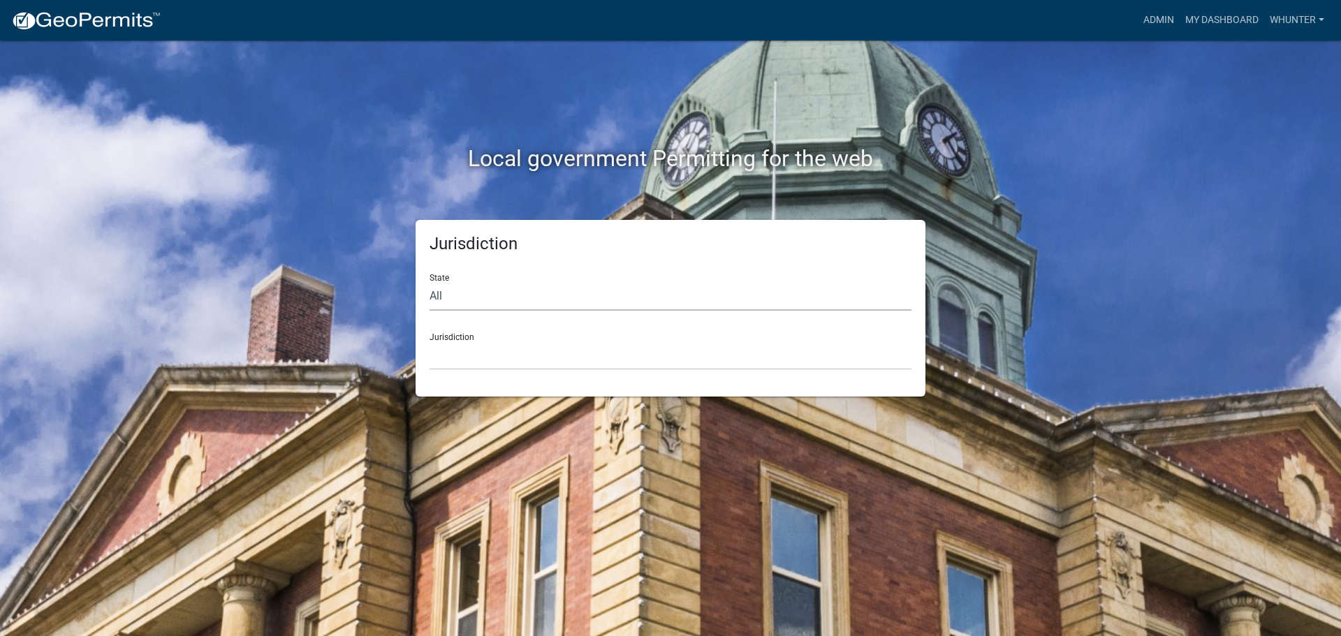
click at [768, 302] on select "All [US_STATE] [US_STATE] [US_STATE] [US_STATE] [US_STATE] [US_STATE] [US_STATE…" at bounding box center [670, 296] width 482 height 29
select select "[US_STATE]"
click at [429, 282] on select "All [US_STATE] [US_STATE] [US_STATE] [US_STATE] [US_STATE] [US_STATE] [US_STATE…" at bounding box center [670, 296] width 482 height 29
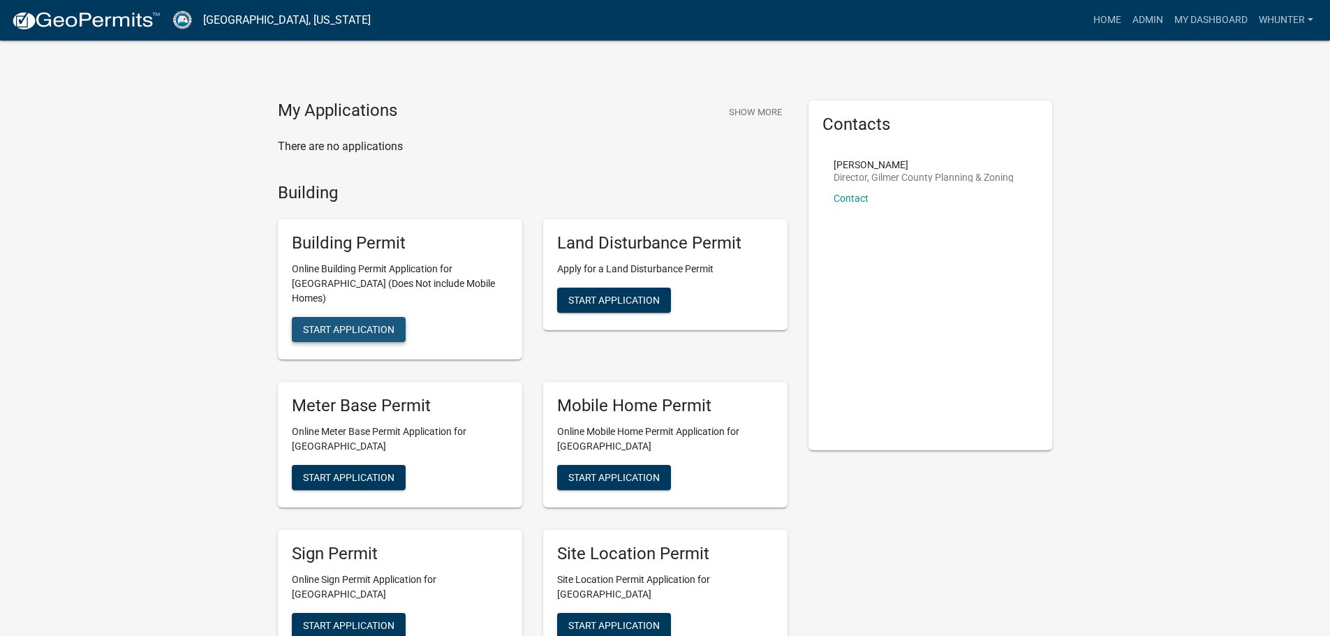
click at [339, 324] on button "Start Application" at bounding box center [349, 329] width 114 height 25
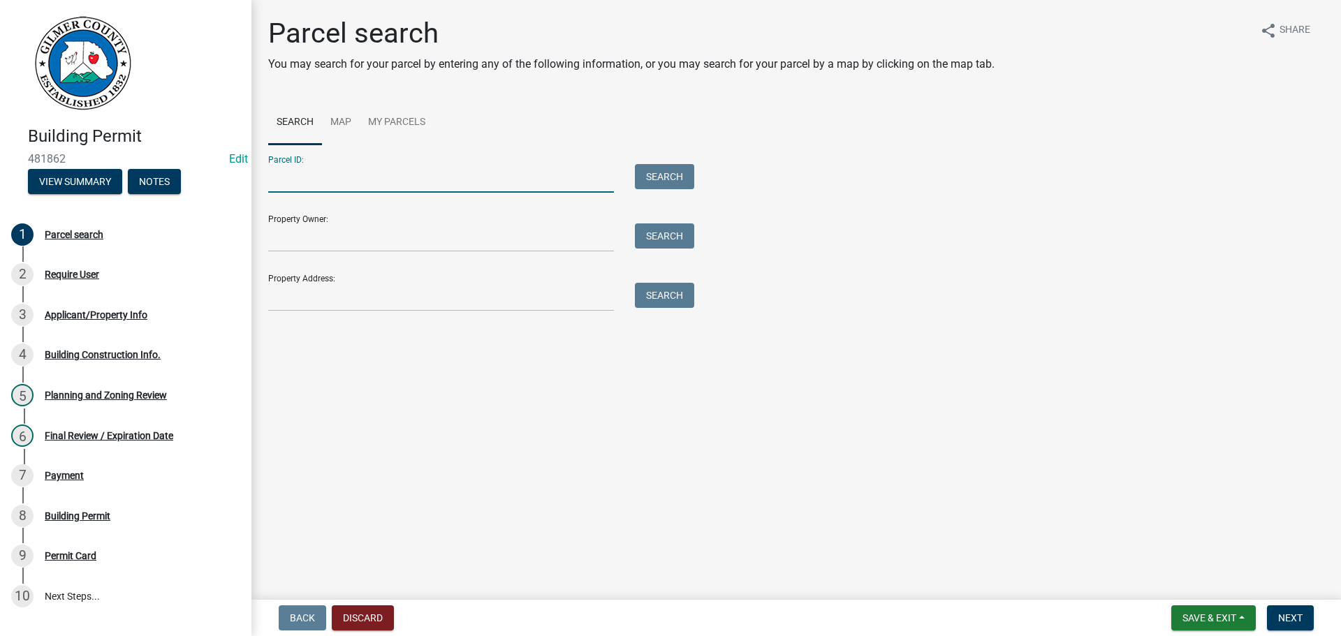
click at [422, 190] on input "Parcel ID:" at bounding box center [441, 178] width 346 height 29
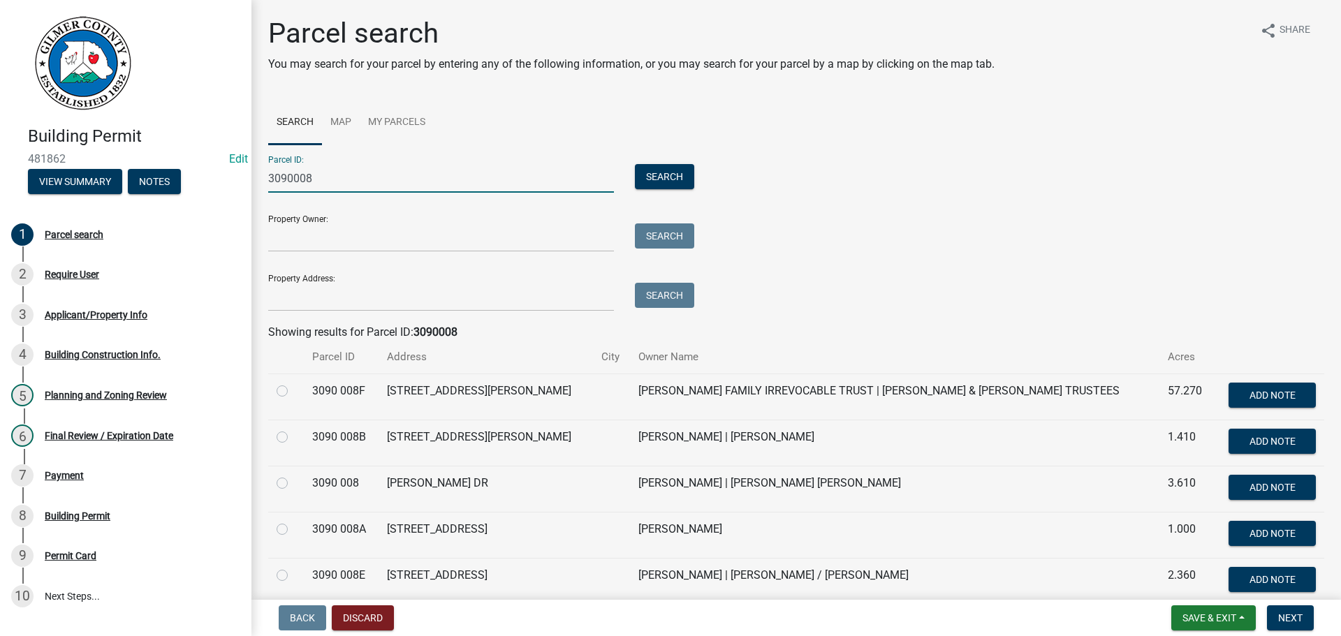
type input "3090008"
click at [275, 385] on td at bounding box center [286, 397] width 36 height 46
click at [293, 383] on label at bounding box center [293, 383] width 0 height 0
click at [293, 390] on 008F "radio" at bounding box center [297, 387] width 9 height 9
radio 008F "true"
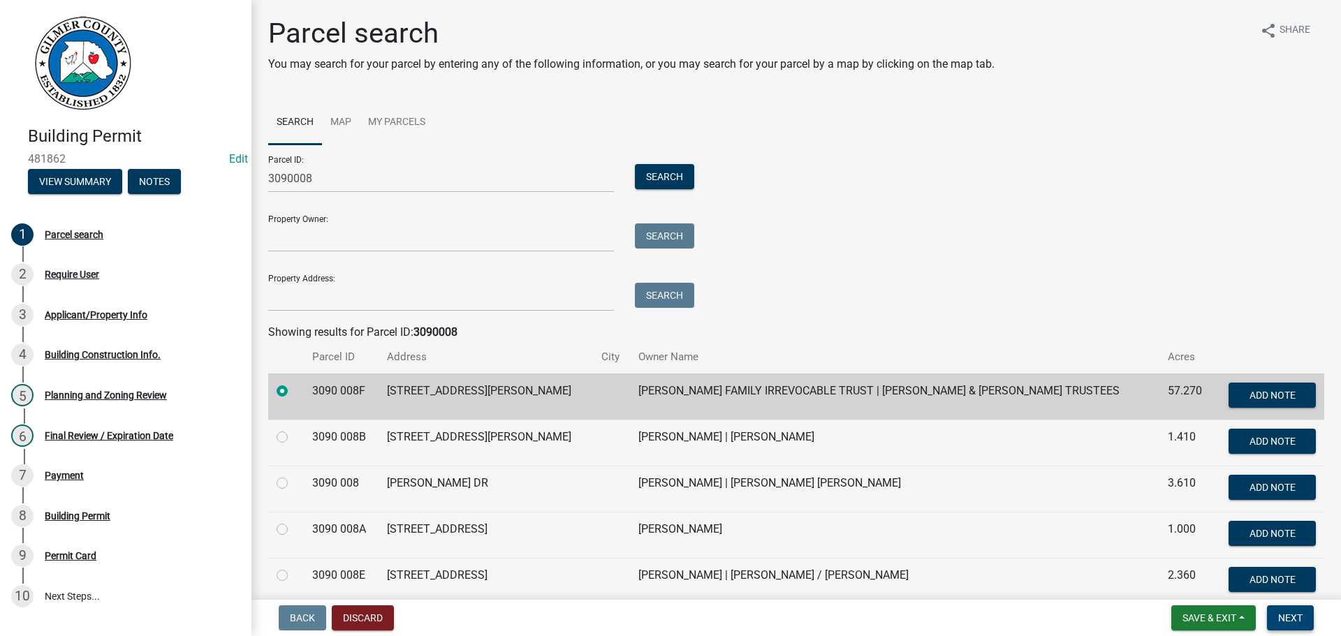
click at [1268, 612] on button "Next" at bounding box center [1290, 617] width 47 height 25
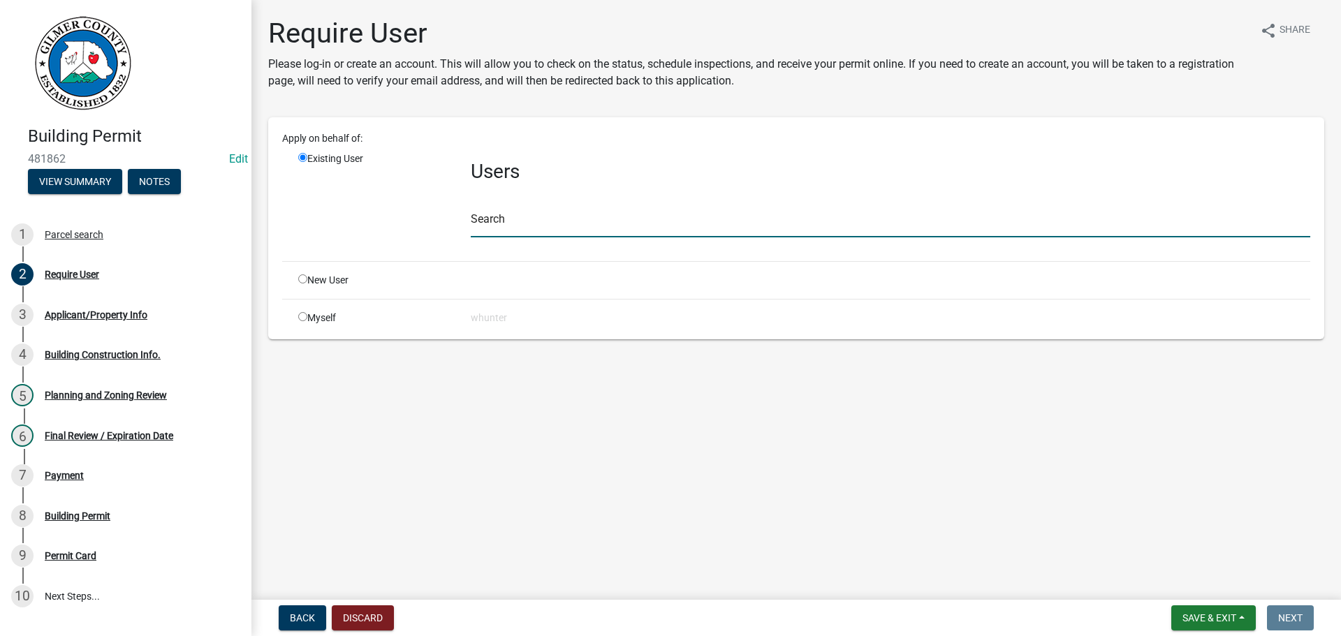
click at [674, 212] on input "text" at bounding box center [890, 223] width 839 height 29
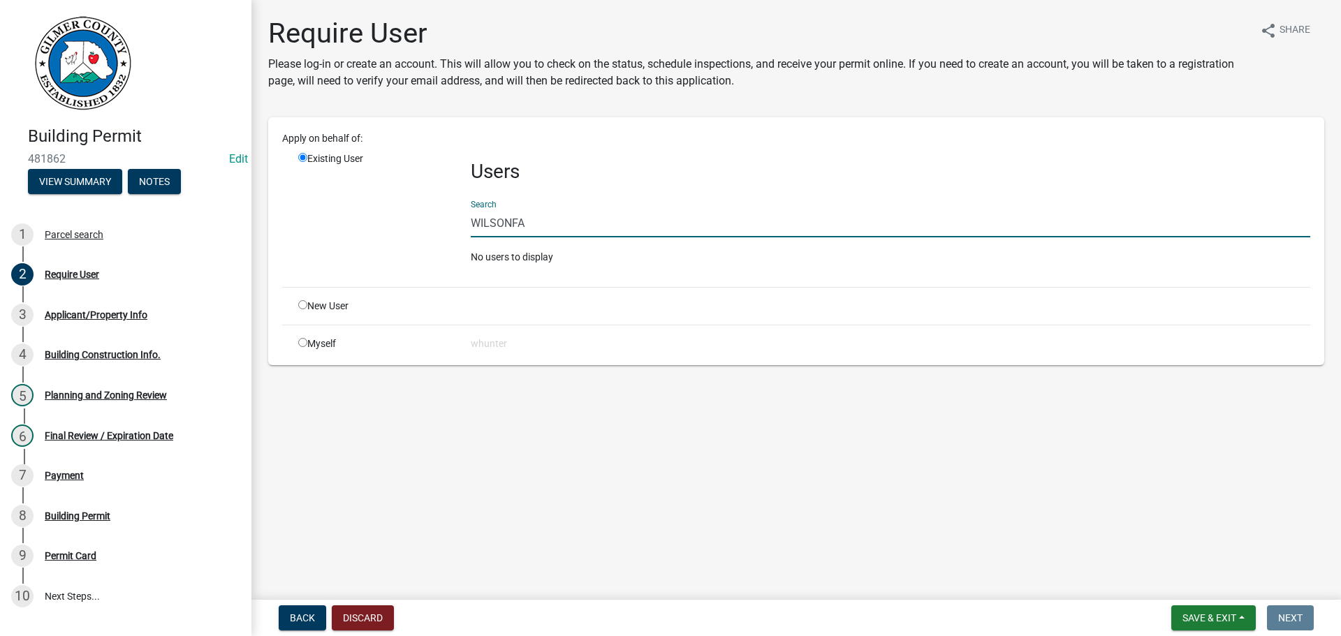
drag, startPoint x: 545, startPoint y: 228, endPoint x: 380, endPoint y: 195, distance: 168.0
click at [336, 195] on div "Existing User Users Search WILSONFA No users to display" at bounding box center [804, 214] width 1033 height 124
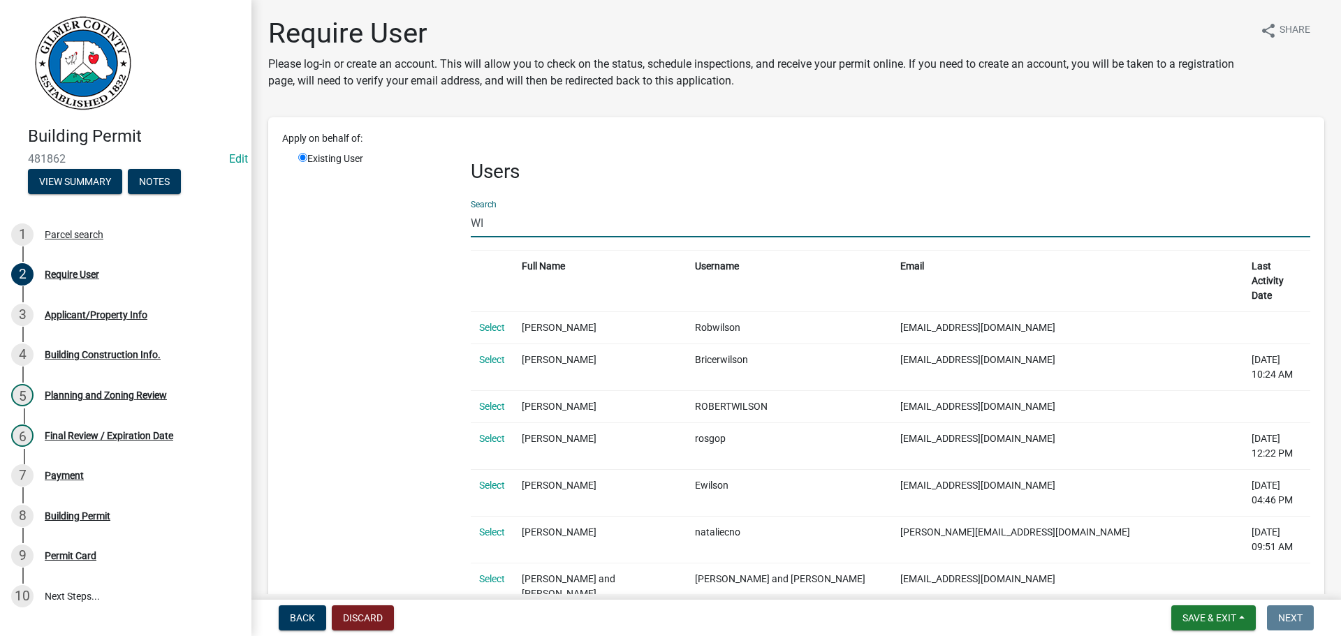
type input "W"
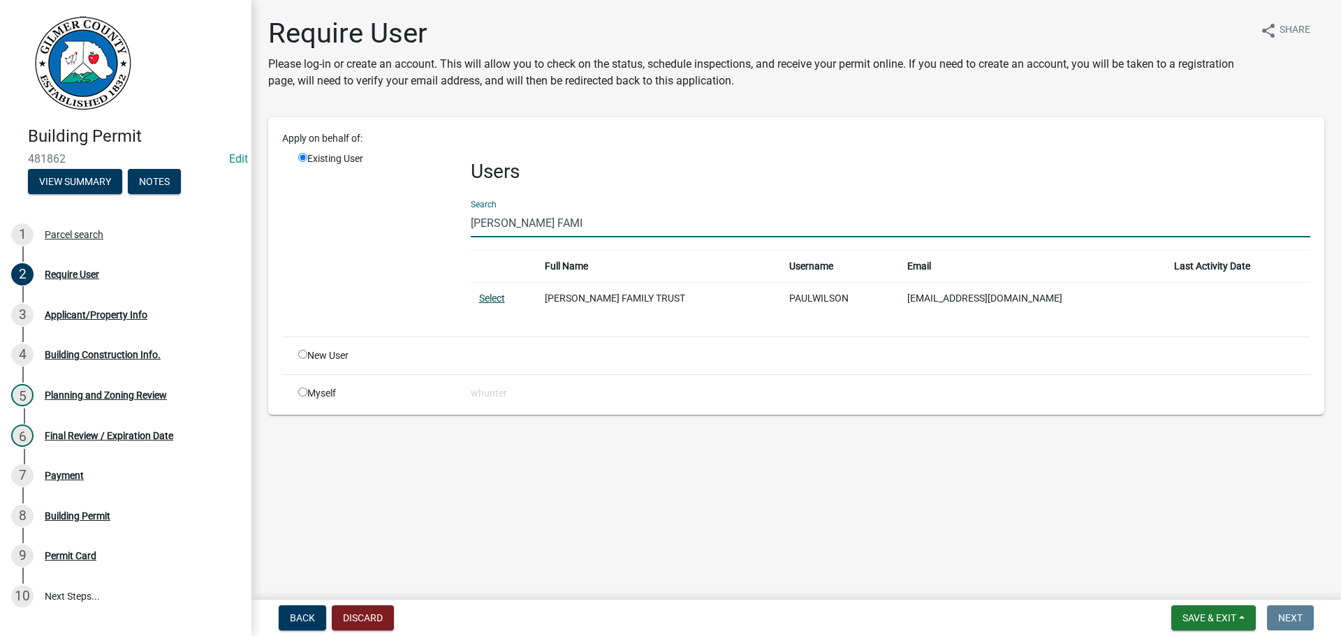
type input "WILSON FAMI"
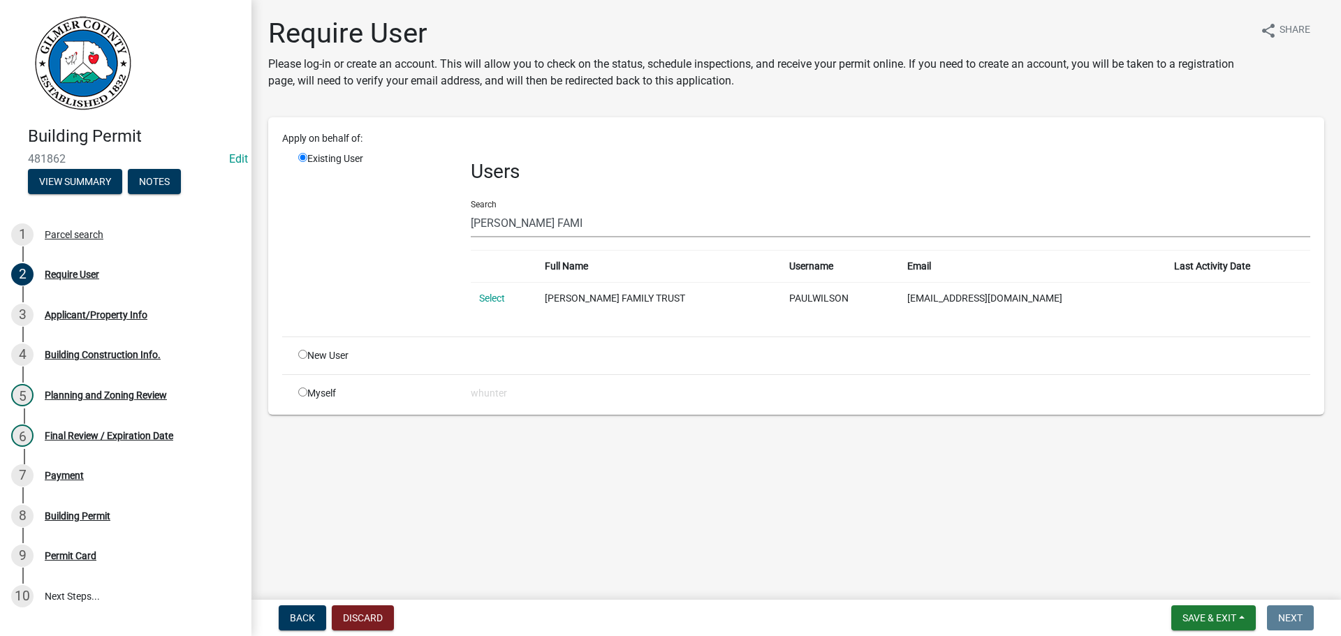
click at [500, 298] on link "Select" at bounding box center [492, 298] width 26 height 11
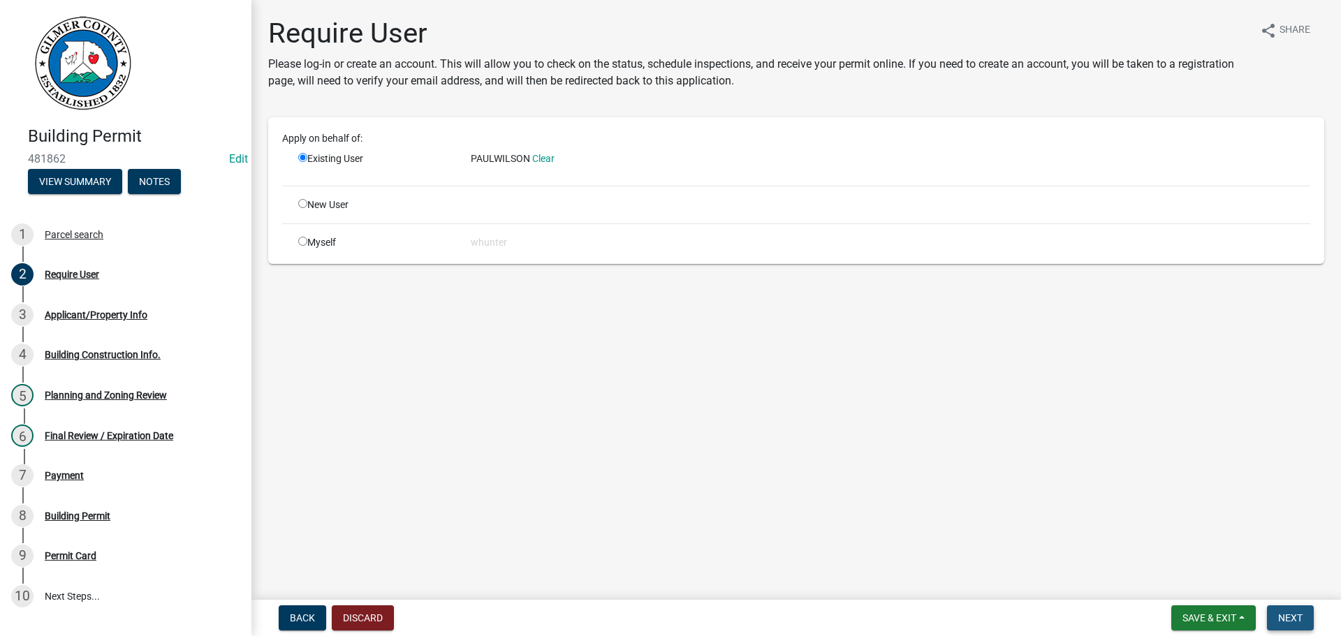
click at [1274, 621] on button "Next" at bounding box center [1290, 617] width 47 height 25
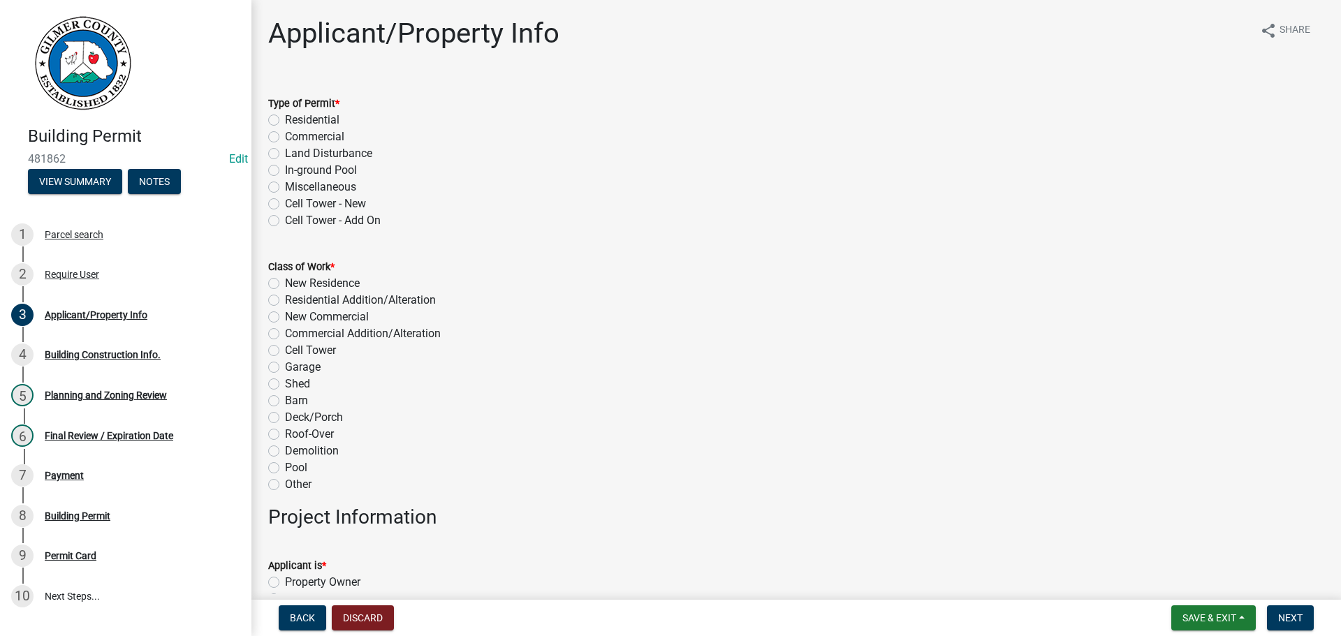
click at [305, 121] on label "Residential" at bounding box center [312, 120] width 54 height 17
click at [294, 121] on input "Residential" at bounding box center [289, 116] width 9 height 9
radio input "true"
click at [327, 187] on label "Miscellaneous" at bounding box center [320, 187] width 71 height 17
click at [294, 187] on input "Miscellaneous" at bounding box center [289, 183] width 9 height 9
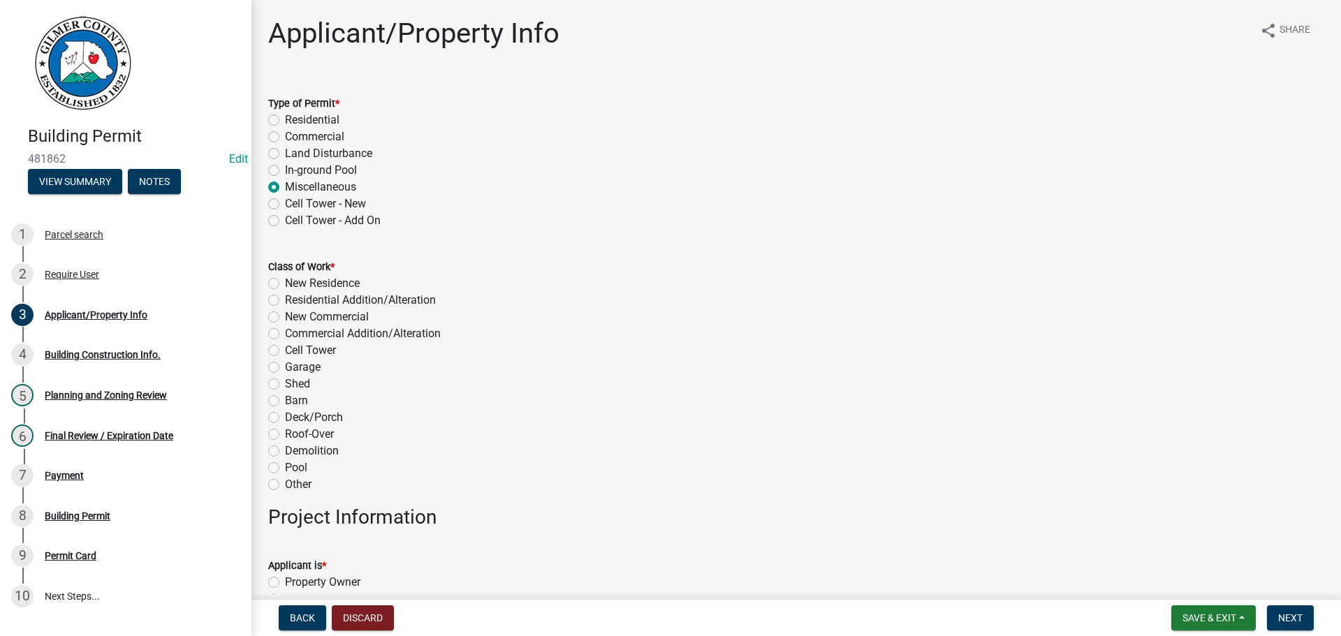
radio input "true"
click at [300, 376] on label "Shed" at bounding box center [297, 384] width 25 height 17
click at [294, 376] on input "Shed" at bounding box center [289, 380] width 9 height 9
radio input "true"
click at [297, 366] on label "Garage" at bounding box center [303, 367] width 36 height 17
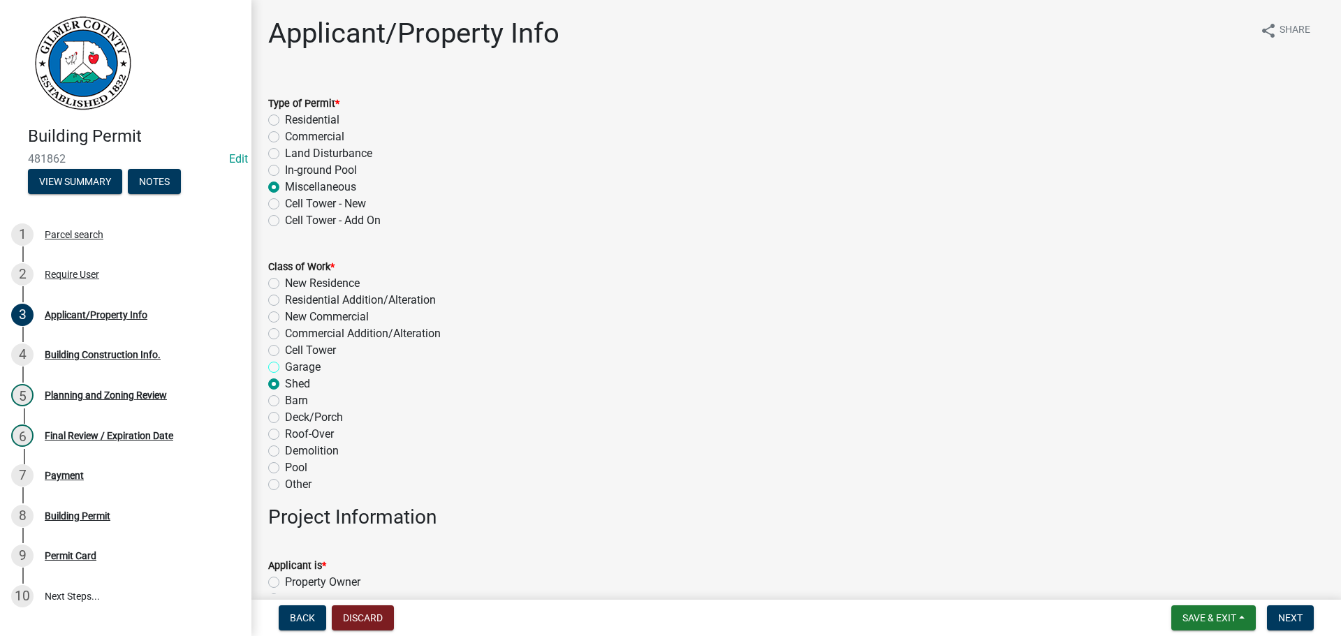
click at [294, 366] on input "Garage" at bounding box center [289, 363] width 9 height 9
radio input "true"
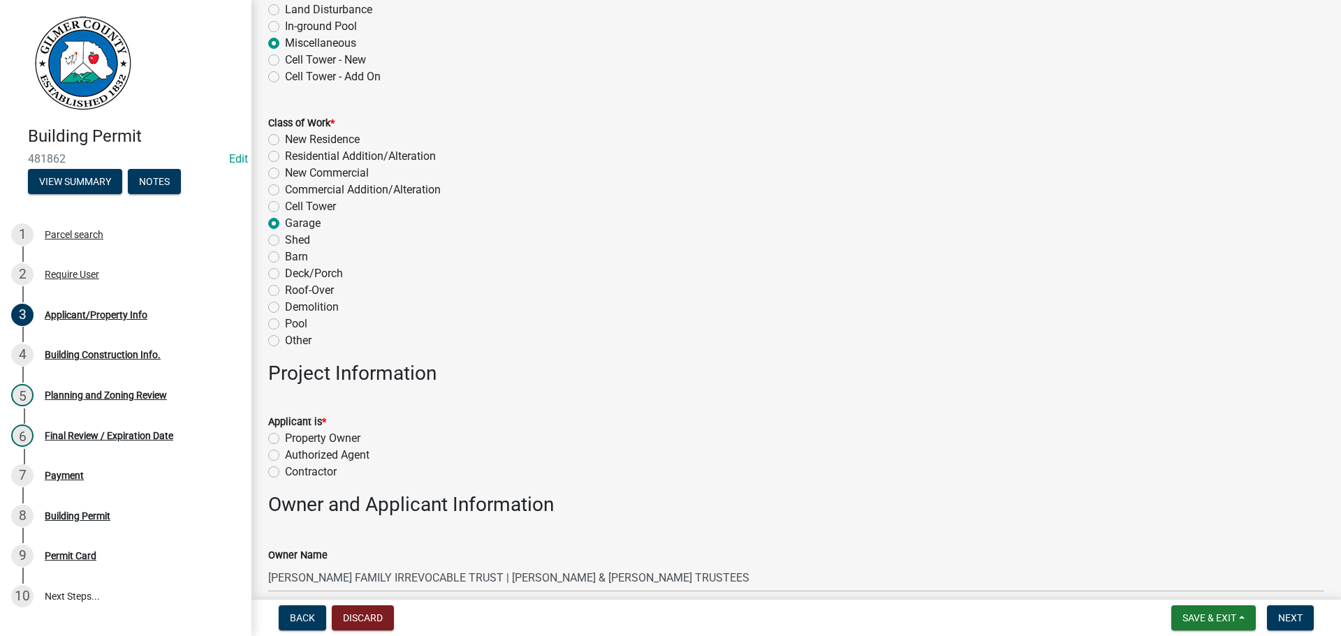
scroll to position [279, 0]
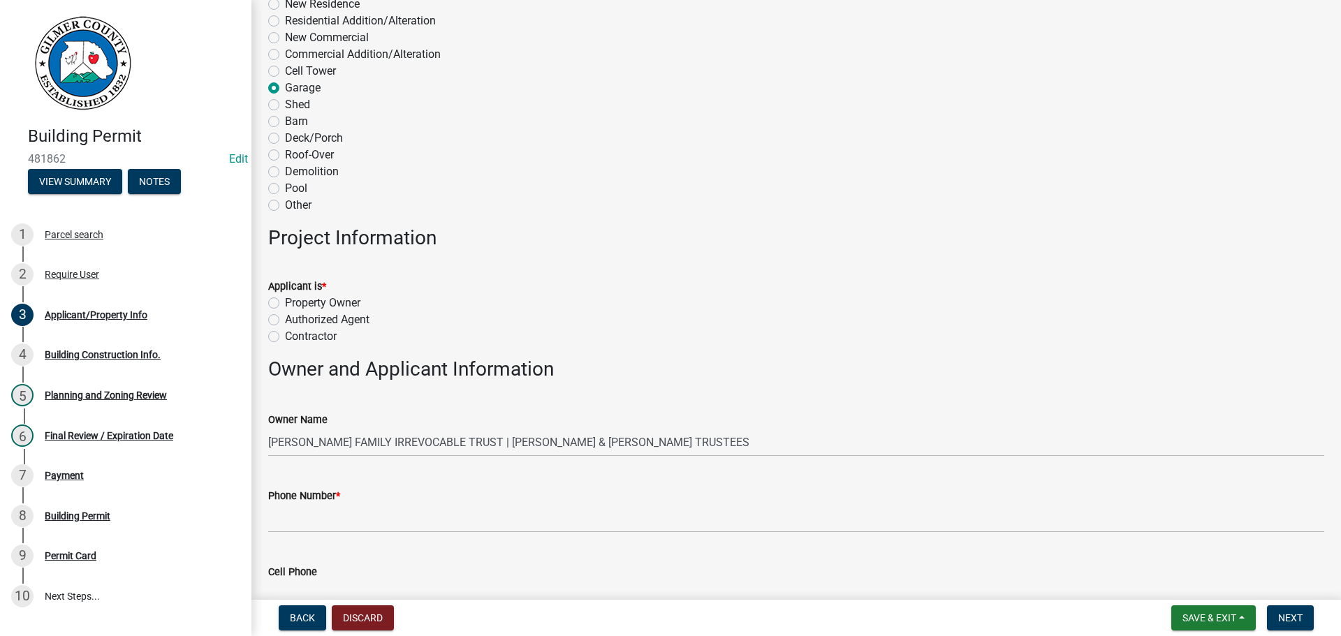
click at [317, 290] on label "Applicant is *" at bounding box center [297, 287] width 58 height 10
click at [321, 303] on label "Property Owner" at bounding box center [322, 303] width 75 height 17
click at [294, 303] on input "Property Owner" at bounding box center [289, 299] width 9 height 9
radio input "true"
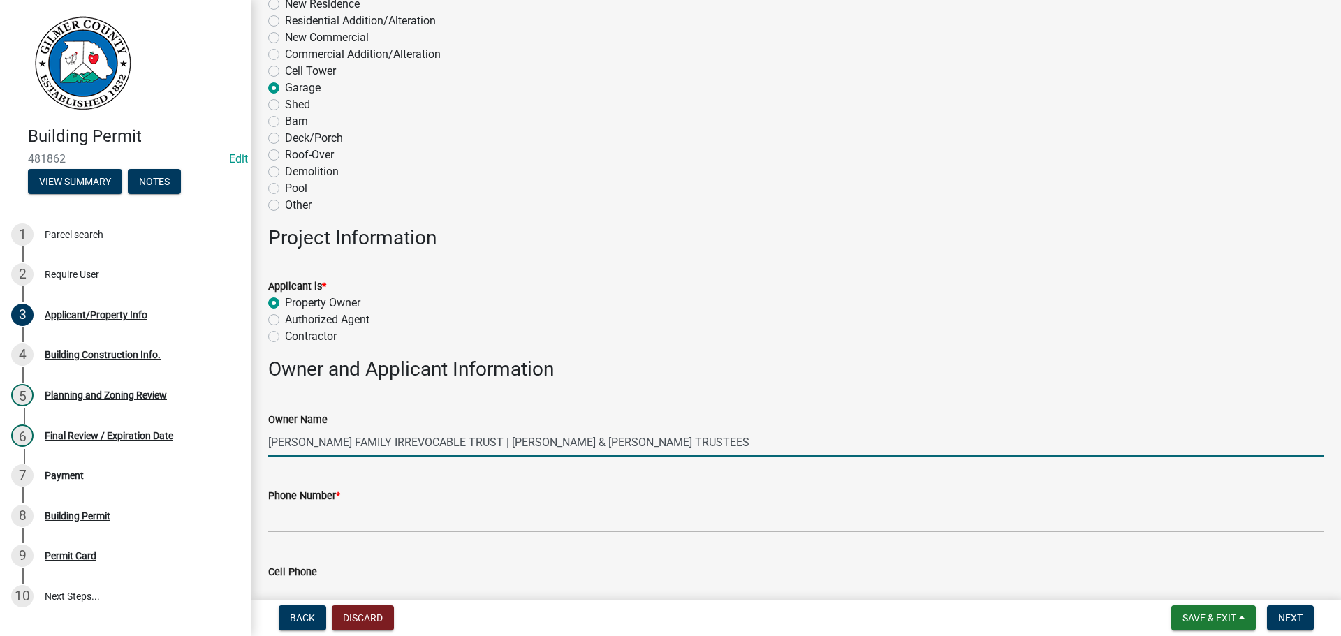
drag, startPoint x: 703, startPoint y: 439, endPoint x: 469, endPoint y: 443, distance: 234.7
click at [469, 443] on input "[PERSON_NAME] FAMILY IRREVOCABLE TRUST | [PERSON_NAME] & [PERSON_NAME] TRUSTEES" at bounding box center [796, 442] width 1056 height 29
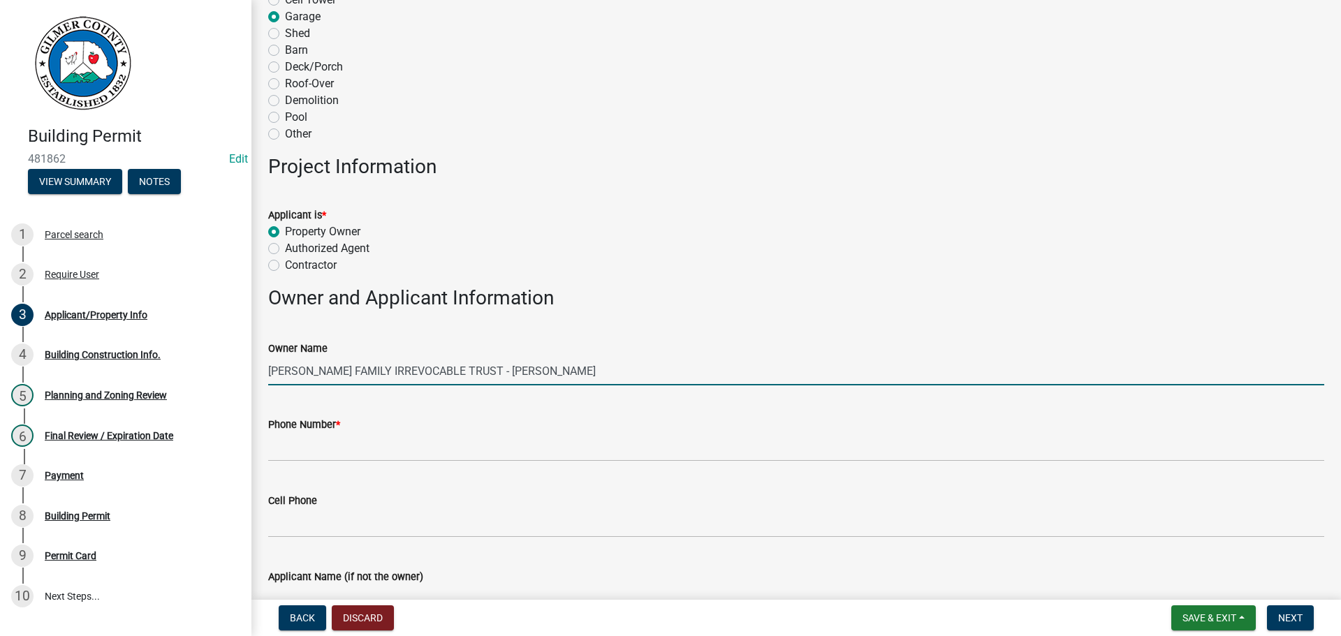
scroll to position [419, 0]
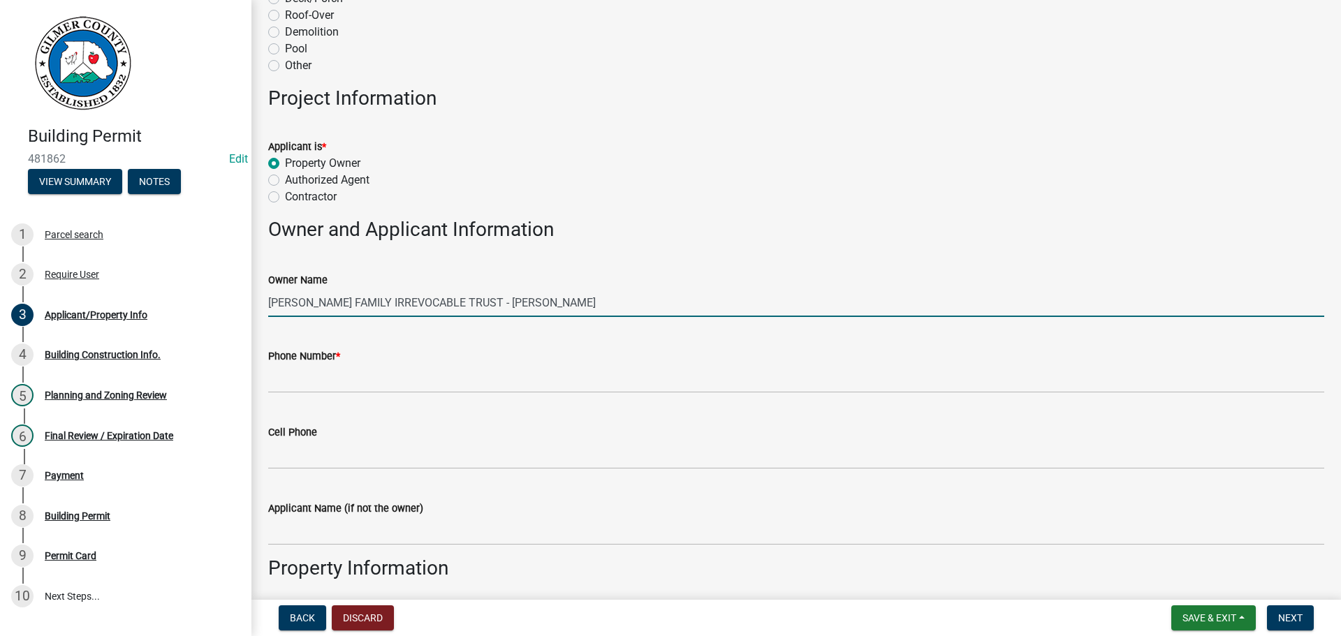
type input "[PERSON_NAME] FAMILY IRREVOCABLE TRUST - [PERSON_NAME]"
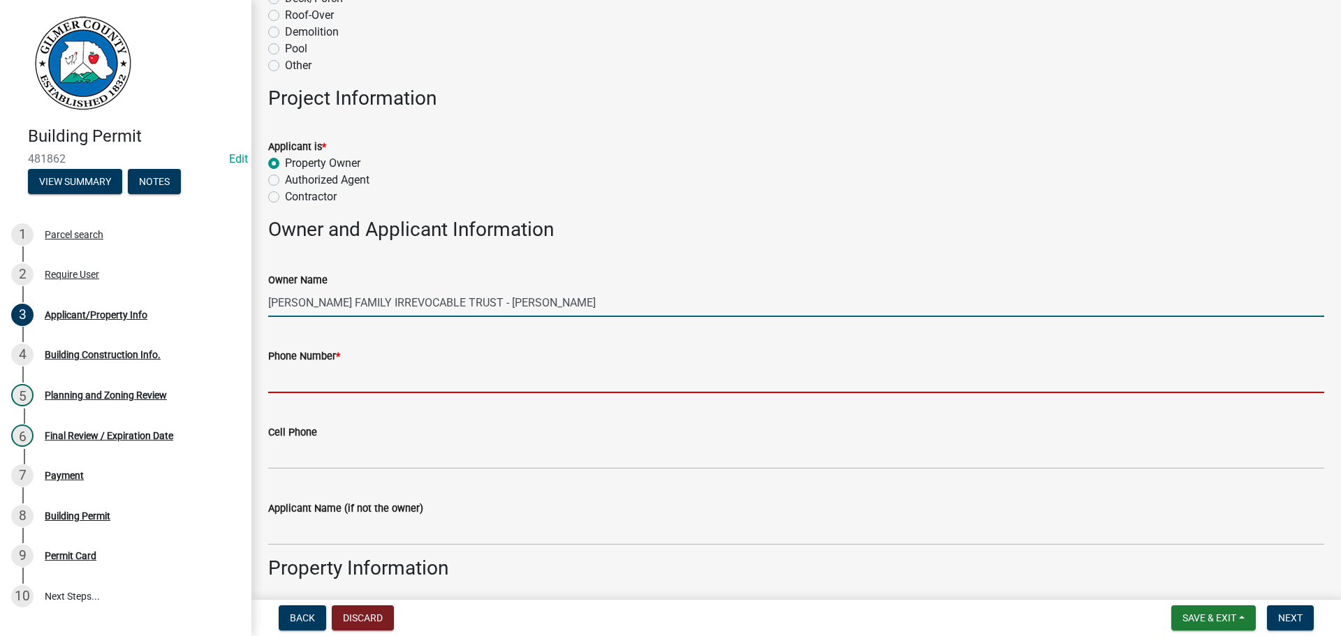
click at [406, 388] on input "Phone Number *" at bounding box center [796, 378] width 1056 height 29
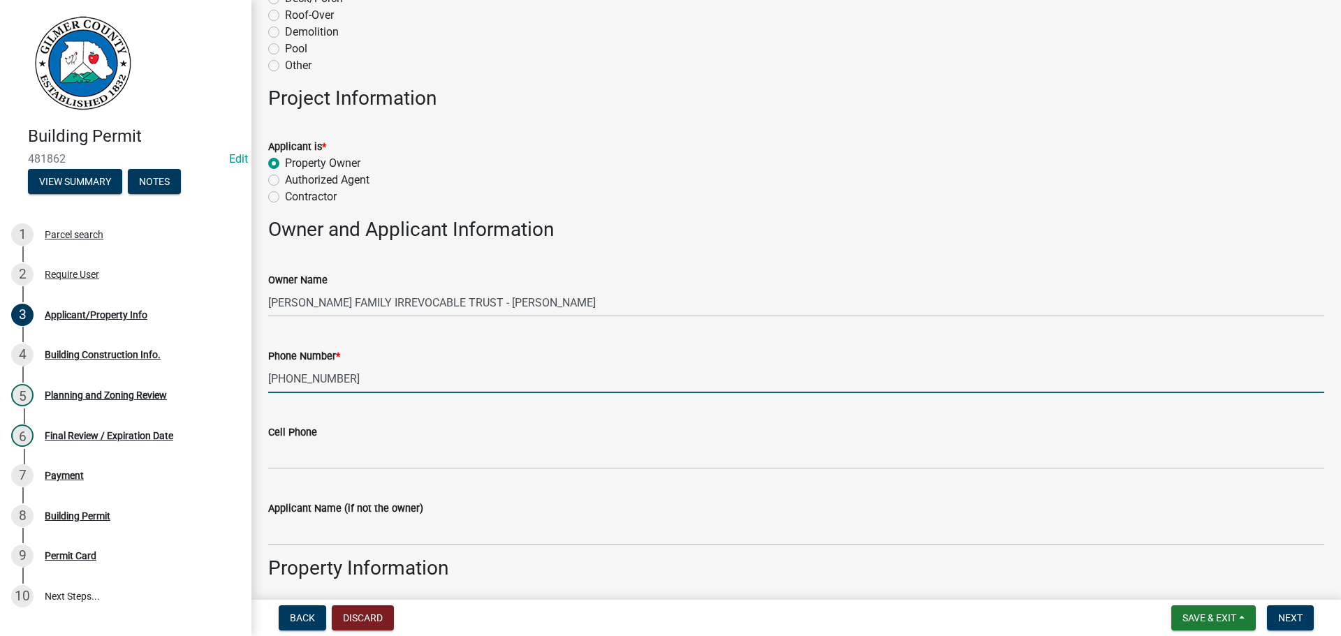
type input "[PHONE_NUMBER]"
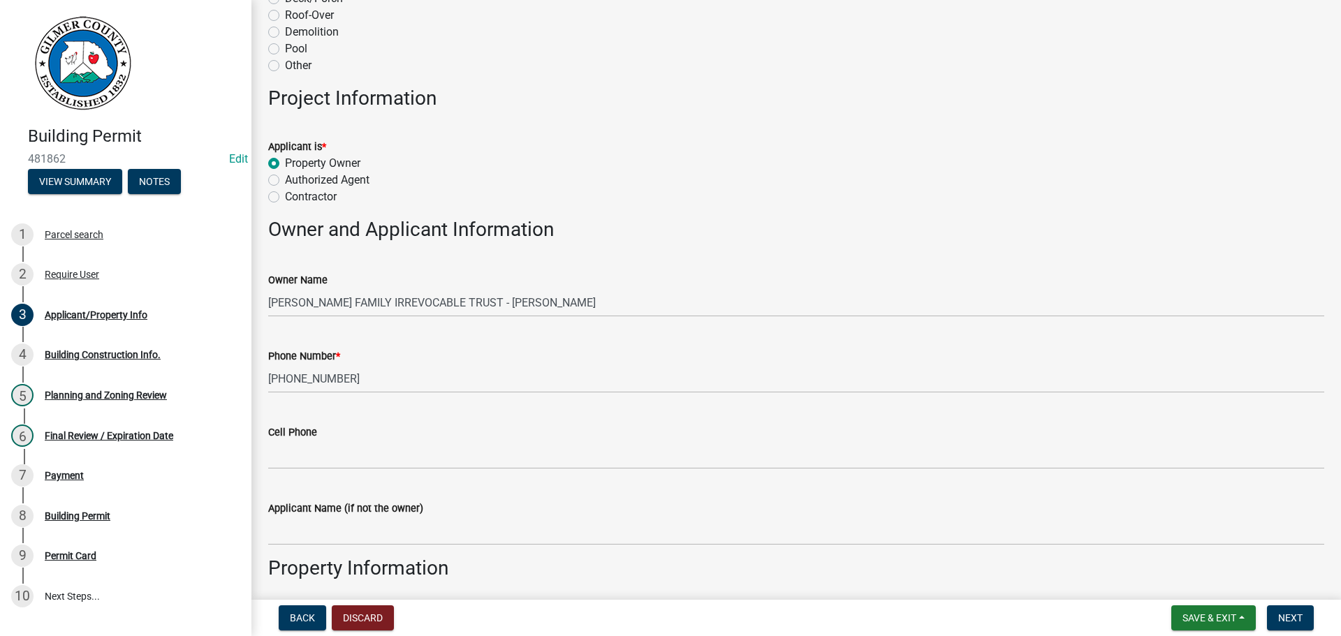
scroll to position [764, 0]
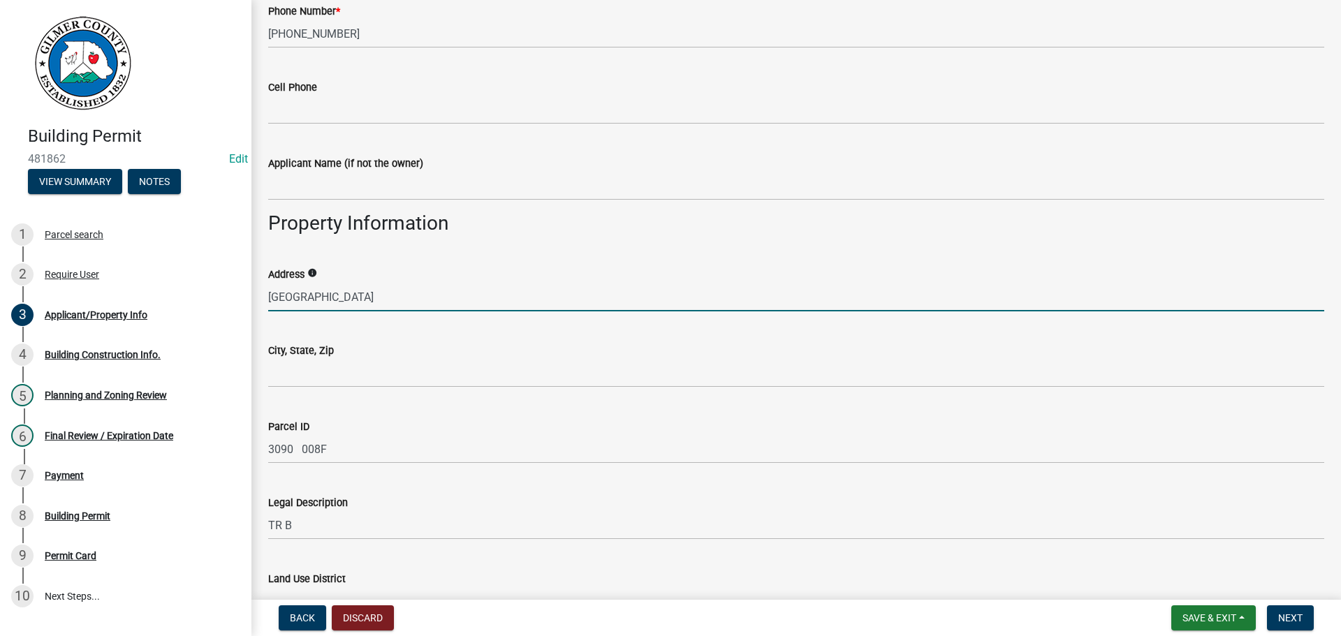
type input "48 GREEN RIDGE"
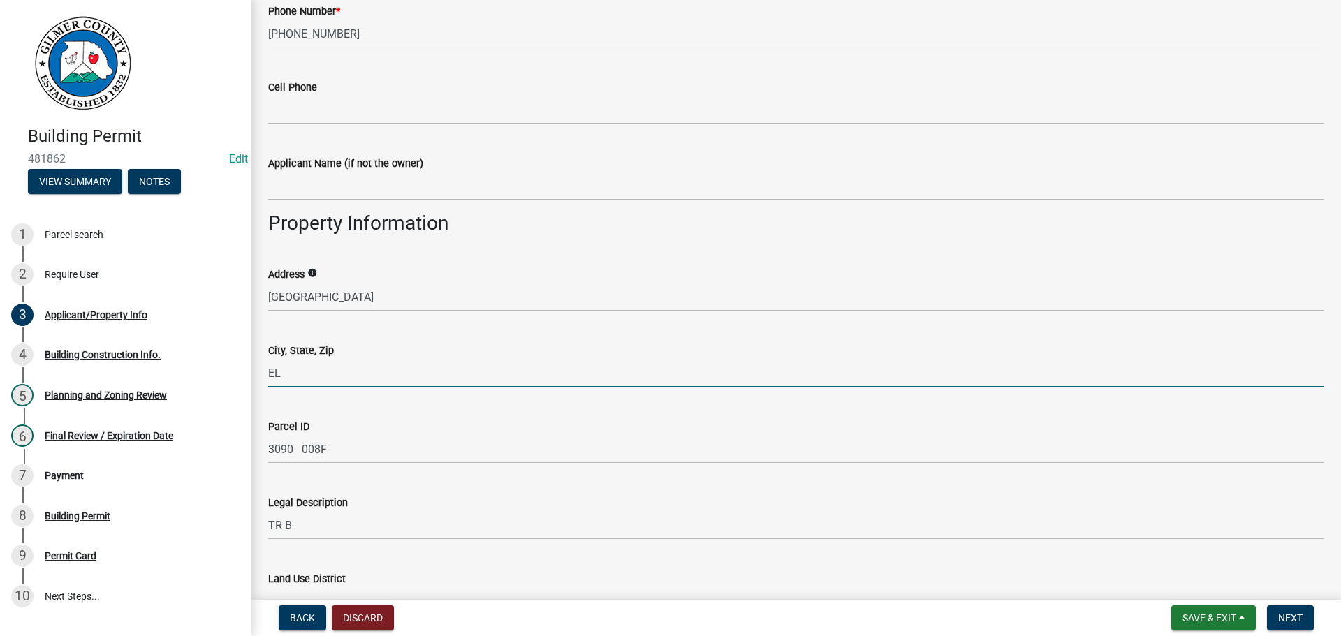
type input "E"
type input "CHERRY LOG, GA 30522"
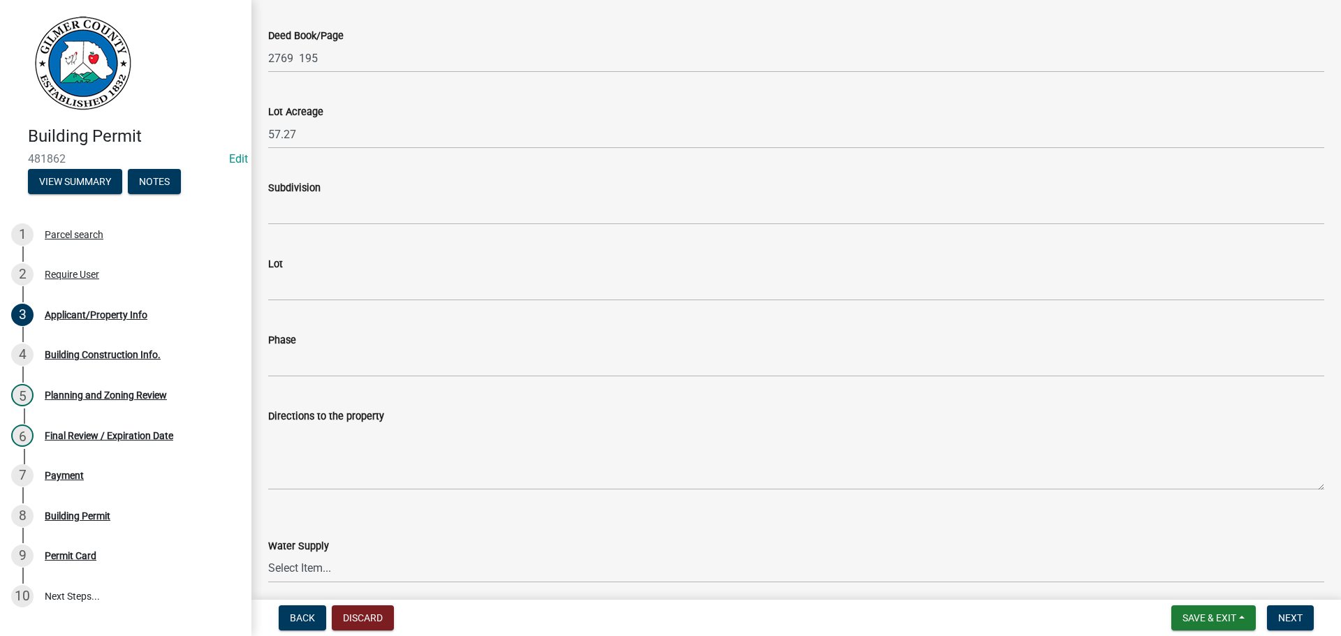
scroll to position [1462, 0]
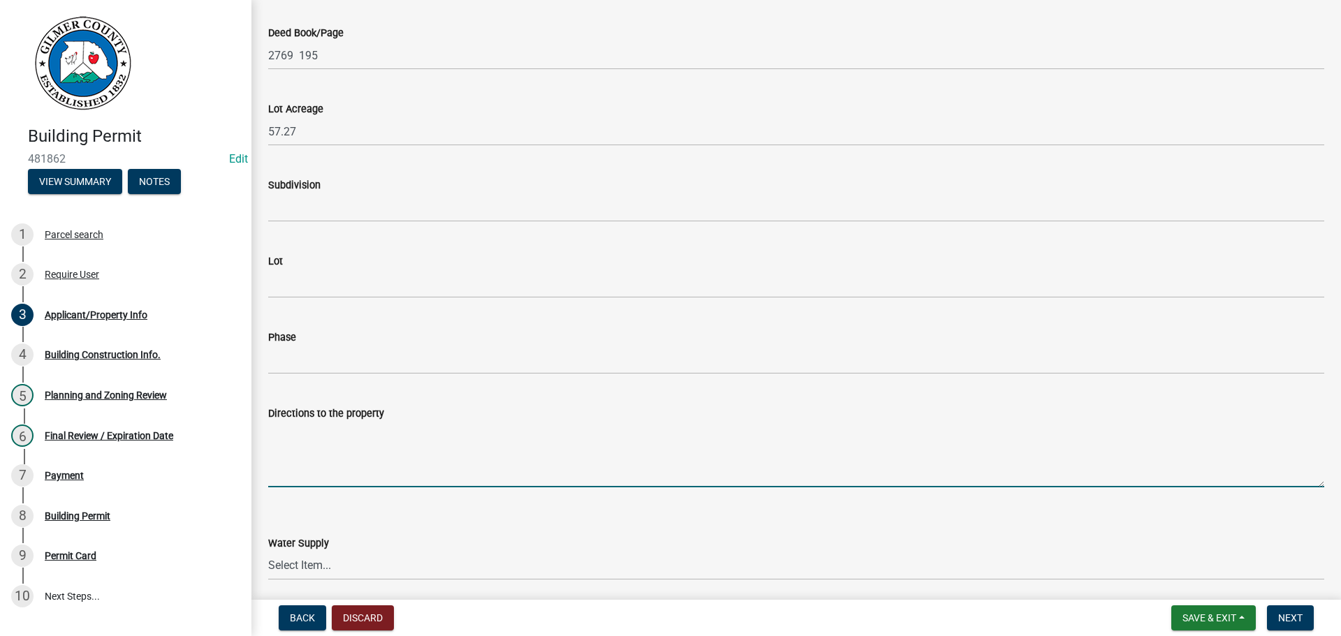
click at [386, 452] on textarea "Directions to the property" at bounding box center [796, 455] width 1056 height 66
paste textarea "BOARDTOWN RD, LT ON [PERSON_NAME] DR, 1ST PAVED DRIVE ON RT"
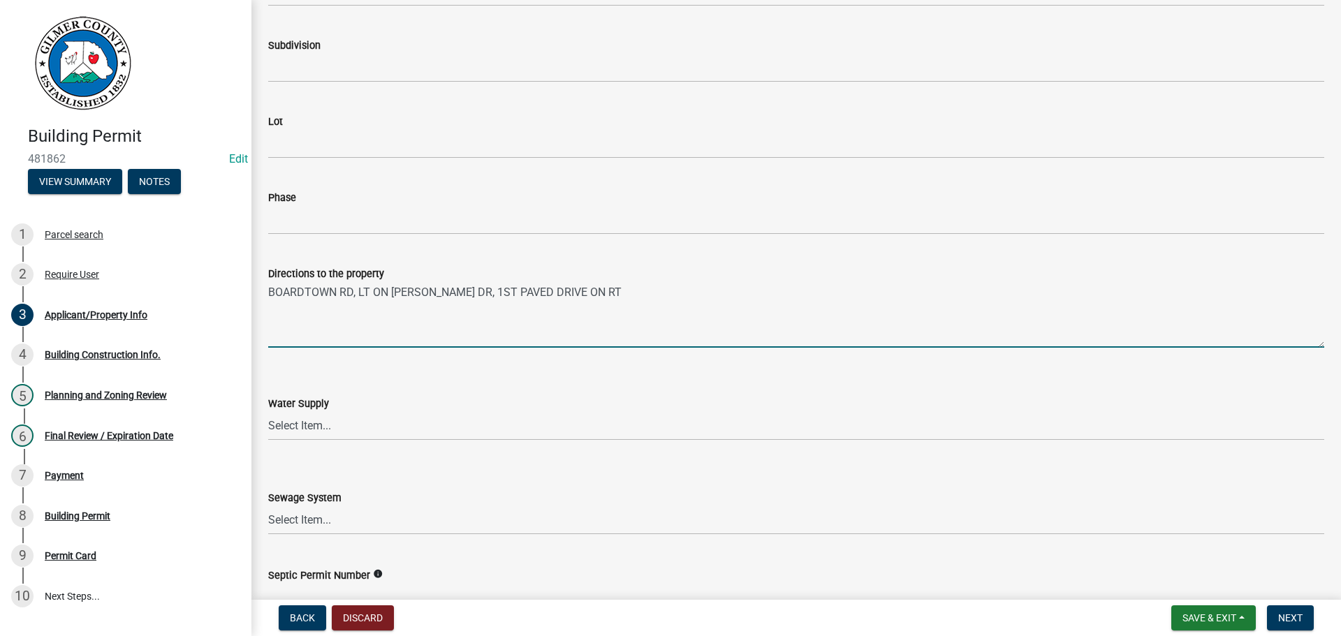
type textarea "BOARDTOWN RD, LT ON [PERSON_NAME] DR, 1ST PAVED DRIVE ON RT"
click at [294, 411] on div "Water Supply" at bounding box center [796, 403] width 1056 height 17
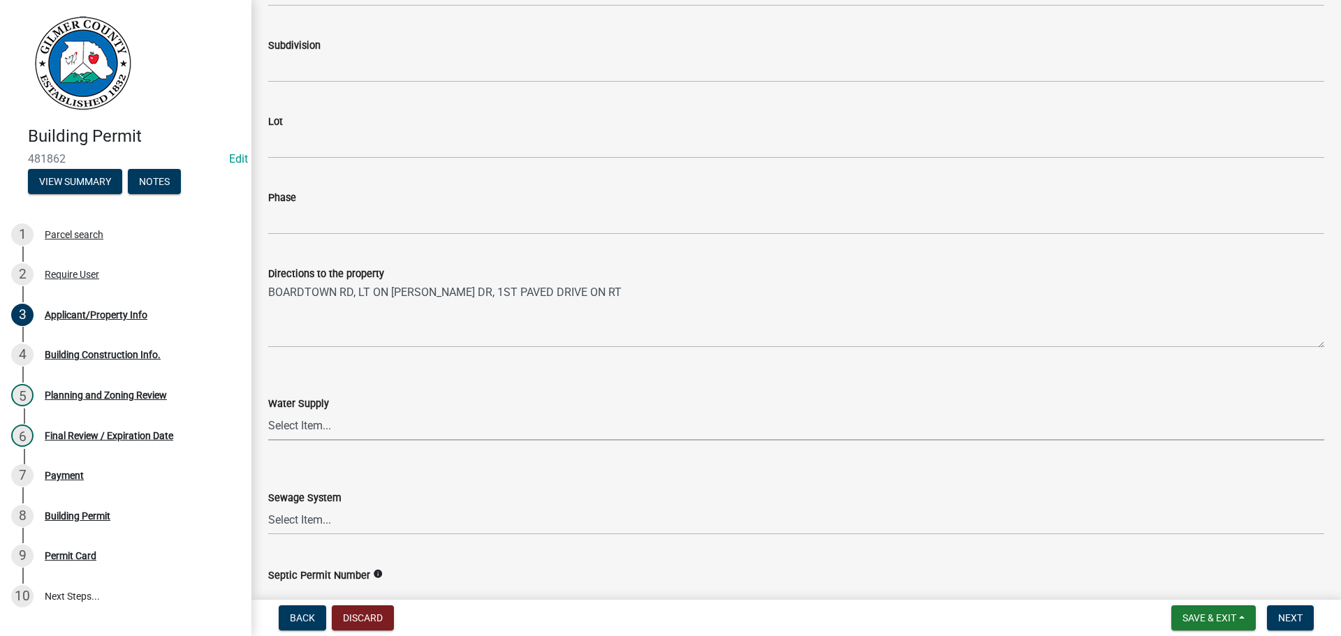
click at [304, 429] on select "Select Item... Well Community Public Spring" at bounding box center [796, 426] width 1056 height 29
click at [268, 412] on select "Select Item... Well Community Public Spring" at bounding box center [796, 426] width 1056 height 29
select select "6d3c22a4-bb85-4608-b1e4-8a8b34b9a216"
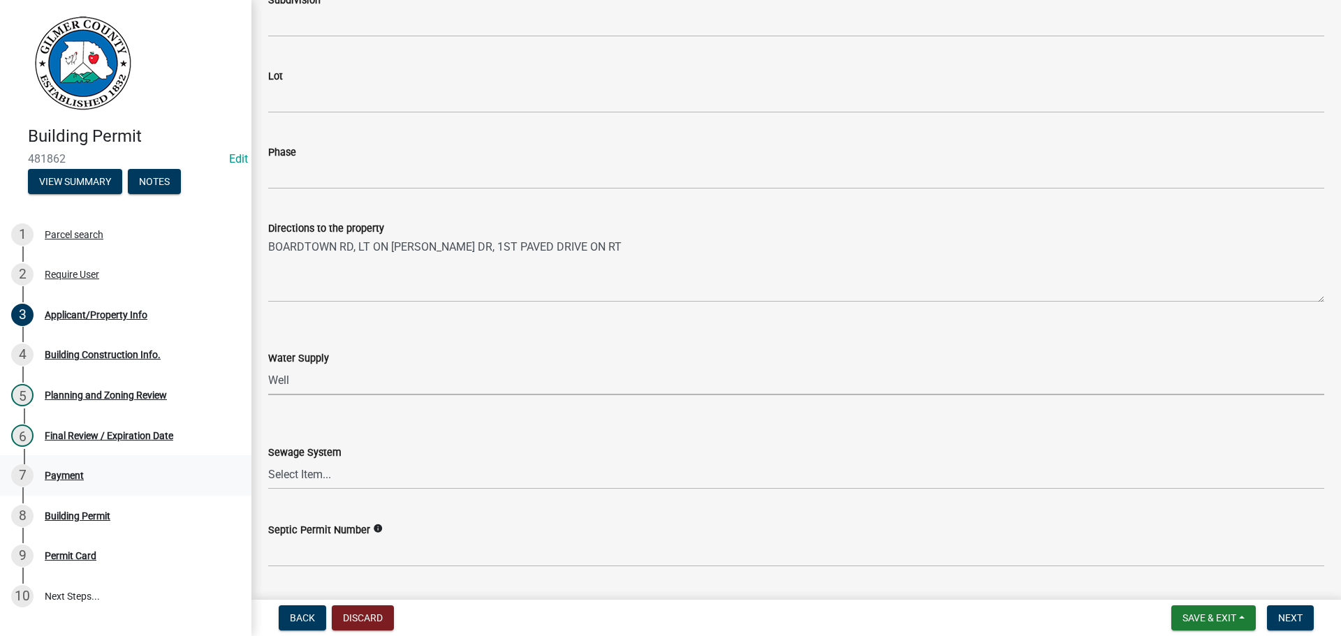
scroll to position [1672, 0]
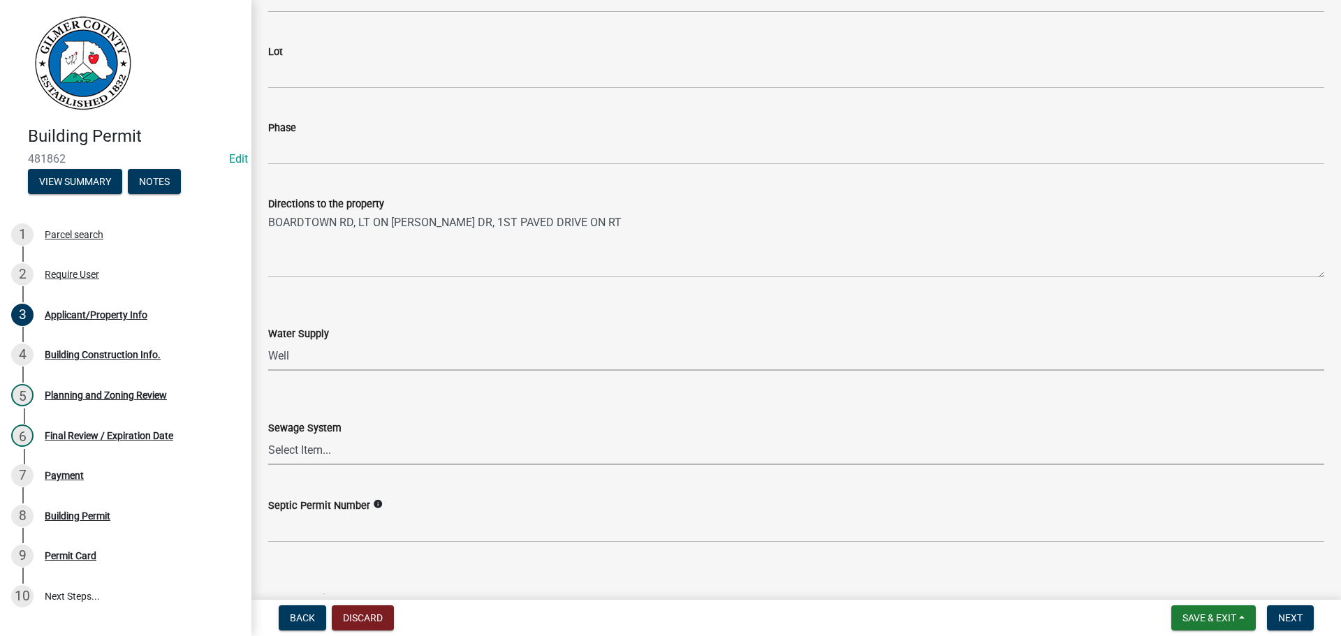
click at [341, 447] on select "Select Item... Septic Community Public" at bounding box center [796, 450] width 1056 height 29
click at [268, 436] on select "Select Item... Septic Community Public" at bounding box center [796, 450] width 1056 height 29
select select "92a37e23-3b7d-408e-b3c7-0afbe39b0942"
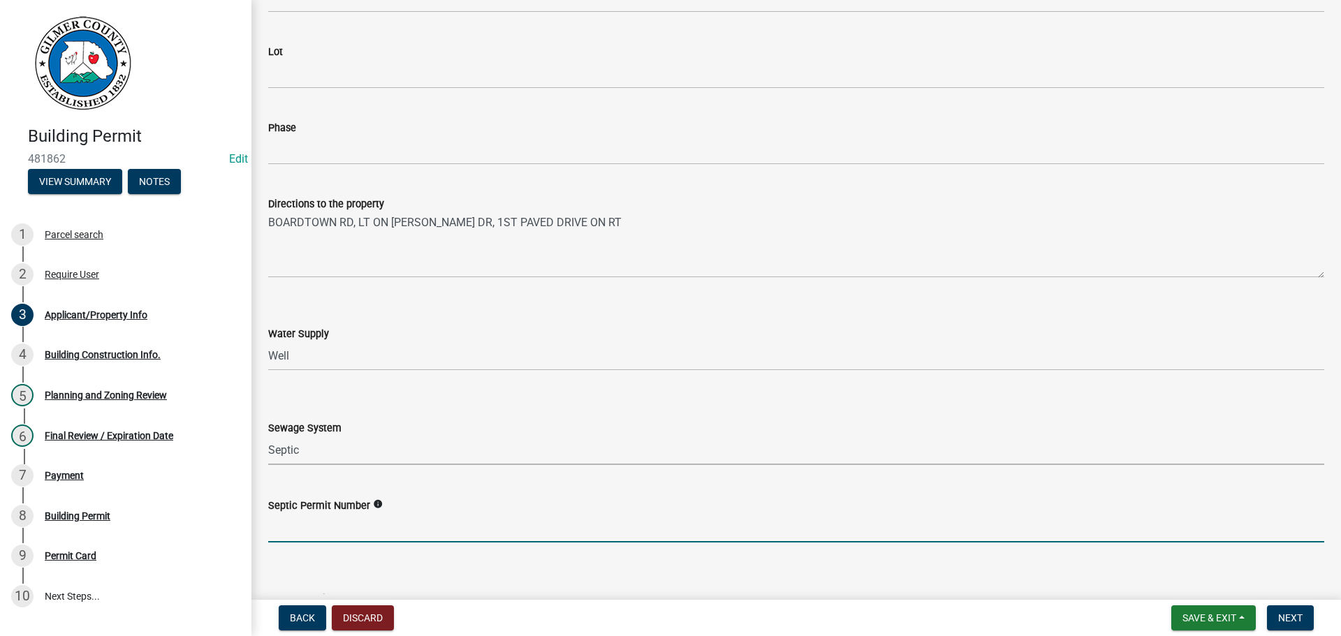
click at [331, 522] on input "Septic Permit Number" at bounding box center [796, 528] width 1056 height 29
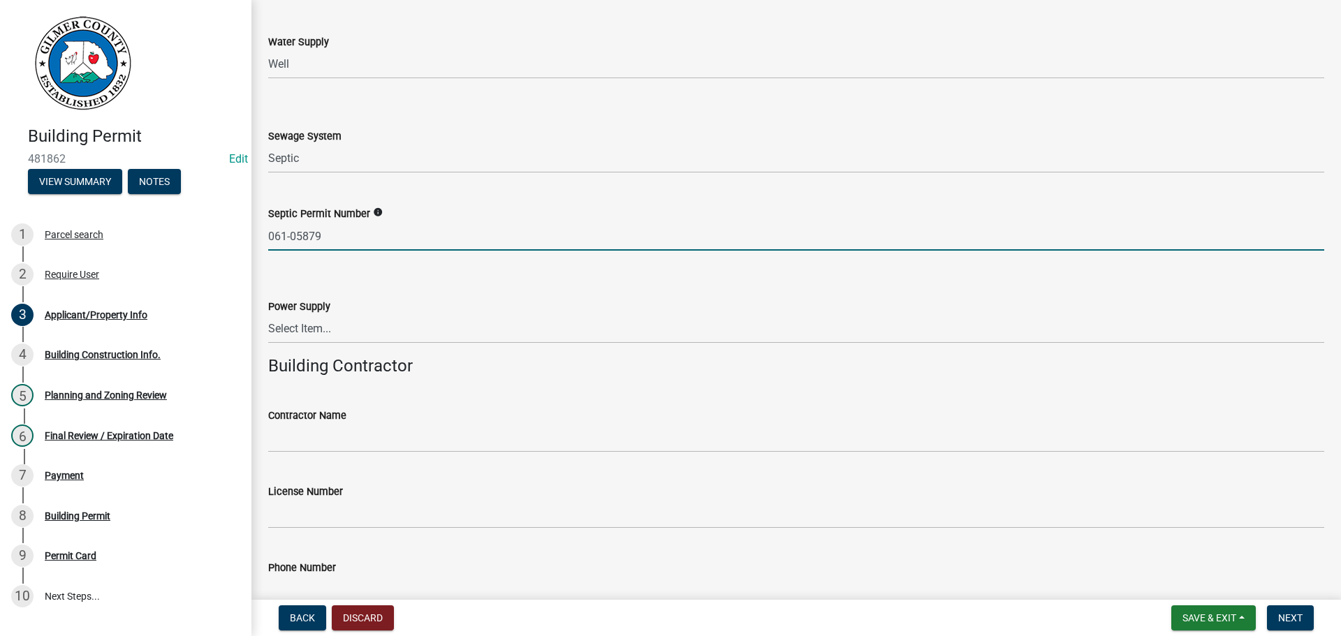
scroll to position [2021, 0]
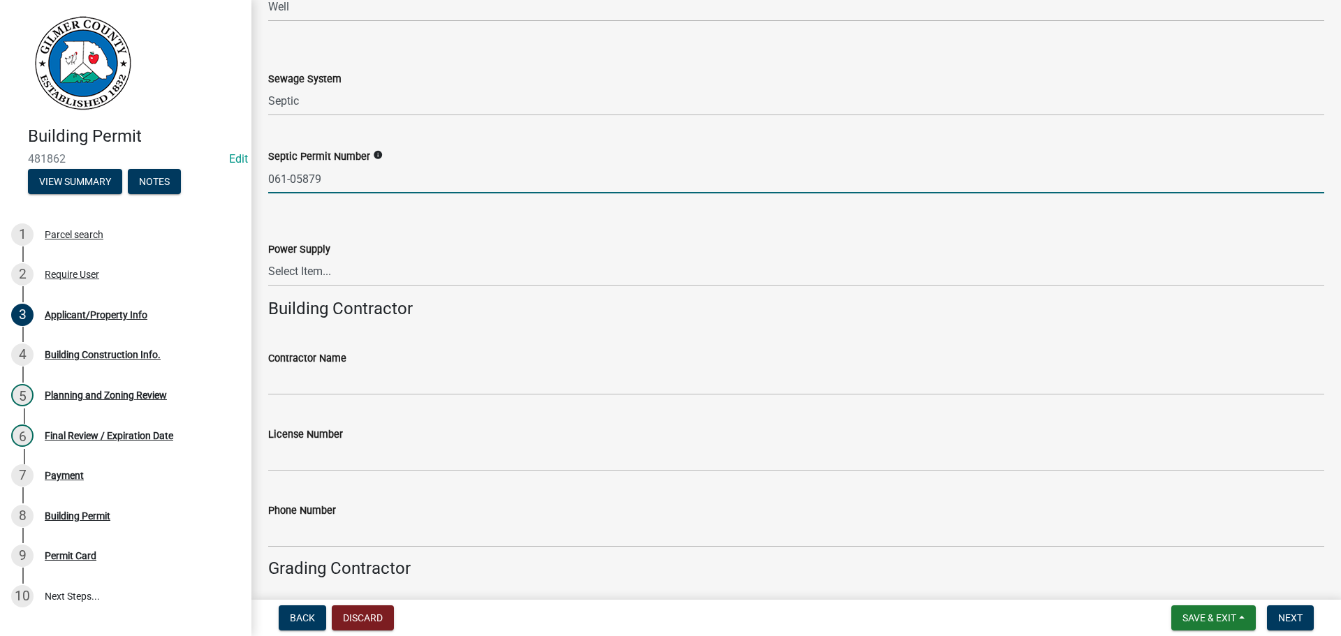
type input "061-05879"
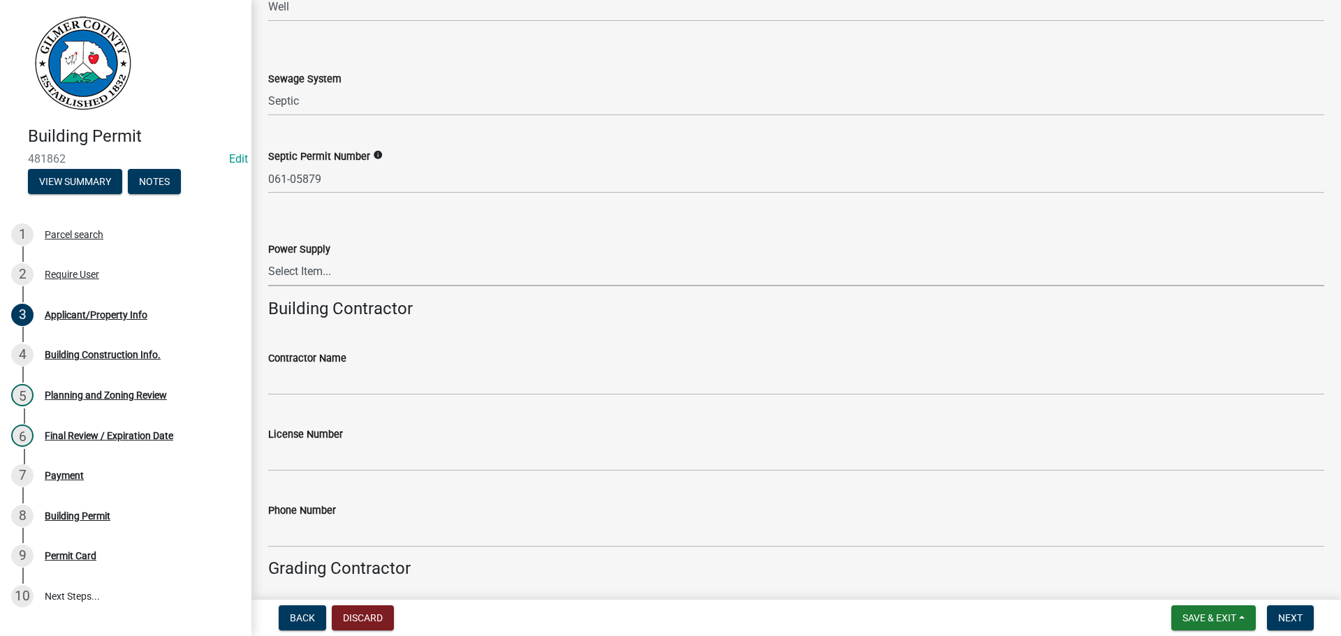
click at [396, 284] on select "Select Item... Amicalola EMC [GEOGRAPHIC_DATA] EMC Tri-State Power [US_STATE] P…" at bounding box center [796, 272] width 1056 height 29
click at [268, 258] on select "Select Item... Amicalola EMC [GEOGRAPHIC_DATA] EMC Tri-State Power [US_STATE] P…" at bounding box center [796, 272] width 1056 height 29
select select "c9feaa94-b03b-4165-97cf-90fdf63947c5"
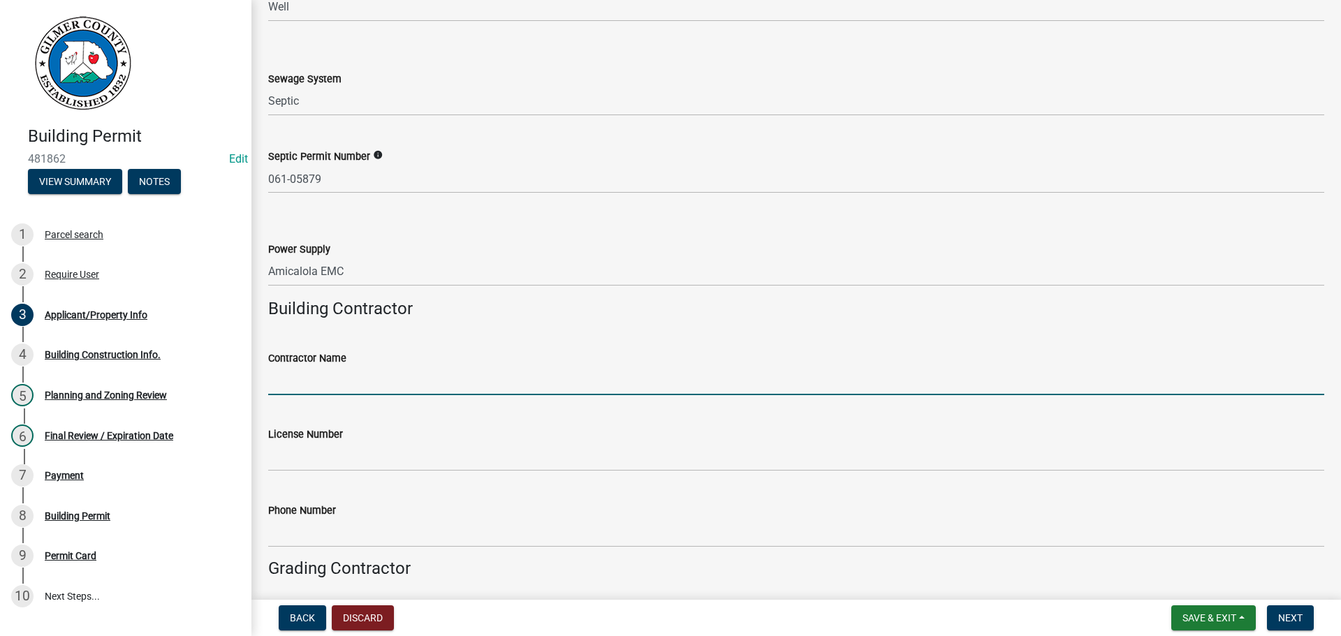
click at [366, 390] on input "Contractor Name" at bounding box center [796, 381] width 1056 height 29
type input "HOMEOWNER"
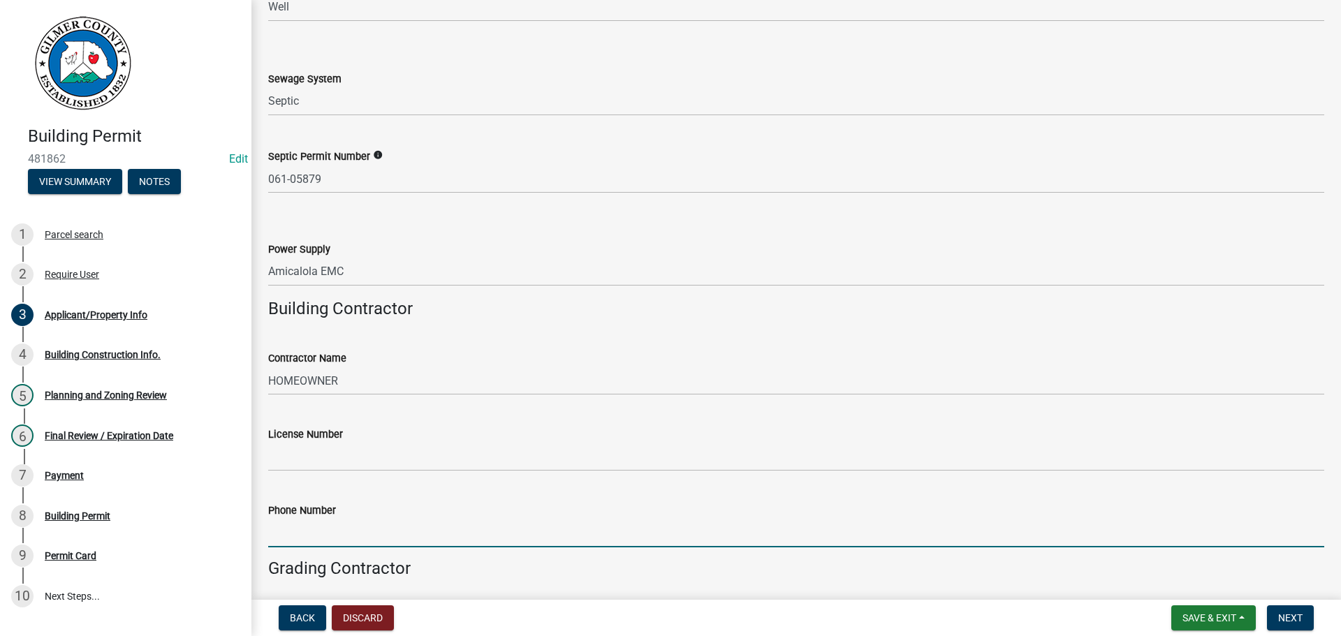
scroll to position [2299, 0]
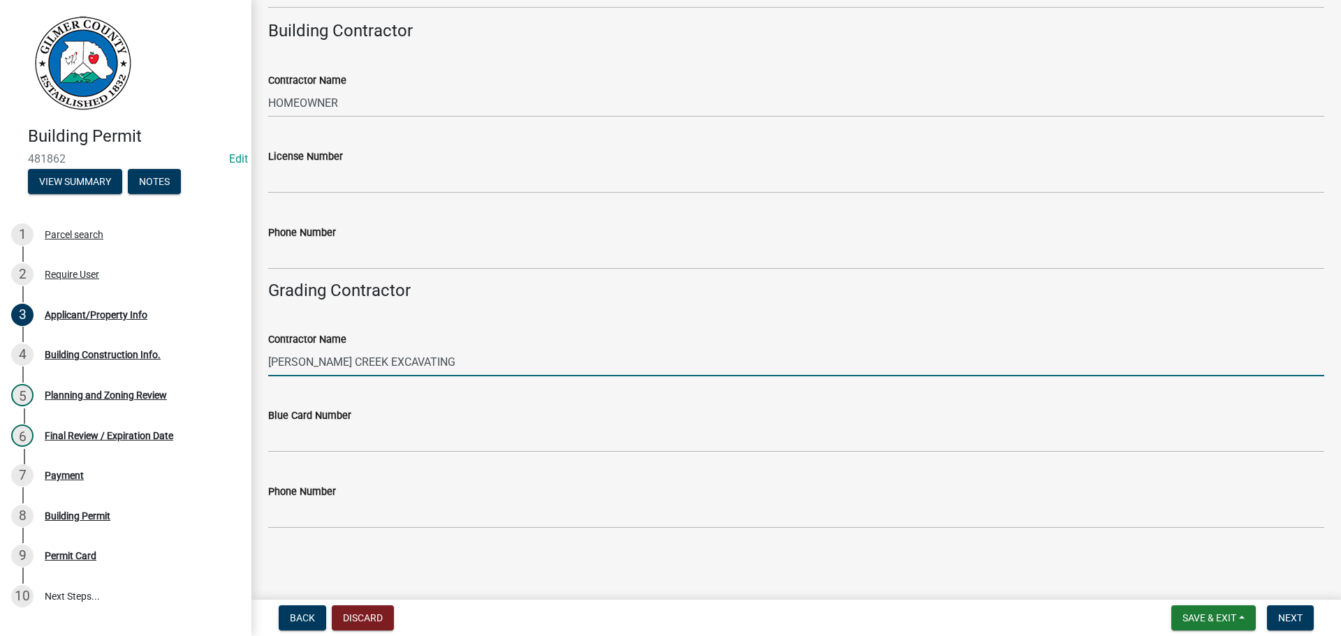
type input "[PERSON_NAME] CREEK EXCAVATING"
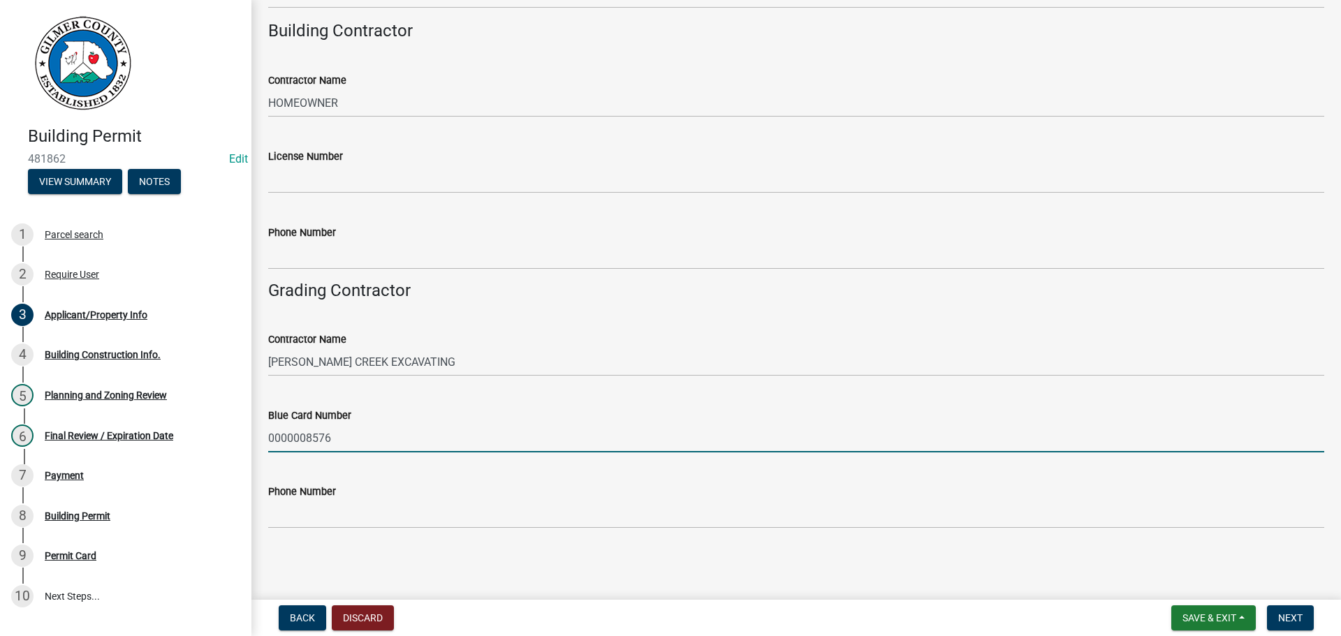
type input "0000008576"
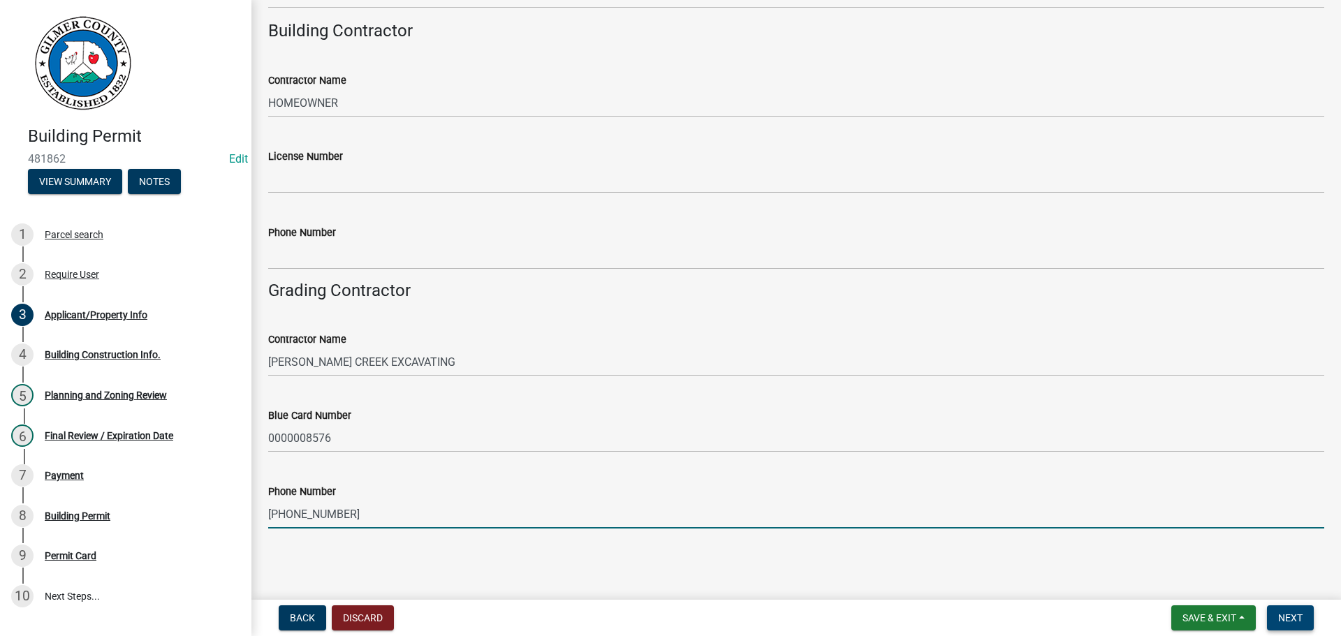
type input "[PHONE_NUMBER]"
click at [1301, 619] on span "Next" at bounding box center [1290, 617] width 24 height 11
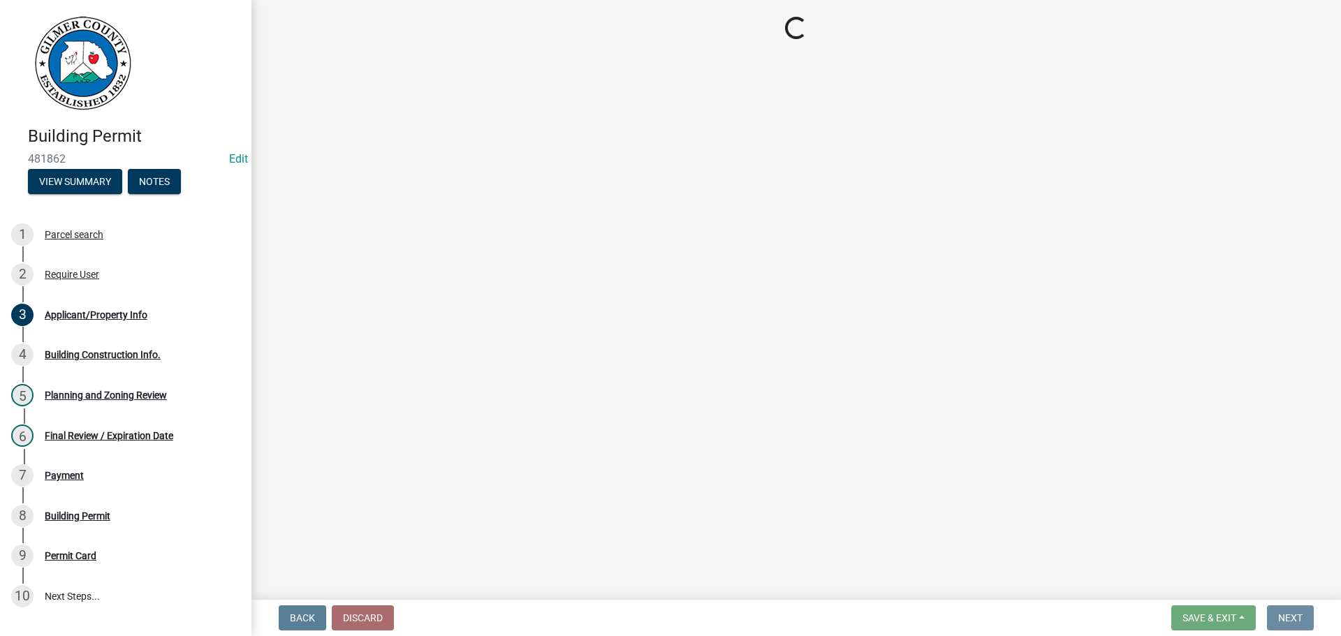
scroll to position [0, 0]
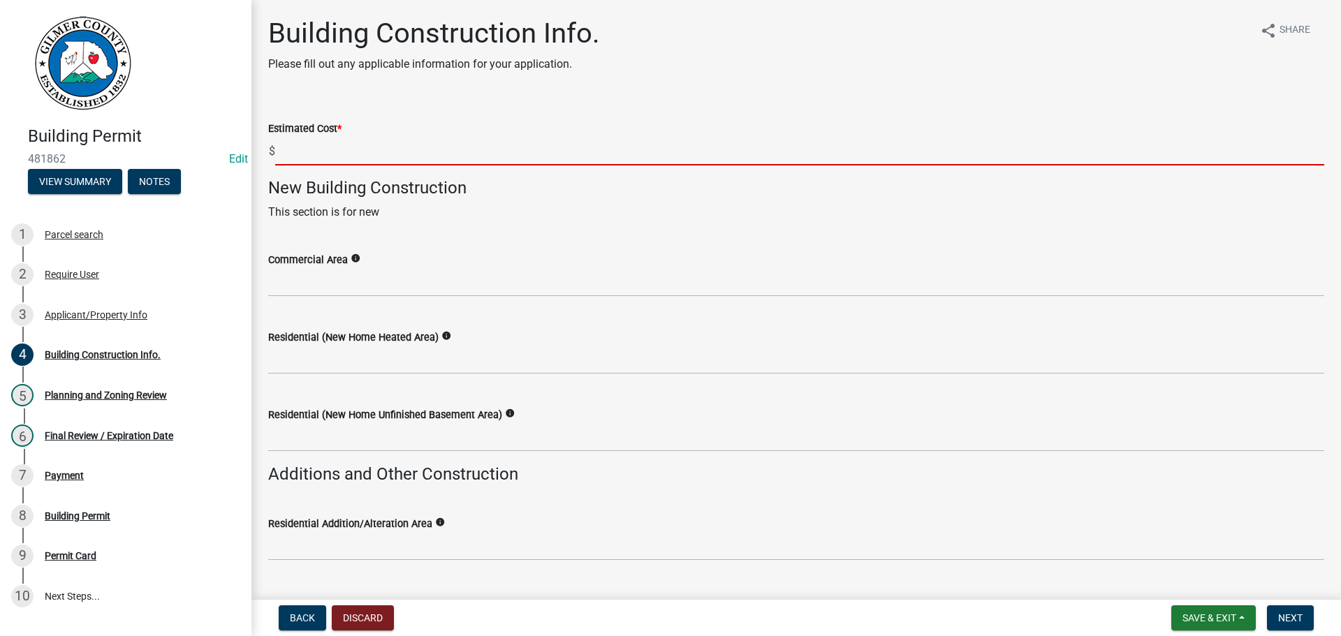
click at [381, 145] on input "text" at bounding box center [799, 151] width 1049 height 29
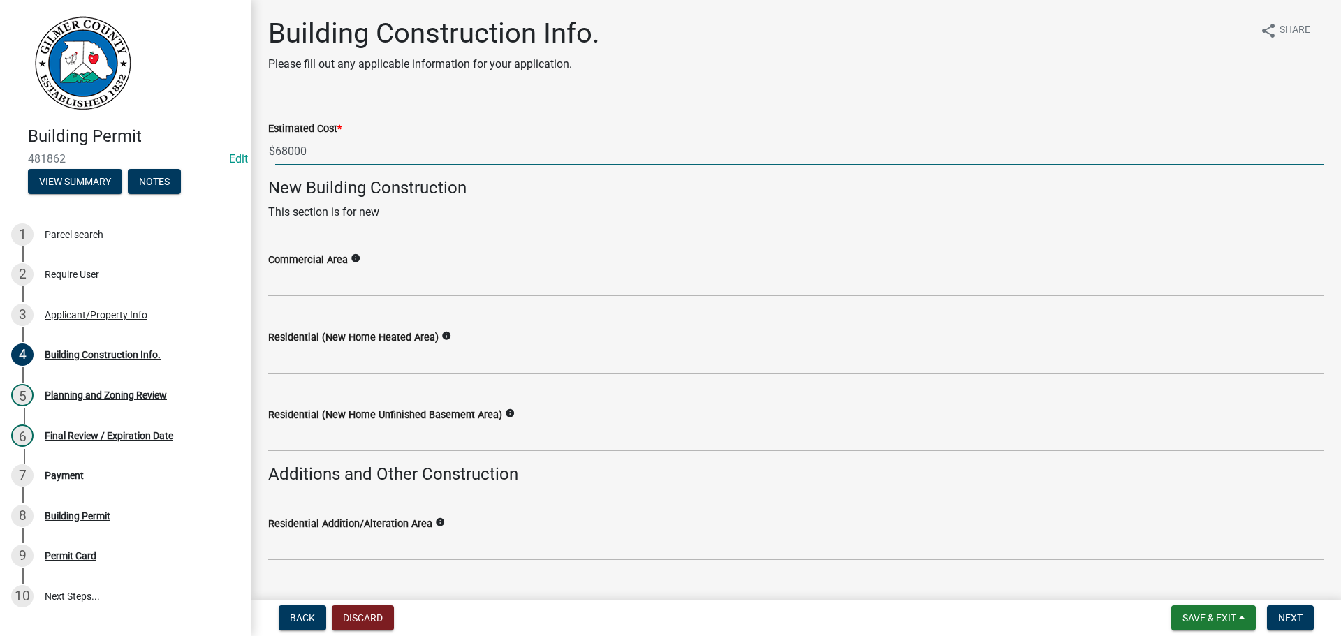
type input "68000"
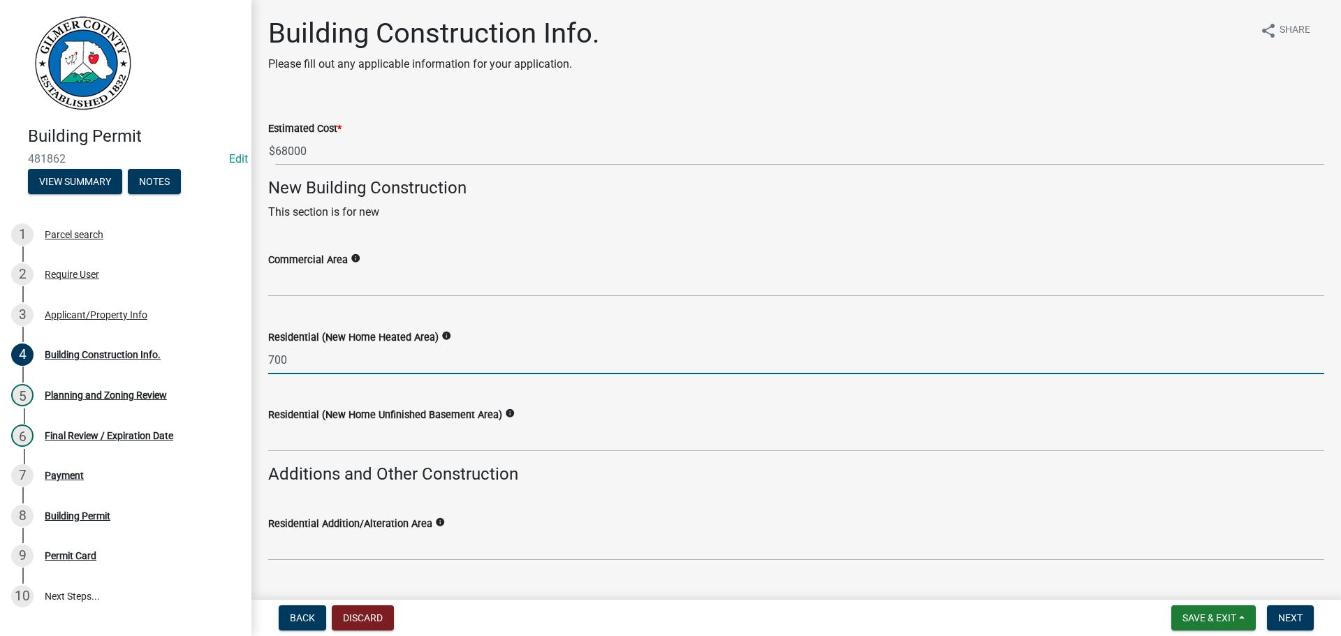
type input "700"
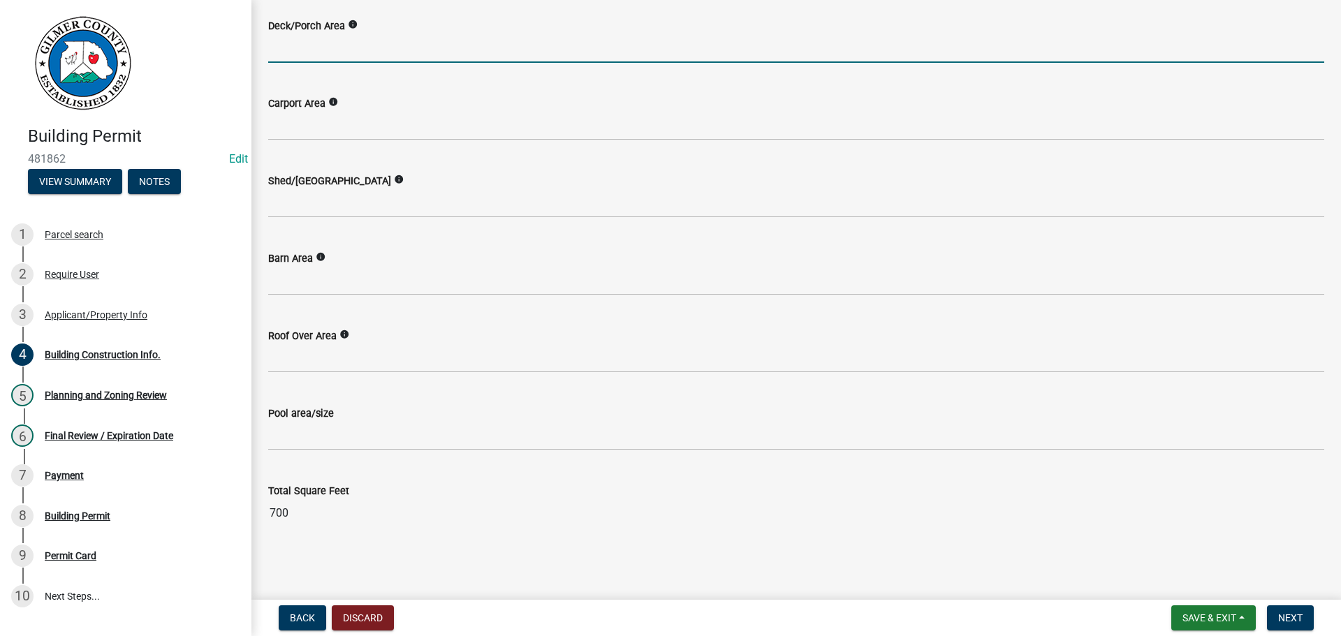
scroll to position [327, 0]
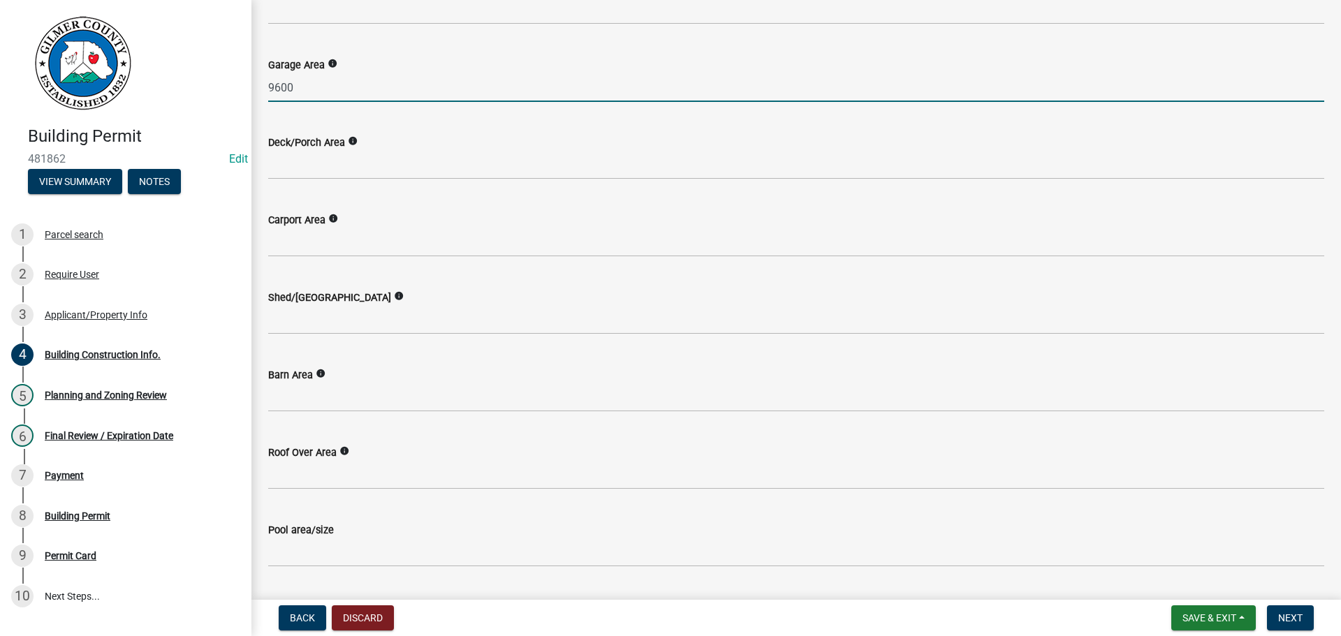
type input "9600"
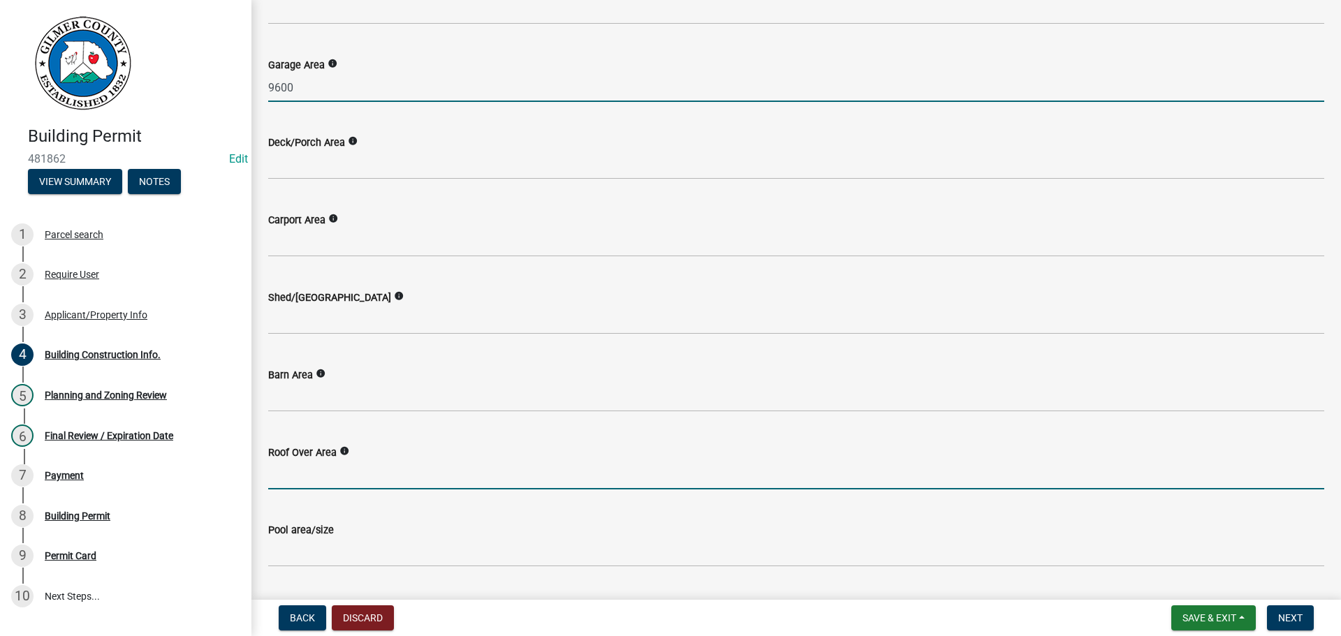
click at [314, 462] on input "text" at bounding box center [796, 475] width 1056 height 29
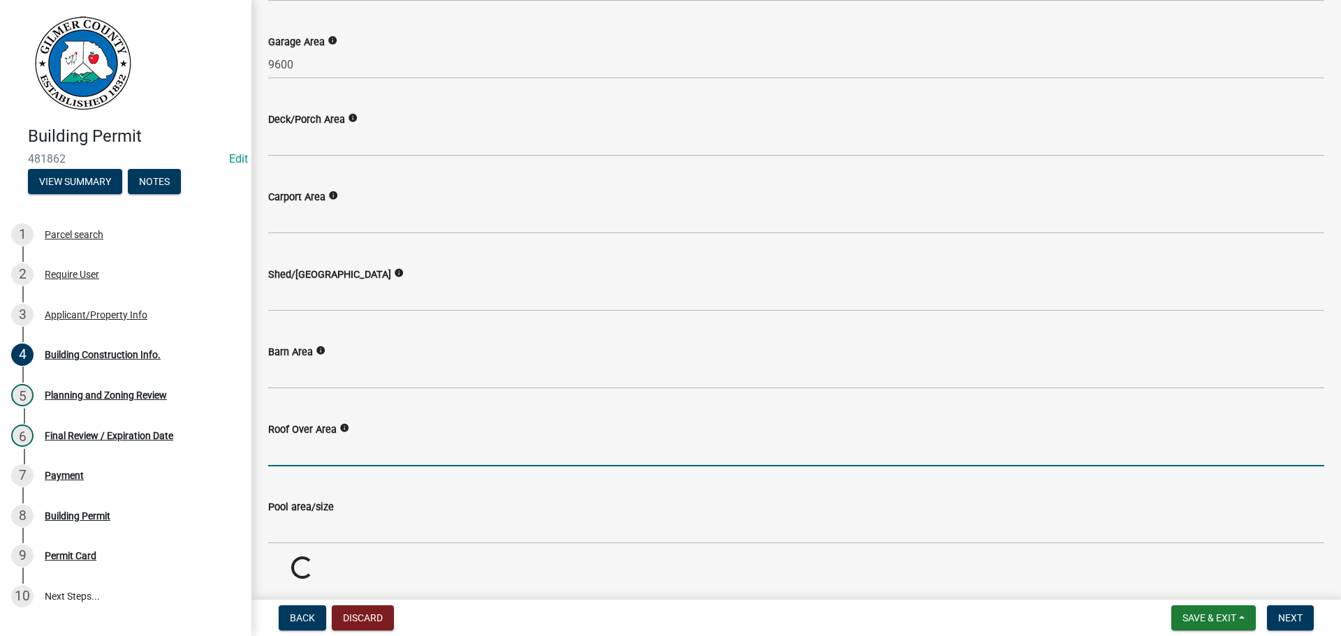
scroll to position [601, 0]
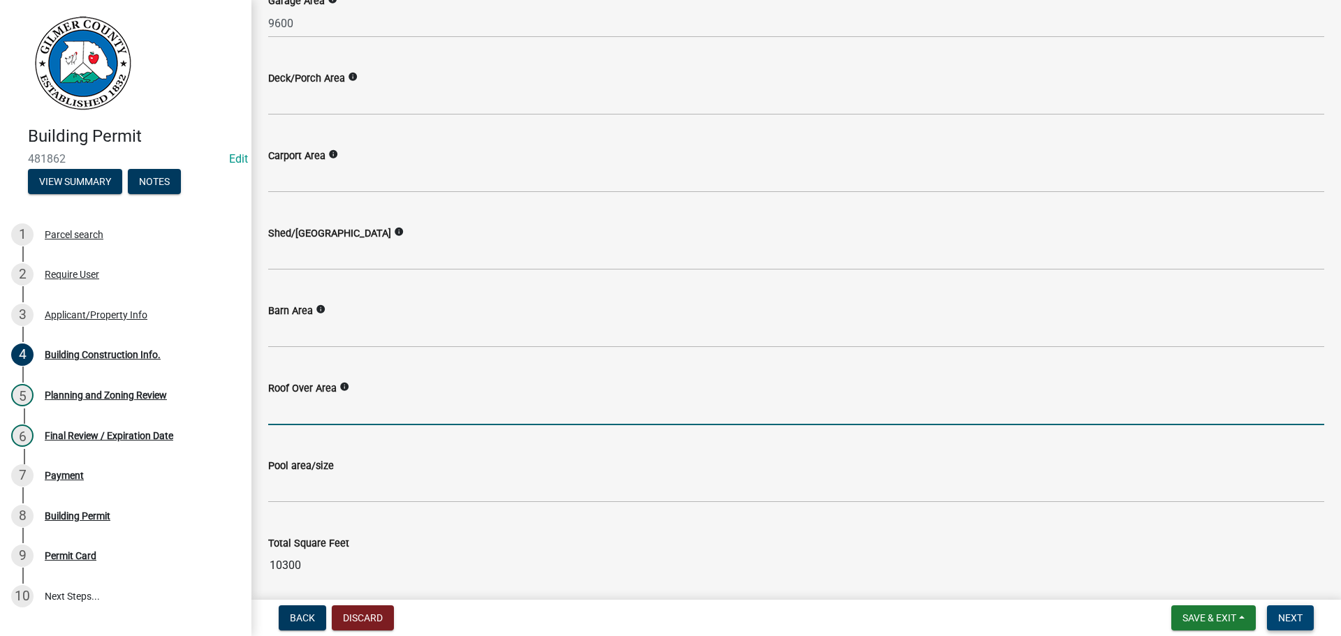
click at [1289, 617] on span "Next" at bounding box center [1290, 617] width 24 height 11
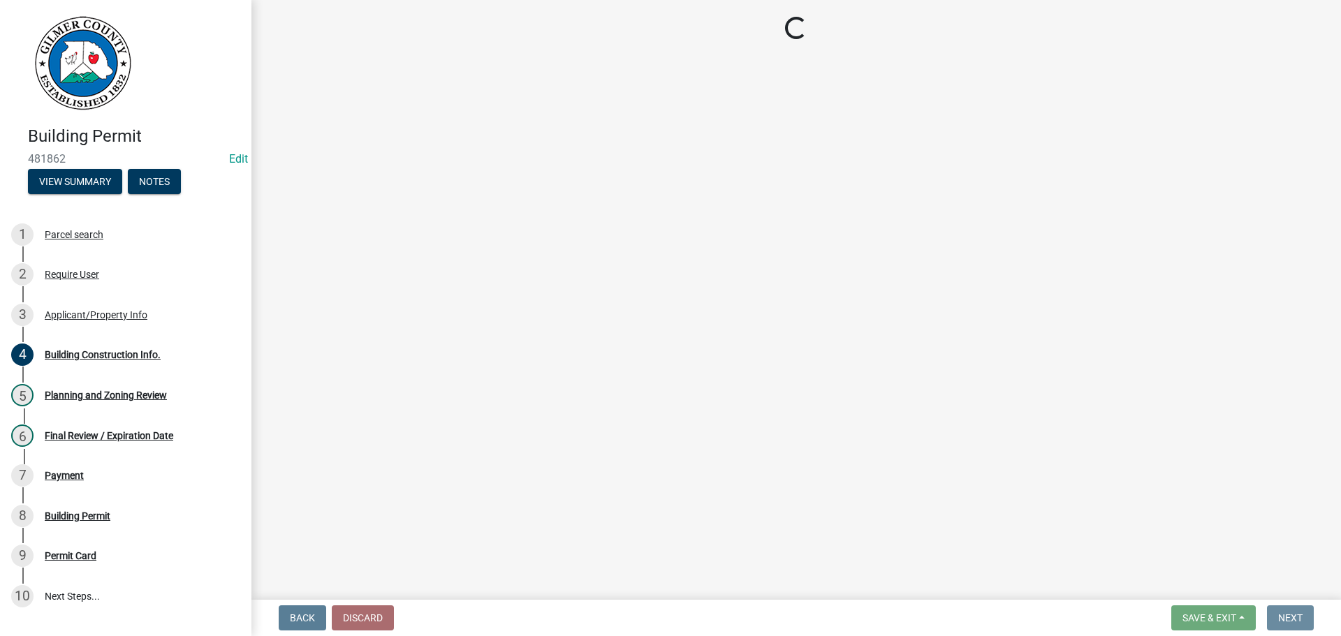
scroll to position [0, 0]
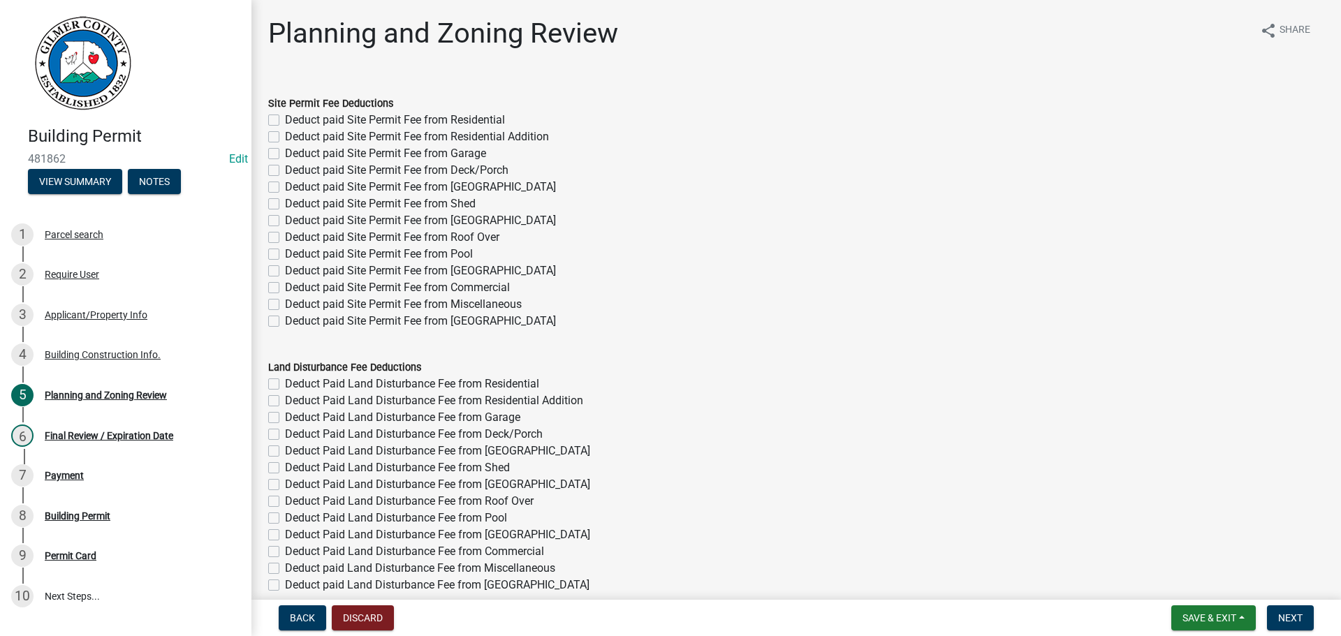
click at [443, 123] on label "Deduct paid Site Permit Fee from Residential" at bounding box center [395, 120] width 220 height 17
click at [294, 121] on input "Deduct paid Site Permit Fee from Residential" at bounding box center [289, 116] width 9 height 9
checkbox input "true"
checkbox input "false"
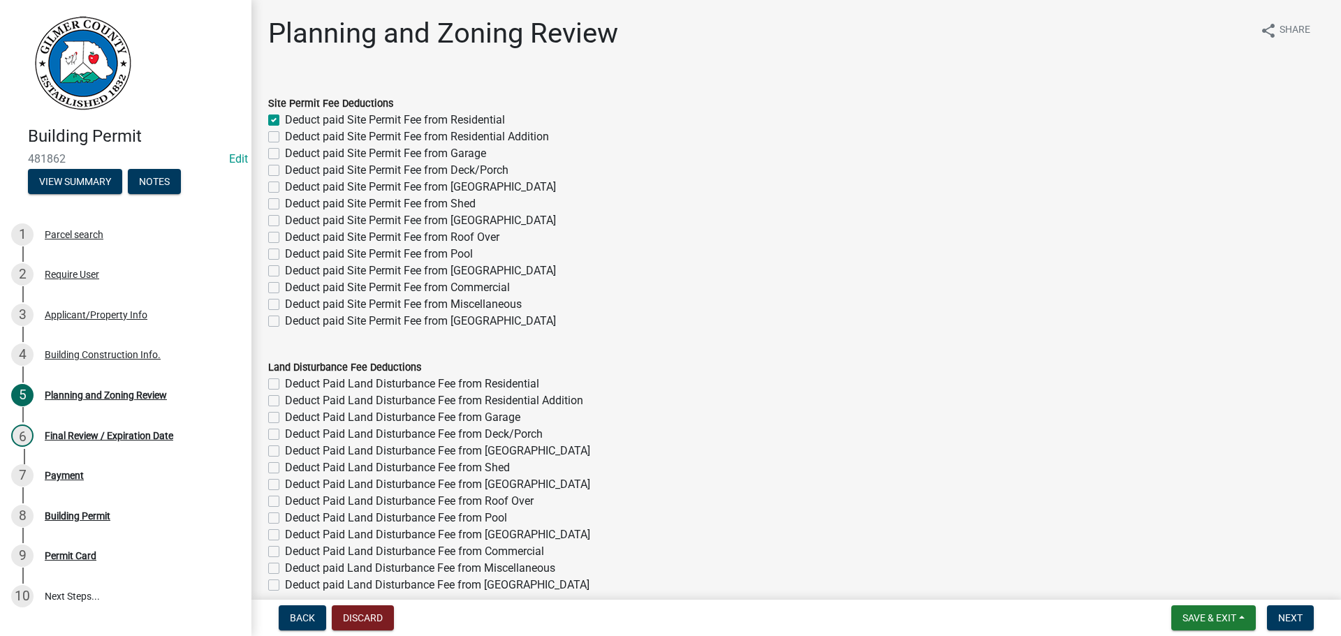
checkbox input "false"
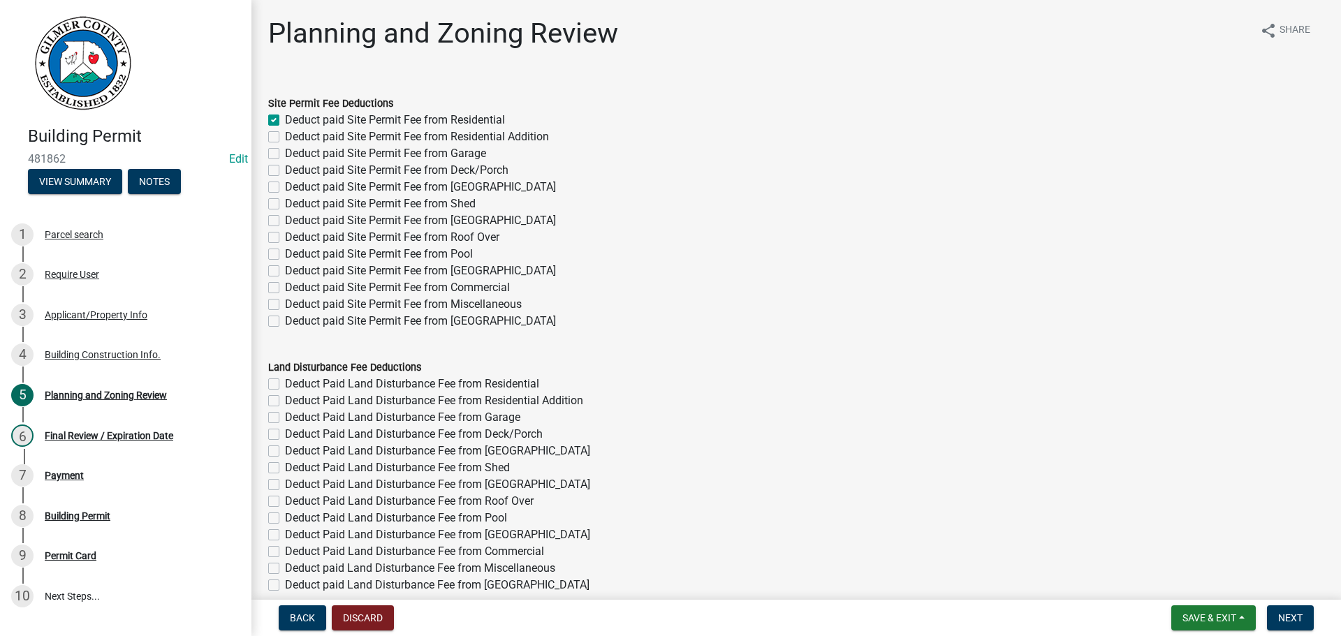
checkbox input "false"
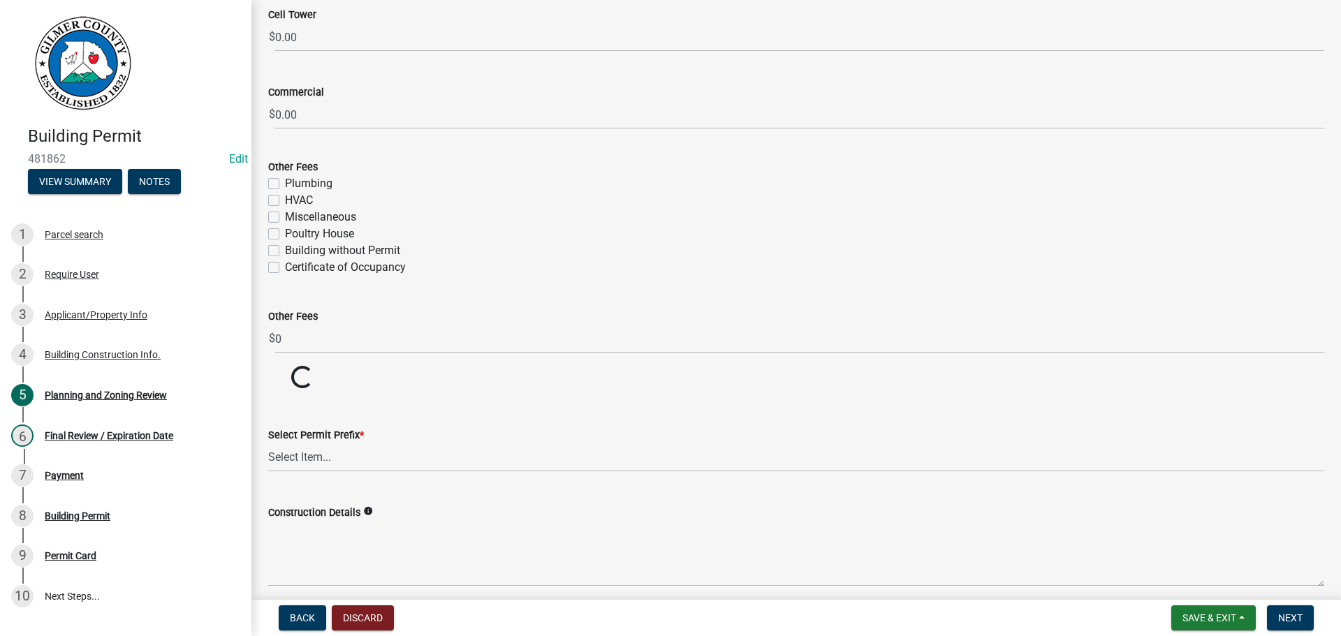
scroll to position [2567, 0]
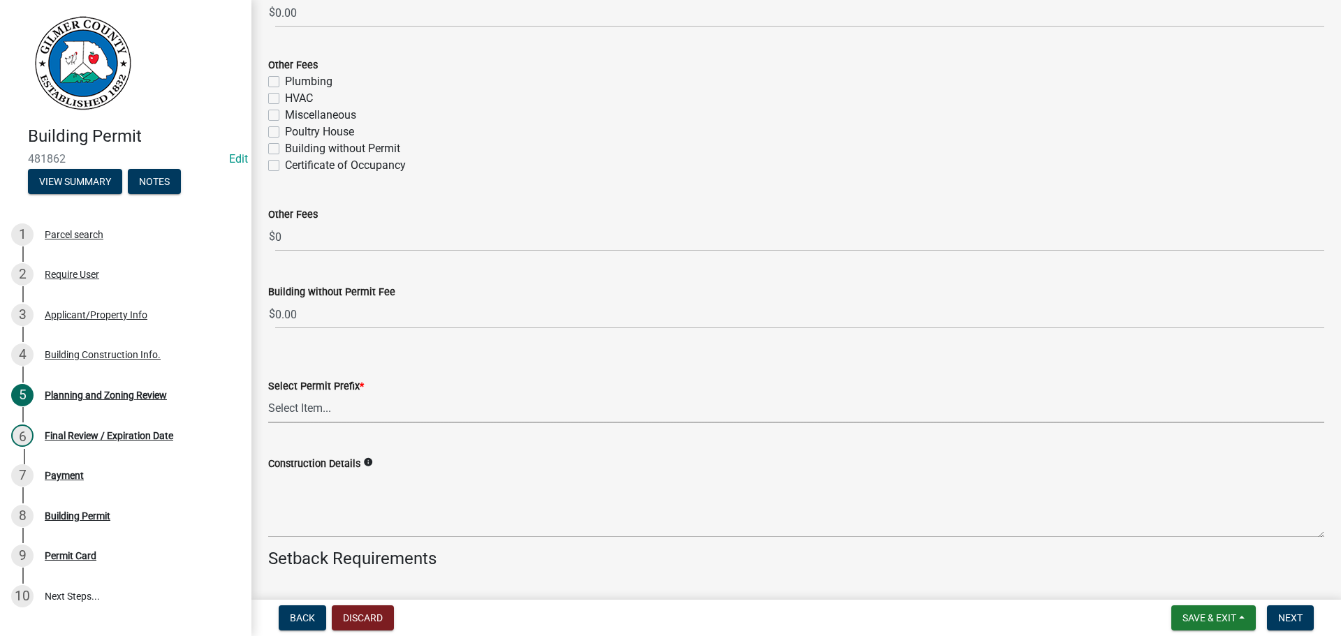
click at [369, 405] on select "Select Item... RES COMM MB LAND POOL MISC CELL TOWER - NEW CELL TOWER - ADD ON" at bounding box center [796, 409] width 1056 height 29
click at [268, 395] on select "Select Item... RES COMM MB LAND POOL MISC CELL TOWER - NEW CELL TOWER - ADD ON" at bounding box center [796, 409] width 1056 height 29
select select "d8142ddf-27f7-42b0-ba1e-04fee764576f"
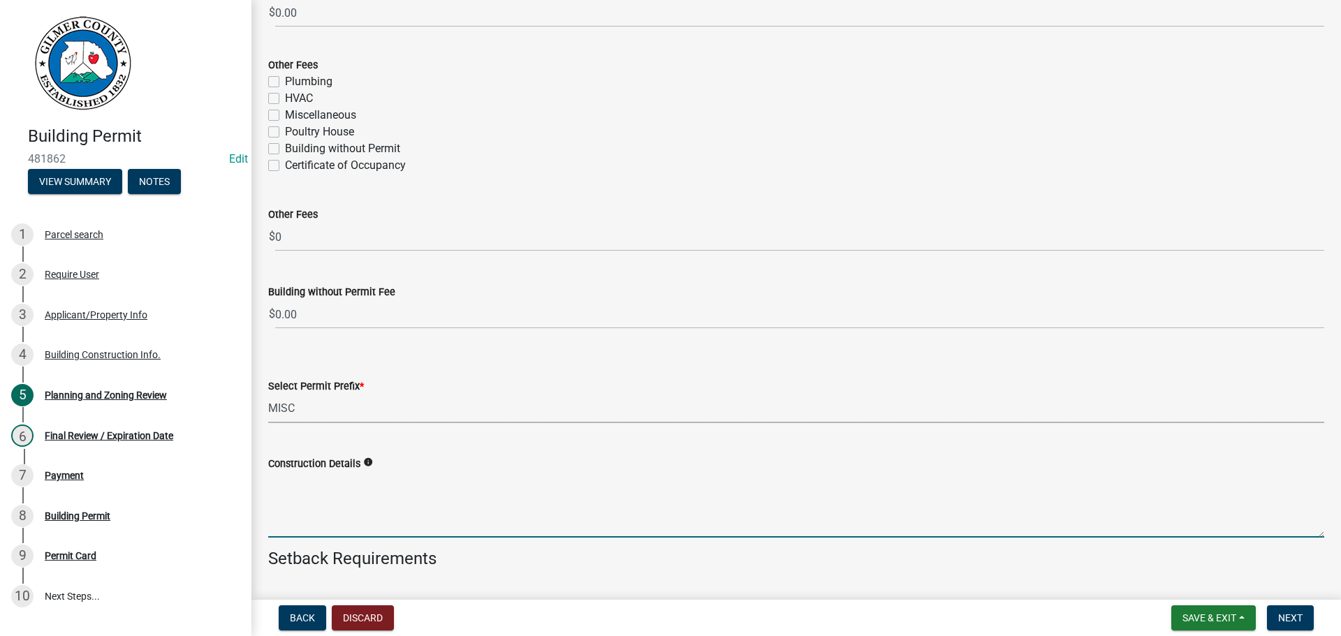
drag, startPoint x: 349, startPoint y: 503, endPoint x: 1254, endPoint y: 543, distance: 905.9
click at [349, 502] on textarea "Construction Details" at bounding box center [796, 505] width 1056 height 66
type textarea "SHOP"
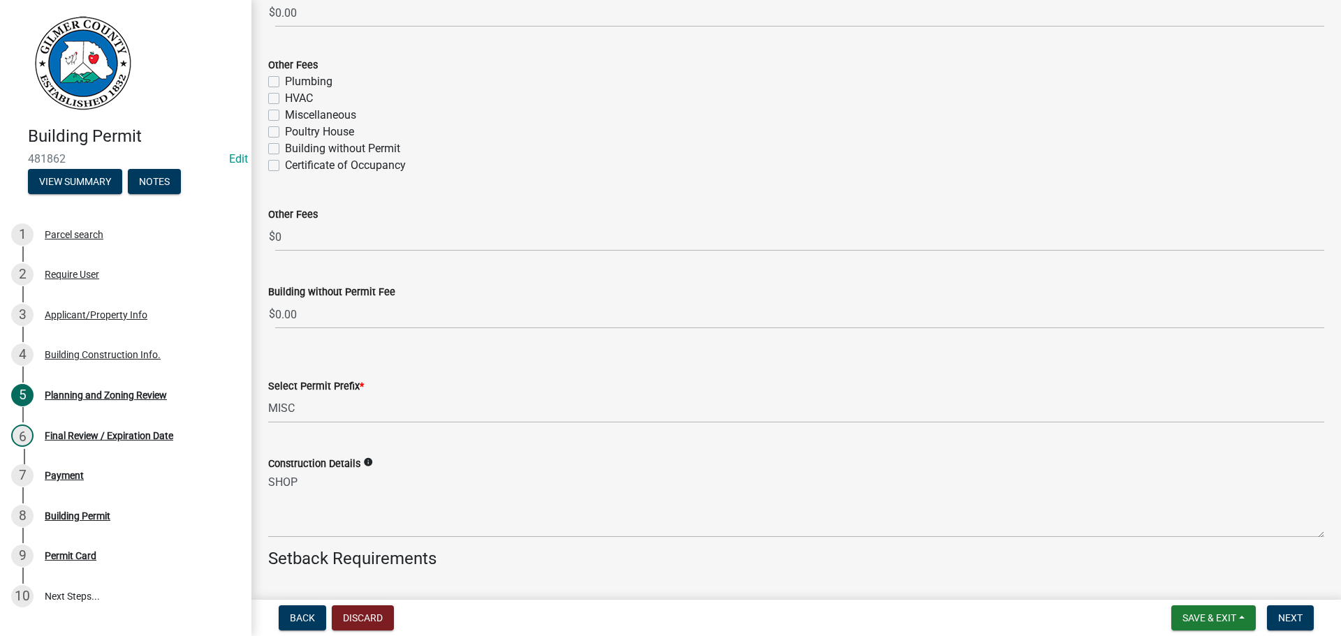
scroll to position [2900, 0]
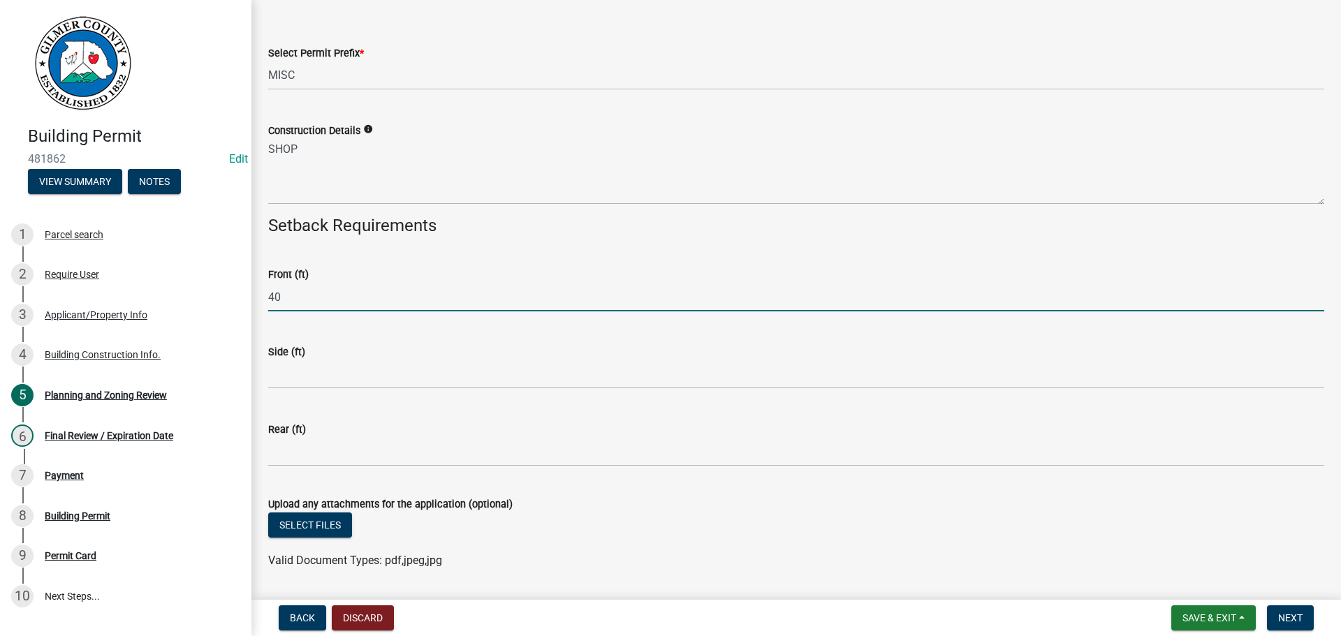
type input "40"
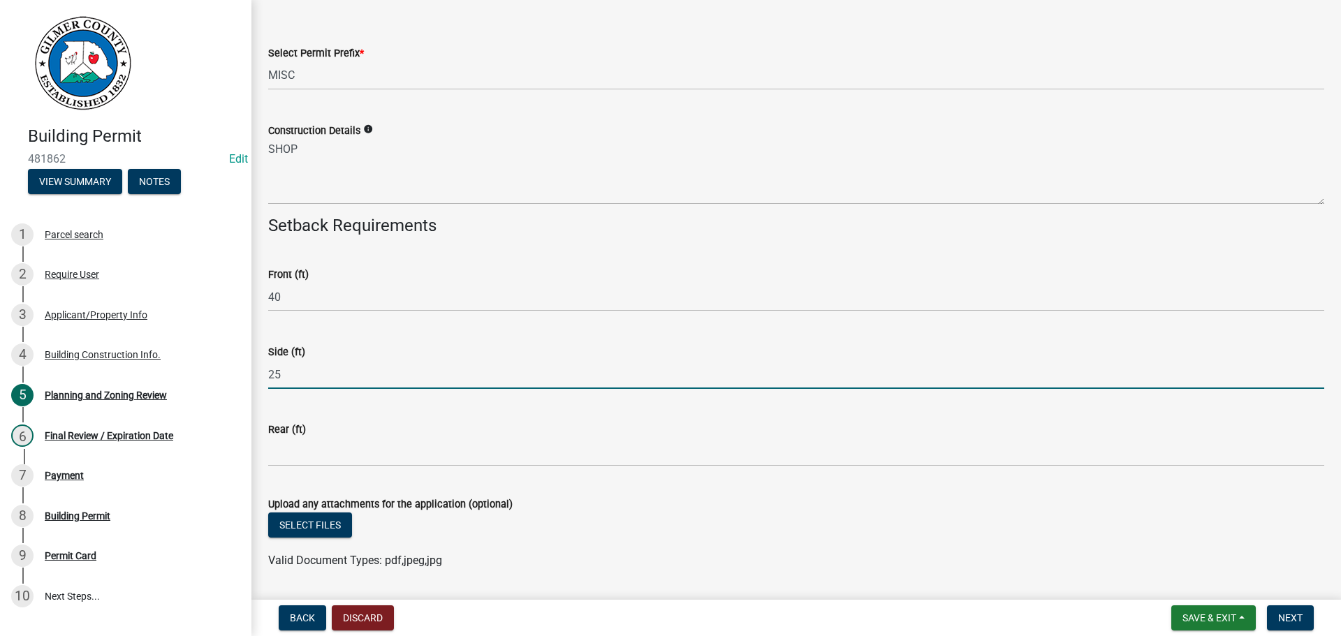
type input "25"
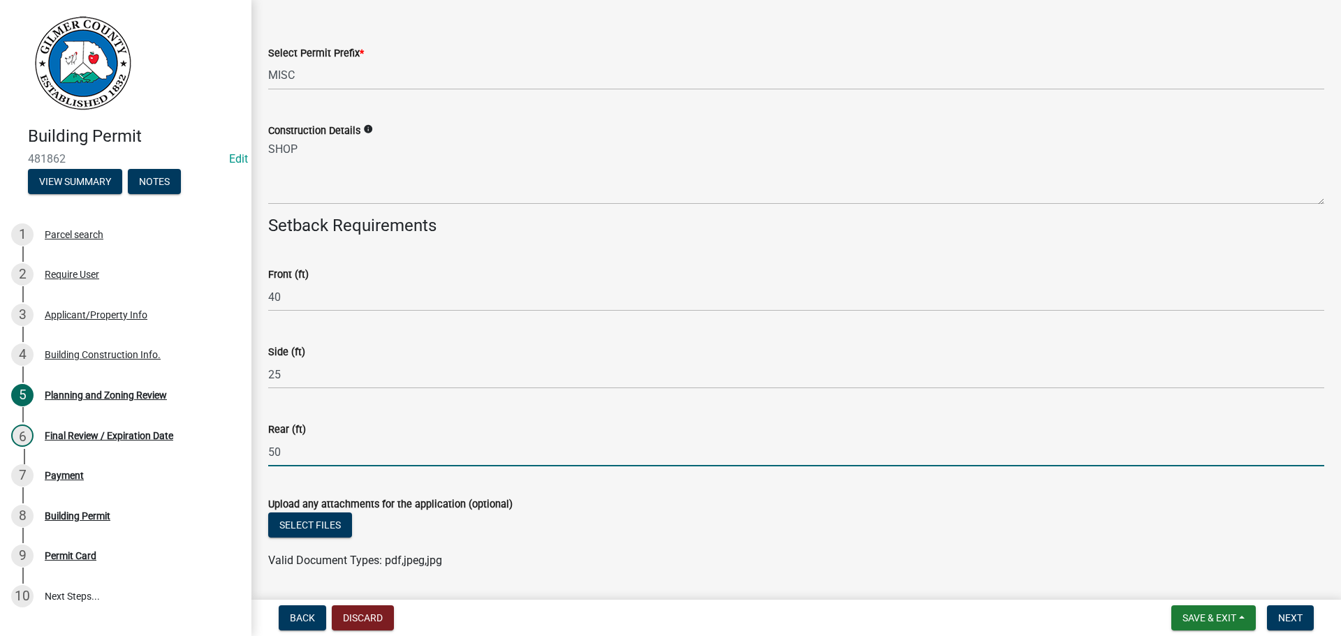
type input "50"
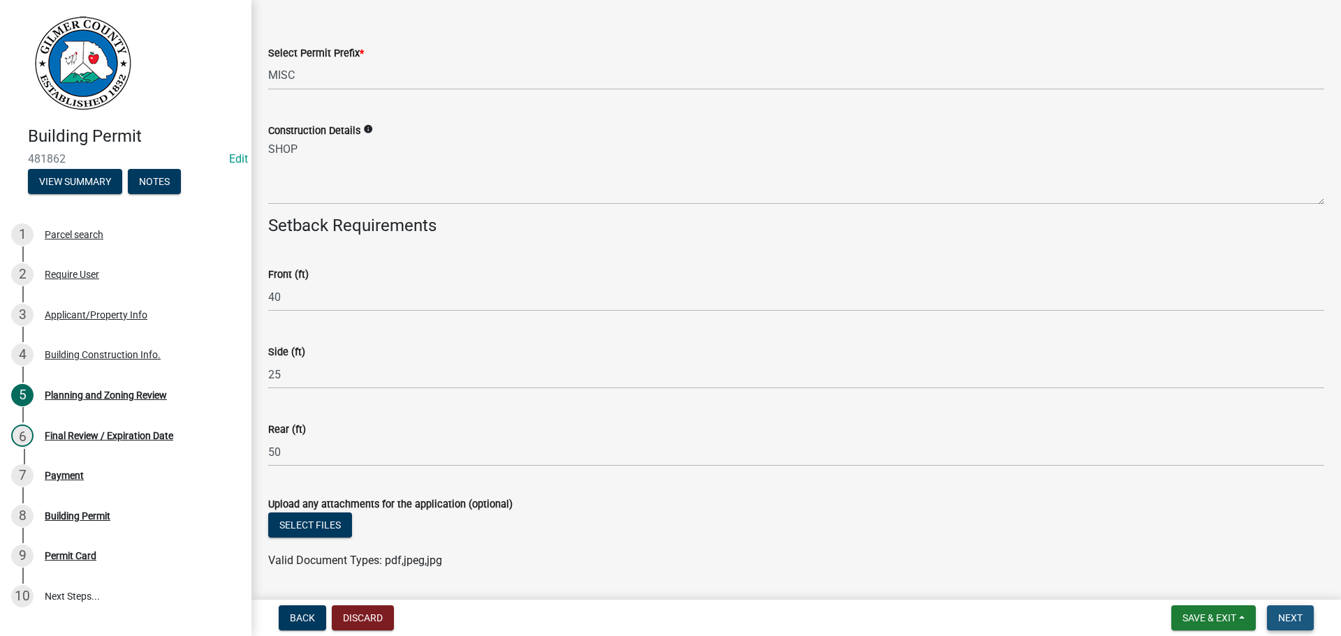
click at [1292, 622] on span "Next" at bounding box center [1290, 617] width 24 height 11
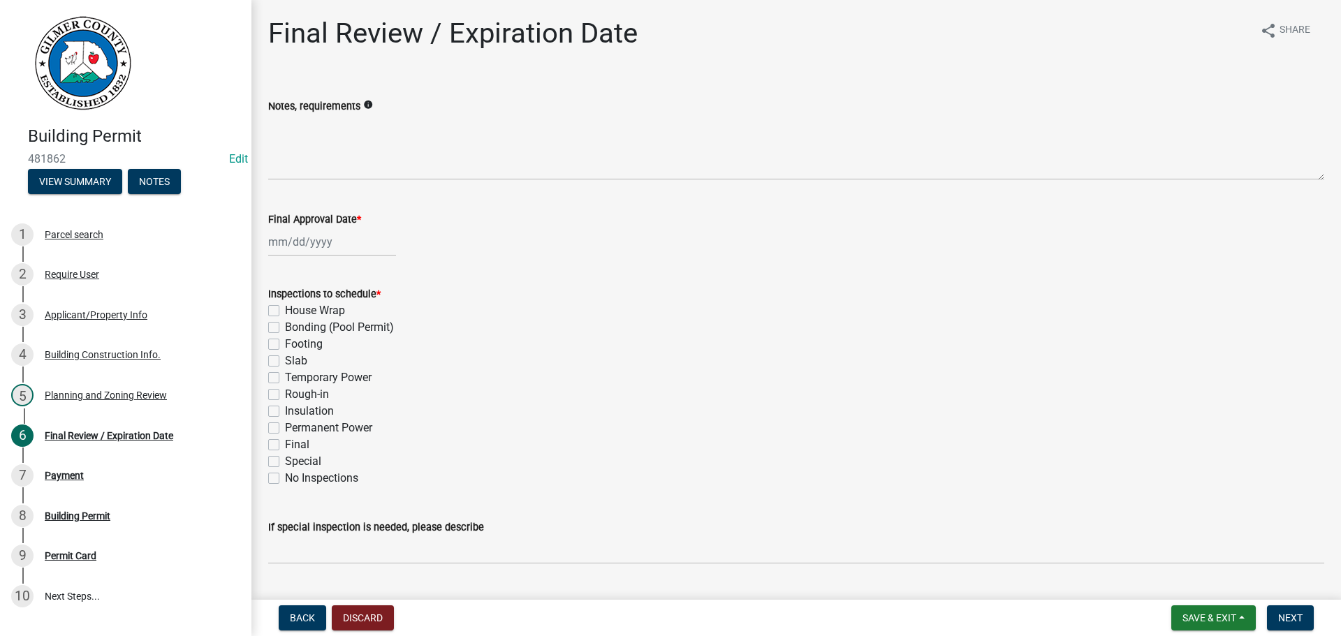
click at [297, 360] on label "Slab" at bounding box center [296, 361] width 22 height 17
click at [294, 360] on input "Slab" at bounding box center [289, 357] width 9 height 9
checkbox input "true"
checkbox input "false"
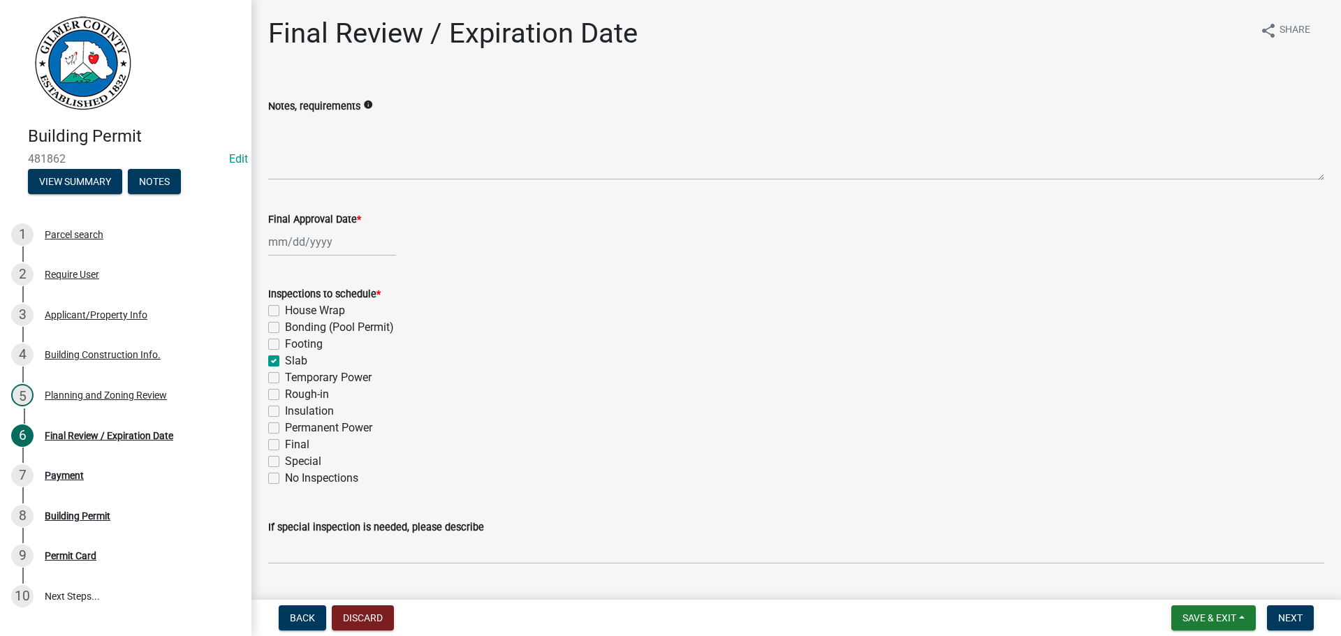
checkbox input "false"
checkbox input "true"
checkbox input "false"
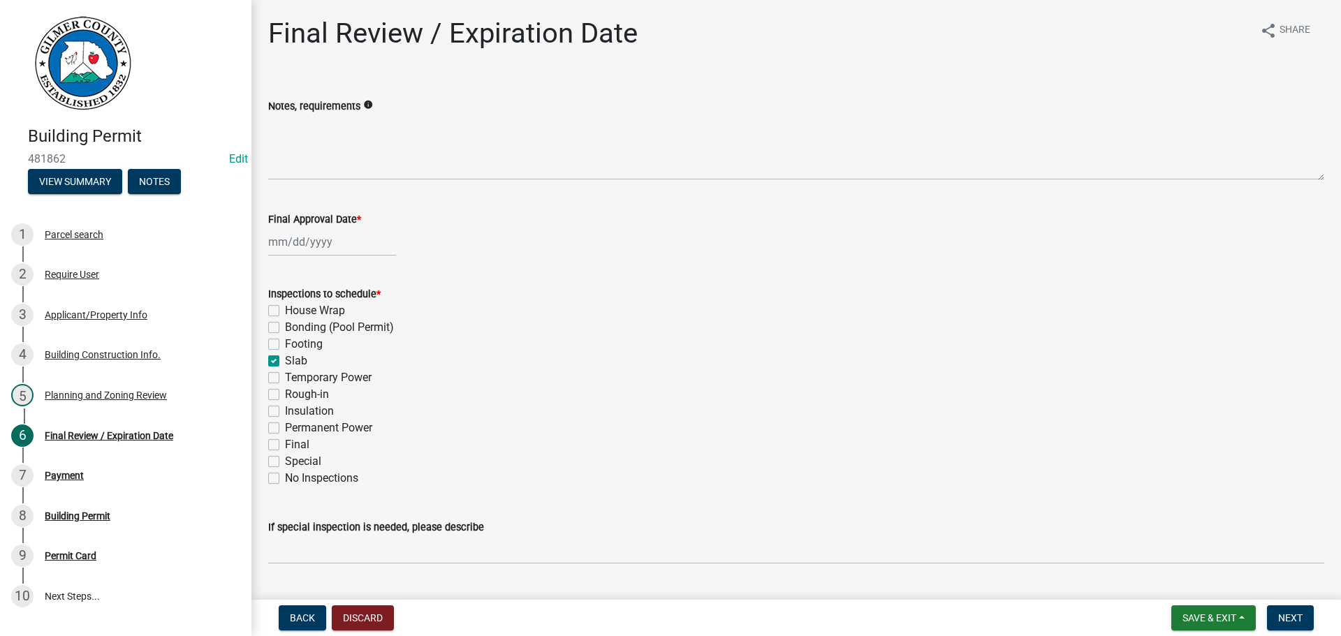
checkbox input "false"
click at [311, 378] on label "Temporary Power" at bounding box center [328, 377] width 87 height 17
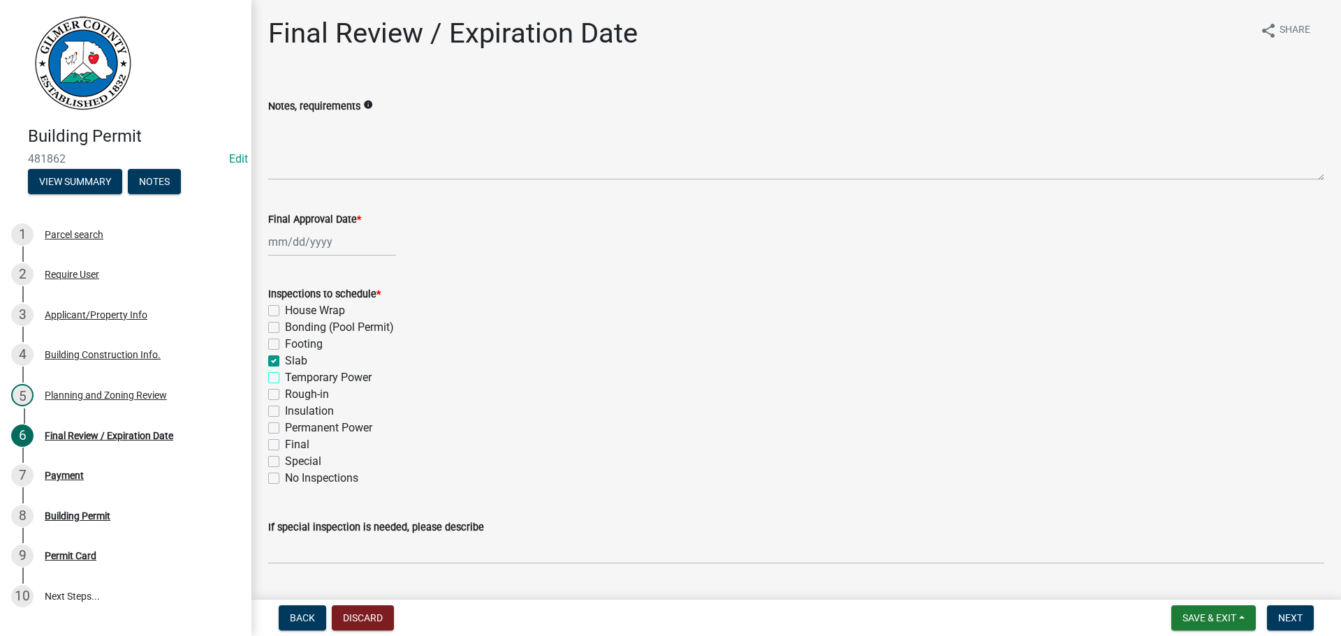
click at [294, 378] on input "Temporary Power" at bounding box center [289, 373] width 9 height 9
checkbox input "true"
checkbox input "false"
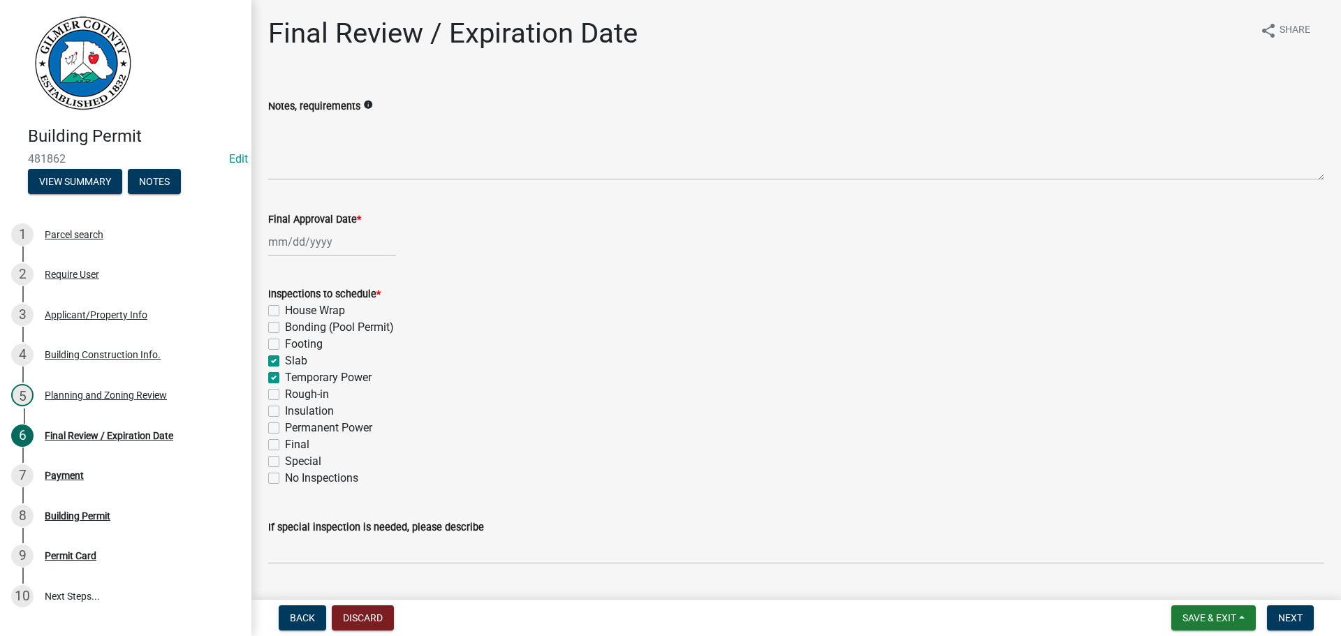
checkbox input "true"
checkbox input "false"
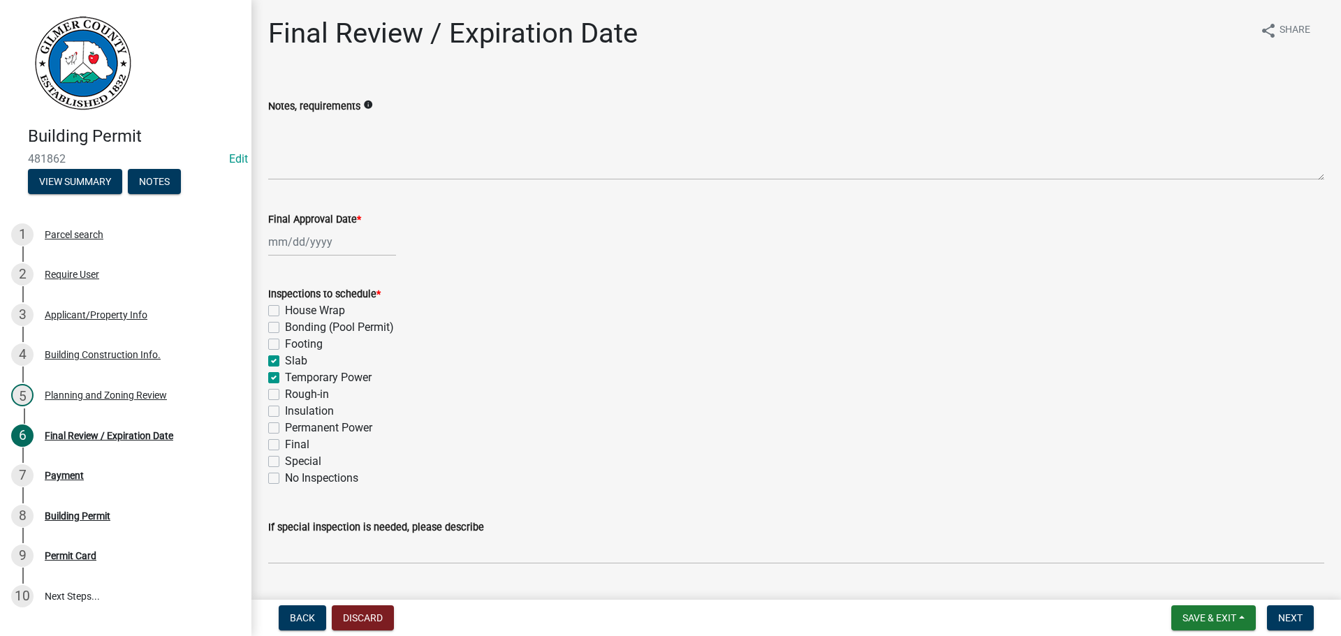
checkbox input "false"
click at [321, 429] on label "Permanent Power" at bounding box center [328, 428] width 87 height 17
click at [294, 429] on input "Permanent Power" at bounding box center [289, 424] width 9 height 9
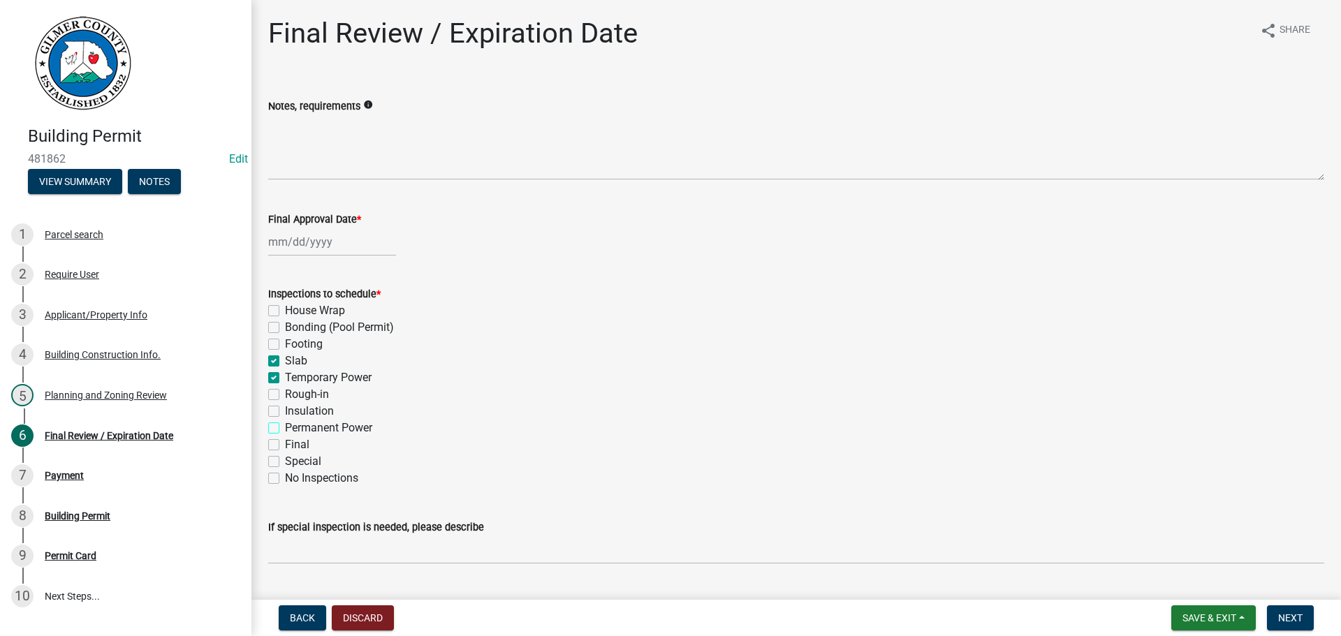
checkbox input "true"
checkbox input "false"
checkbox input "true"
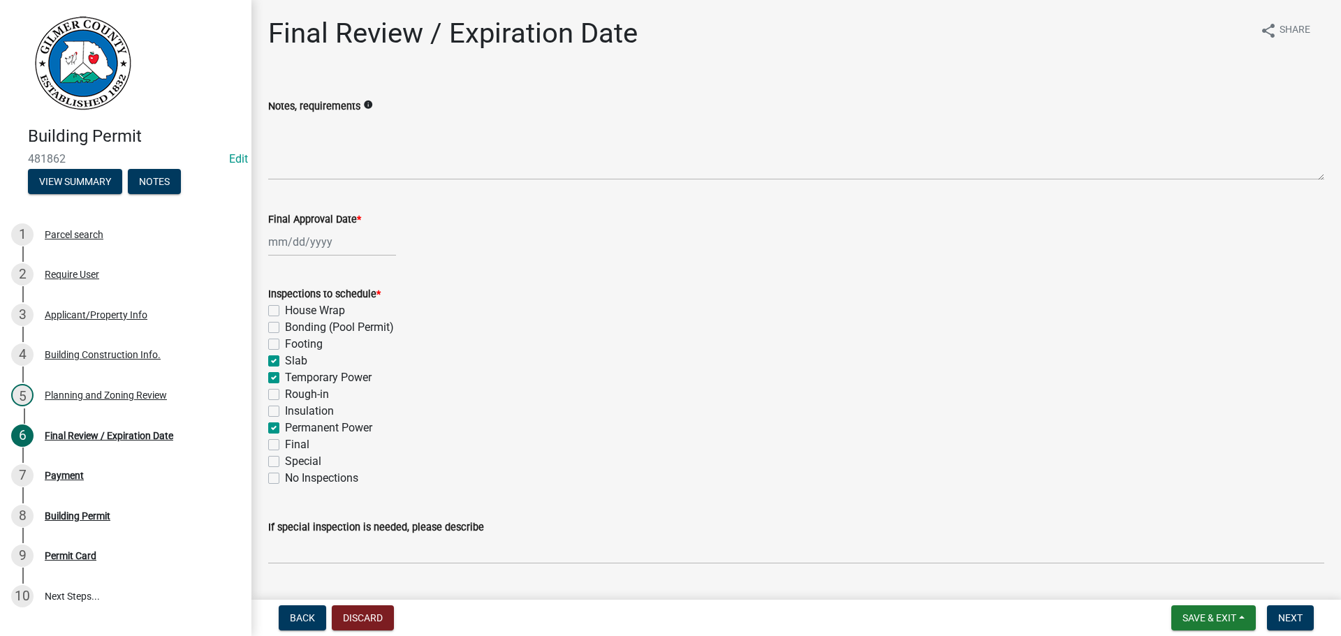
checkbox input "true"
checkbox input "false"
checkbox input "true"
checkbox input "false"
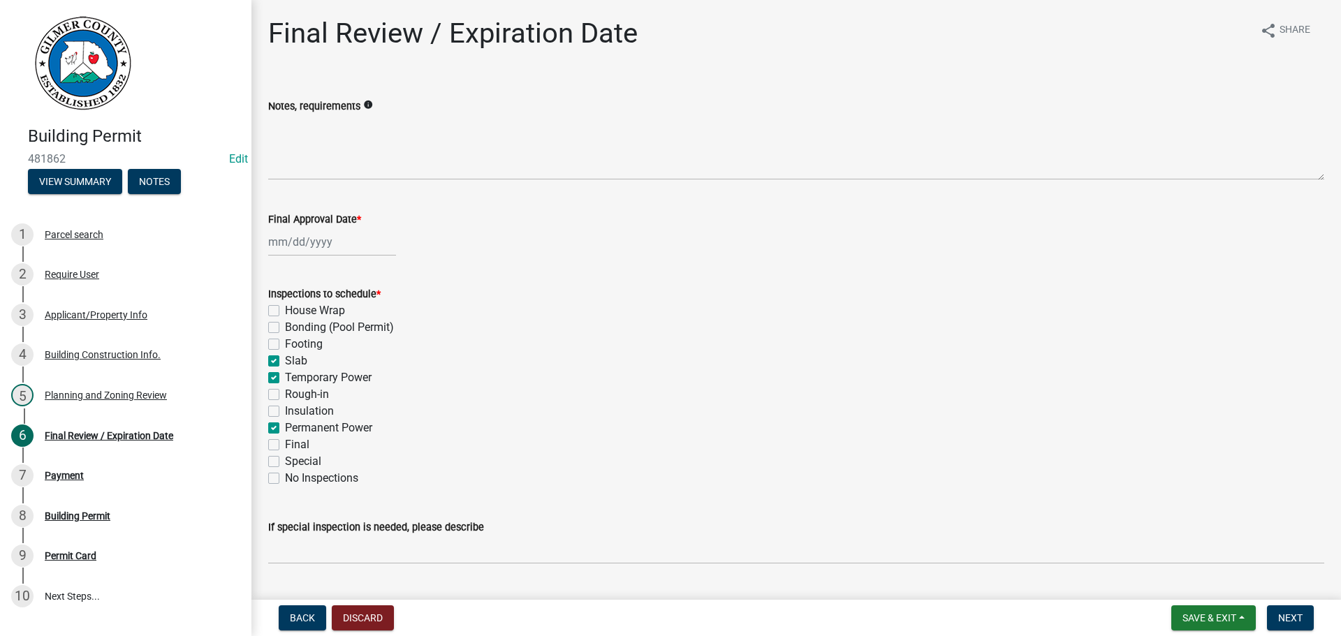
checkbox input "false"
click at [318, 395] on label "Rough-in" at bounding box center [307, 394] width 44 height 17
click at [294, 395] on input "Rough-in" at bounding box center [289, 390] width 9 height 9
checkbox input "true"
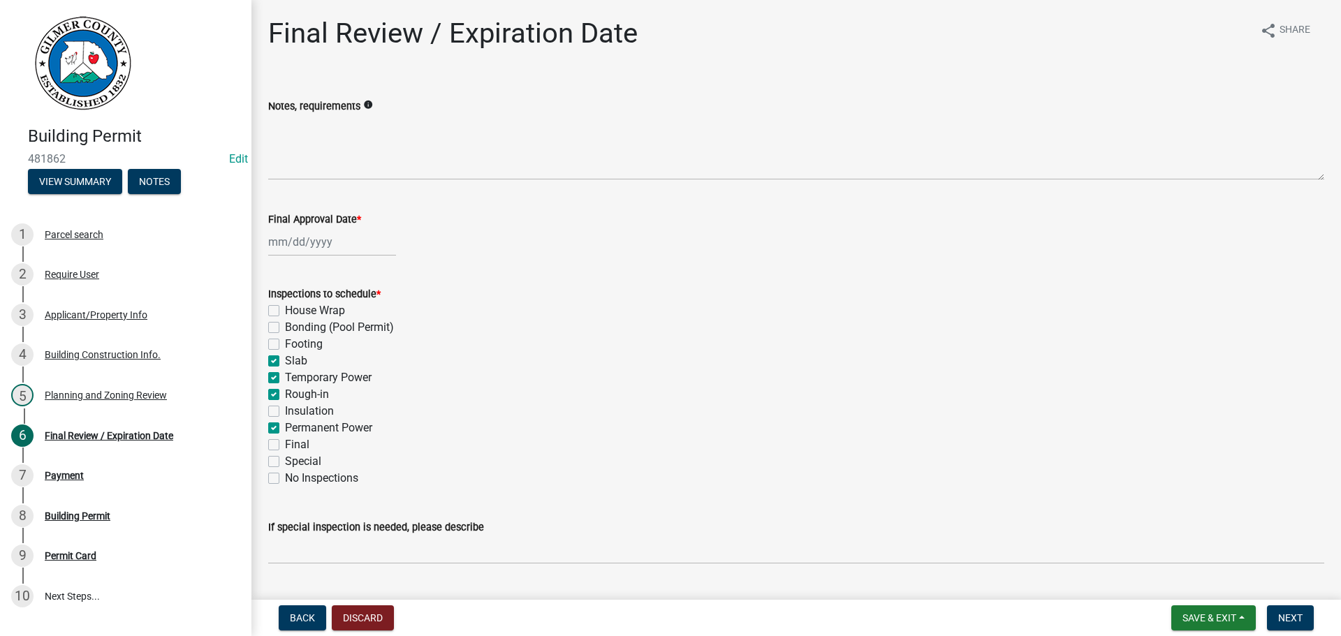
checkbox input "false"
checkbox input "true"
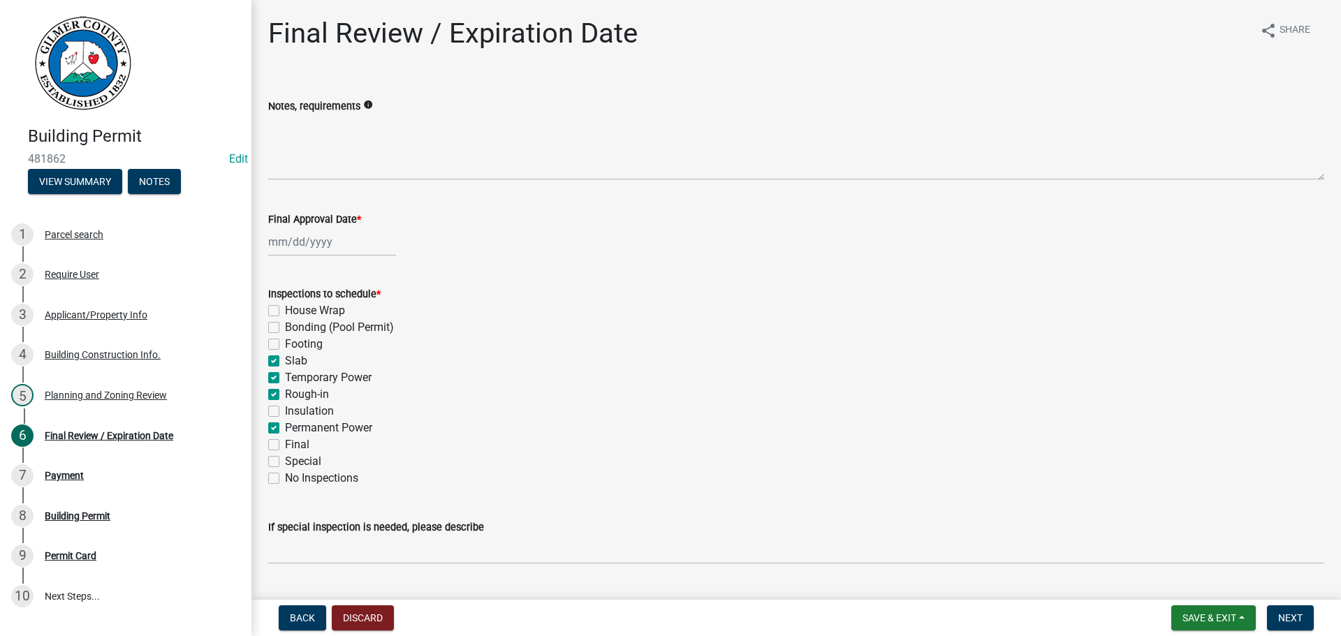
checkbox input "true"
checkbox input "false"
checkbox input "true"
checkbox input "false"
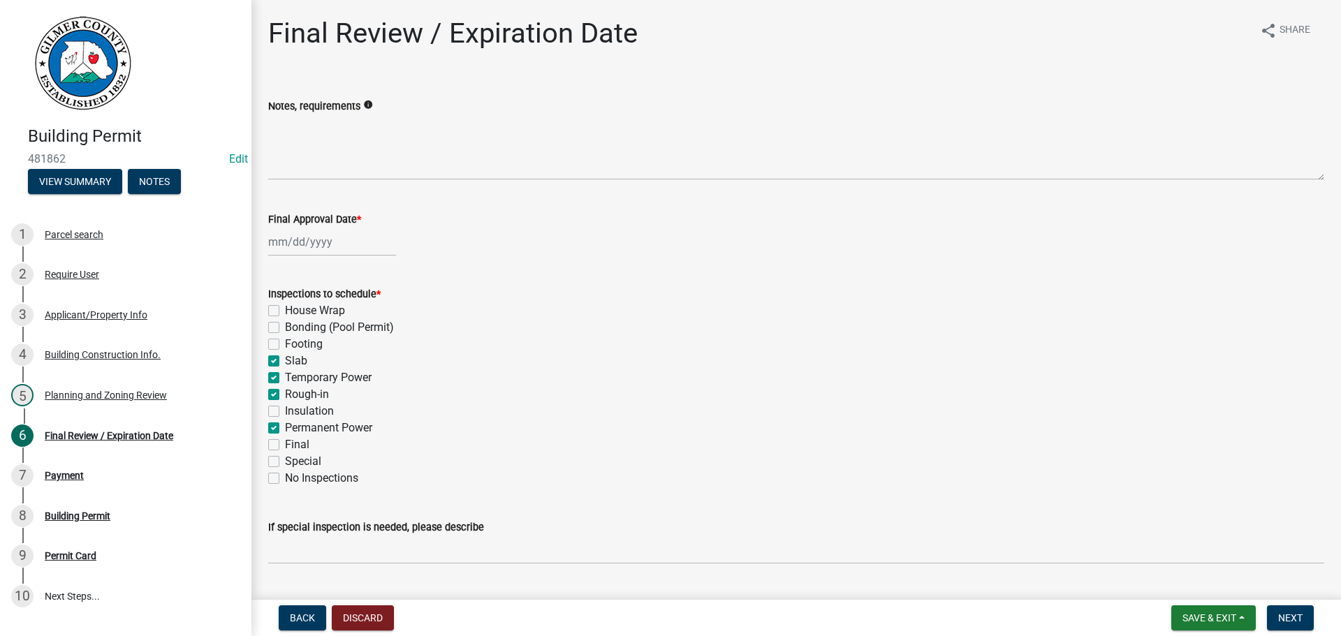
checkbox input "false"
click at [303, 443] on label "Final" at bounding box center [297, 444] width 24 height 17
click at [294, 443] on input "Final" at bounding box center [289, 440] width 9 height 9
checkbox input "true"
checkbox input "false"
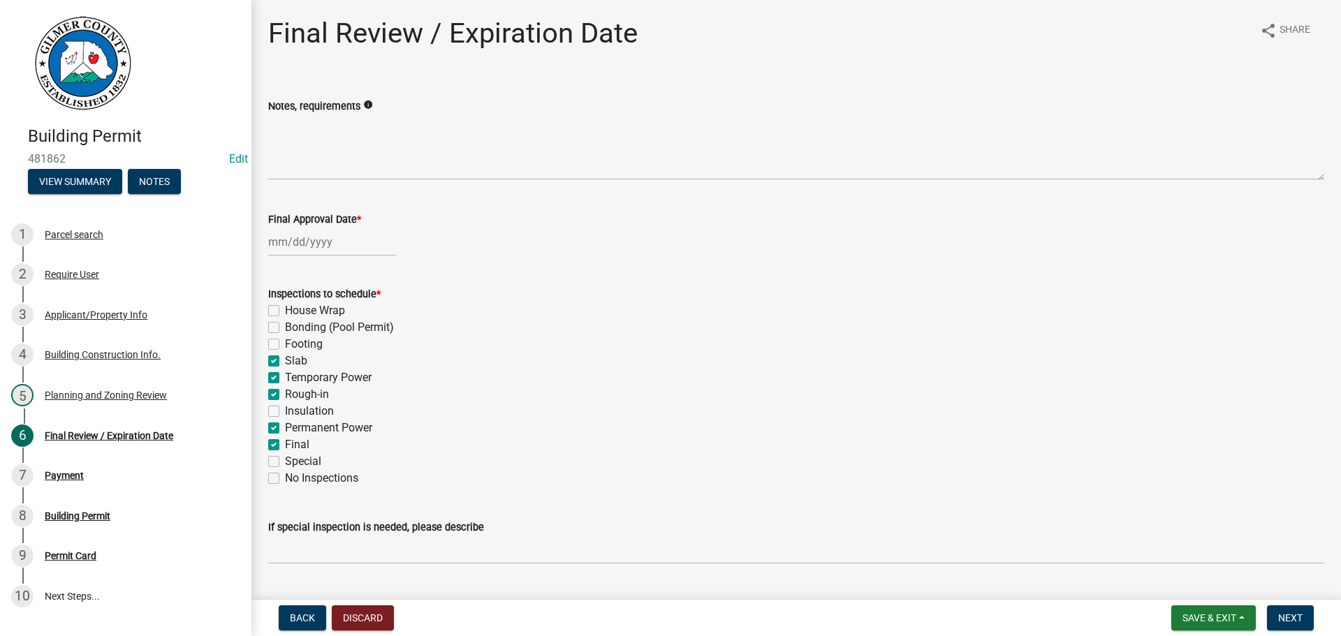
checkbox input "false"
checkbox input "true"
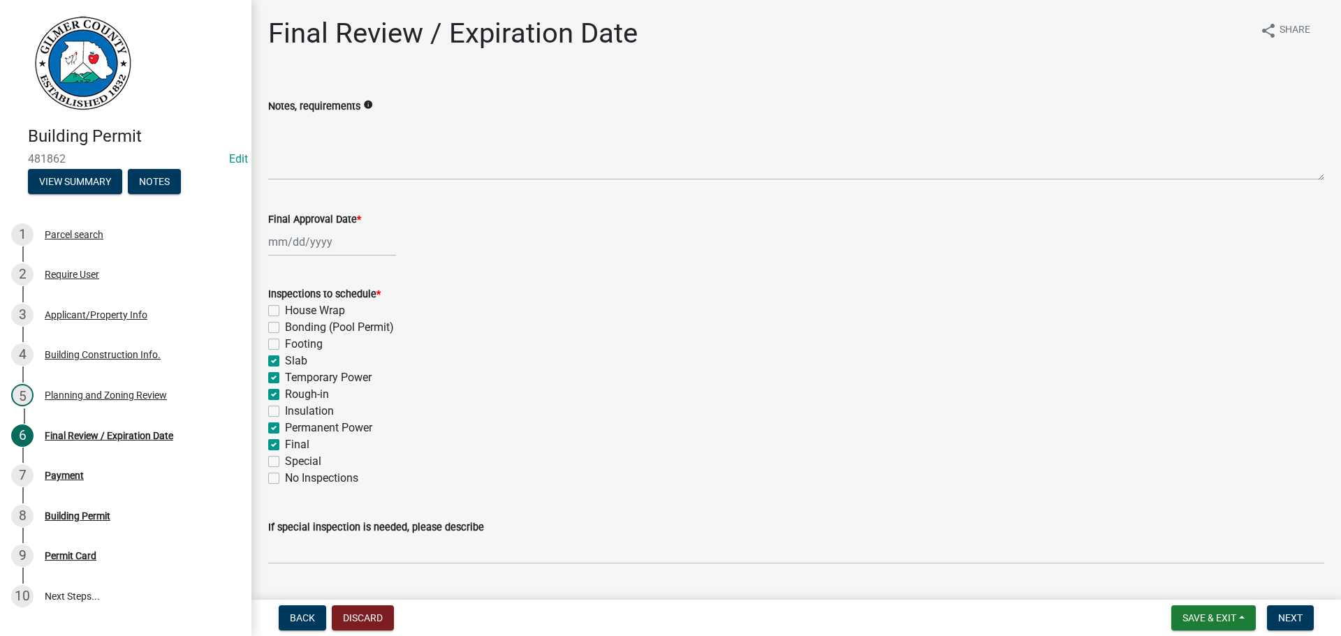
checkbox input "false"
checkbox input "true"
checkbox input "false"
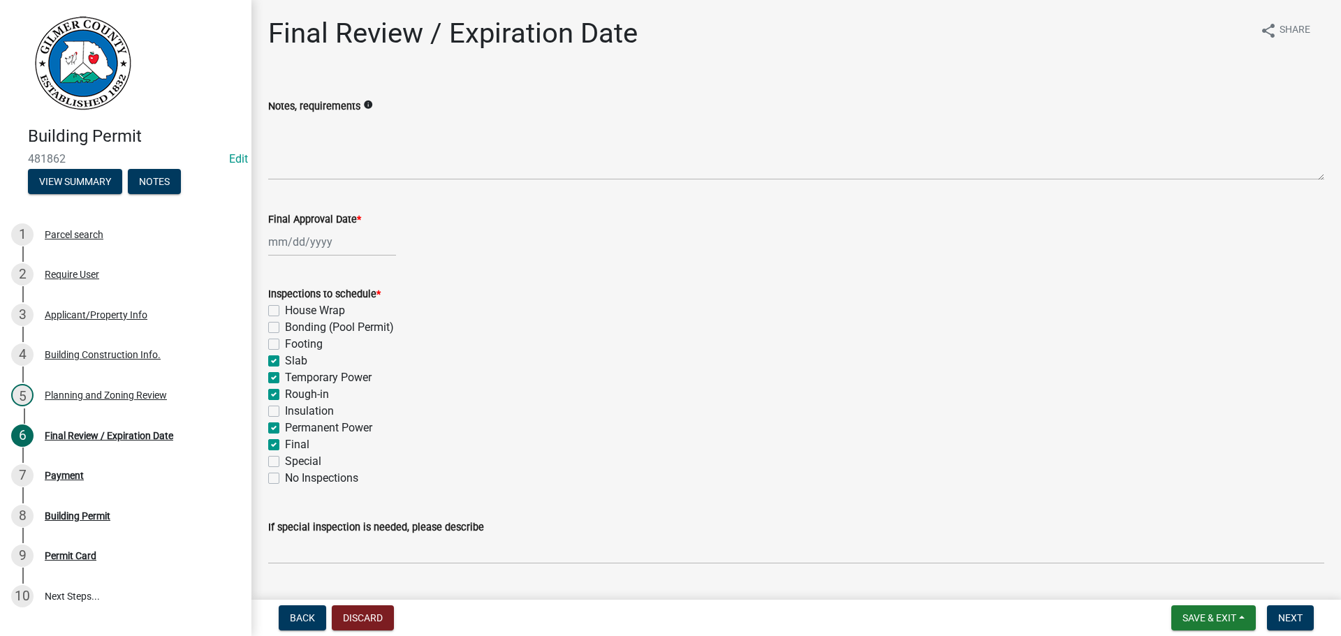
scroll to position [285, 0]
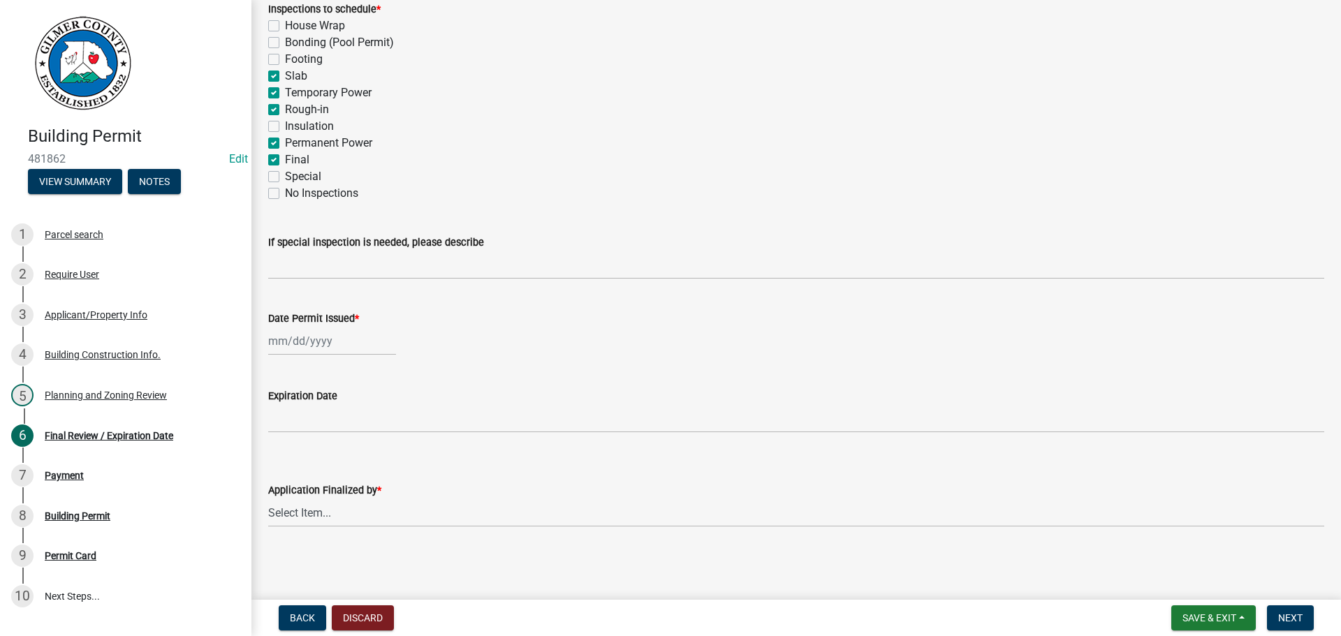
click at [312, 341] on div at bounding box center [332, 341] width 128 height 29
select select "9"
select select "2025"
click at [289, 482] on div "22" at bounding box center [282, 482] width 22 height 22
type input "[DATE]"
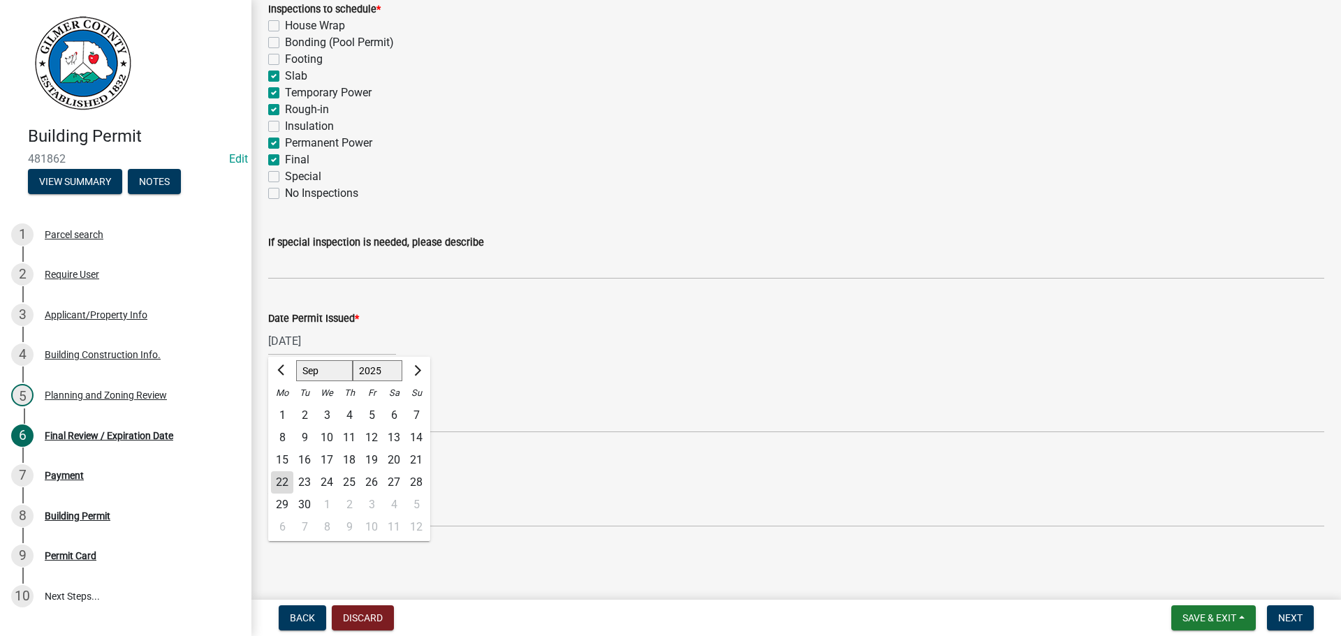
scroll to position [232, 0]
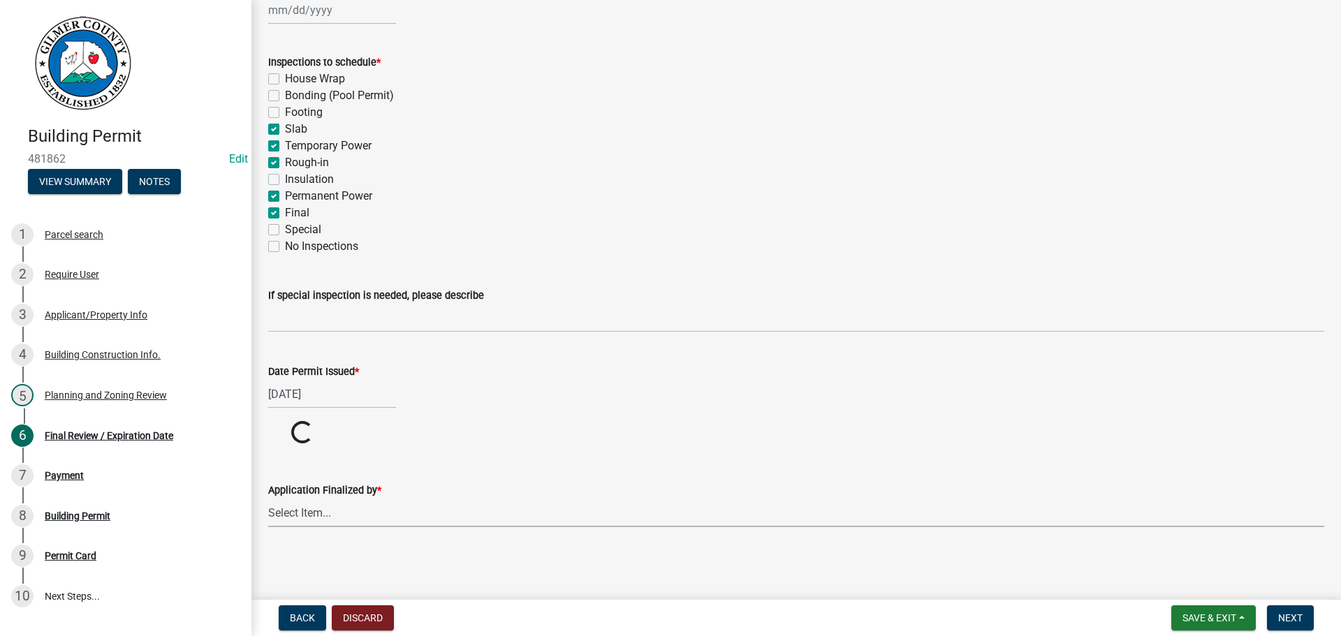
click at [316, 524] on select "Select Item... [PERSON_NAME] [PERSON_NAME] [PERSON_NAME] [PERSON_NAME] [PERSON_…" at bounding box center [796, 513] width 1056 height 29
click at [268, 552] on select "Select Item... [PERSON_NAME] [PERSON_NAME] [PERSON_NAME] [PERSON_NAME] [PERSON_…" at bounding box center [796, 566] width 1056 height 29
select select "5ce200eb-feb1-496b-8127-7891293955f5"
click at [1293, 616] on span "Next" at bounding box center [1290, 617] width 24 height 11
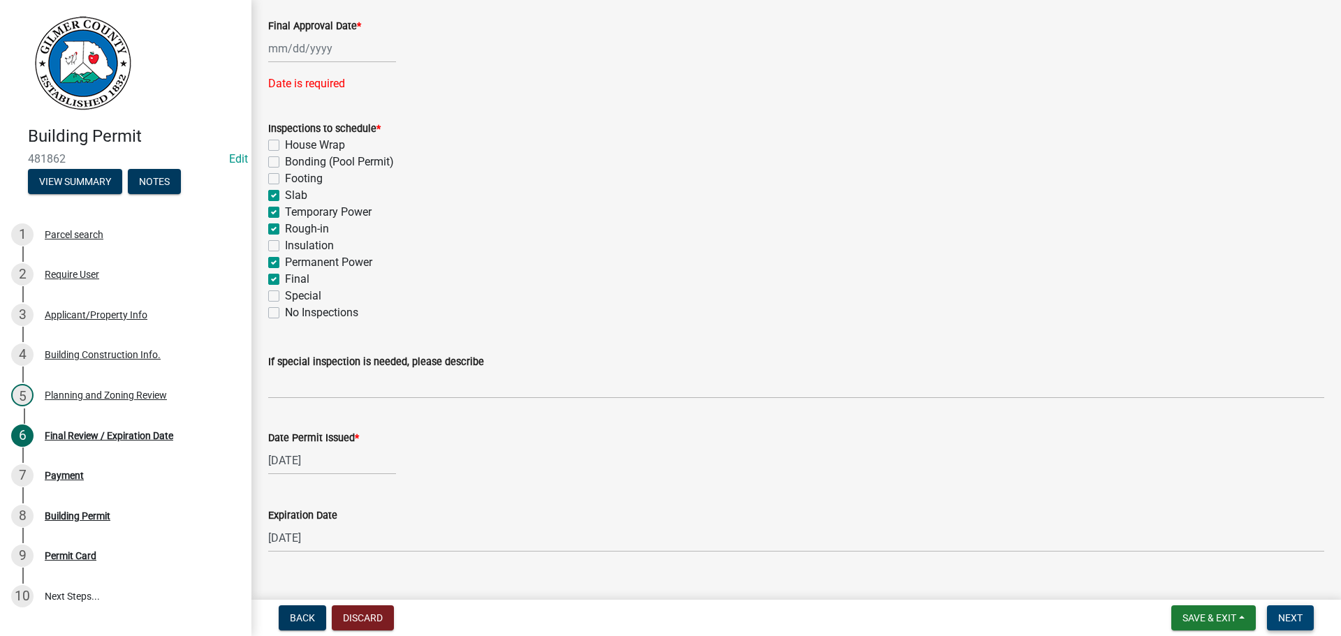
scroll to position [162, 0]
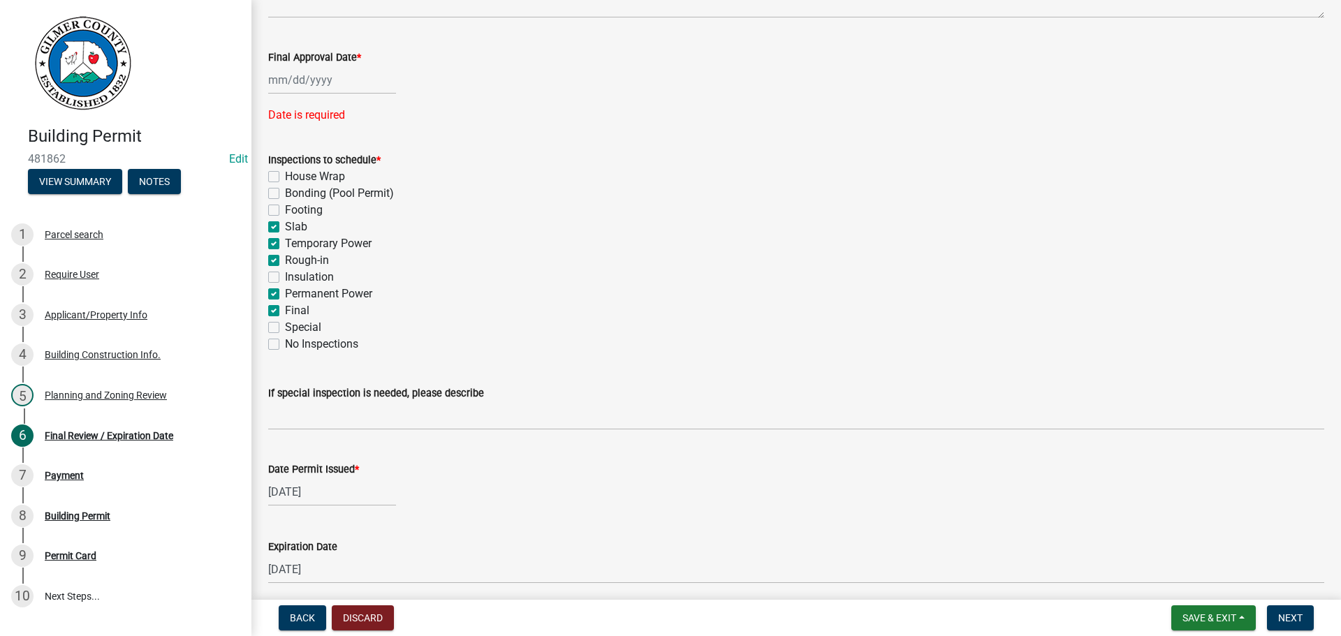
click at [316, 91] on div at bounding box center [332, 80] width 128 height 29
select select "9"
select select "2025"
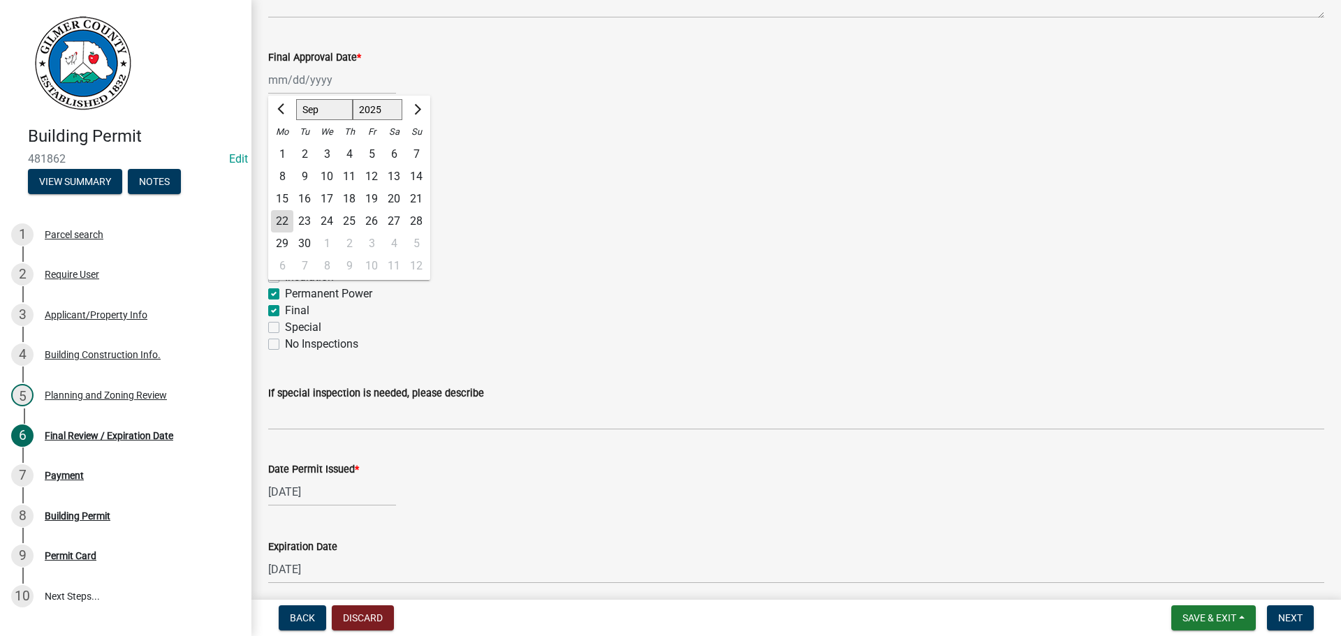
click at [288, 216] on div "22" at bounding box center [282, 221] width 22 height 22
type input "[DATE]"
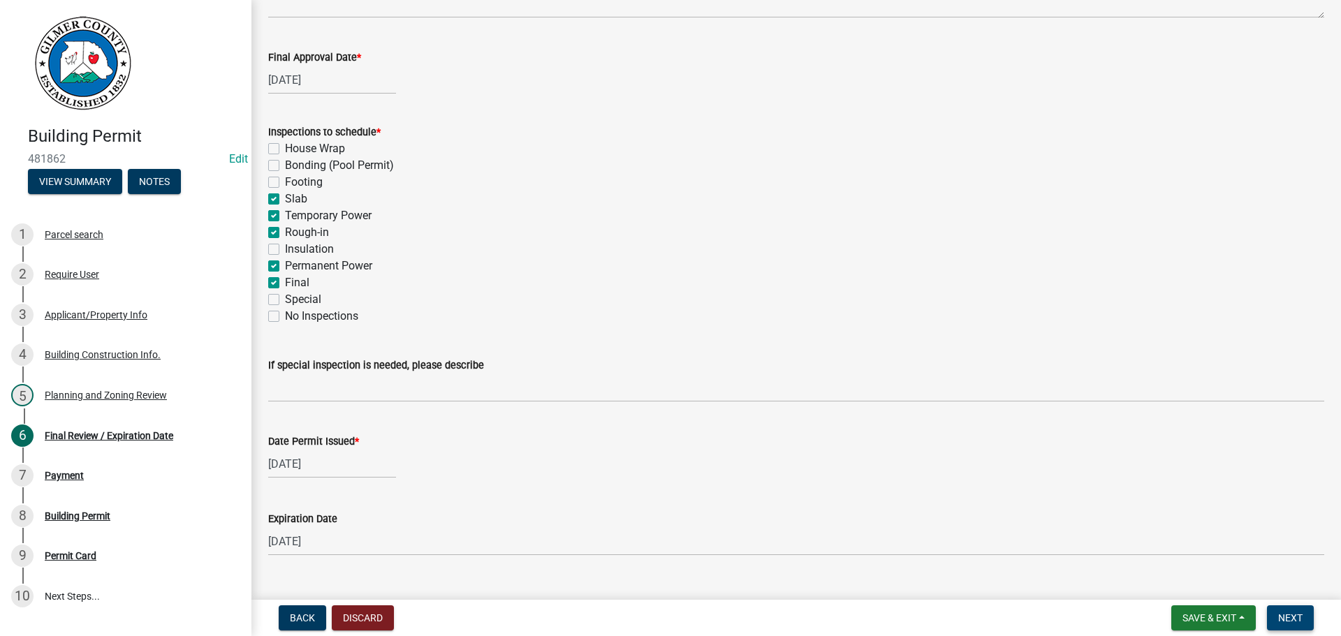
click at [1283, 611] on button "Next" at bounding box center [1290, 617] width 47 height 25
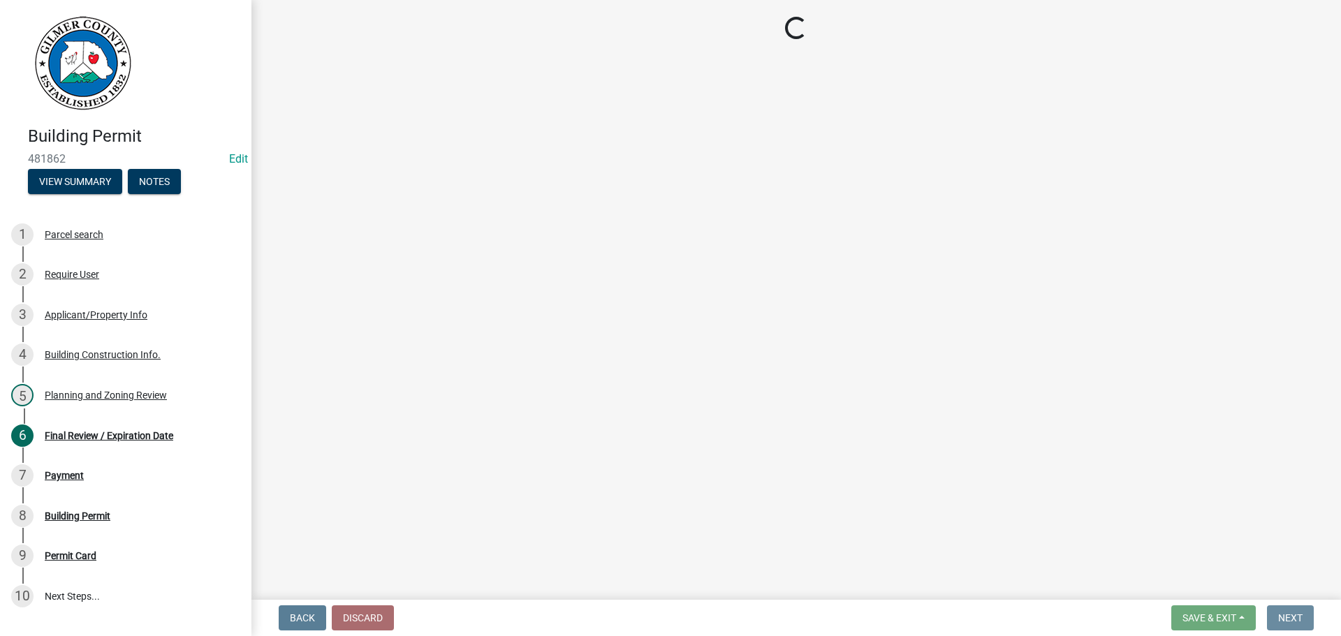
scroll to position [0, 0]
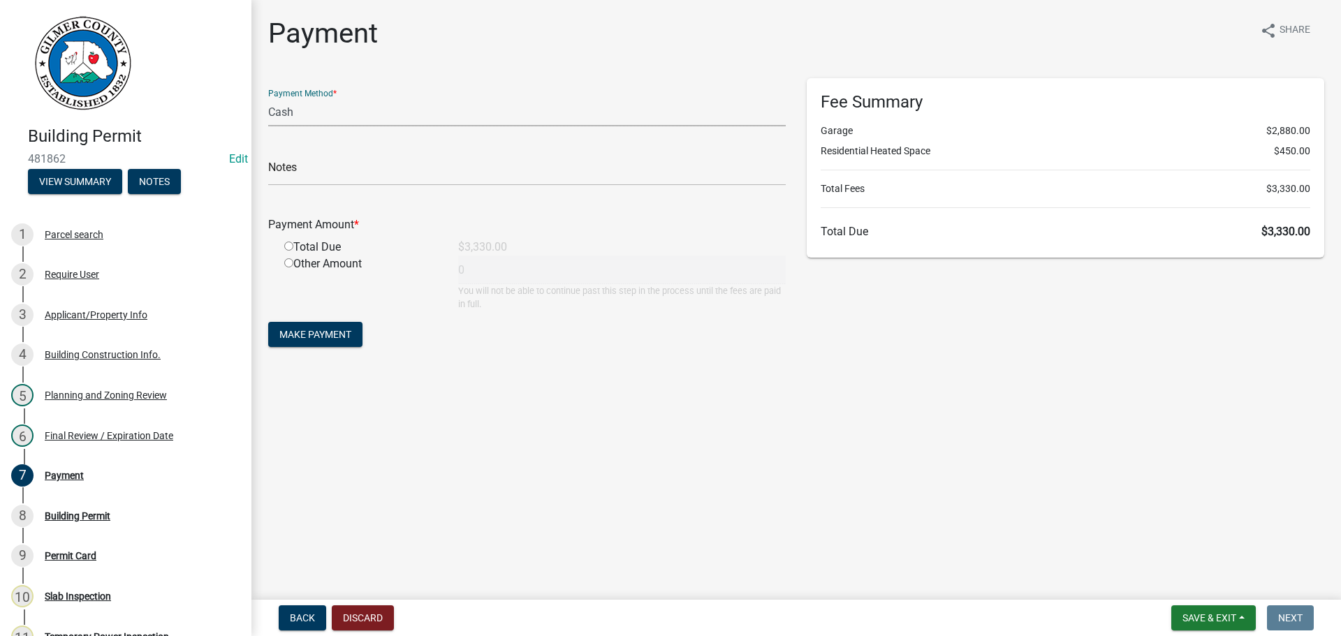
click at [325, 115] on select "Credit Card POS Check Cash" at bounding box center [526, 112] width 517 height 29
select select "1: 0"
click at [268, 98] on select "Credit Card POS Check Cash" at bounding box center [526, 112] width 517 height 29
click at [327, 162] on input "text" at bounding box center [526, 171] width 517 height 29
type input "1133"
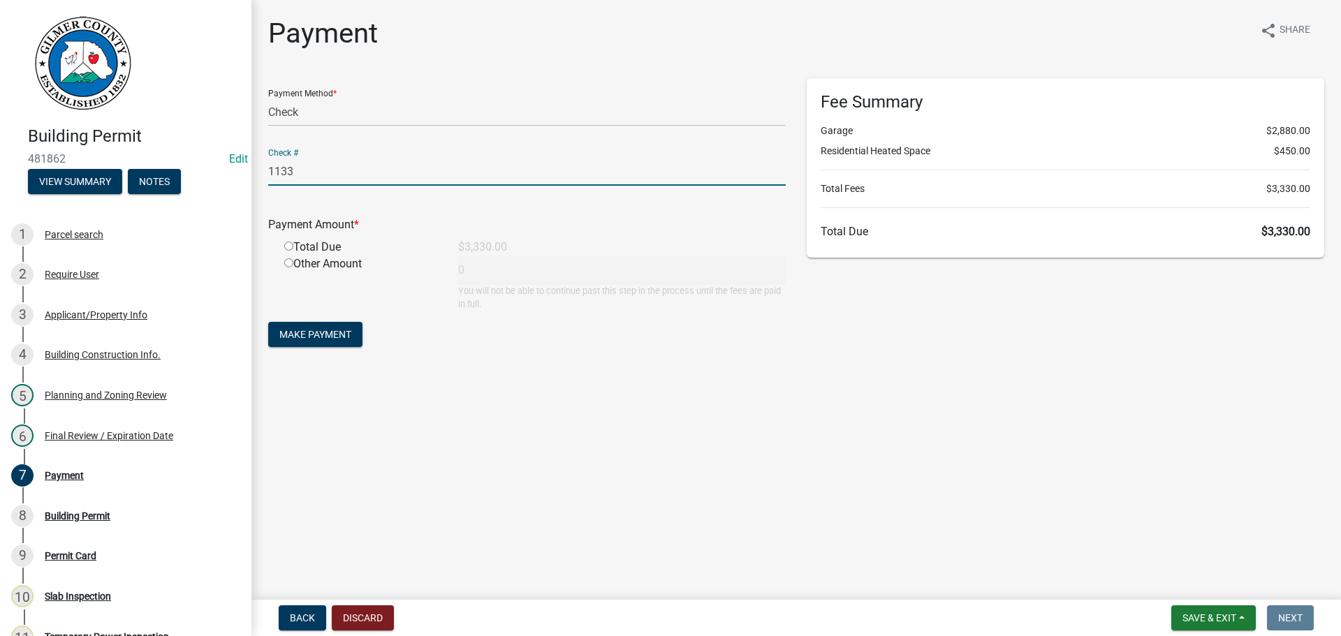
click at [284, 242] on input "radio" at bounding box center [288, 246] width 9 height 9
radio input "true"
type input "3330"
click at [358, 323] on button "Make Payment" at bounding box center [315, 334] width 94 height 25
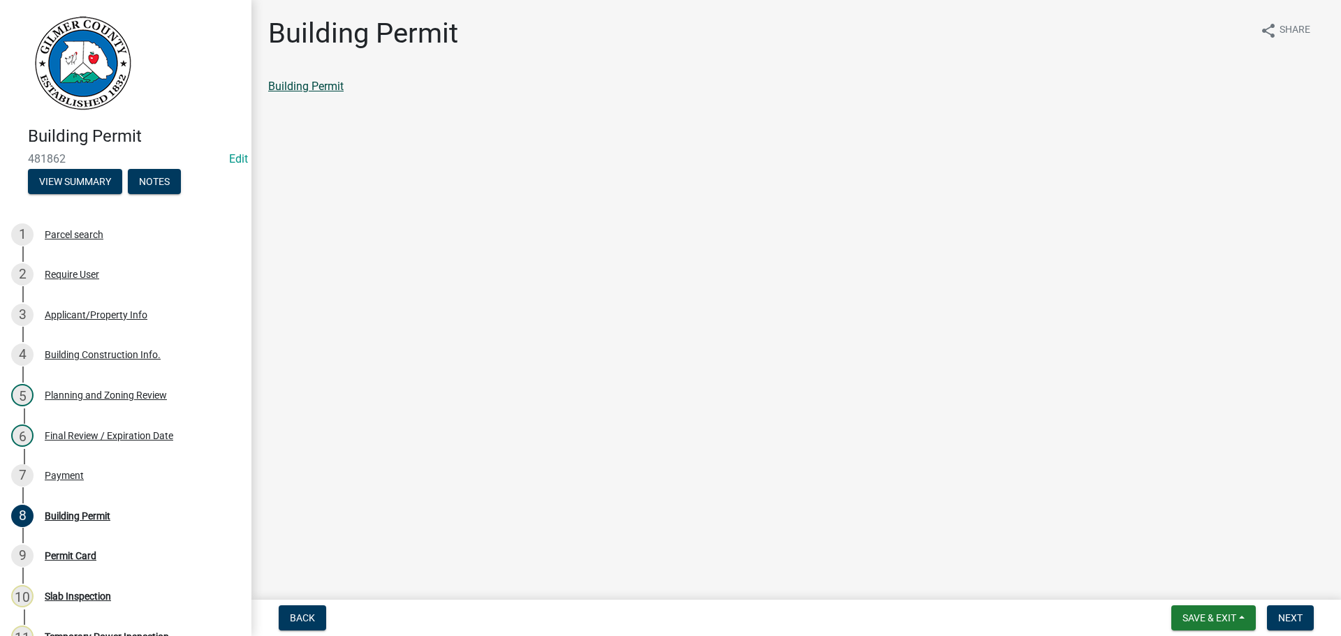
click at [320, 85] on link "Building Permit" at bounding box center [305, 86] width 75 height 13
click at [1291, 625] on button "Next" at bounding box center [1290, 617] width 47 height 25
click at [314, 91] on link "Permit Card" at bounding box center [297, 86] width 58 height 13
click at [48, 513] on div "Building Permit" at bounding box center [78, 516] width 66 height 10
click at [107, 478] on div "7 Payment" at bounding box center [120, 475] width 218 height 22
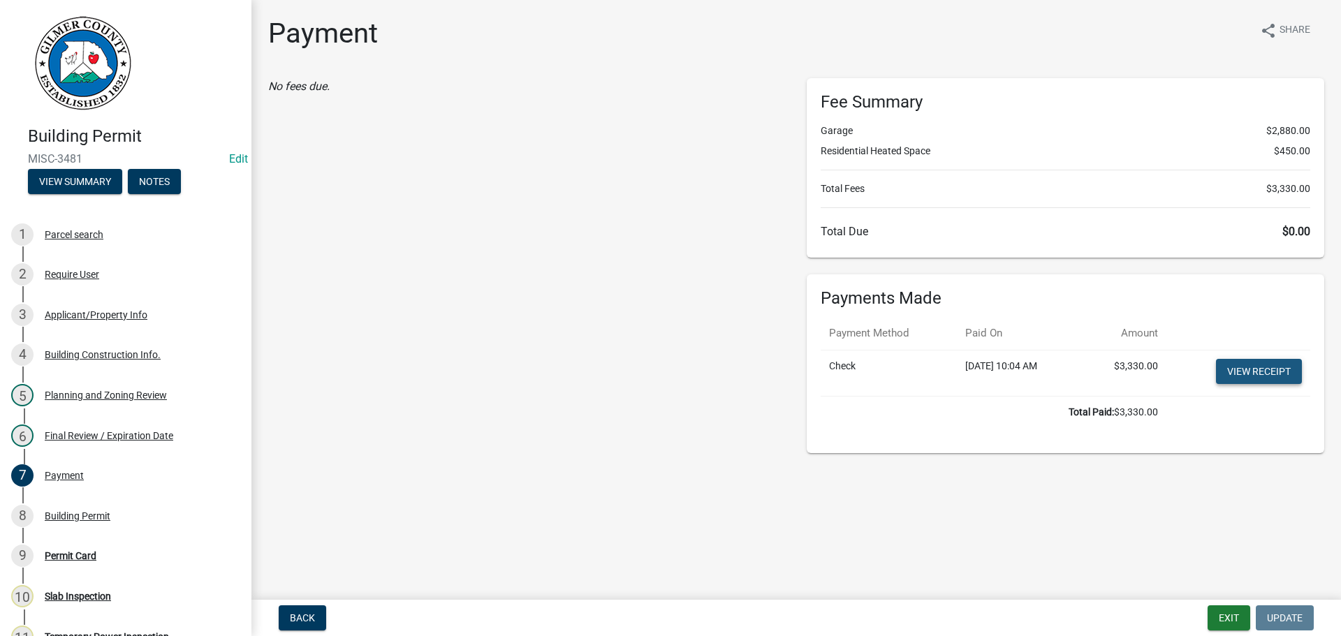
click at [1258, 381] on link "View receipt" at bounding box center [1259, 371] width 86 height 25
click at [1230, 618] on button "Exit" at bounding box center [1228, 617] width 43 height 25
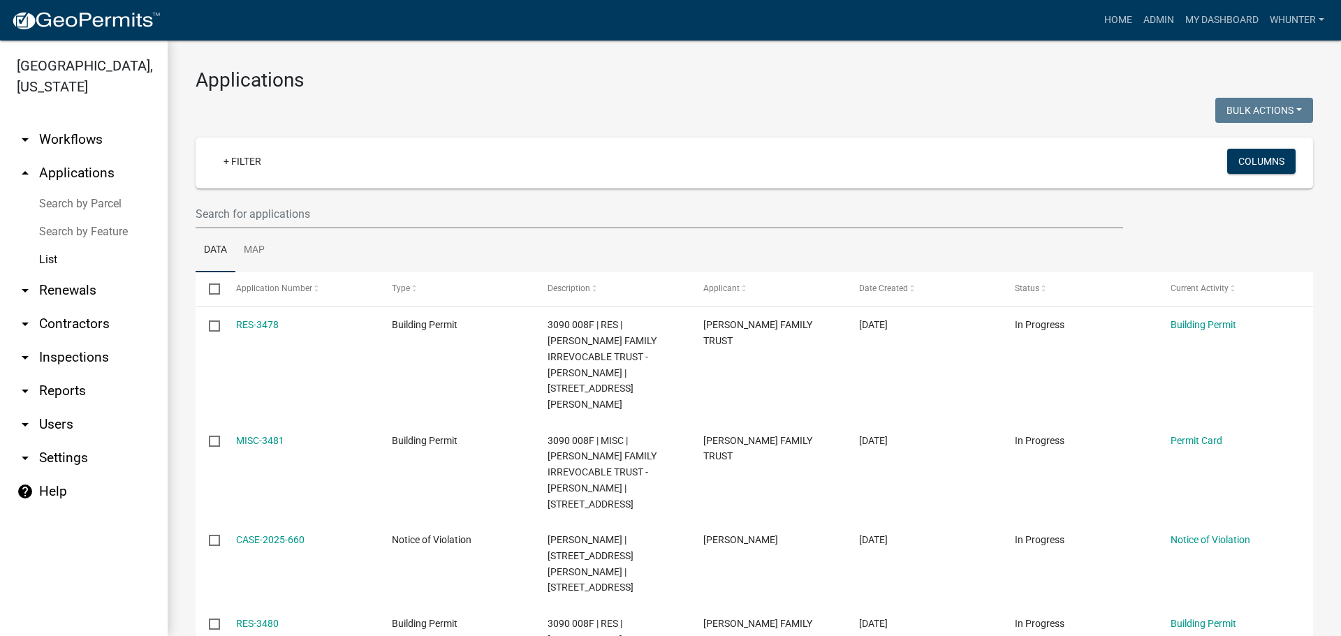
click at [61, 249] on link "List" at bounding box center [84, 260] width 168 height 28
click at [74, 170] on link "arrow_drop_up Applications" at bounding box center [84, 173] width 168 height 34
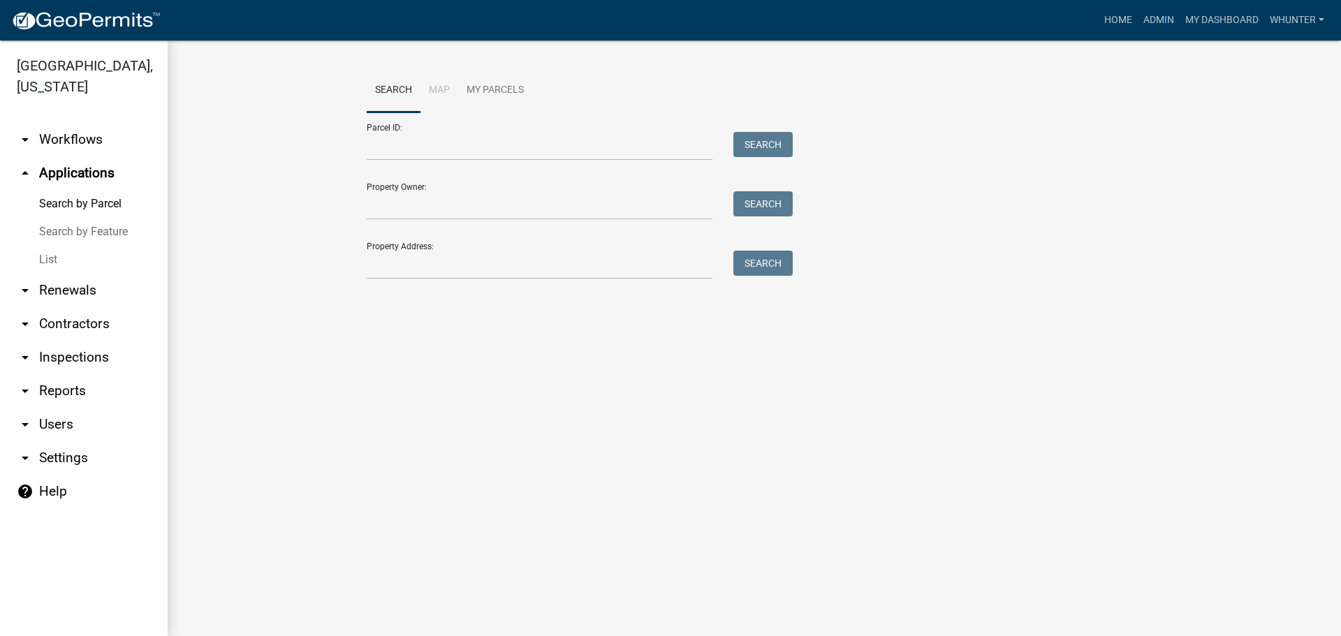
click at [62, 256] on link "List" at bounding box center [84, 260] width 168 height 28
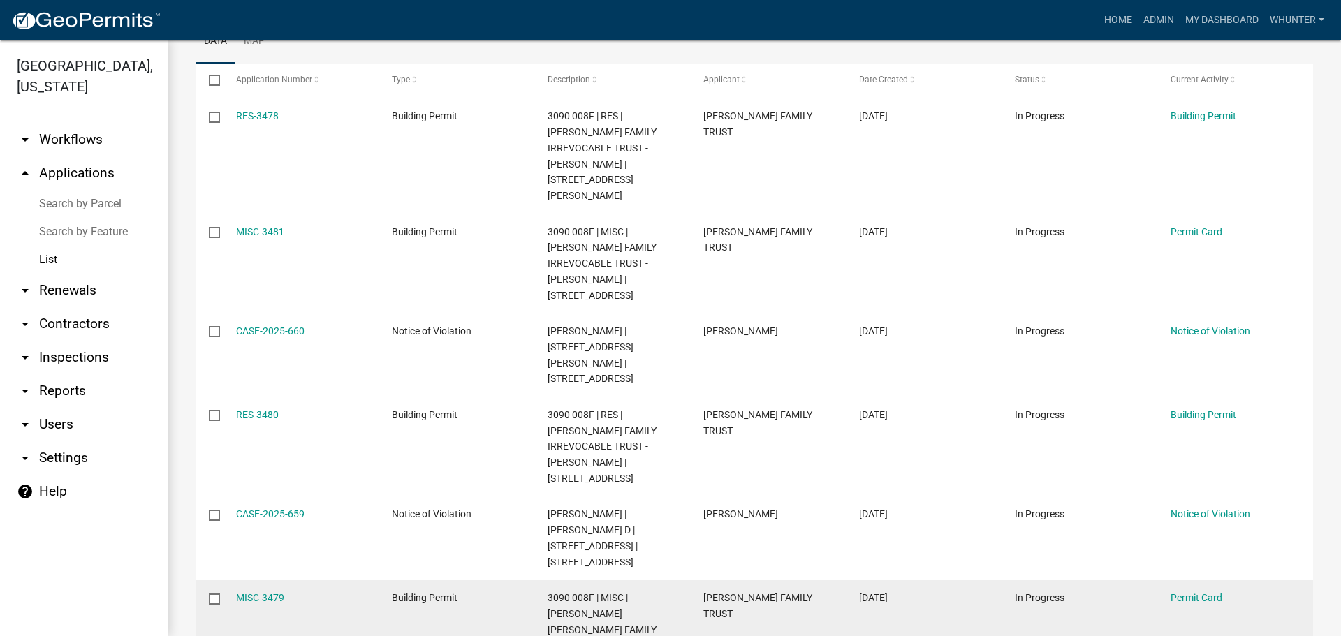
scroll to position [209, 0]
click at [274, 591] on link "MISC-3479" at bounding box center [260, 596] width 48 height 11
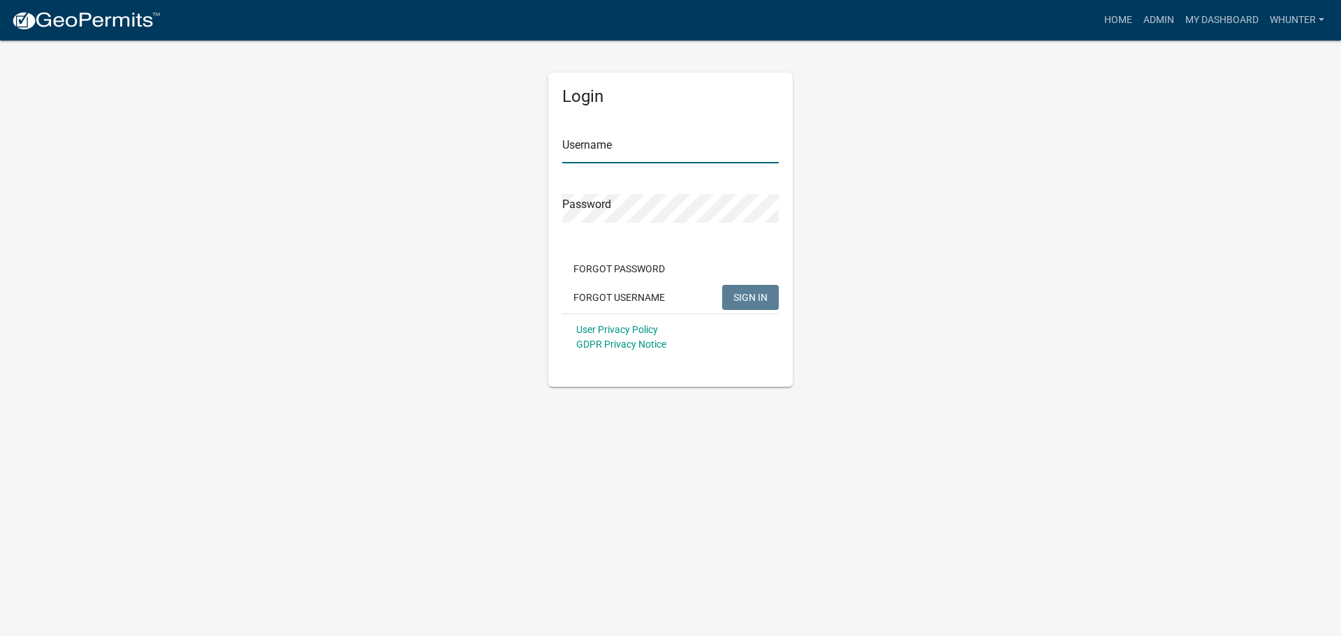
type input "whunter"
click at [756, 300] on span "SIGN IN" at bounding box center [750, 296] width 34 height 11
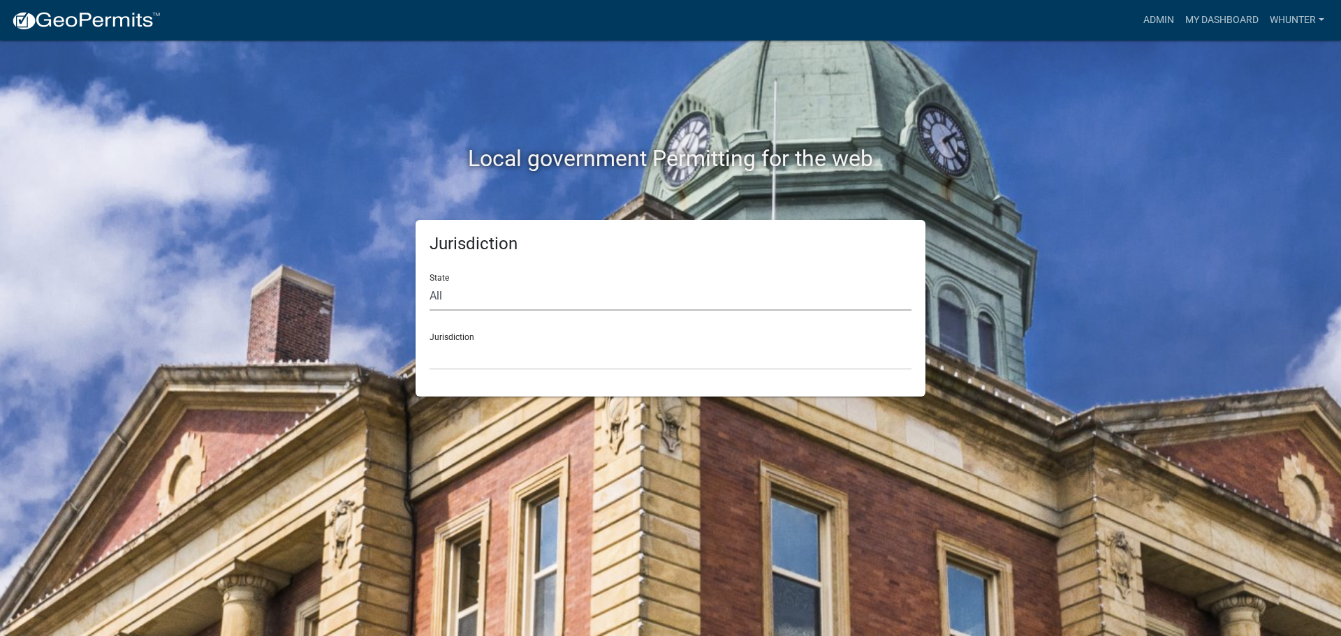
click at [570, 303] on select "All Colorado Georgia Indiana Iowa Kansas Minnesota Ohio South Carolina Wisconsin" at bounding box center [670, 296] width 482 height 29
select select "Georgia"
click at [429, 282] on select "All Colorado Georgia Indiana Iowa Kansas Minnesota Ohio South Carolina Wisconsin" at bounding box center [670, 296] width 482 height 29
drag, startPoint x: 560, startPoint y: 309, endPoint x: 535, endPoint y: 374, distance: 69.0
click at [535, 374] on div "Jurisdiction State All Colorado Georgia Indiana Iowa Kansas Minnesota Ohio Sout…" at bounding box center [670, 308] width 510 height 177
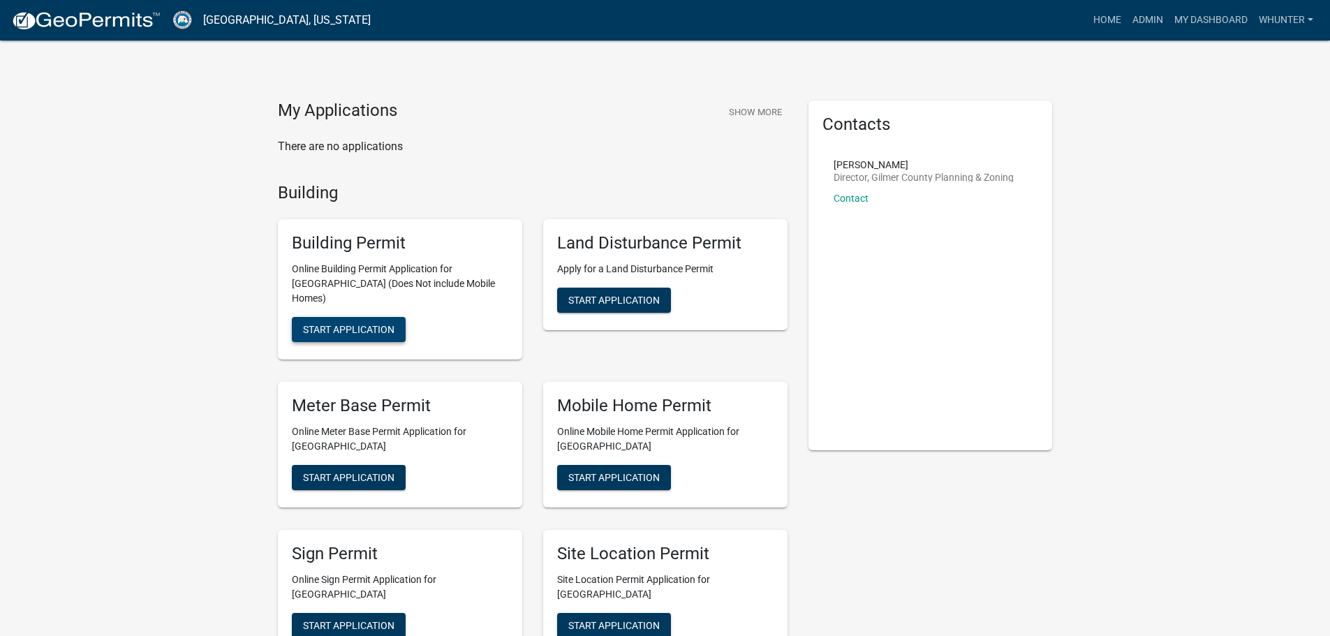
click at [369, 324] on span "Start Application" at bounding box center [348, 329] width 91 height 11
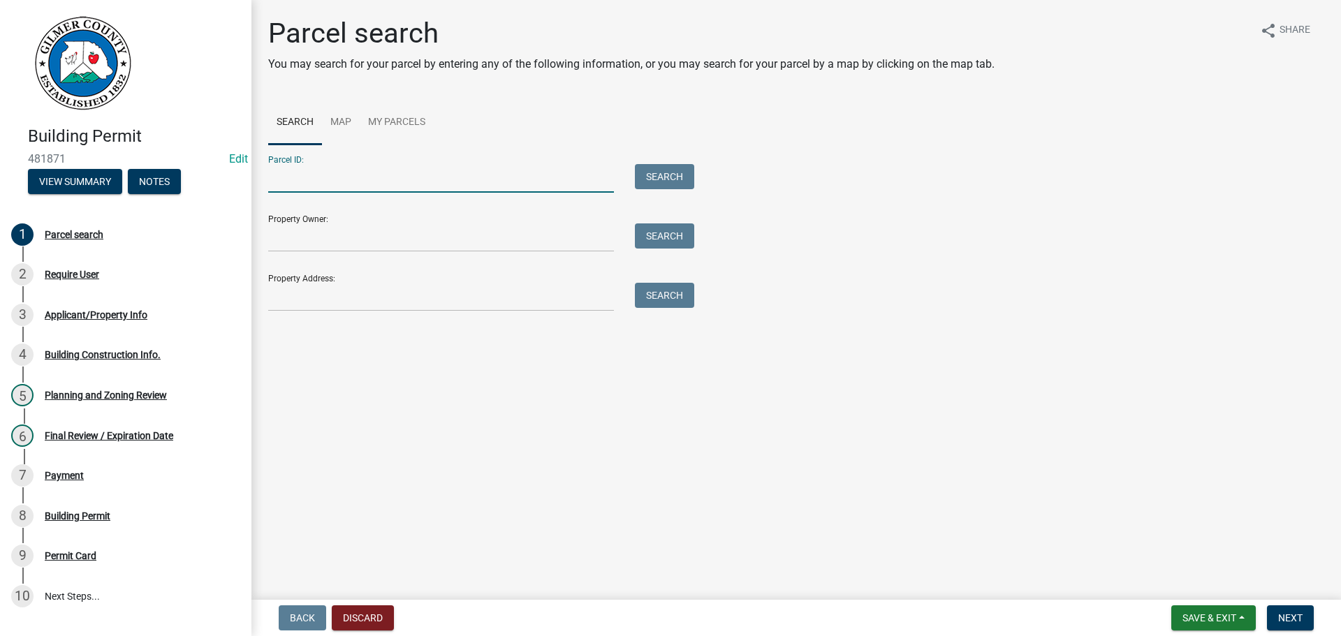
drag, startPoint x: 397, startPoint y: 165, endPoint x: 389, endPoint y: 174, distance: 11.9
click at [392, 169] on input "Parcel ID:" at bounding box center [441, 178] width 346 height 29
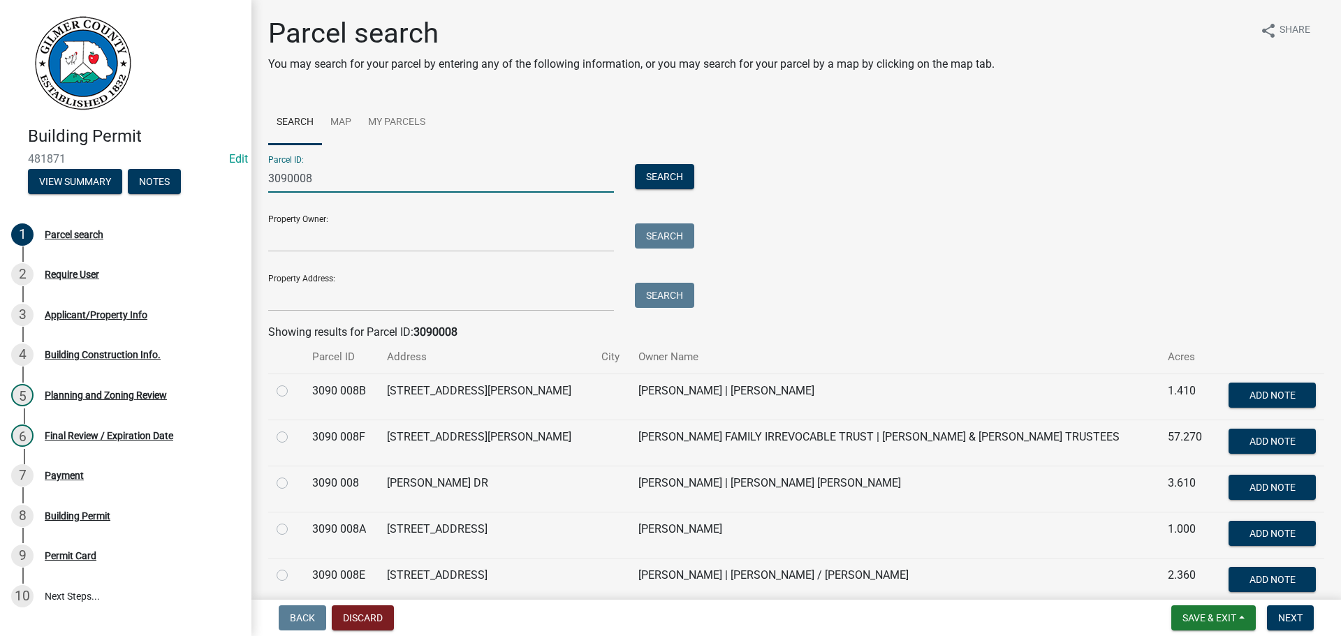
type input "3090008"
click at [293, 429] on label at bounding box center [293, 429] width 0 height 0
click at [293, 438] on 008F "radio" at bounding box center [297, 433] width 9 height 9
radio 008F "true"
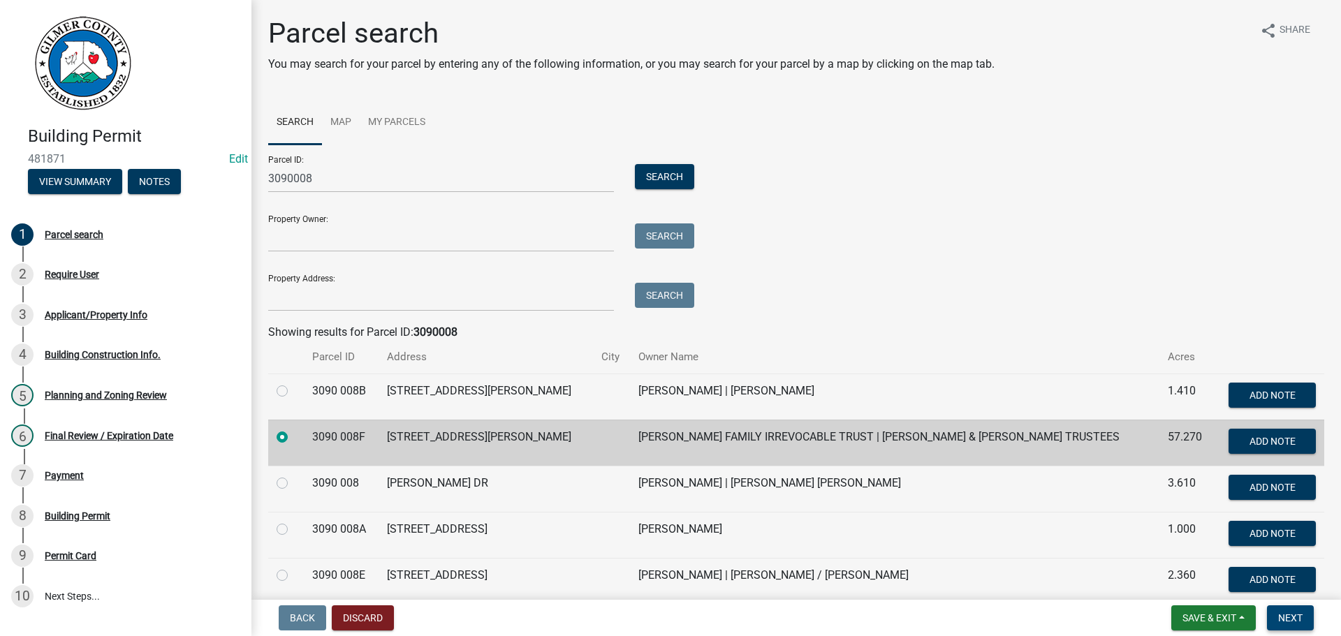
click at [1295, 620] on span "Next" at bounding box center [1290, 617] width 24 height 11
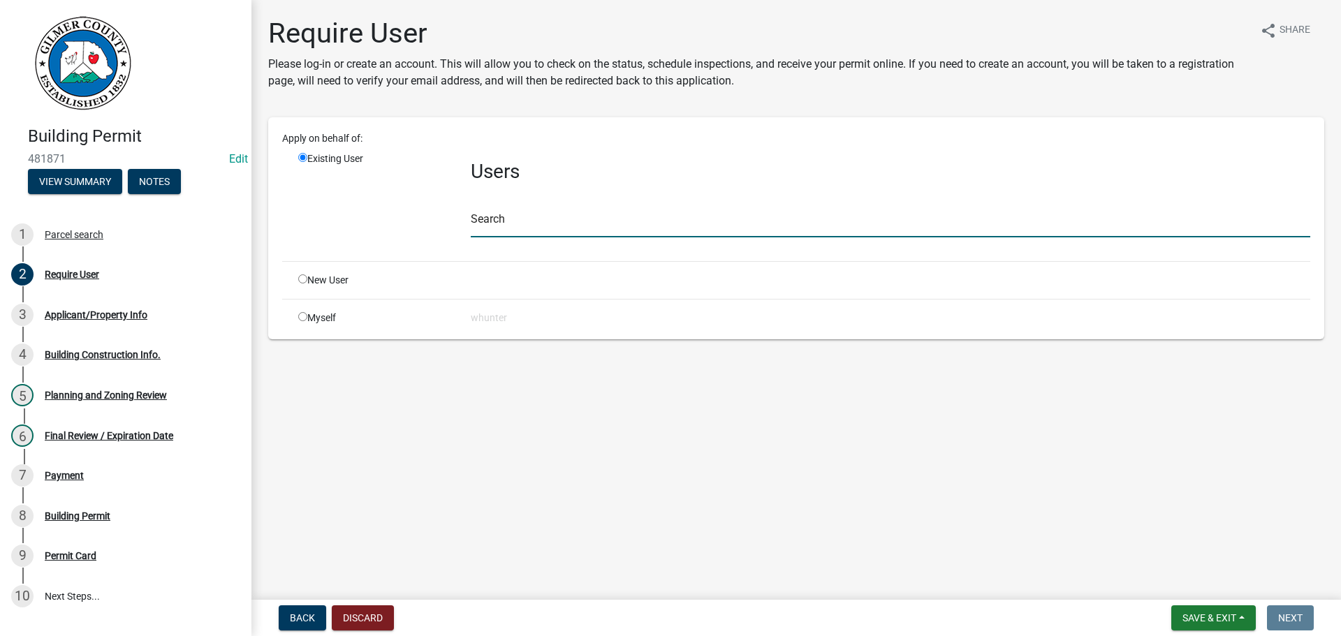
click at [564, 226] on input "text" at bounding box center [890, 223] width 839 height 29
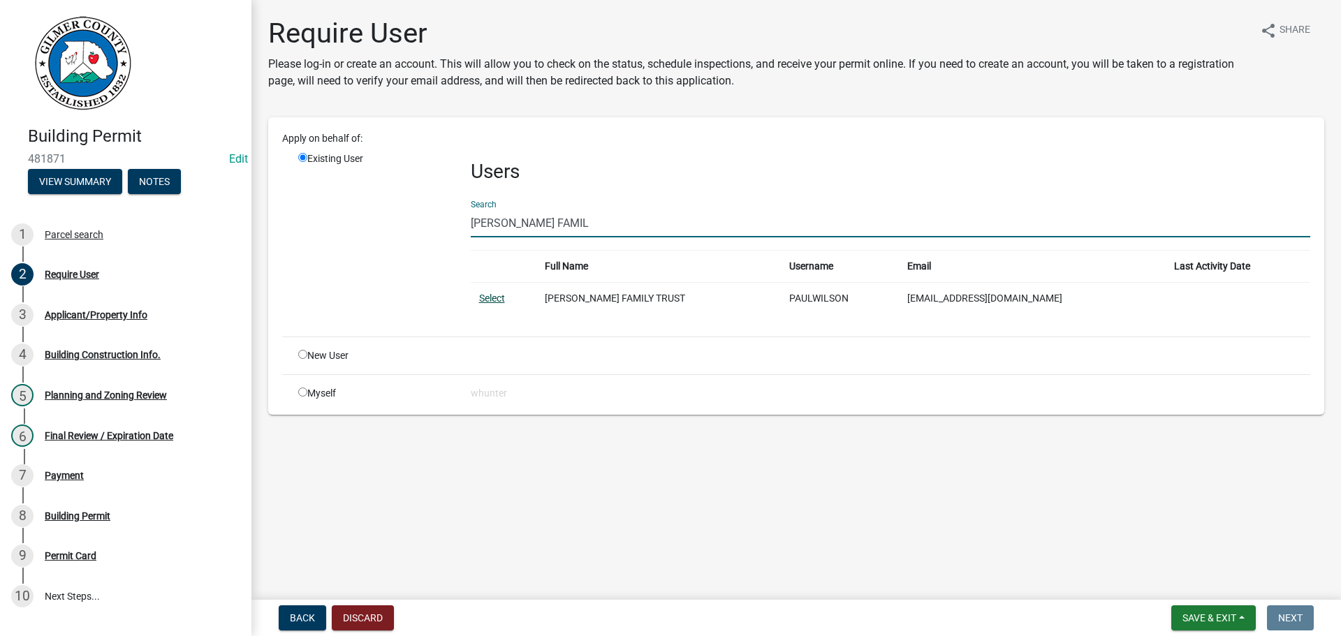
type input "WILSON FAMIL"
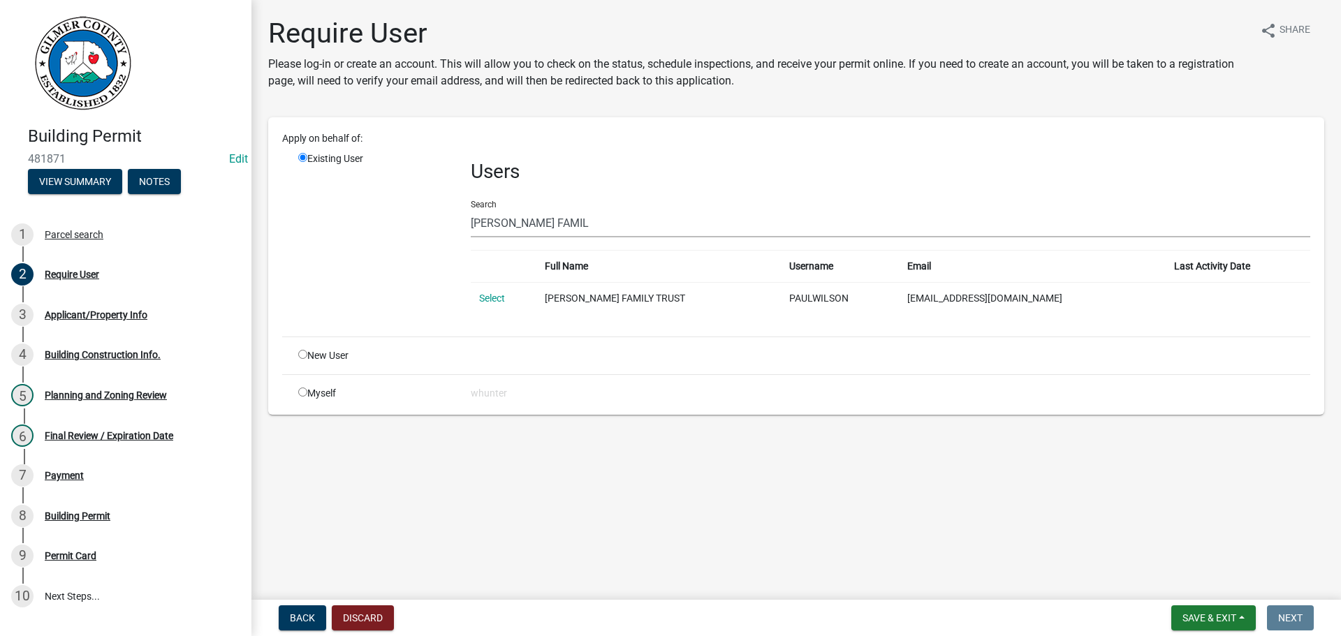
click at [494, 301] on link "Select" at bounding box center [492, 298] width 26 height 11
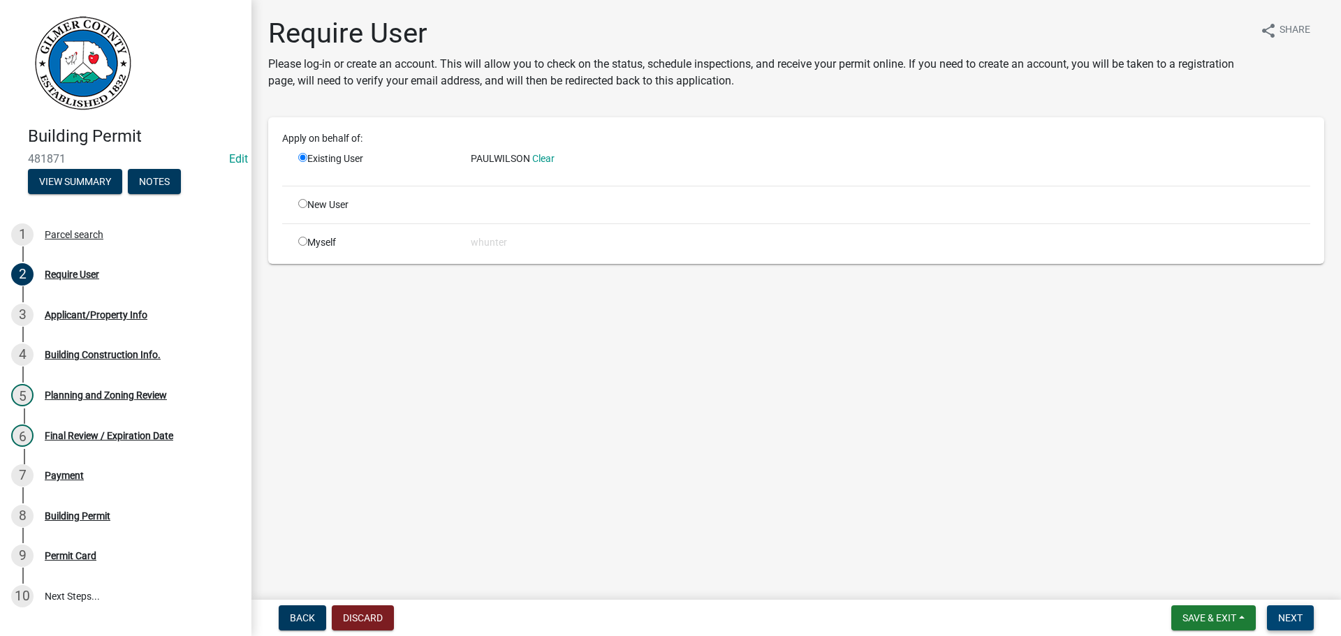
click at [1282, 617] on span "Next" at bounding box center [1290, 617] width 24 height 11
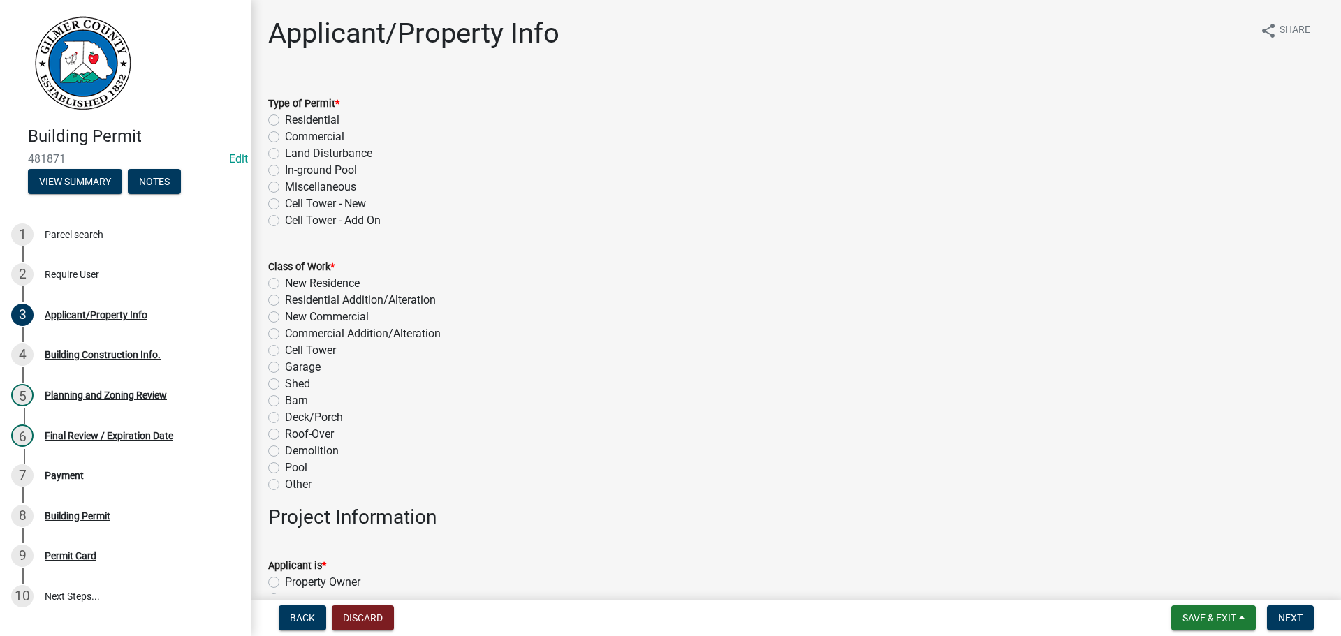
click at [291, 117] on label "Residential" at bounding box center [312, 120] width 54 height 17
click at [291, 117] on input "Residential" at bounding box center [289, 116] width 9 height 9
radio input "true"
click at [351, 288] on label "New Residence" at bounding box center [322, 283] width 75 height 17
click at [294, 284] on input "New Residence" at bounding box center [289, 279] width 9 height 9
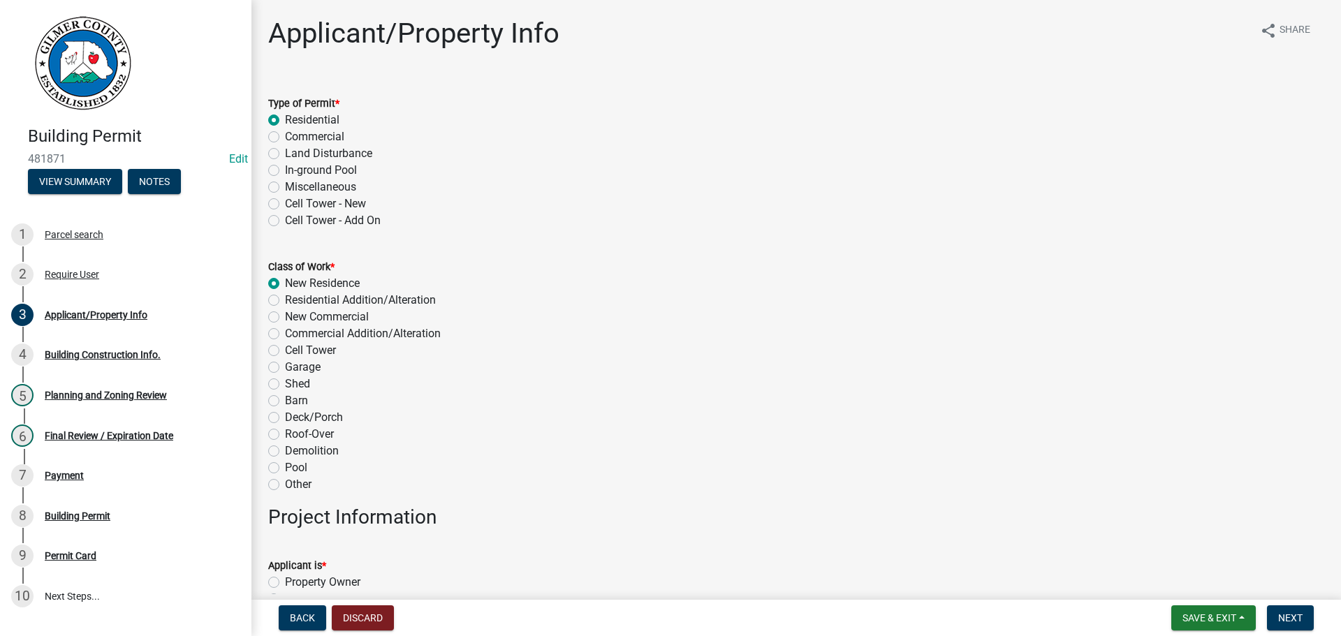
radio input "true"
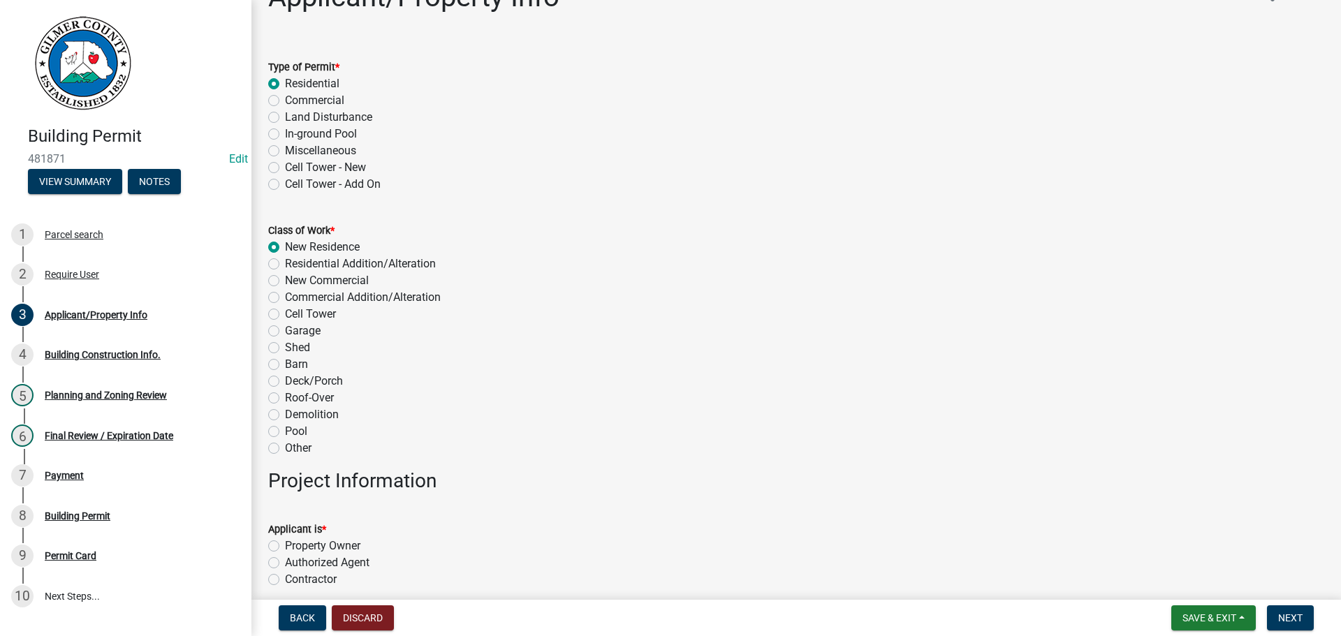
scroll to position [70, 0]
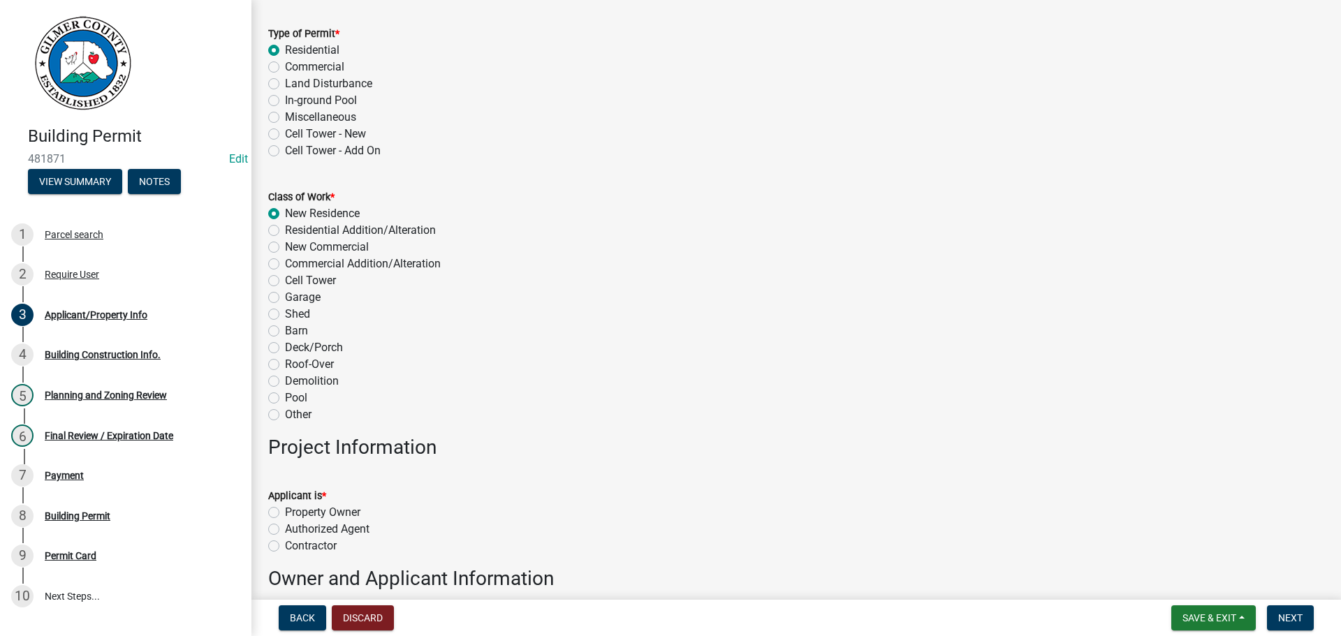
click at [328, 519] on label "Property Owner" at bounding box center [322, 512] width 75 height 17
click at [294, 513] on input "Property Owner" at bounding box center [289, 508] width 9 height 9
radio input "true"
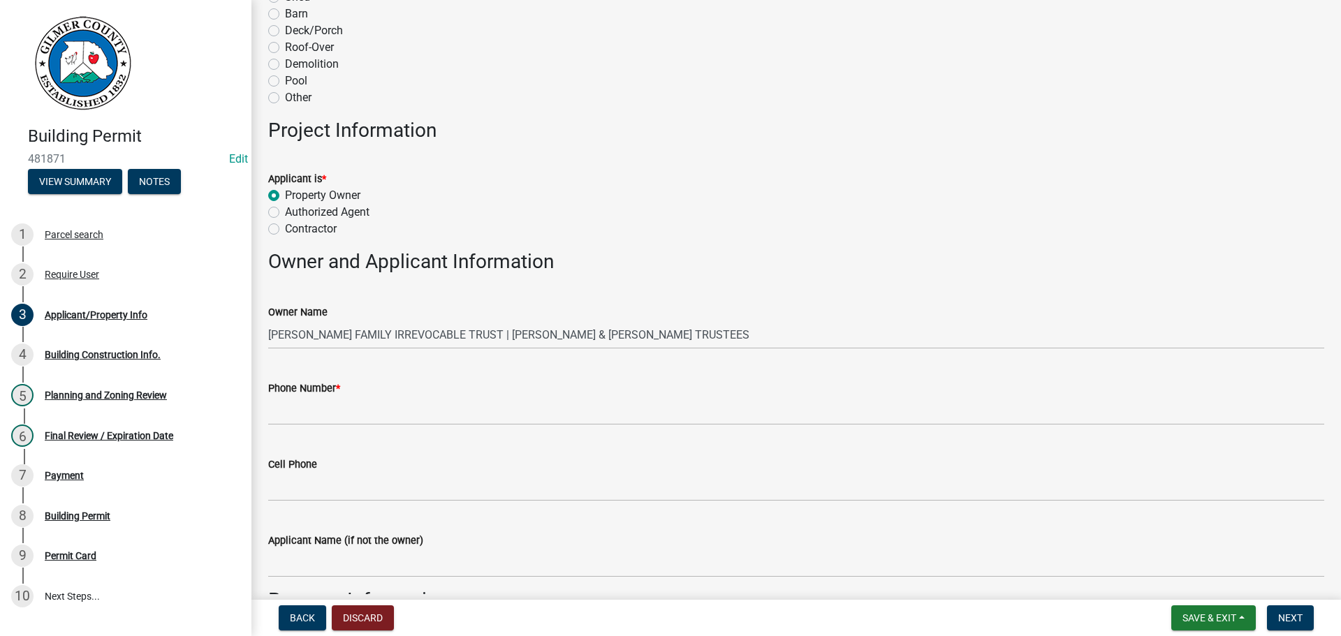
scroll to position [489, 0]
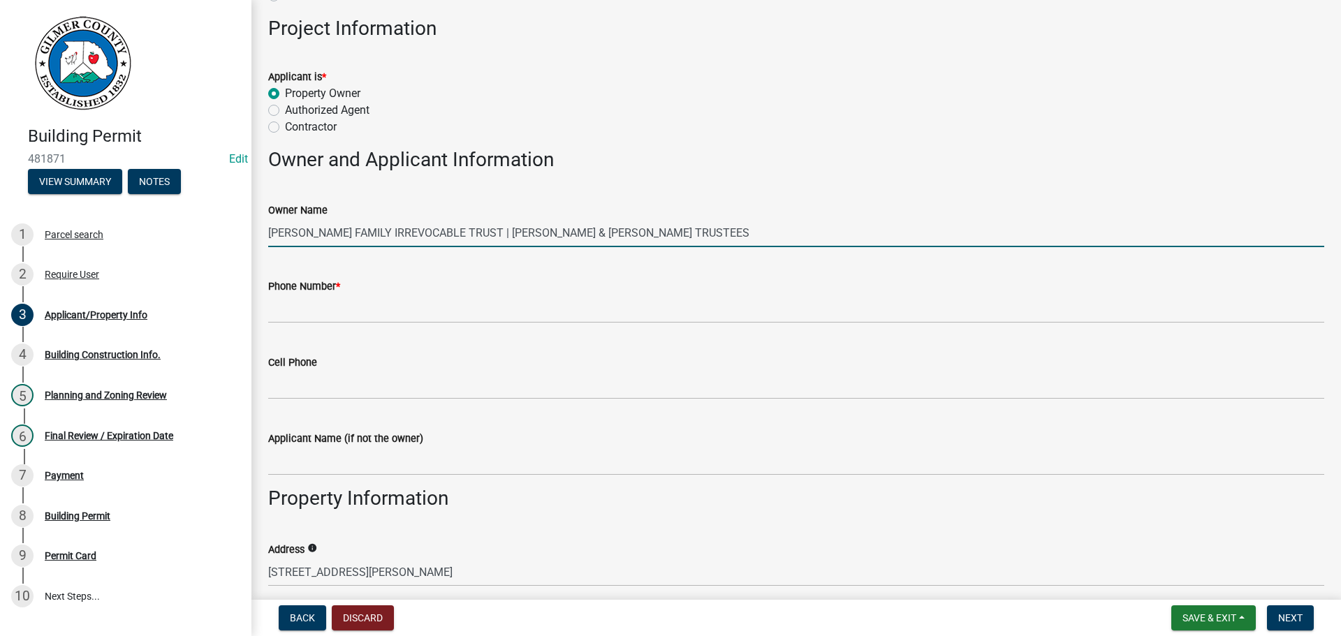
drag, startPoint x: 702, startPoint y: 238, endPoint x: 462, endPoint y: 241, distance: 240.2
click at [462, 241] on input "[PERSON_NAME] FAMILY IRREVOCABLE TRUST | [PERSON_NAME] & [PERSON_NAME] TRUSTEES" at bounding box center [796, 233] width 1056 height 29
type input "[PERSON_NAME] FAMILY IRREVOCABLE TRUST - [PERSON_NAME]"
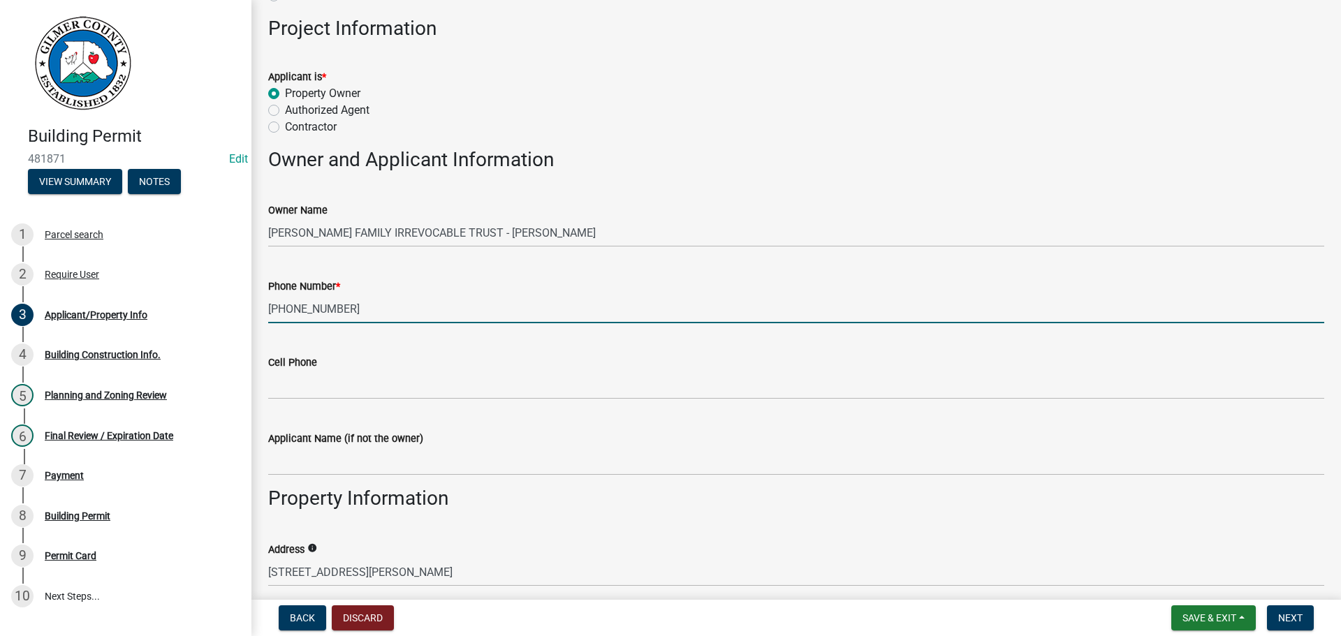
type input "[PHONE_NUMBER]"
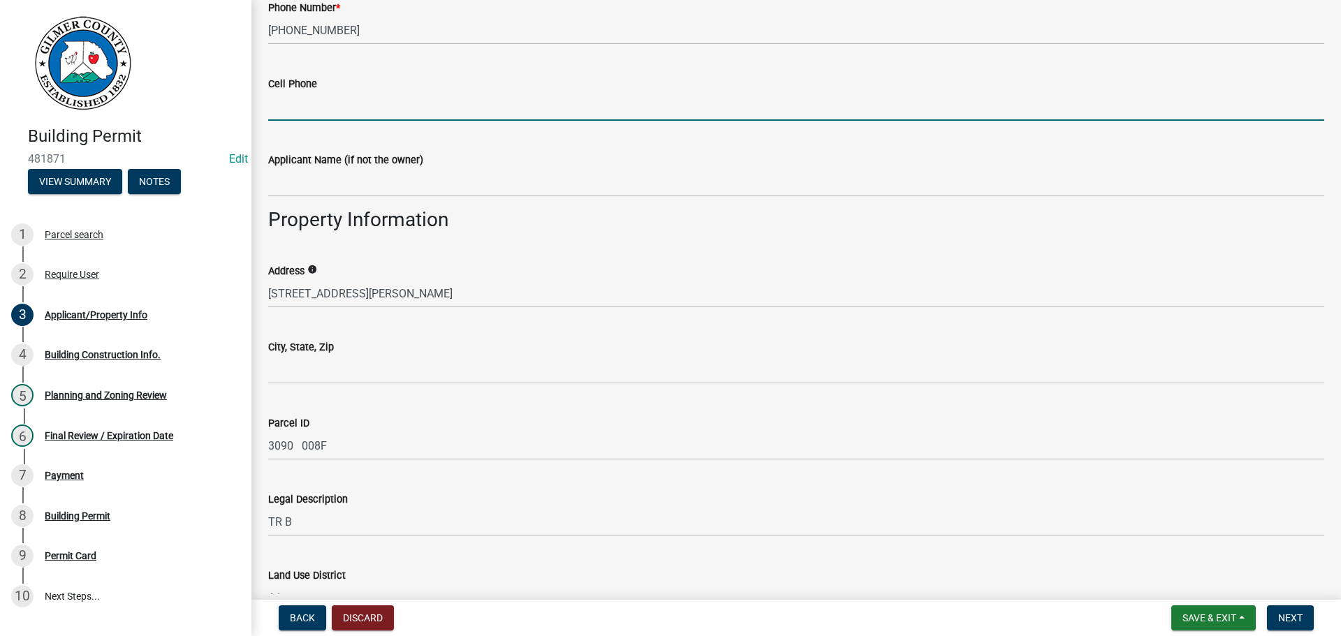
scroll to position [768, 0]
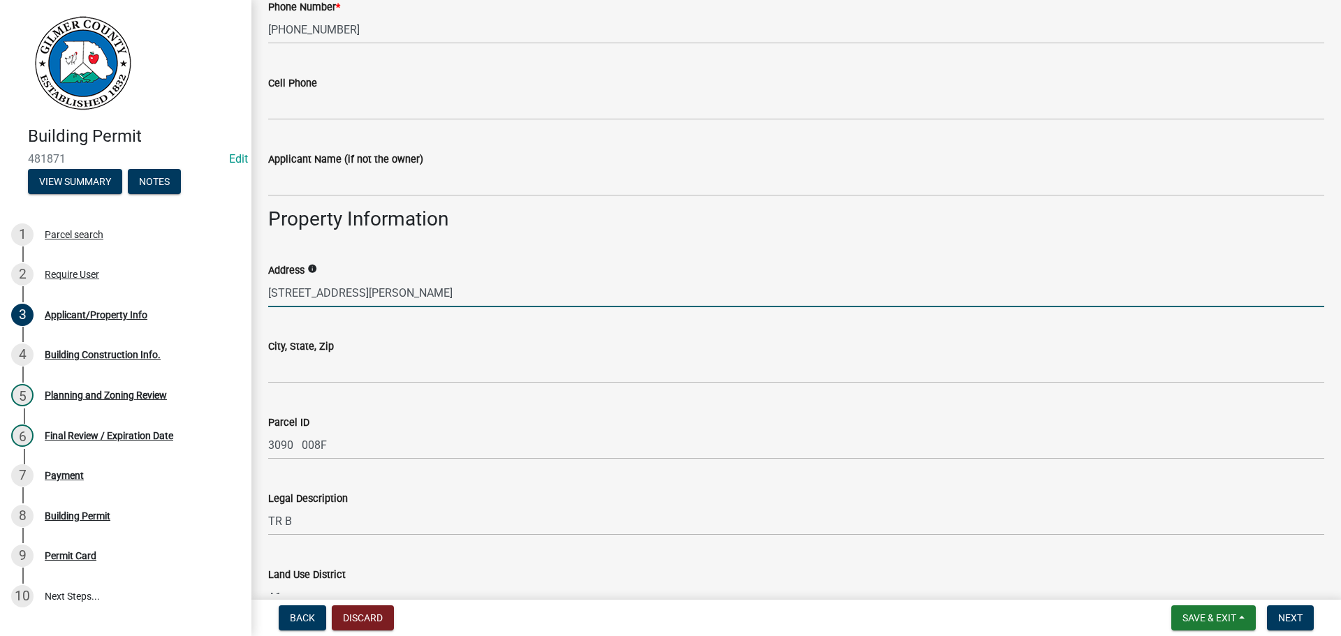
drag, startPoint x: 383, startPoint y: 303, endPoint x: 528, endPoint y: 334, distance: 147.8
click at [163, 283] on div "Building Permit 481871 Edit View Summary Notes 1 Parcel search 2 Require User 3…" at bounding box center [670, 318] width 1341 height 636
type input "733 WILSON RIDGE"
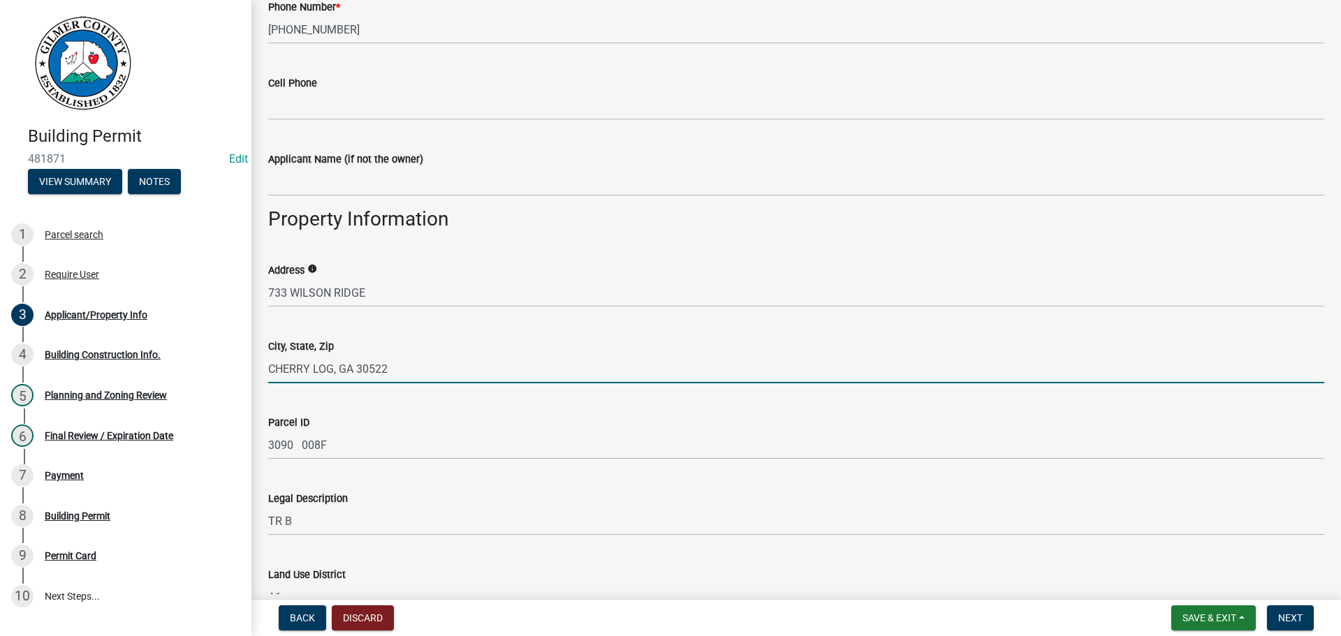
type input "CHERRY LOG, GA 30522"
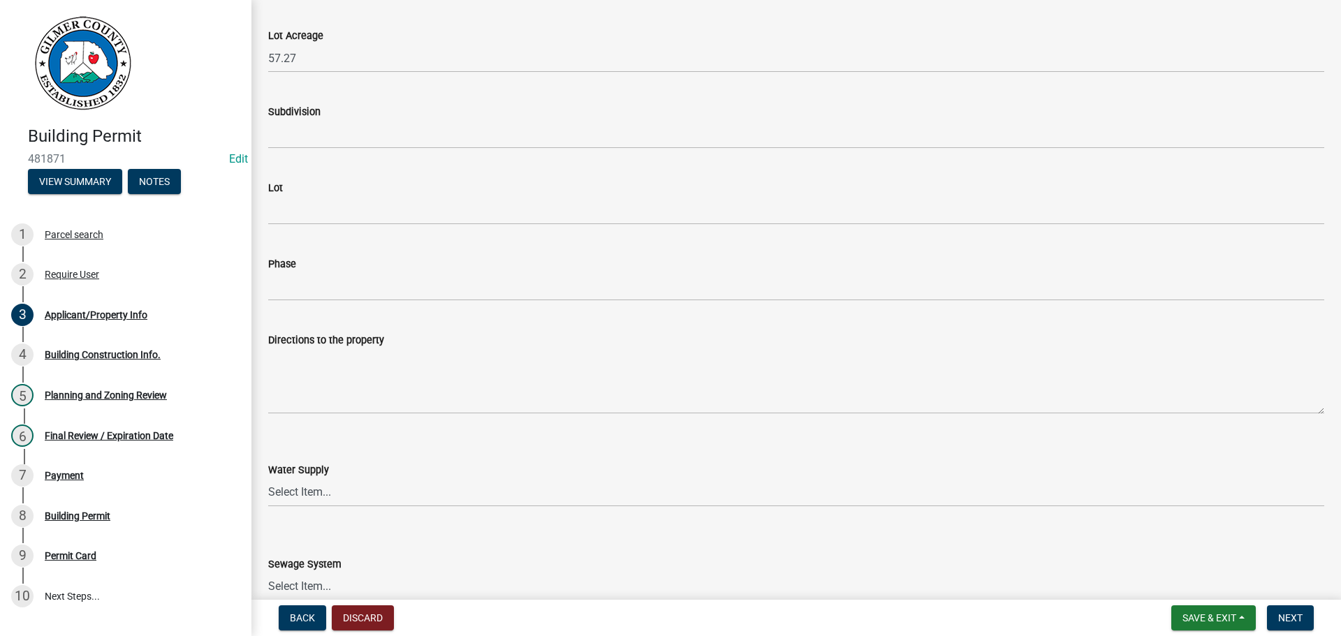
scroll to position [1536, 0]
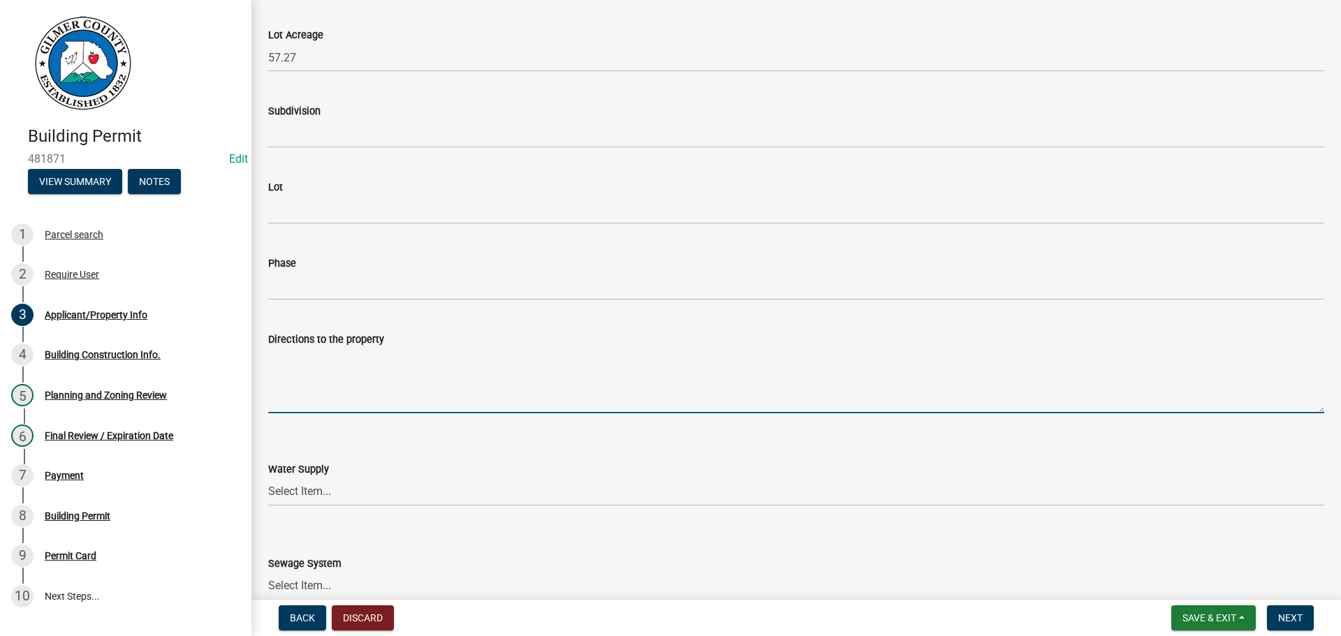
paste textarea "BOARDTOWN RD, LT ON [PERSON_NAME] DR, 1ST PAVED DRIVE ON RT"
type textarea "BOARDTOWN RD, LT ON [PERSON_NAME] DR, 1ST PAVED DRIVE ON RT"
click at [369, 503] on select "Select Item... Well Community Public Spring" at bounding box center [796, 492] width 1056 height 29
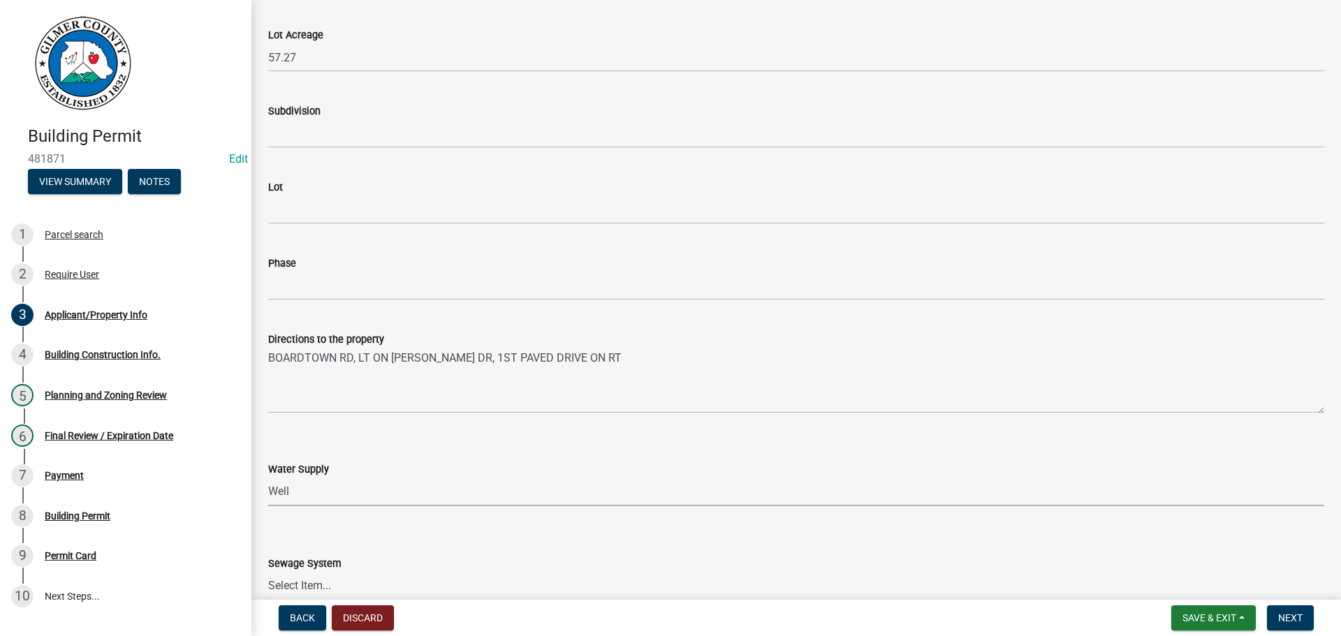
click at [268, 478] on select "Select Item... Well Community Public Spring" at bounding box center [796, 492] width 1056 height 29
select select "6d3c22a4-bb85-4608-b1e4-8a8b34b9a216"
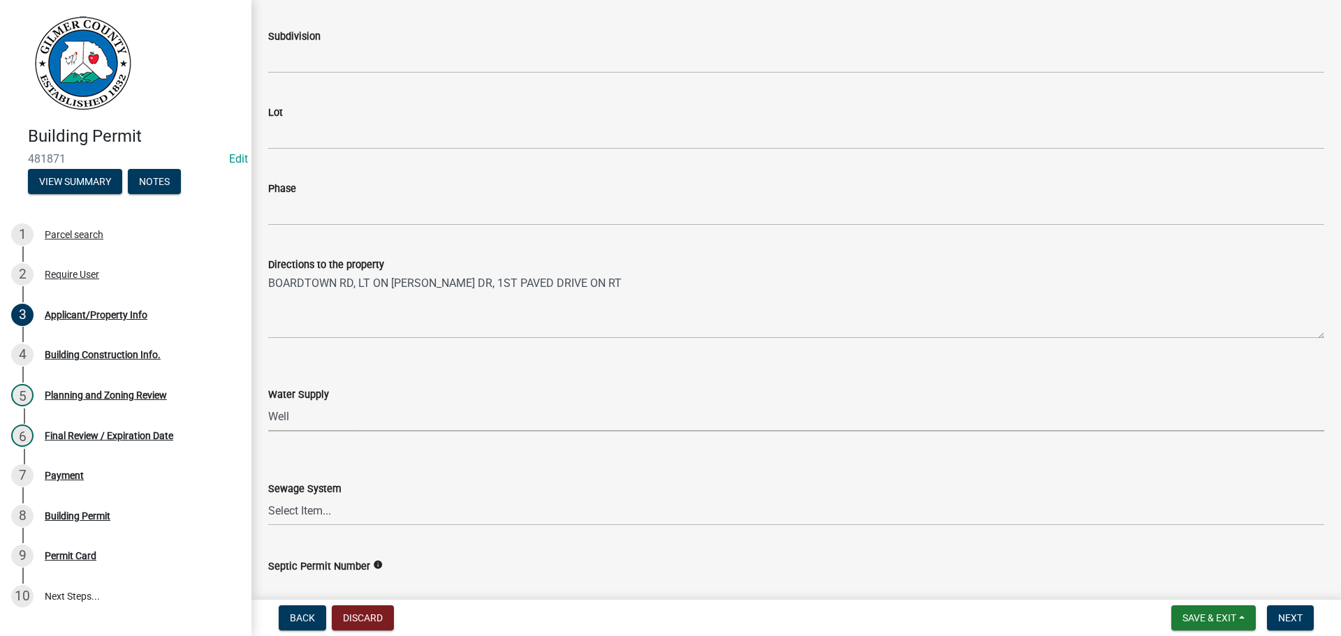
scroll to position [1746, 0]
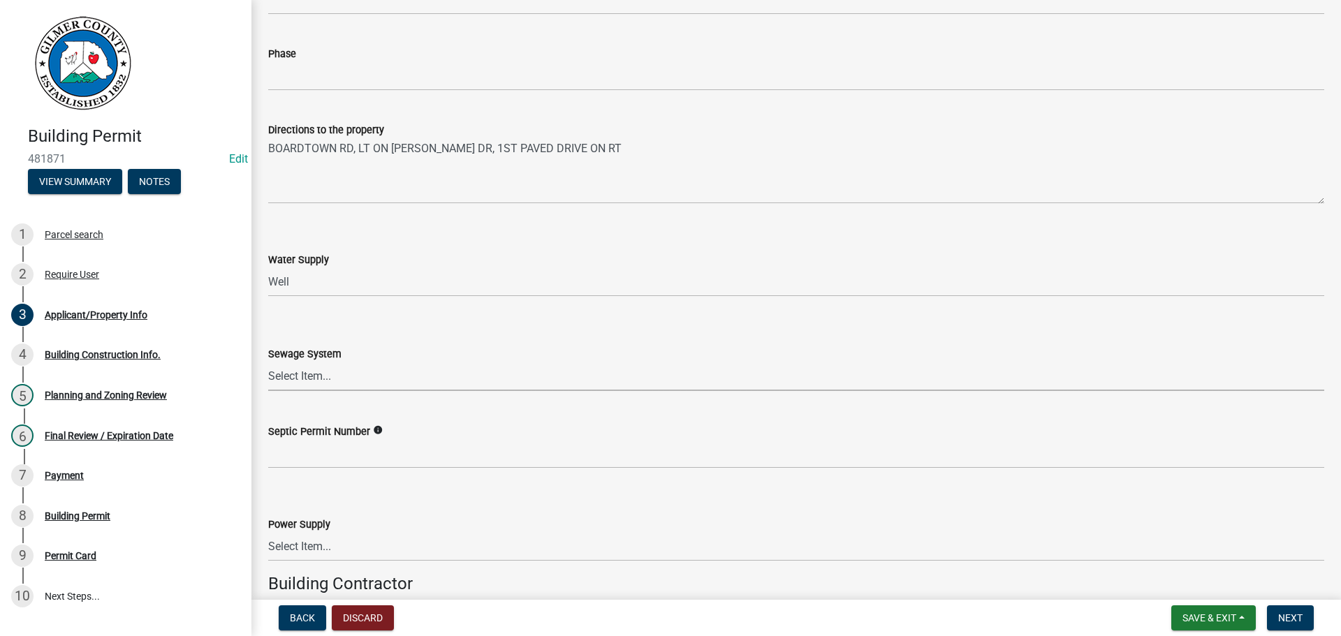
click at [301, 379] on select "Select Item... Septic Community Public" at bounding box center [796, 376] width 1056 height 29
click at [268, 362] on select "Select Item... Septic Community Public" at bounding box center [796, 376] width 1056 height 29
select select "92a37e23-3b7d-408e-b3c7-0afbe39b0942"
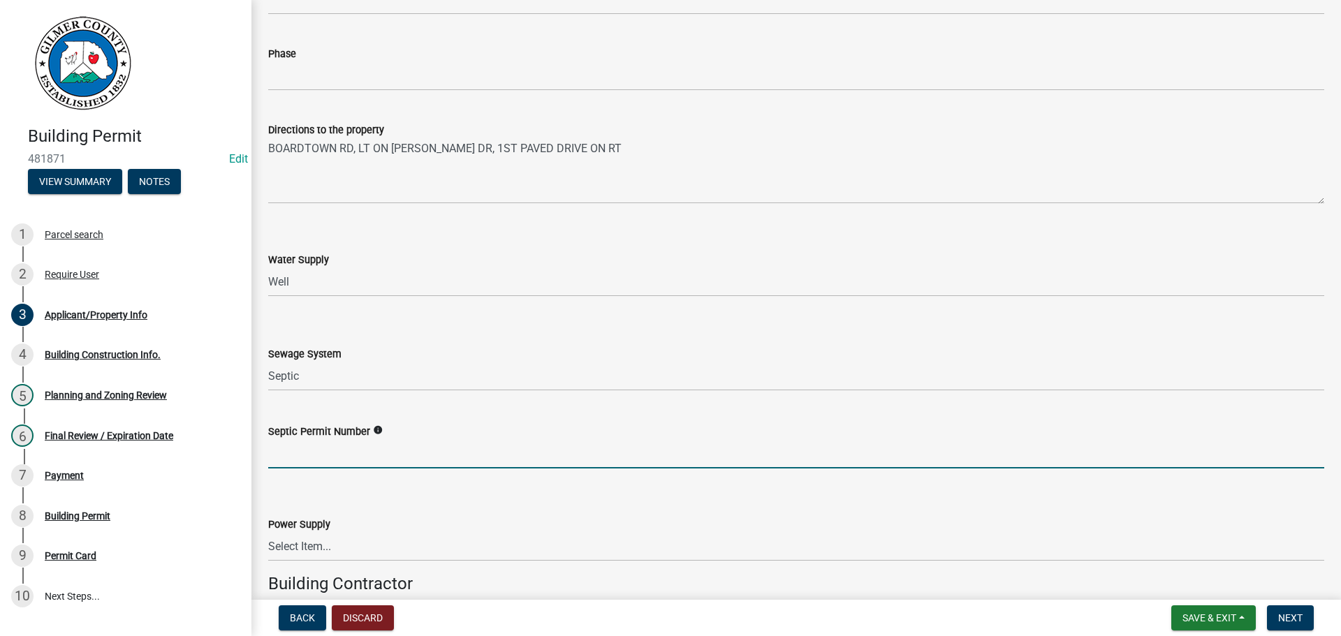
click at [323, 449] on input "Septic Permit Number" at bounding box center [796, 454] width 1056 height 29
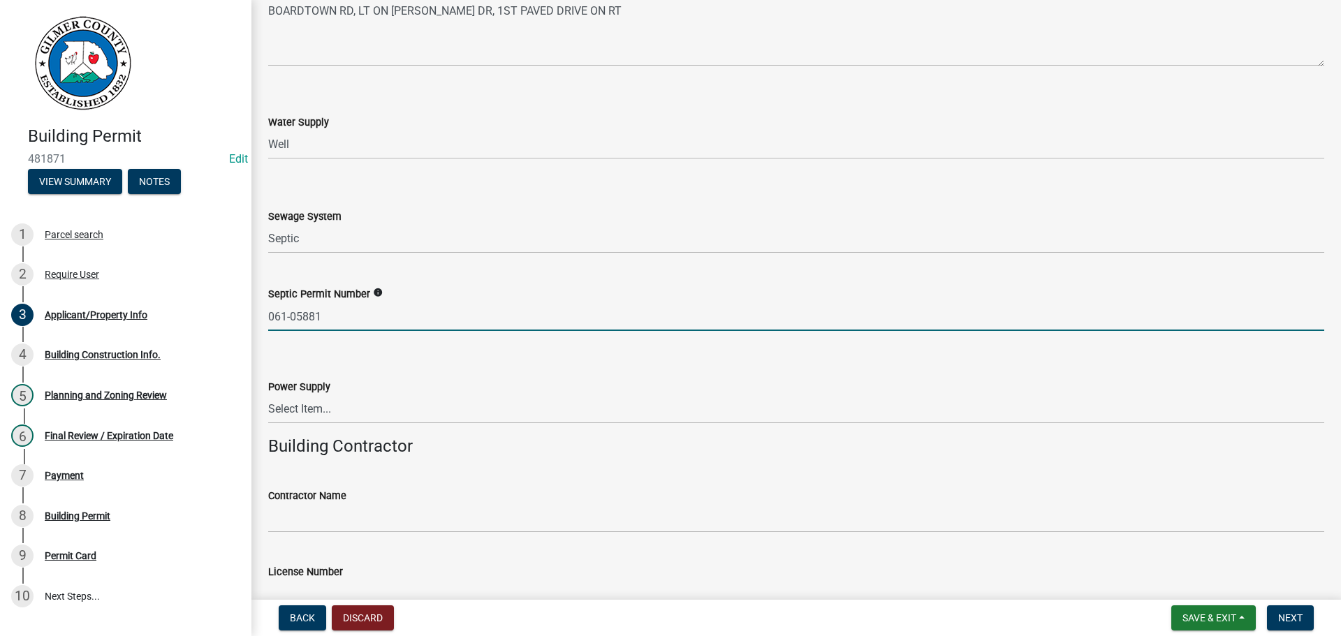
scroll to position [1955, 0]
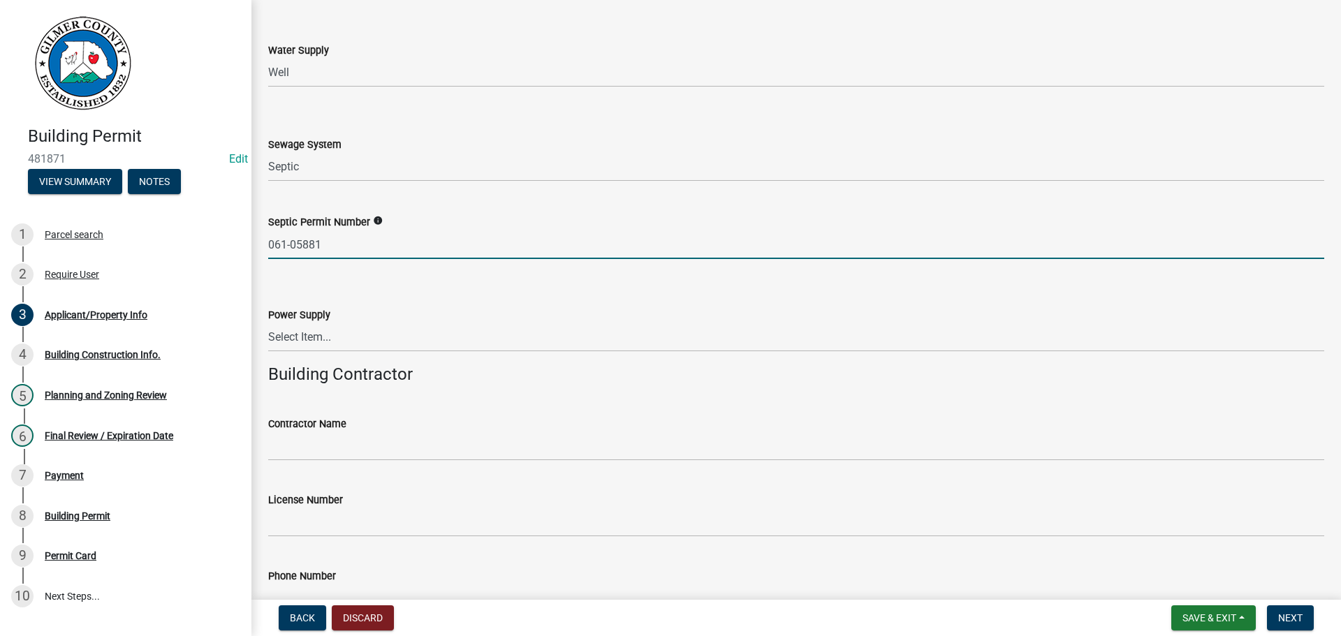
type input "061-05881"
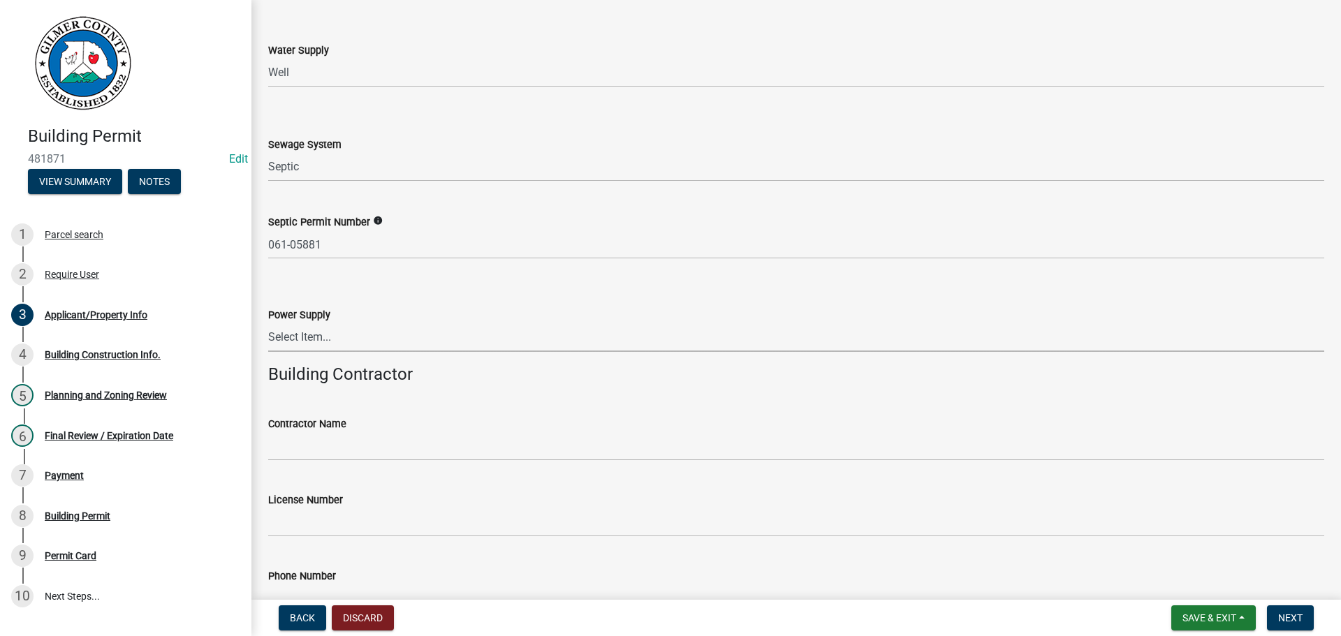
click at [344, 326] on select "Select Item... Amicalola EMC [GEOGRAPHIC_DATA] EMC Tri-State Power [US_STATE] P…" at bounding box center [796, 337] width 1056 height 29
click at [268, 323] on select "Select Item... Amicalola EMC [GEOGRAPHIC_DATA] EMC Tri-State Power [US_STATE] P…" at bounding box center [796, 337] width 1056 height 29
select select "c9feaa94-b03b-4165-97cf-90fdf63947c5"
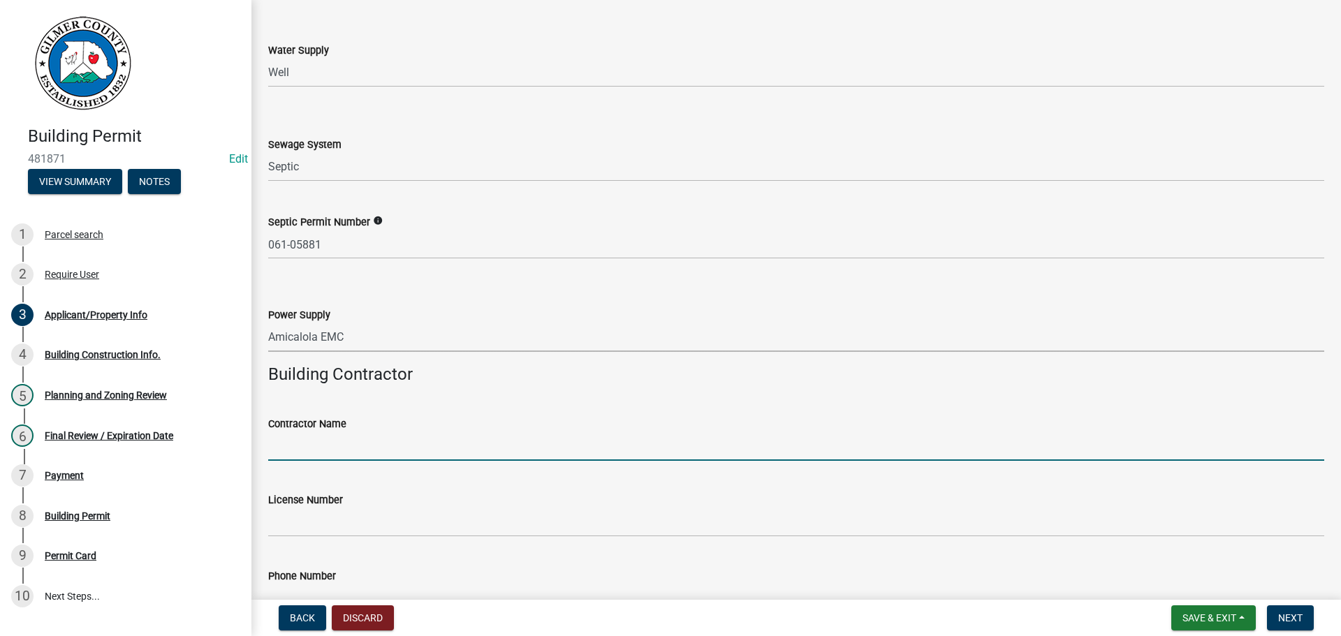
drag, startPoint x: 330, startPoint y: 448, endPoint x: 522, endPoint y: 475, distance: 193.9
click at [334, 448] on input "Contractor Name" at bounding box center [796, 446] width 1056 height 29
type input "HOMEOWNER"
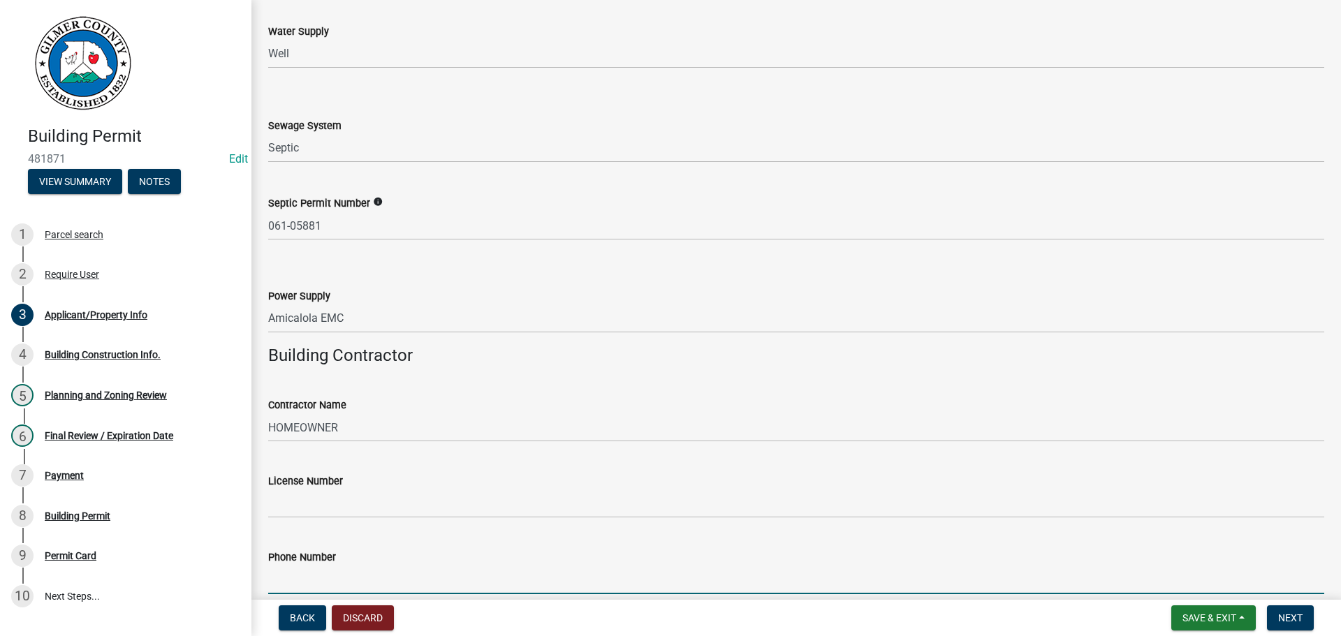
scroll to position [2299, 0]
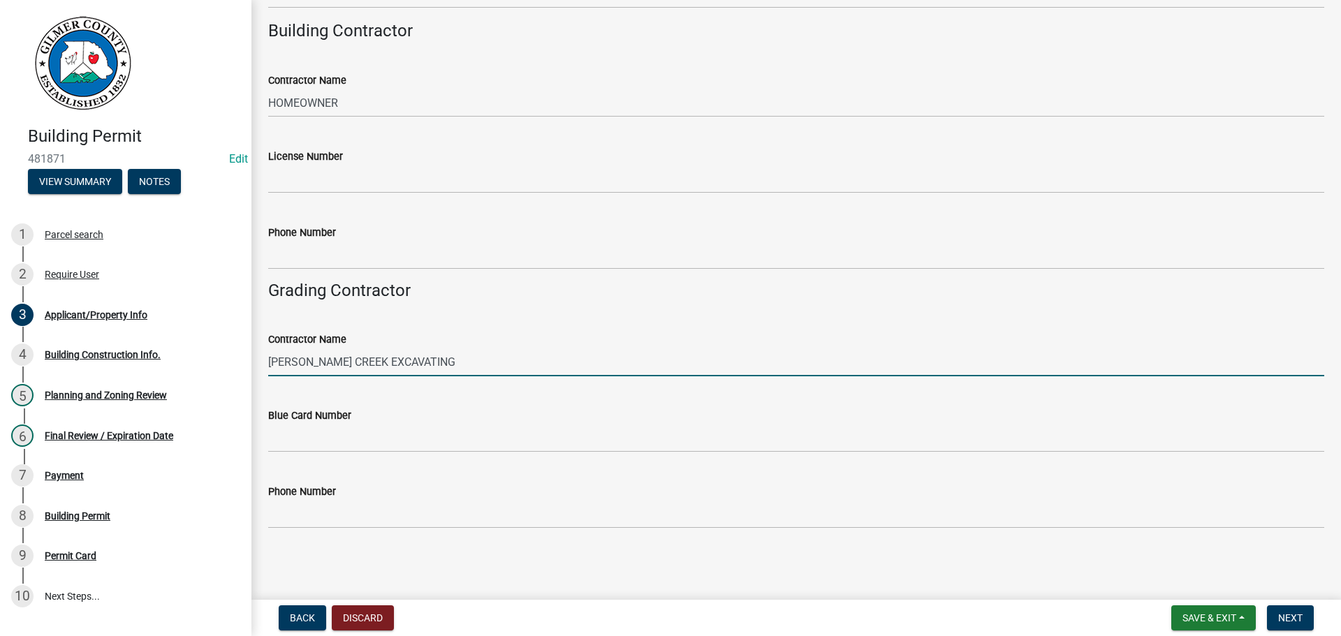
type input "[PERSON_NAME] CREEK EXCAVATING"
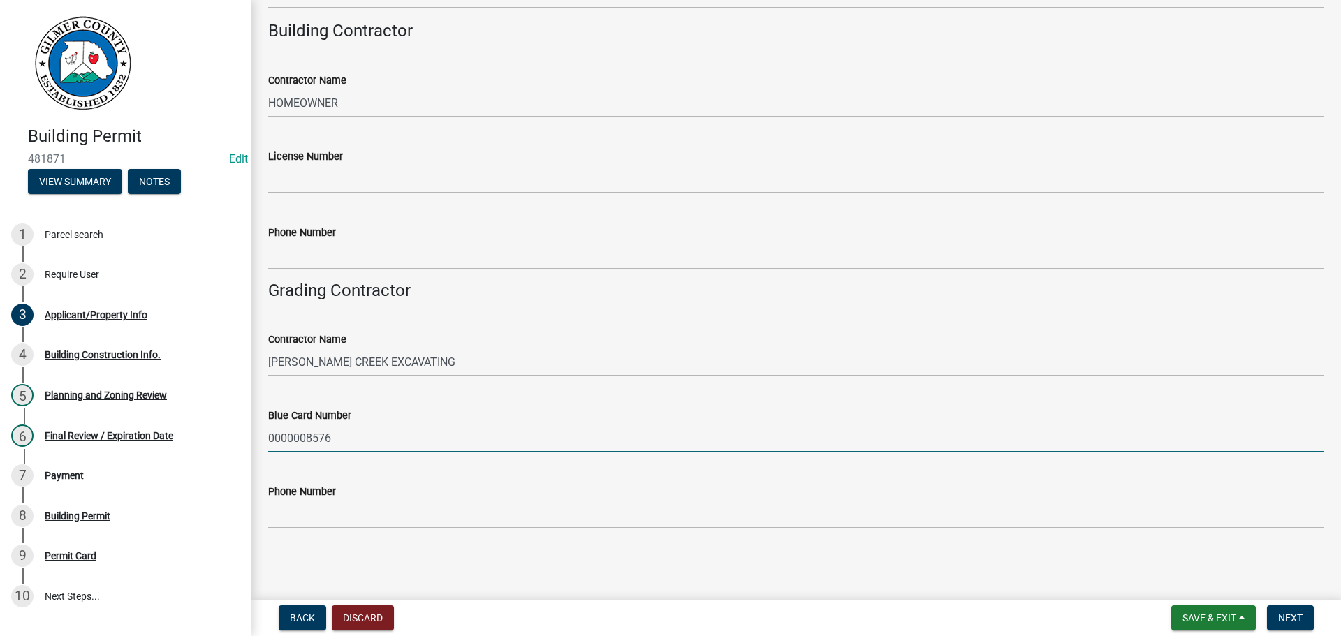
type input "0000008576"
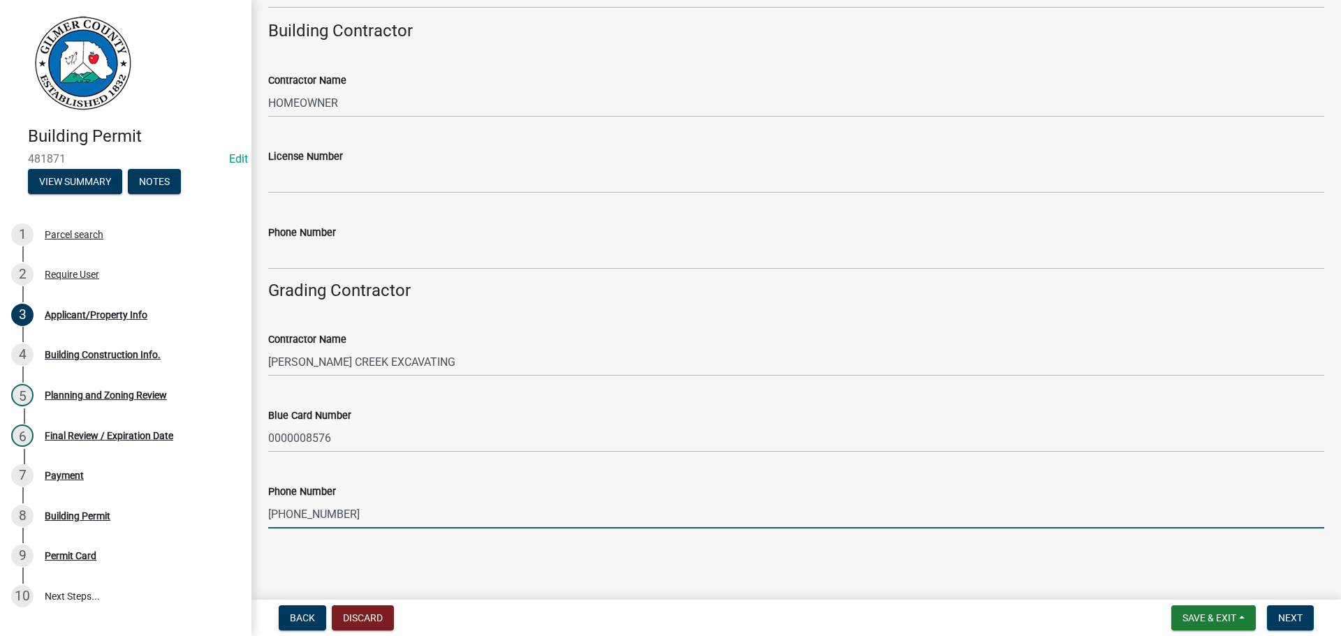
type input "[PHONE_NUMBER]"
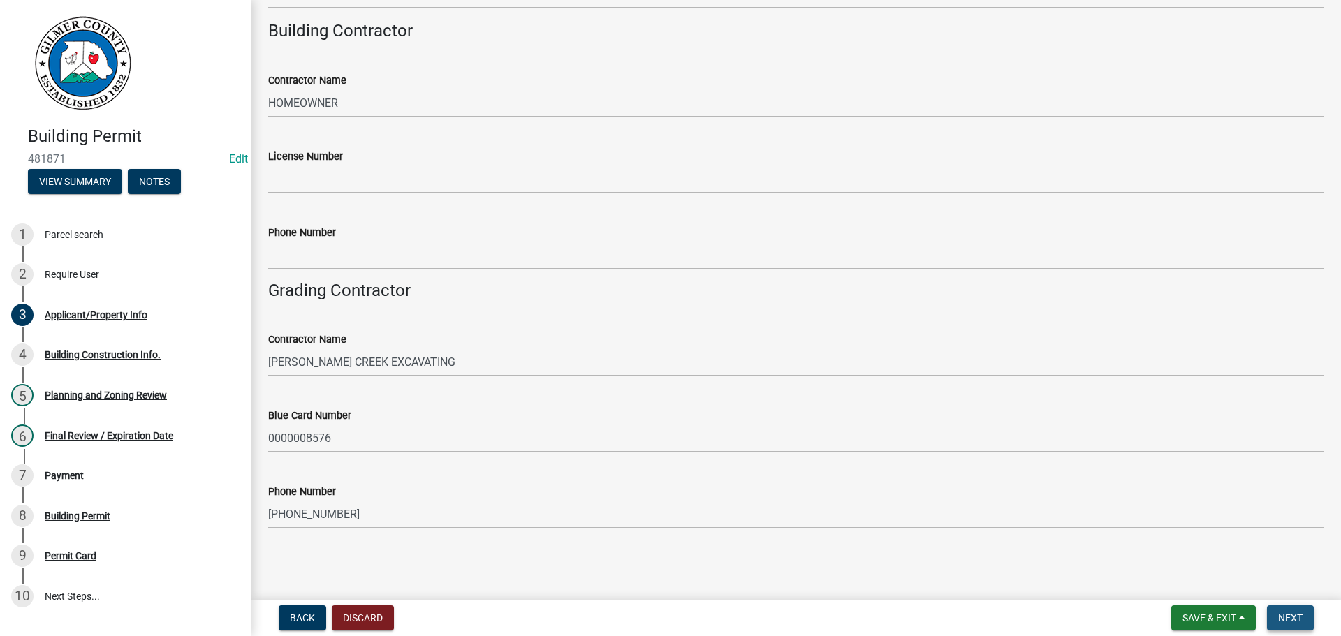
click at [1297, 621] on span "Next" at bounding box center [1290, 617] width 24 height 11
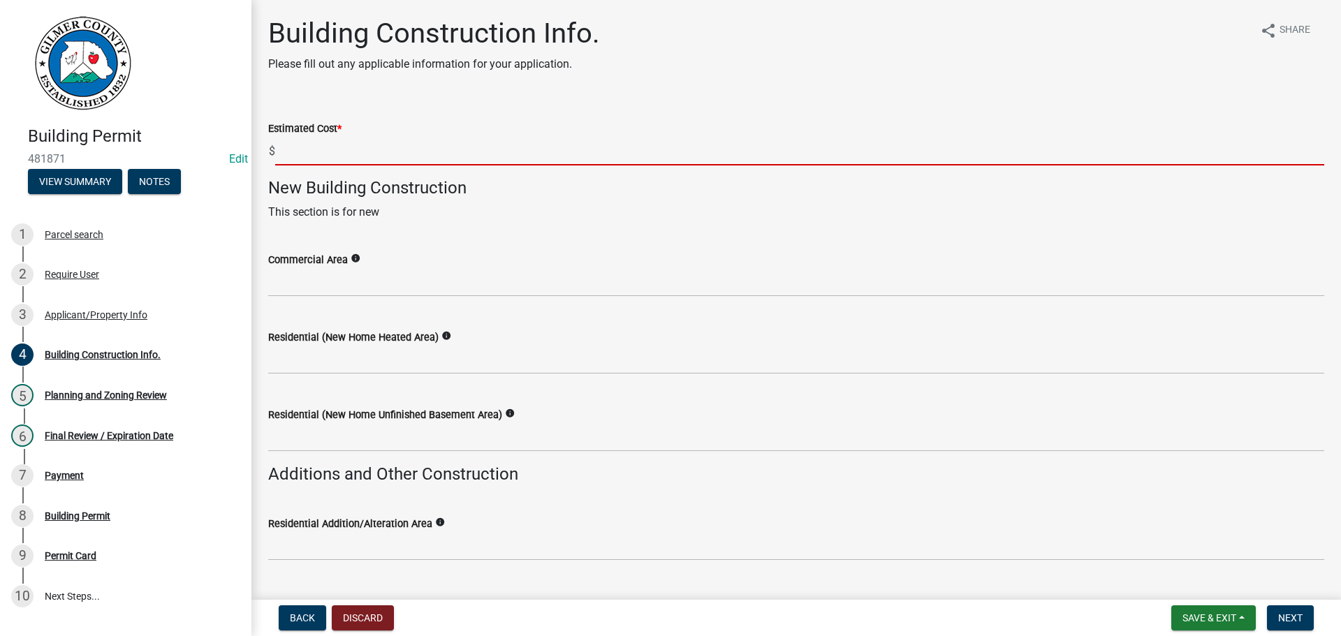
click at [415, 140] on input "text" at bounding box center [799, 151] width 1049 height 29
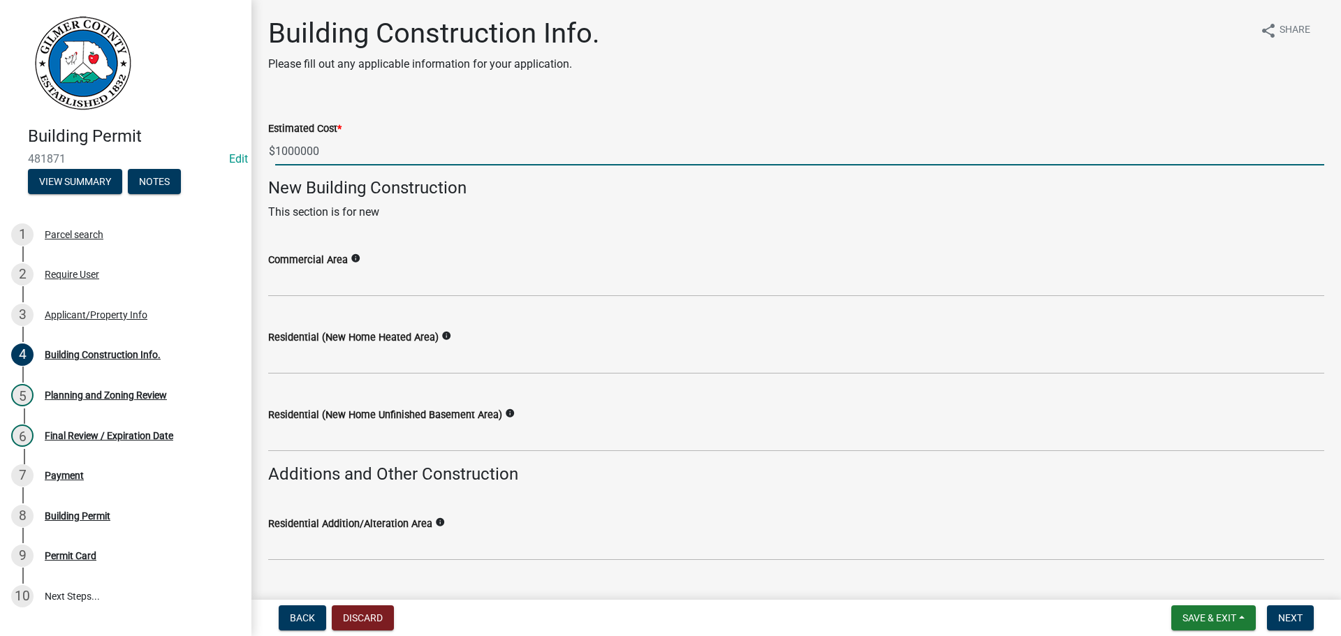
click at [283, 149] on input "1000000" at bounding box center [799, 151] width 1049 height 29
click at [304, 153] on input "1,000000" at bounding box center [799, 151] width 1049 height 29
click at [366, 156] on input "1,000,000" at bounding box center [799, 151] width 1049 height 29
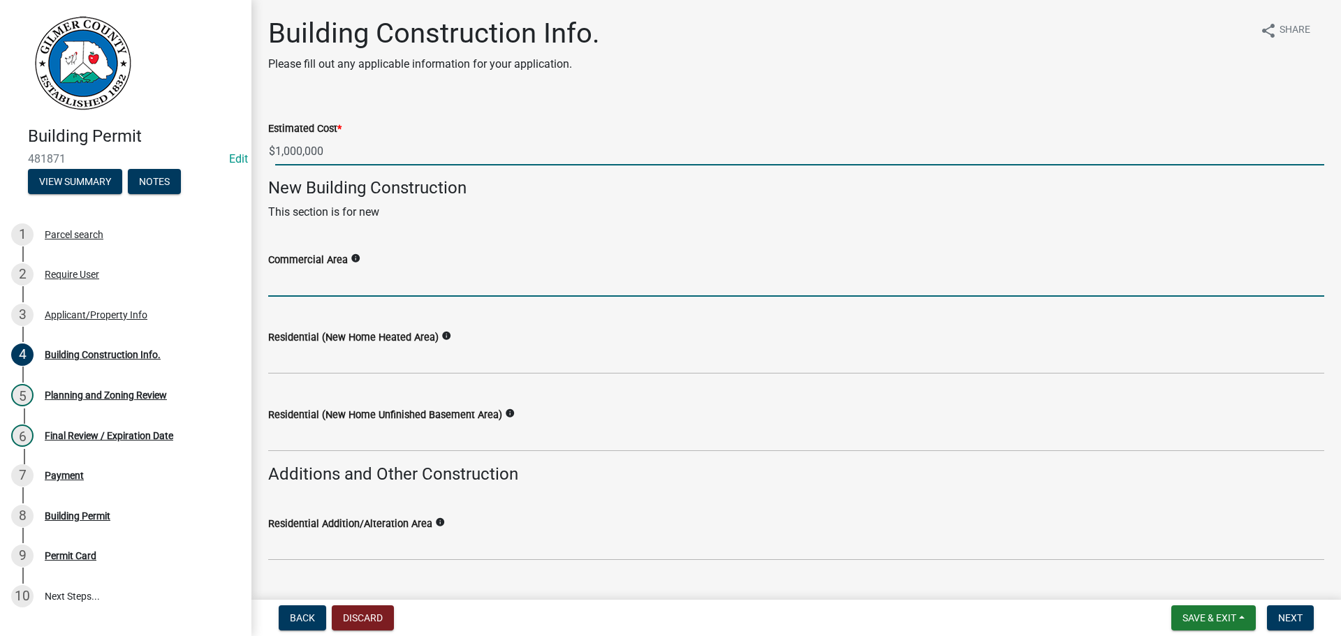
type input "1000000"
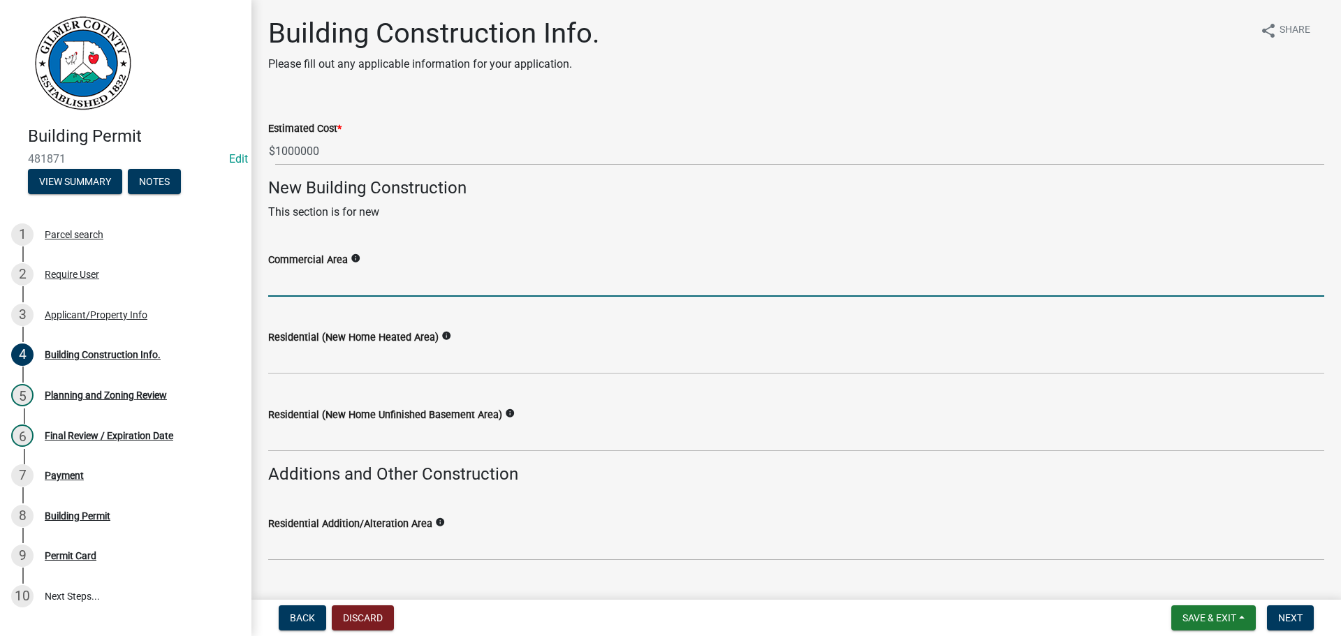
click at [353, 285] on input "text" at bounding box center [796, 282] width 1056 height 29
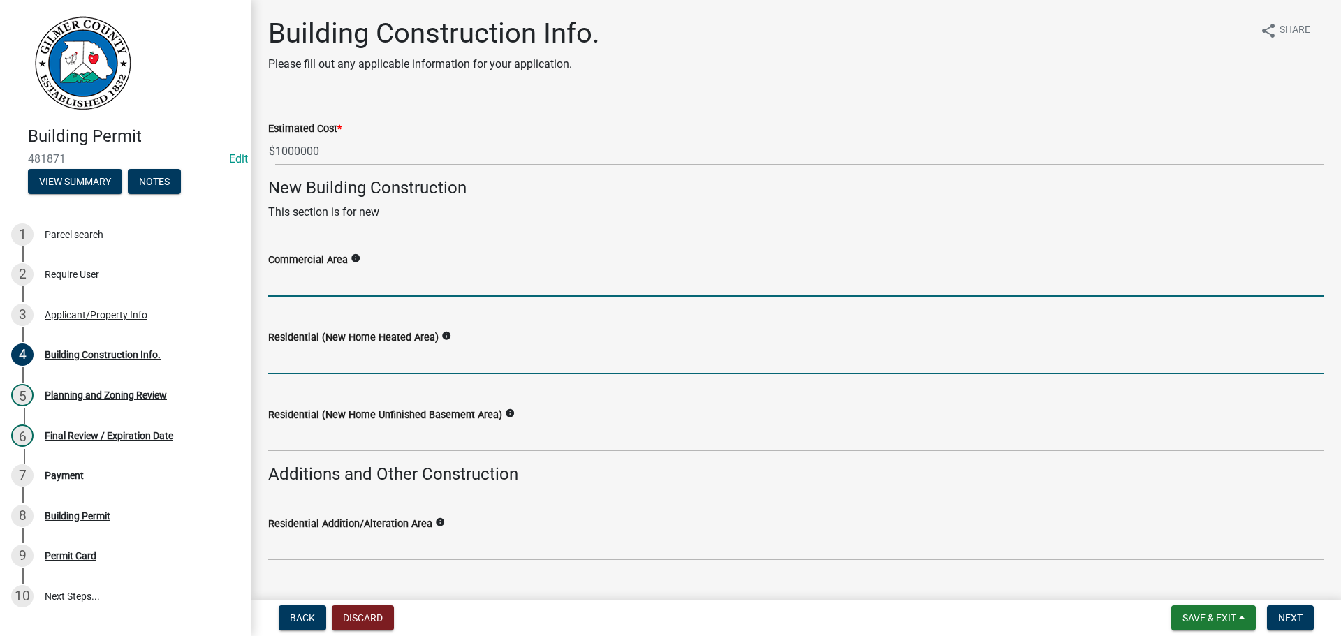
click at [367, 369] on input "text" at bounding box center [796, 360] width 1056 height 29
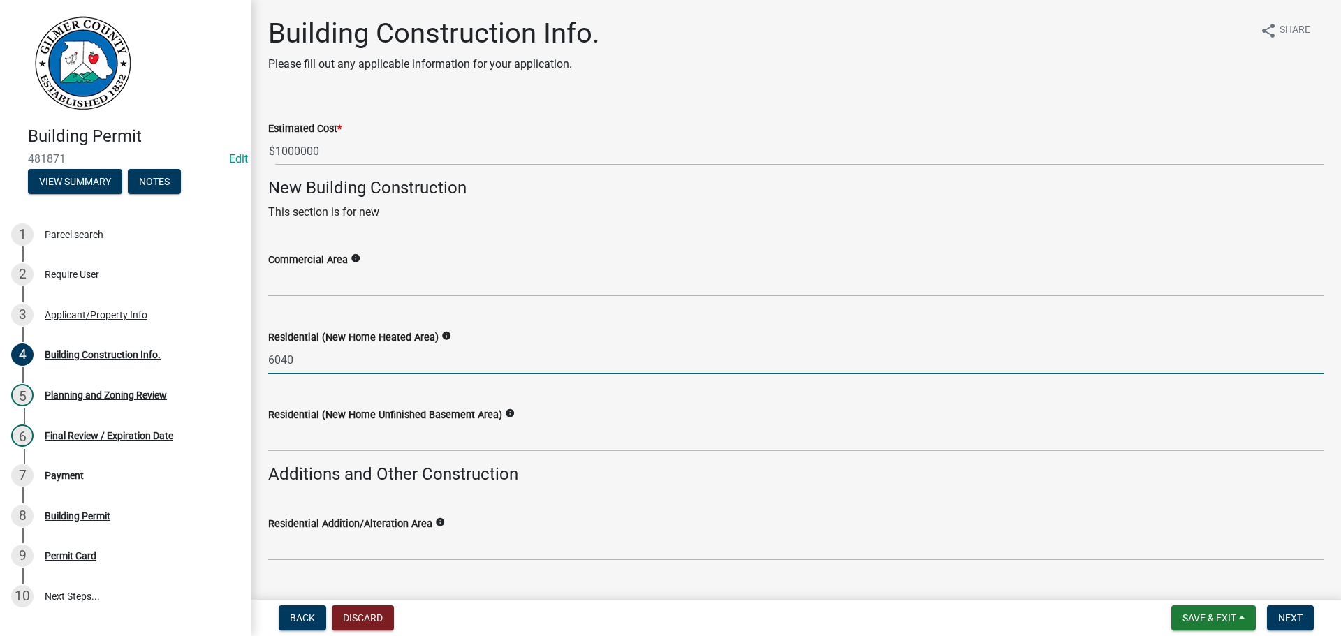
type input "6040"
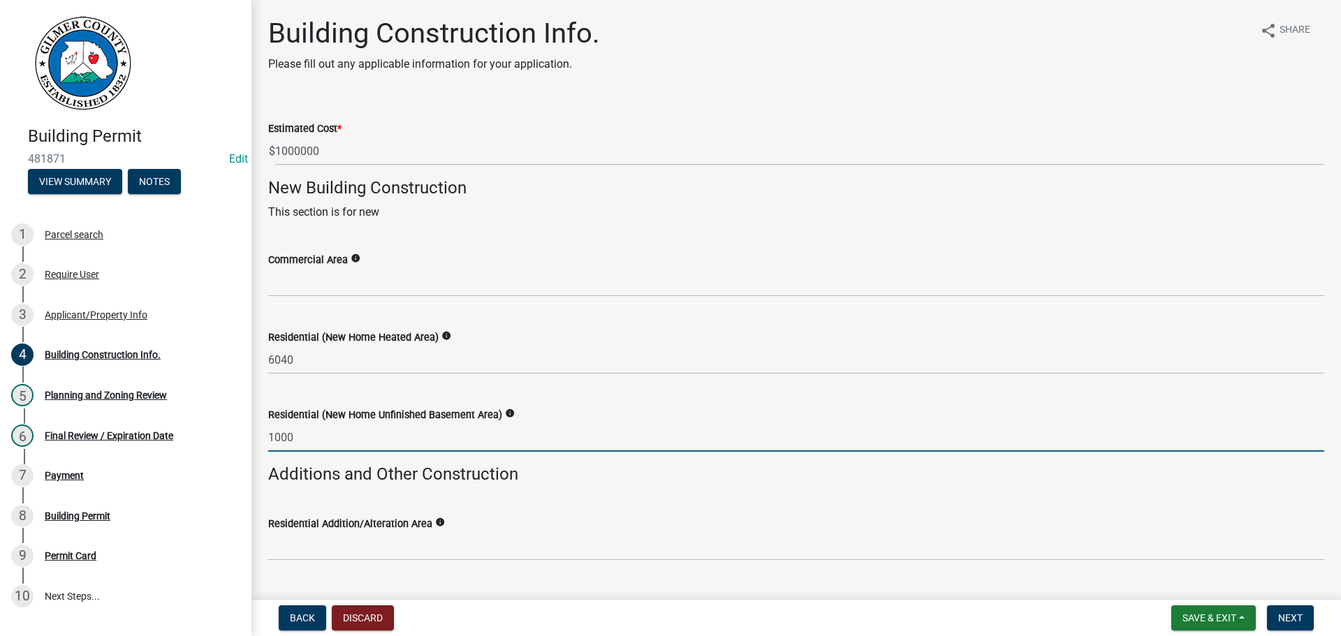
type input "1000"
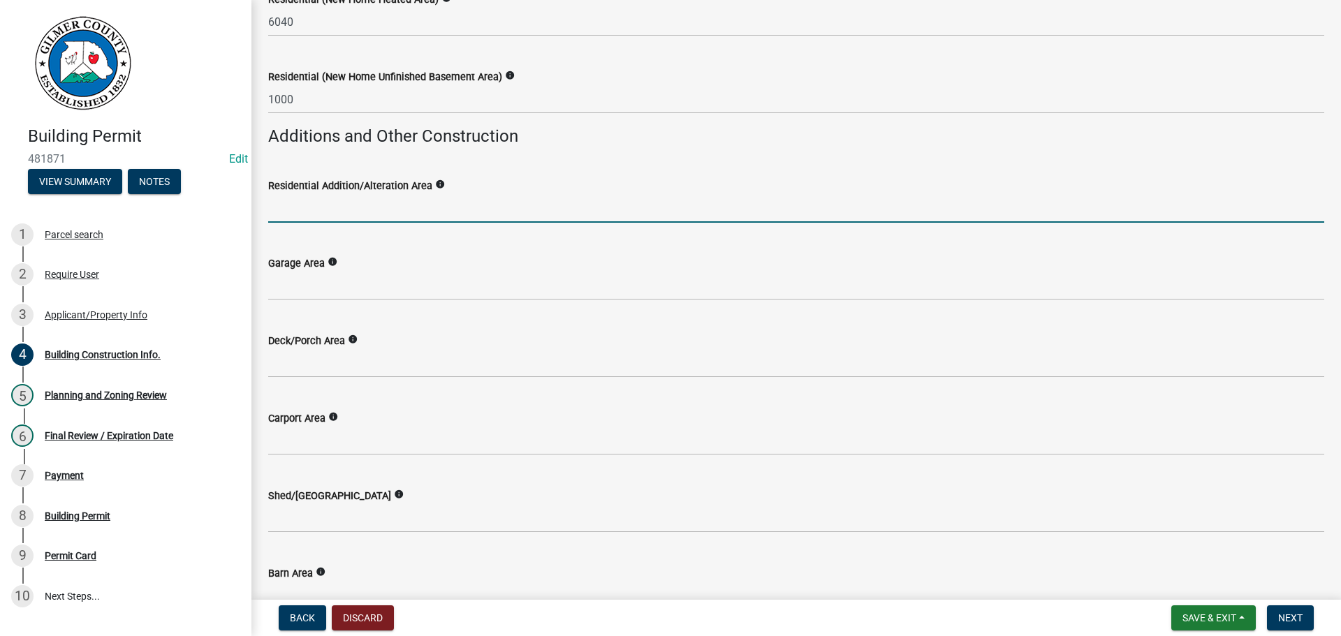
scroll to position [349, 0]
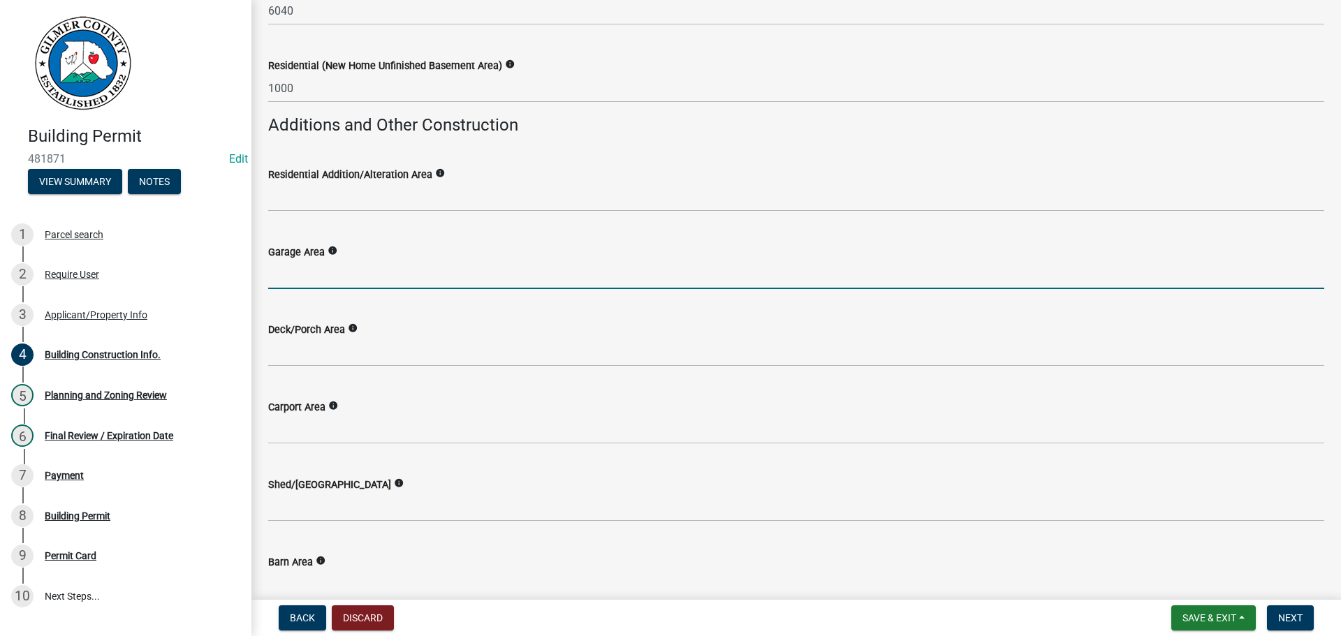
click at [362, 265] on input "text" at bounding box center [796, 274] width 1056 height 29
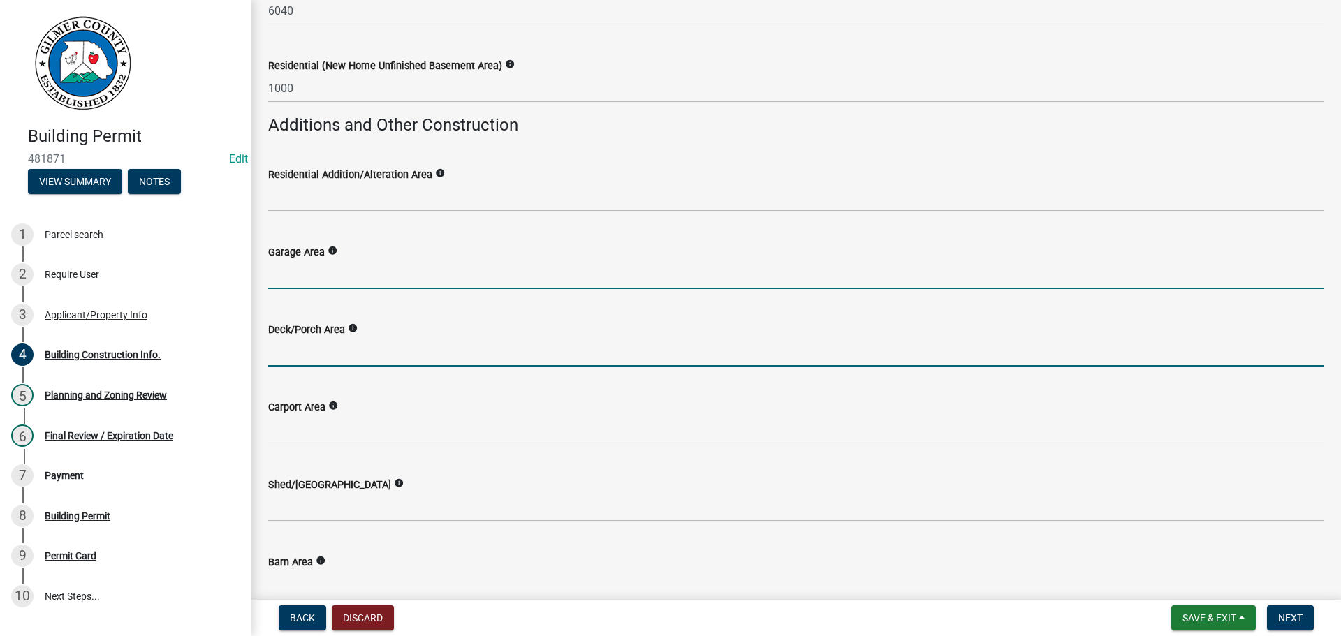
click at [399, 365] on input "text" at bounding box center [796, 352] width 1056 height 29
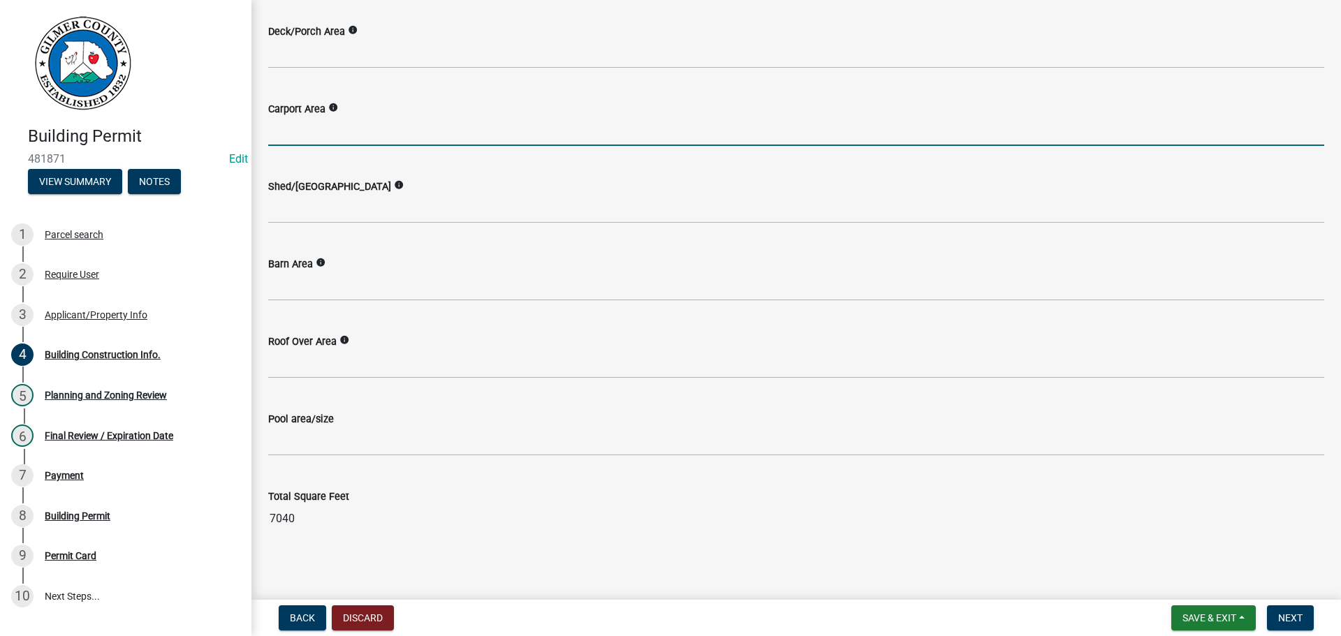
scroll to position [653, 0]
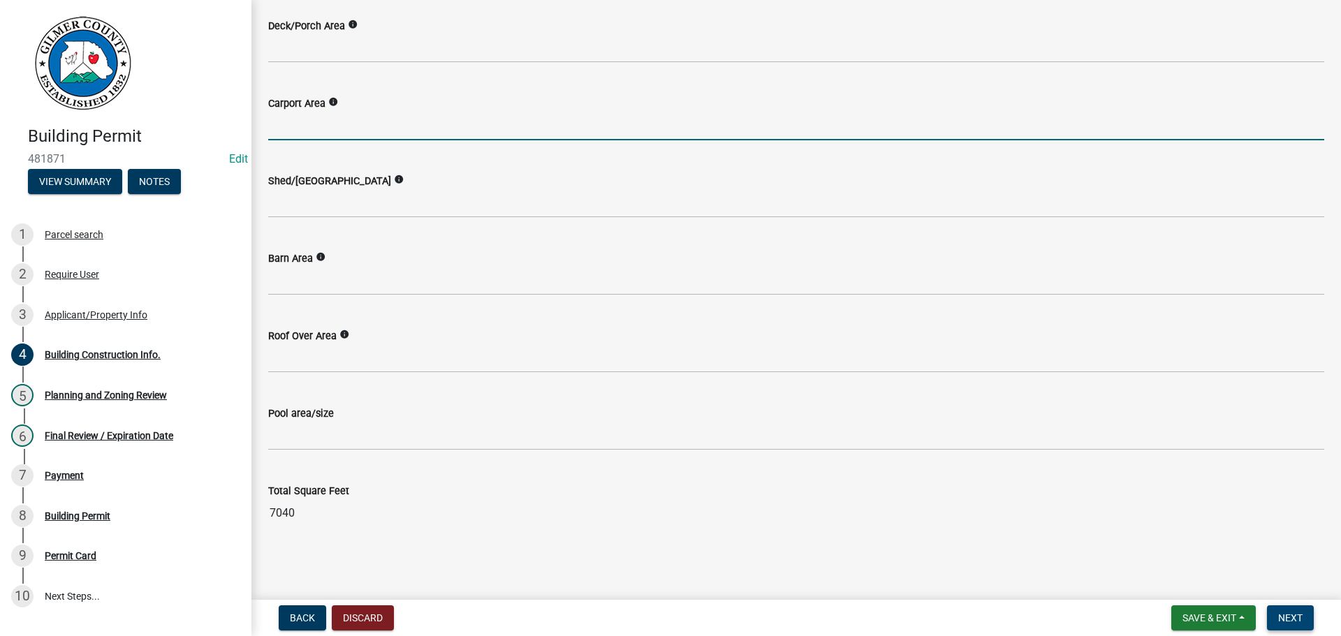
click at [1290, 624] on span "Next" at bounding box center [1290, 617] width 24 height 11
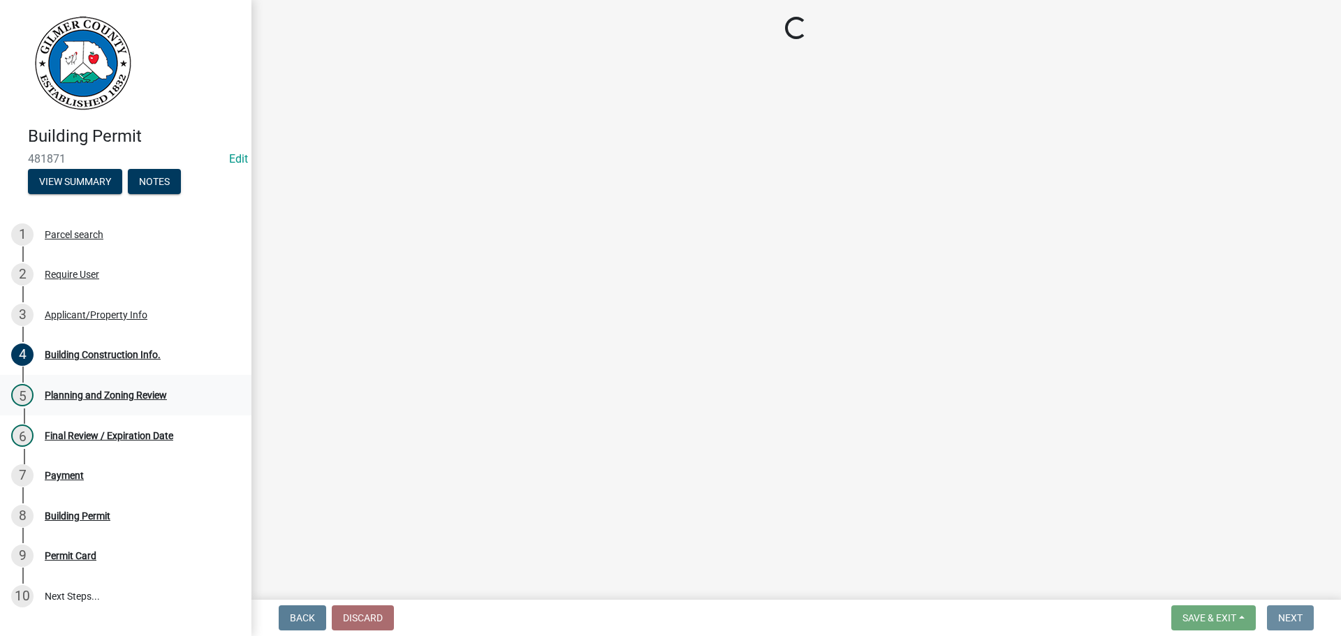
scroll to position [0, 0]
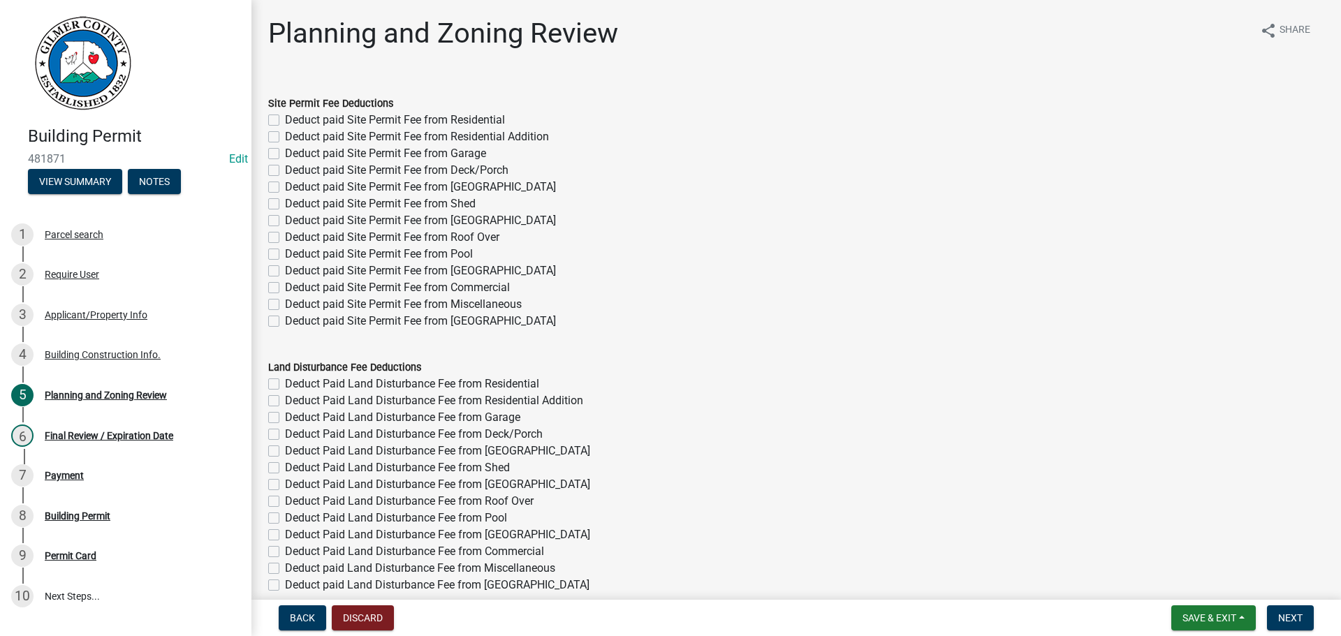
click at [460, 121] on label "Deduct paid Site Permit Fee from Residential" at bounding box center [395, 120] width 220 height 17
click at [294, 121] on input "Deduct paid Site Permit Fee from Residential" at bounding box center [289, 116] width 9 height 9
checkbox input "true"
checkbox input "false"
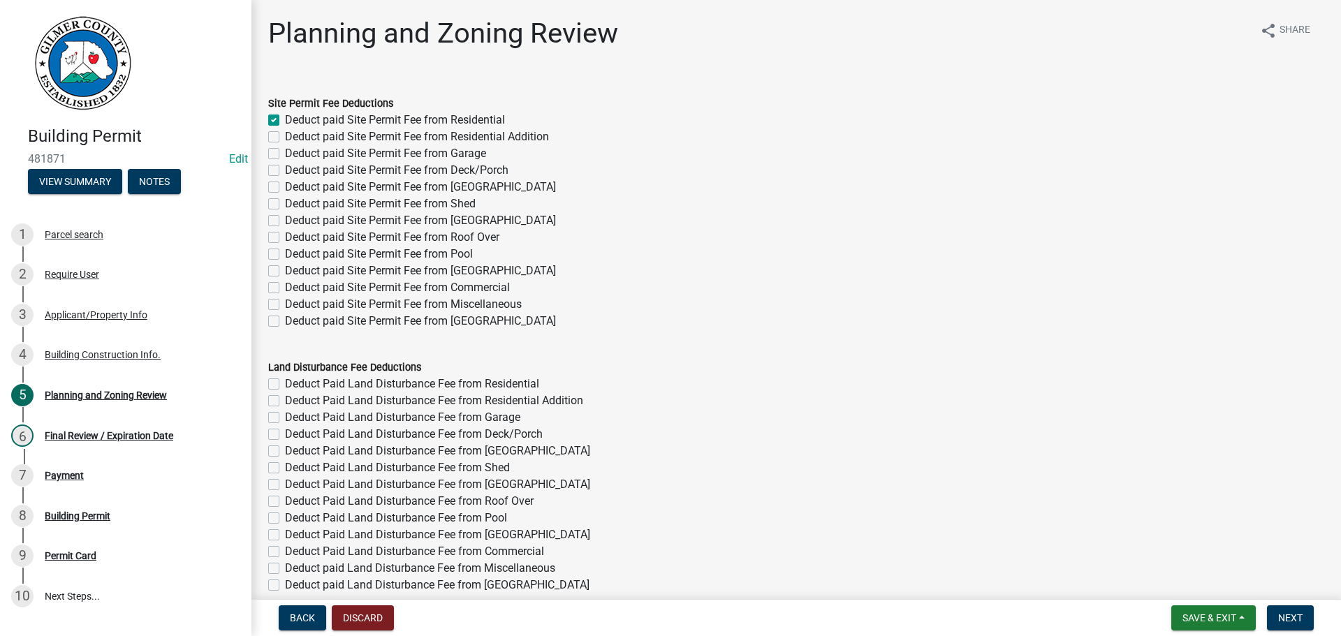
checkbox input "false"
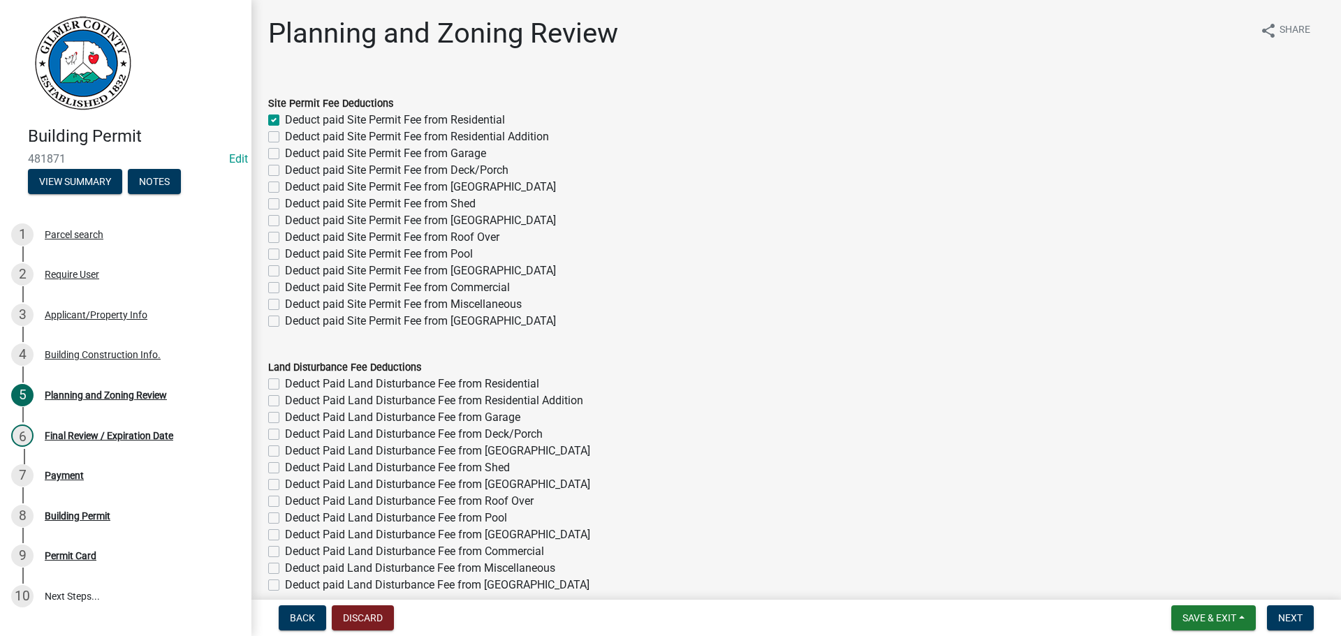
checkbox input "false"
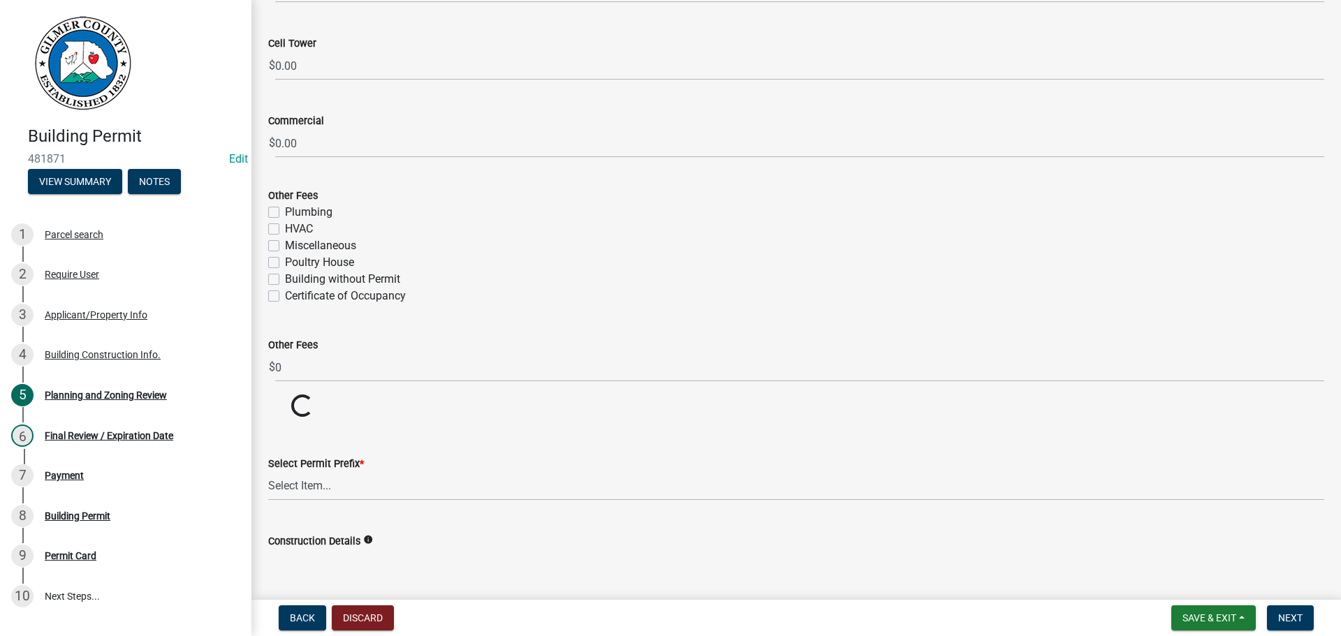
scroll to position [2438, 0]
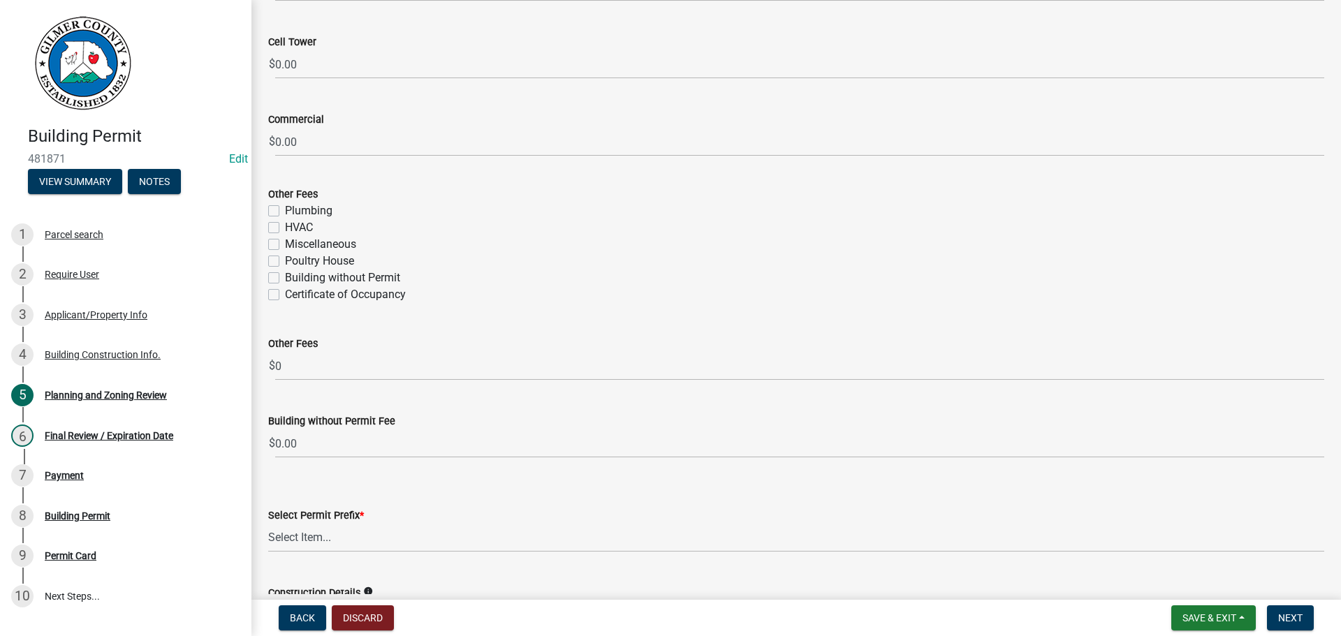
click at [358, 300] on label "Certificate of Occupancy" at bounding box center [345, 294] width 121 height 17
click at [294, 295] on input "Certificate of Occupancy" at bounding box center [289, 290] width 9 height 9
checkbox input "true"
checkbox input "false"
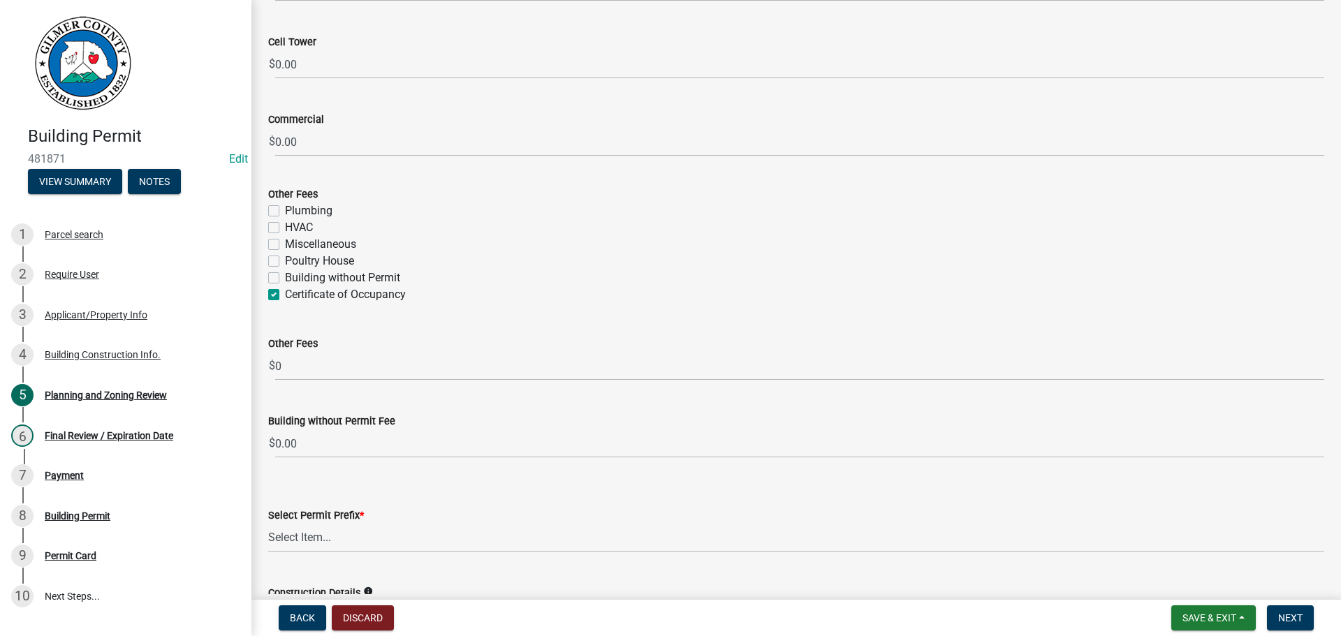
checkbox input "false"
checkbox input "true"
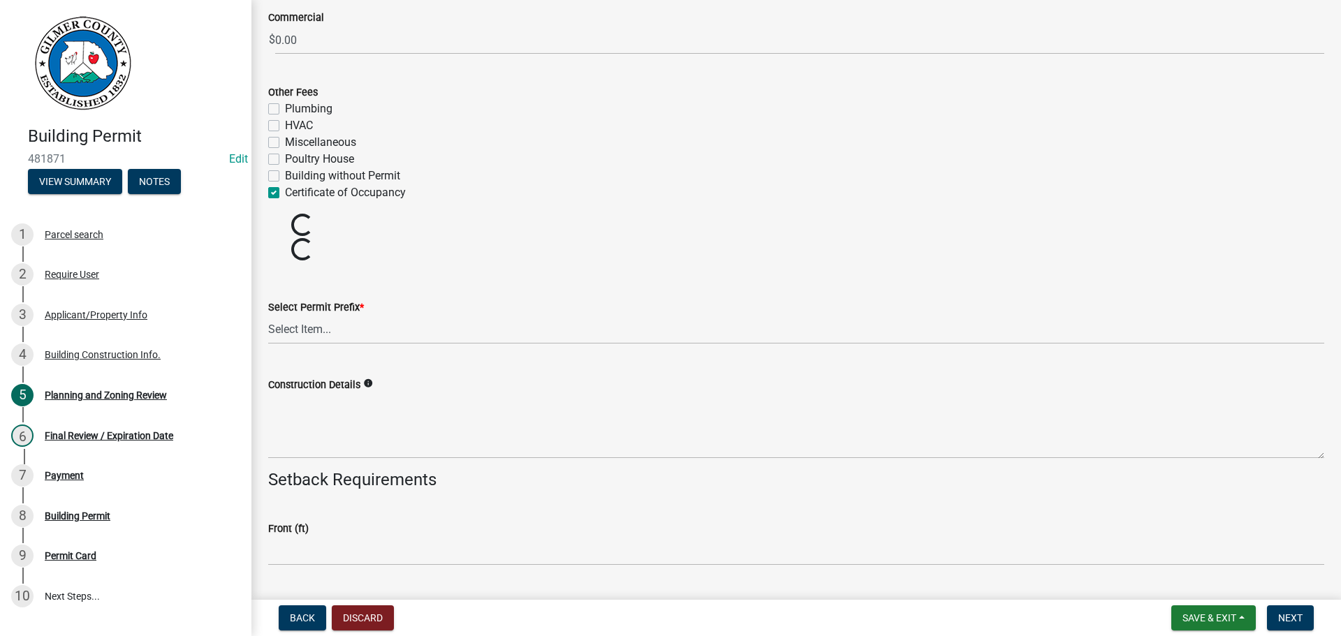
scroll to position [2717, 0]
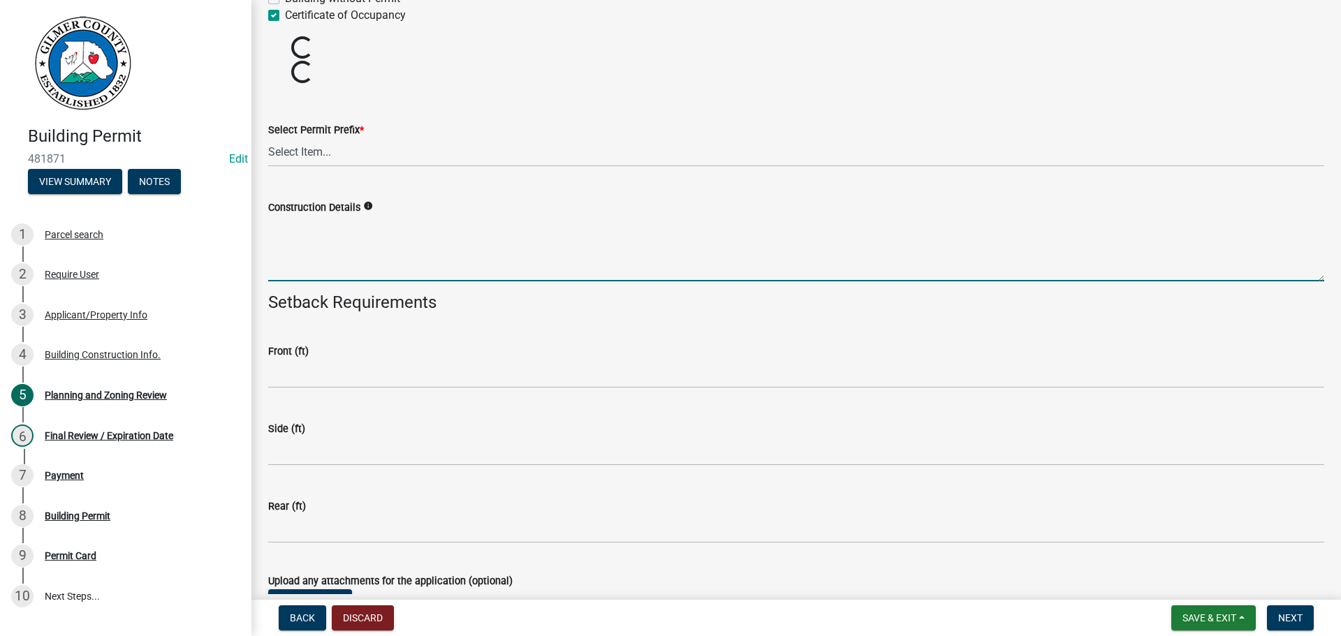
drag, startPoint x: 351, startPoint y: 251, endPoint x: 914, endPoint y: 368, distance: 575.6
click at [351, 250] on textarea "Construction Details" at bounding box center [796, 249] width 1056 height 66
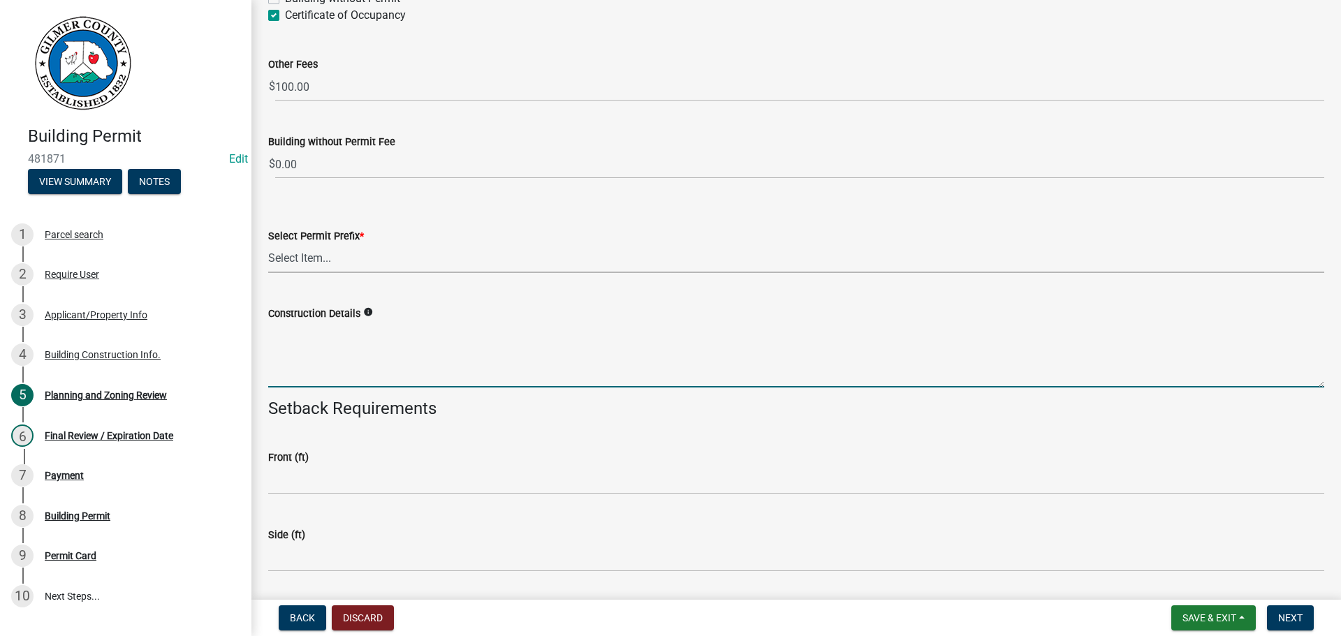
click at [422, 262] on select "Select Item... RES COMM MB LAND POOL MISC CELL TOWER - NEW CELL TOWER - ADD ON" at bounding box center [796, 258] width 1056 height 29
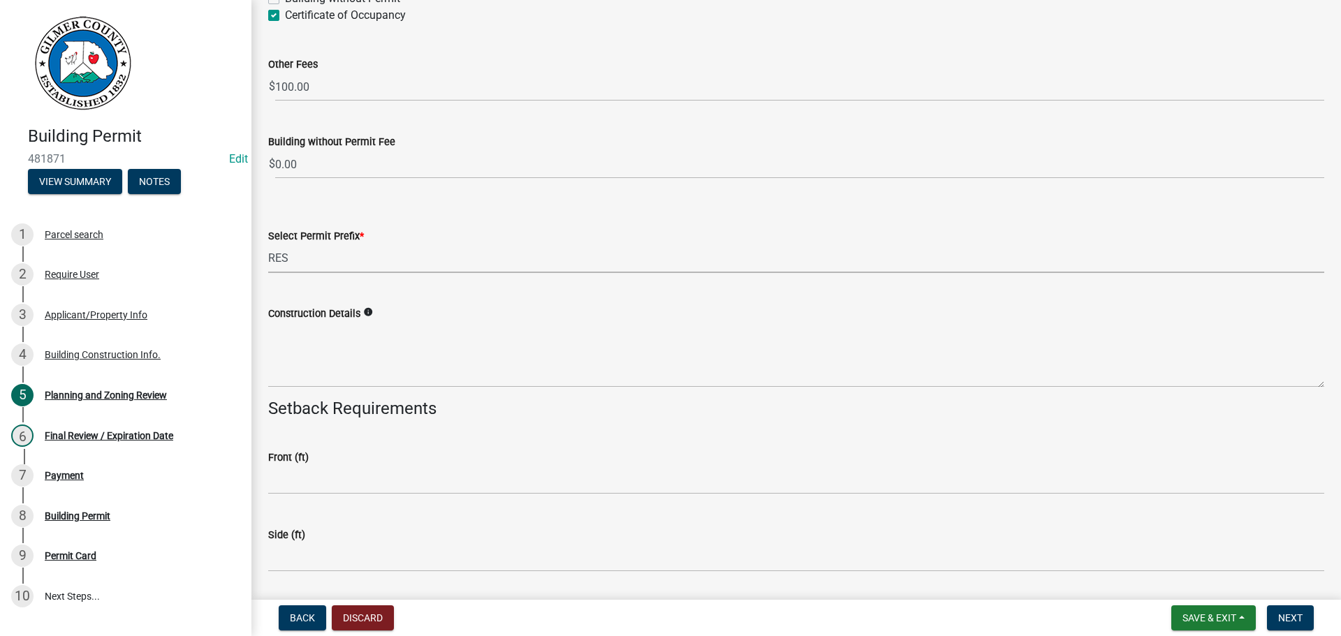
click at [268, 244] on select "Select Item... RES COMM MB LAND POOL MISC CELL TOWER - NEW CELL TOWER - ADD ON" at bounding box center [796, 258] width 1056 height 29
select select "b5c39336-92b9-49ce-a0a5-4e9e9babf743"
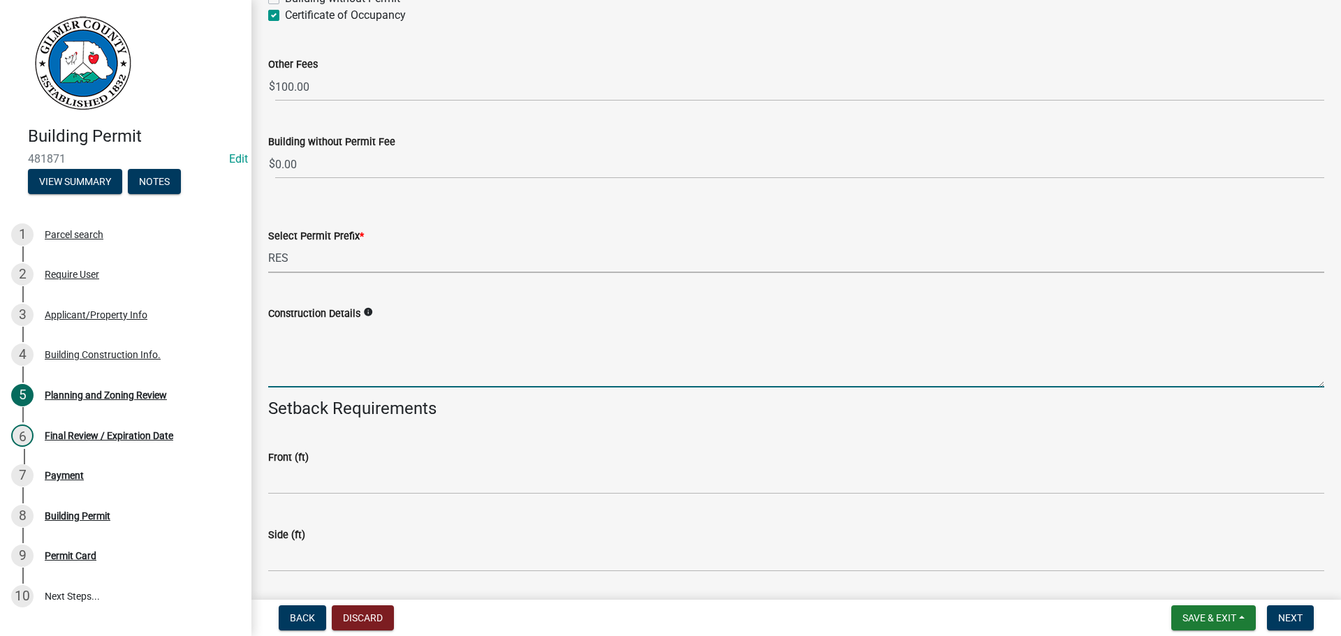
click at [425, 348] on textarea "Construction Details" at bounding box center [796, 355] width 1056 height 66
type textarea "HOME"
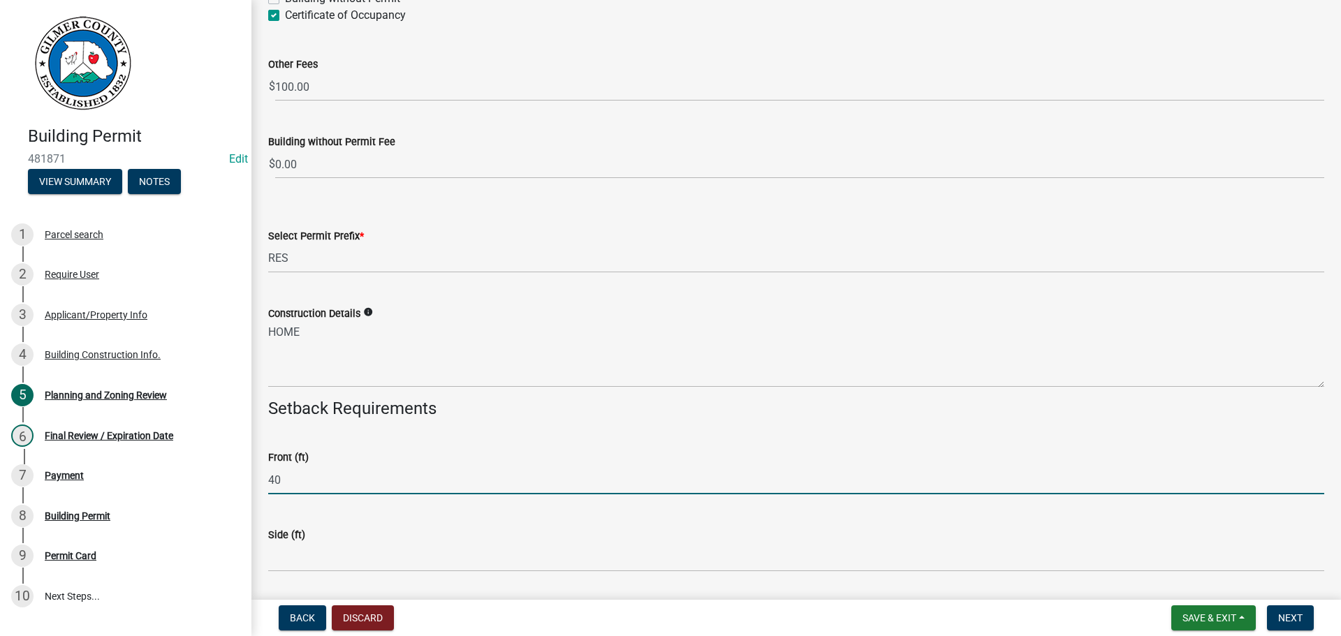
type input "40"
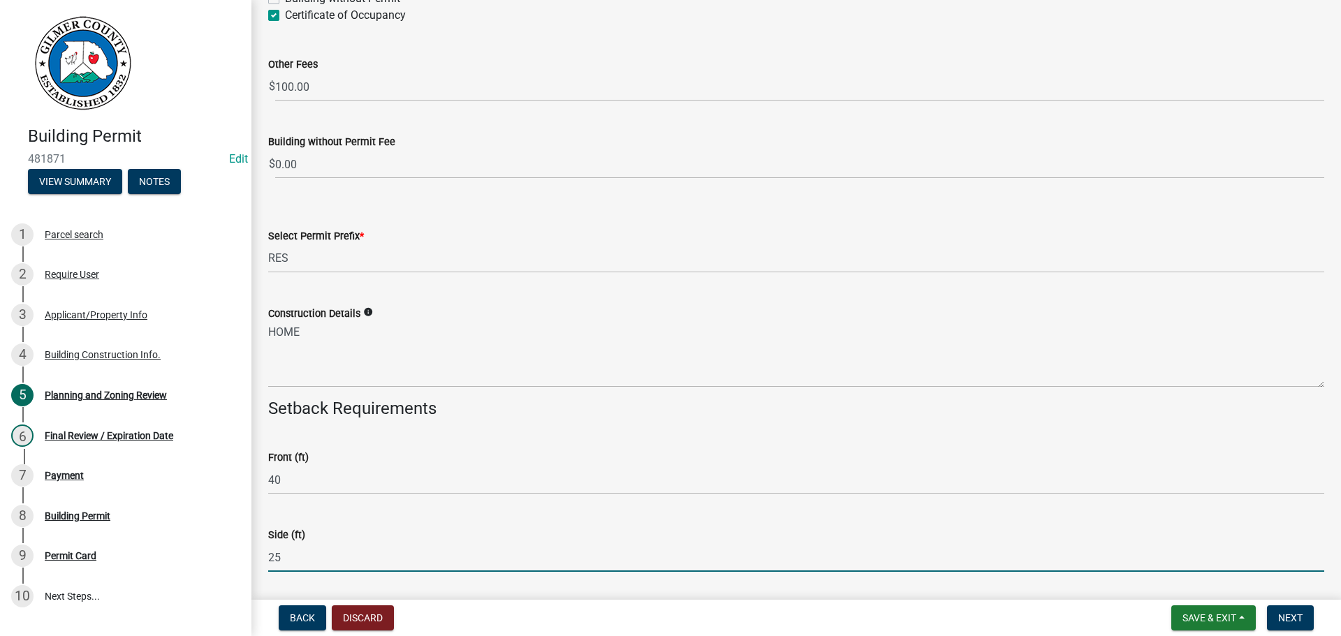
type input "25"
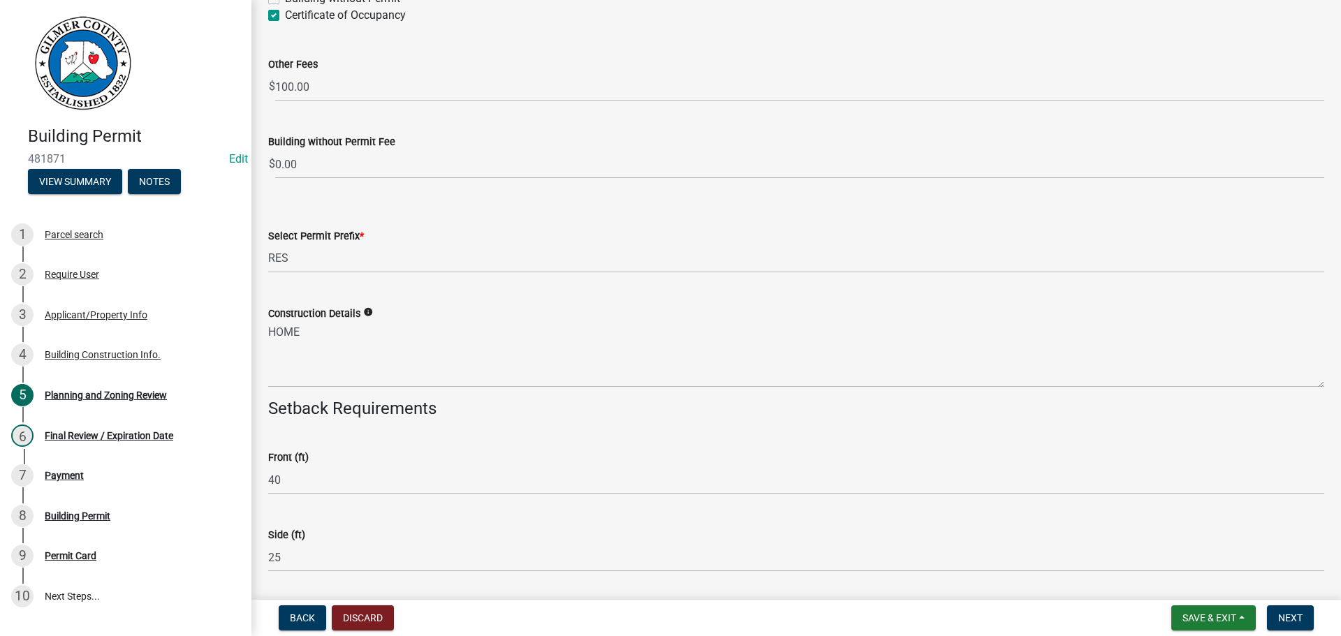
scroll to position [2942, 0]
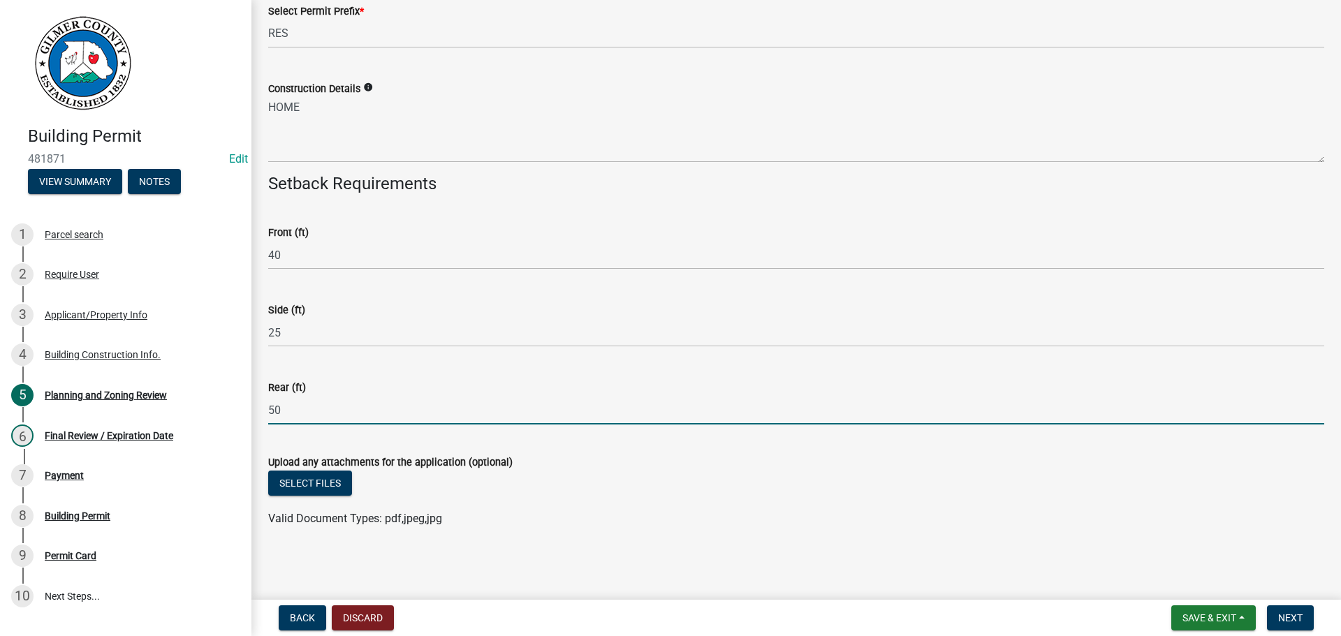
type input "50"
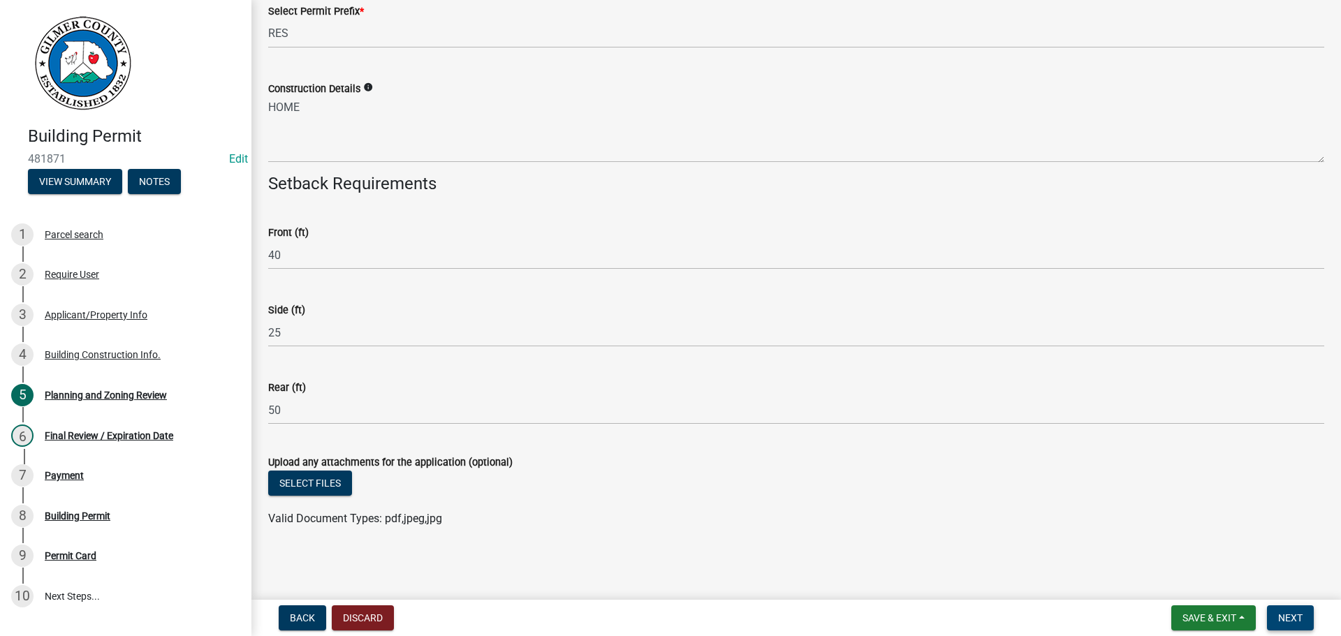
click at [1306, 622] on button "Next" at bounding box center [1290, 617] width 47 height 25
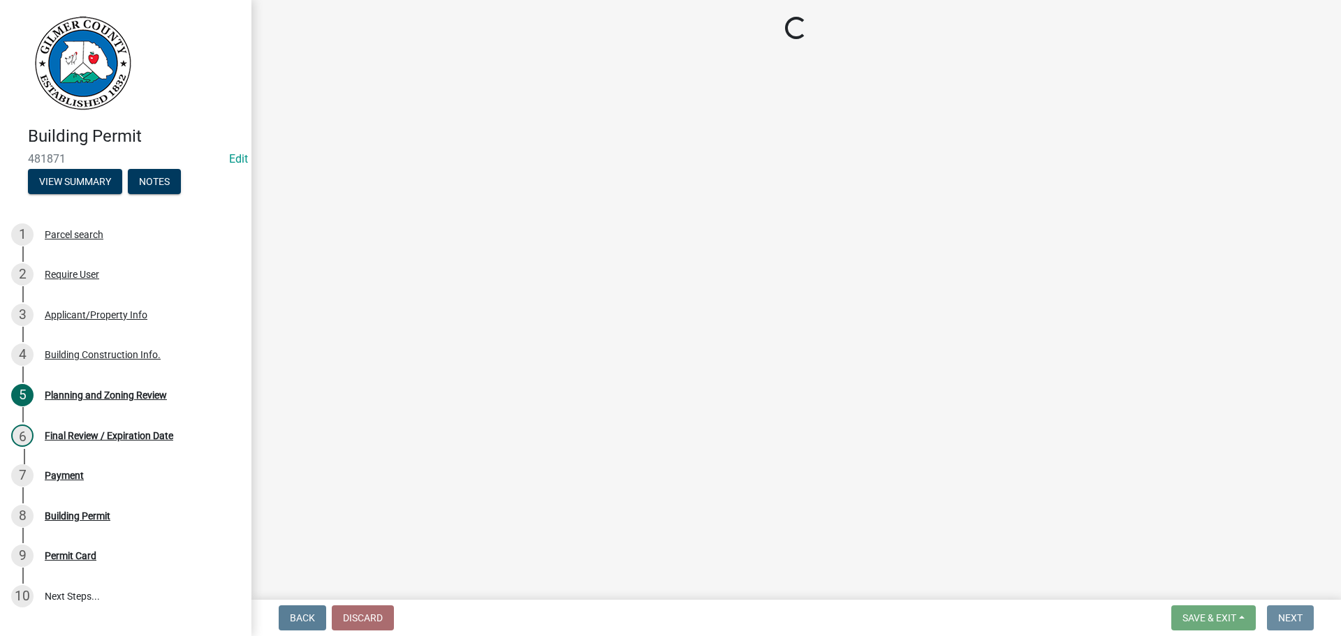
scroll to position [0, 0]
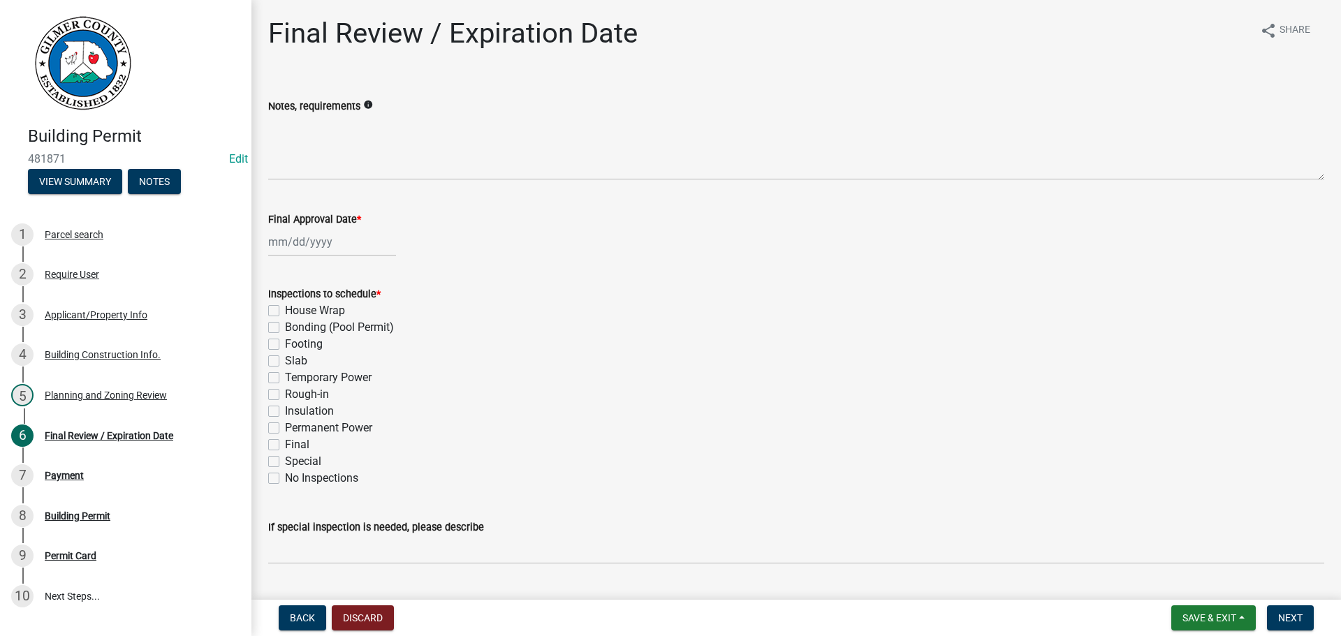
click at [309, 344] on label "Footing" at bounding box center [304, 344] width 38 height 17
click at [294, 344] on input "Footing" at bounding box center [289, 340] width 9 height 9
checkbox input "true"
checkbox input "false"
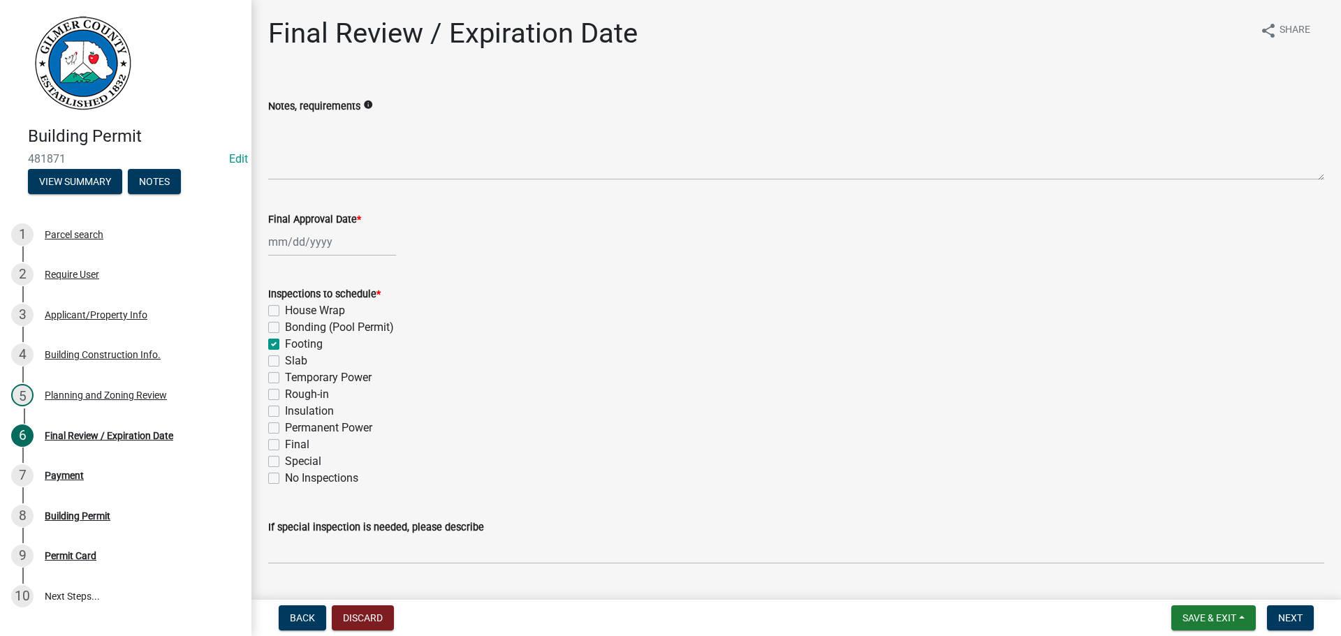
checkbox input "true"
checkbox input "false"
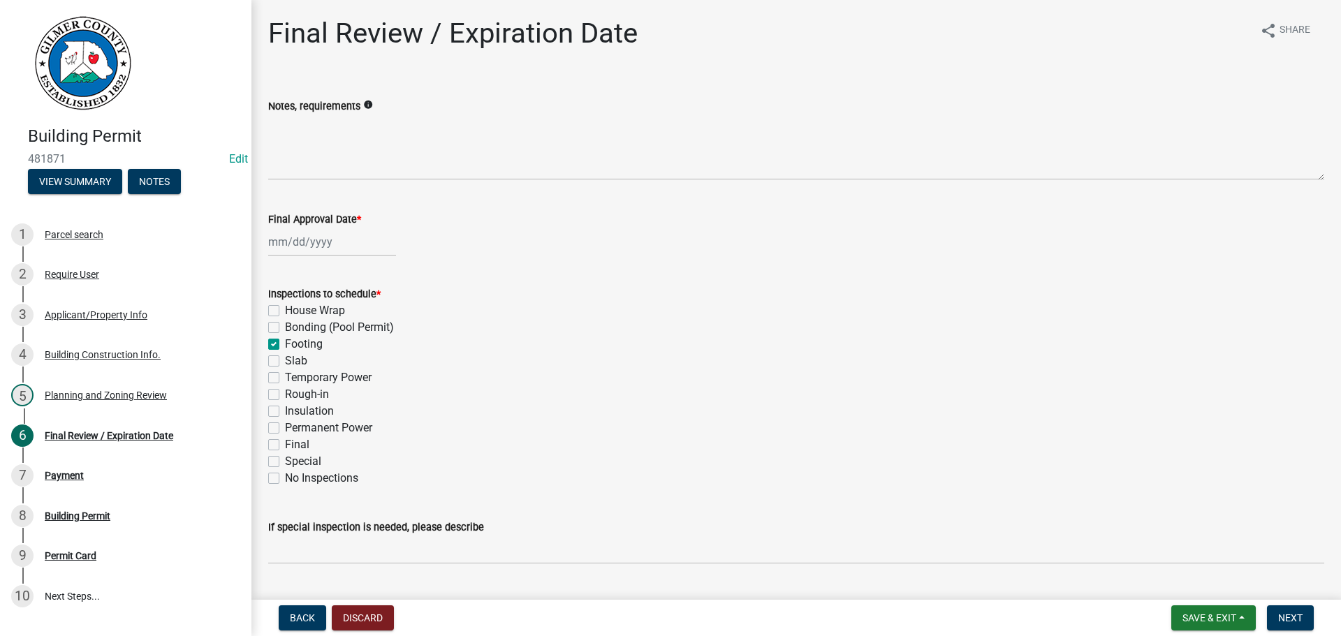
checkbox input "false"
click at [304, 347] on label "Footing" at bounding box center [304, 344] width 38 height 17
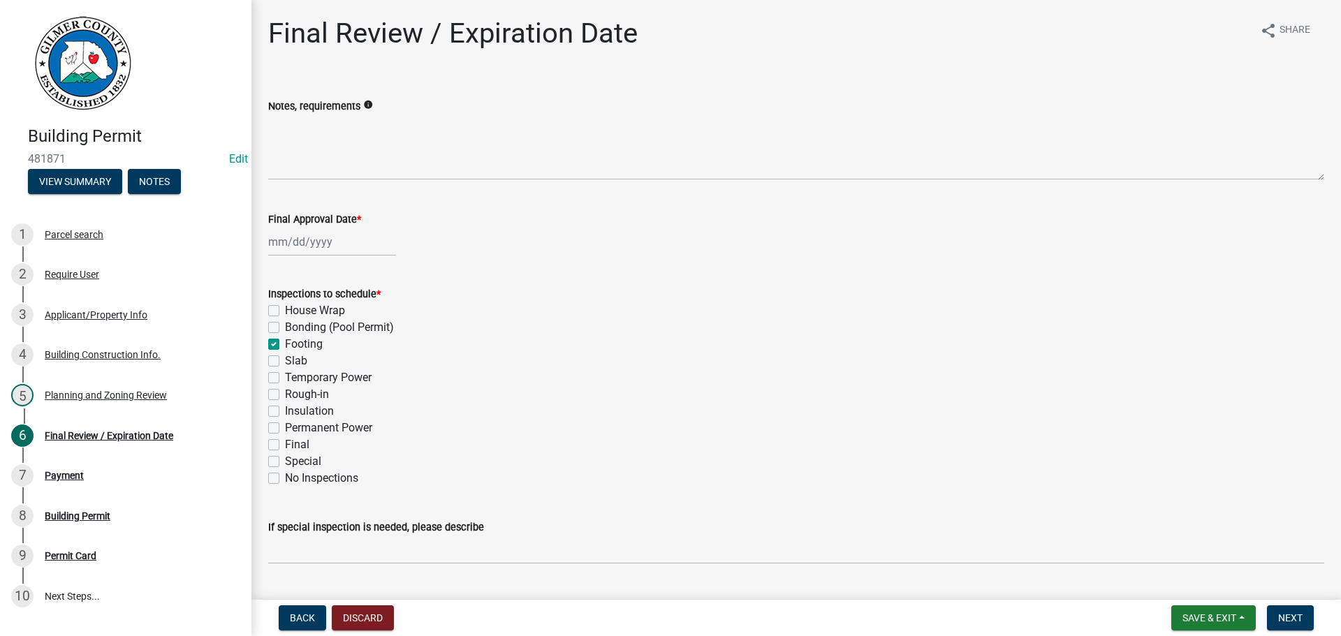
click at [294, 345] on input "Footing" at bounding box center [289, 340] width 9 height 9
checkbox input "false"
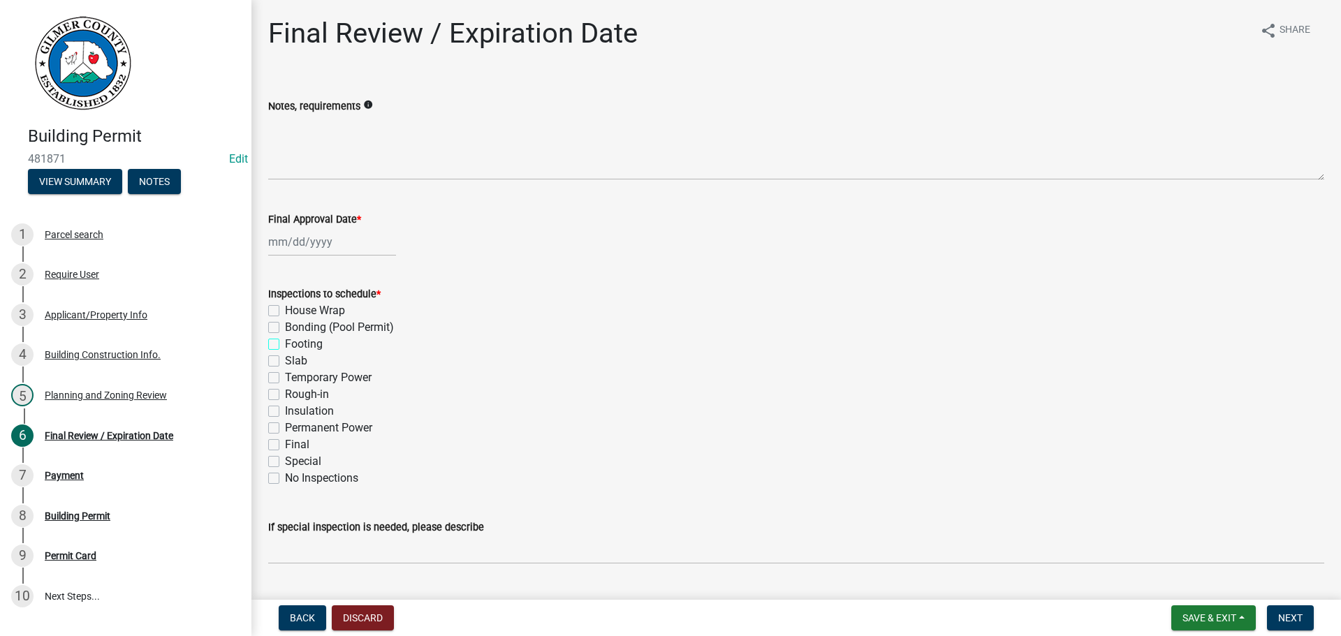
checkbox input "false"
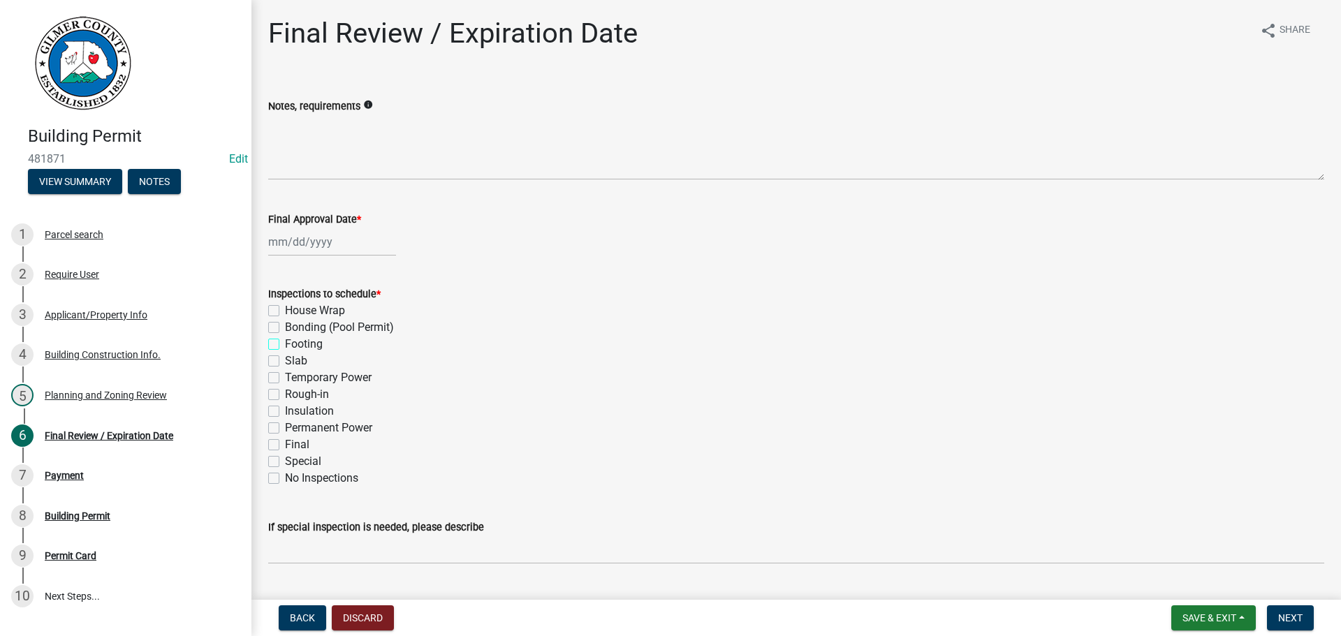
checkbox input "false"
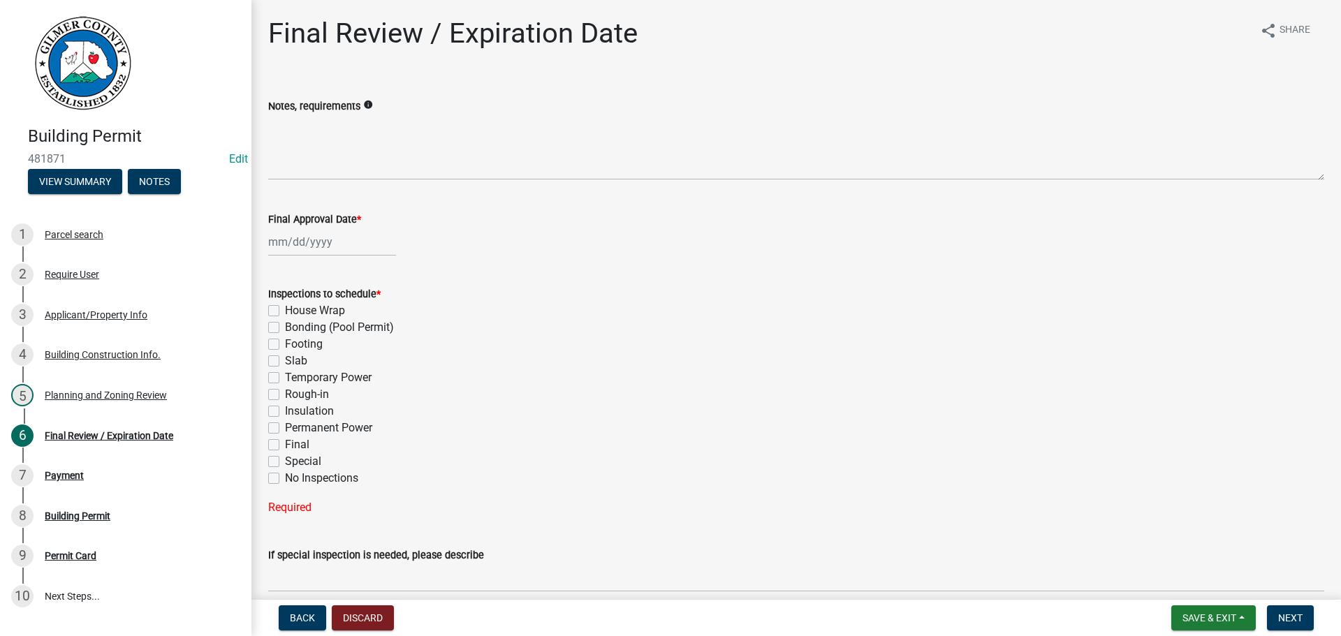
click at [291, 360] on label "Slab" at bounding box center [296, 361] width 22 height 17
click at [291, 360] on input "Slab" at bounding box center [289, 357] width 9 height 9
checkbox input "true"
checkbox input "false"
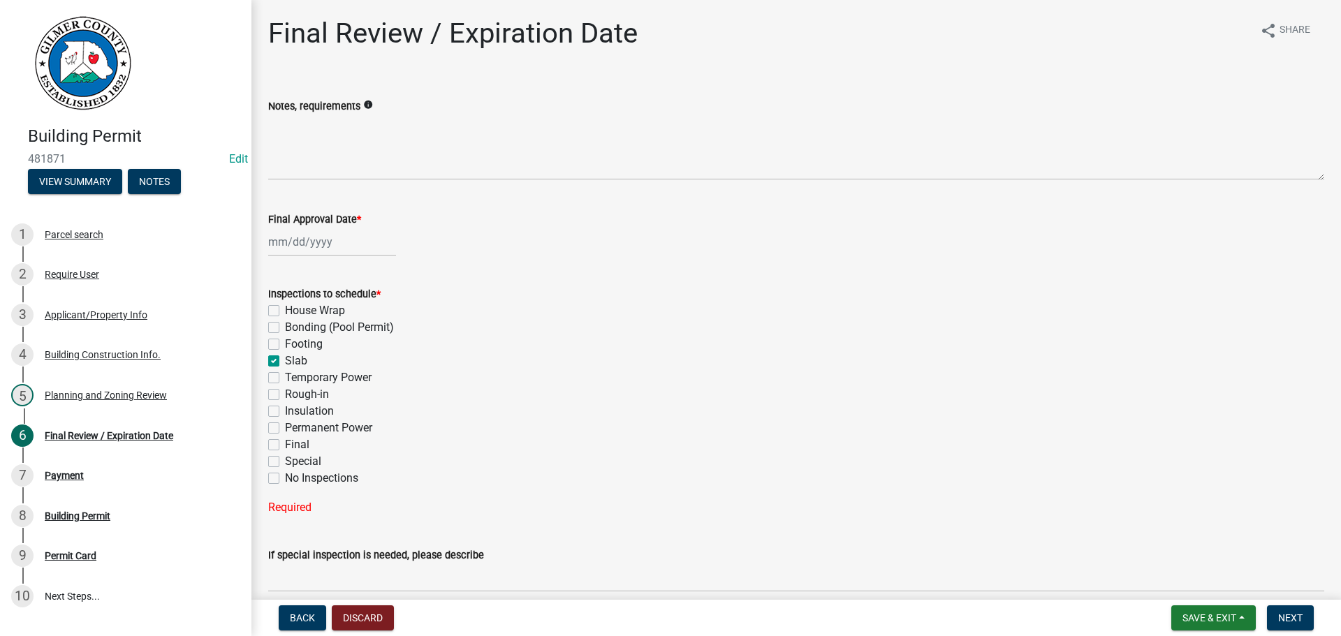
checkbox input "false"
checkbox input "true"
checkbox input "false"
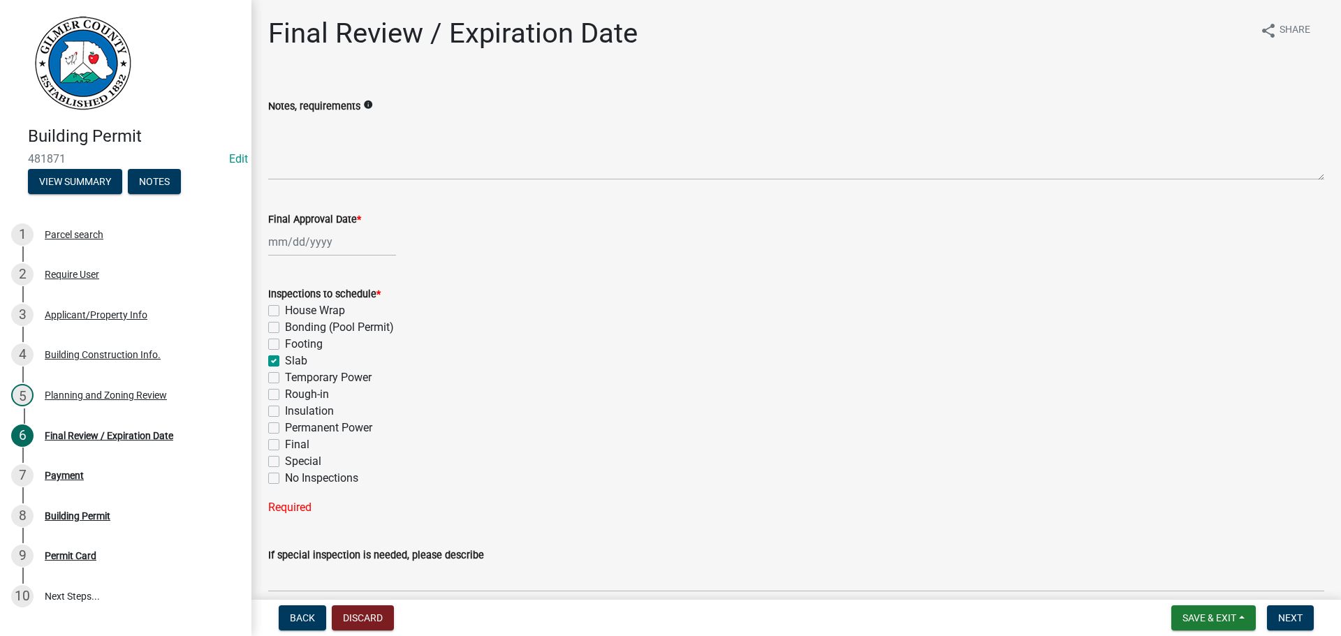
checkbox input "false"
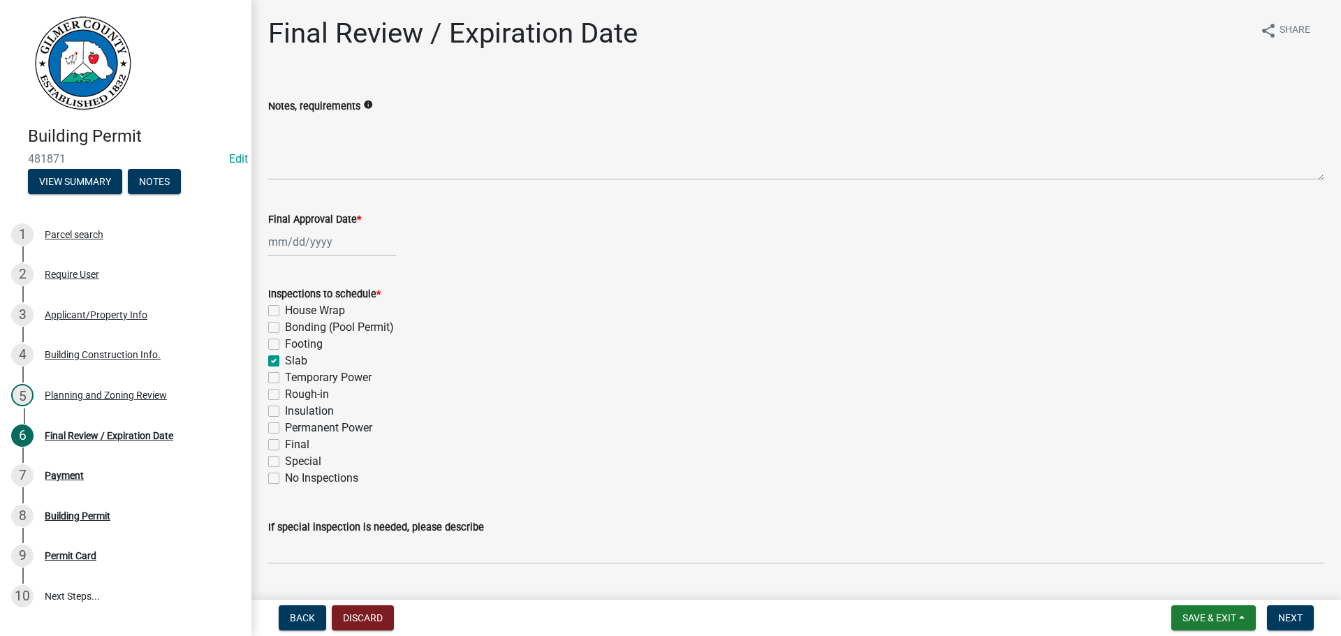
click at [327, 378] on label "Temporary Power" at bounding box center [328, 377] width 87 height 17
click at [294, 378] on input "Temporary Power" at bounding box center [289, 373] width 9 height 9
checkbox input "true"
checkbox input "false"
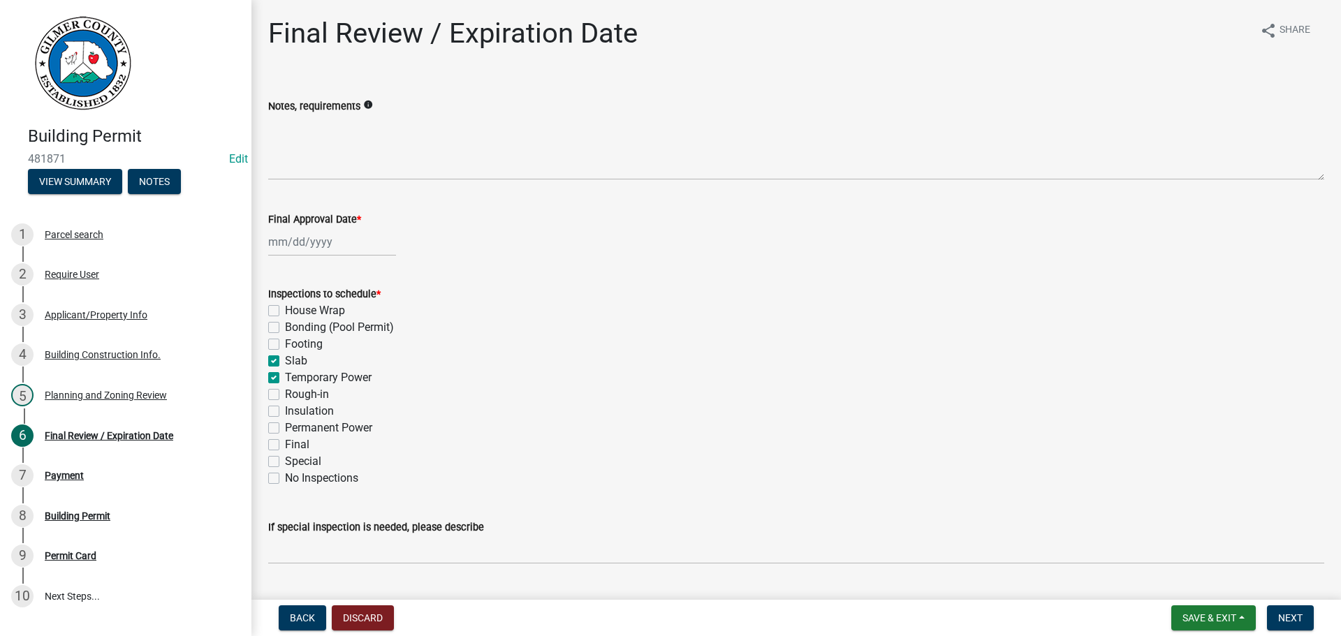
checkbox input "false"
checkbox input "true"
checkbox input "false"
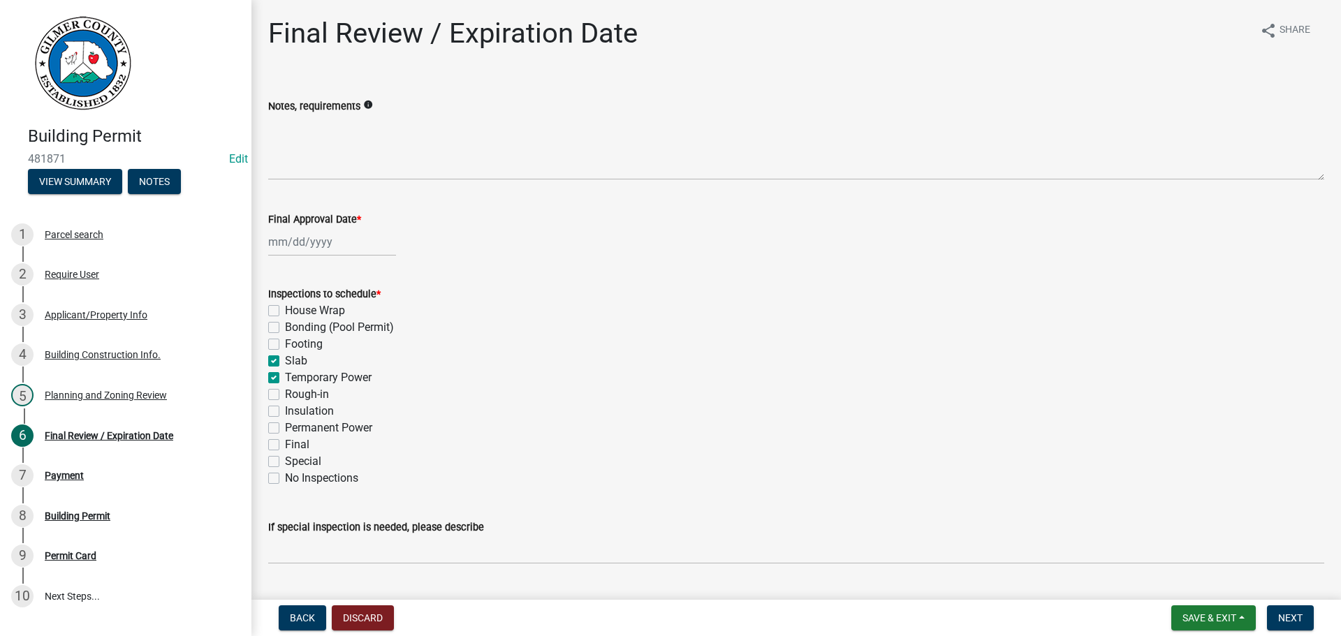
checkbox input "false"
click at [314, 392] on label "Rough-in" at bounding box center [307, 394] width 44 height 17
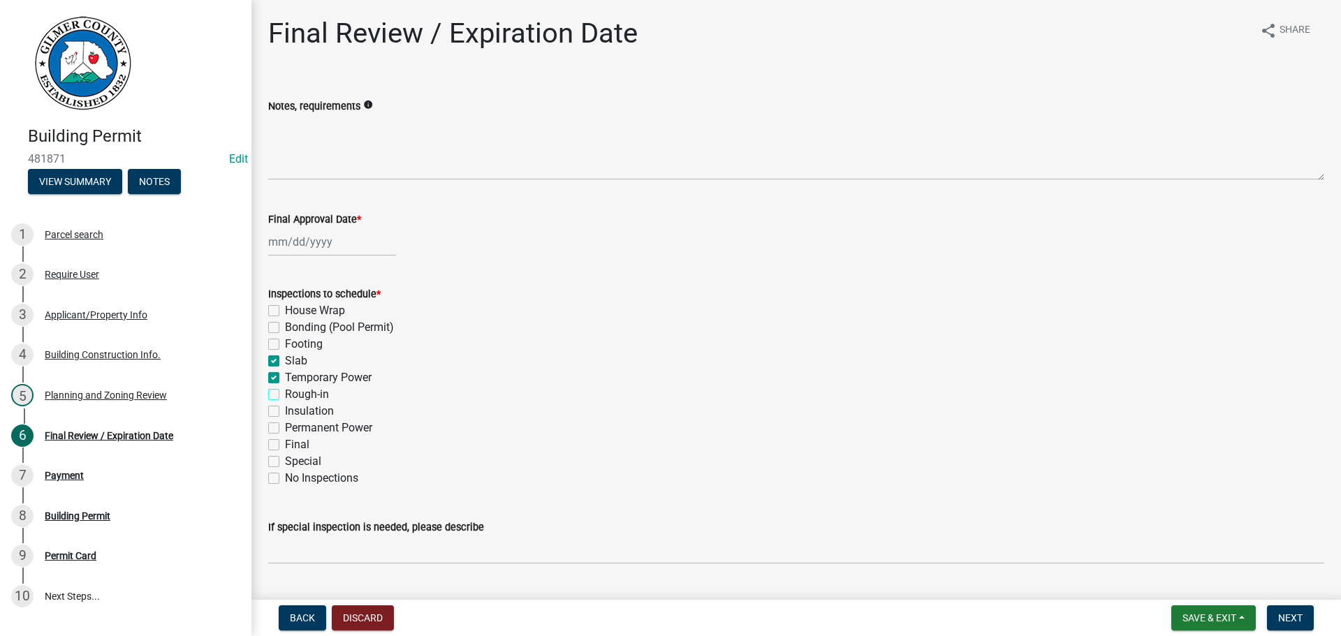
click at [294, 392] on input "Rough-in" at bounding box center [289, 390] width 9 height 9
checkbox input "true"
checkbox input "false"
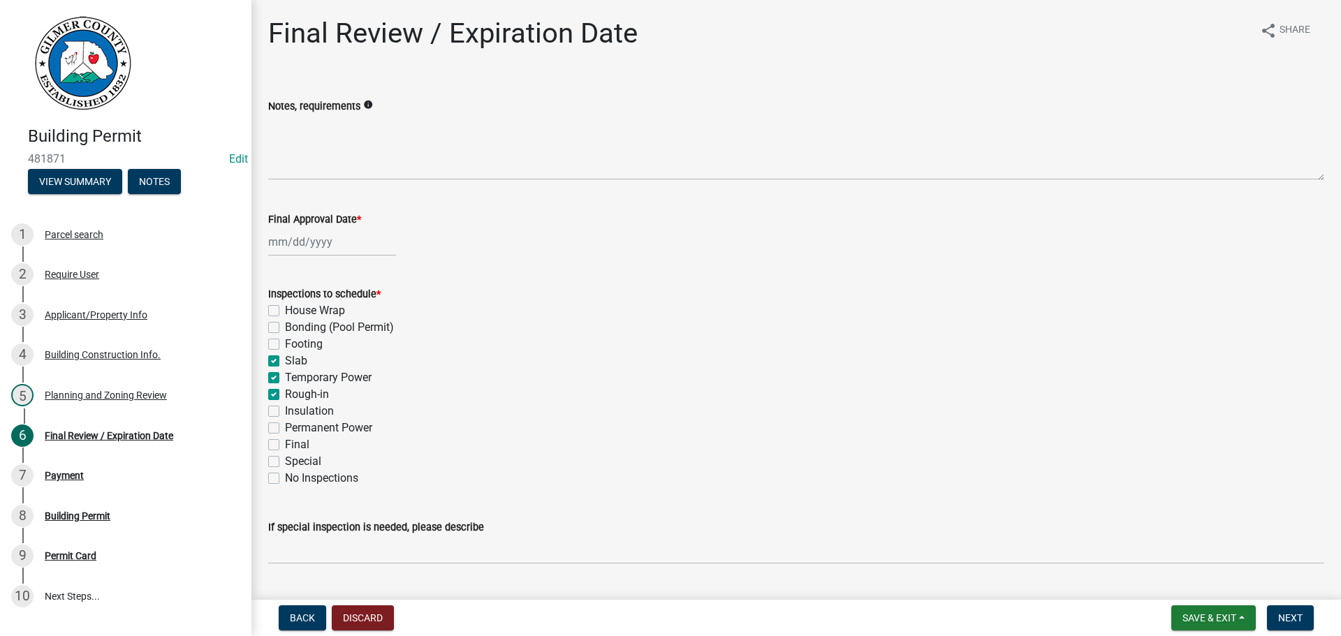
checkbox input "true"
checkbox input "false"
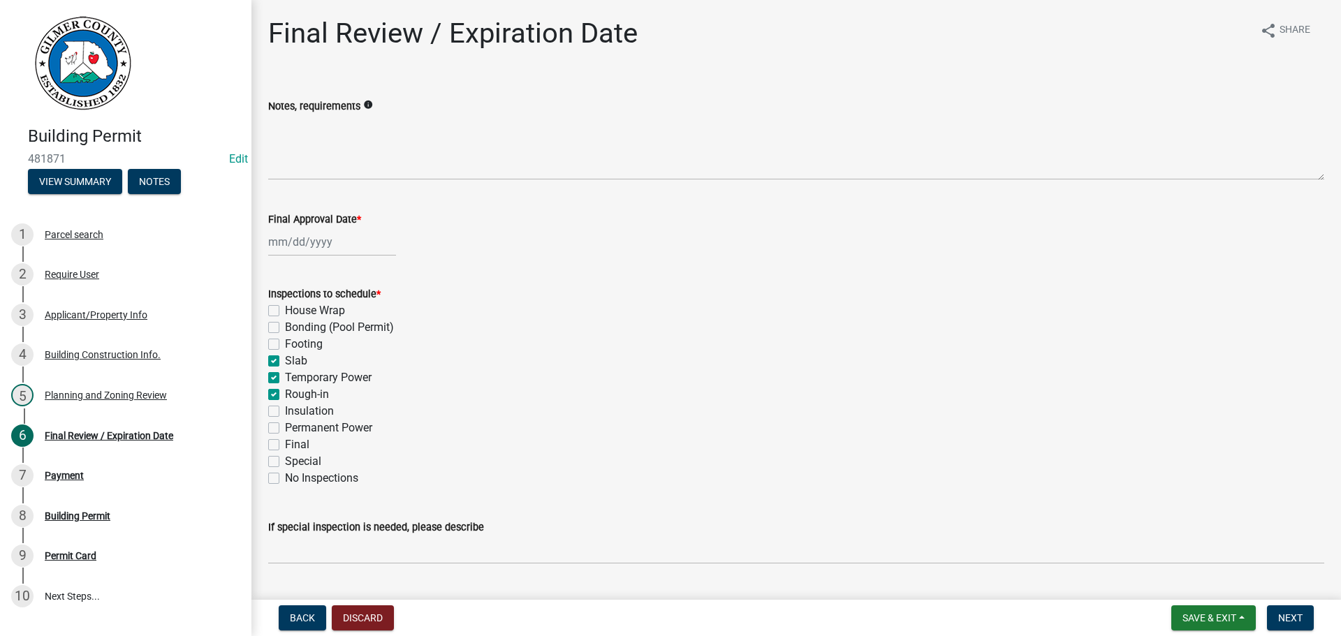
checkbox input "false"
click at [317, 431] on label "Permanent Power" at bounding box center [328, 428] width 87 height 17
click at [294, 429] on input "Permanent Power" at bounding box center [289, 424] width 9 height 9
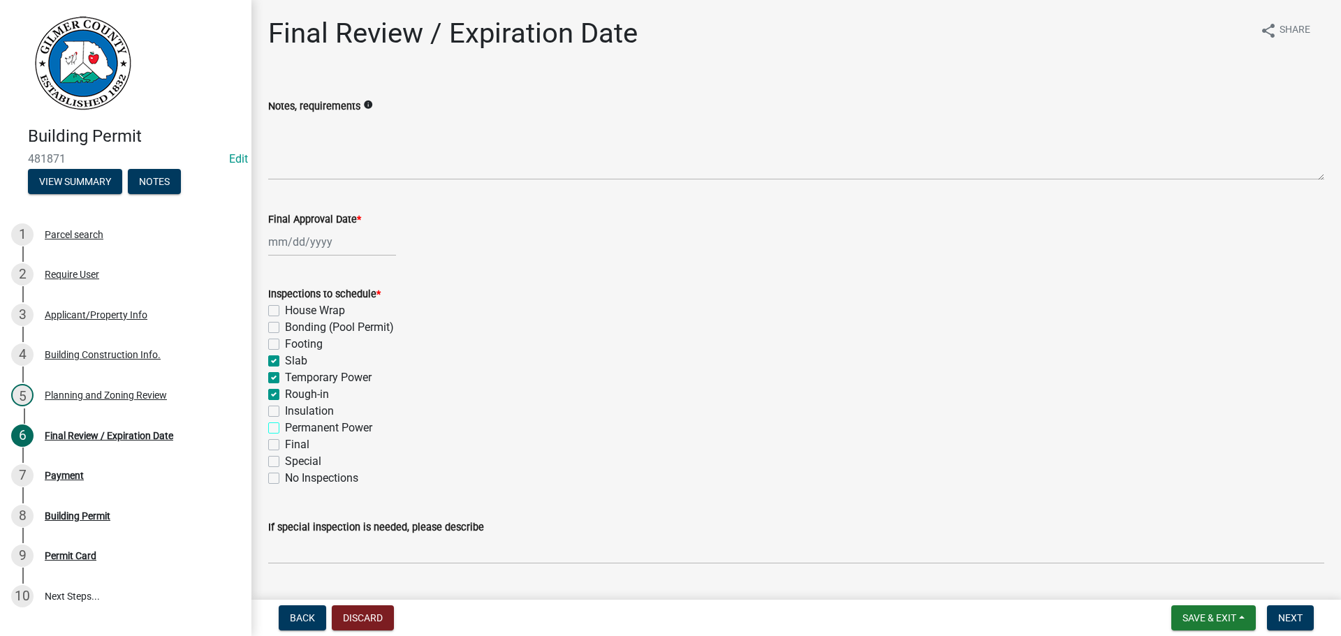
checkbox input "true"
checkbox input "false"
checkbox input "true"
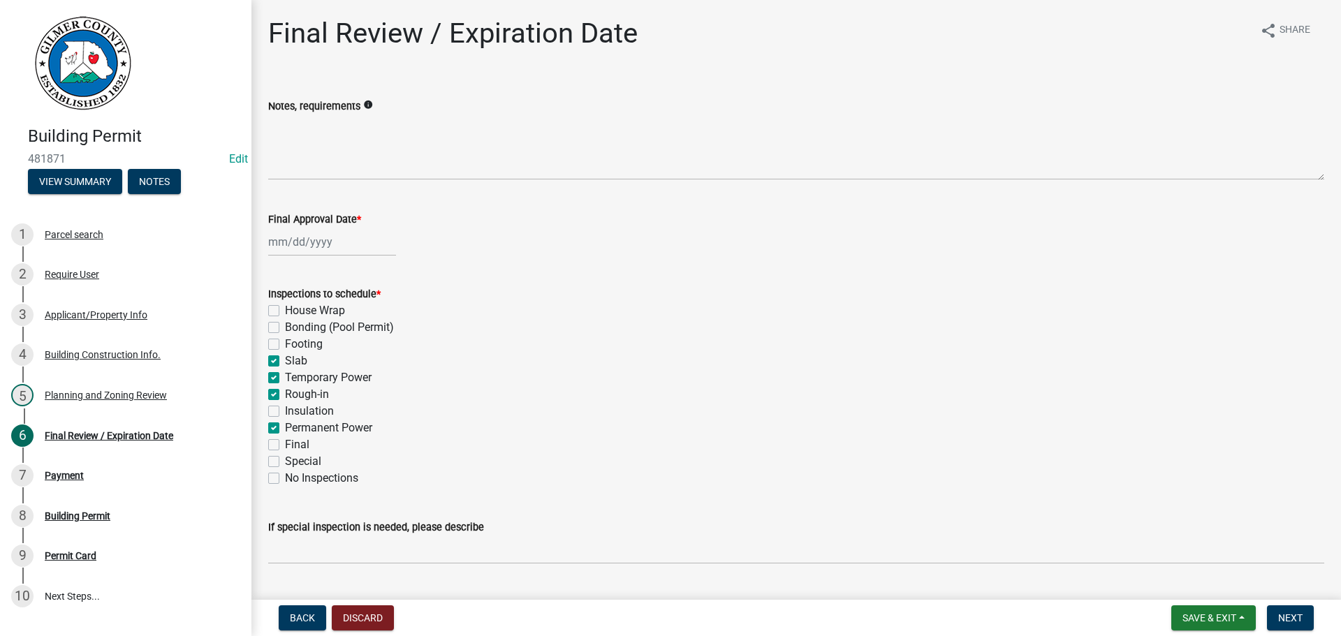
checkbox input "true"
checkbox input "false"
checkbox input "true"
checkbox input "false"
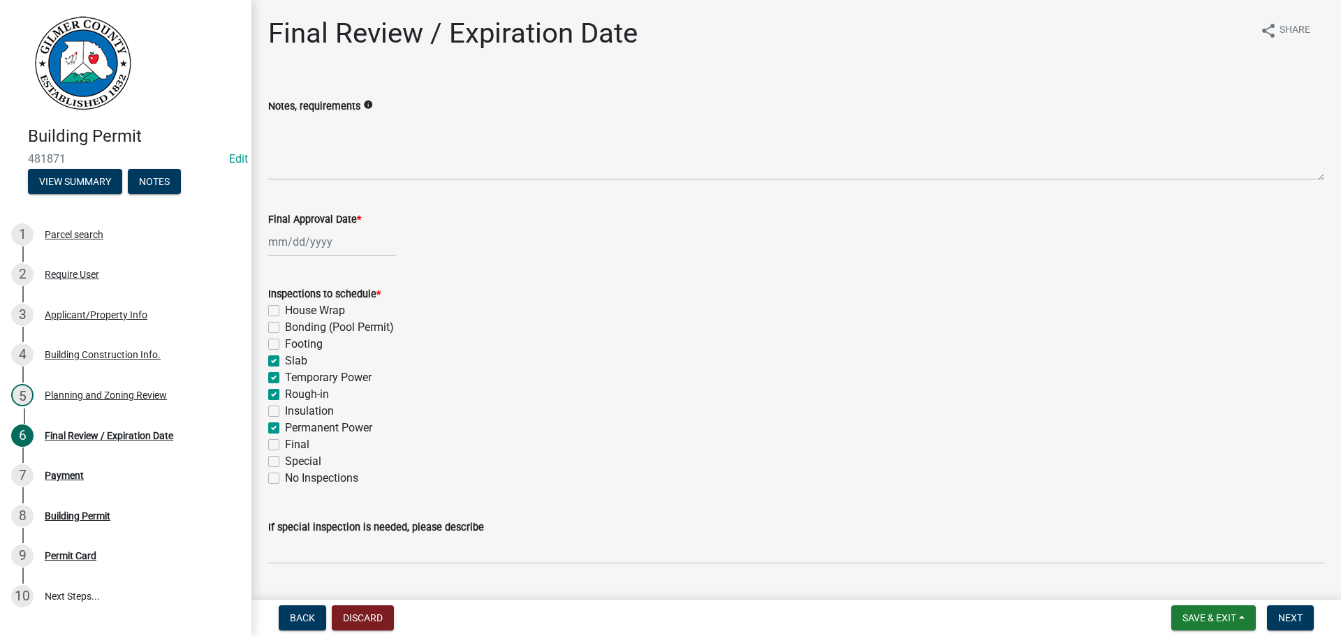
checkbox input "false"
click at [294, 438] on label "Final" at bounding box center [297, 444] width 24 height 17
click at [294, 438] on input "Final" at bounding box center [289, 440] width 9 height 9
checkbox input "true"
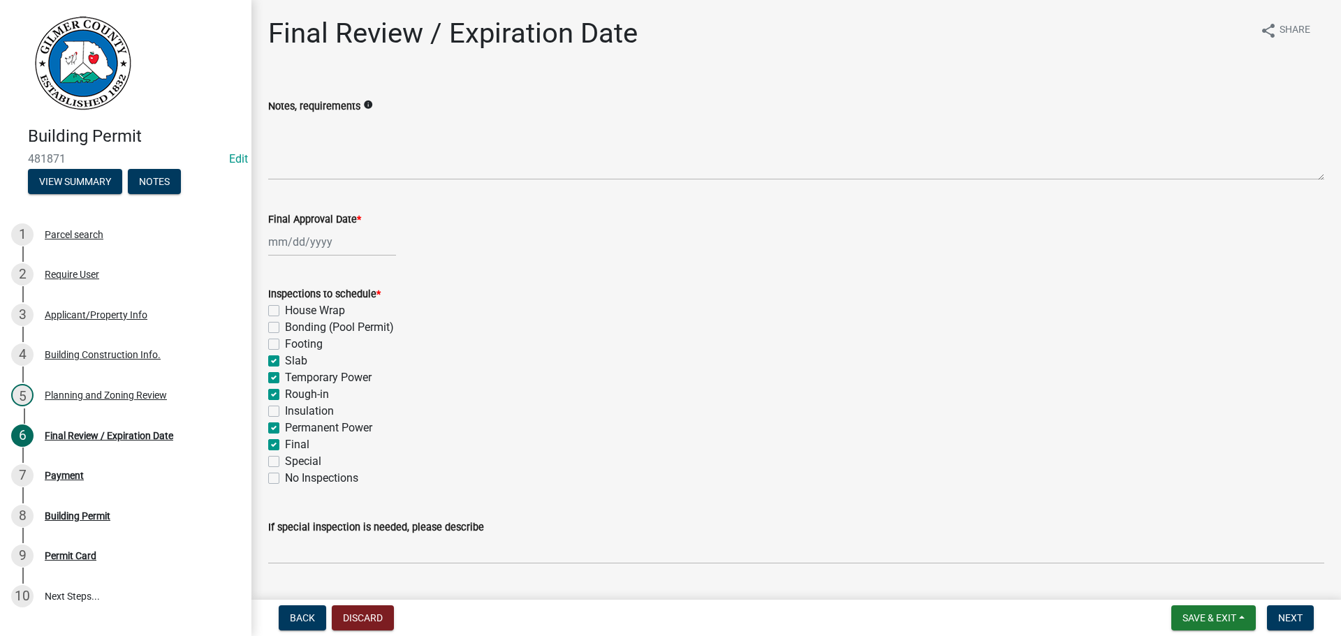
checkbox input "false"
checkbox input "true"
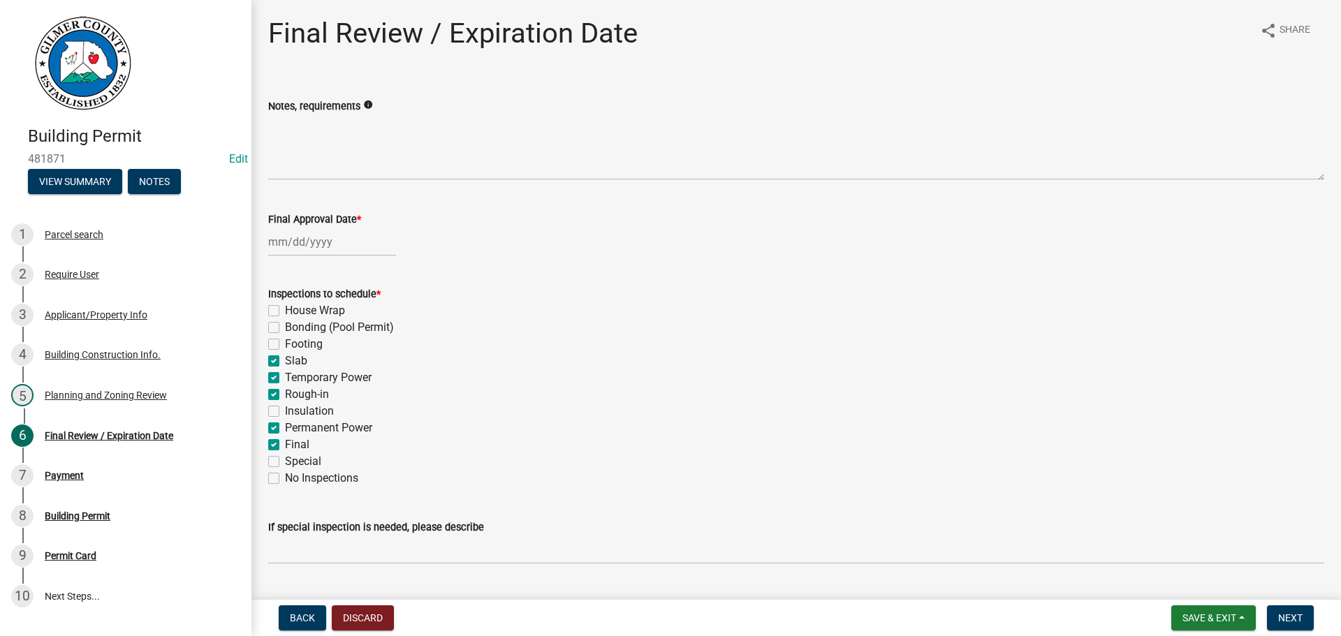
checkbox input "true"
checkbox input "false"
checkbox input "true"
checkbox input "false"
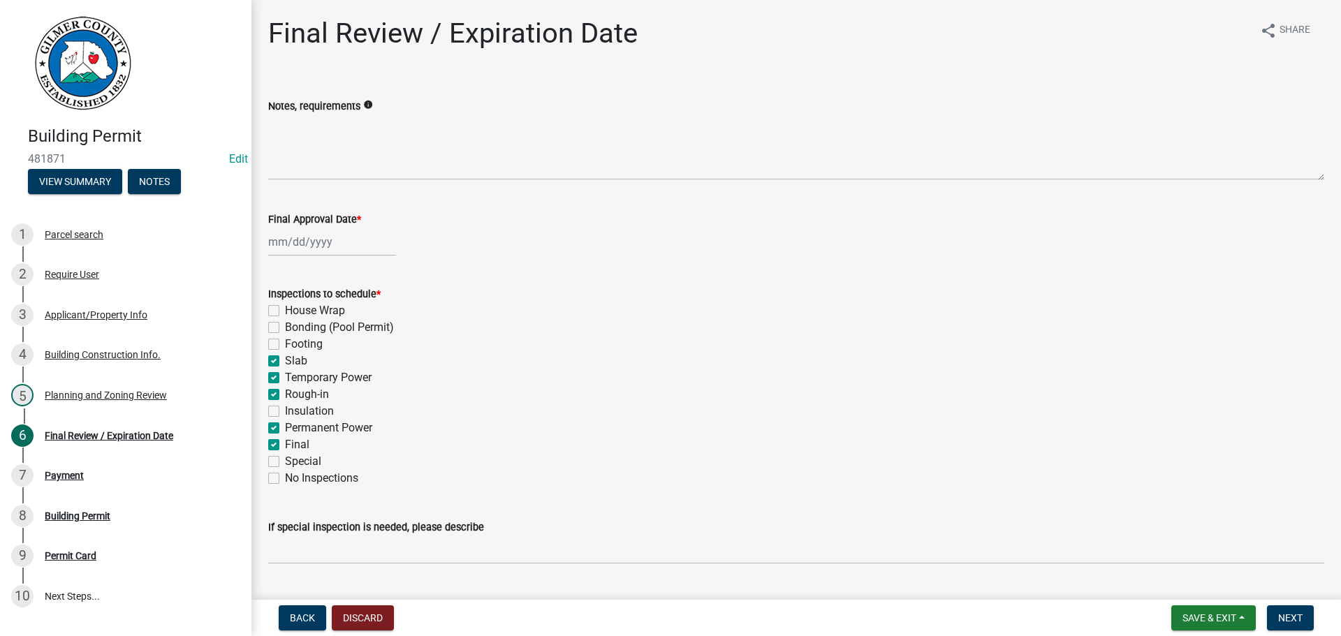
checkbox input "false"
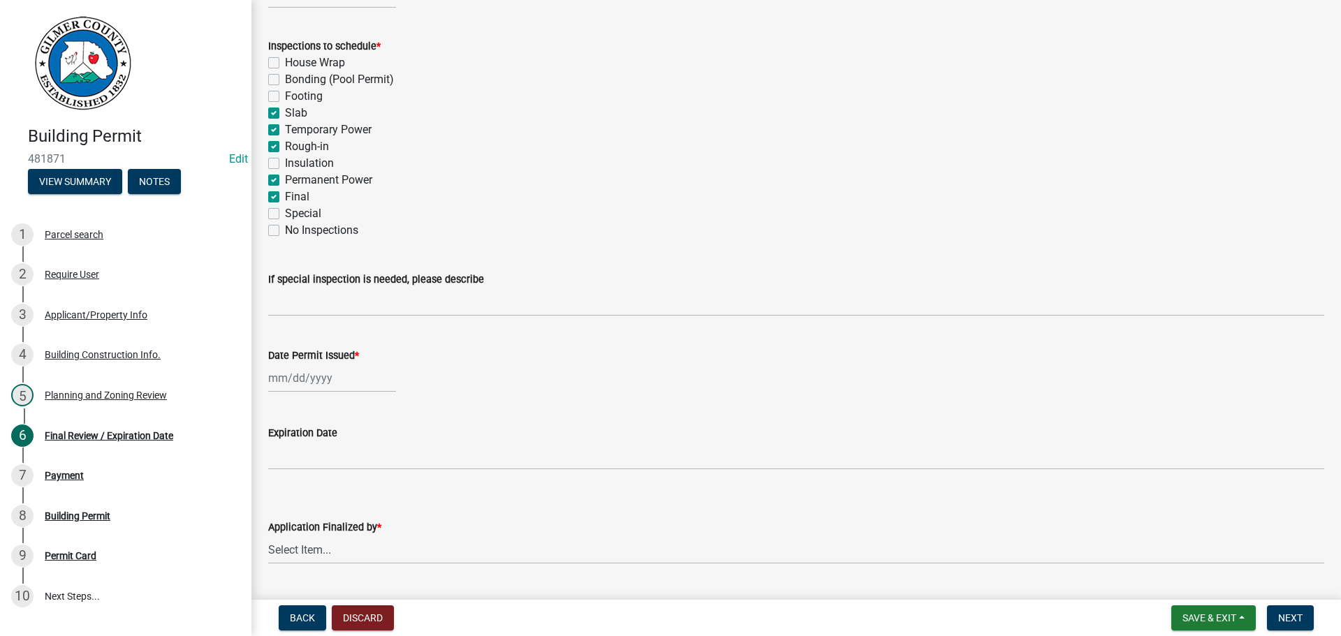
scroll to position [285, 0]
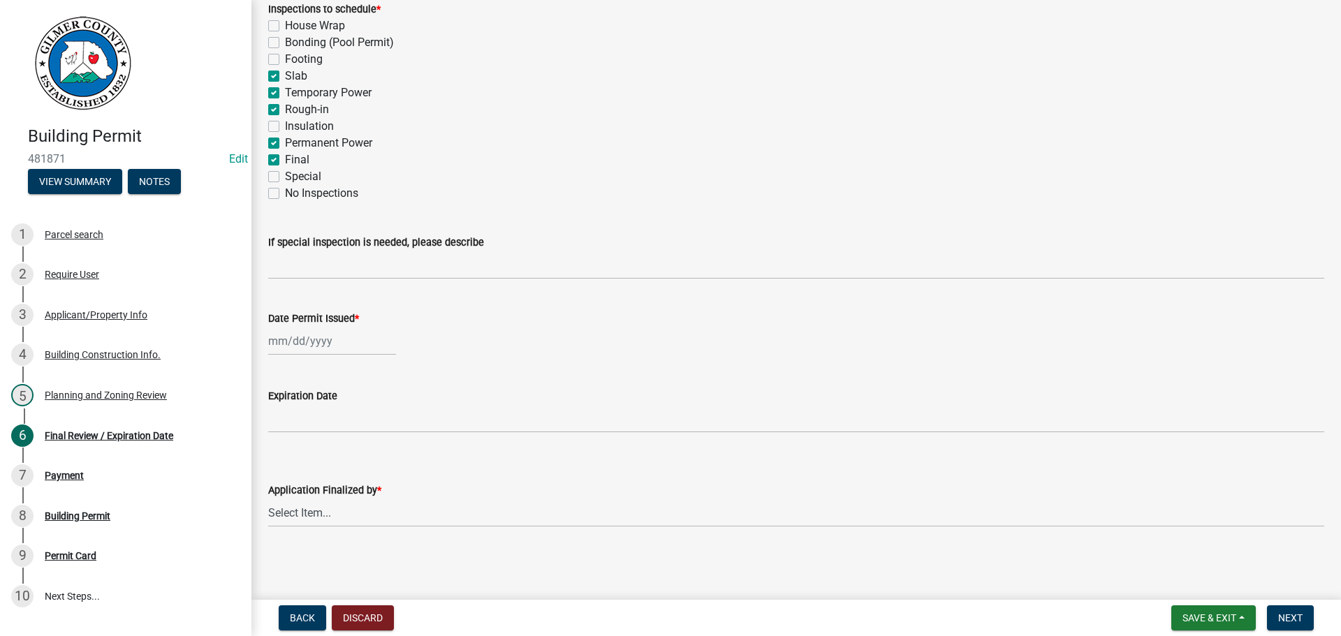
select select "9"
select select "2025"
click at [318, 338] on div "Jan Feb Mar Apr May Jun Jul Aug Sep Oct Nov Dec 1525 1526 1527 1528 1529 1530 1…" at bounding box center [332, 341] width 128 height 29
click at [284, 478] on div "22" at bounding box center [282, 482] width 22 height 22
type input "09/22/2025"
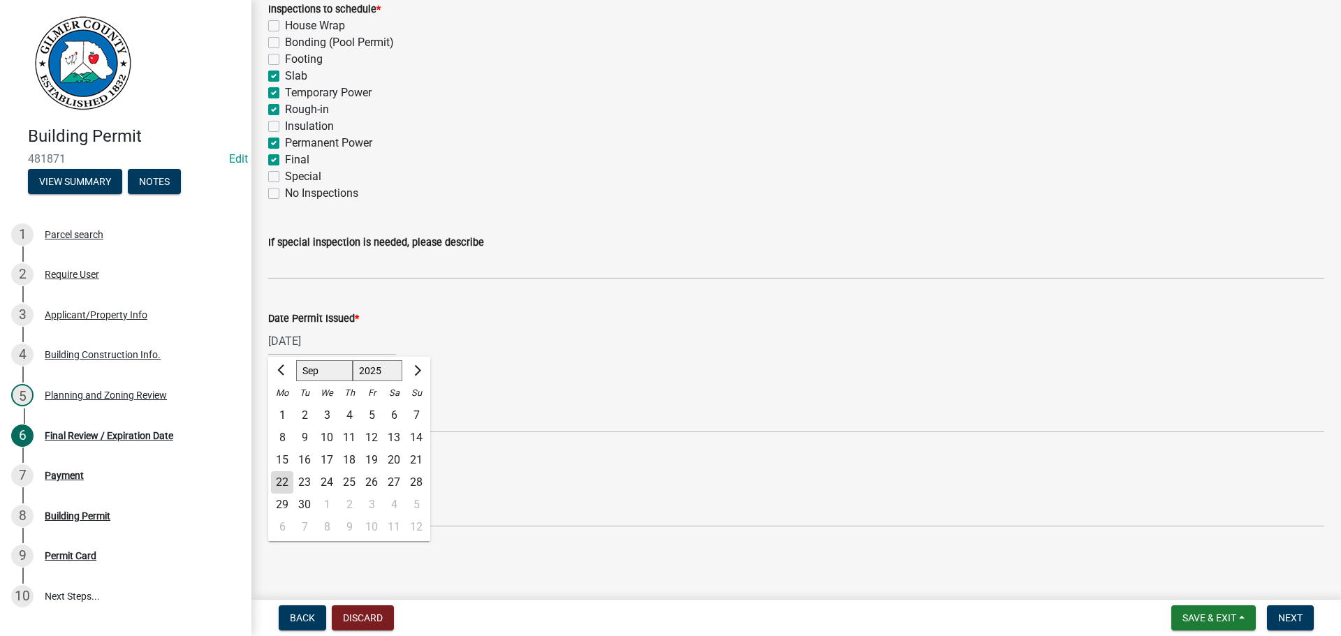
scroll to position [232, 0]
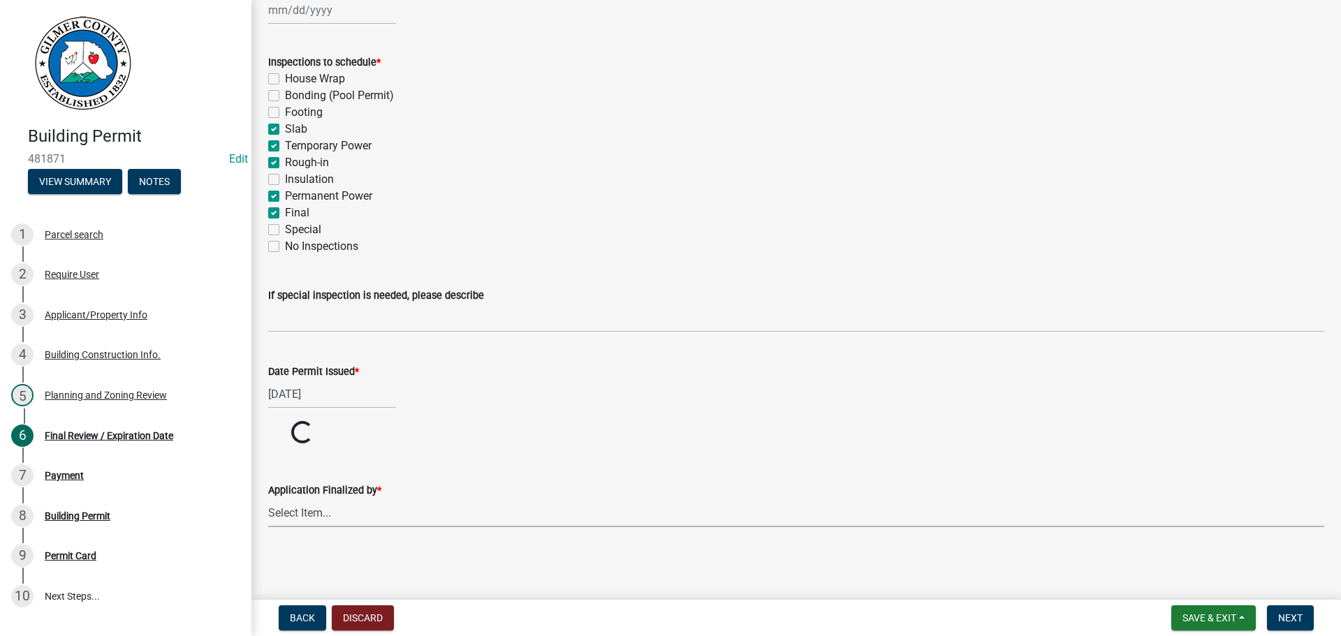
click at [372, 522] on select "Select Item... Andrew Mathis Art Wlochowski Becky Whitworth Joe Bouhl Karen Hen…" at bounding box center [796, 513] width 1056 height 29
click at [268, 552] on select "Select Item... Andrew Mathis Art Wlochowski Becky Whitworth Joe Bouhl Karen Hen…" at bounding box center [796, 566] width 1056 height 29
select select "5ce200eb-feb1-496b-8127-7891293955f5"
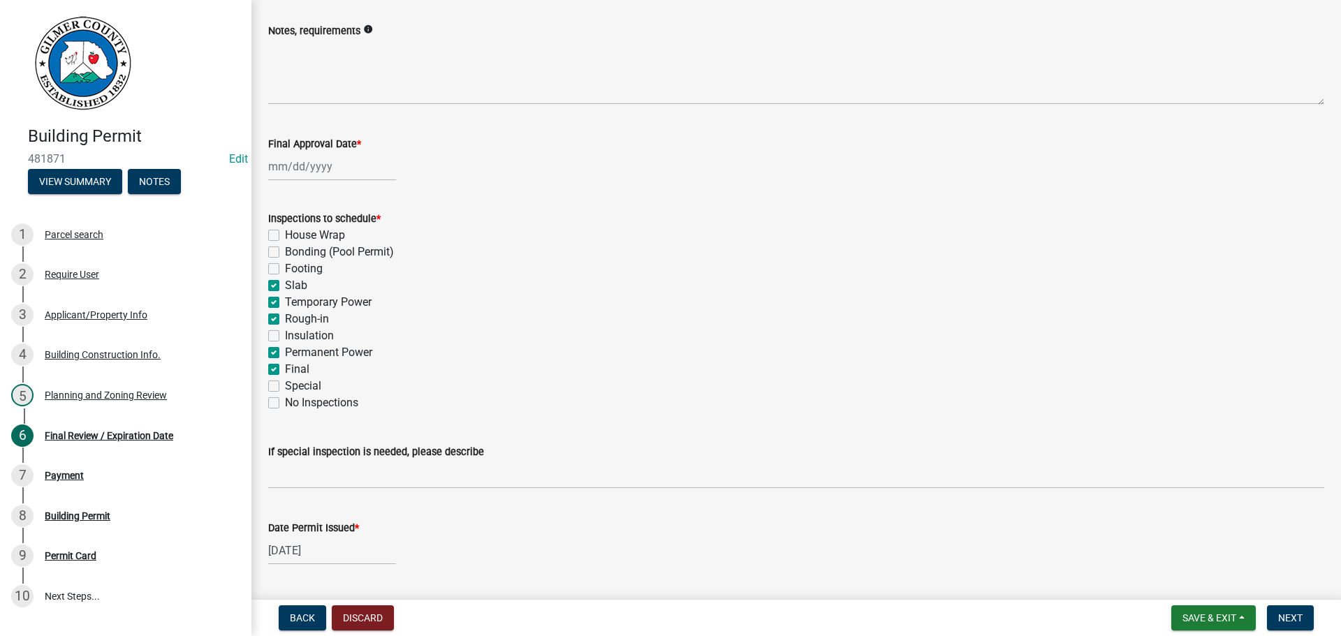
scroll to position [0, 0]
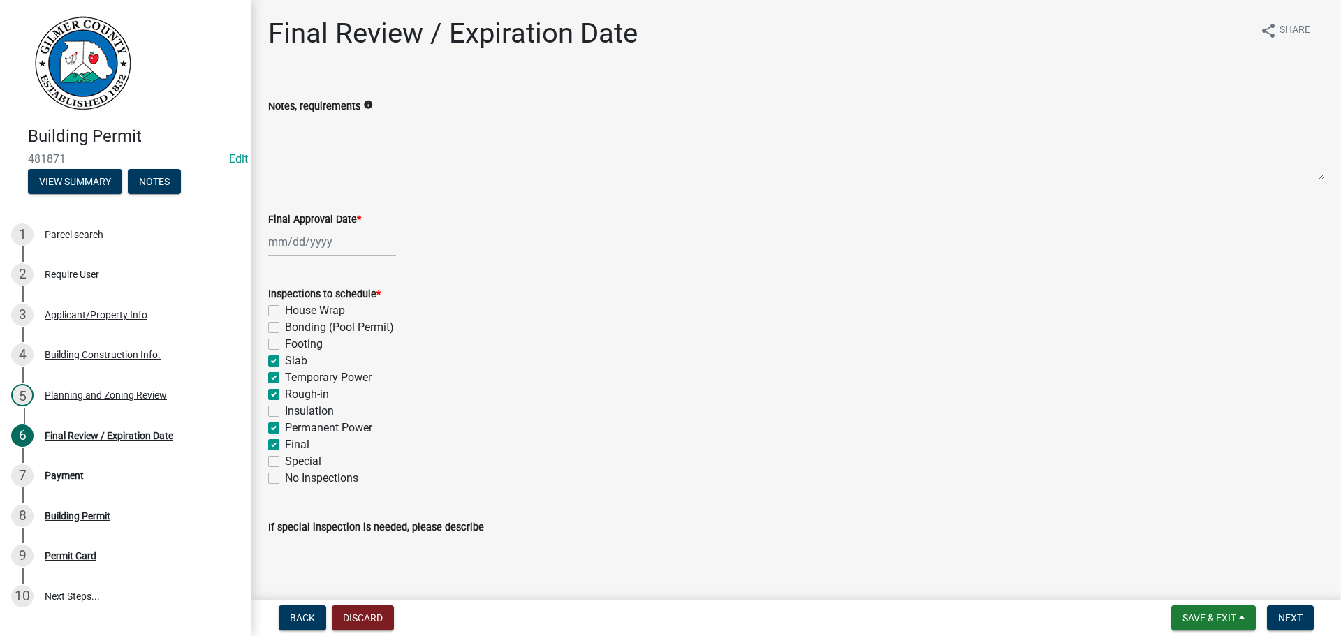
select select "9"
select select "2025"
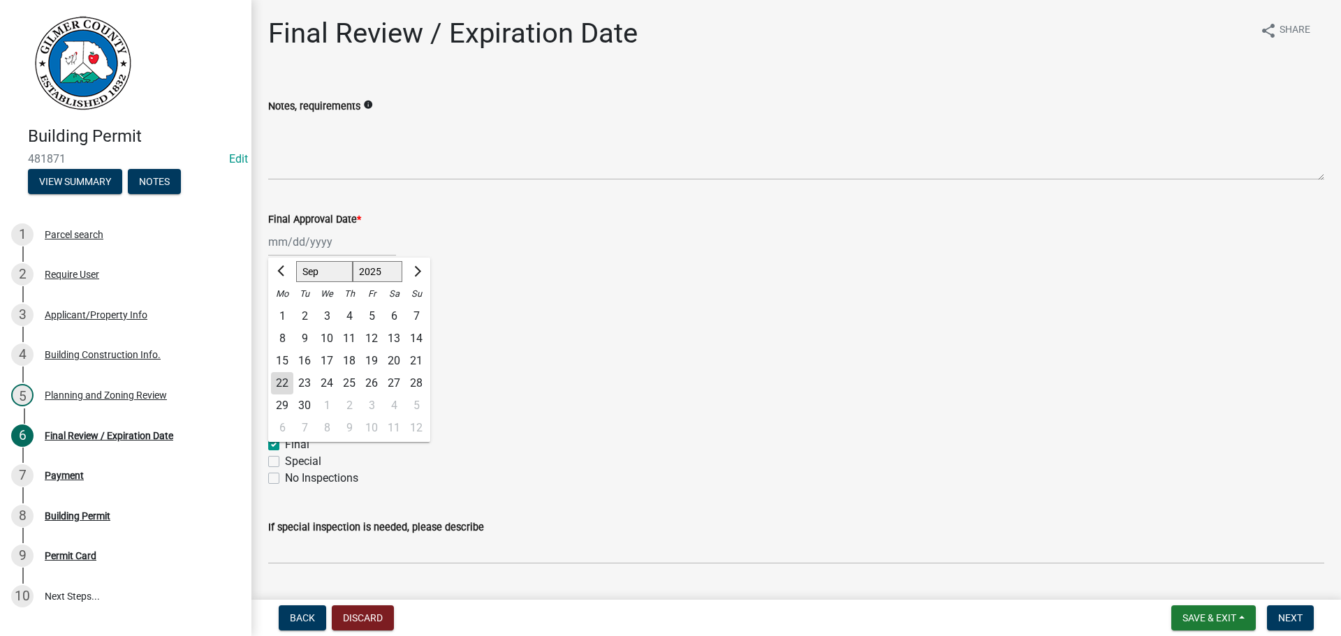
click at [304, 247] on div "Jan Feb Mar Apr May Jun Jul Aug Sep Oct Nov Dec 1525 1526 1527 1528 1529 1530 1…" at bounding box center [332, 242] width 128 height 29
click at [288, 385] on div "22" at bounding box center [282, 383] width 22 height 22
type input "09/22/2025"
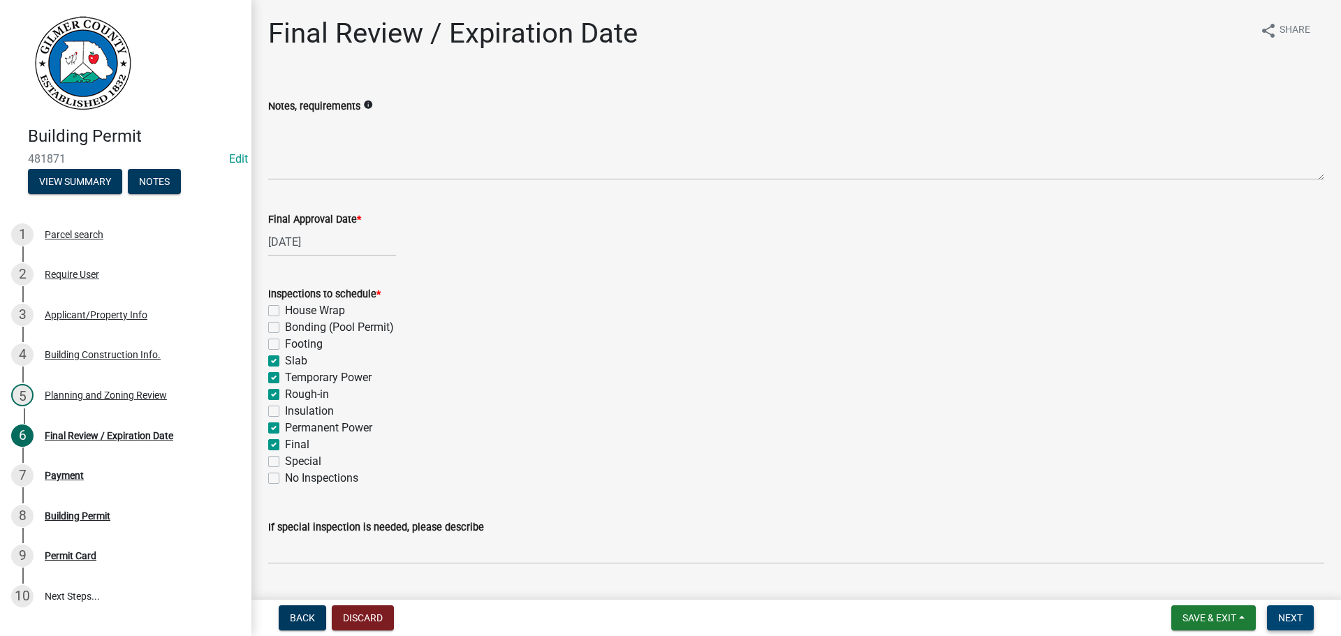
click at [1283, 619] on span "Next" at bounding box center [1290, 617] width 24 height 11
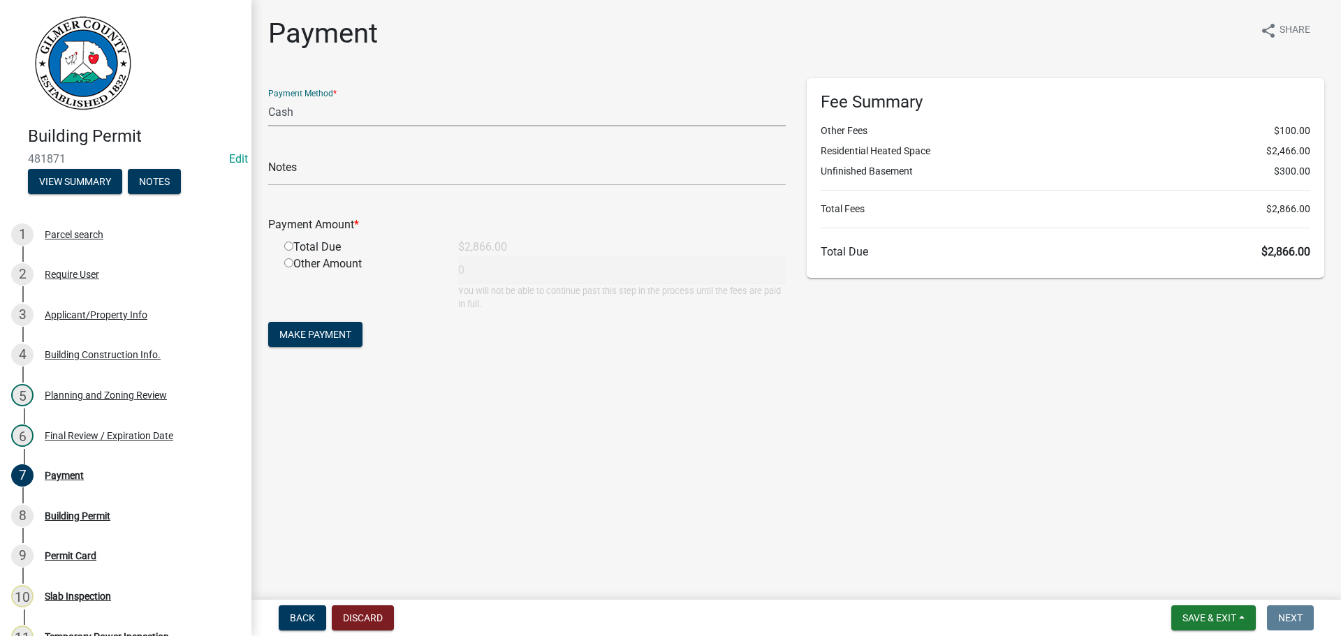
click at [396, 121] on select "Credit Card POS Check Cash" at bounding box center [526, 112] width 517 height 29
select select "1: 0"
click at [268, 98] on select "Credit Card POS Check Cash" at bounding box center [526, 112] width 517 height 29
click at [421, 186] on form "Payment Method * Credit Card POS Check Cash Check # Payment Amount * Total Due …" at bounding box center [526, 214] width 517 height 272
click at [391, 172] on input "text" at bounding box center [526, 171] width 517 height 29
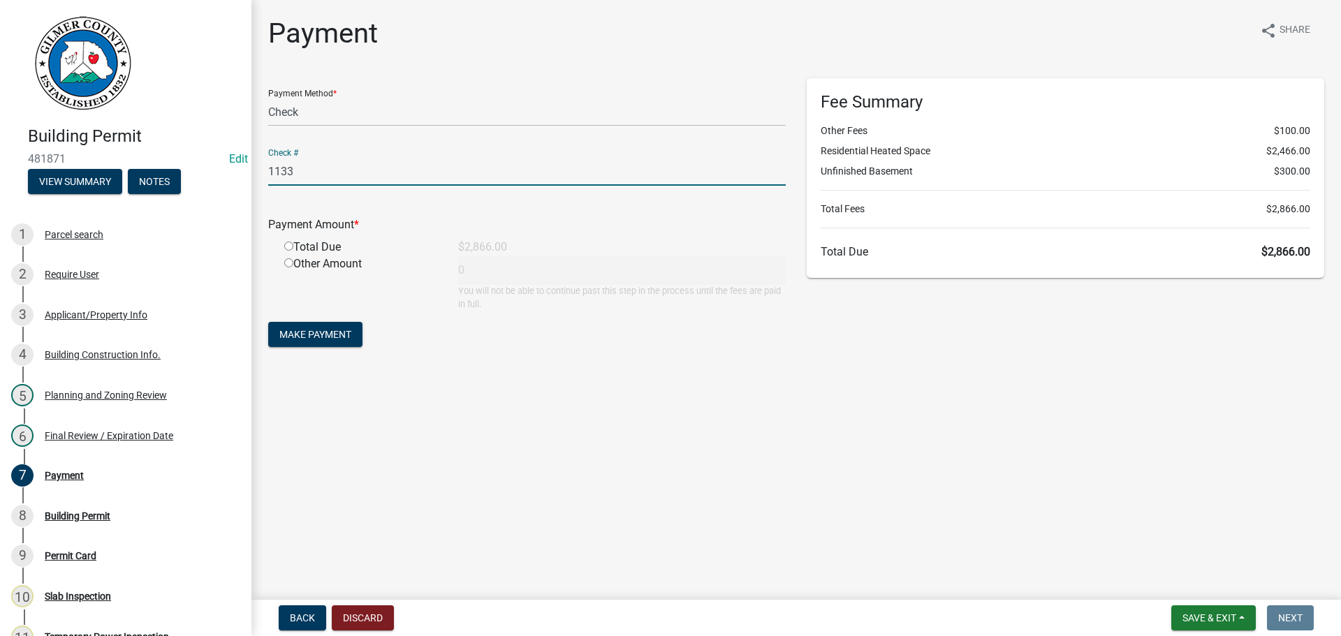
type input "1133"
click at [284, 242] on input "radio" at bounding box center [288, 246] width 9 height 9
radio input "true"
type input "2866"
click at [333, 337] on span "Make Payment" at bounding box center [315, 334] width 72 height 11
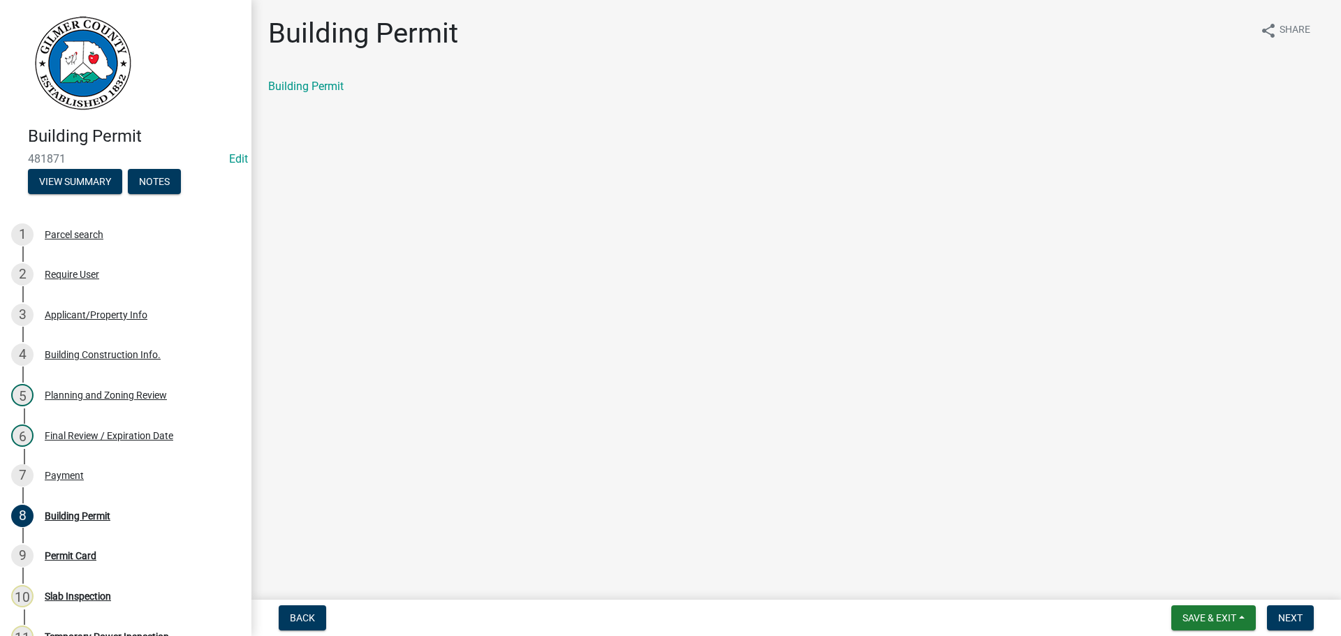
click at [287, 94] on div "Building Permit" at bounding box center [796, 86] width 1056 height 17
click at [293, 87] on link "Building Permit" at bounding box center [305, 86] width 75 height 13
click at [82, 490] on link "7 Payment" at bounding box center [125, 475] width 251 height 40
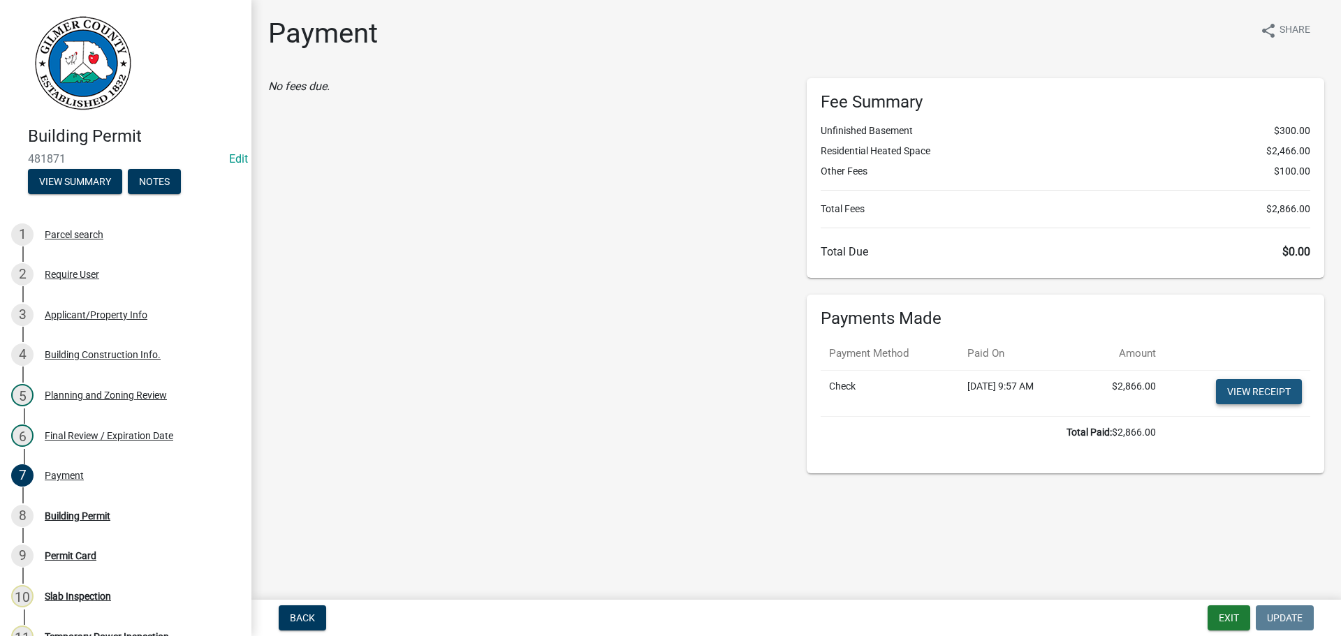
click at [1253, 397] on link "View receipt" at bounding box center [1259, 391] width 86 height 25
click at [79, 512] on div "Building Permit" at bounding box center [78, 516] width 66 height 10
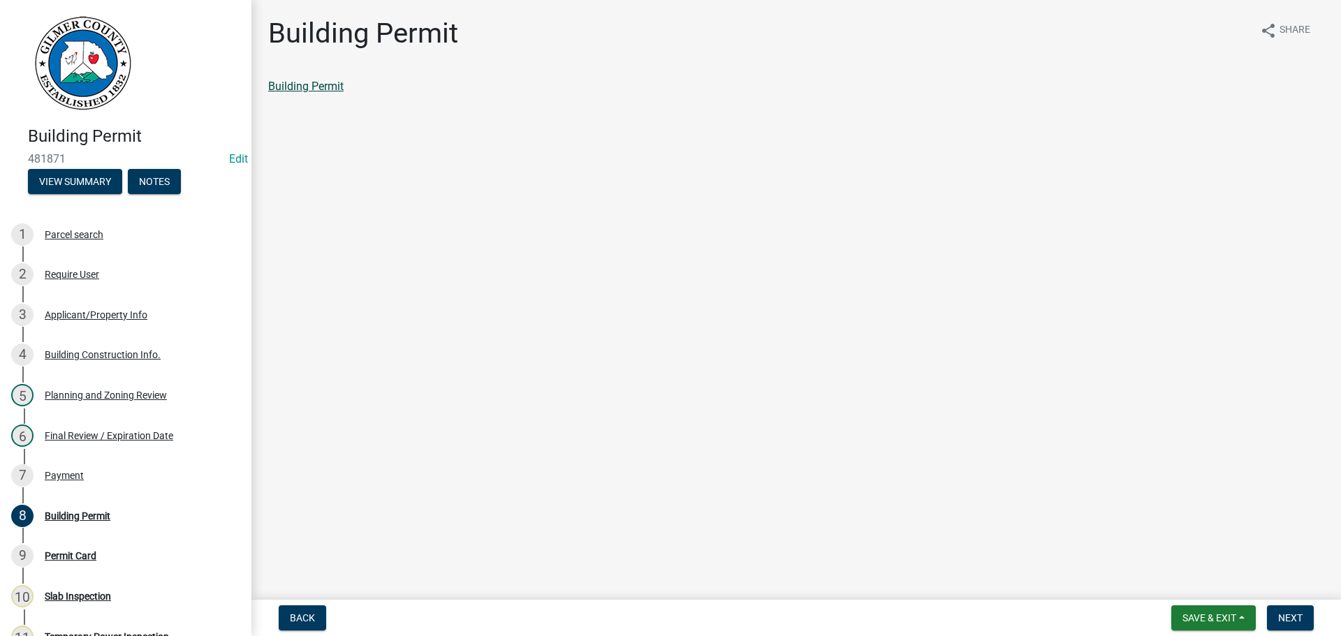
click at [328, 87] on link "Building Permit" at bounding box center [305, 86] width 75 height 13
click at [307, 90] on link "Building Permit" at bounding box center [305, 86] width 75 height 13
click at [1202, 621] on span "Save & Exit" at bounding box center [1209, 617] width 54 height 11
click at [1195, 590] on button "Save & Exit" at bounding box center [1200, 582] width 112 height 34
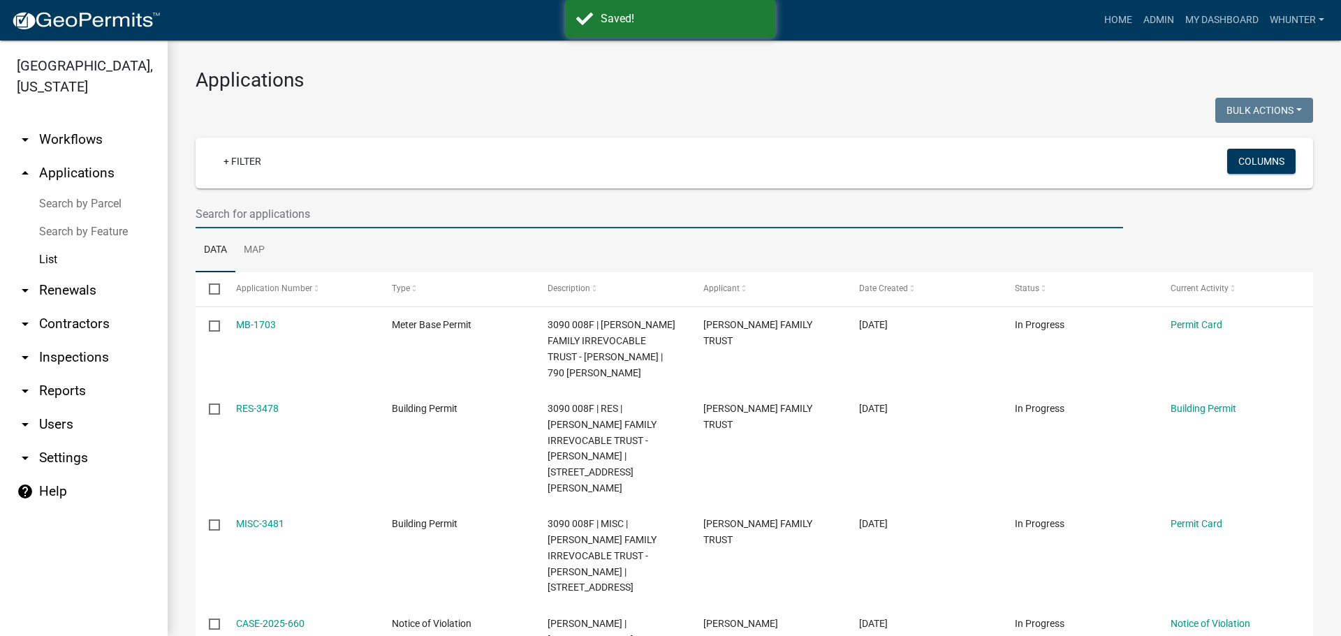
click at [325, 210] on input "text" at bounding box center [659, 214] width 927 height 29
click at [328, 214] on input "text" at bounding box center [659, 214] width 927 height 29
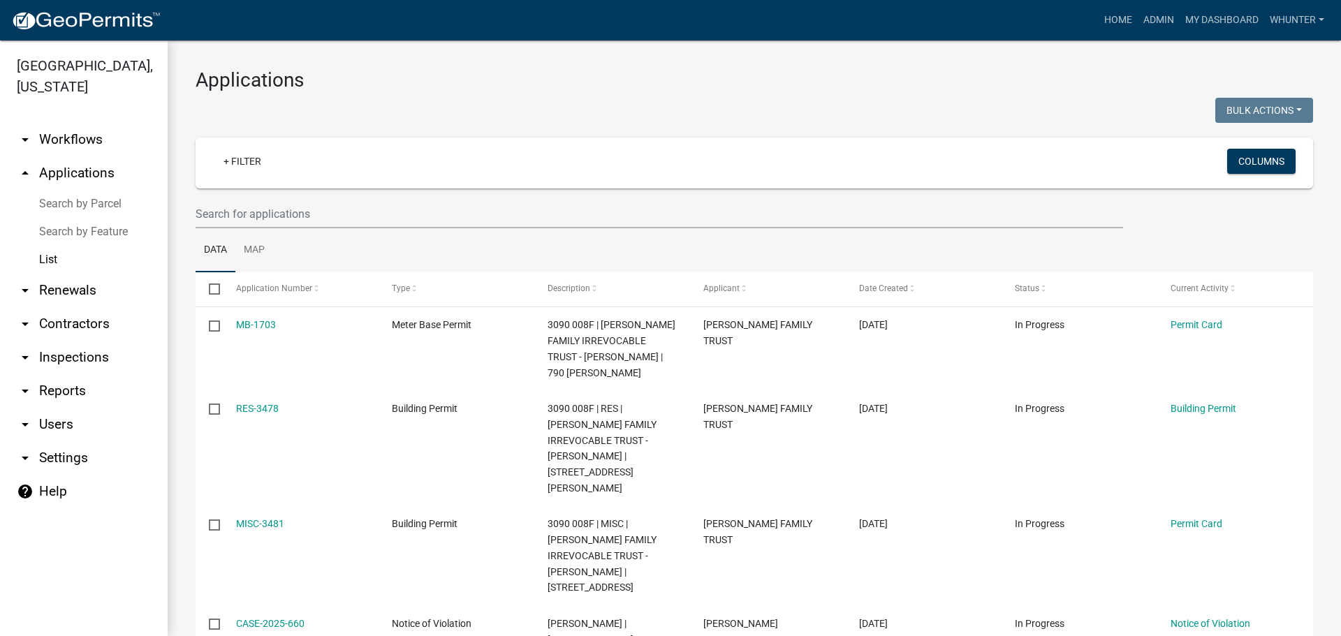
click at [116, 202] on link "Search by Parcel" at bounding box center [84, 204] width 168 height 28
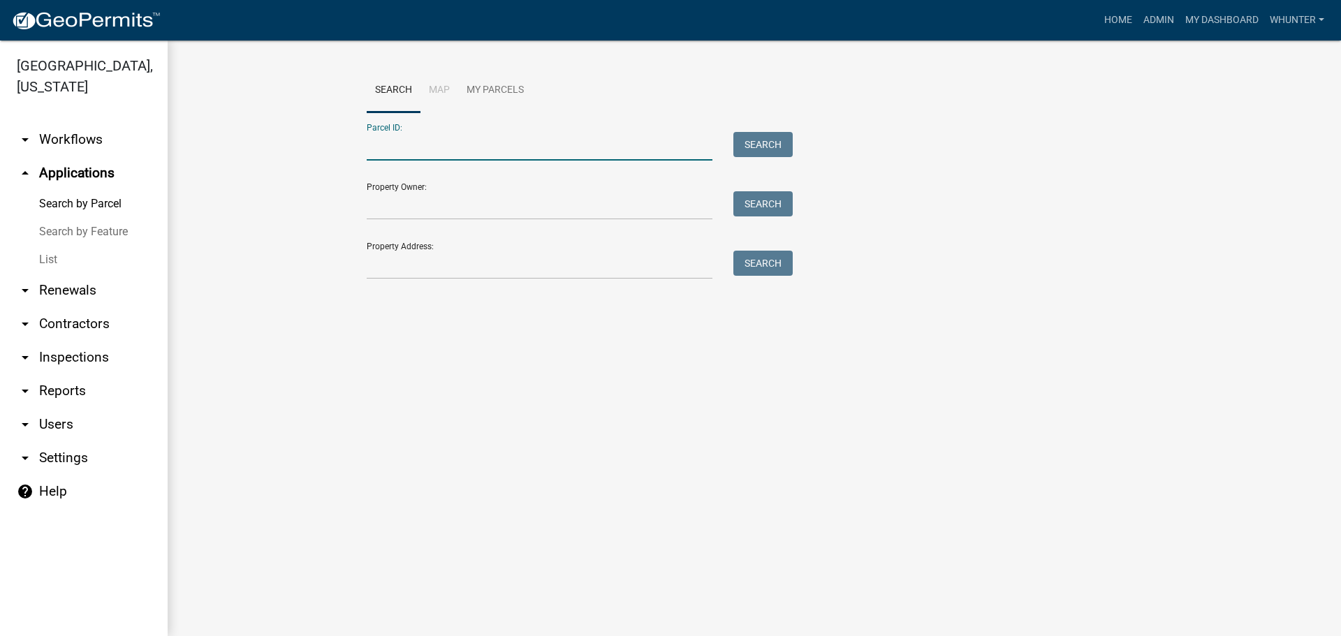
drag, startPoint x: 471, startPoint y: 129, endPoint x: 439, endPoint y: 152, distance: 39.5
click at [439, 152] on input "Parcel ID:" at bounding box center [540, 146] width 346 height 29
paste input "3093F 009"
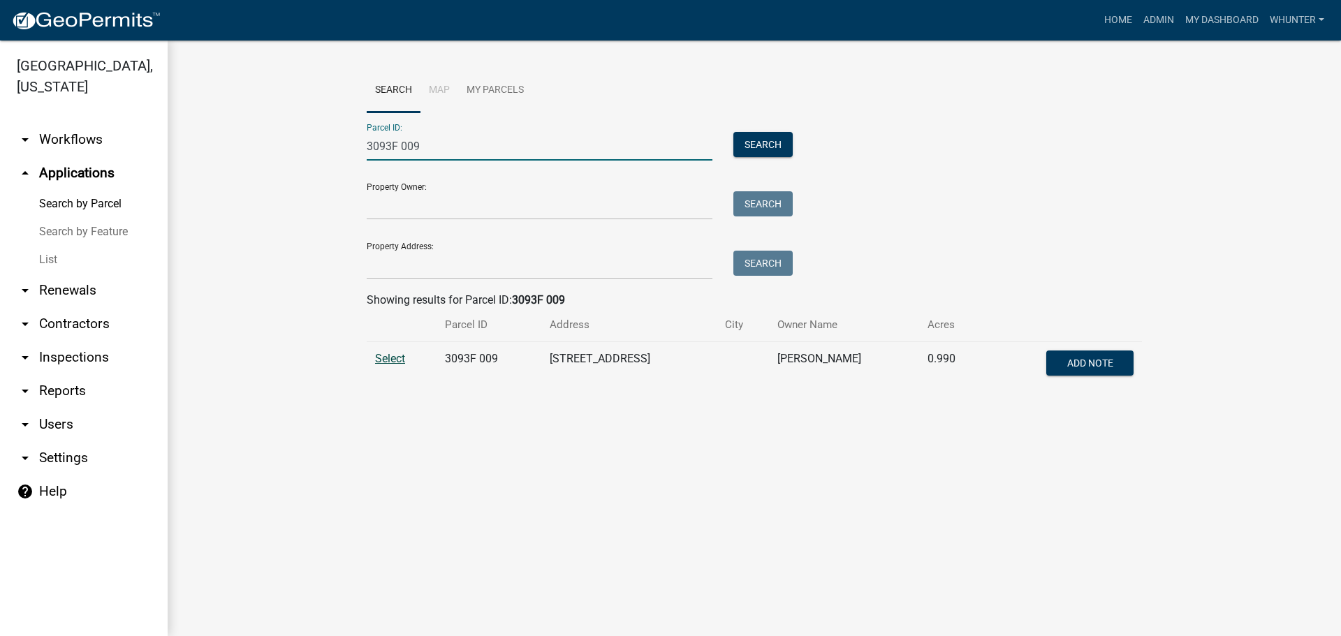
type input "3093F 009"
click at [397, 353] on span "Select" at bounding box center [390, 358] width 30 height 13
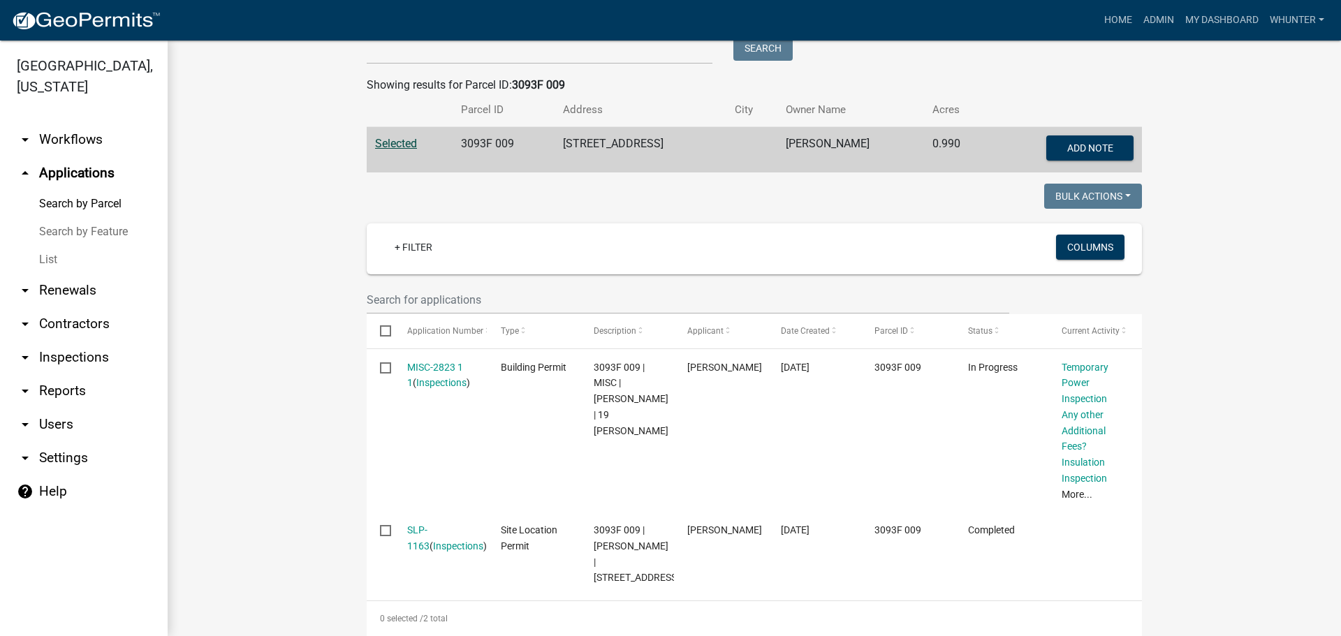
scroll to position [259, 0]
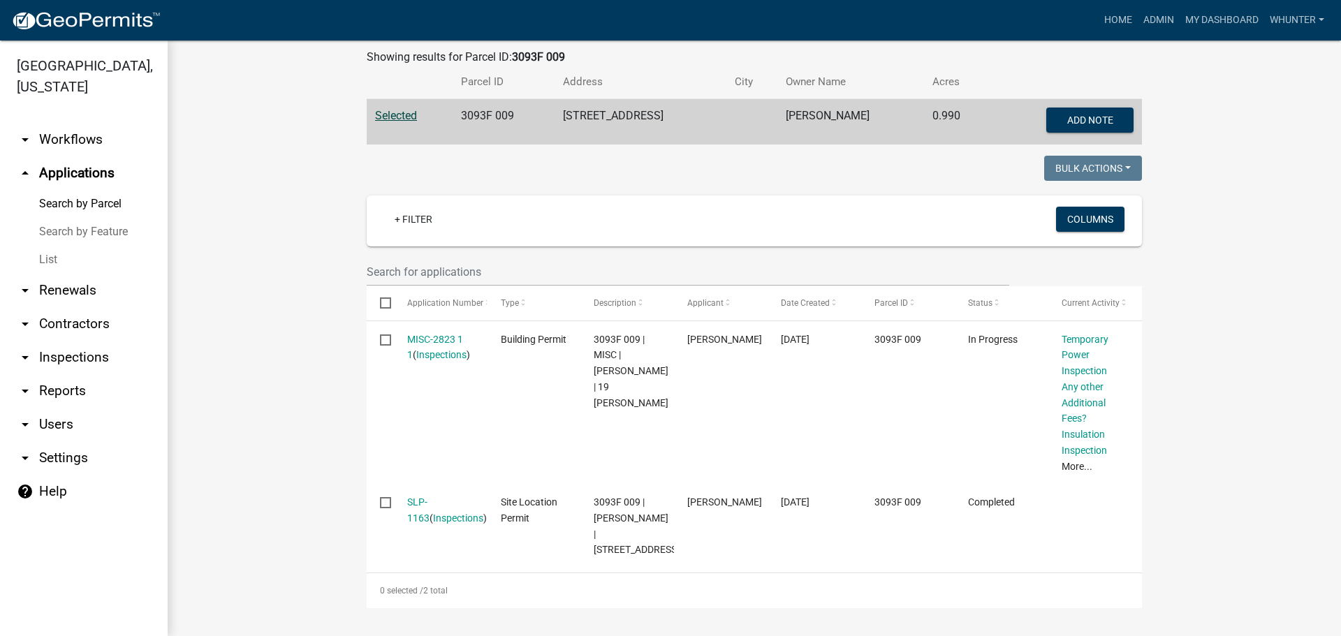
click at [108, 205] on link "Search by Parcel" at bounding box center [84, 204] width 168 height 28
click at [95, 256] on link "List" at bounding box center [84, 260] width 168 height 28
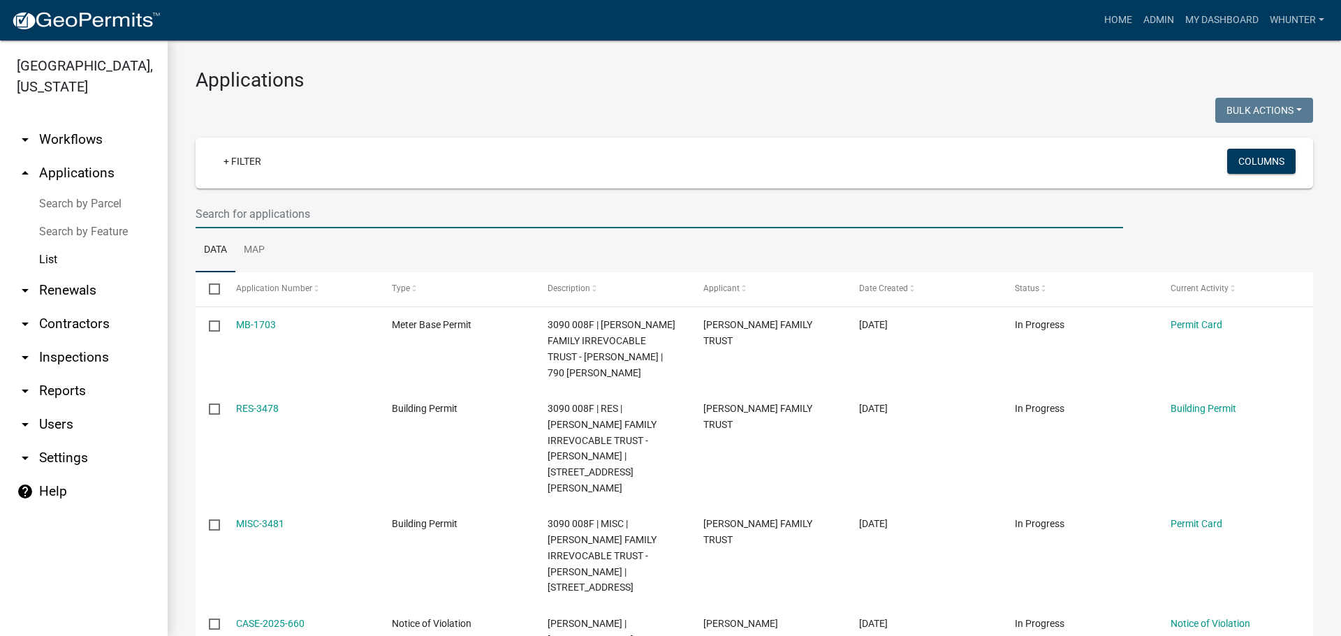
click at [457, 218] on input "text" at bounding box center [659, 214] width 927 height 29
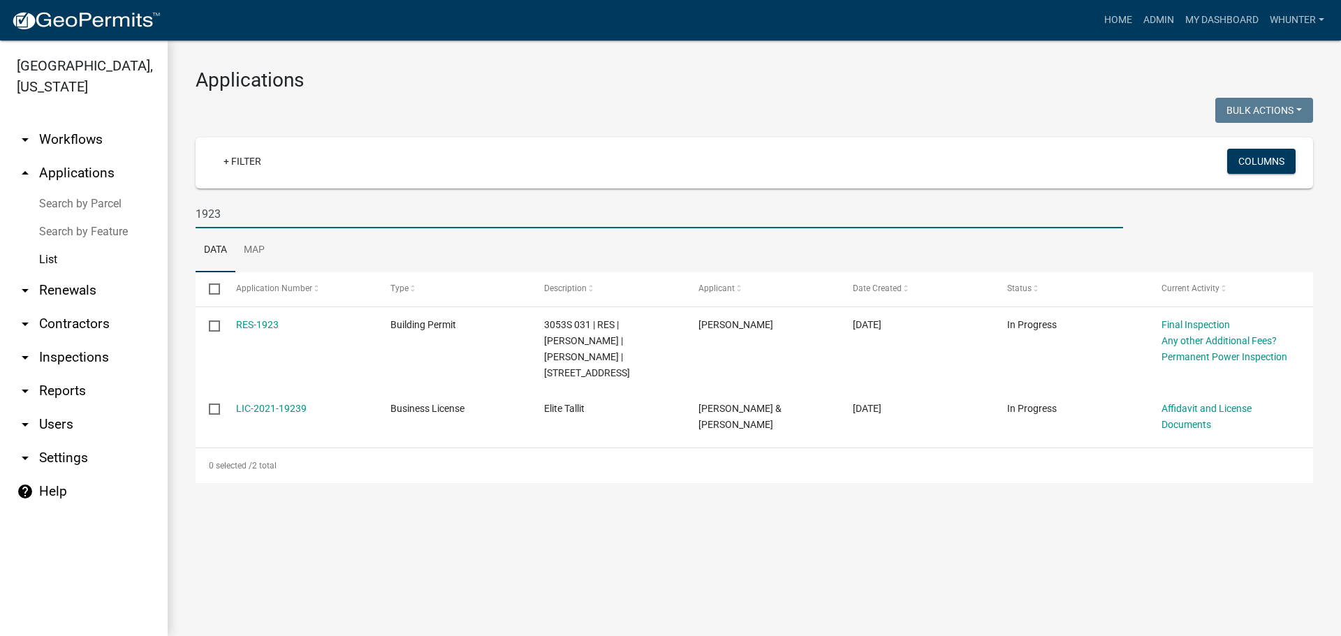
drag, startPoint x: 358, startPoint y: 207, endPoint x: 142, endPoint y: 71, distance: 256.1
click at [0, 142] on div "Gilmer County, Georgia arrow_drop_down Workflows List arrow_drop_up Application…" at bounding box center [670, 338] width 1341 height 596
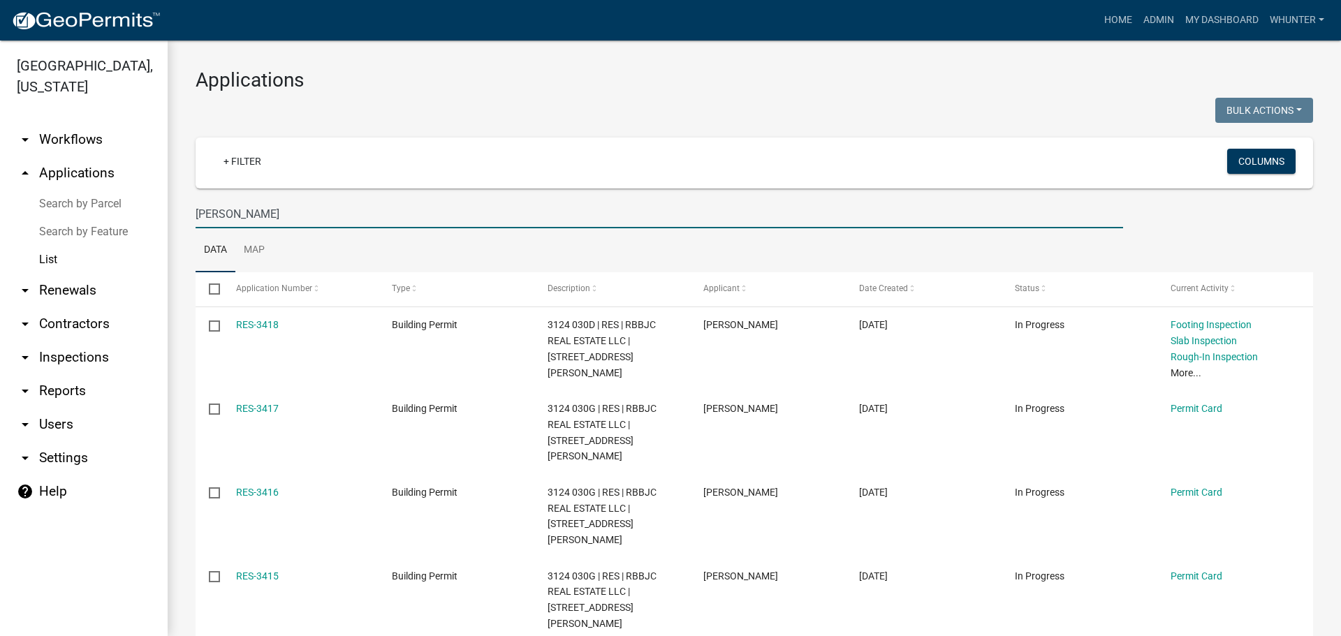
type input "hagin"
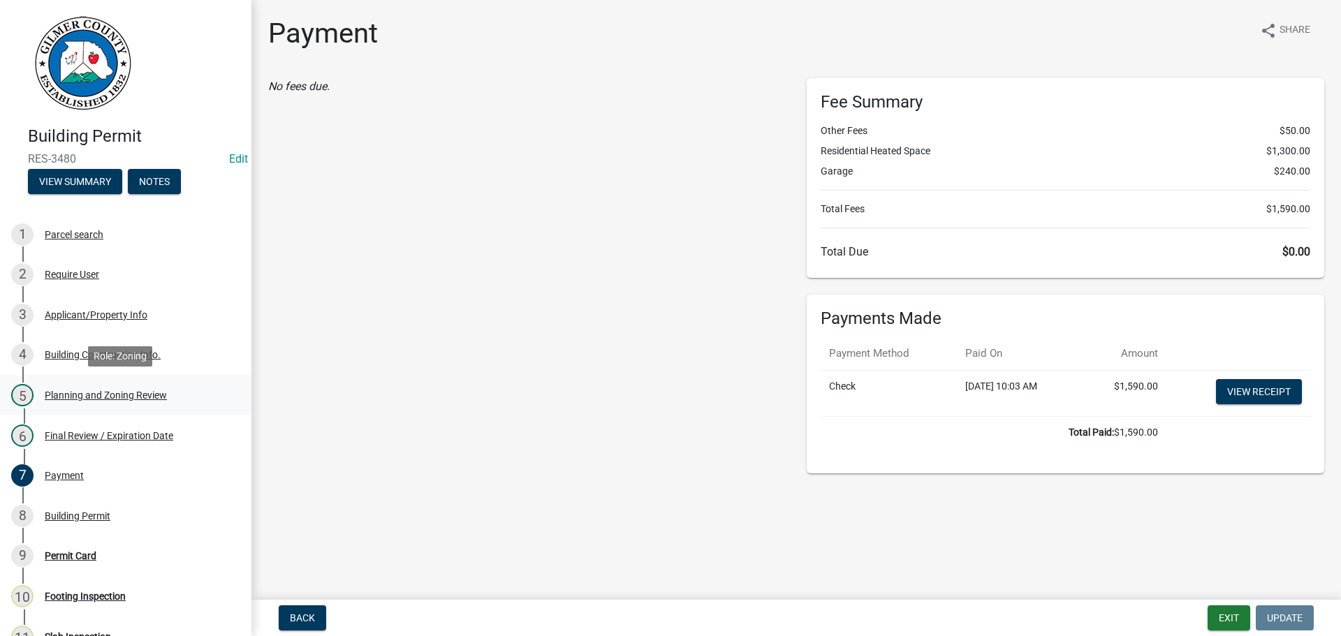
click at [121, 392] on div "Planning and Zoning Review" at bounding box center [106, 395] width 122 height 10
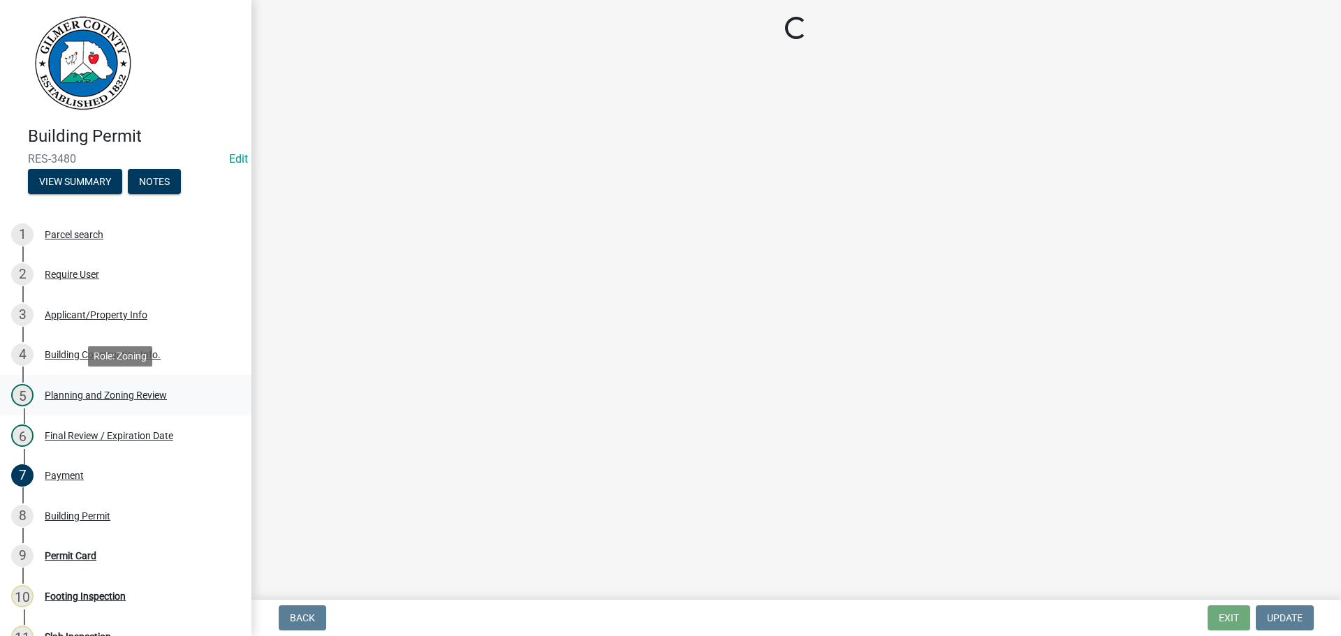
select select "b5c39336-92b9-49ce-a0a5-4e9e9babf743"
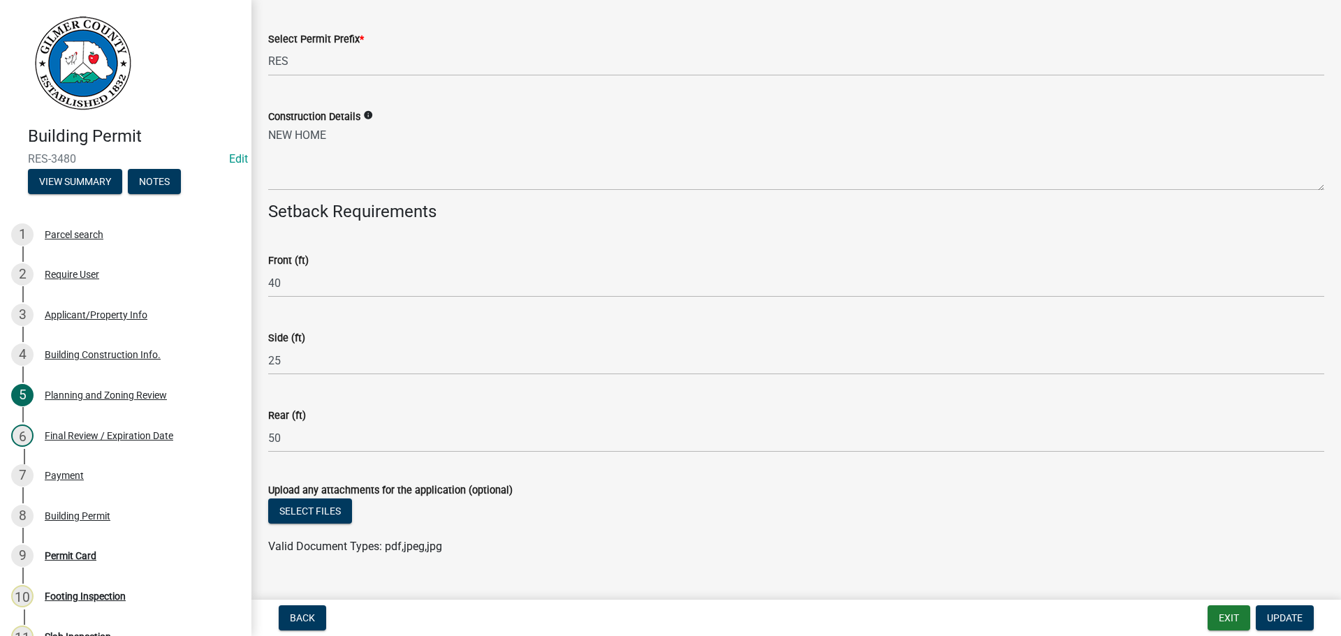
scroll to position [2361, 0]
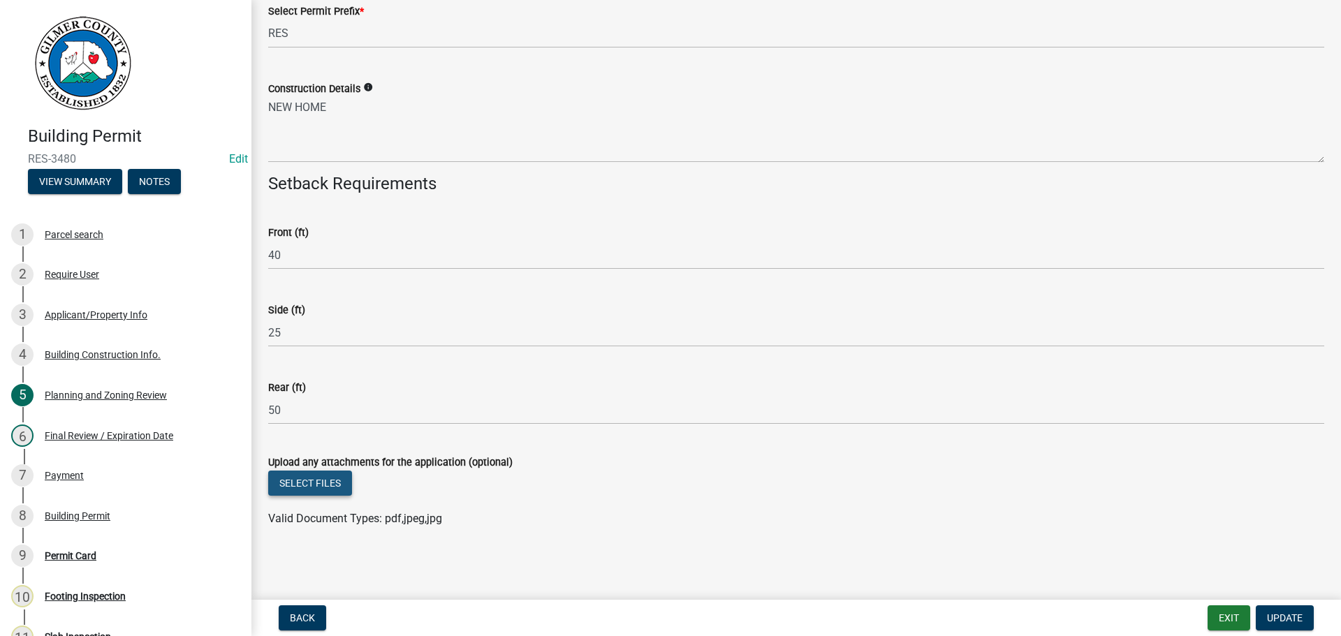
click at [316, 490] on button "Select files" at bounding box center [310, 483] width 84 height 25
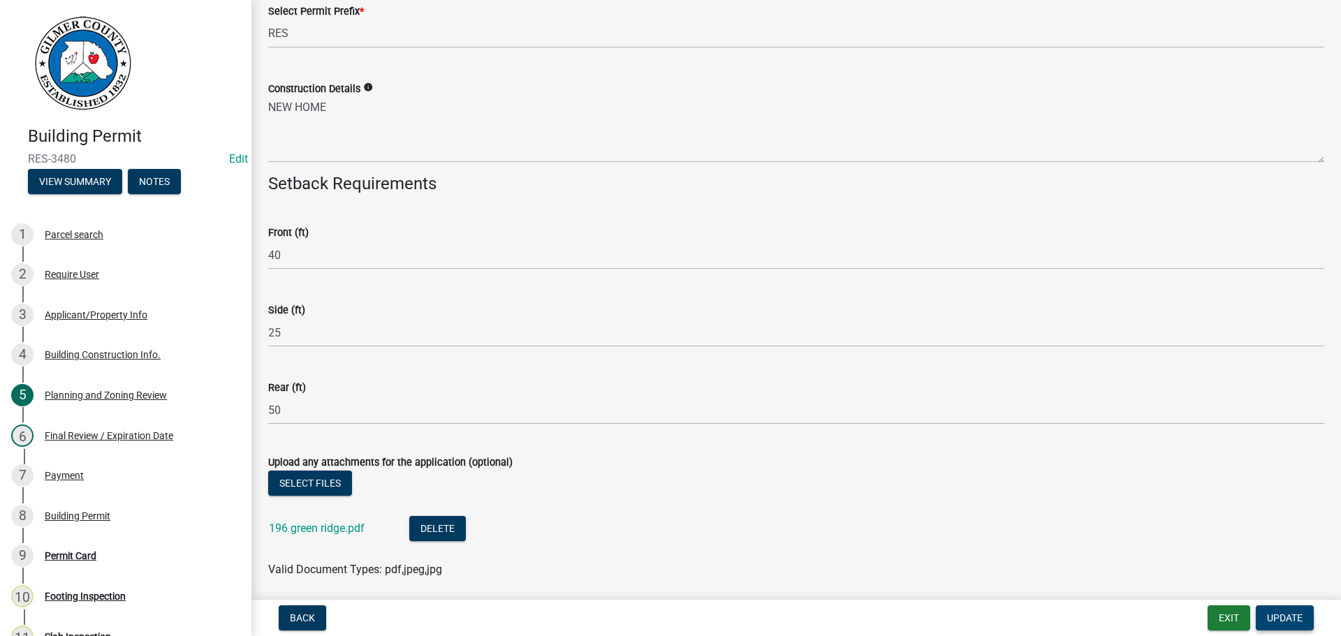
drag, startPoint x: 1282, startPoint y: 619, endPoint x: 1265, endPoint y: 610, distance: 18.7
click at [1283, 619] on span "Update" at bounding box center [1285, 617] width 36 height 11
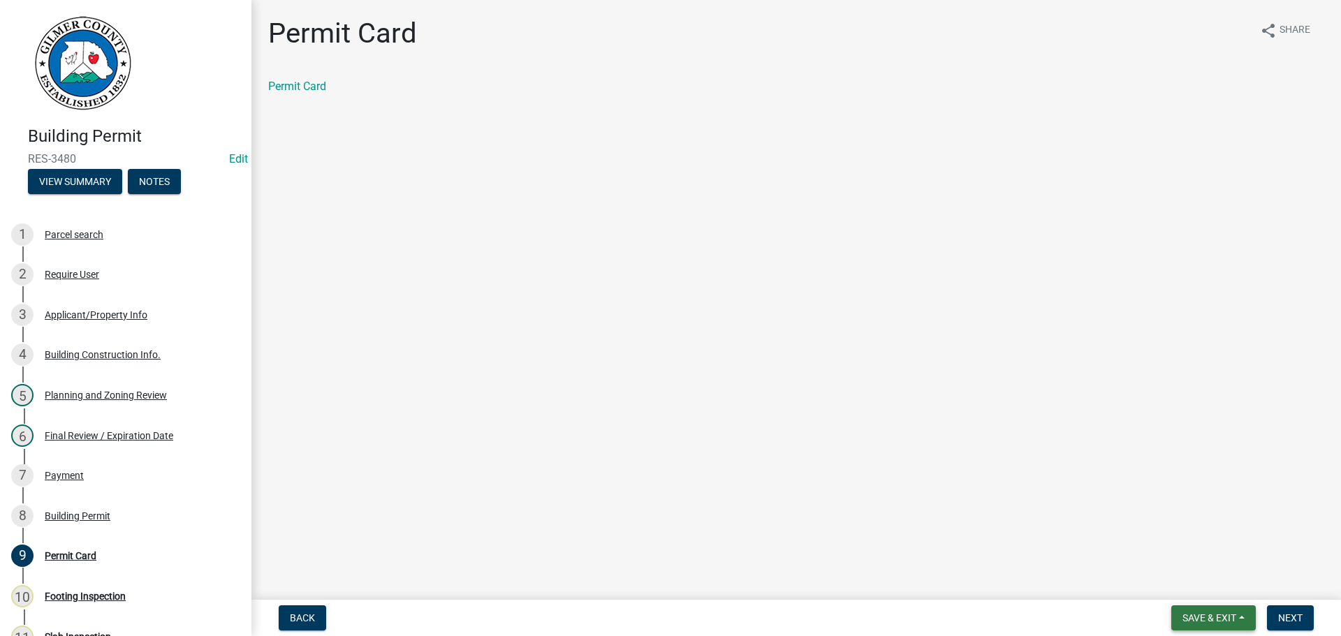
click at [1205, 610] on button "Save & Exit" at bounding box center [1213, 617] width 84 height 25
click at [1166, 582] on button "Save & Exit" at bounding box center [1200, 582] width 112 height 34
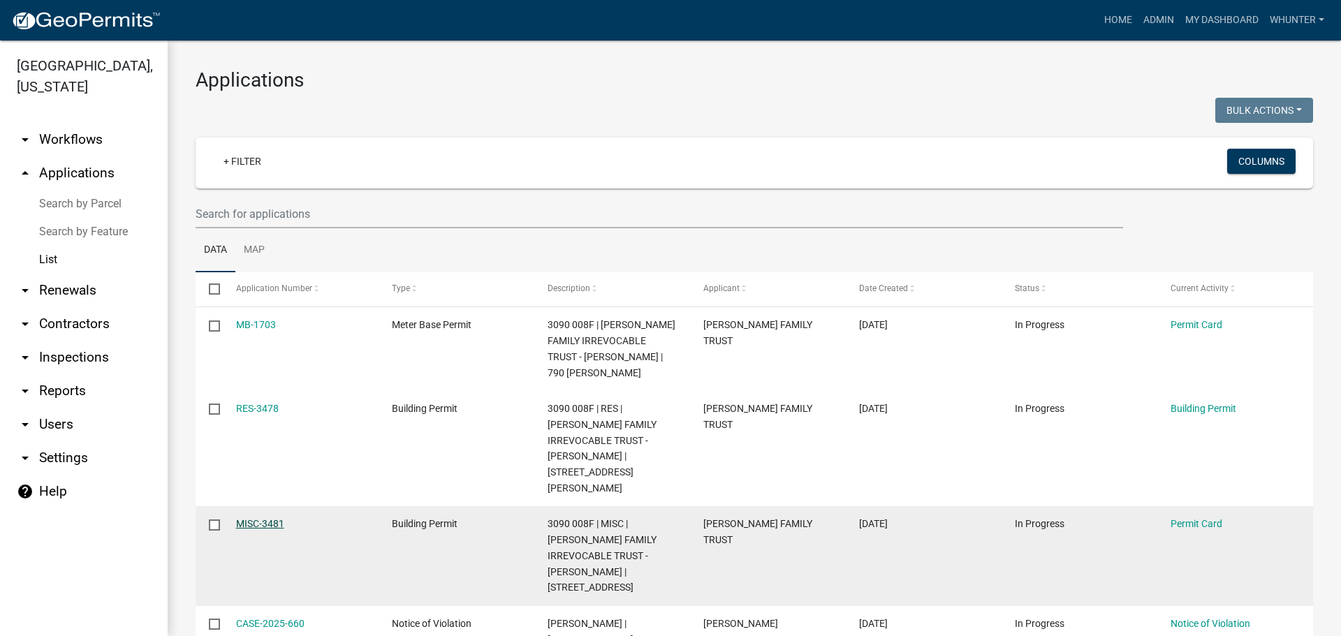
click at [260, 518] on link "MISC-3481" at bounding box center [260, 523] width 48 height 11
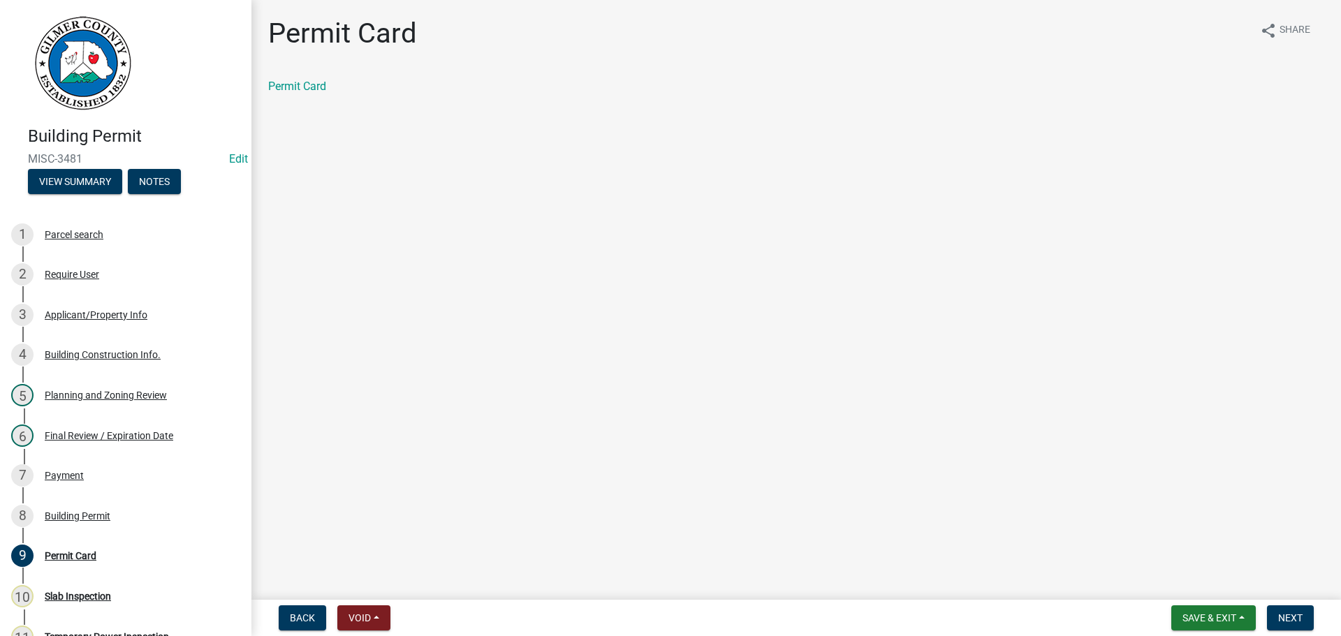
click at [91, 392] on div "Planning and Zoning Review" at bounding box center [106, 395] width 122 height 10
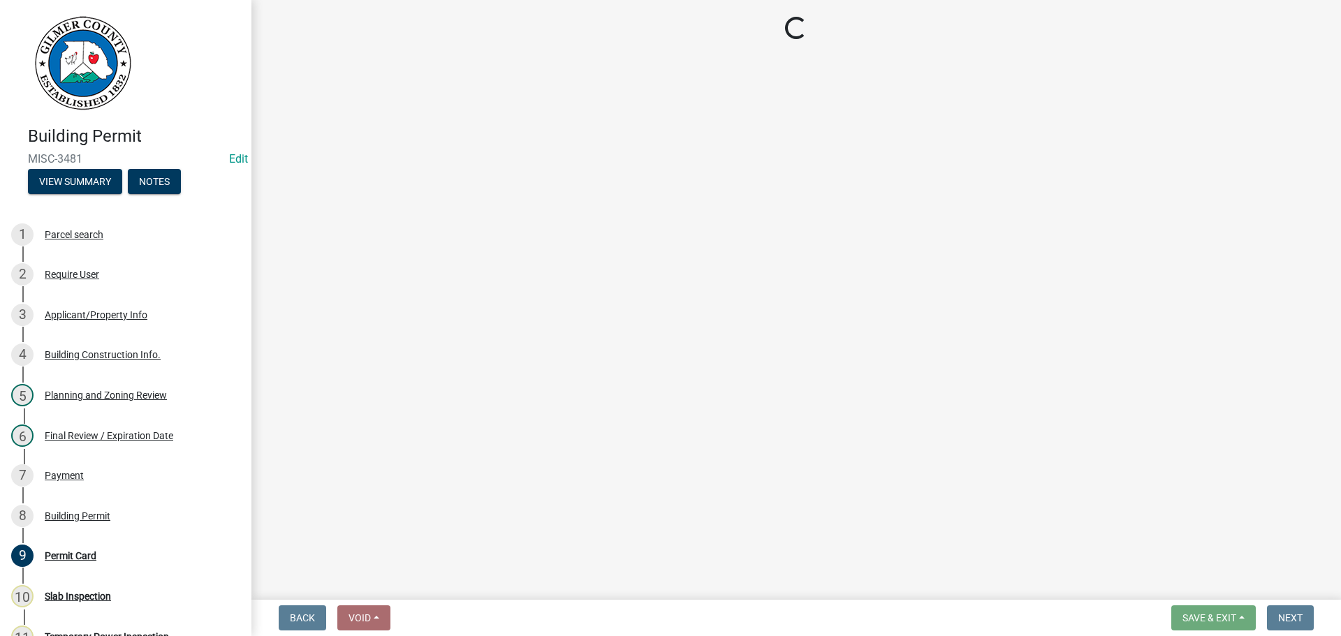
select select "d8142ddf-27f7-42b0-ba1e-04fee764576f"
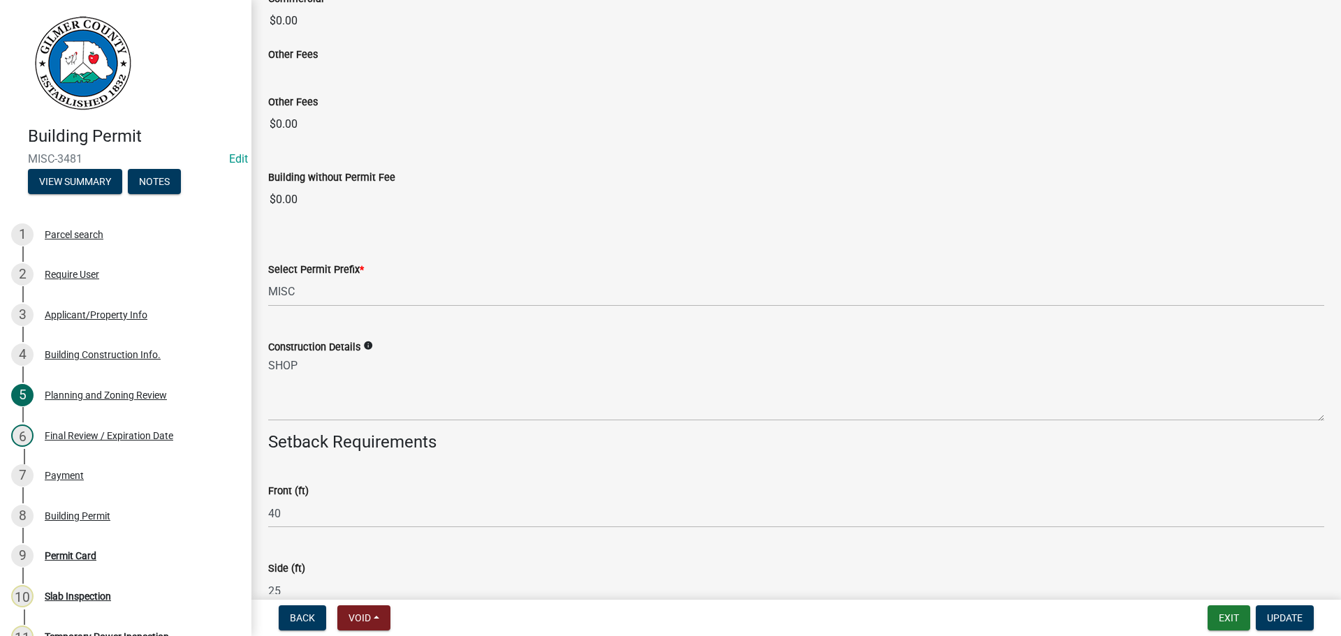
scroll to position [2365, 0]
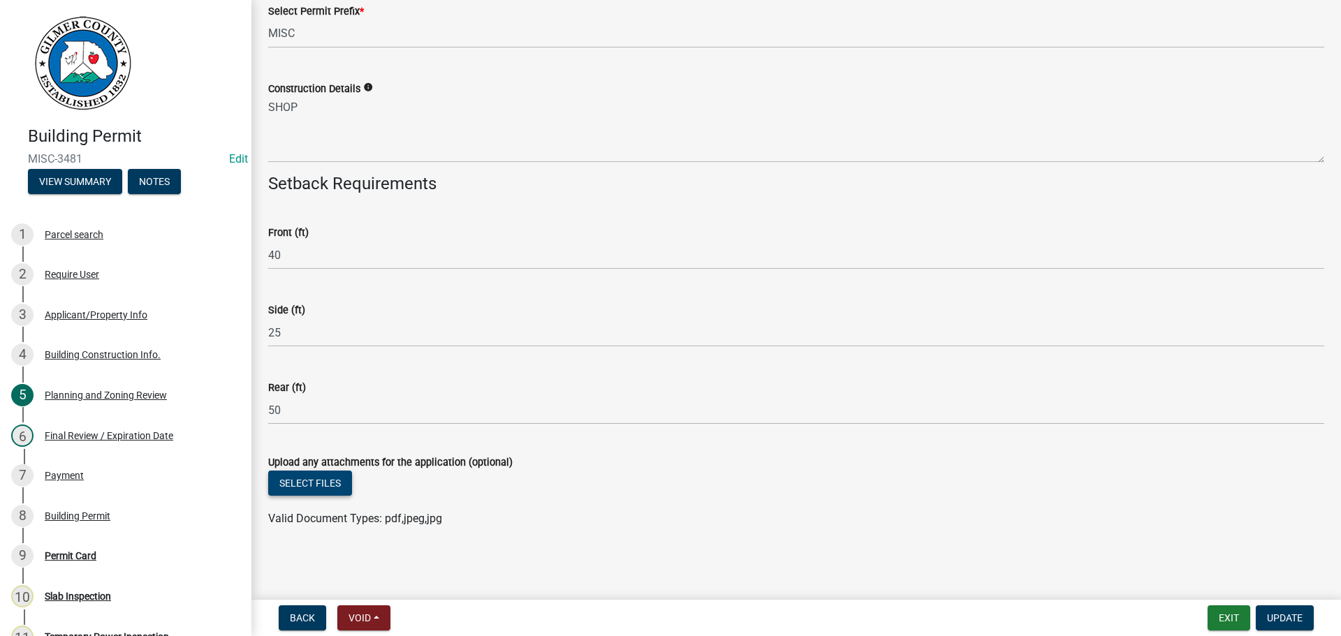
click at [331, 488] on button "Select files" at bounding box center [310, 483] width 84 height 25
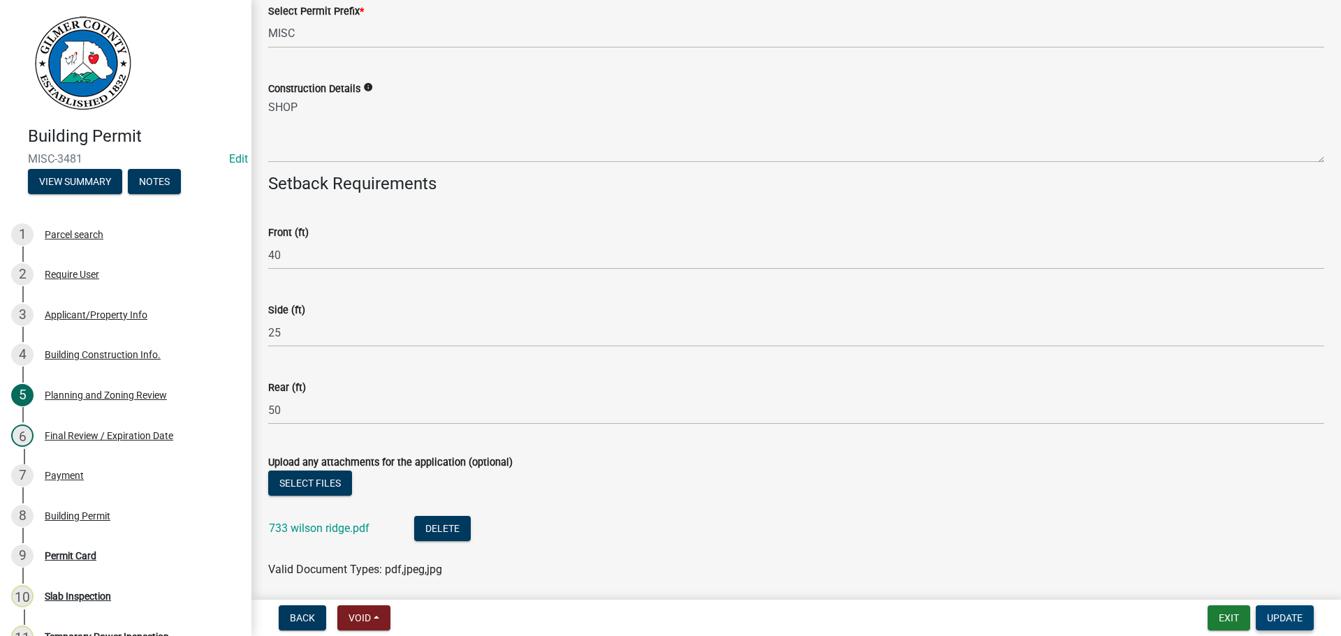
click at [1297, 610] on button "Update" at bounding box center [1284, 617] width 58 height 25
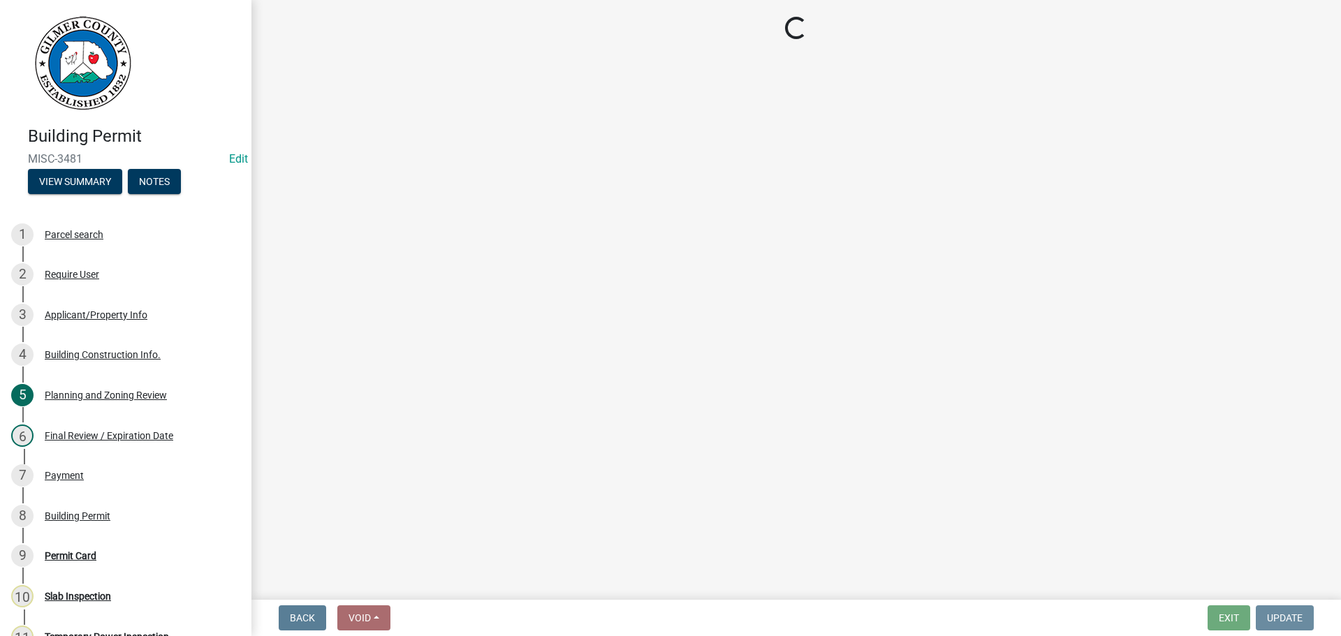
scroll to position [0, 0]
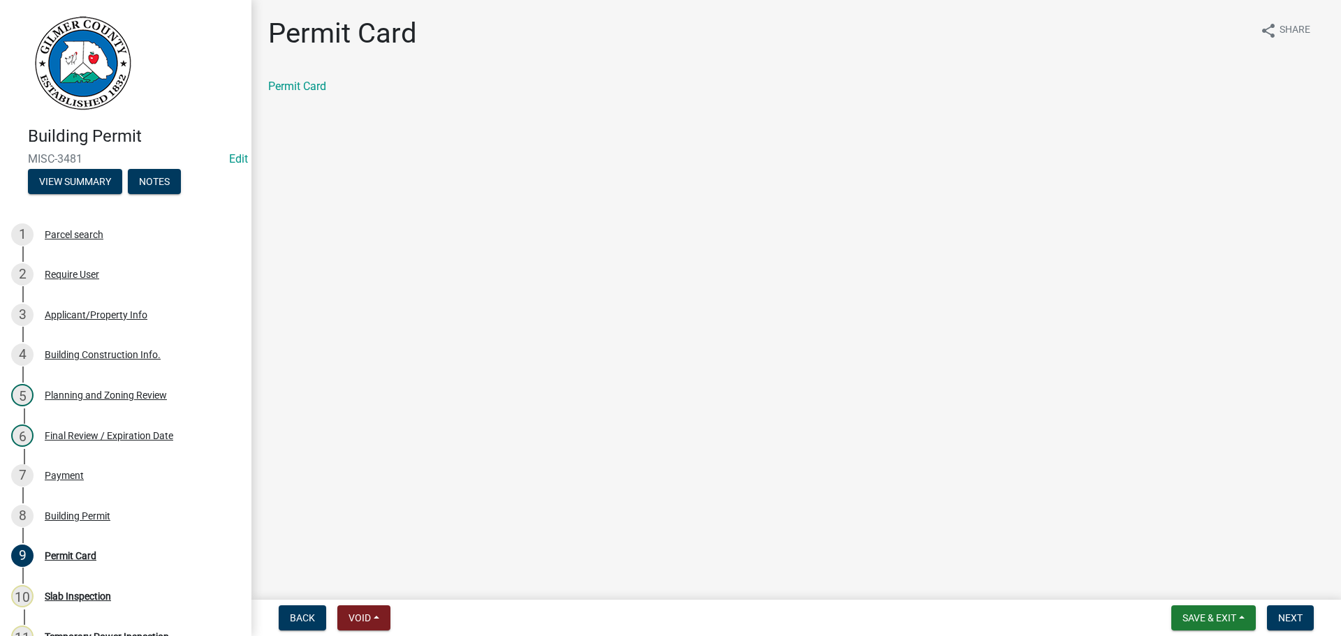
click at [1208, 605] on nav "Back Void Withdraw Lock Expire Void Save & Exit Save Save & Exit Next" at bounding box center [795, 618] width 1089 height 36
click at [1209, 612] on span "Save & Exit" at bounding box center [1209, 617] width 54 height 11
click at [1179, 579] on button "Save & Exit" at bounding box center [1200, 582] width 112 height 34
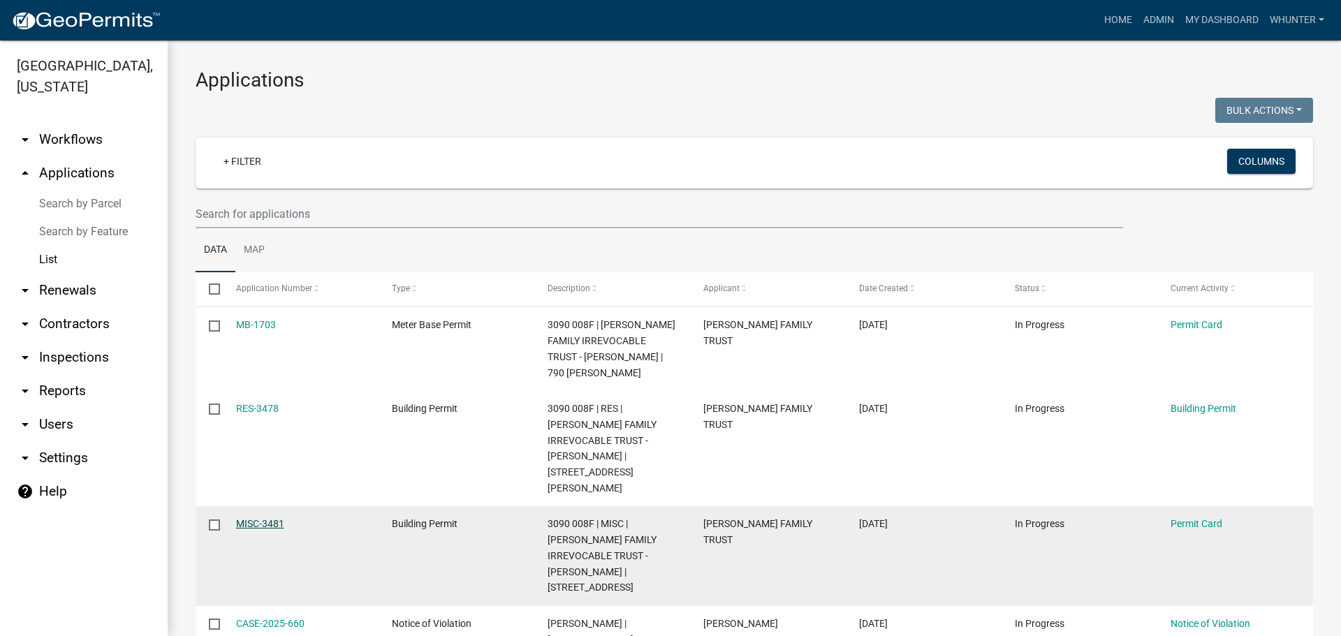
click at [277, 518] on link "MISC-3481" at bounding box center [260, 523] width 48 height 11
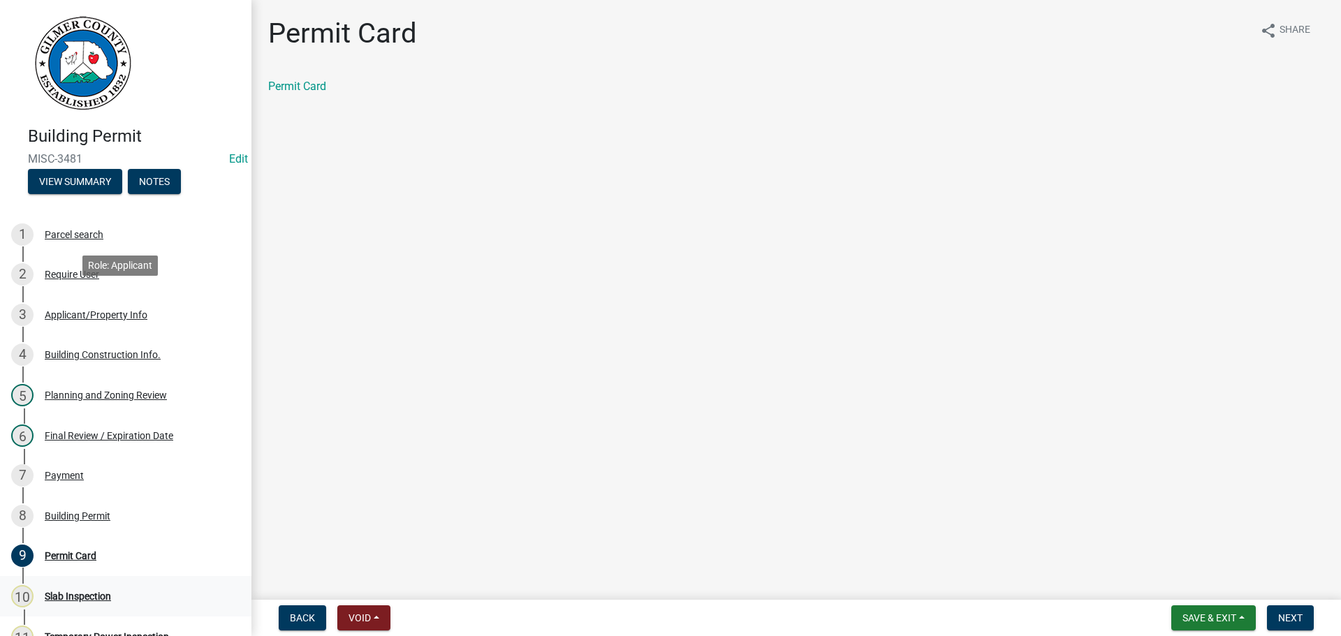
scroll to position [279, 0]
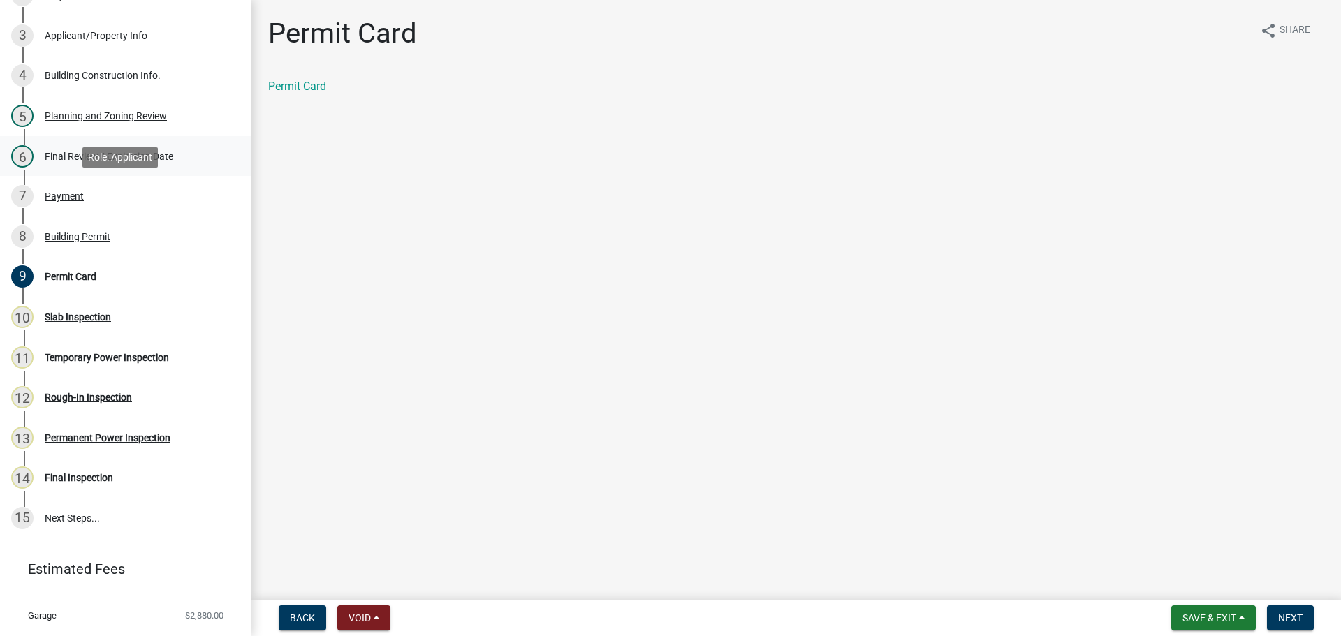
click at [96, 144] on link "6 Final Review / Expiration Date" at bounding box center [125, 156] width 251 height 40
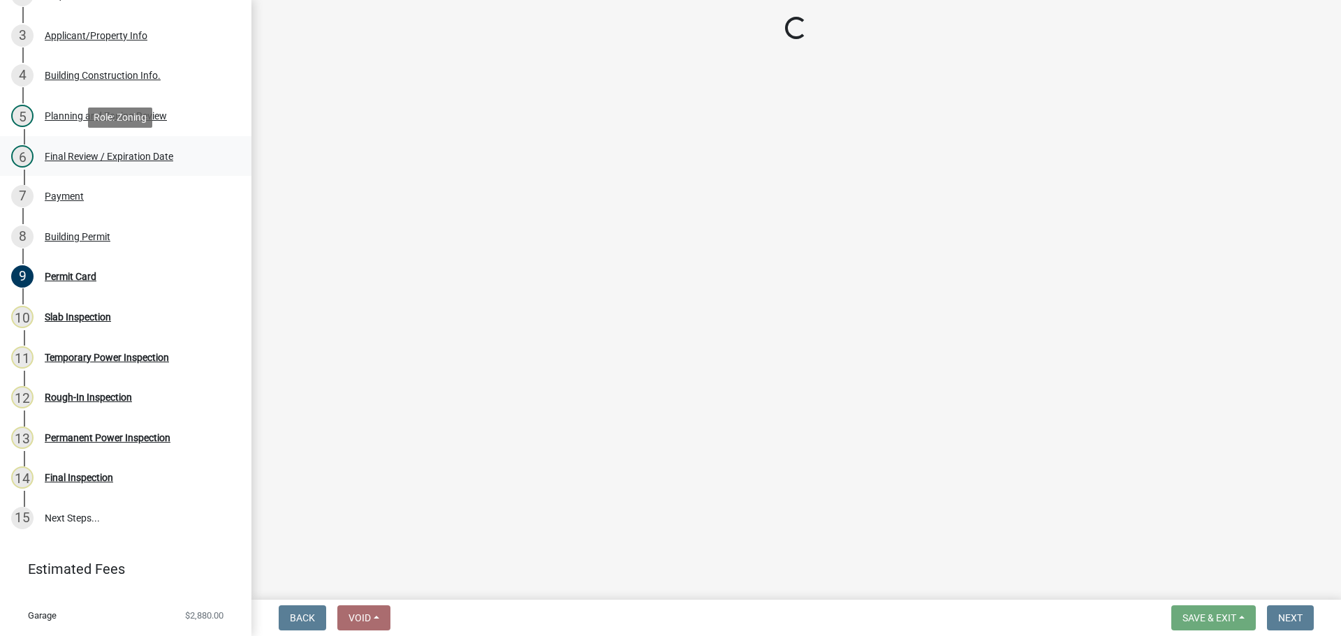
select select "5ce200eb-feb1-496b-8127-7891293955f5"
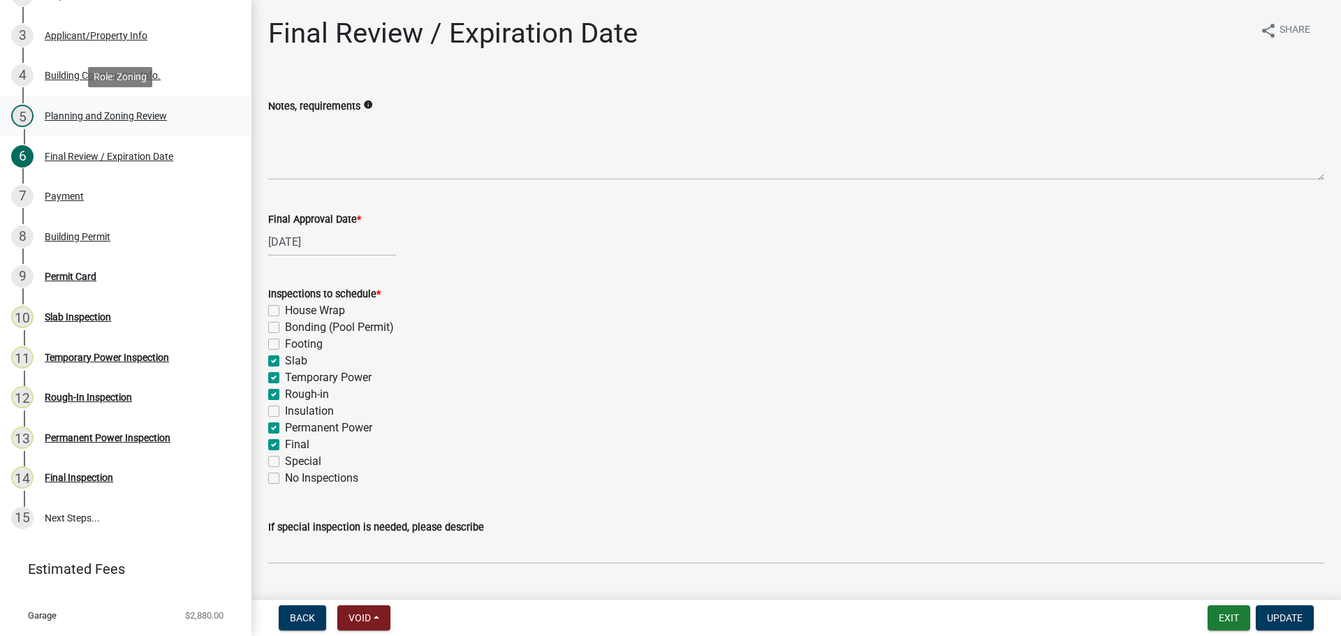
click at [89, 106] on div "5 Planning and Zoning Review" at bounding box center [120, 116] width 218 height 22
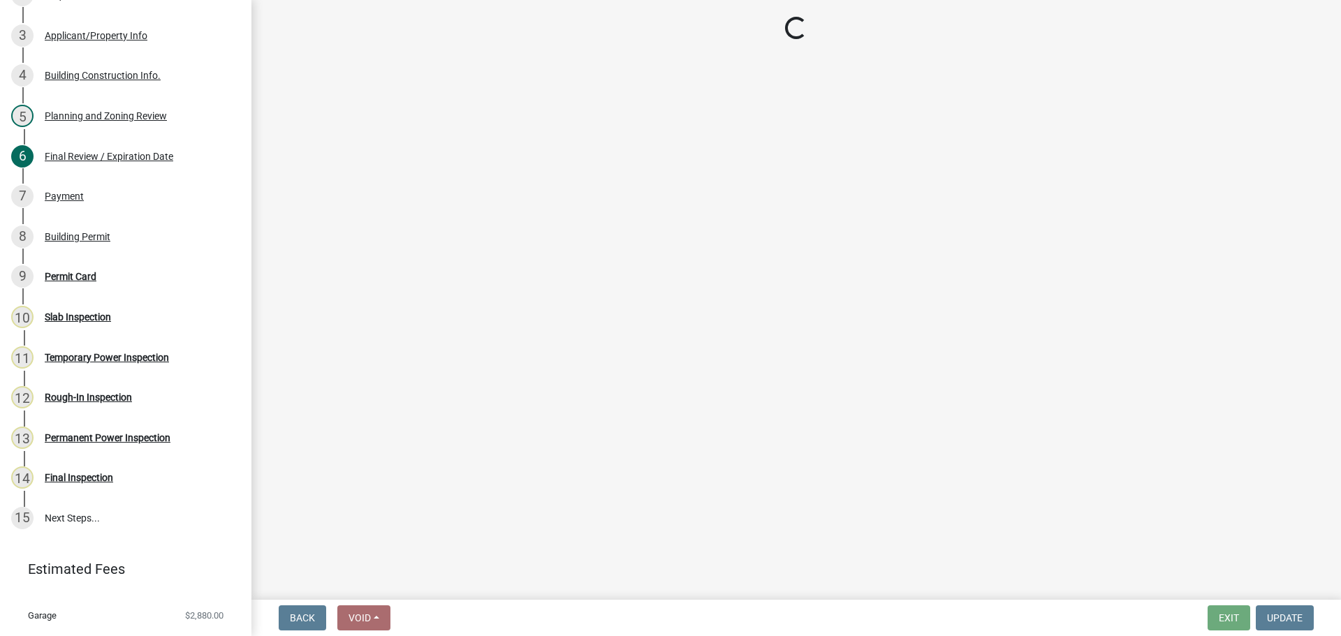
select select "d8142ddf-27f7-42b0-ba1e-04fee764576f"
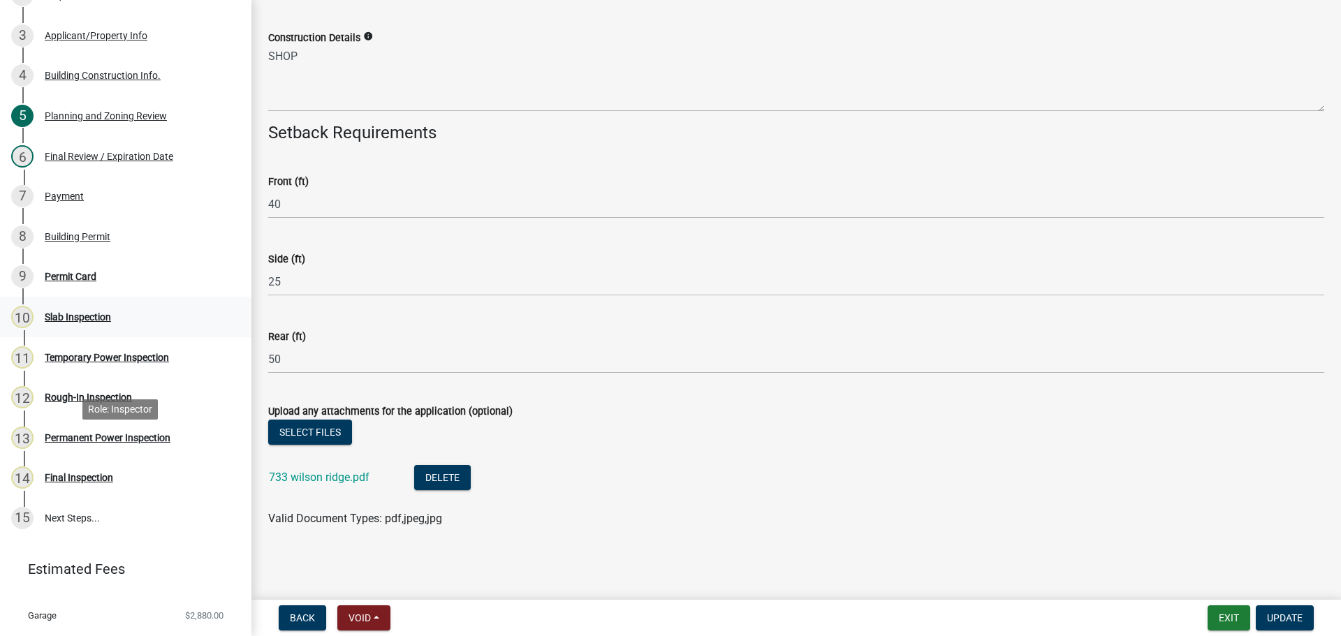
scroll to position [0, 0]
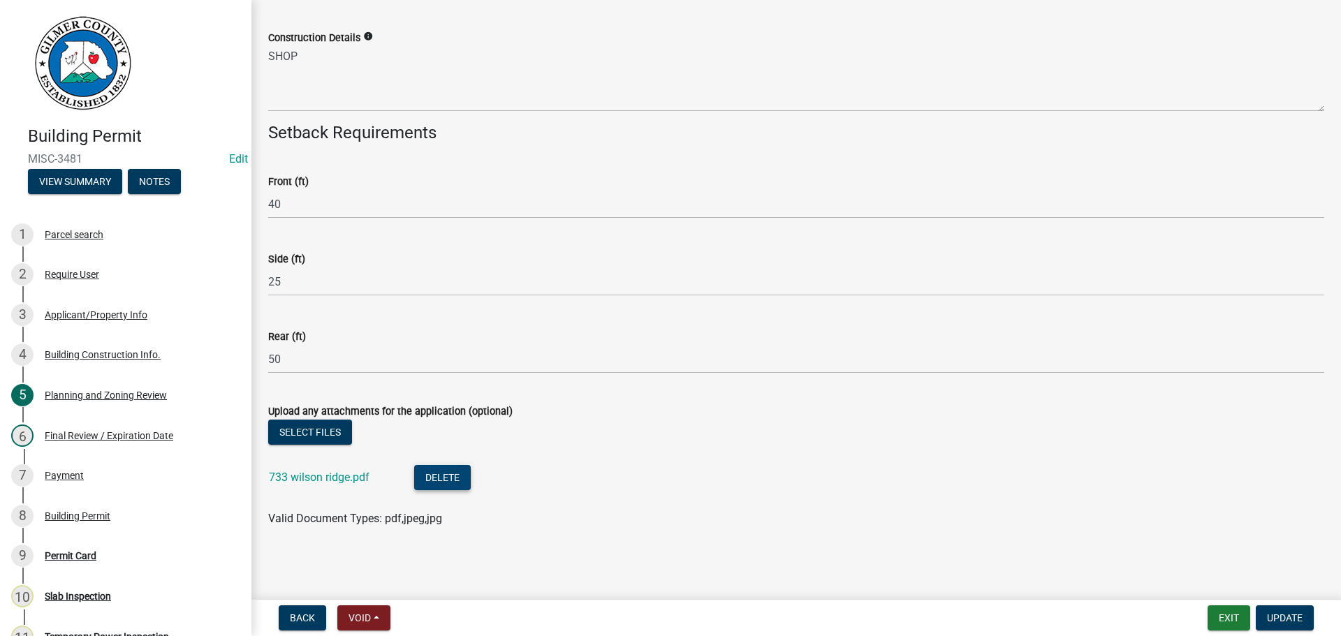
click at [435, 478] on button "Delete" at bounding box center [442, 477] width 57 height 25
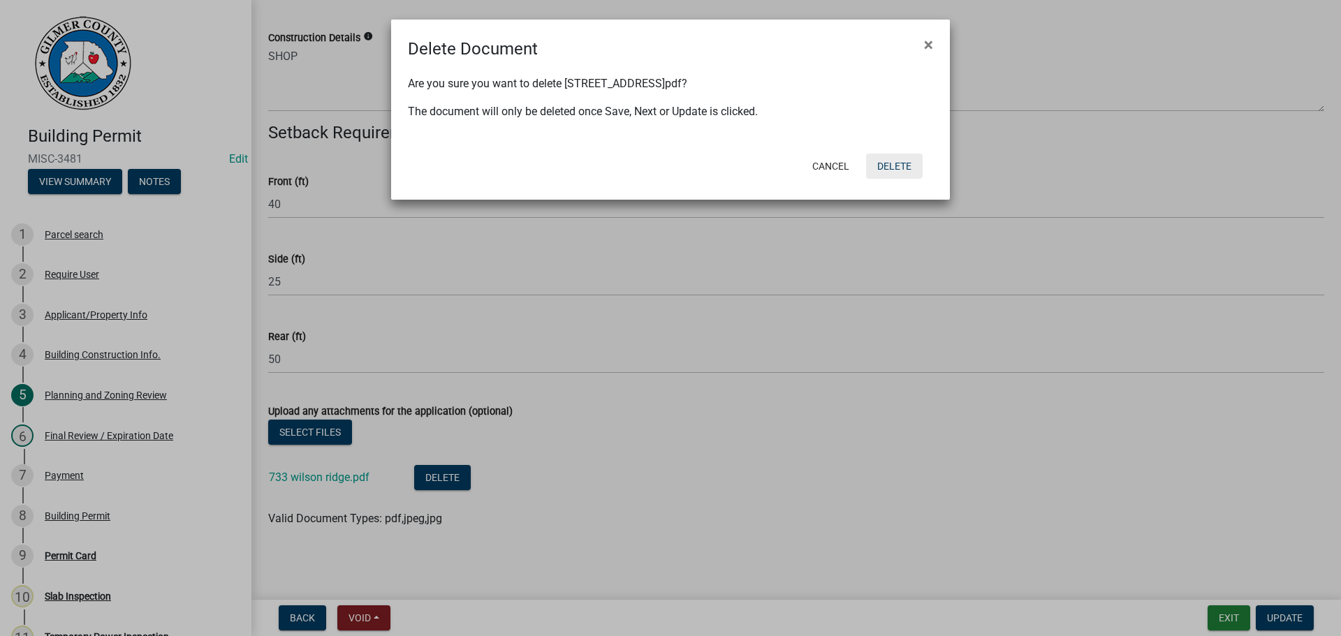
click at [897, 171] on button "Delete" at bounding box center [894, 166] width 57 height 25
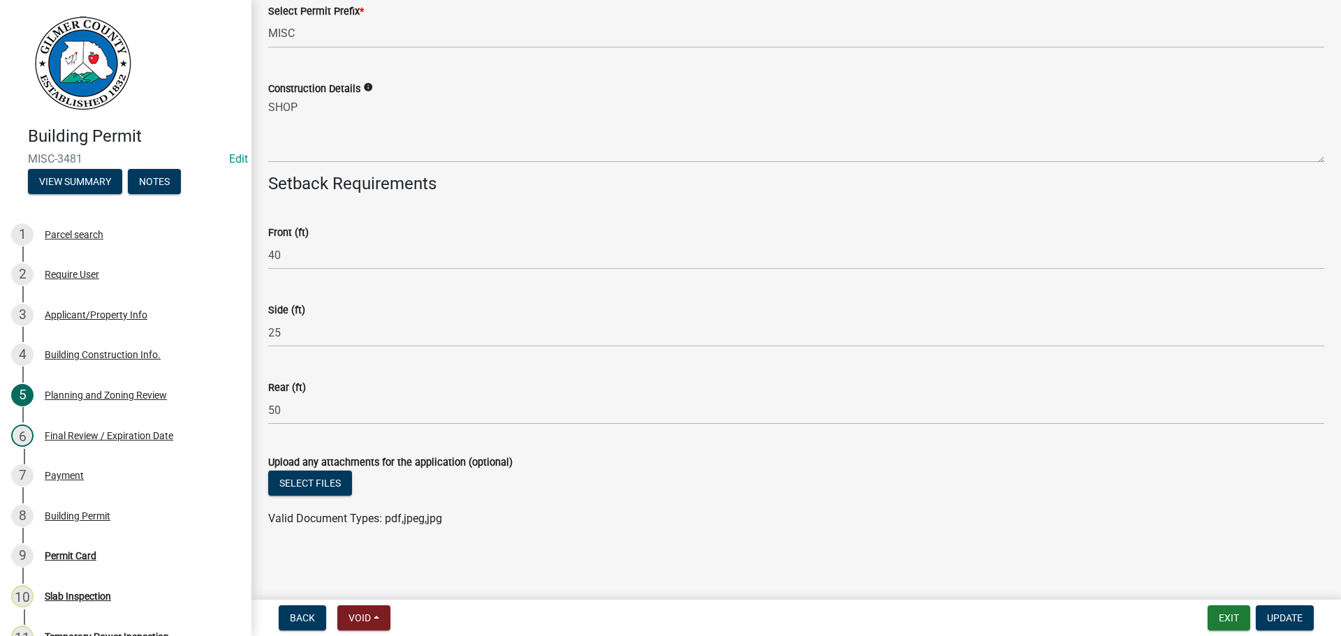
scroll to position [2365, 0]
click at [340, 490] on button "Select files" at bounding box center [310, 483] width 84 height 25
click at [1286, 615] on span "Update" at bounding box center [1285, 617] width 36 height 11
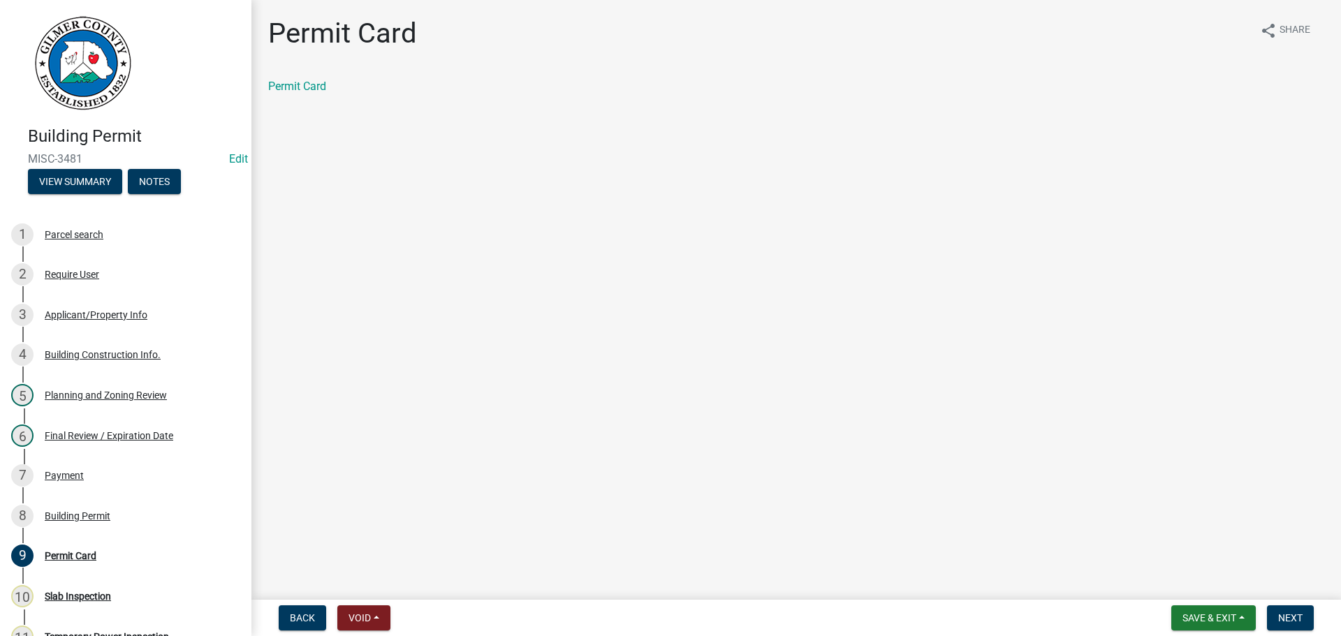
drag, startPoint x: 994, startPoint y: 376, endPoint x: 1308, endPoint y: 669, distance: 429.3
click at [1308, 635] on html "Internet Explorer does NOT work with GeoPermits. Get a new browser for more sec…" at bounding box center [670, 318] width 1341 height 636
click at [1181, 611] on button "Save & Exit" at bounding box center [1213, 617] width 84 height 25
click at [1182, 590] on button "Save & Exit" at bounding box center [1200, 582] width 112 height 34
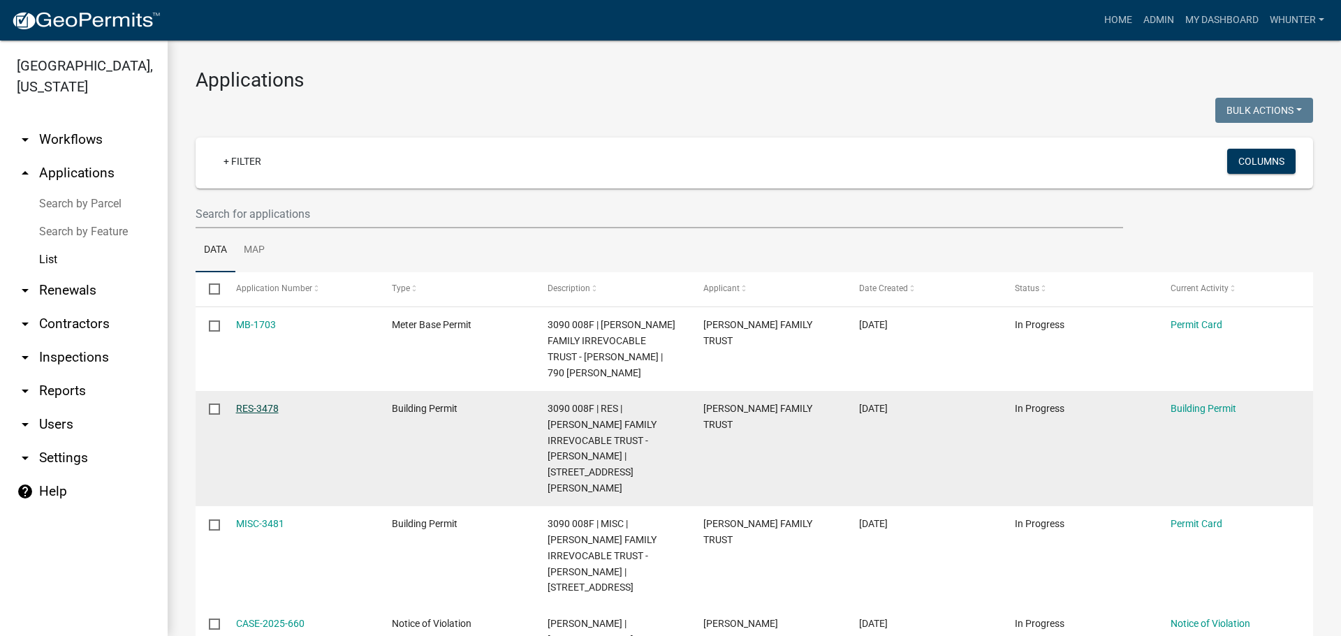
click at [263, 403] on link "RES-3478" at bounding box center [257, 408] width 43 height 11
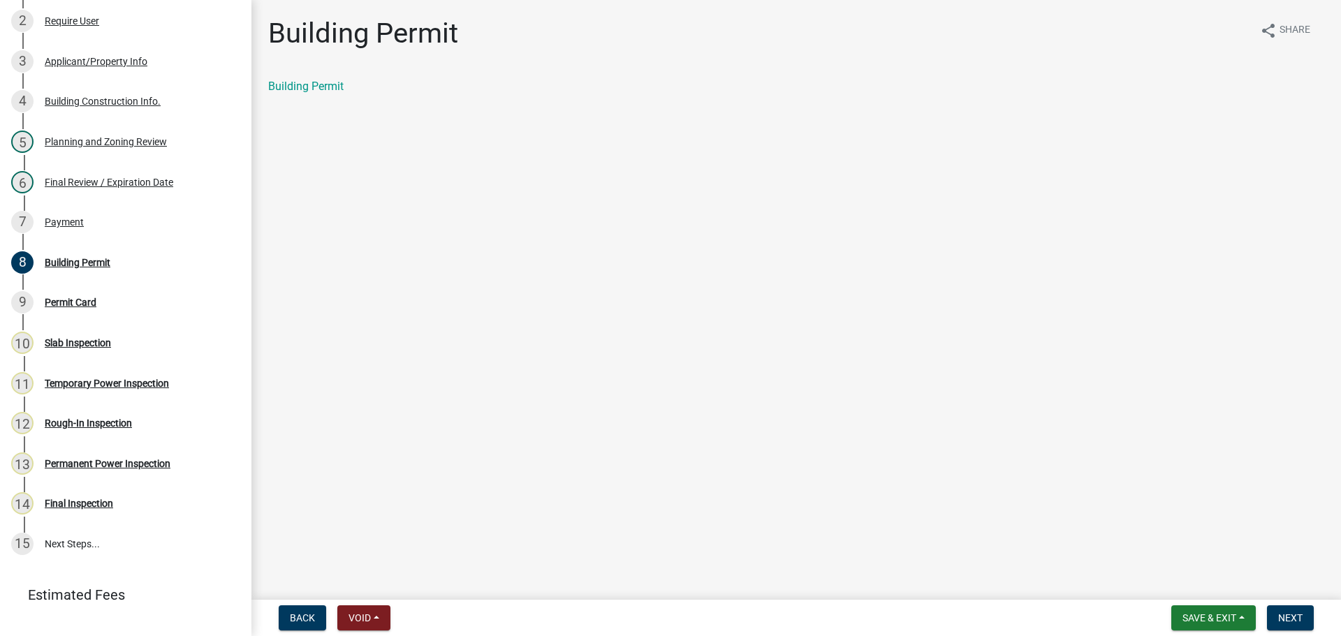
scroll to position [279, 0]
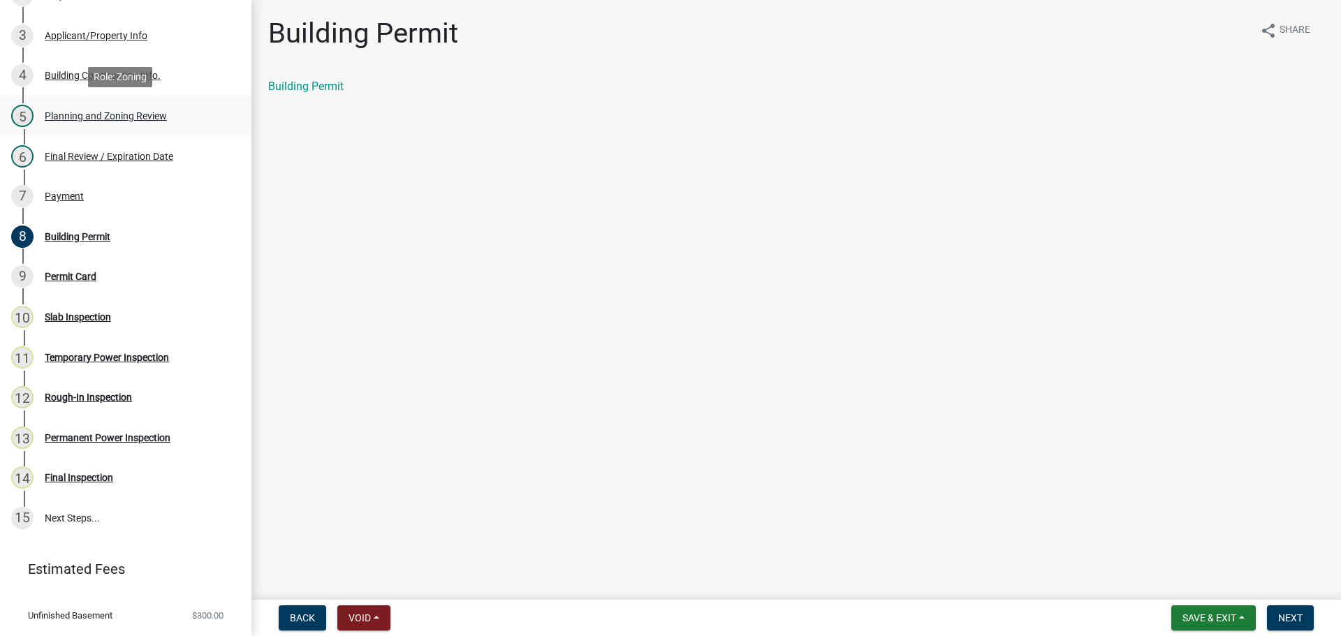
click at [99, 114] on div "Planning and Zoning Review" at bounding box center [106, 116] width 122 height 10
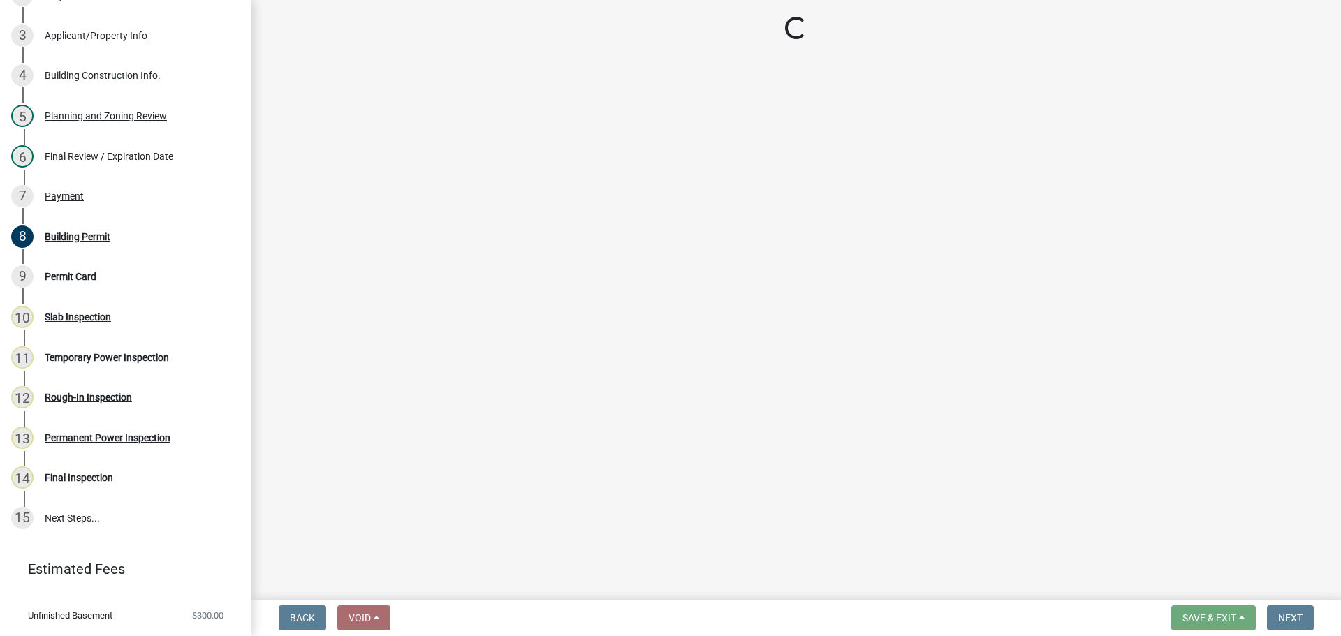
select select "b5c39336-92b9-49ce-a0a5-4e9e9babf743"
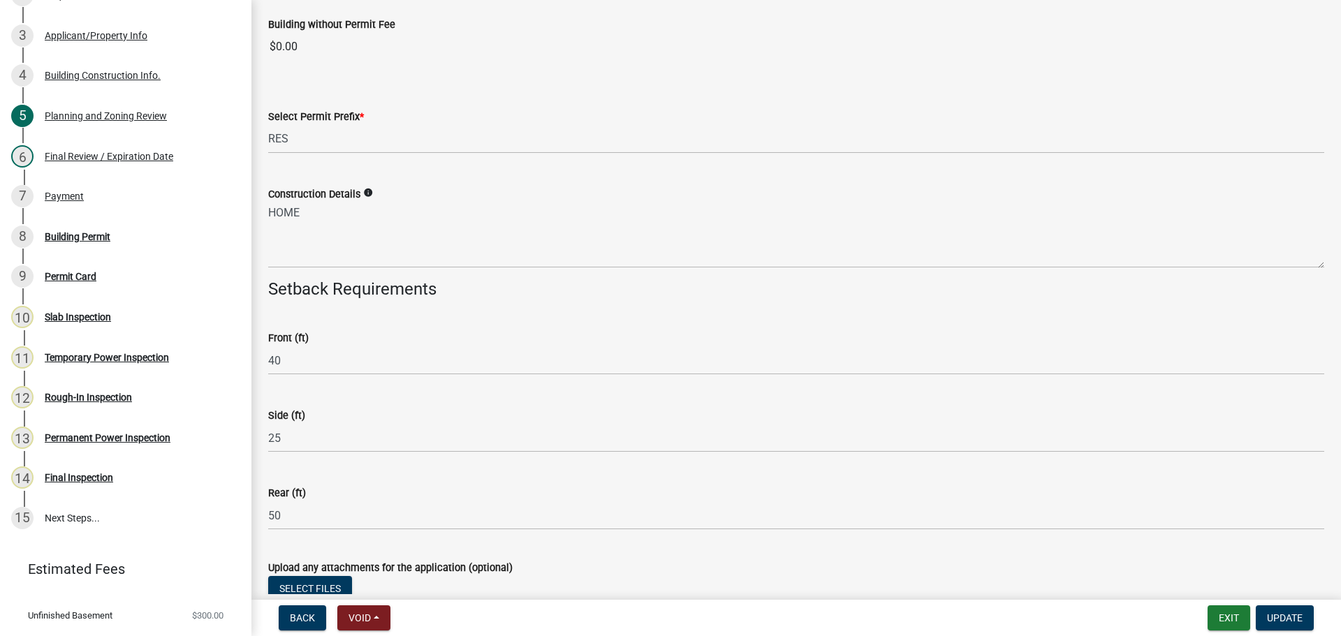
scroll to position [2410, 0]
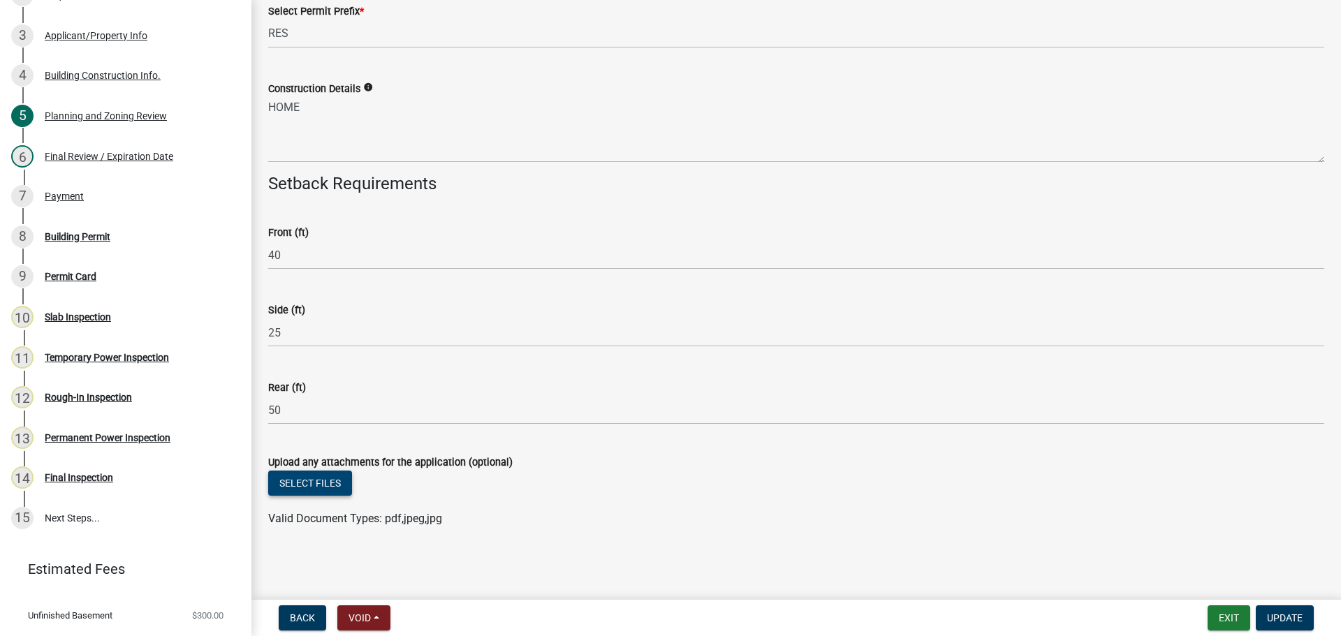
click at [334, 485] on button "Select files" at bounding box center [310, 483] width 84 height 25
